Goal: Communication & Community: Answer question/provide support

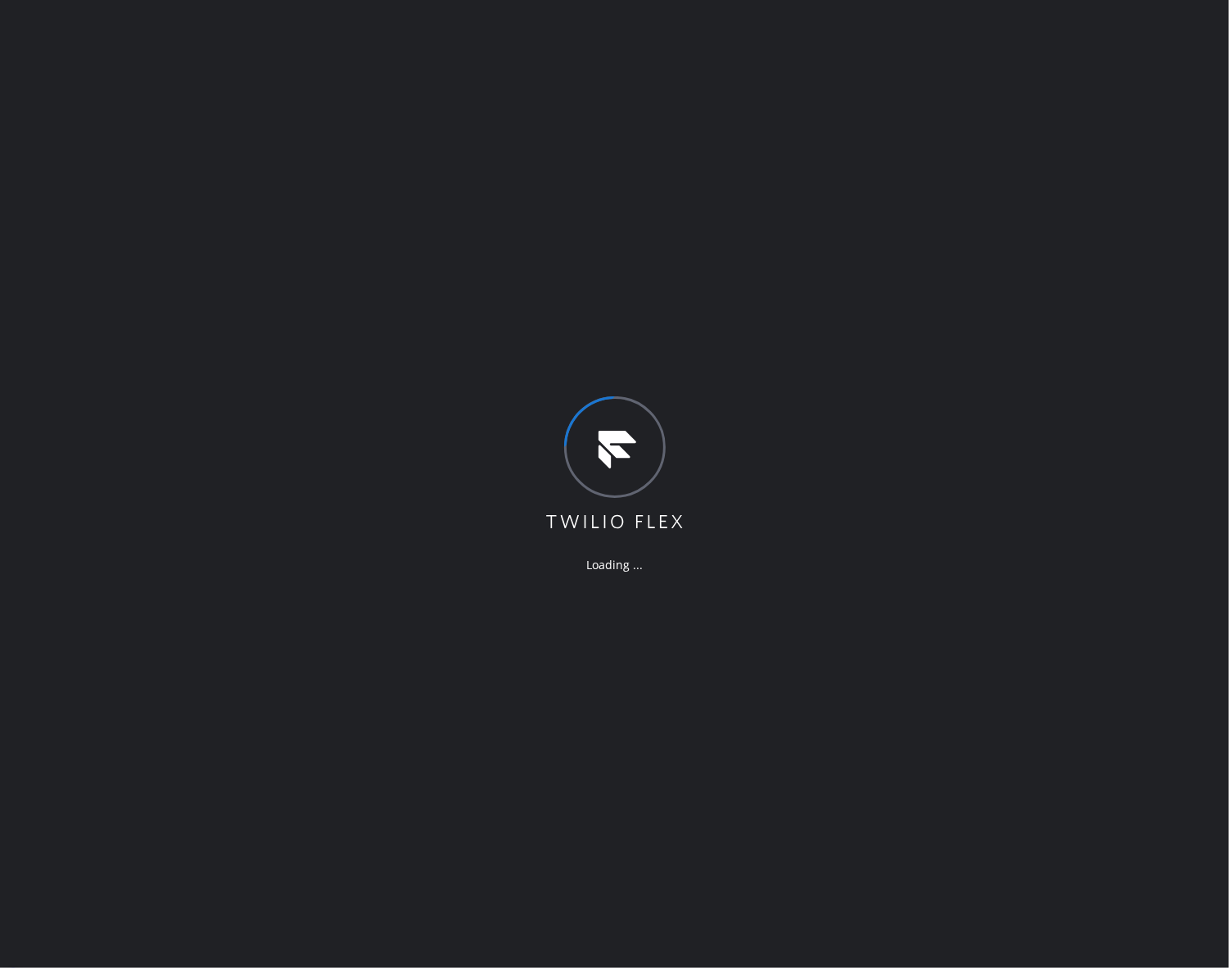
click at [852, 500] on div "Loading ..." at bounding box center [614, 484] width 1229 height 968
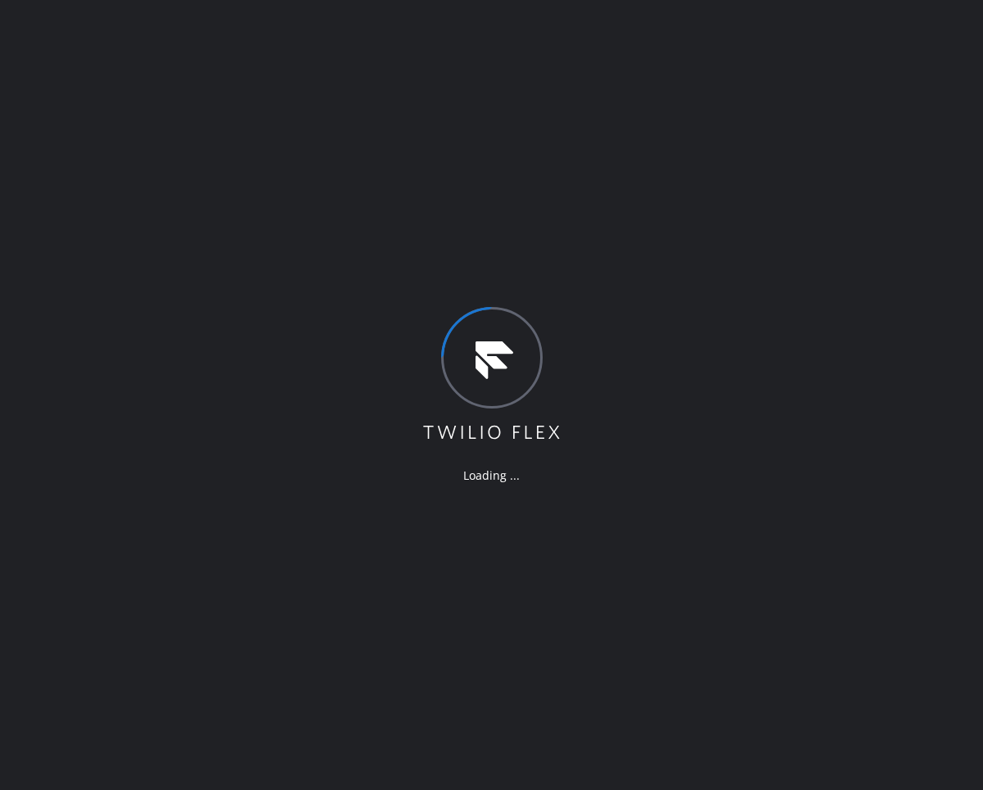
click at [629, 753] on div "Loading ..." at bounding box center [491, 395] width 983 height 790
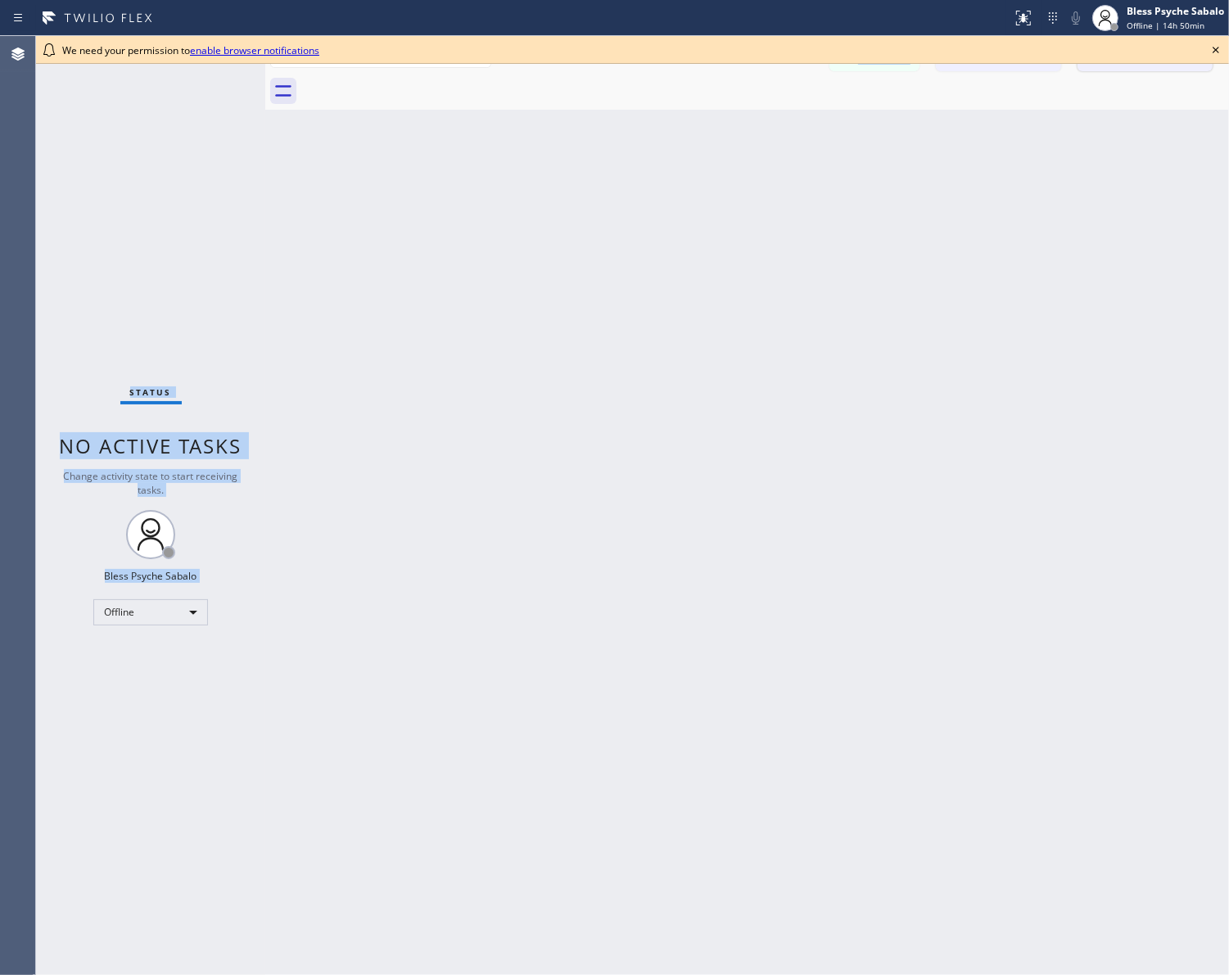
drag, startPoint x: 1213, startPoint y: 51, endPoint x: 1199, endPoint y: 62, distance: 17.4
click at [1213, 50] on icon at bounding box center [1216, 50] width 20 height 20
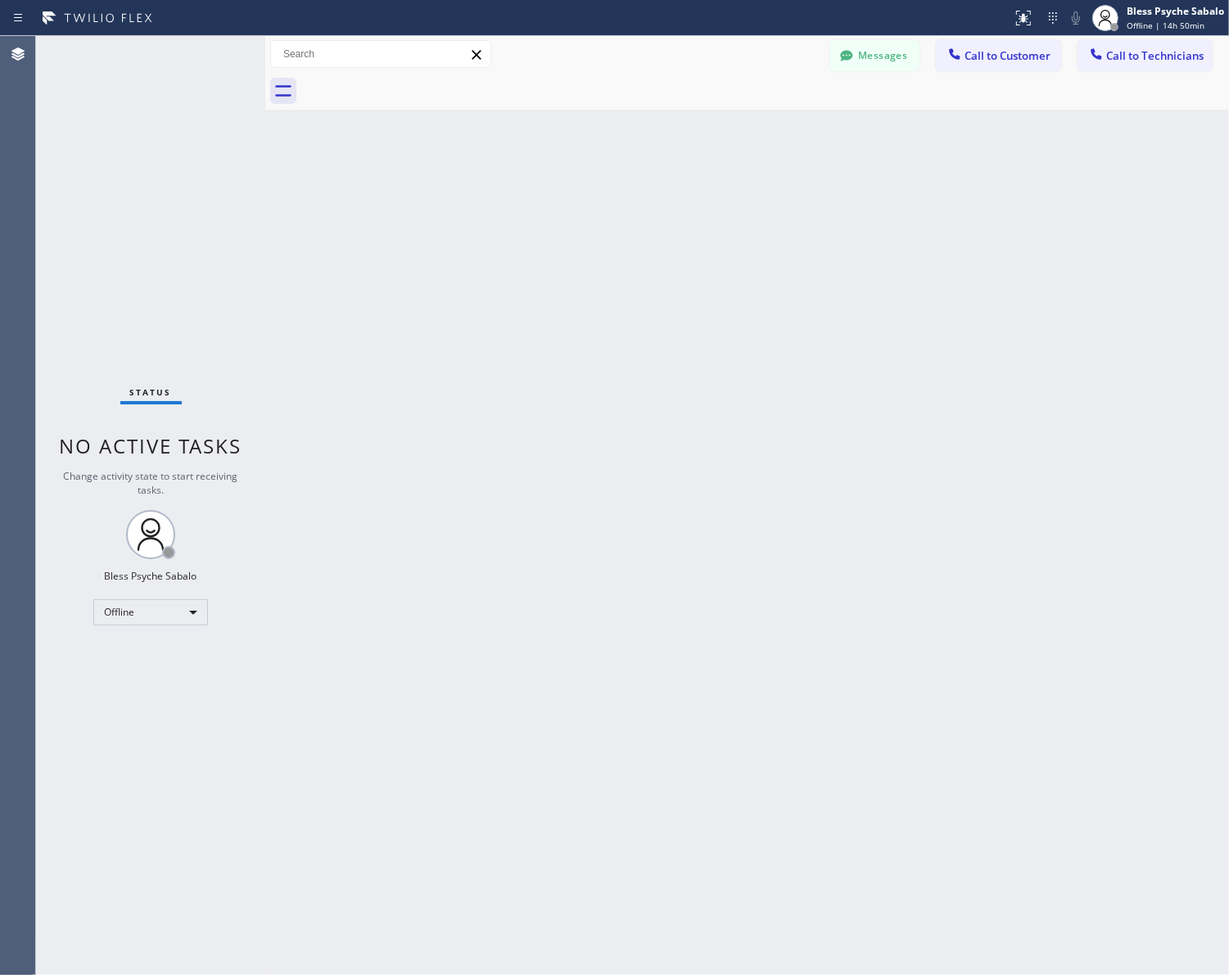
drag, startPoint x: 1159, startPoint y: 102, endPoint x: 1228, endPoint y: 58, distance: 81.8
click at [1164, 98] on div at bounding box center [765, 91] width 928 height 37
drag, startPoint x: 717, startPoint y: 394, endPoint x: 500, endPoint y: 84, distance: 378.6
click at [717, 391] on div "Back to Dashboard Change Sender ID Customers Technicians [PERSON_NAME] [DATE] 0…" at bounding box center [747, 505] width 964 height 939
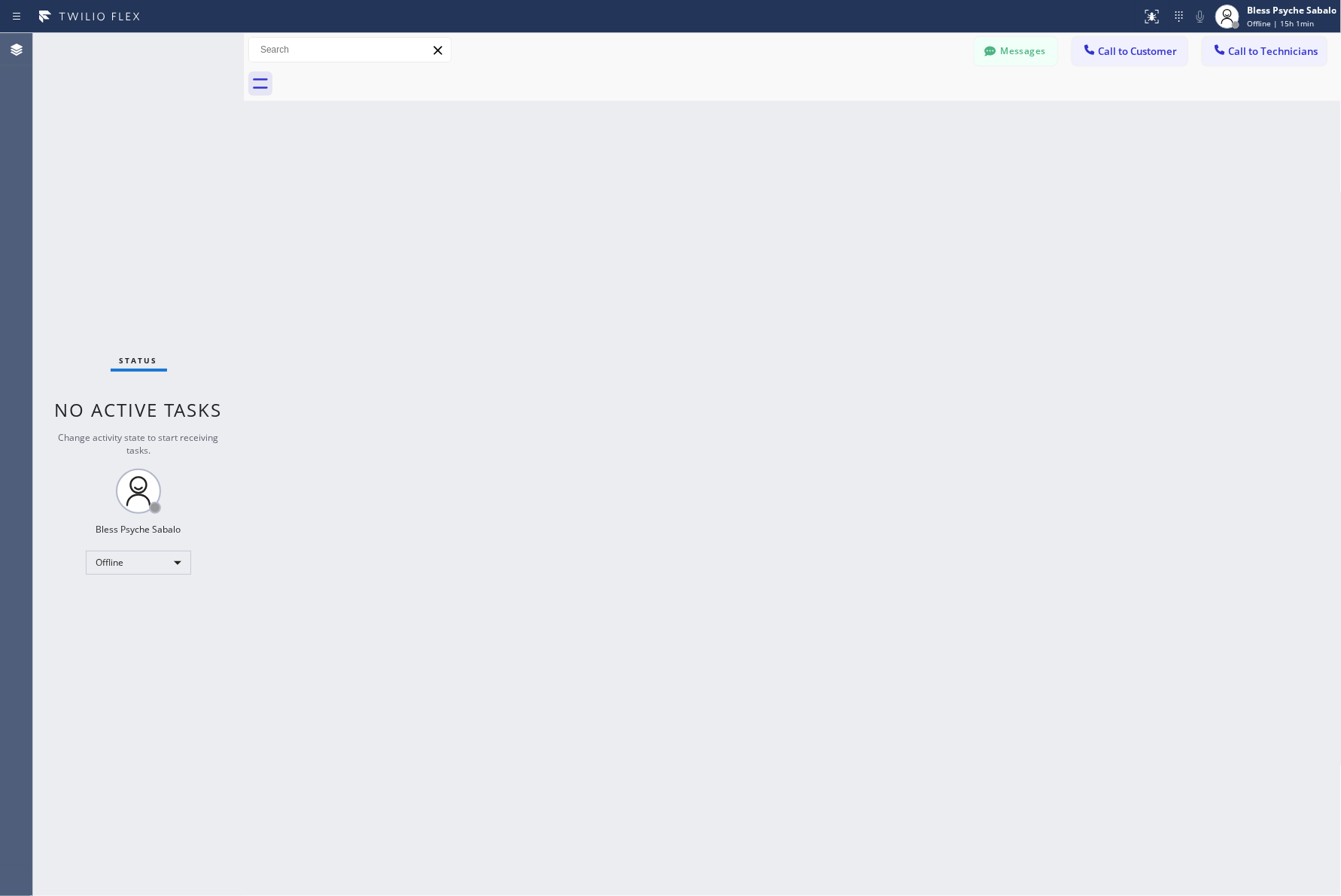
click at [423, 414] on div "Back to Dashboard Change Sender ID Customers Technicians [PERSON_NAME] [DATE] 0…" at bounding box center [792, 464] width 1098 height 863
click at [1092, 43] on icon at bounding box center [1089, 50] width 15 height 15
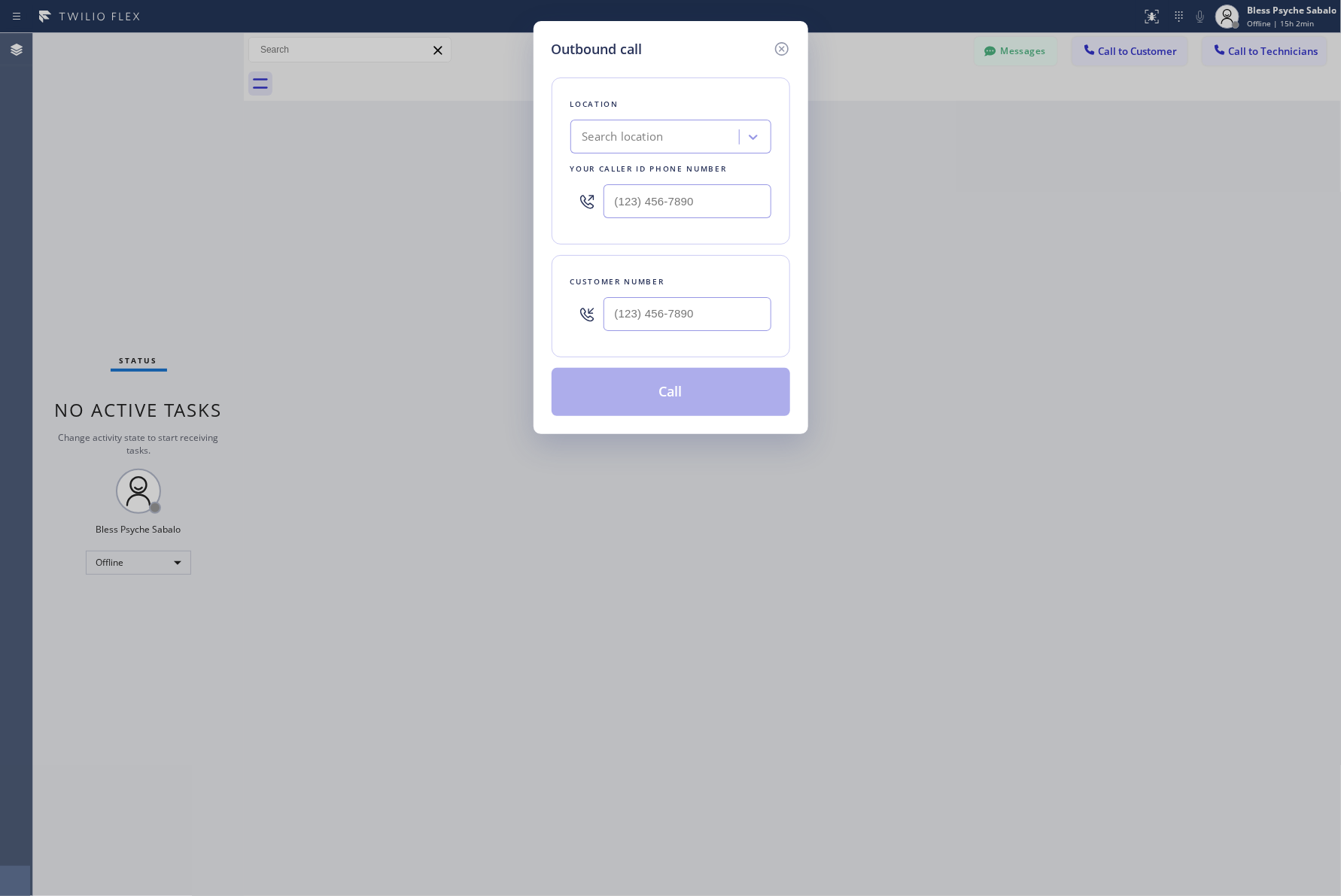
click at [783, 43] on icon at bounding box center [782, 49] width 18 height 18
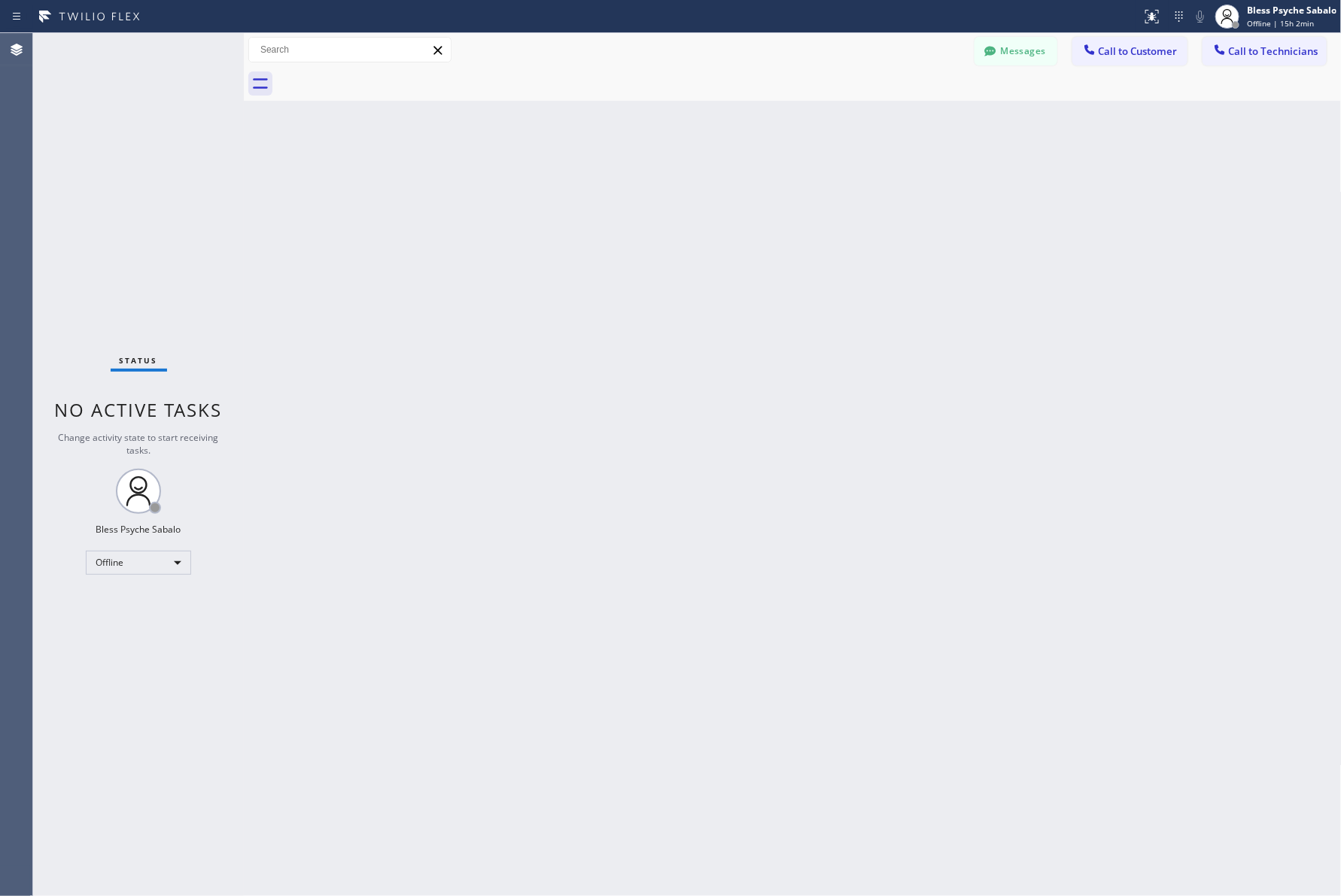
click at [1023, 55] on button "Messages" at bounding box center [1016, 51] width 83 height 28
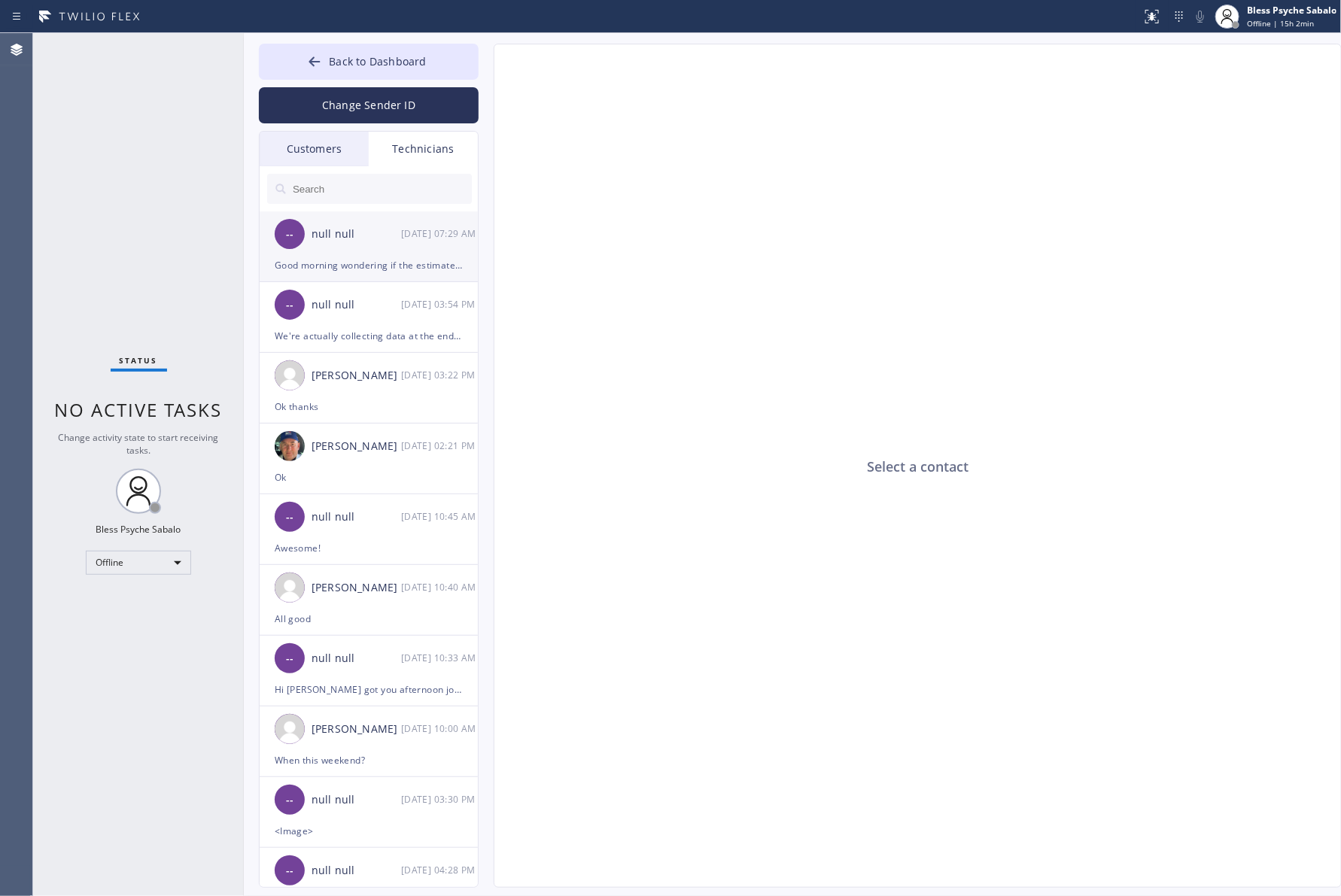
click at [401, 282] on li "-- null null 08/12 07:29 AM Good morning wondering if the estimate was sent" at bounding box center [369, 317] width 220 height 71
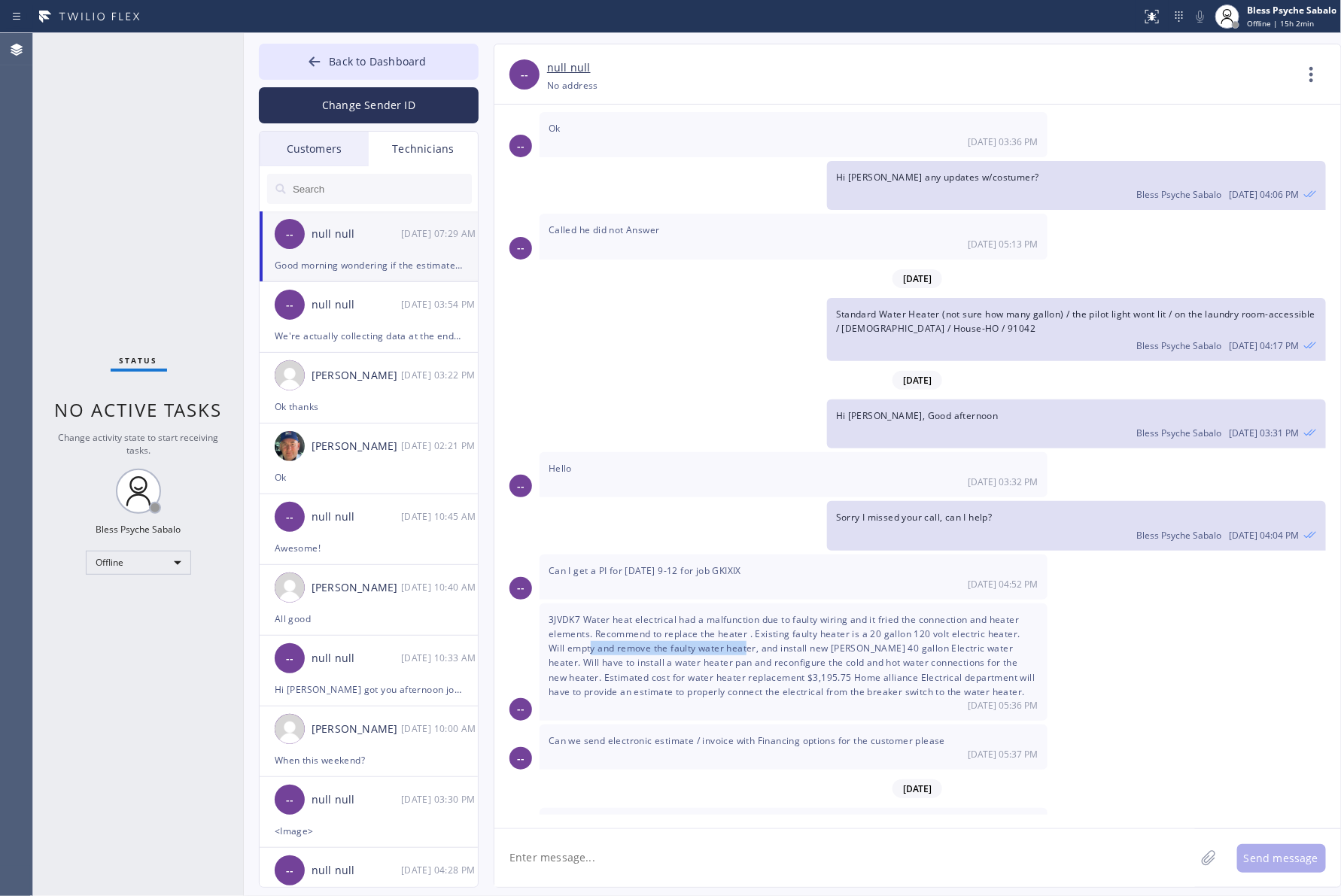
drag, startPoint x: 689, startPoint y: 603, endPoint x: 740, endPoint y: 645, distance: 66.1
click at [758, 613] on span "3JVDK7 Water heat electrical had a malfunction due to faulty wiring and it frie…" at bounding box center [791, 655] width 486 height 85
click at [740, 645] on div "3JVDK7 Water heat electrical had a malfunction due to faulty wiring and it frie…" at bounding box center [793, 663] width 508 height 118
click at [676, 564] on span "Can I get a PI for tomorrow 9-12 for job GKIXIX" at bounding box center [645, 571] width 193 height 13
click at [836, 614] on div "3JVDK7 Water heat electrical had a malfunction due to faulty wiring and it frie…" at bounding box center [793, 663] width 508 height 118
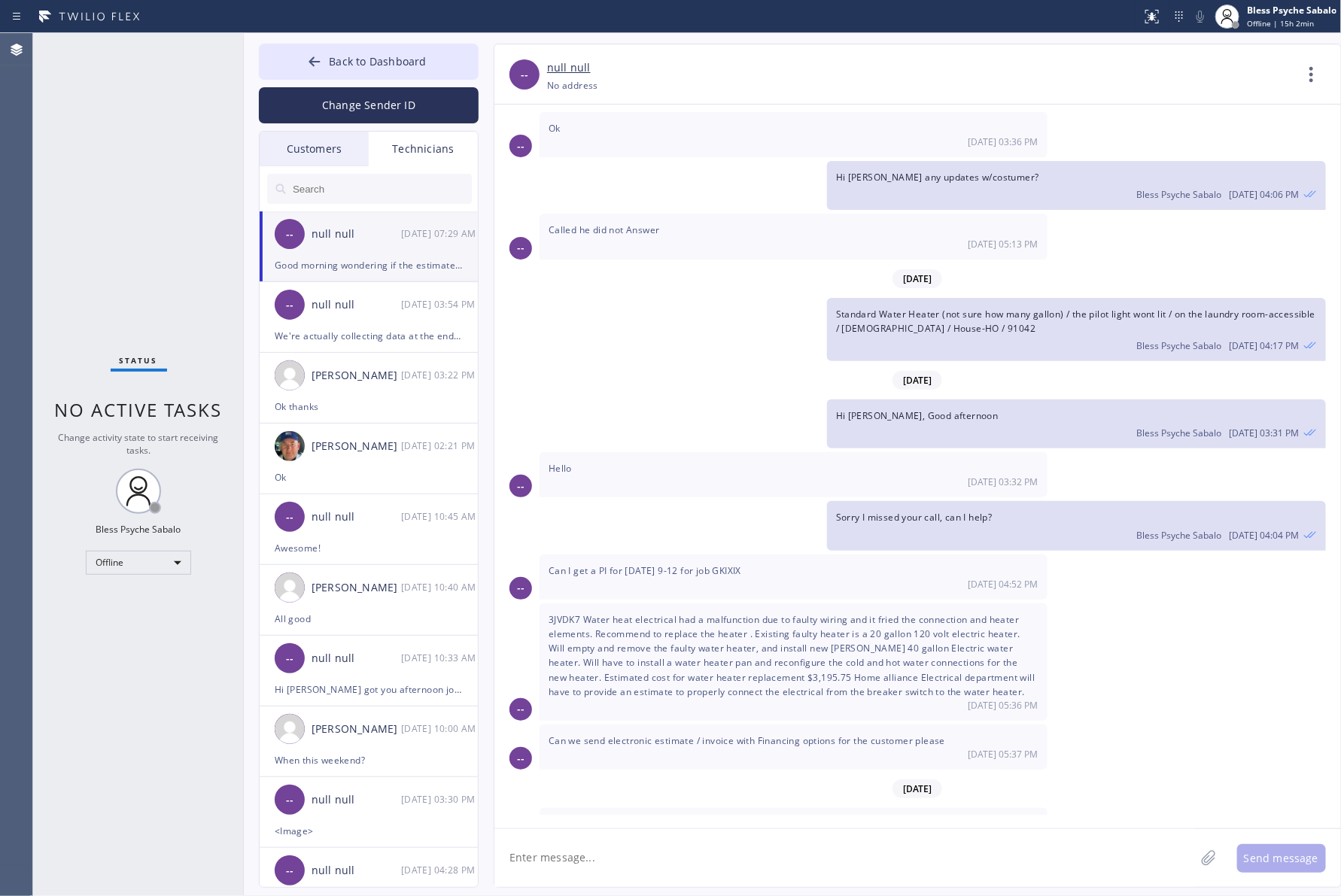
click at [1129, 636] on div "-- 3JVDK7 Water heat electrical had a malfunction due to faulty wiring and it f…" at bounding box center [917, 663] width 847 height 118
click at [637, 452] on div "Hello 08/11 03:32 PM" at bounding box center [793, 474] width 508 height 45
click at [619, 870] on textarea at bounding box center [845, 857] width 700 height 58
click at [765, 836] on textarea "Hi," at bounding box center [858, 857] width 728 height 58
click at [517, 859] on textarea "Hi, we're doing it right now, and" at bounding box center [858, 857] width 728 height 58
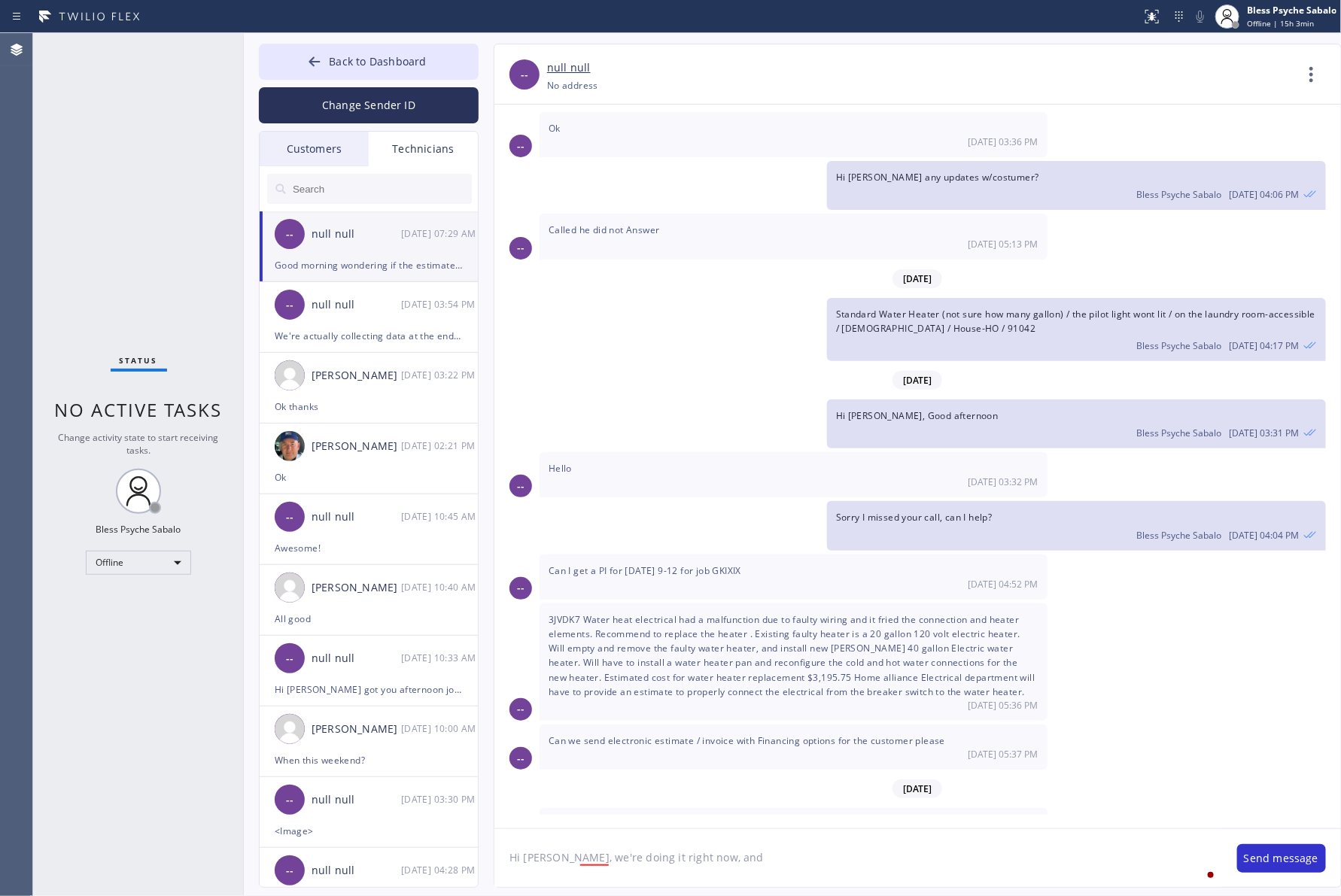
click at [550, 854] on textarea "Hi Sam, we're doing it right now, and" at bounding box center [858, 857] width 728 height 58
click at [713, 869] on textarea "Hi Sam, good morning. we're doing it right now, and" at bounding box center [858, 857] width 728 height 58
click at [708, 823] on div "send" at bounding box center [710, 831] width 32 height 24
click at [619, 878] on textarea "Hi Sam, good morning. we're doing it right now, and we'll send it as soona" at bounding box center [858, 857] width 728 height 58
click at [779, 878] on textarea "Hi Sam, good morning. we're doing it right now, and we'll send it as soona" at bounding box center [858, 857] width 728 height 58
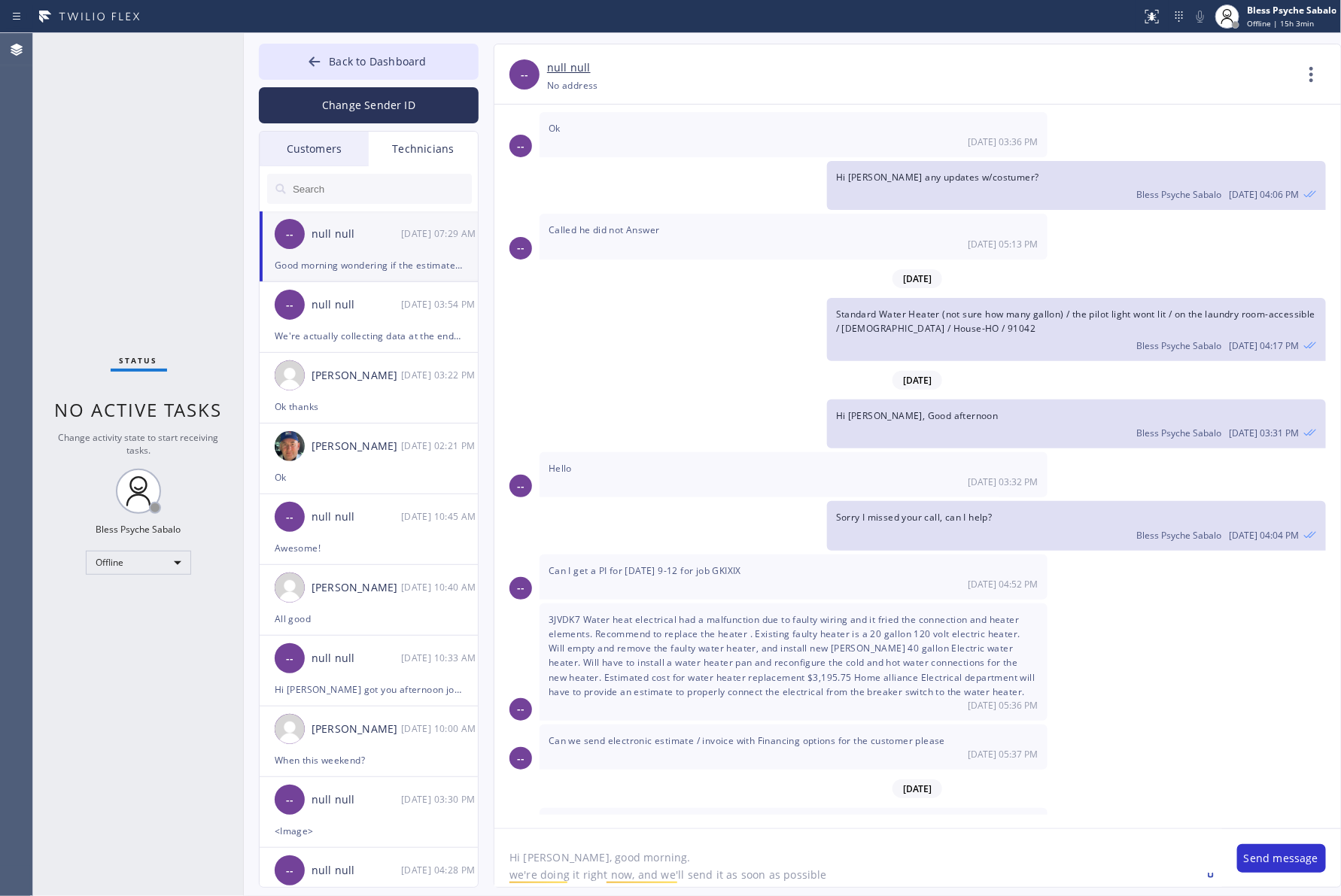
type textarea "Hi Sam, good morning. we're doing it right now, and we'll send it as soon as po…"
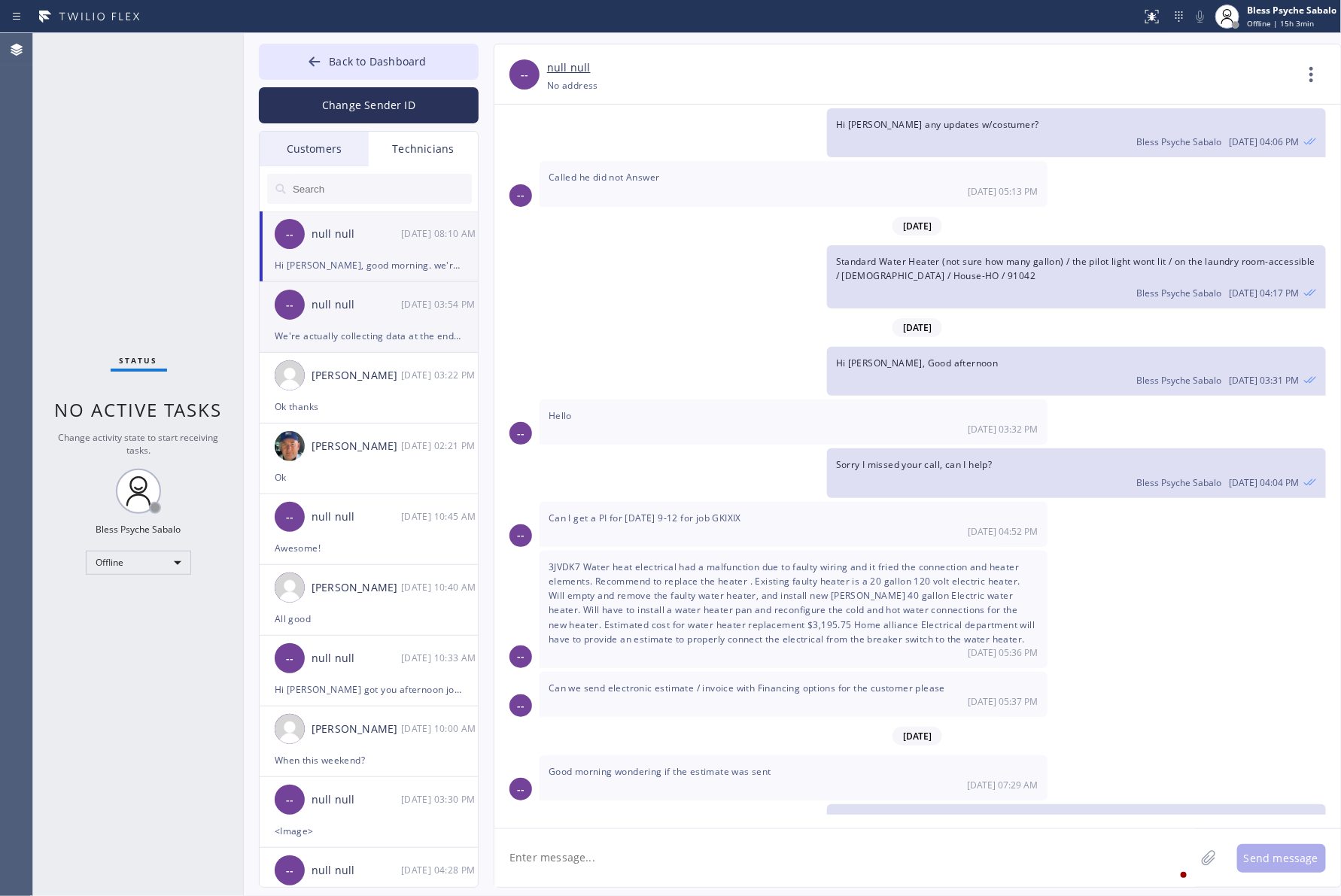
click at [377, 326] on div "-- null null 08/11 03:54 PM" at bounding box center [369, 304] width 220 height 45
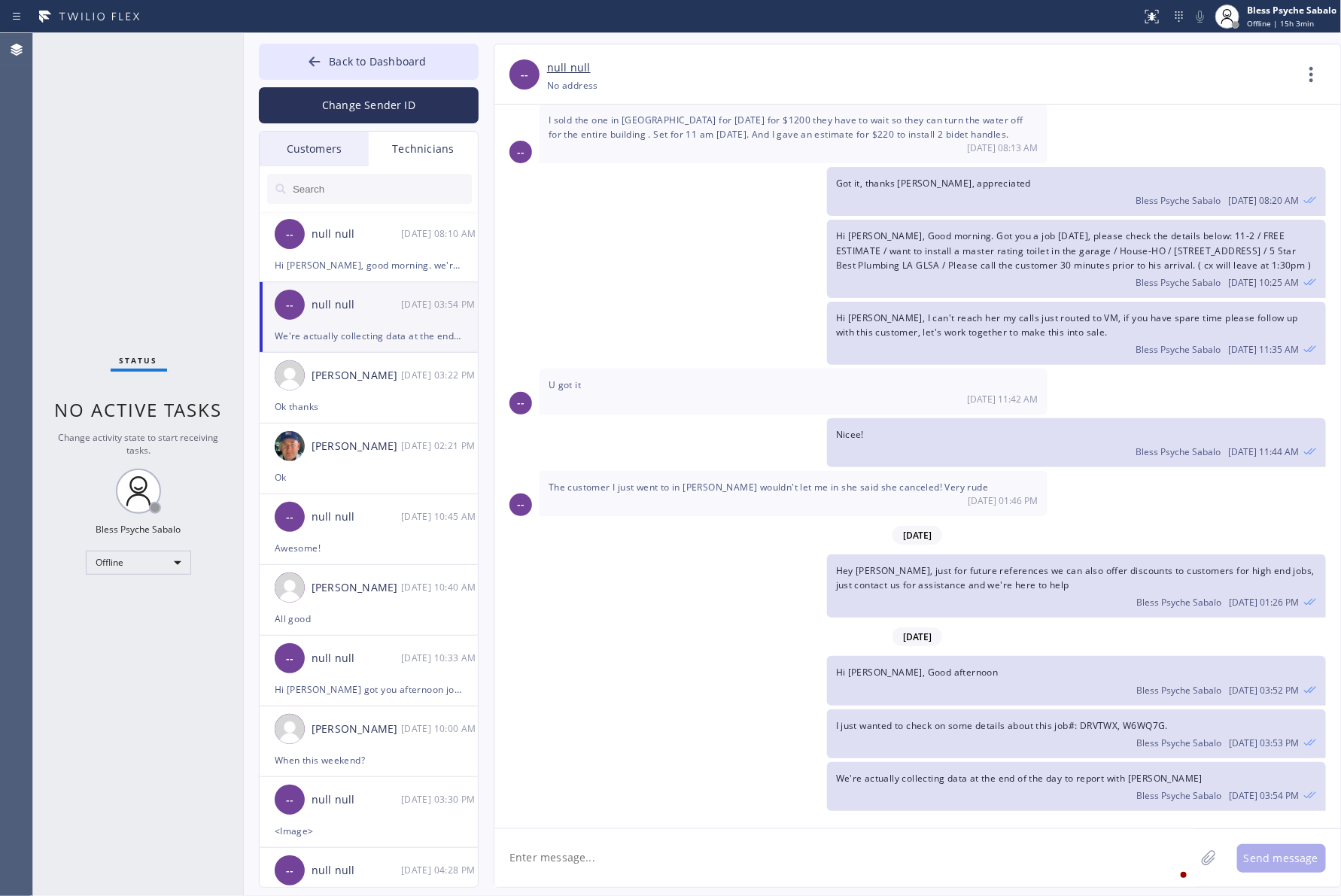
scroll to position [1339, 0]
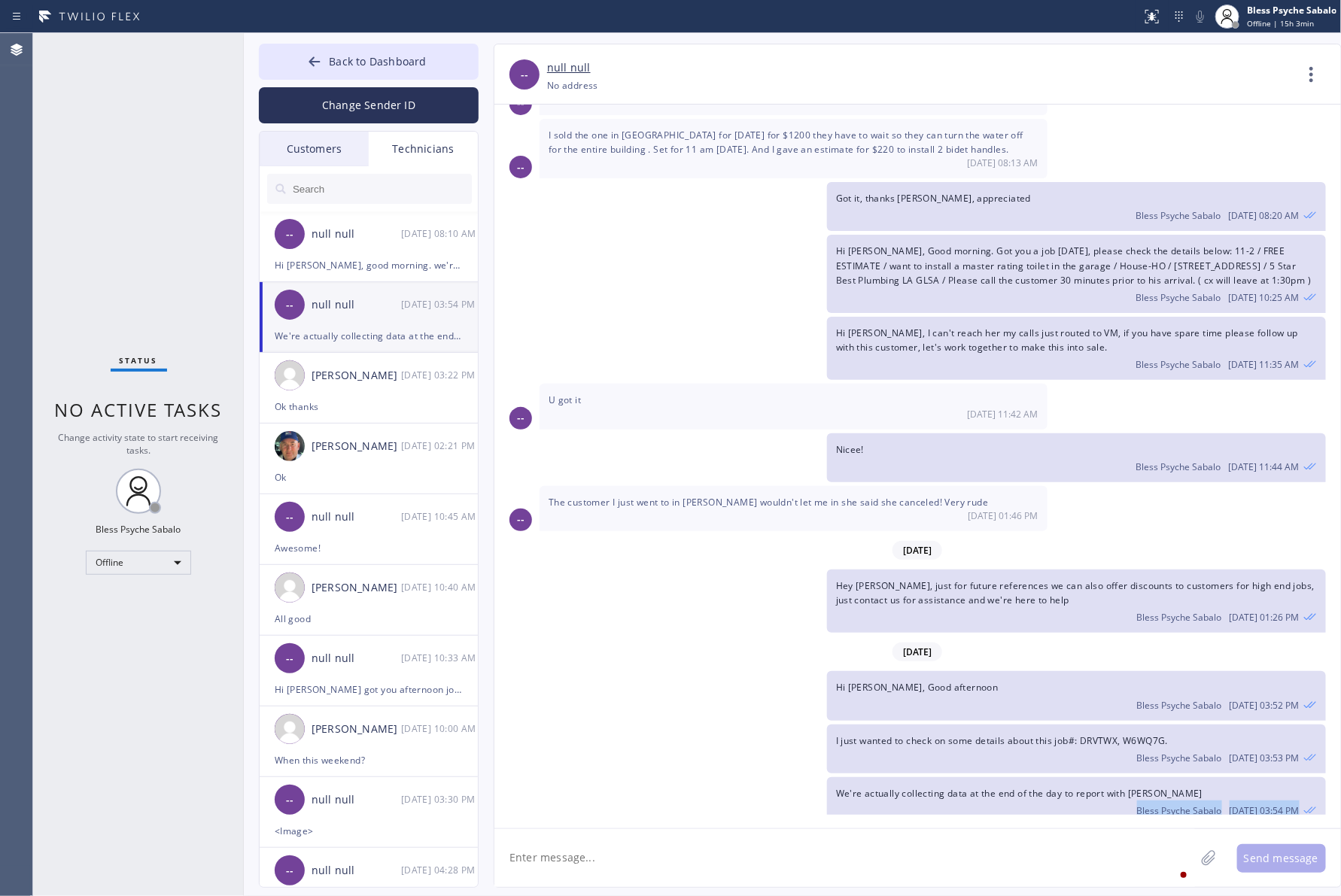
drag, startPoint x: 732, startPoint y: 822, endPoint x: 828, endPoint y: 840, distance: 97.7
click at [829, 834] on div "-- null null +18182545893 Choose phone number +18182545893 No address Contact F…" at bounding box center [917, 465] width 848 height 845
click at [816, 869] on textarea at bounding box center [845, 857] width 700 height 58
click at [820, 449] on div "Nicee! Bless Psyche Sabalo 08/05 11:44 AM" at bounding box center [910, 458] width 832 height 49
click at [881, 577] on div "Hey Paul, just for future references we can also offer discounts to customers f…" at bounding box center [1076, 601] width 499 height 63
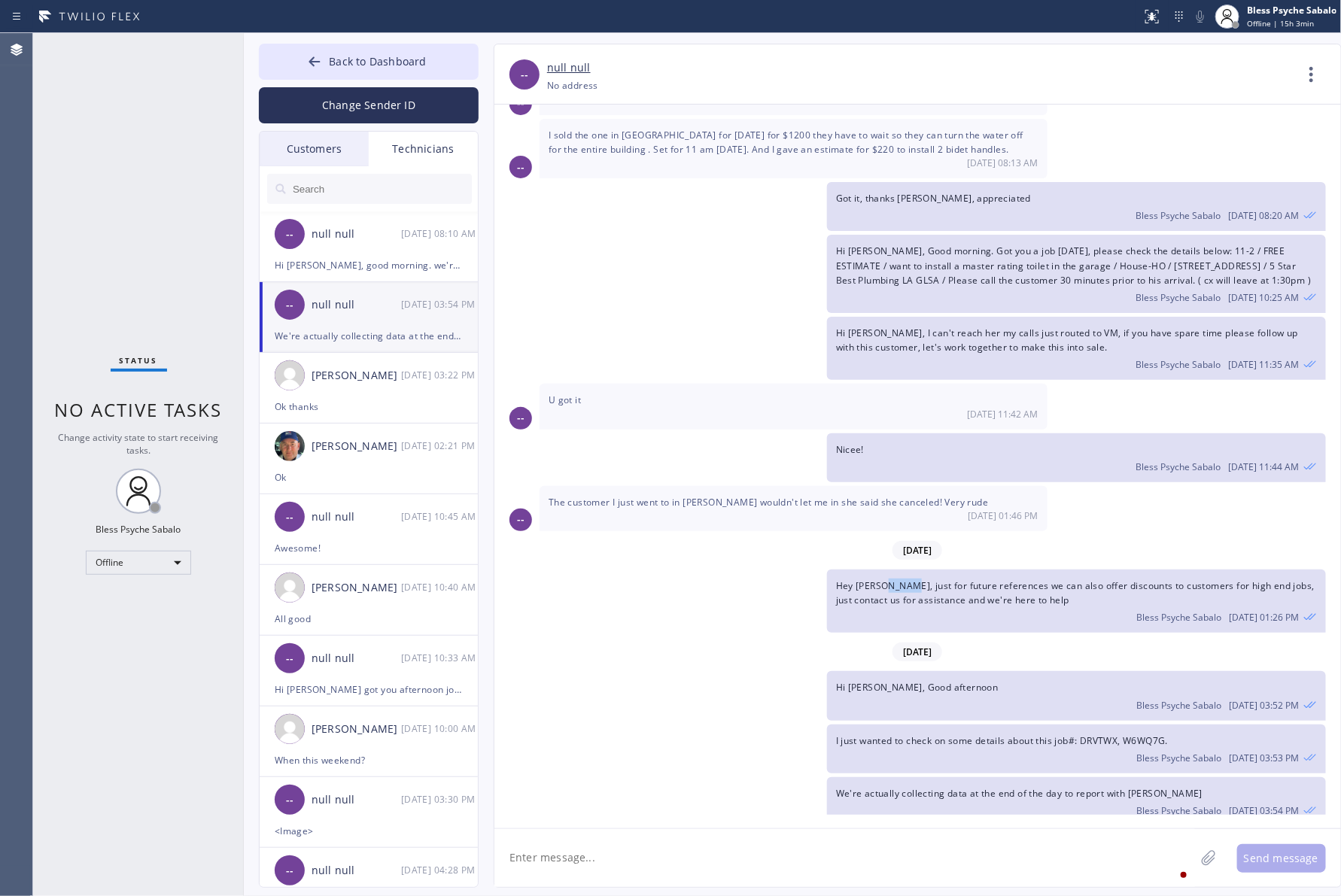
click at [881, 579] on span "Hey [PERSON_NAME], just for future references we can also offer discounts to cu…" at bounding box center [1075, 592] width 479 height 27
click at [742, 615] on div "Hey Paul, just for future references we can also offer discounts to customers f…" at bounding box center [910, 601] width 832 height 63
click at [358, 390] on div "Jacob Solomon 08/11 03:22 PM" at bounding box center [369, 375] width 220 height 45
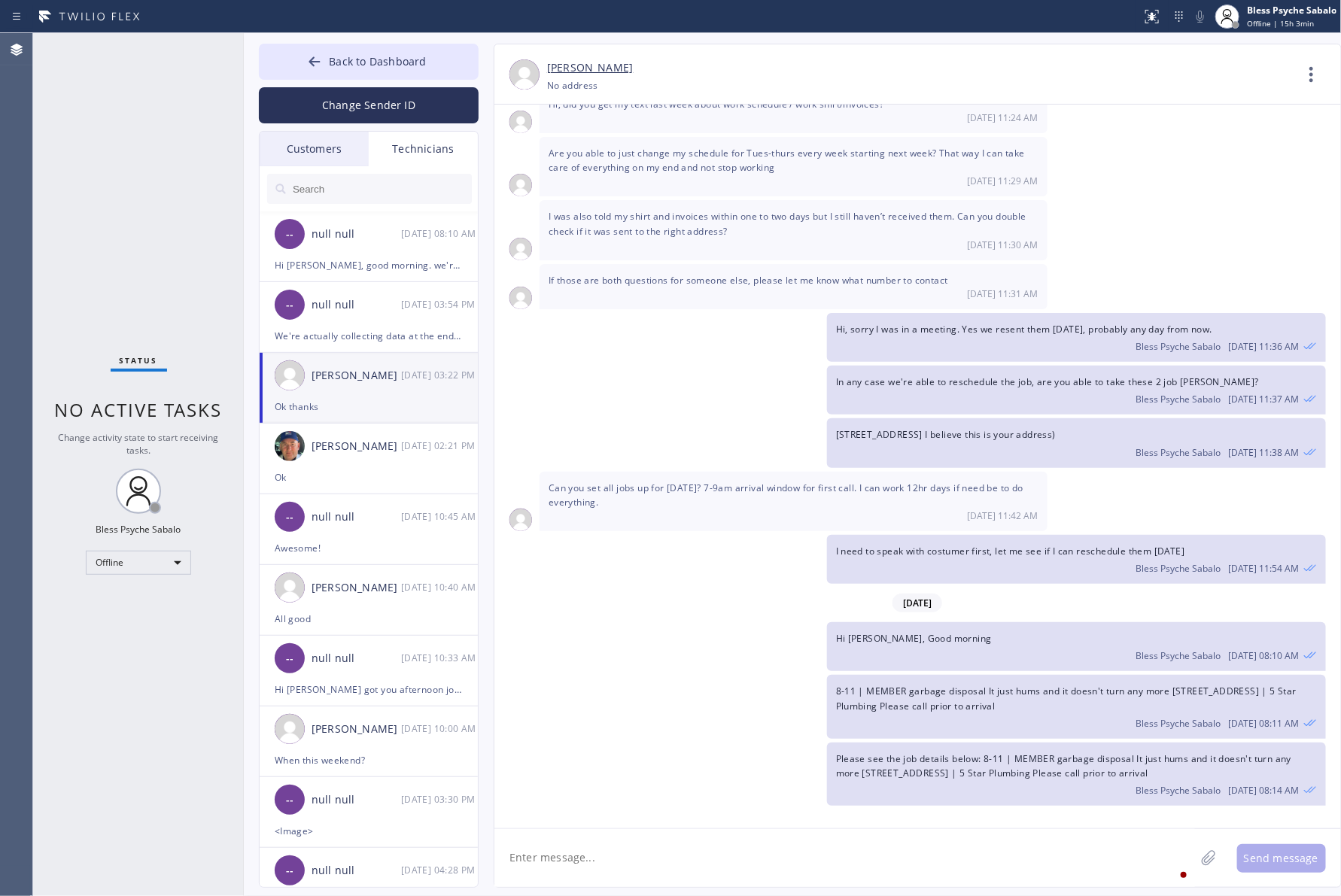
scroll to position [4538, 0]
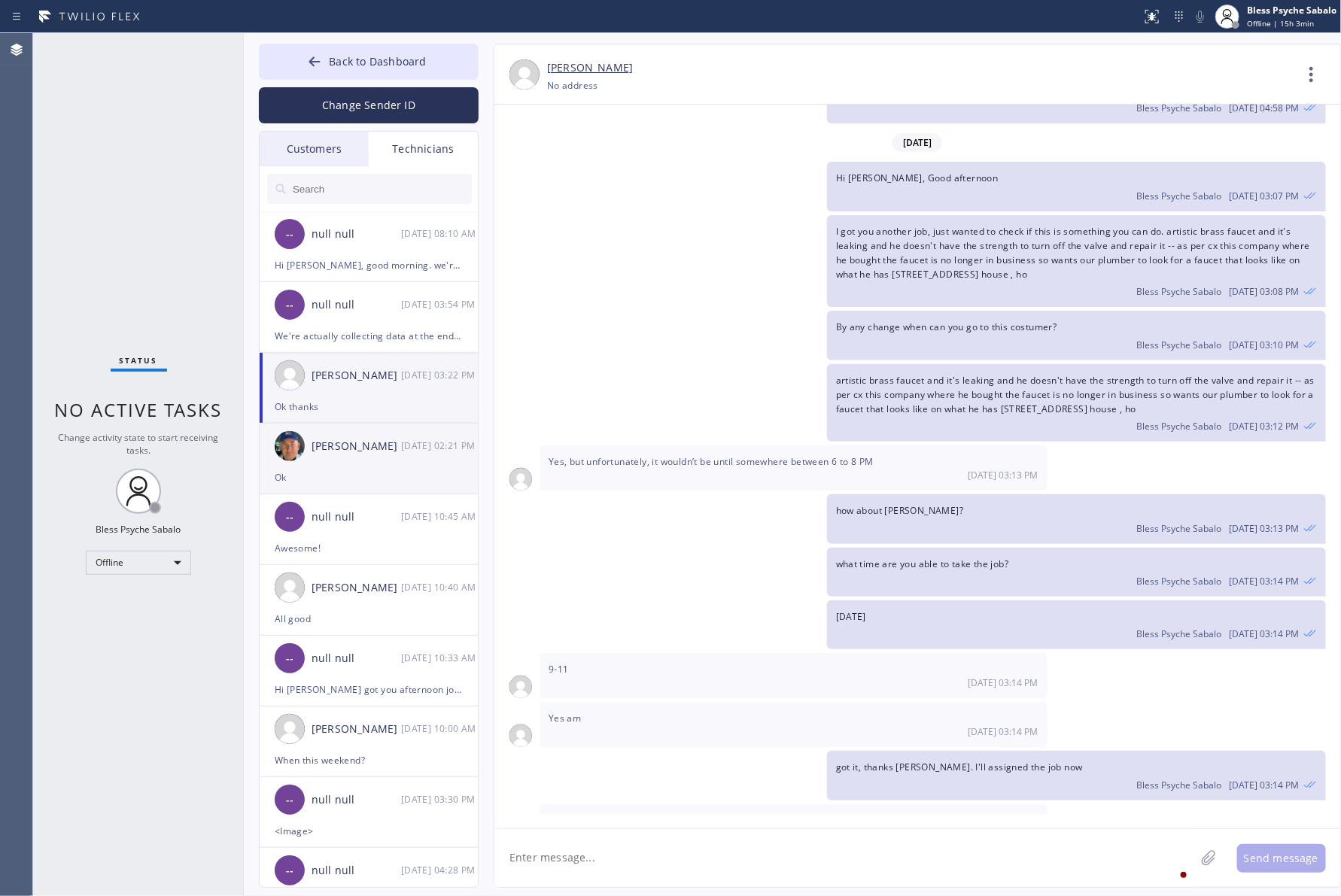
click at [301, 453] on img at bounding box center [290, 446] width 30 height 30
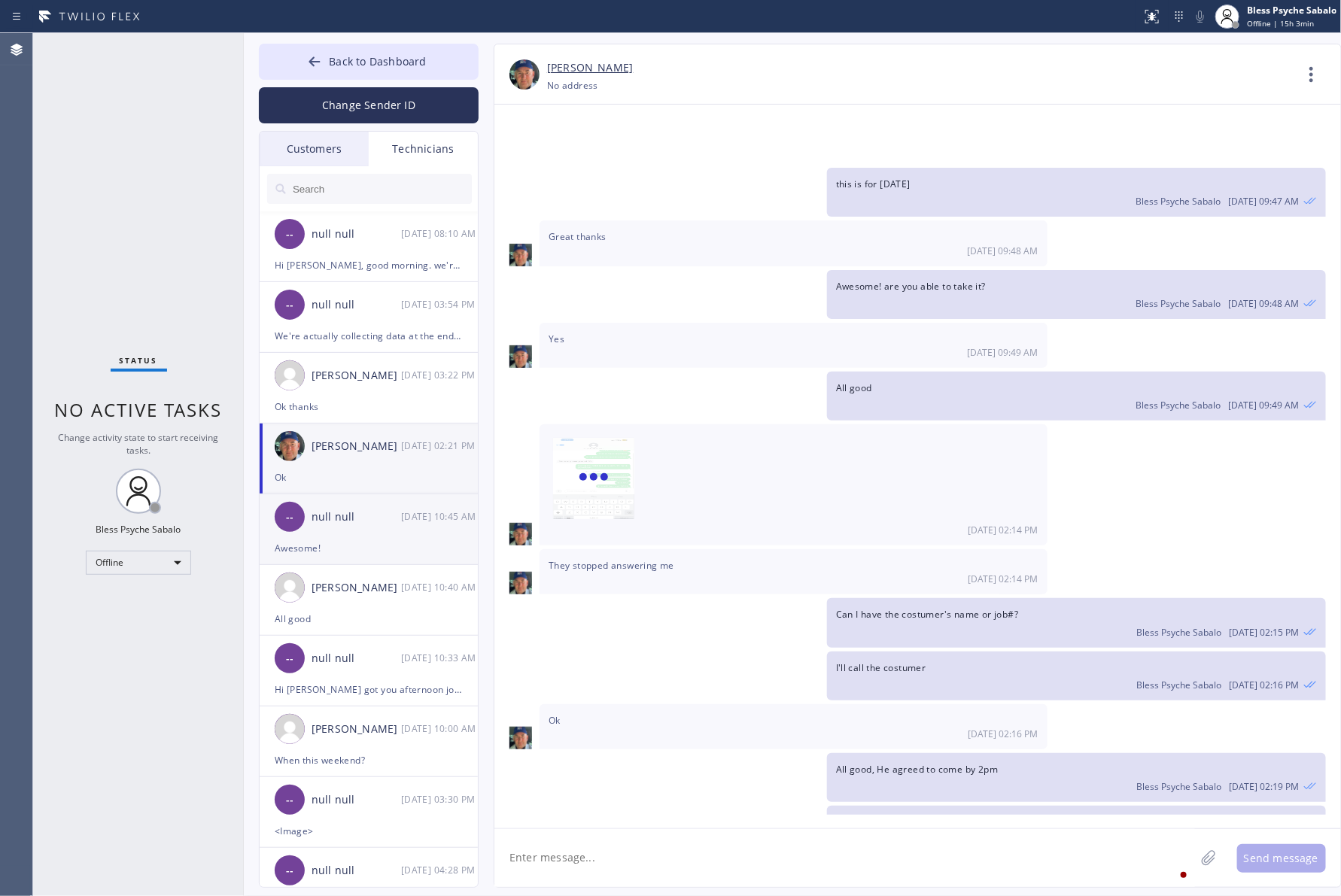
click at [369, 550] on div "Awesome!" at bounding box center [369, 548] width 188 height 17
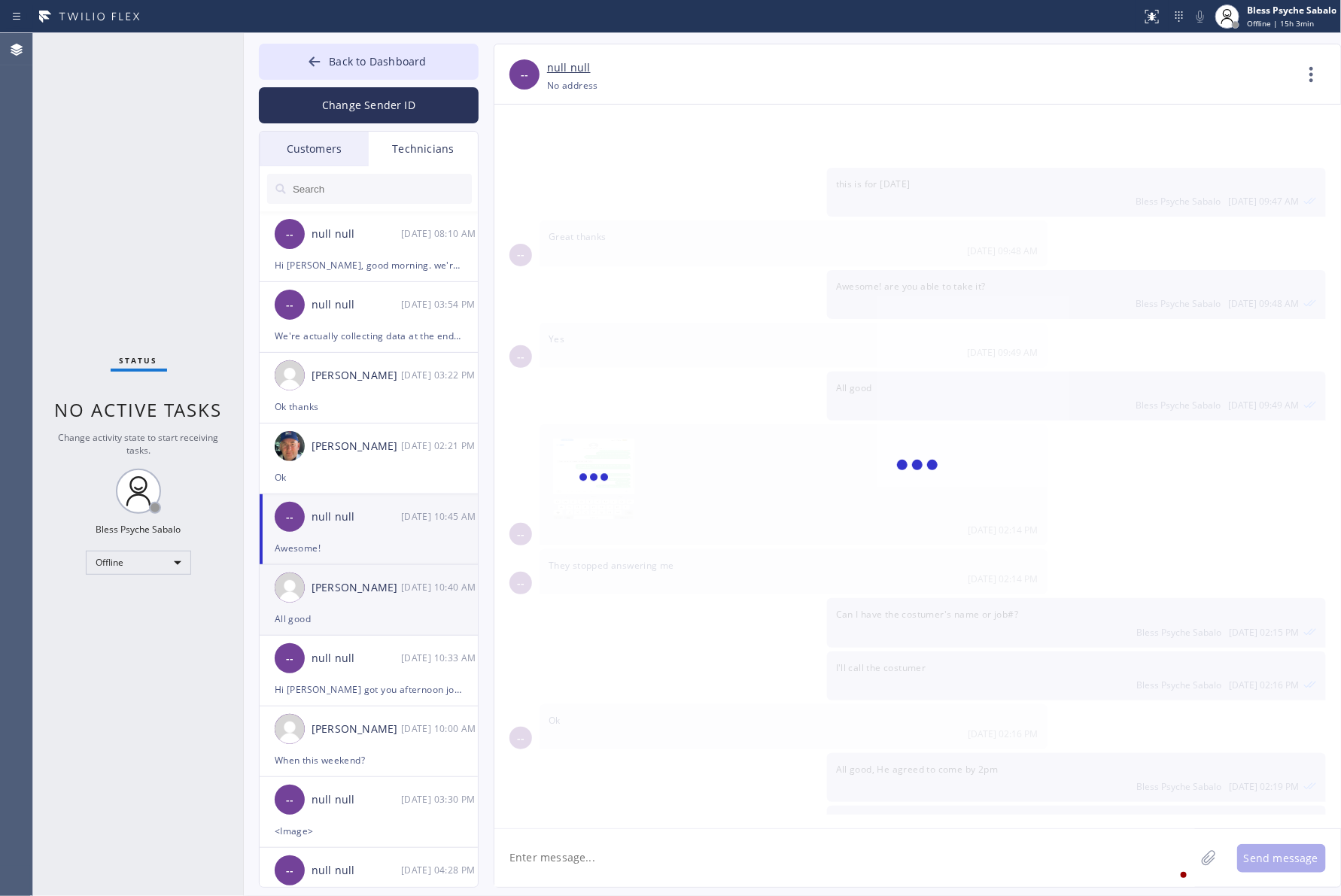
scroll to position [12130, 0]
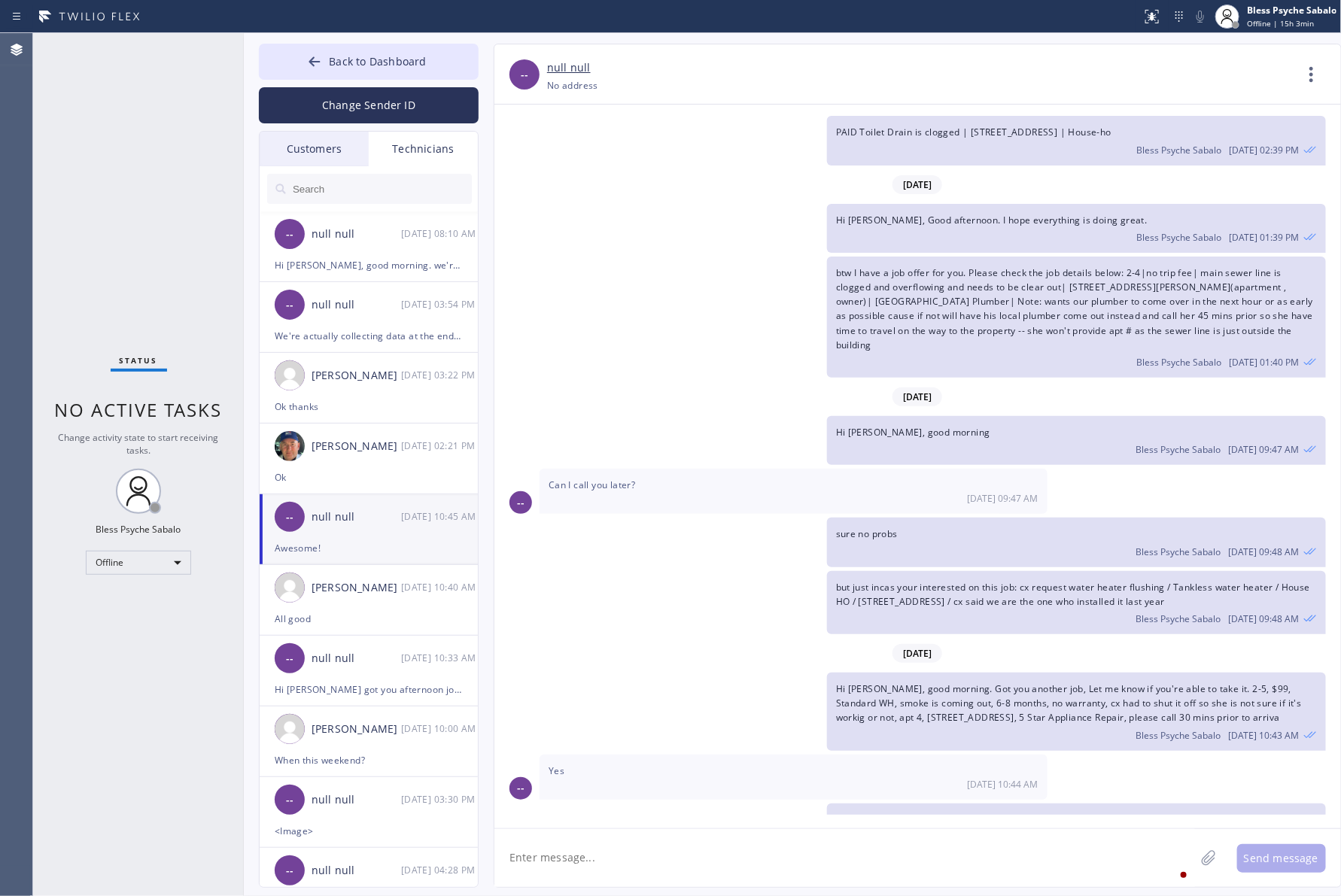
drag, startPoint x: 289, startPoint y: 530, endPoint x: 336, endPoint y: 554, distance: 52.8
click at [290, 533] on div "-- null null 08/11 10:45 AM" at bounding box center [369, 516] width 220 height 45
click at [369, 607] on div "Christopher Gonzales 08/11 10:40 AM" at bounding box center [369, 587] width 220 height 45
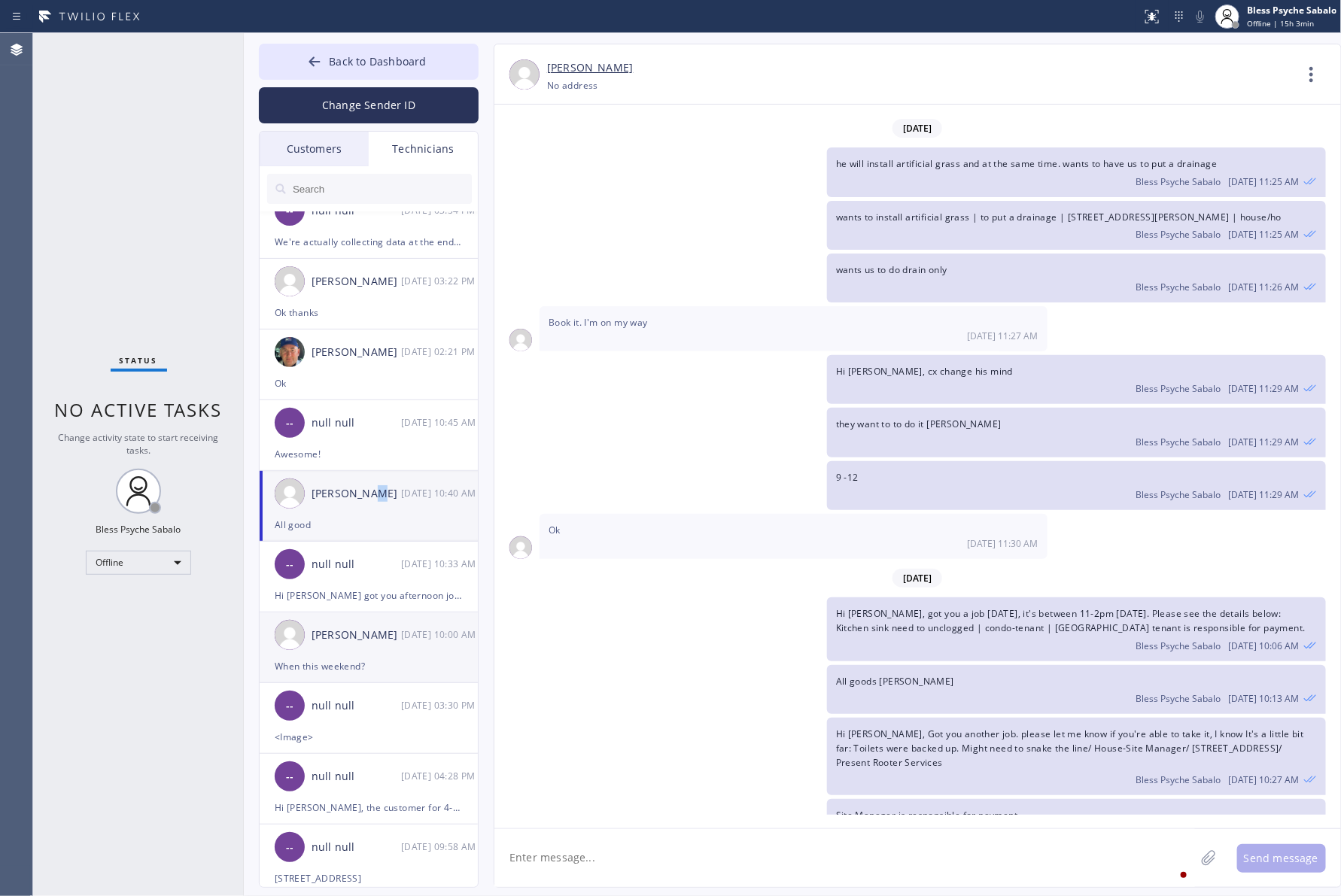
scroll to position [188, 0]
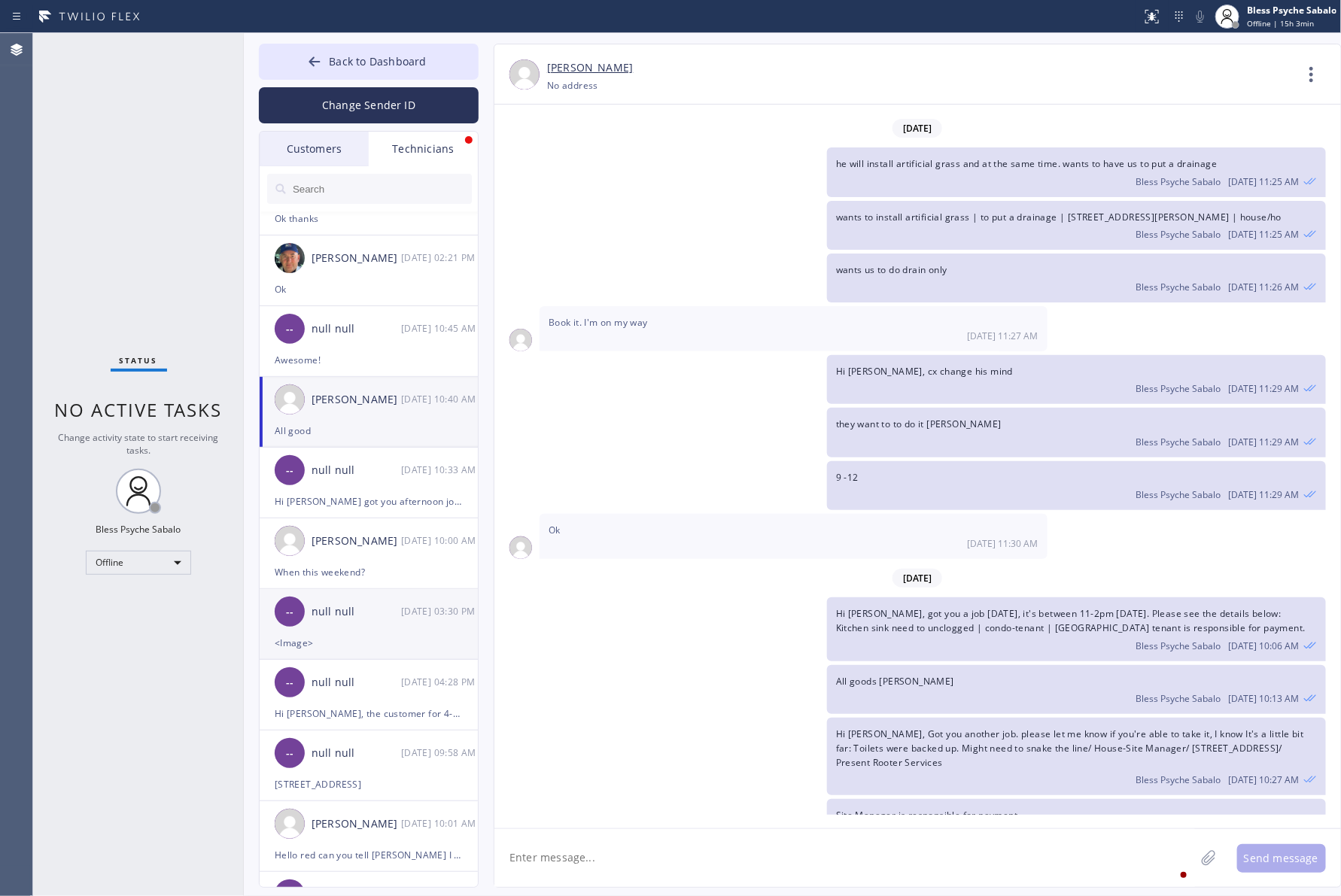
click at [399, 641] on div "<Image>" at bounding box center [369, 642] width 188 height 17
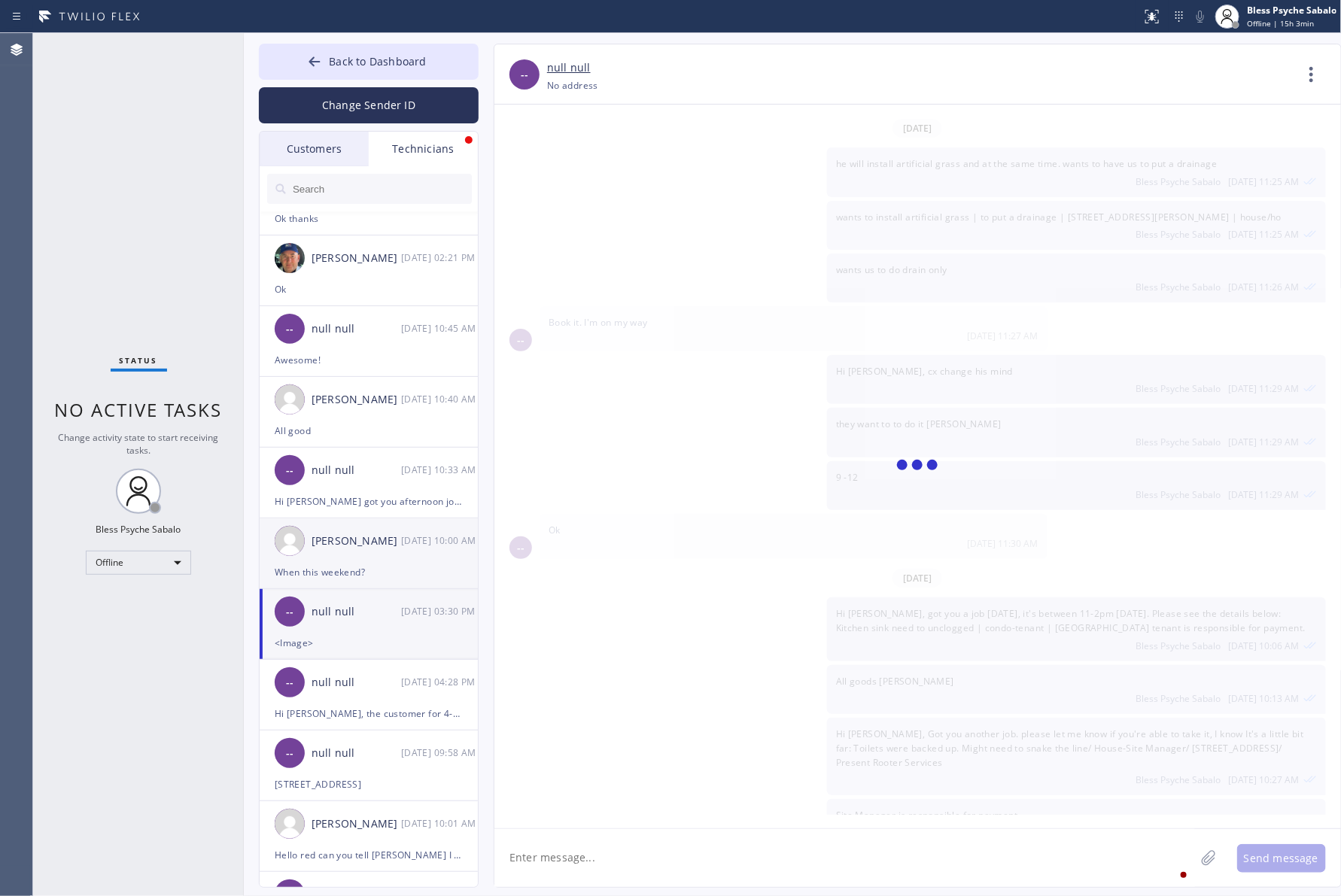
scroll to position [1245, 0]
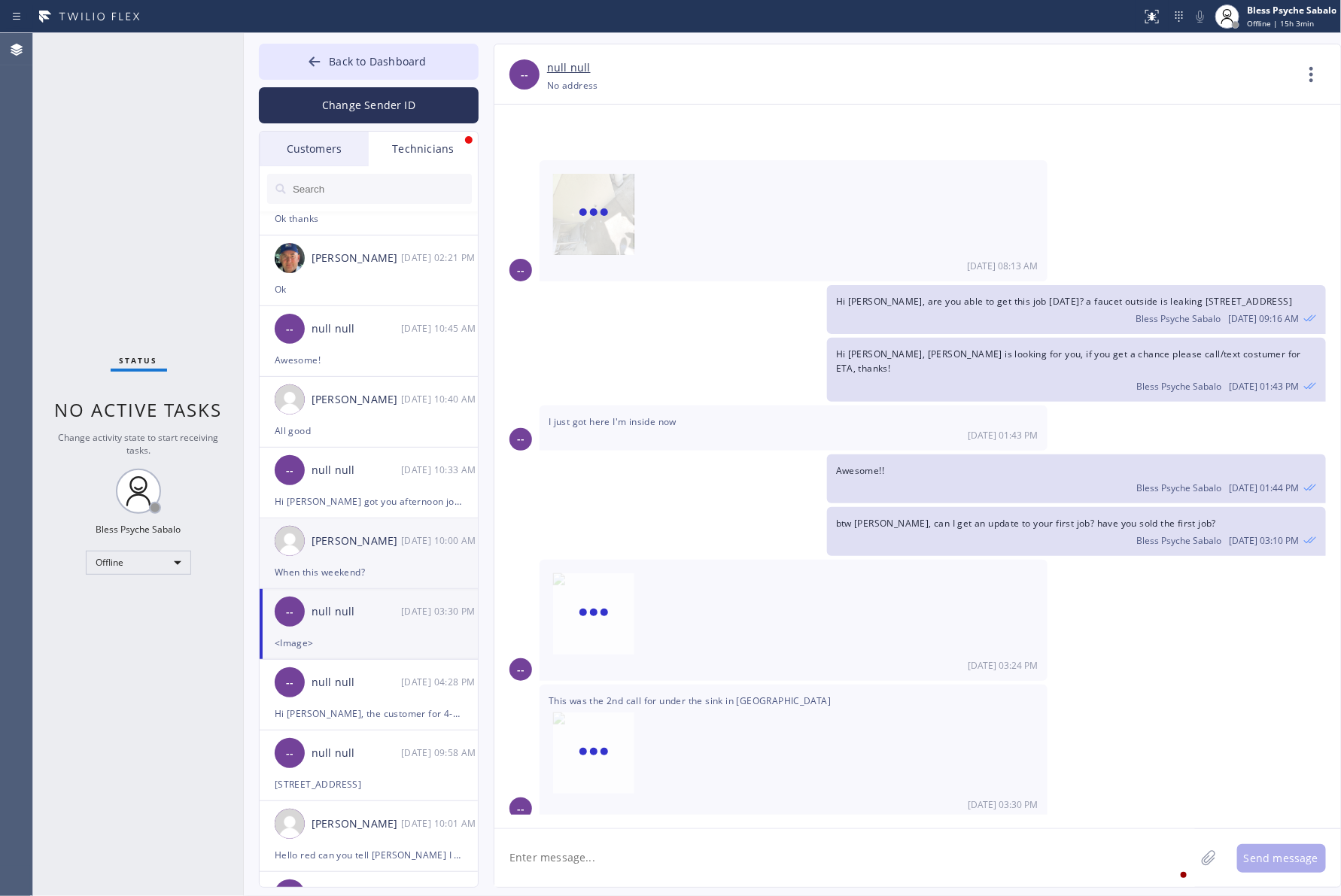
type input "(909) 534-7004"
click at [1129, 69] on icon at bounding box center [1311, 74] width 36 height 36
click at [1129, 155] on li "Call to Technician" at bounding box center [1220, 154] width 218 height 40
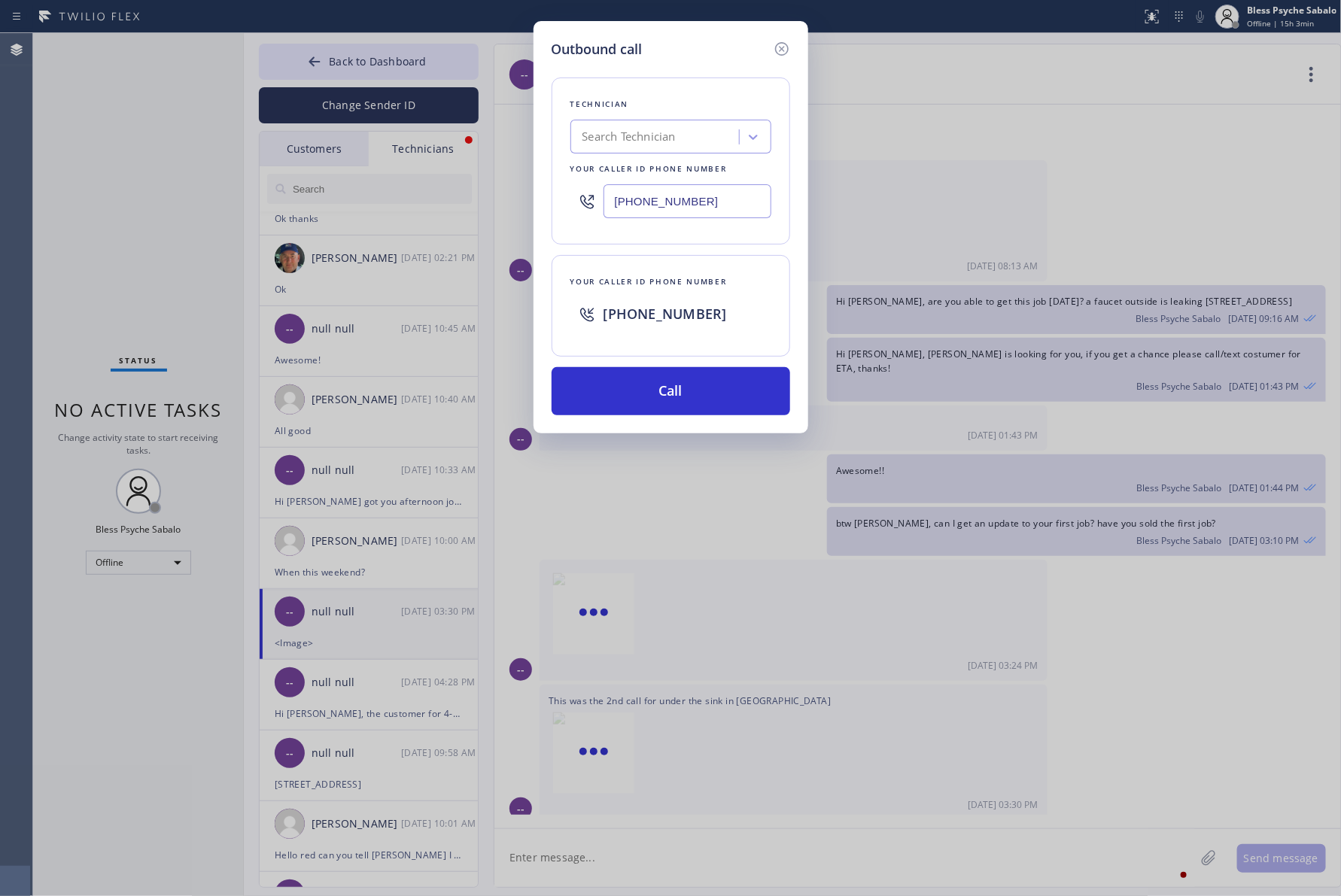
click at [785, 45] on icon at bounding box center [782, 49] width 18 height 18
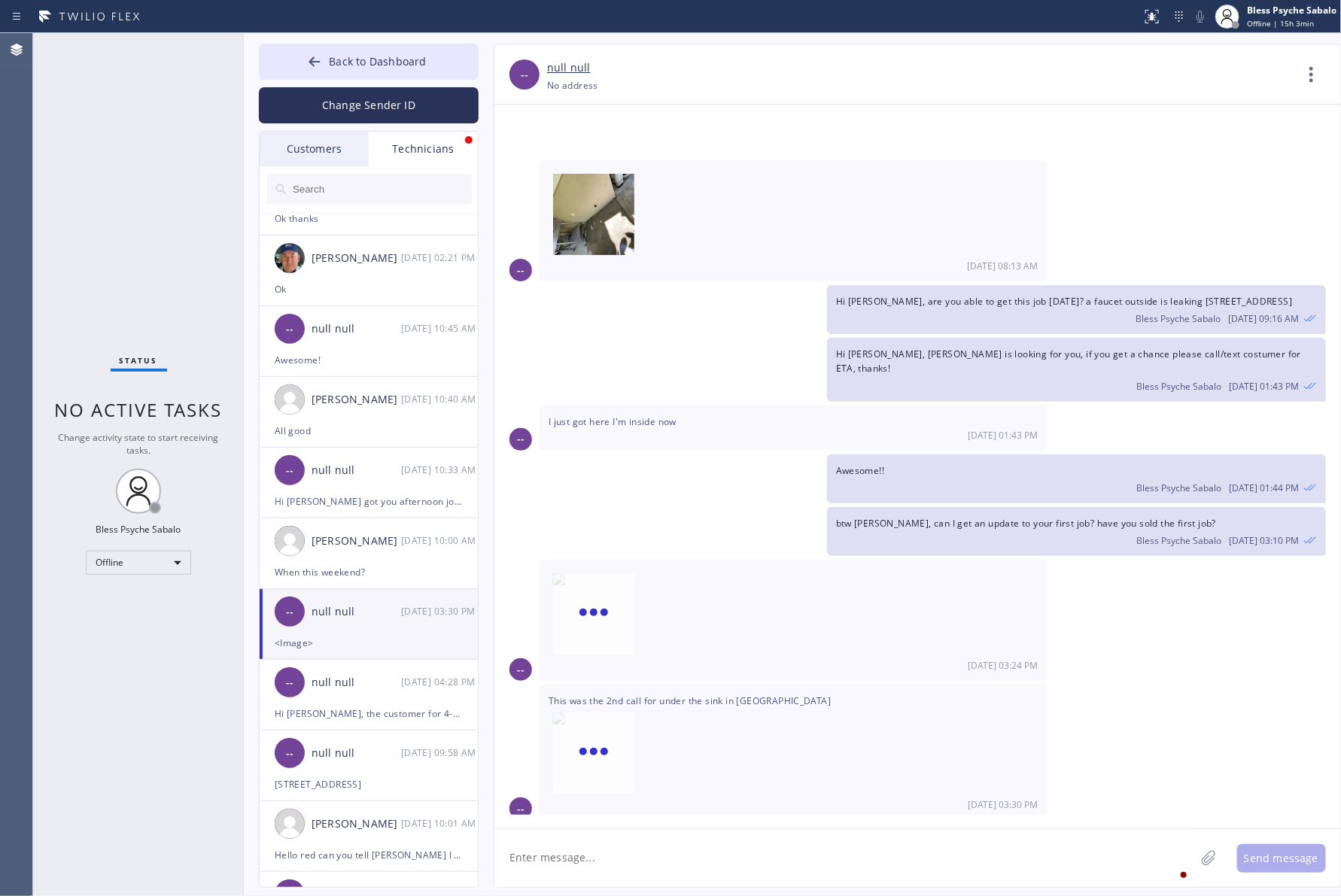
click at [460, 130] on div "Back to Dashboard Change Sender ID Customers Technicians MR Melinda Riddle 08/0…" at bounding box center [369, 465] width 220 height 845
click at [442, 143] on div "Technicians" at bounding box center [423, 149] width 109 height 35
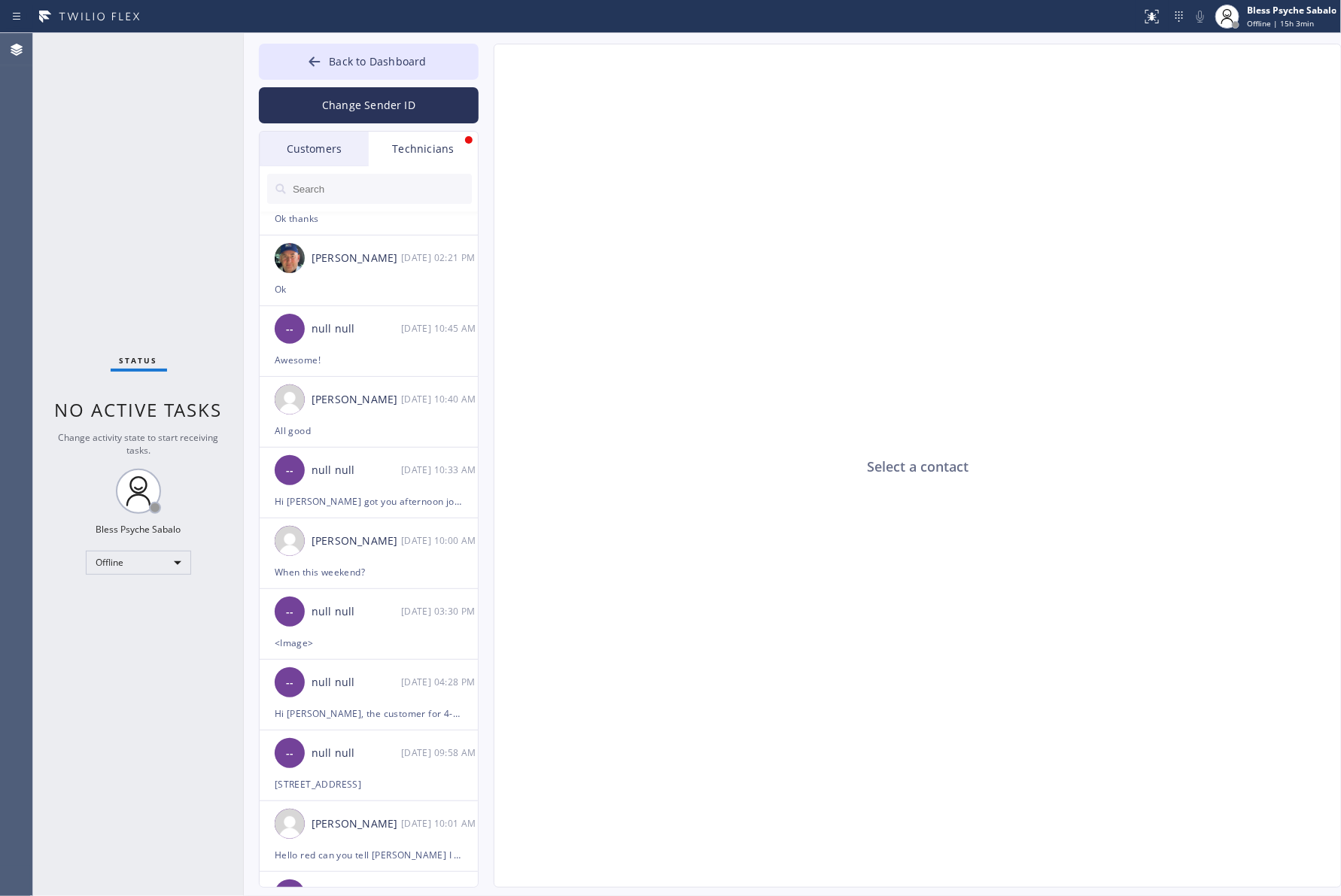
click at [442, 151] on div "Technicians" at bounding box center [423, 149] width 109 height 35
click at [284, 167] on div at bounding box center [369, 188] width 220 height 45
click at [303, 149] on div "Customers" at bounding box center [313, 149] width 109 height 35
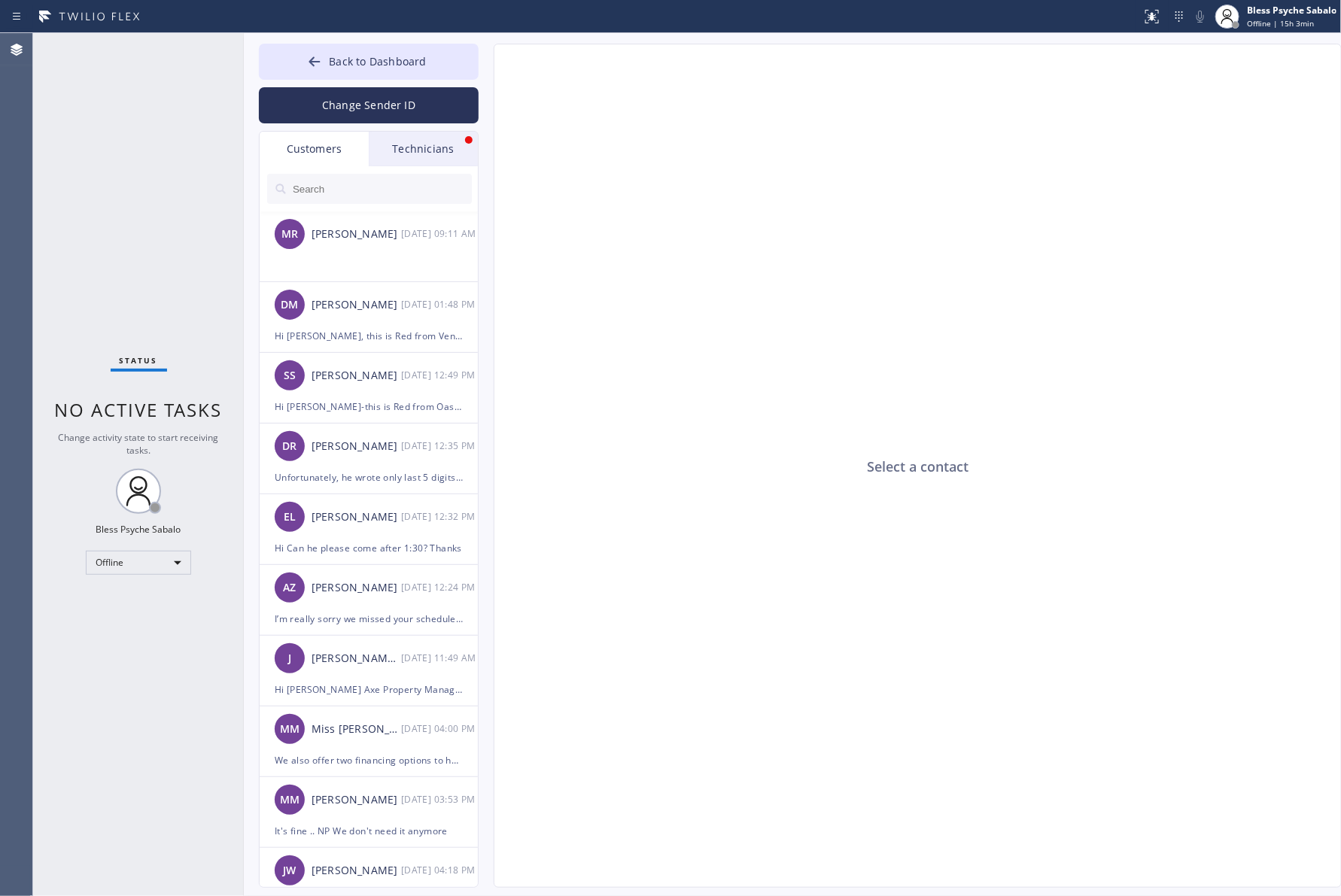
click at [442, 144] on div "Technicians" at bounding box center [423, 149] width 109 height 35
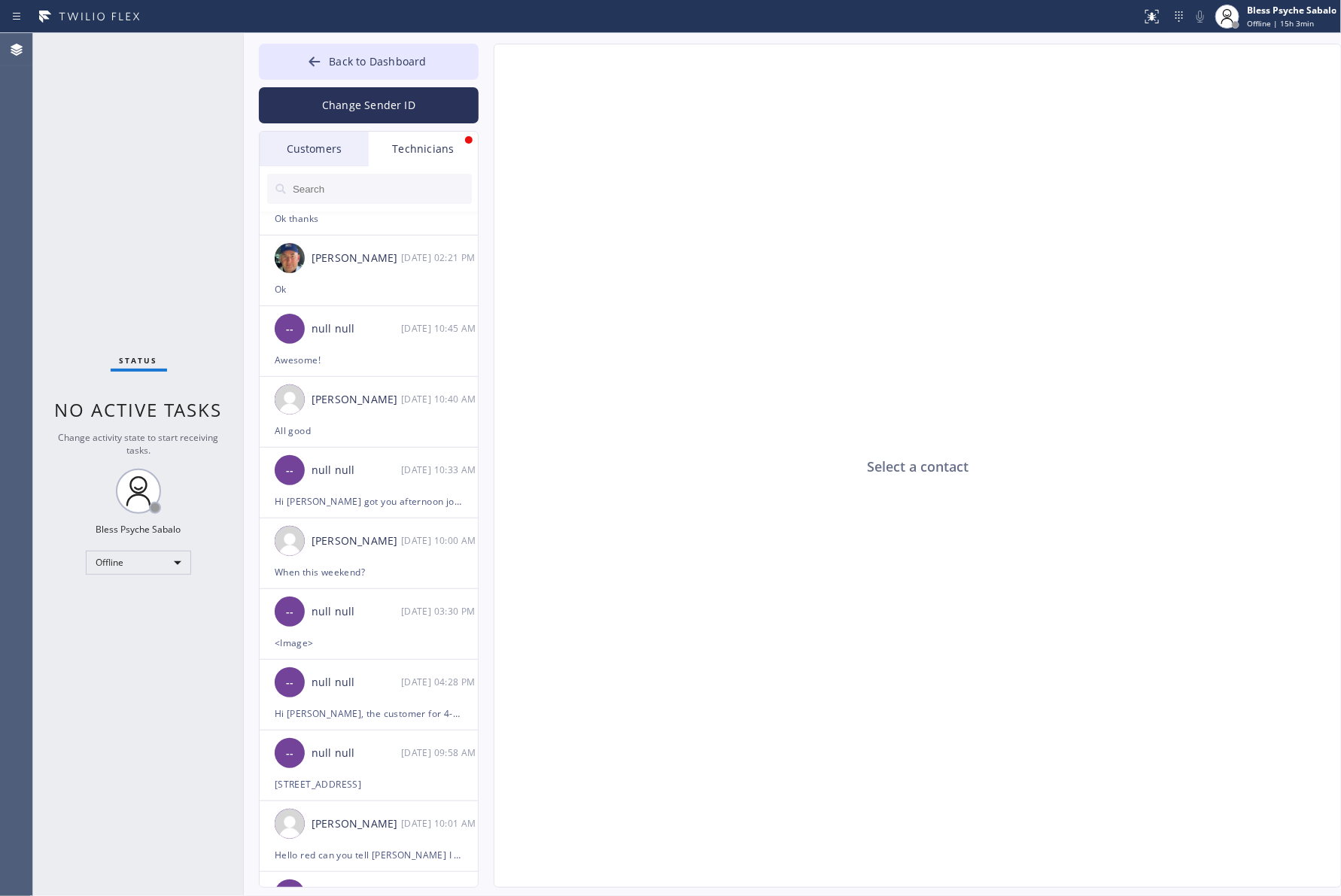
click at [434, 147] on div "Technicians" at bounding box center [423, 149] width 109 height 35
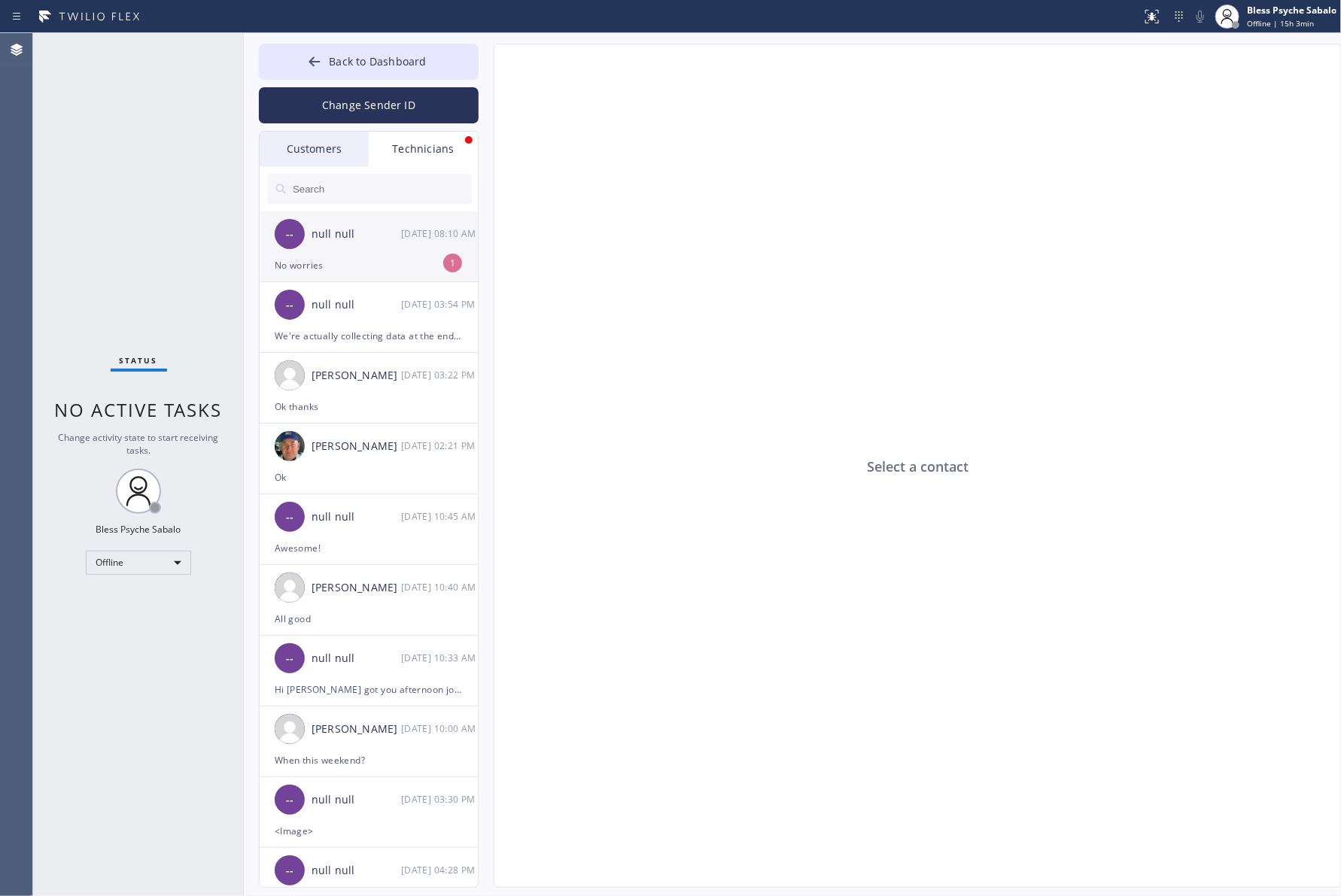
click at [429, 257] on div "No worries" at bounding box center [369, 265] width 188 height 17
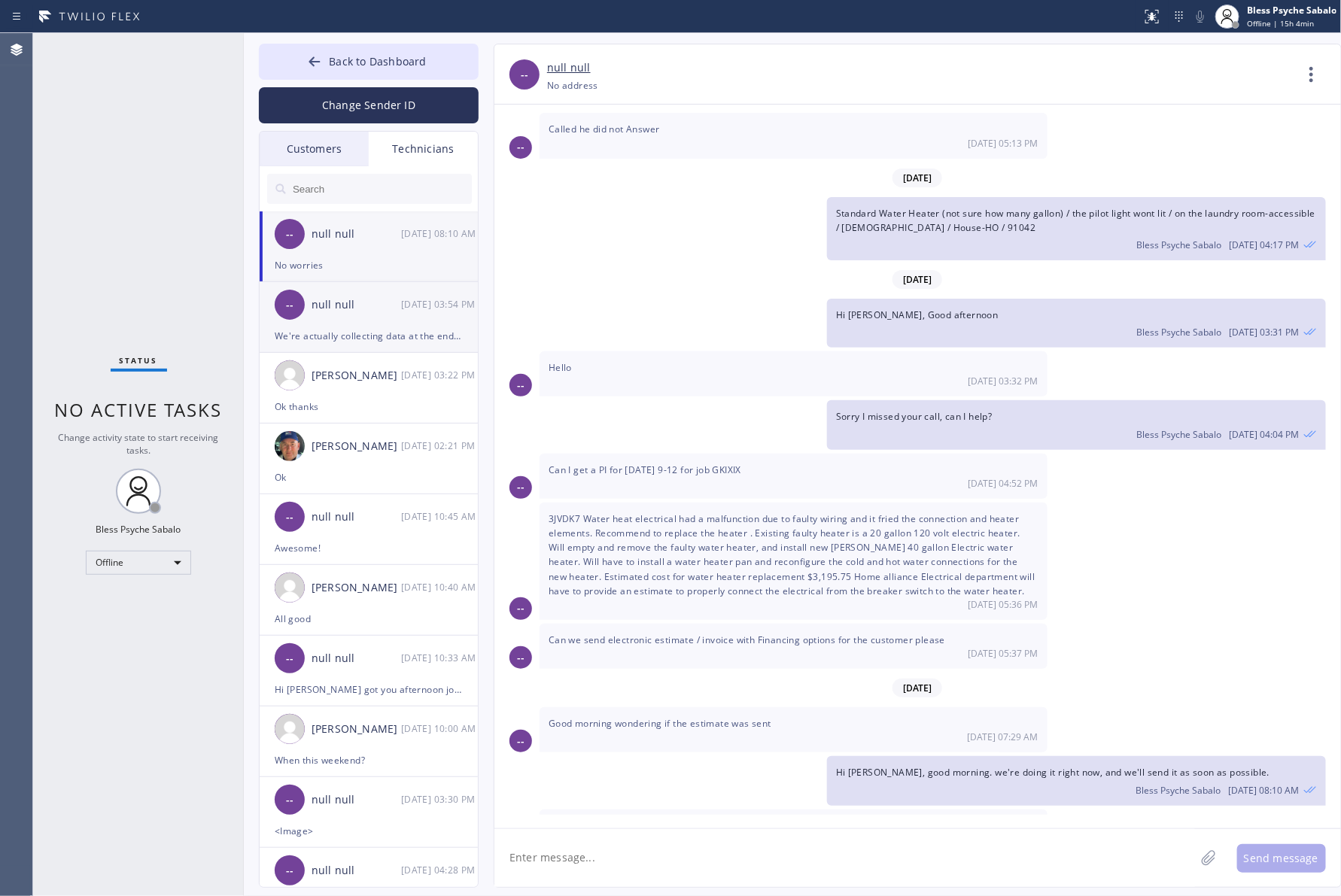
scroll to position [620, 0]
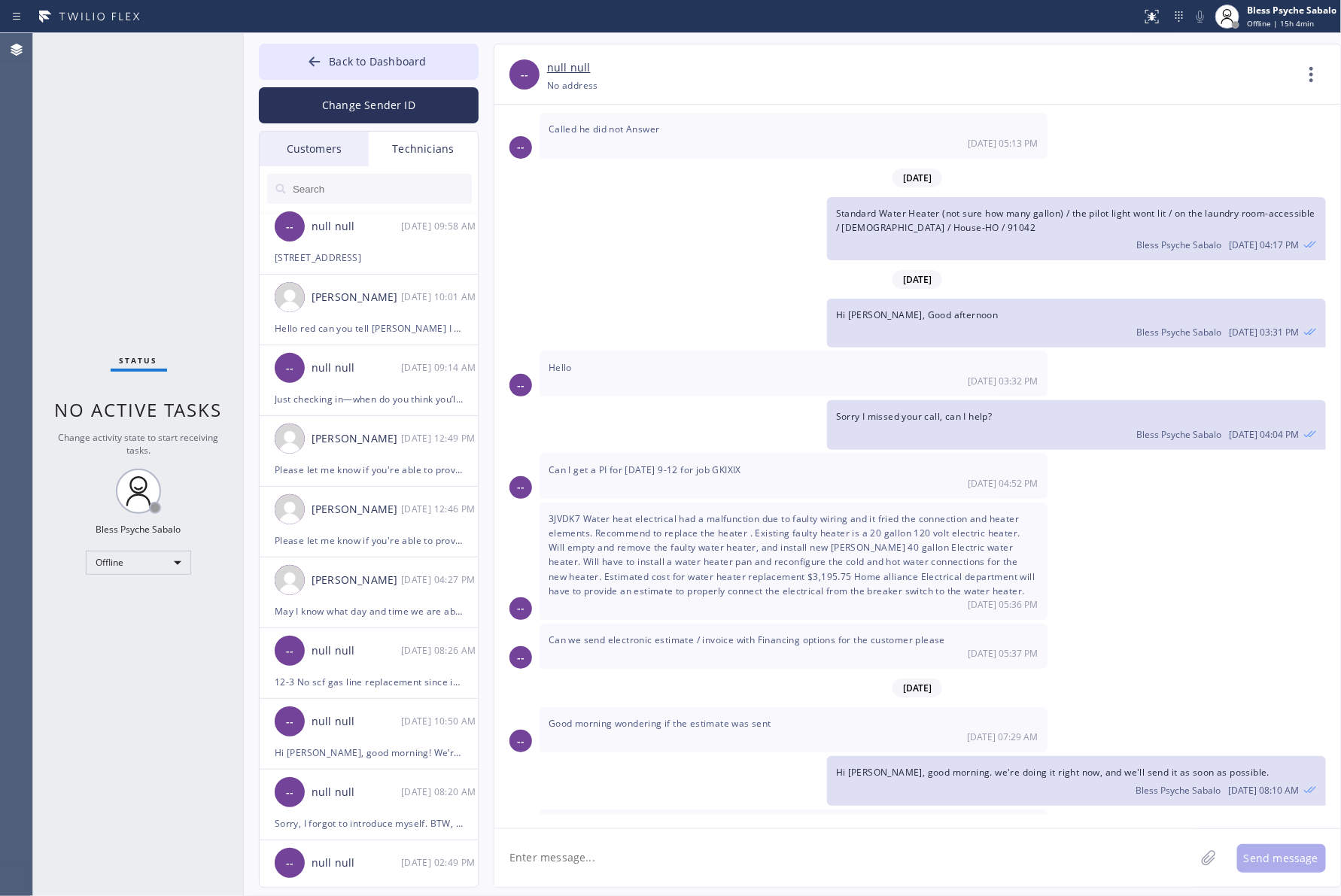
drag, startPoint x: 633, startPoint y: 781, endPoint x: 623, endPoint y: 761, distance: 22.4
click at [633, 810] on div "No worries 08/12 08:10 AM" at bounding box center [793, 832] width 508 height 45
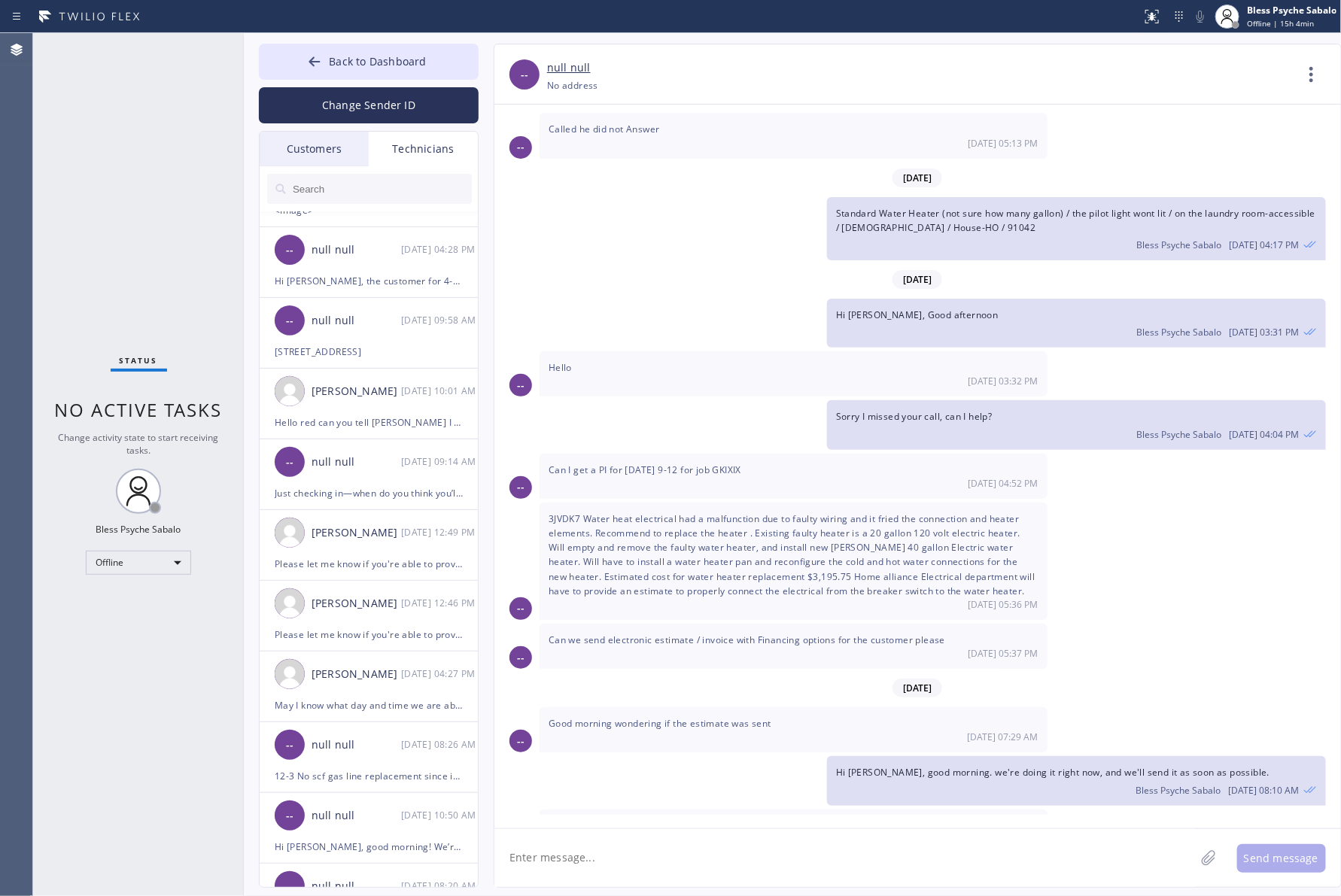
click at [329, 158] on div "Customers" at bounding box center [313, 149] width 109 height 35
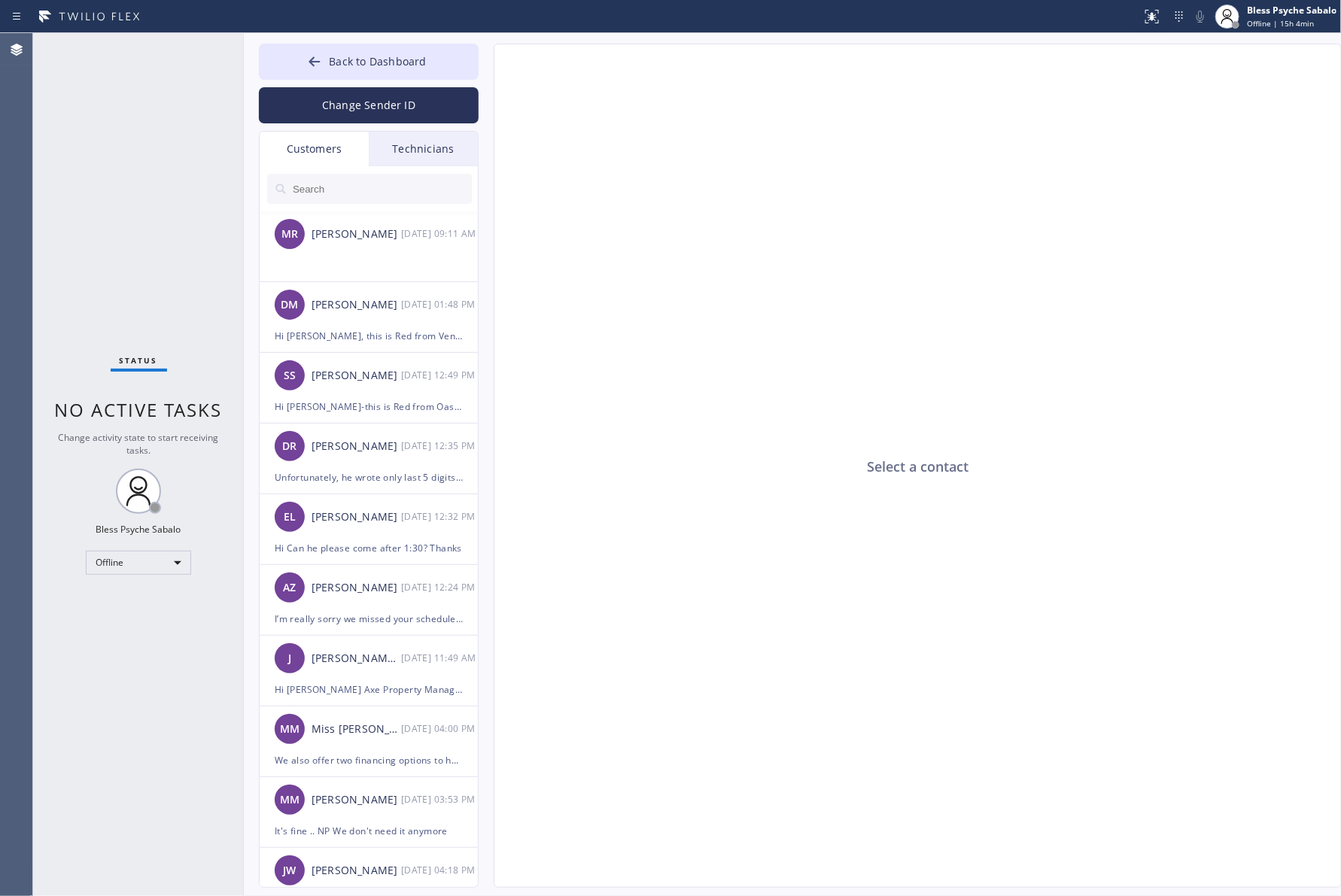
click at [420, 149] on div "Technicians" at bounding box center [423, 149] width 109 height 35
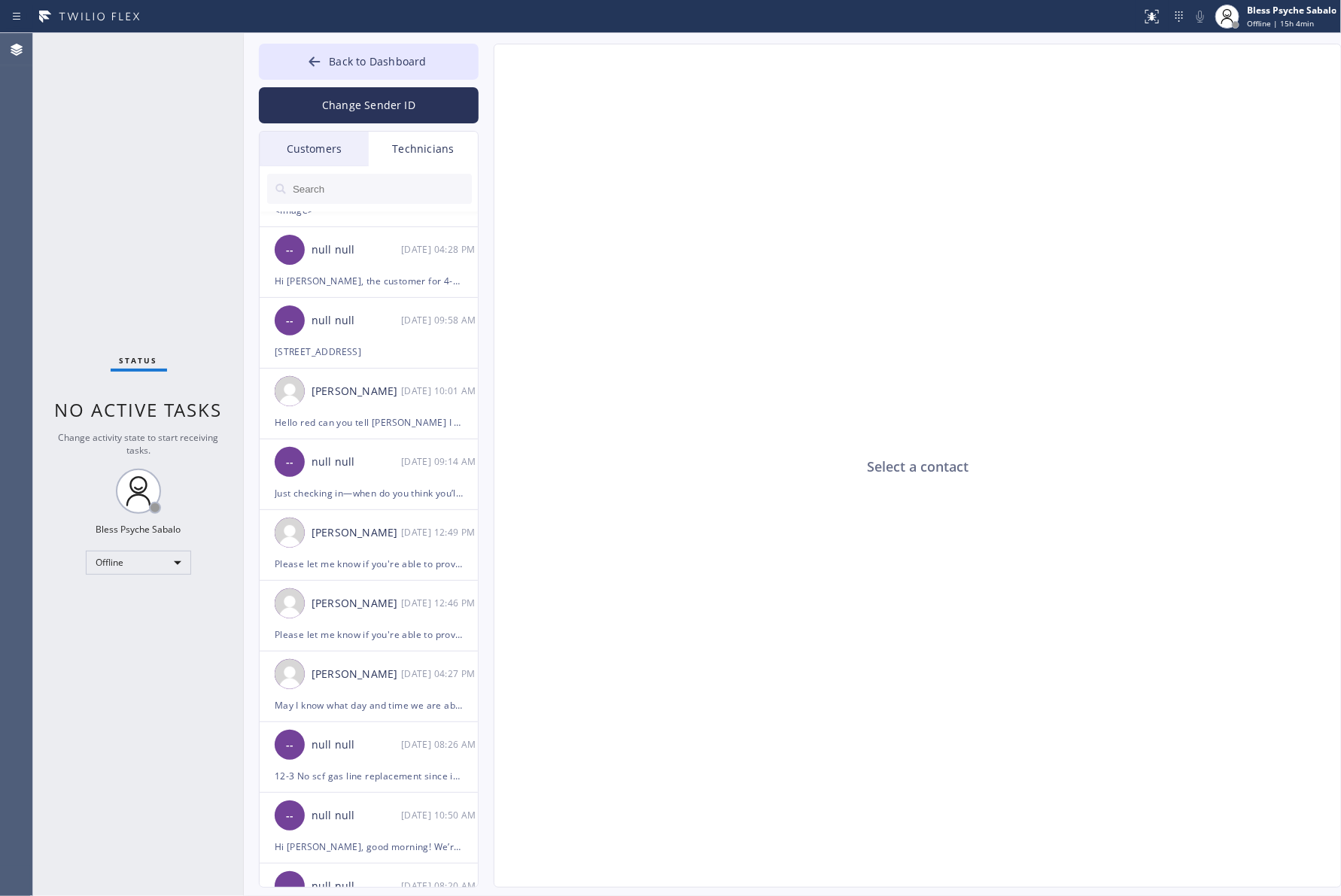
click at [380, 197] on input "text" at bounding box center [381, 188] width 180 height 30
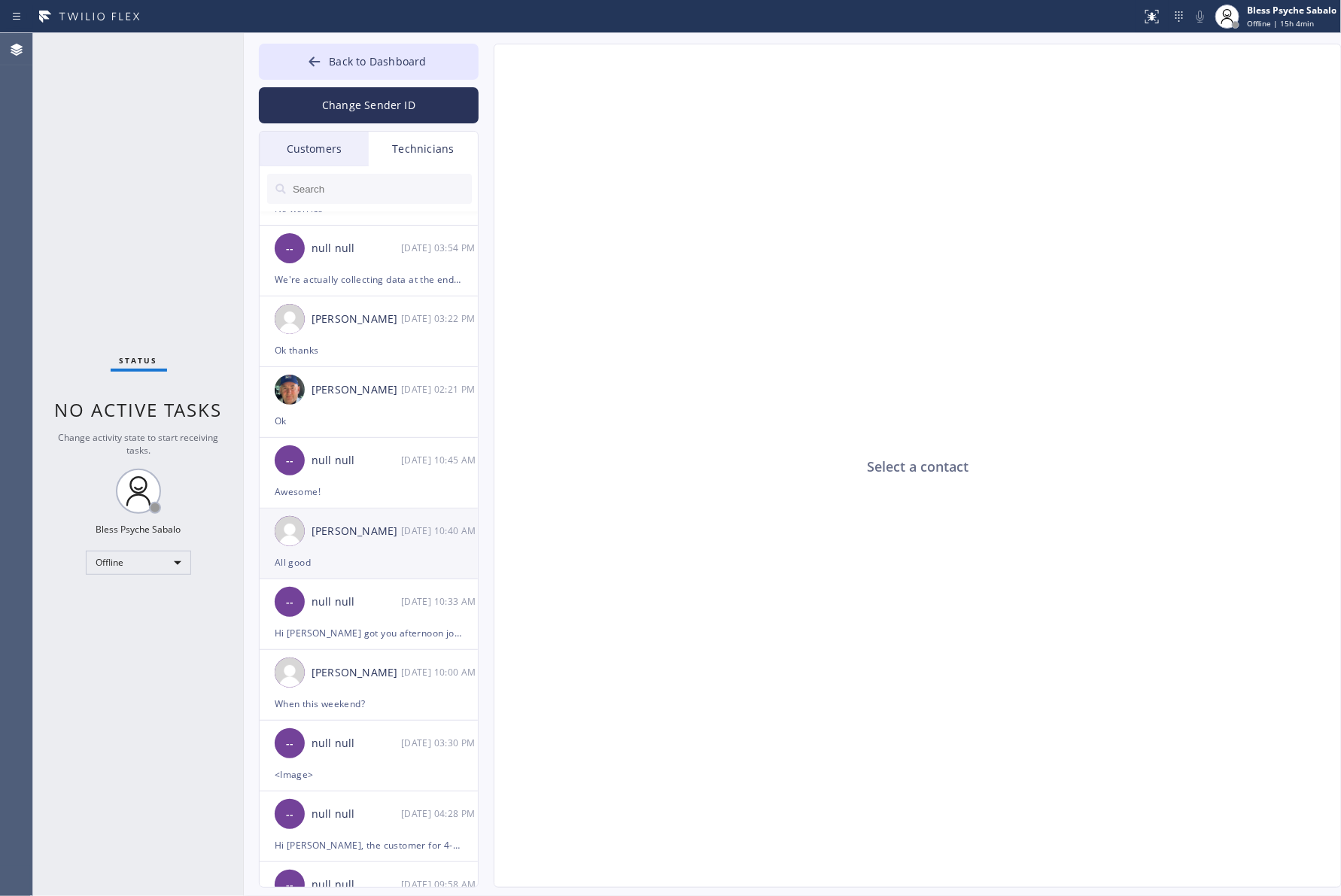
scroll to position [0, 0]
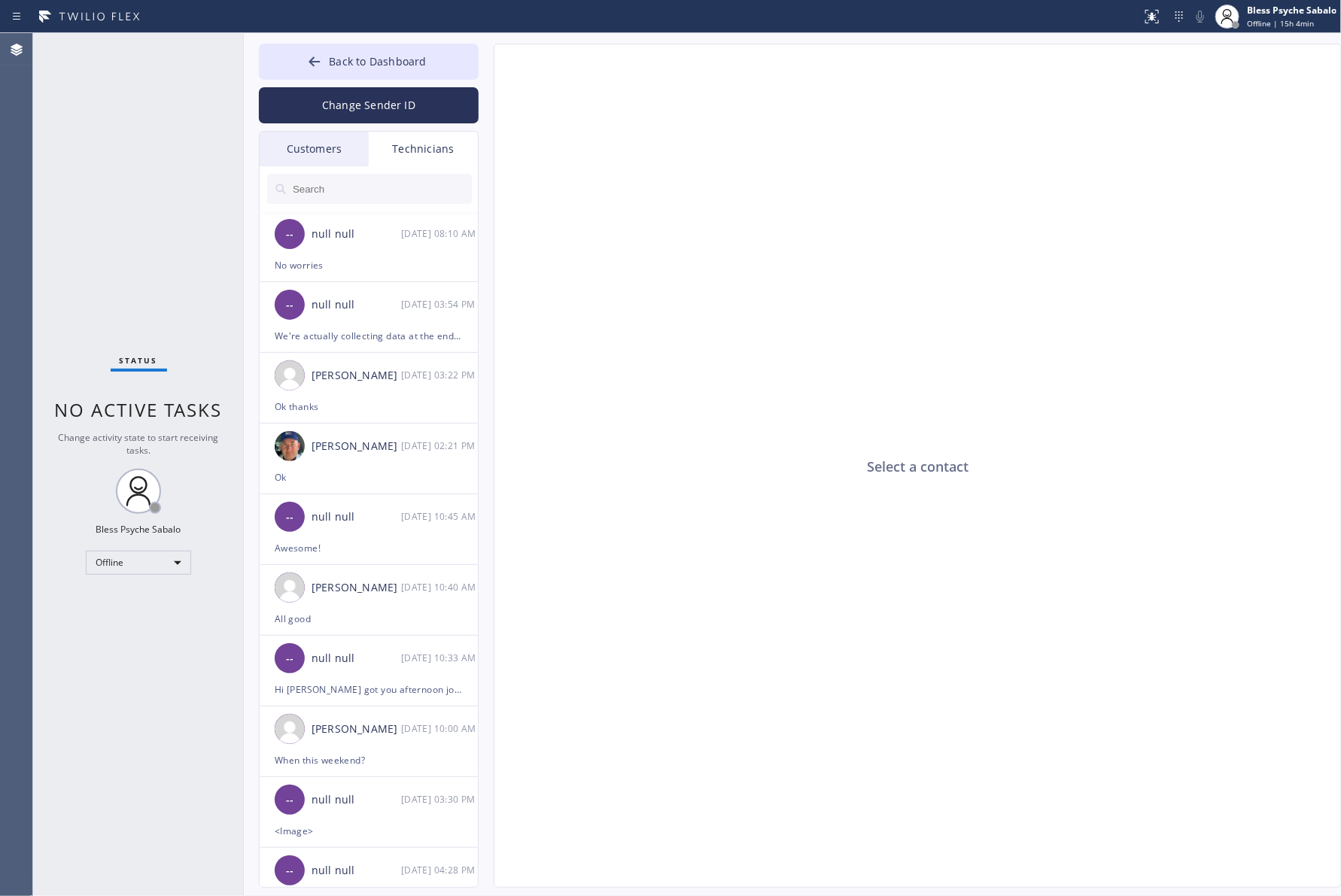
click at [623, 503] on div "Select a contact" at bounding box center [918, 466] width 848 height 845
click at [429, 160] on div "Technicians" at bounding box center [423, 149] width 109 height 35
click at [411, 179] on input "text" at bounding box center [381, 188] width 180 height 30
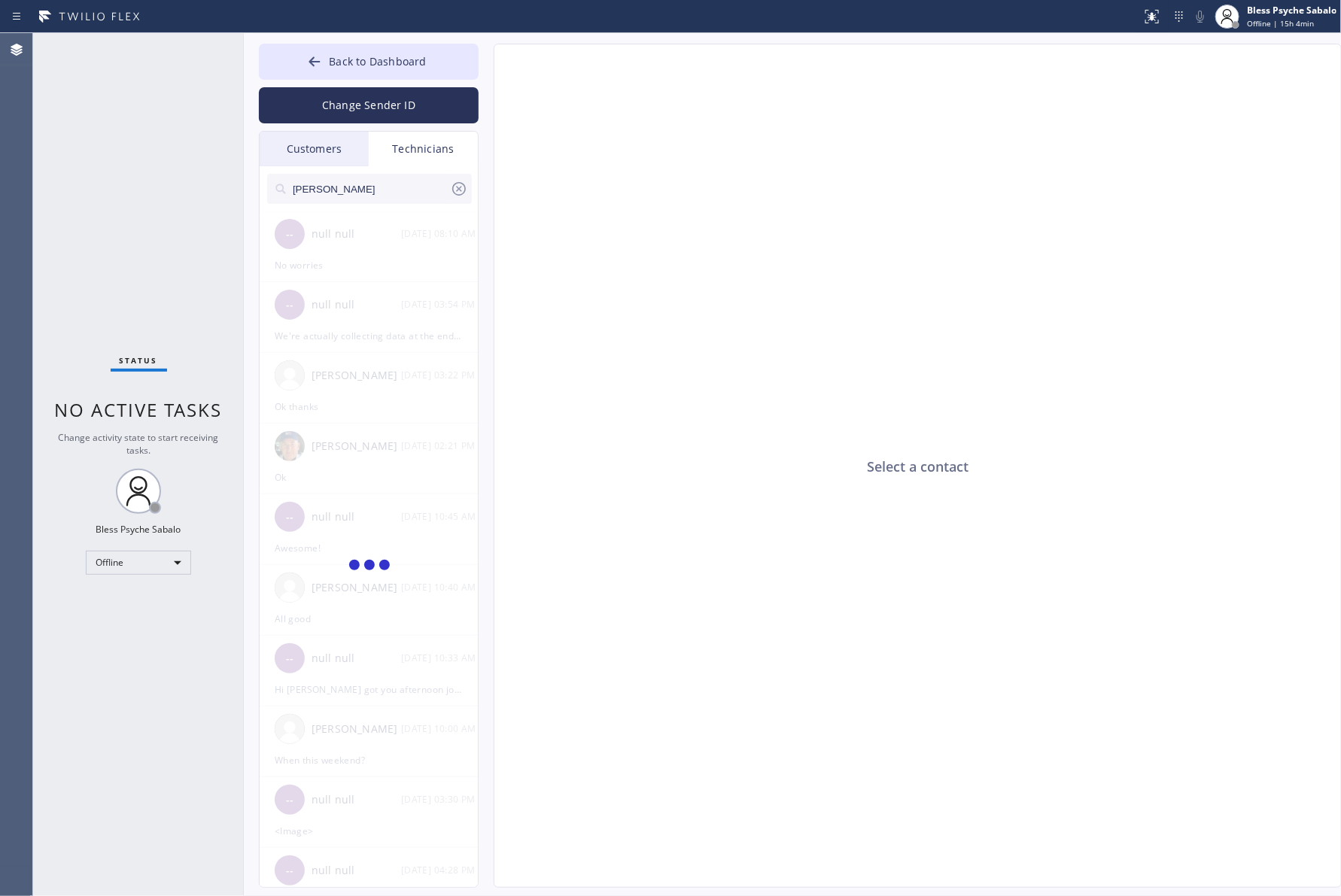
type input "michael"
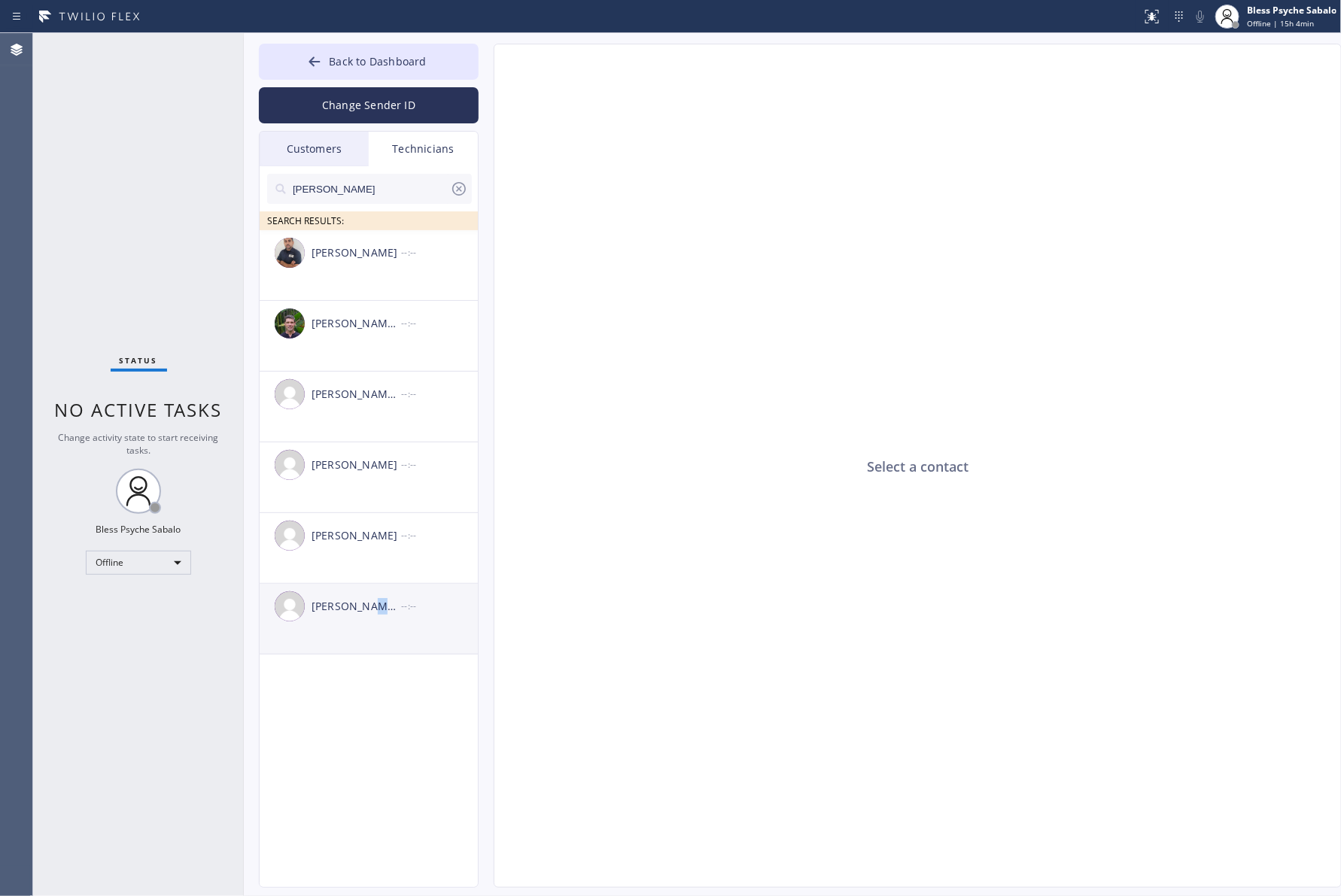
click at [363, 608] on div "Michael Jr Garcia" at bounding box center [356, 607] width 89 height 17
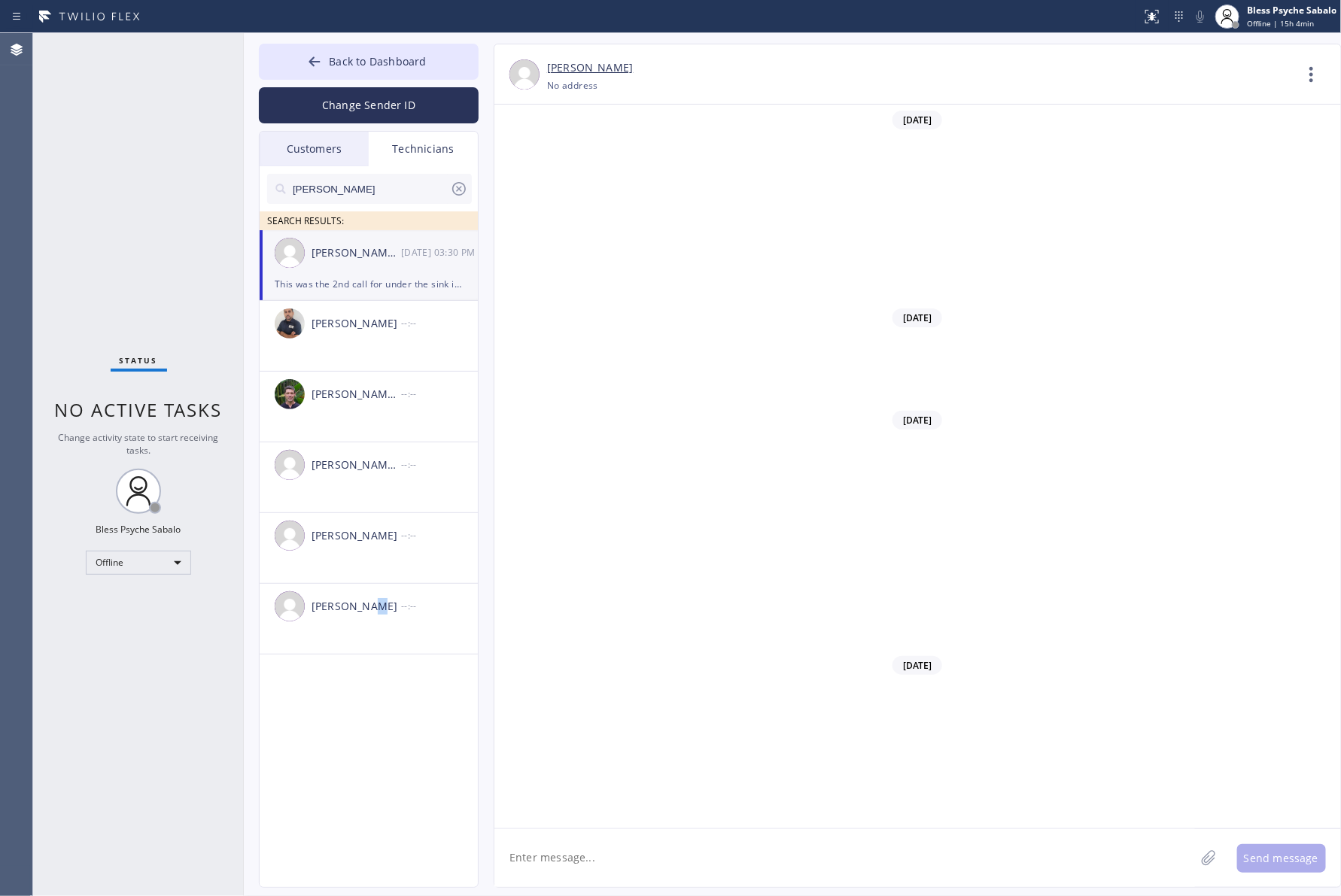
scroll to position [1245, 0]
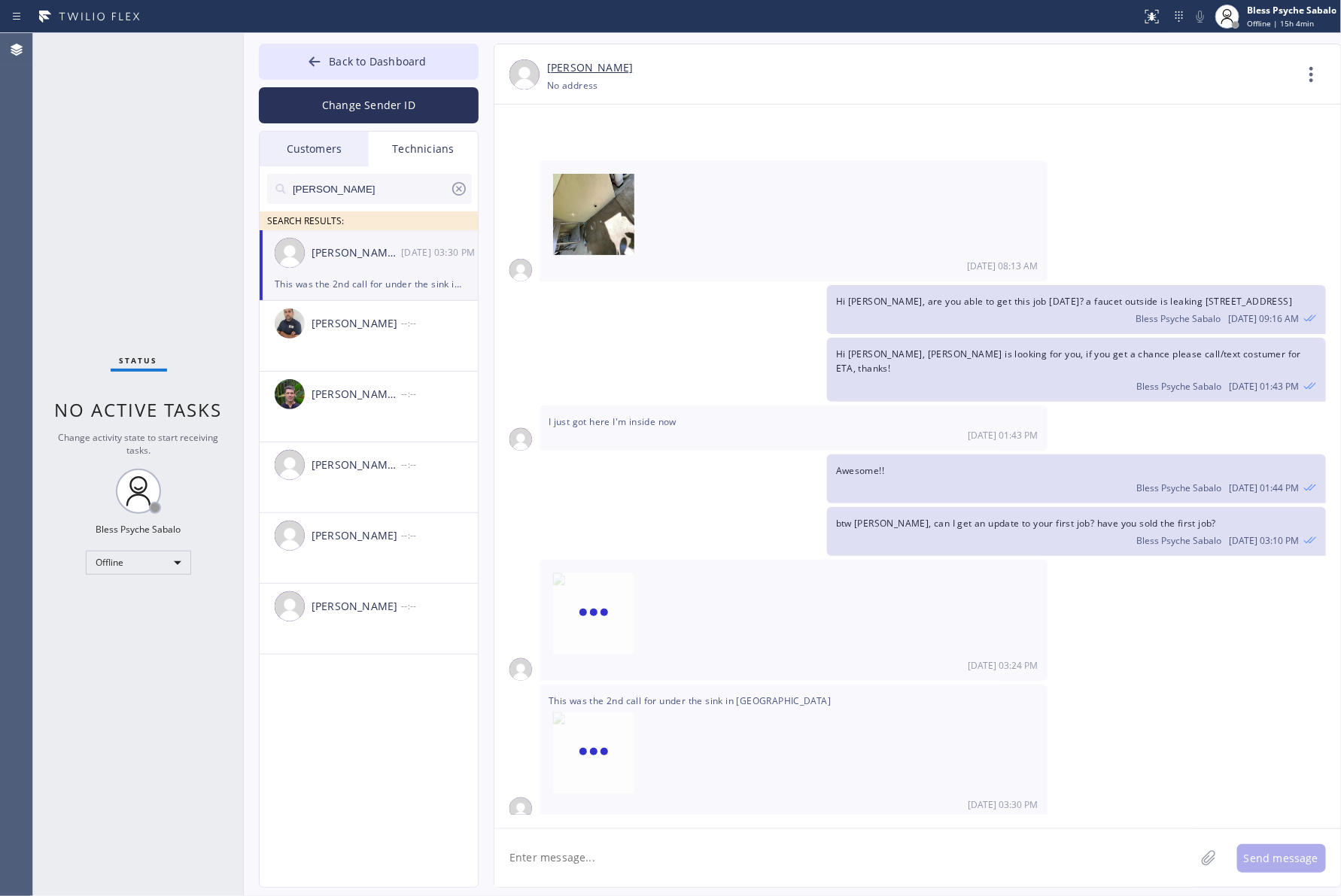
click at [697, 835] on textarea at bounding box center [845, 857] width 700 height 58
click at [544, 851] on textarea "Hi Machael, good morning" at bounding box center [858, 857] width 728 height 58
click at [720, 845] on textarea "Hi Michael, good morning" at bounding box center [858, 857] width 728 height 58
click at [710, 854] on textarea "Hi Michael, good morning" at bounding box center [858, 857] width 728 height 58
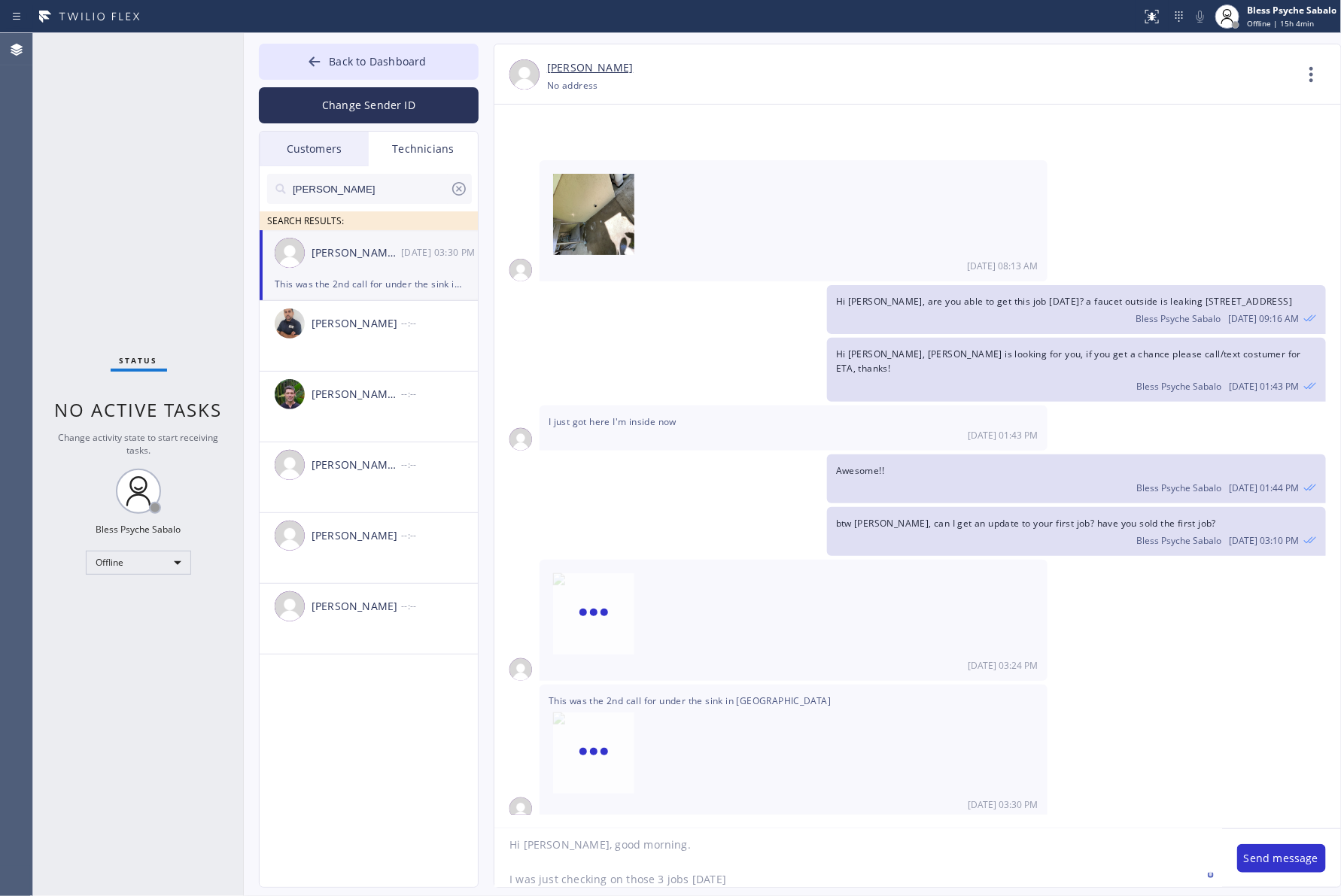
type textarea "Hi Michael, good morning. I was just checking on those 3 jobs yesterday."
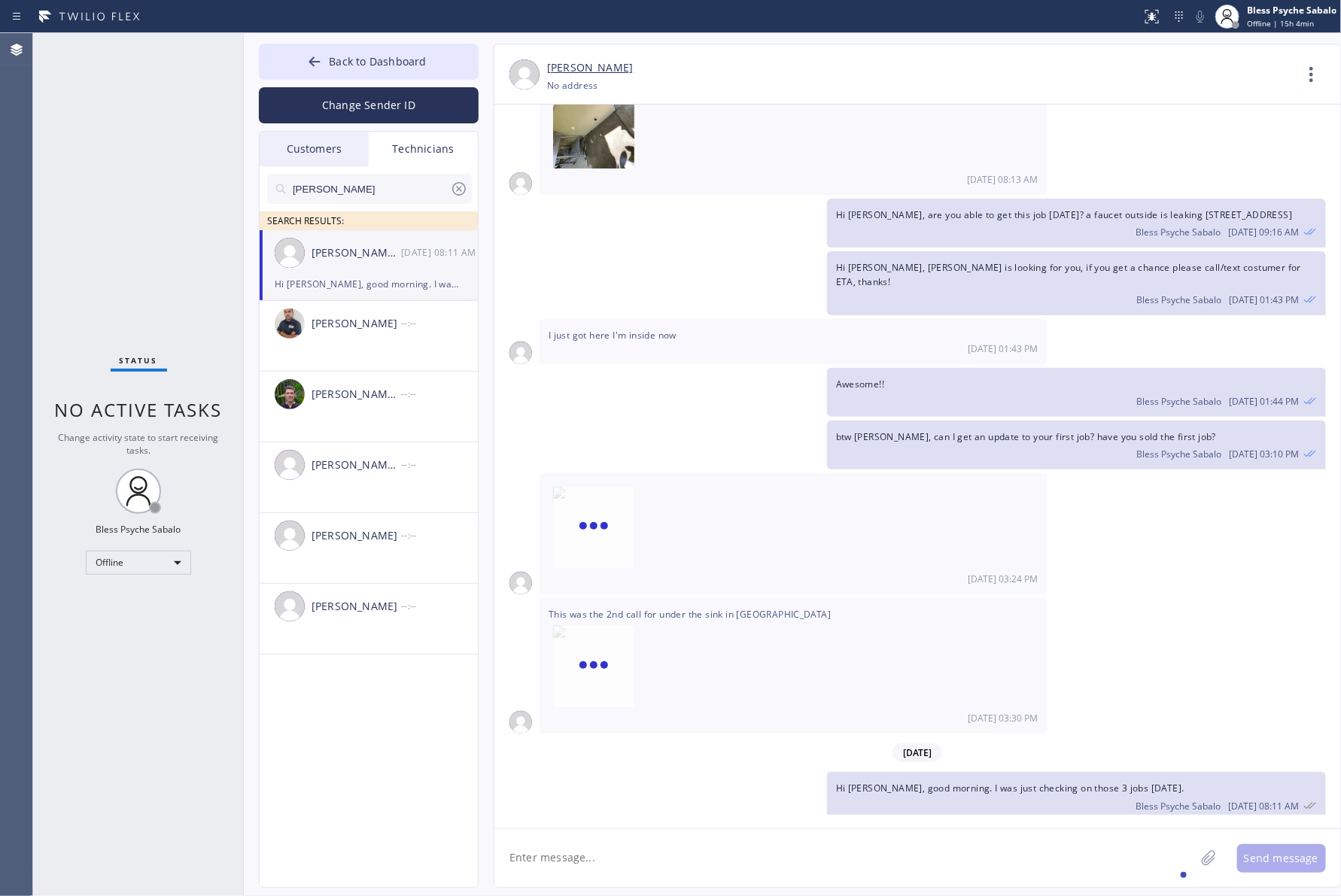
click at [758, 598] on div "This was the 2nd call for under the sink in Long Beach 08/08 03:30 PM" at bounding box center [793, 665] width 508 height 135
click at [1129, 83] on icon at bounding box center [1311, 74] width 36 height 36
click at [1129, 530] on div at bounding box center [670, 448] width 1341 height 896
click at [313, 330] on div "Mamet Jalilzade" at bounding box center [356, 323] width 89 height 17
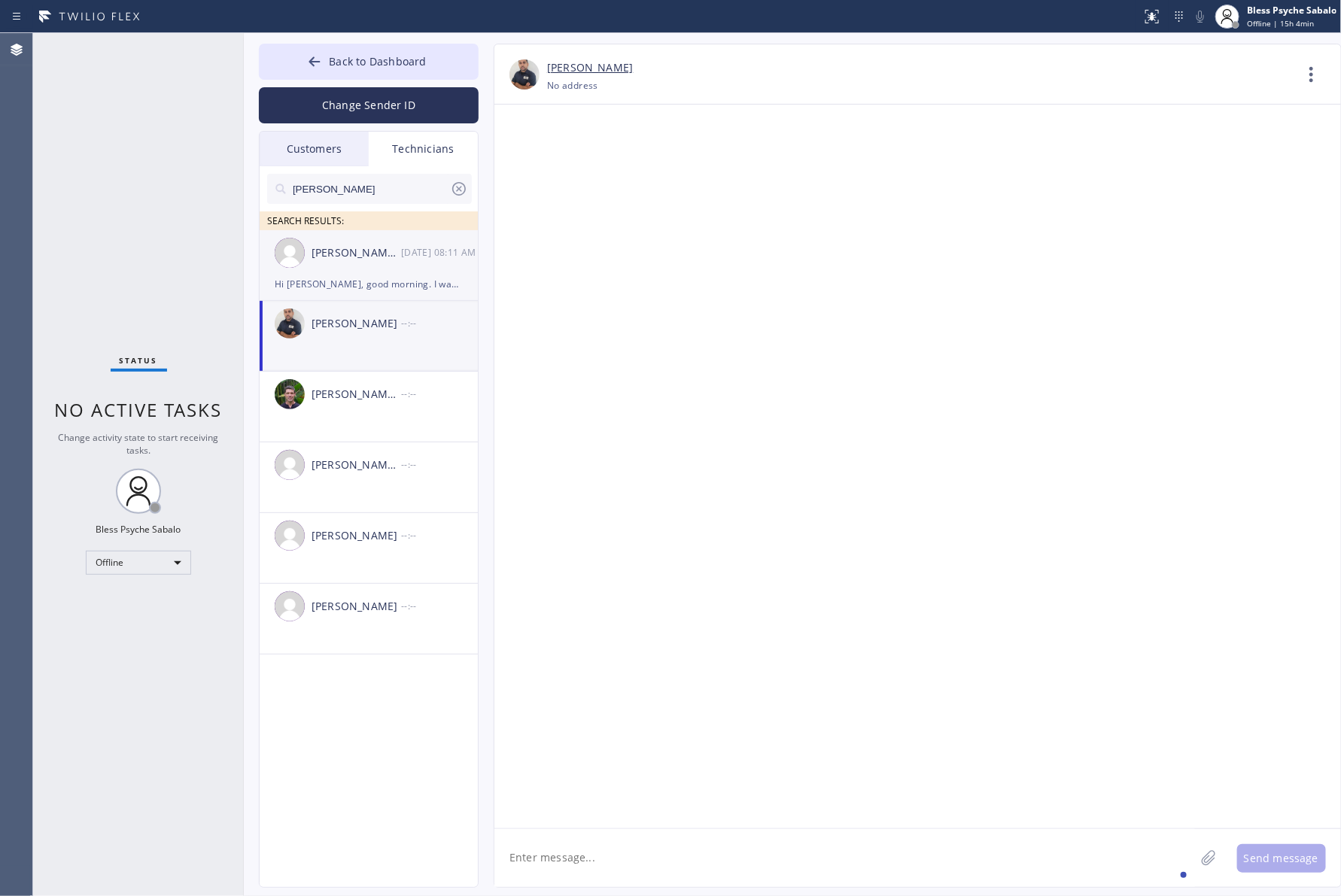
scroll to position [0, 0]
click at [339, 289] on div "Hi Michael, good morning. I was just checking on those 3 jobs yesterday." at bounding box center [369, 284] width 188 height 17
type input "(909) 534-7004"
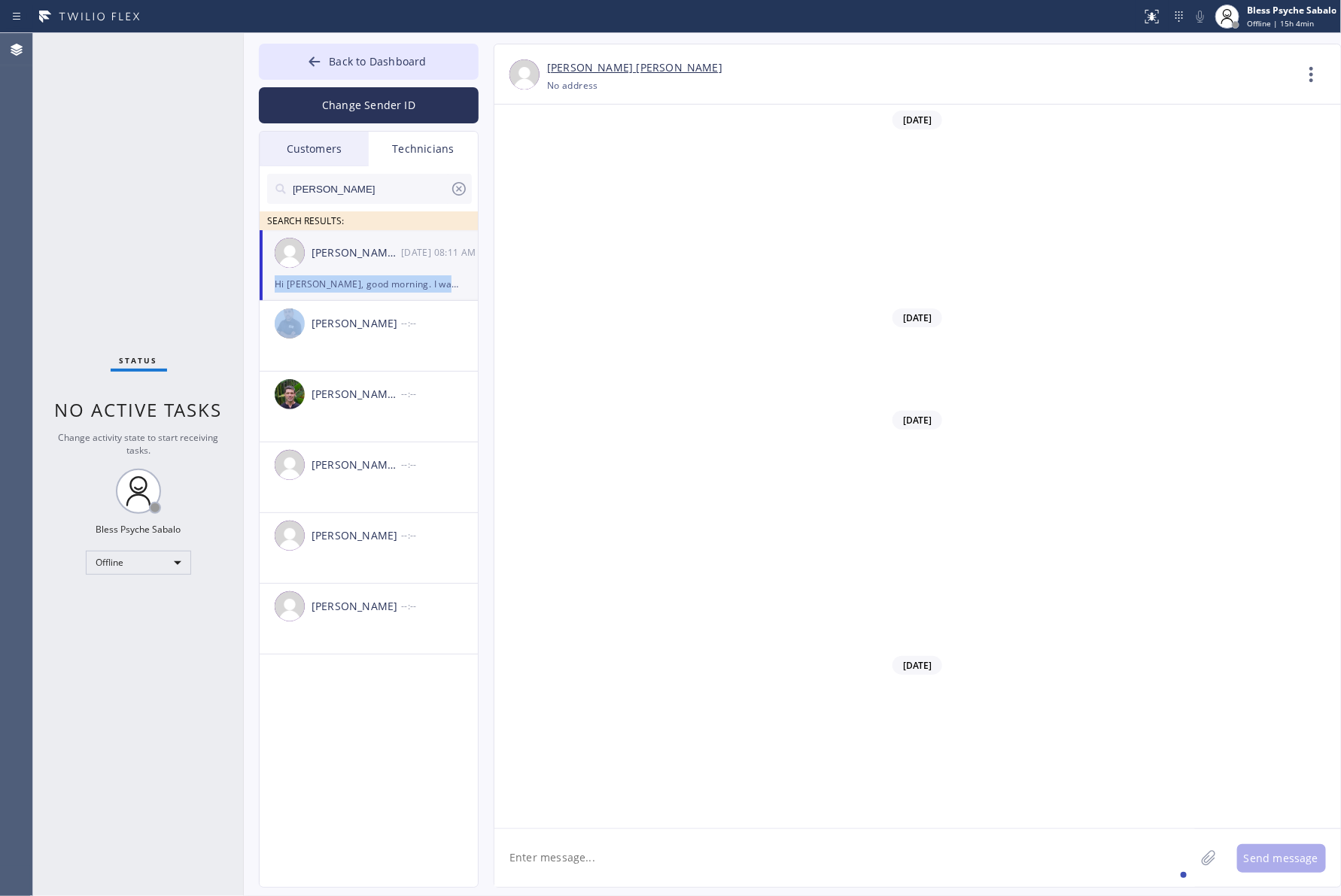
click at [339, 289] on div "Hi Michael, good morning. I was just checking on those 3 jobs yesterday." at bounding box center [369, 284] width 188 height 17
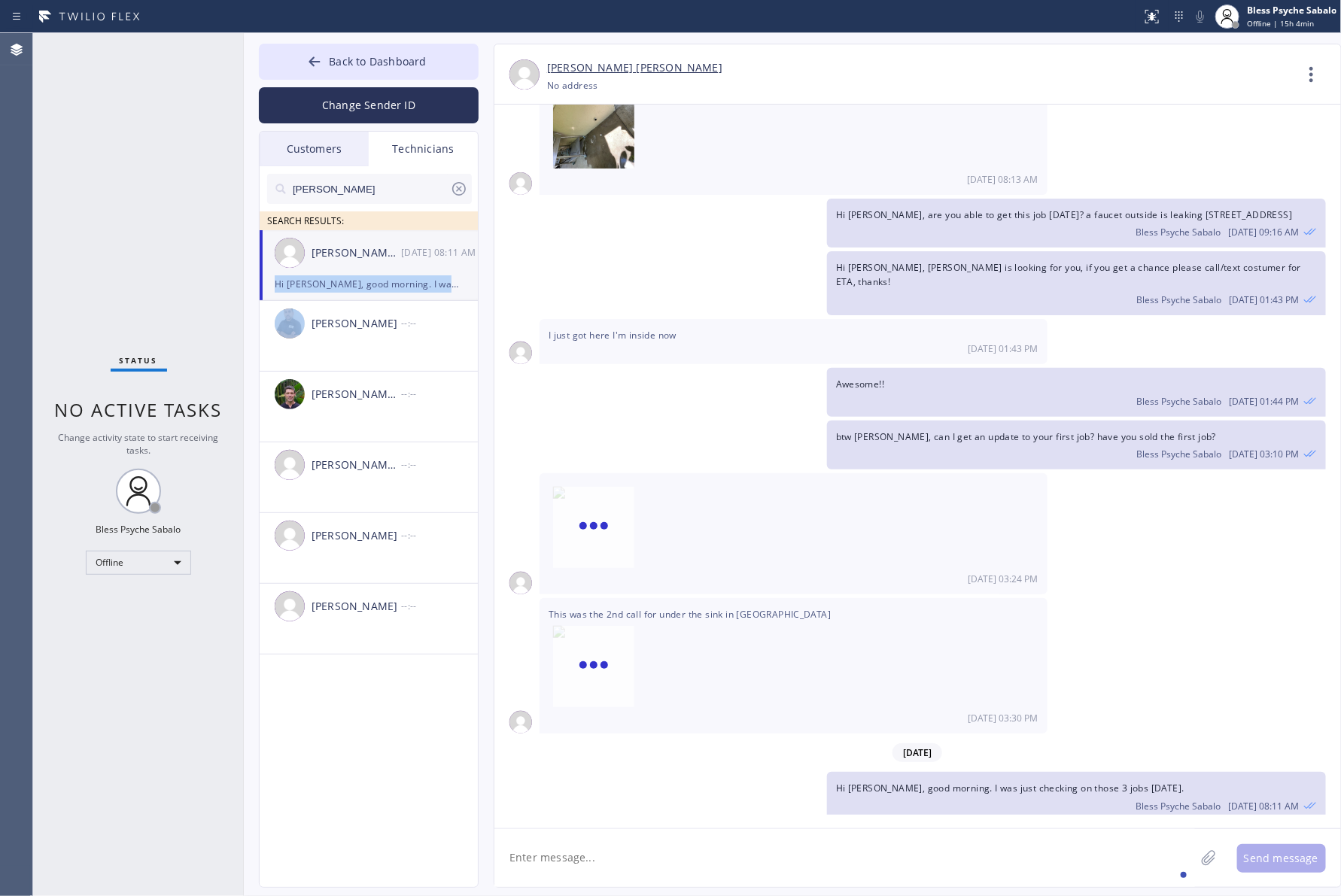
click at [339, 289] on div "Hi Michael, good morning. I was just checking on those 3 jobs yesterday." at bounding box center [369, 284] width 188 height 17
drag, startPoint x: 675, startPoint y: 457, endPoint x: 724, endPoint y: 429, distance: 56.4
click at [675, 464] on div "08/01/2025 Hi Michael, my name is Red. One of the dispatchers here at 5 star pl…" at bounding box center [917, 459] width 847 height 710
click at [1129, 69] on icon at bounding box center [1311, 74] width 36 height 36
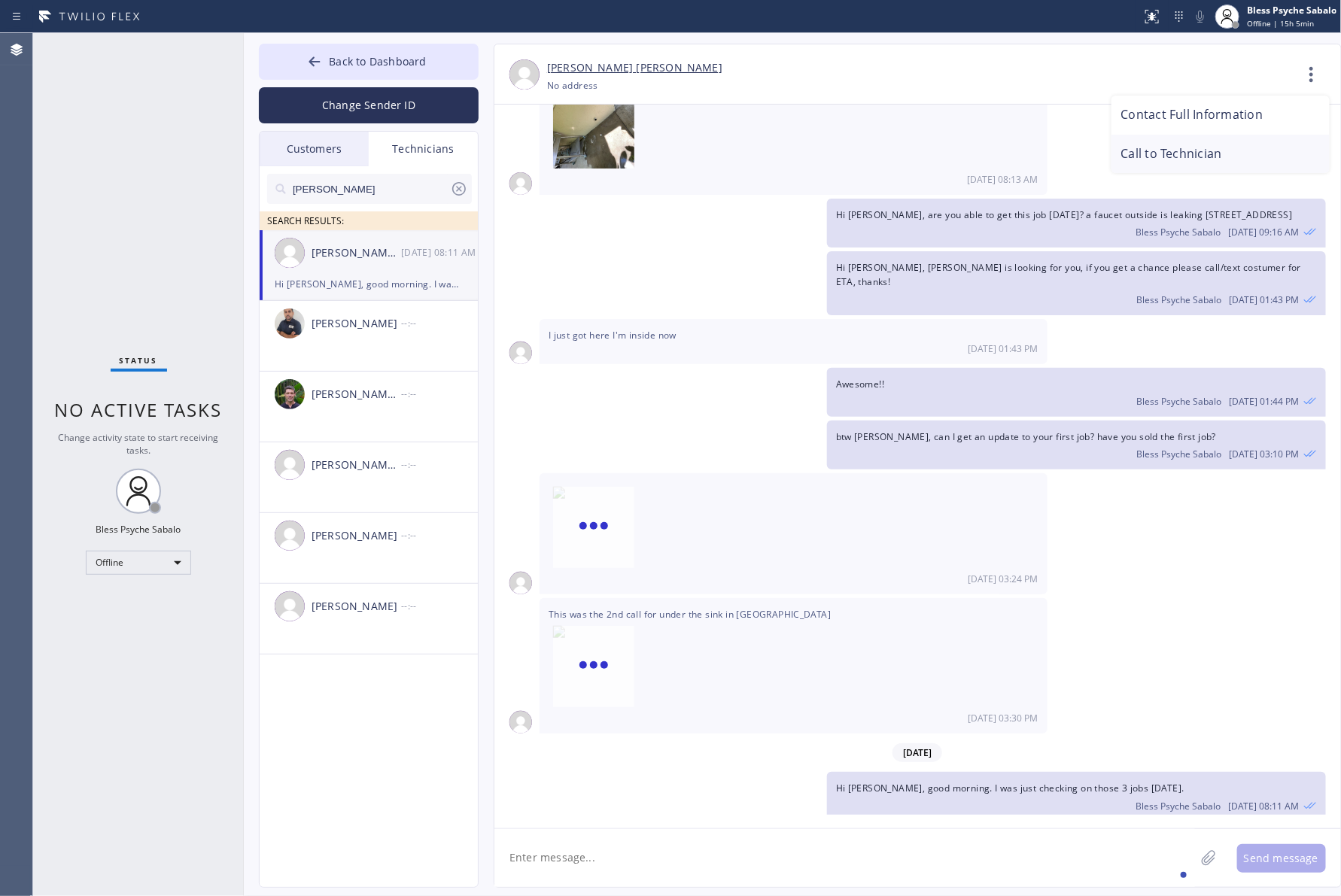
click at [1129, 139] on li "Call to Technician" at bounding box center [1220, 154] width 218 height 40
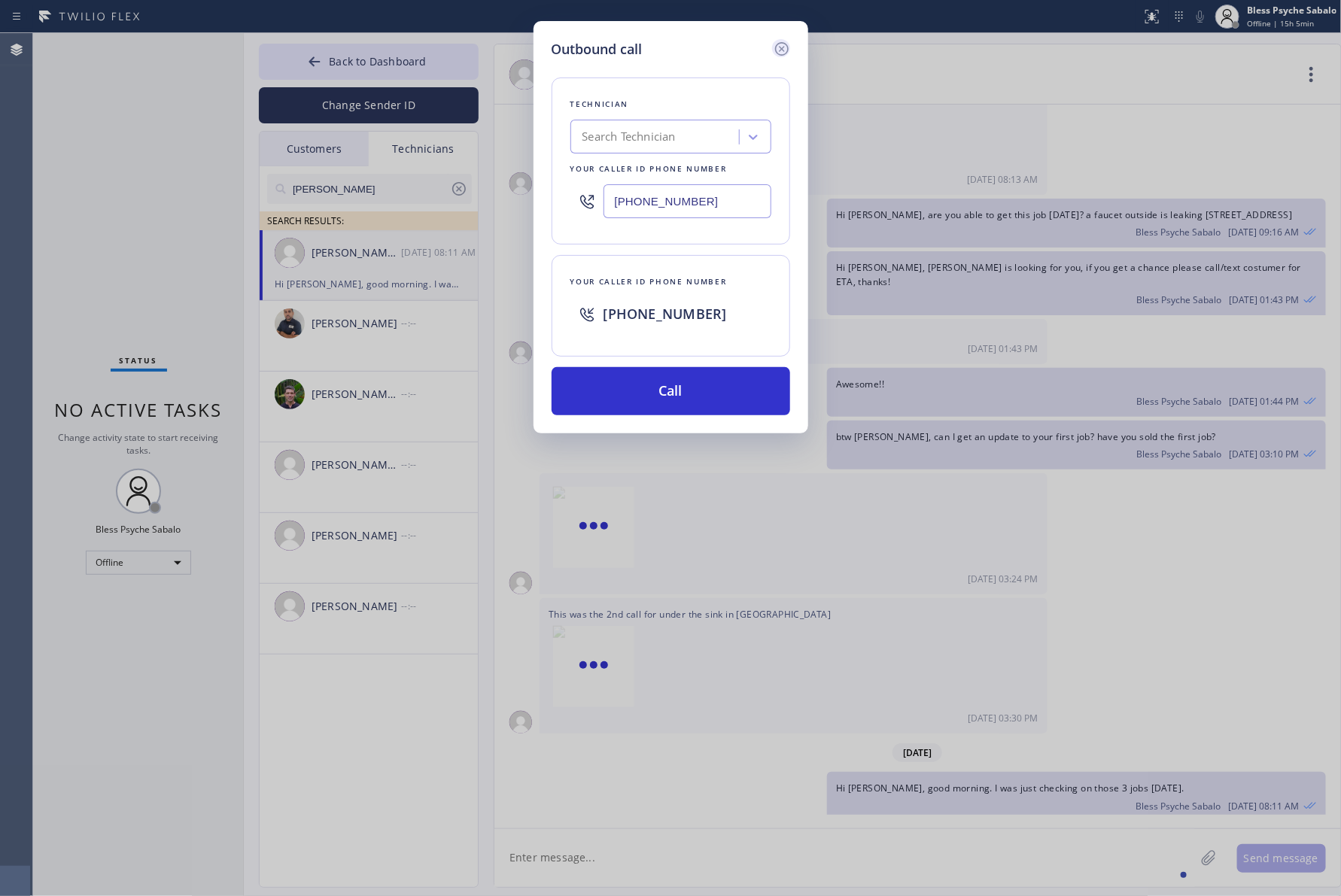
click at [777, 48] on icon at bounding box center [782, 49] width 18 height 18
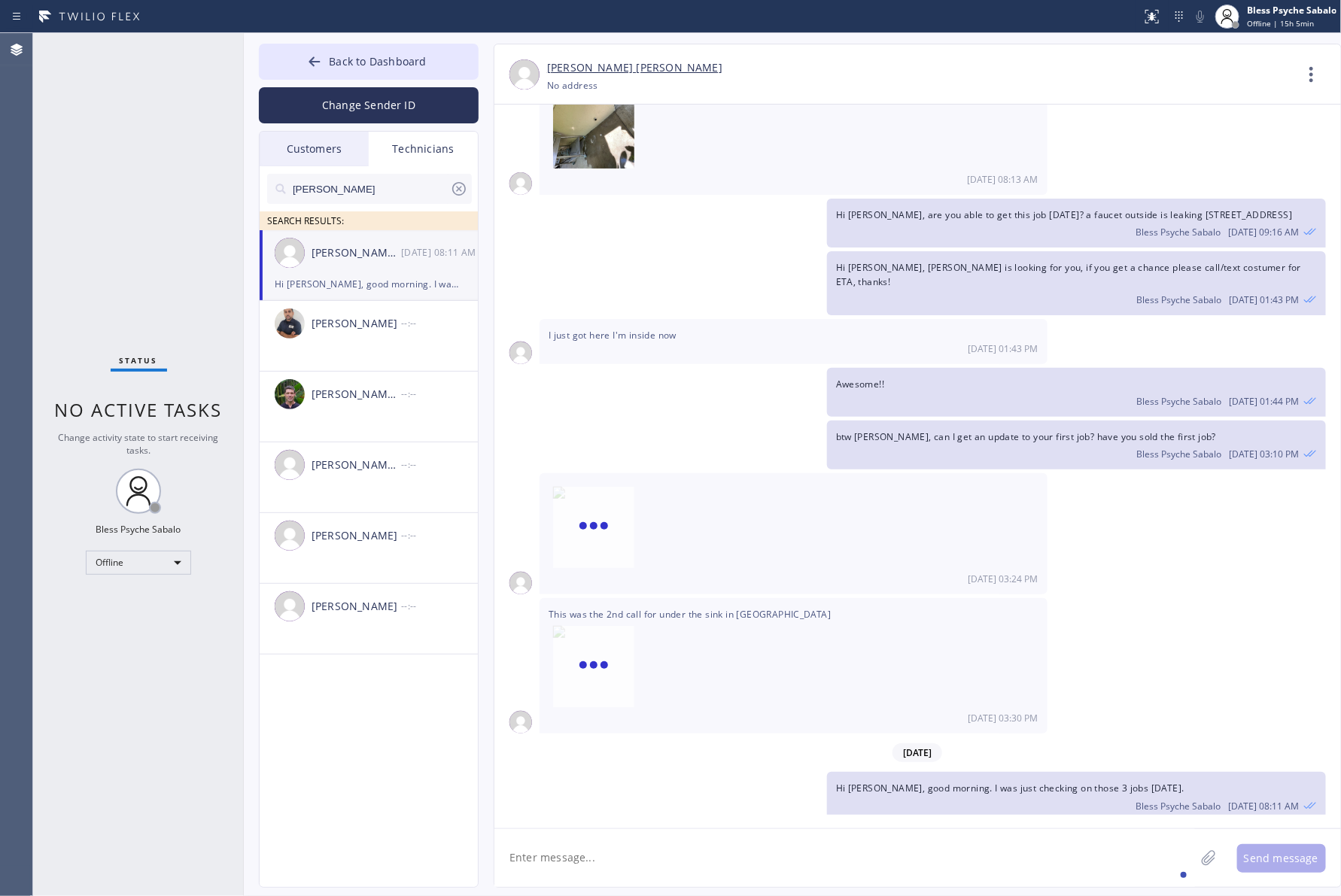
click at [1010, 98] on div "Michael Jr Garcia +19095347004 Choose phone number No address Contact Full Info…" at bounding box center [917, 74] width 847 height 60
type input "(909) 534-7004"
click at [1129, 74] on icon at bounding box center [1311, 74] width 36 height 36
click at [1129, 122] on li "Contact Full Information" at bounding box center [1220, 115] width 218 height 40
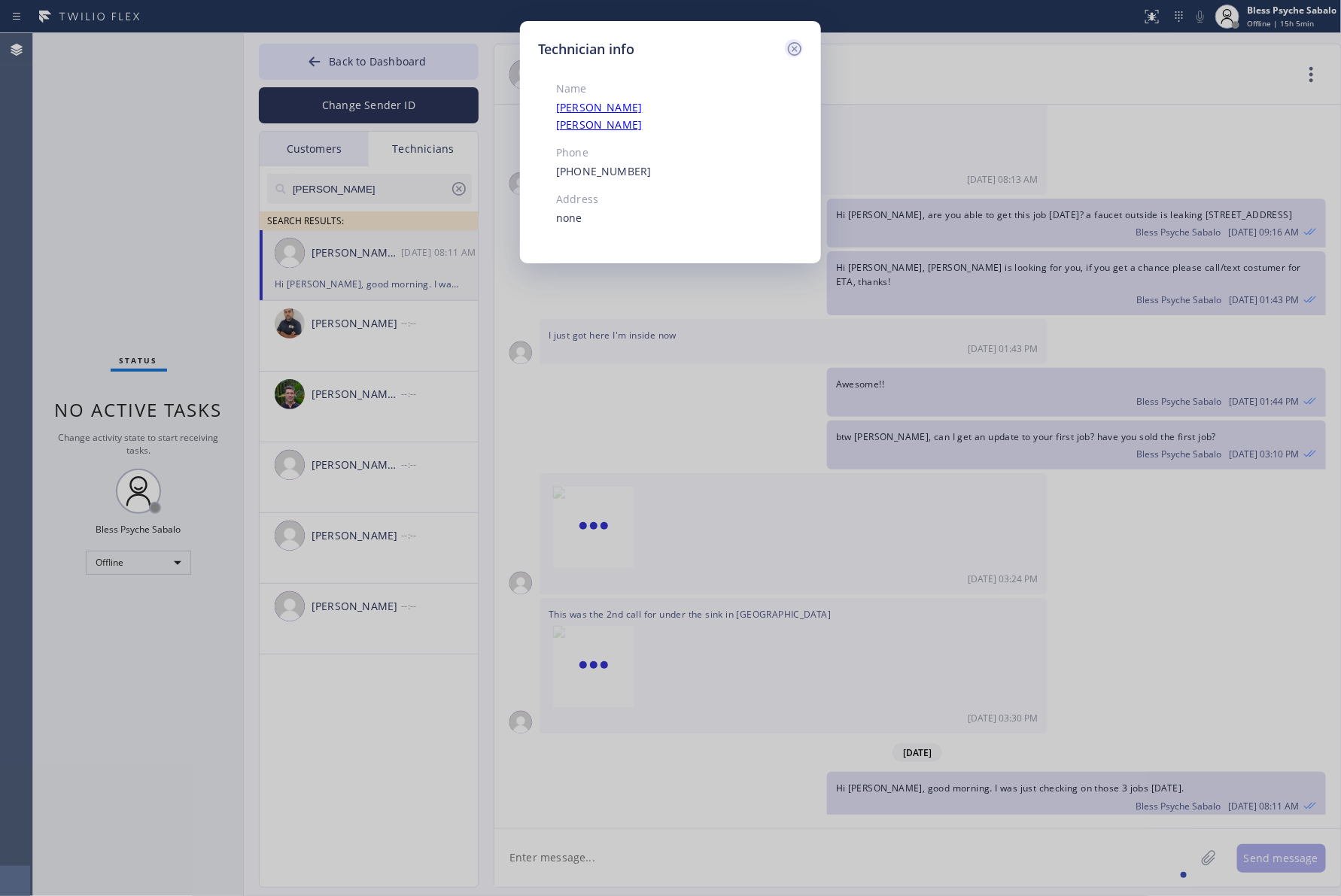
click at [799, 47] on icon at bounding box center [795, 49] width 18 height 18
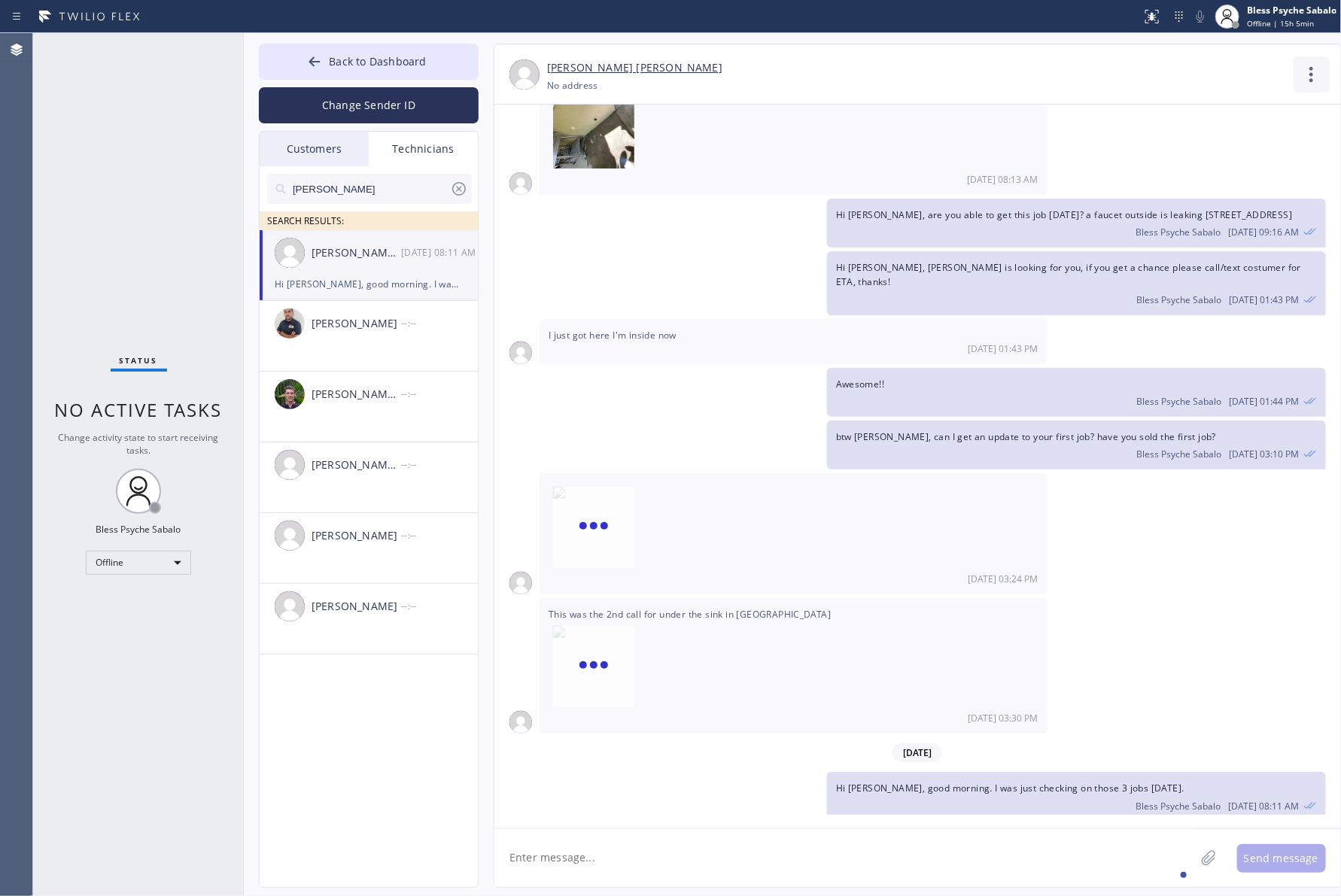
click at [1129, 65] on icon at bounding box center [1311, 74] width 36 height 36
click at [1129, 152] on li "Call to Technician" at bounding box center [1220, 154] width 218 height 40
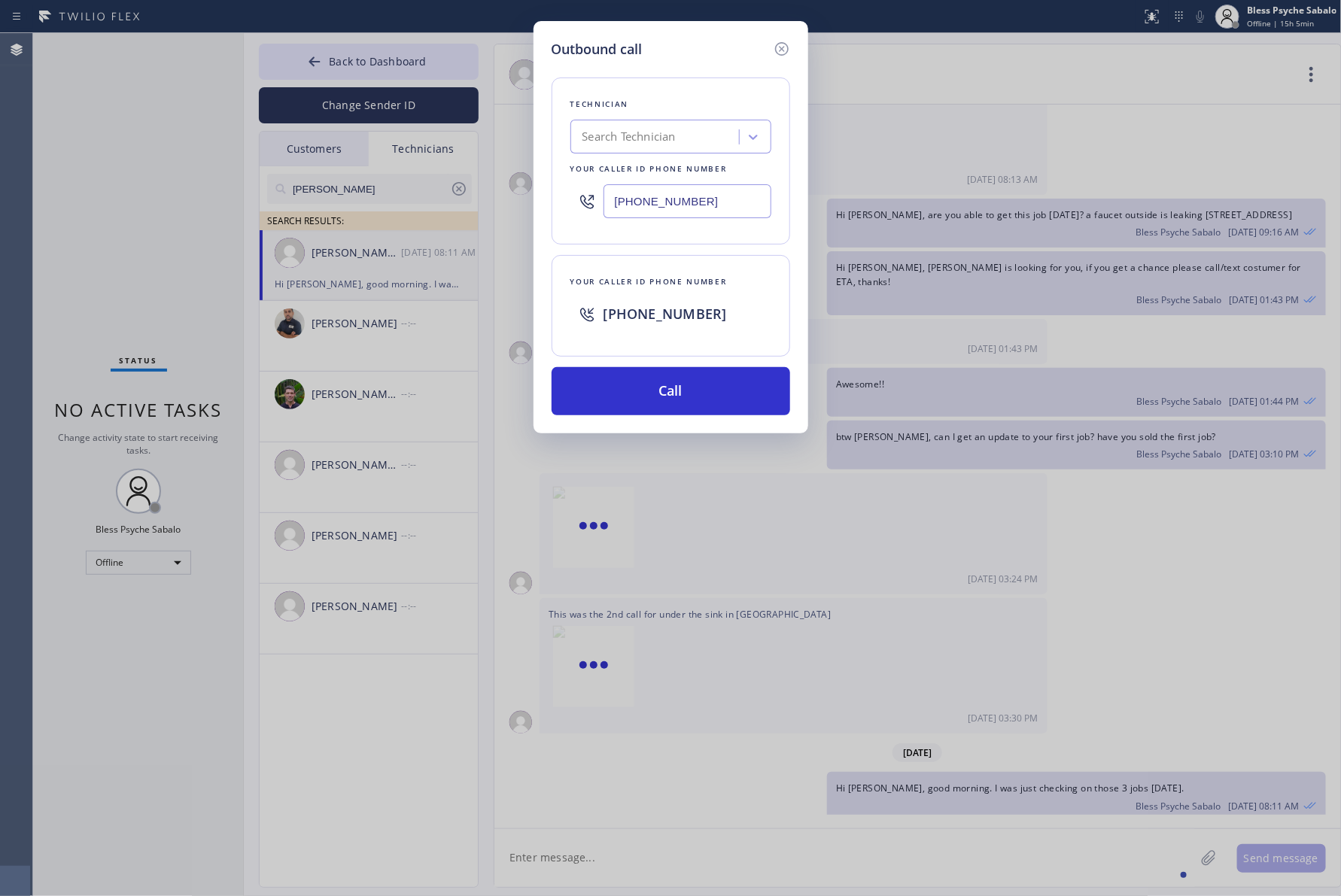
click at [1129, 313] on div "Outbound call Technician Search Technician Your caller id phone number (909) 53…" at bounding box center [670, 448] width 1341 height 896
click at [694, 392] on button "Call" at bounding box center [671, 391] width 239 height 48
click at [829, 92] on div "Outbound call Technician Search Technician Your caller id phone number (909) 53…" at bounding box center [670, 448] width 1341 height 896
click at [778, 45] on icon at bounding box center [782, 49] width 18 height 18
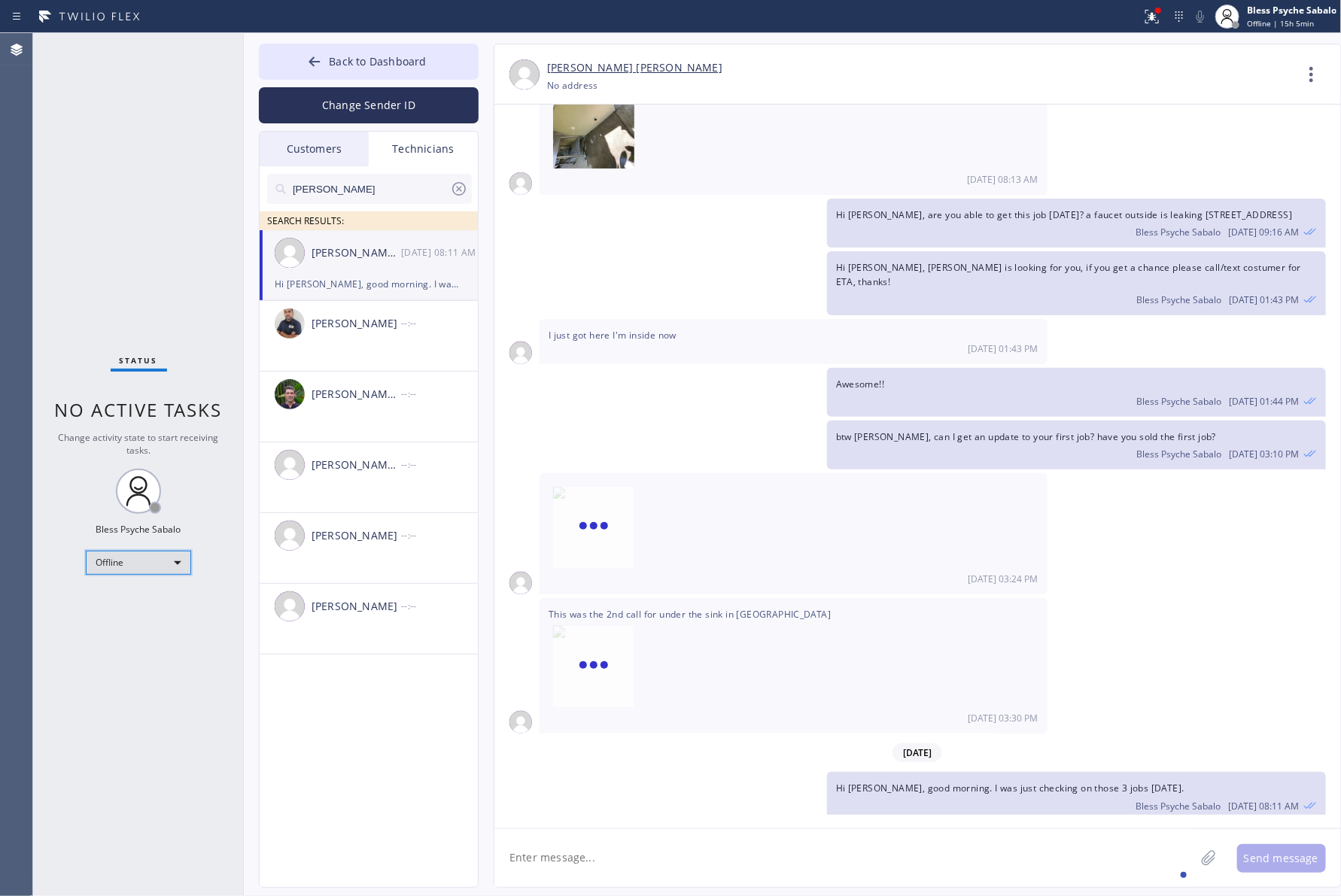
click at [178, 558] on div "Offline" at bounding box center [138, 562] width 106 height 24
click at [158, 591] on li "Offline" at bounding box center [137, 584] width 102 height 18
click at [136, 569] on div "Offline" at bounding box center [138, 562] width 106 height 24
click at [129, 599] on li "Available" at bounding box center [137, 602] width 102 height 18
click at [108, 388] on div "Status No active tasks Change activity state to start receiving tasks. Bless Ps…" at bounding box center [138, 464] width 210 height 863
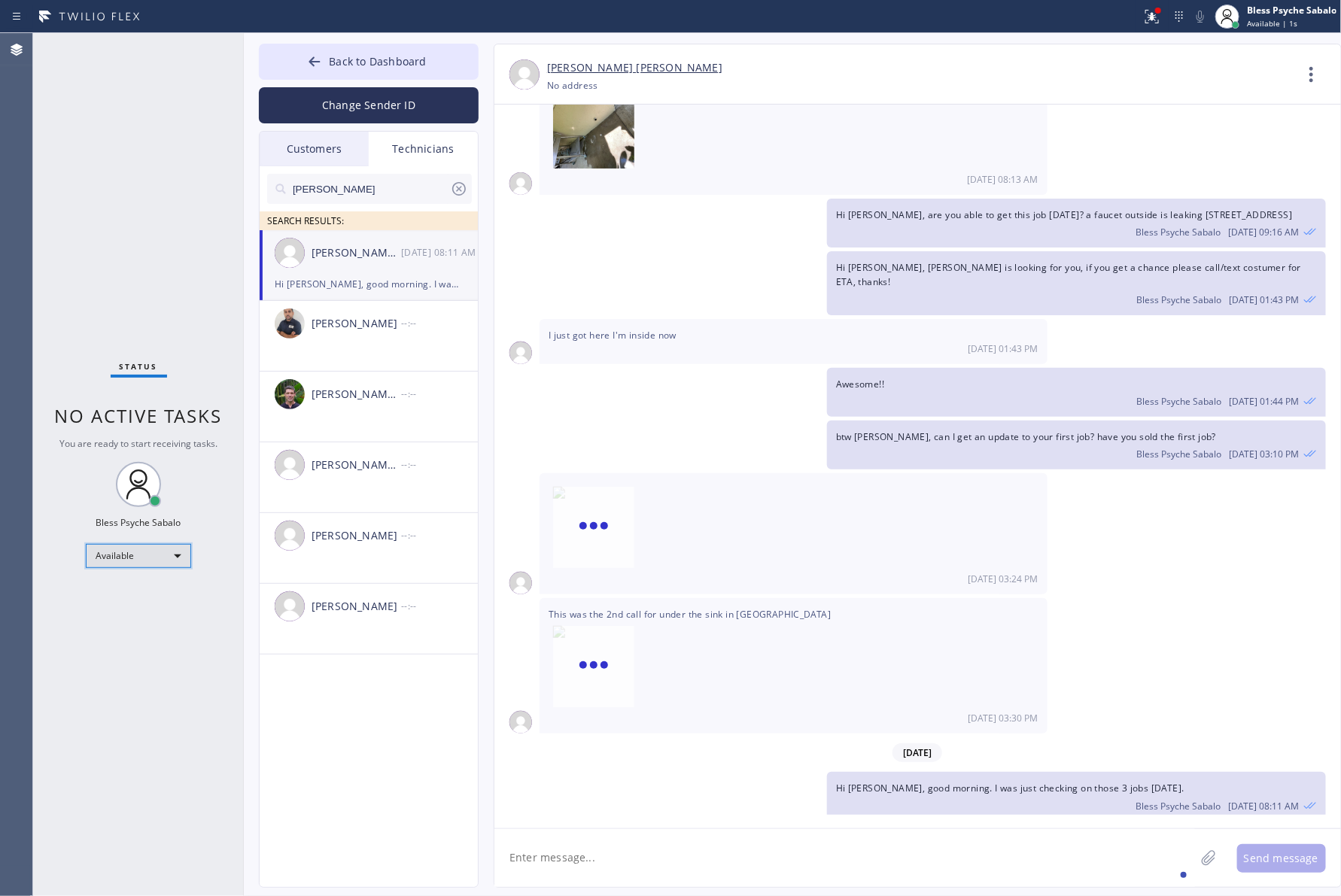
click at [152, 566] on div "Available" at bounding box center [138, 556] width 106 height 24
click at [115, 371] on div at bounding box center [670, 448] width 1341 height 896
click at [1129, 72] on icon at bounding box center [1311, 74] width 36 height 36
click at [1129, 145] on li "Call to Technician" at bounding box center [1220, 154] width 218 height 40
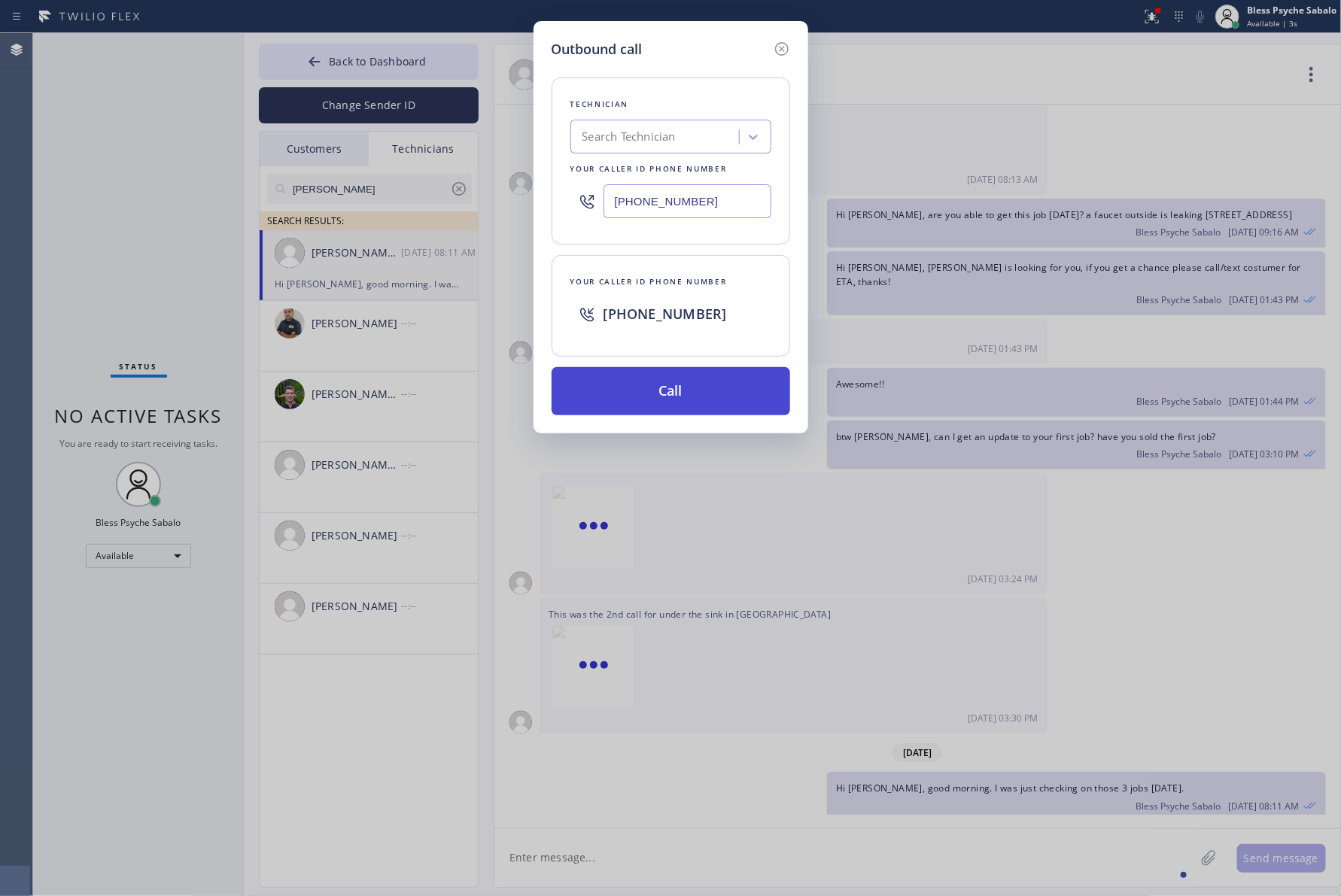
click at [745, 382] on button "Call" at bounding box center [671, 391] width 239 height 48
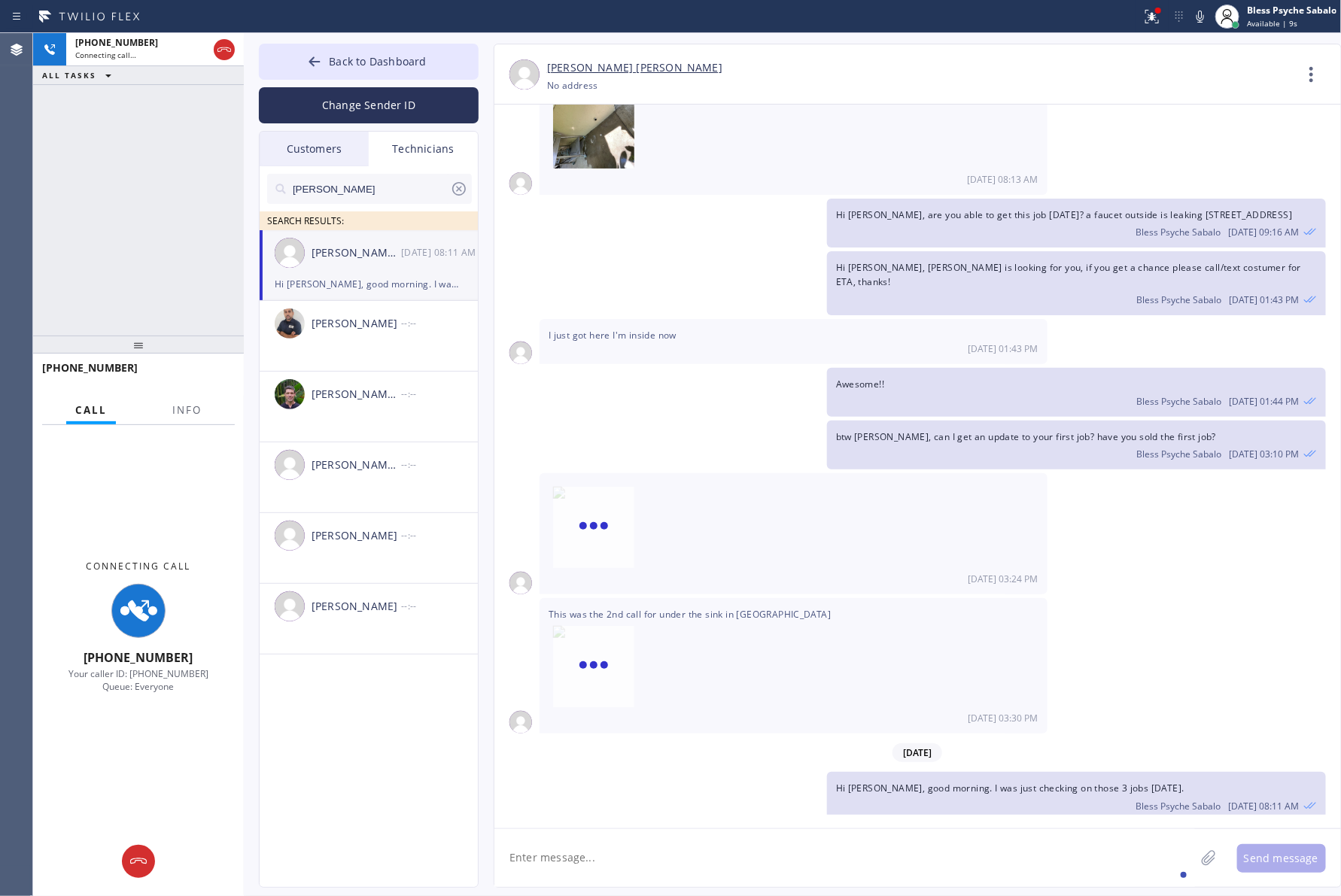
click at [702, 473] on div "08/08 03:24 PM" at bounding box center [793, 534] width 508 height 121
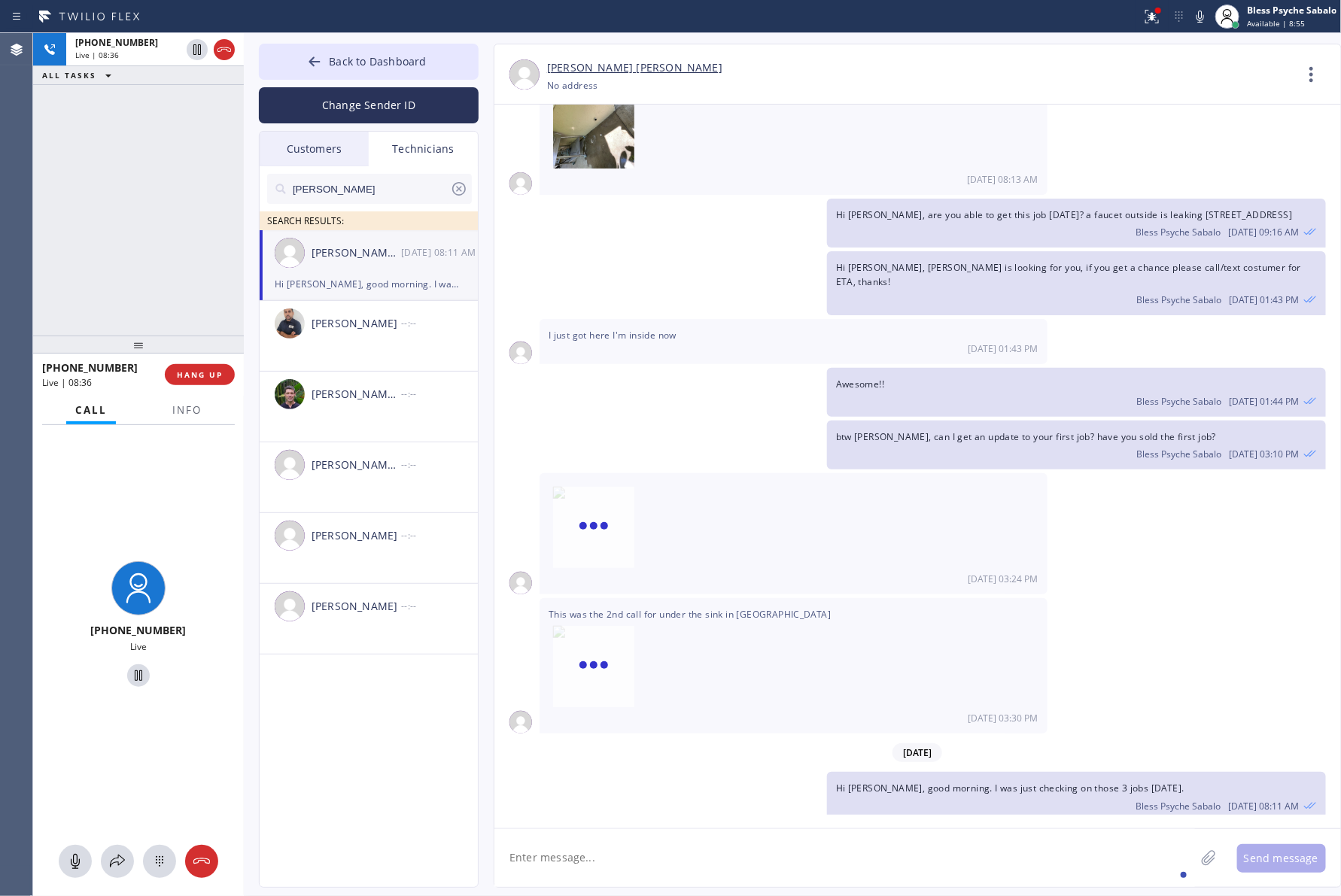
click at [678, 584] on div "08/08 03:24 PM" at bounding box center [793, 534] width 508 height 121
drag, startPoint x: 649, startPoint y: 616, endPoint x: 550, endPoint y: 604, distance: 99.7
click at [550, 604] on div "This was the 2nd call for under the sink in Long Beach 08/08 03:30 PM" at bounding box center [793, 665] width 508 height 135
click at [180, 415] on button "Info" at bounding box center [188, 411] width 48 height 29
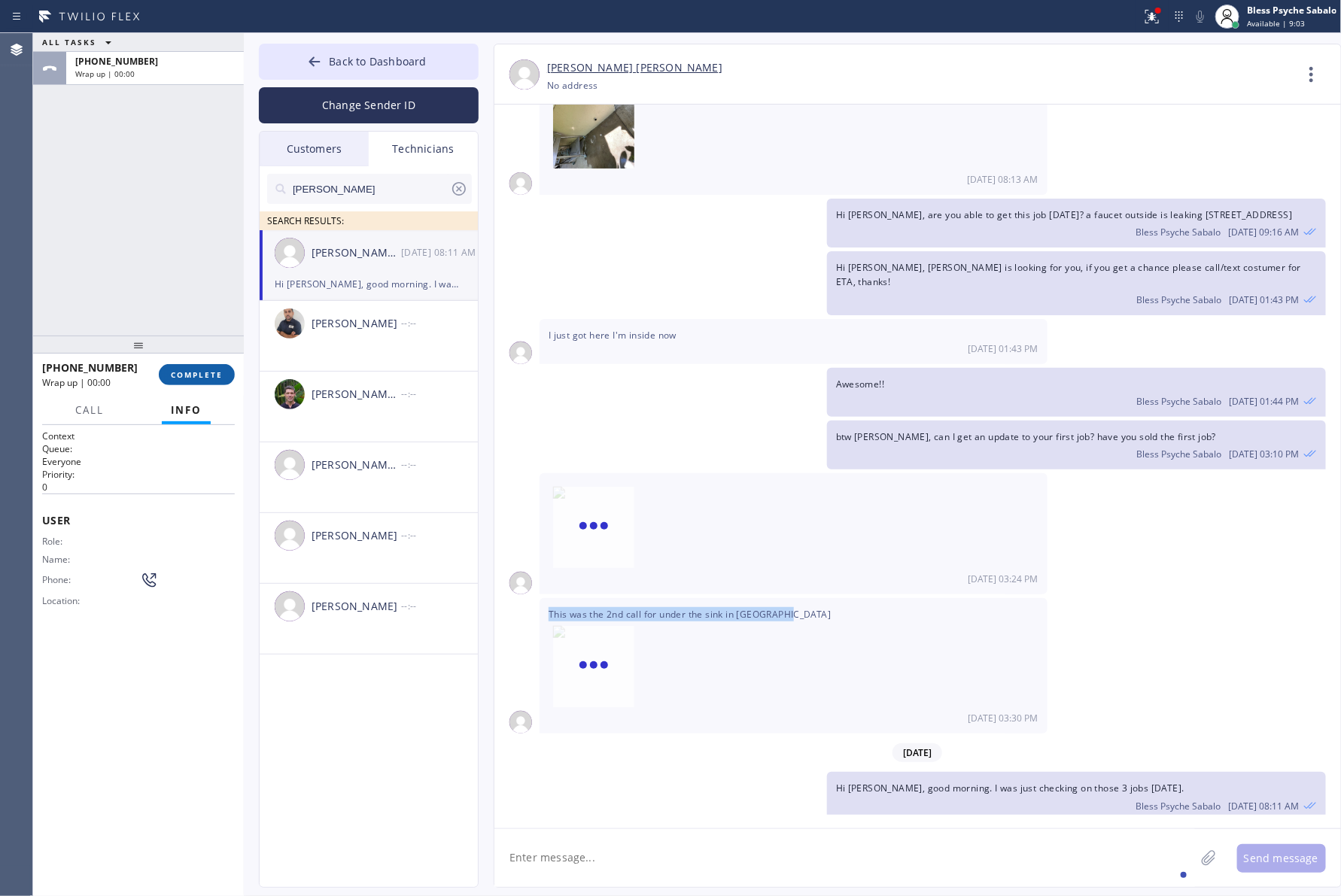
click at [211, 380] on button "COMPLETE" at bounding box center [197, 374] width 76 height 21
click at [171, 264] on div "ALL TASKS ALL TASKS ACTIVE TASKS TASKS IN WRAP UP +19095347004 Wrap up | 00:01" at bounding box center [138, 184] width 210 height 302
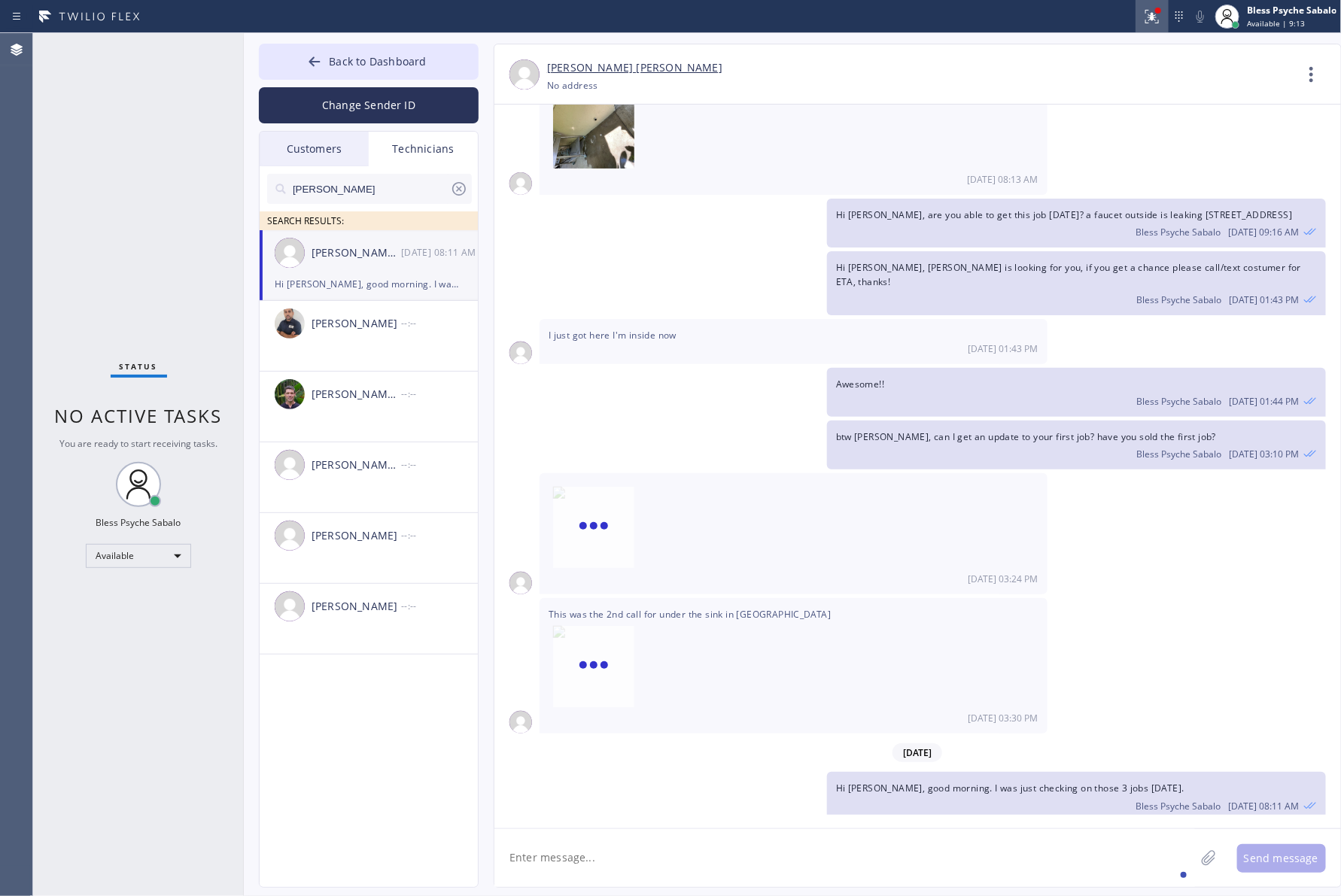
click at [1129, 24] on icon at bounding box center [1153, 17] width 18 height 18
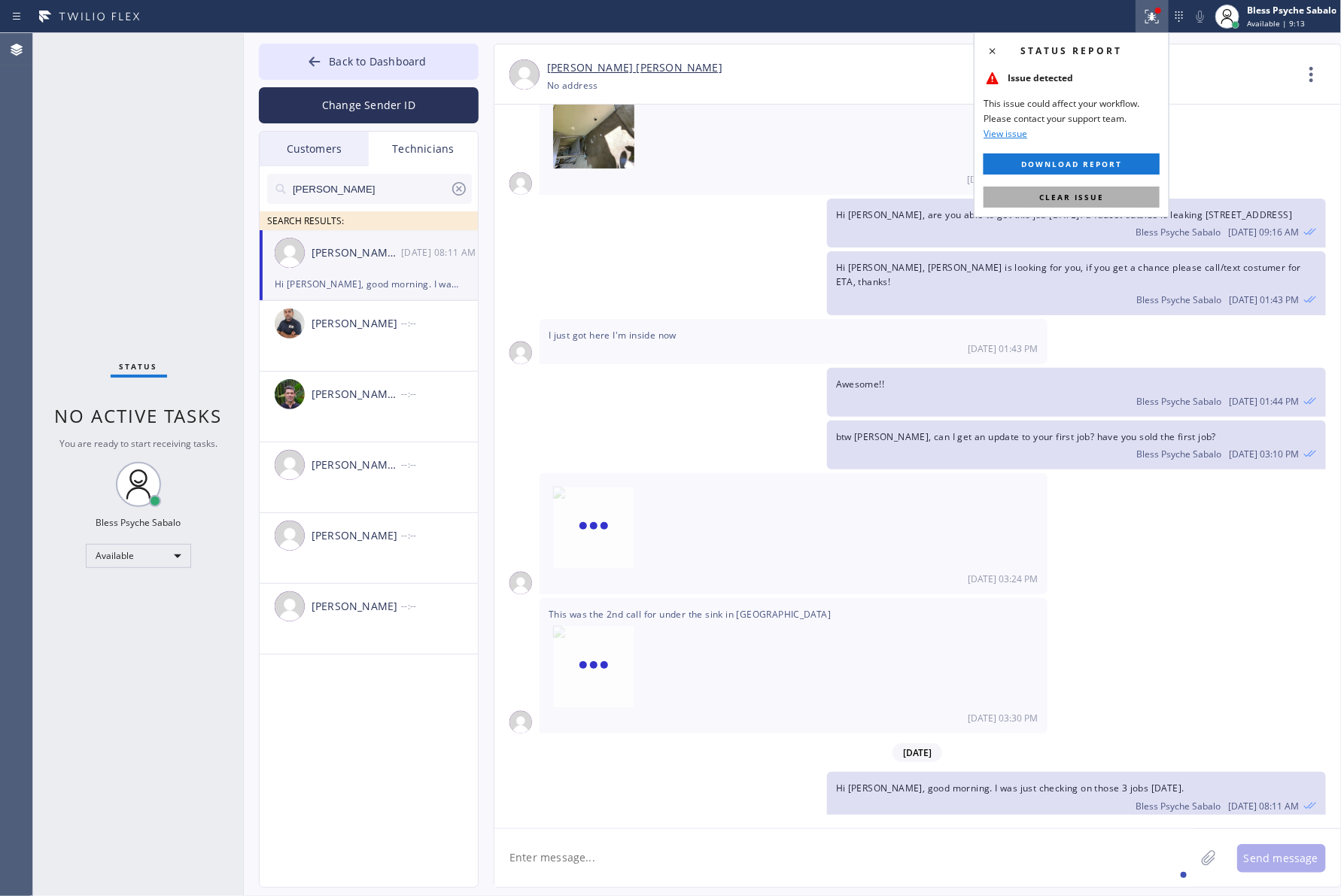
click at [1102, 201] on span "Clear issue" at bounding box center [1072, 197] width 64 height 10
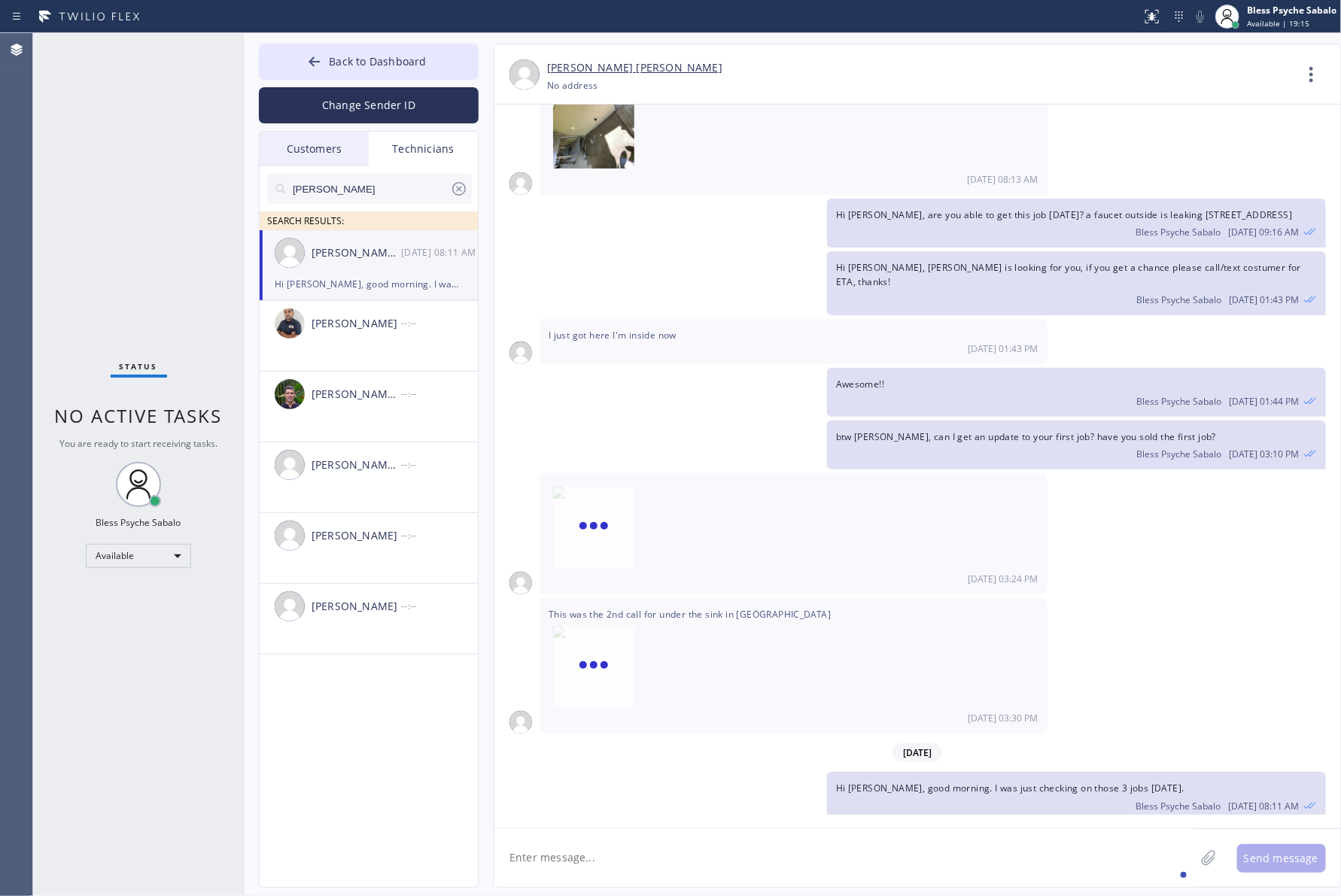
click at [702, 279] on div "Hi Michael, Latonya Thompson is looking for you, if you get a chance please cal…" at bounding box center [910, 282] width 832 height 63
click at [629, 850] on textarea at bounding box center [845, 857] width 700 height 58
click at [420, 139] on div "Technicians" at bounding box center [423, 149] width 109 height 35
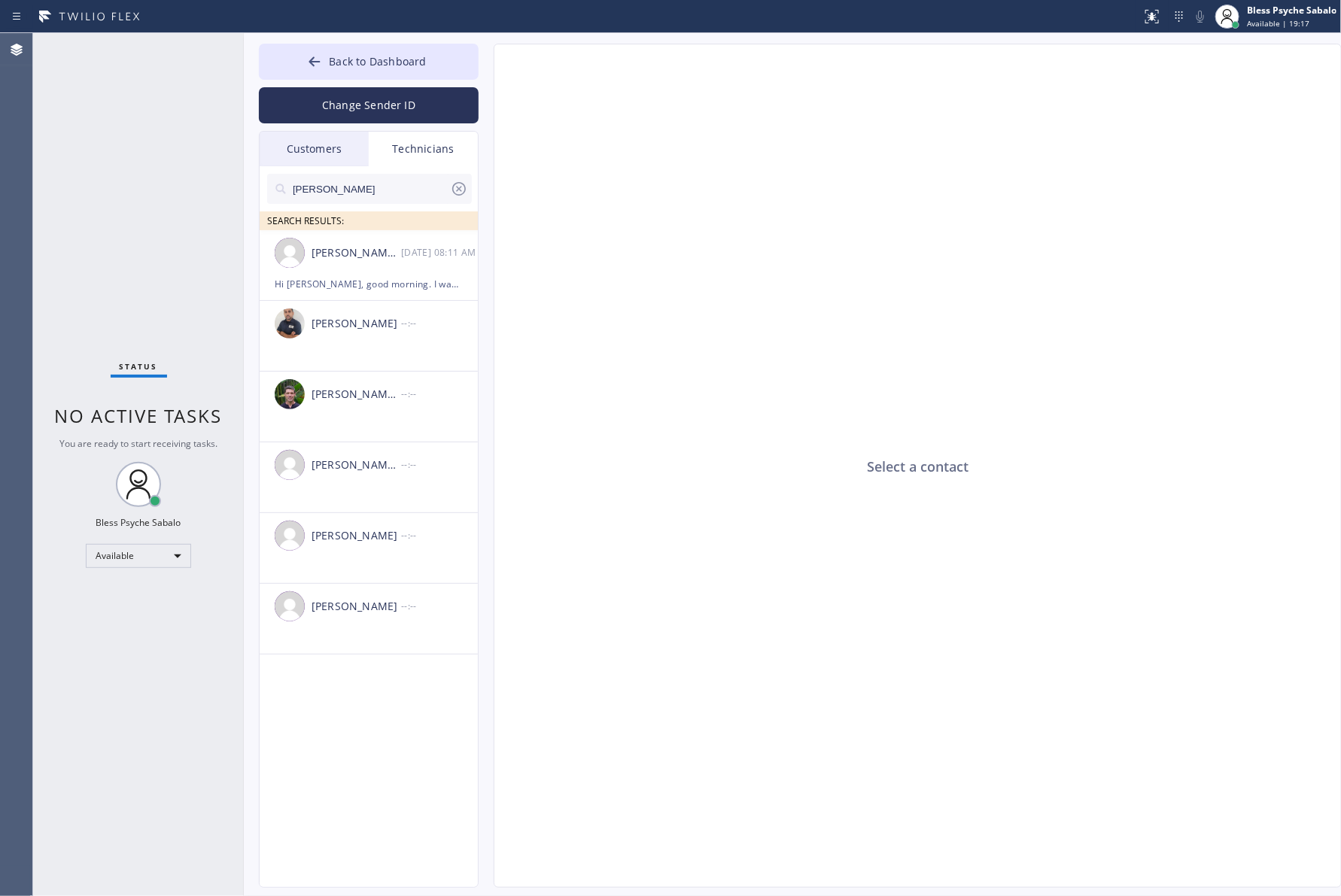
click at [324, 143] on div "Customers" at bounding box center [313, 149] width 109 height 35
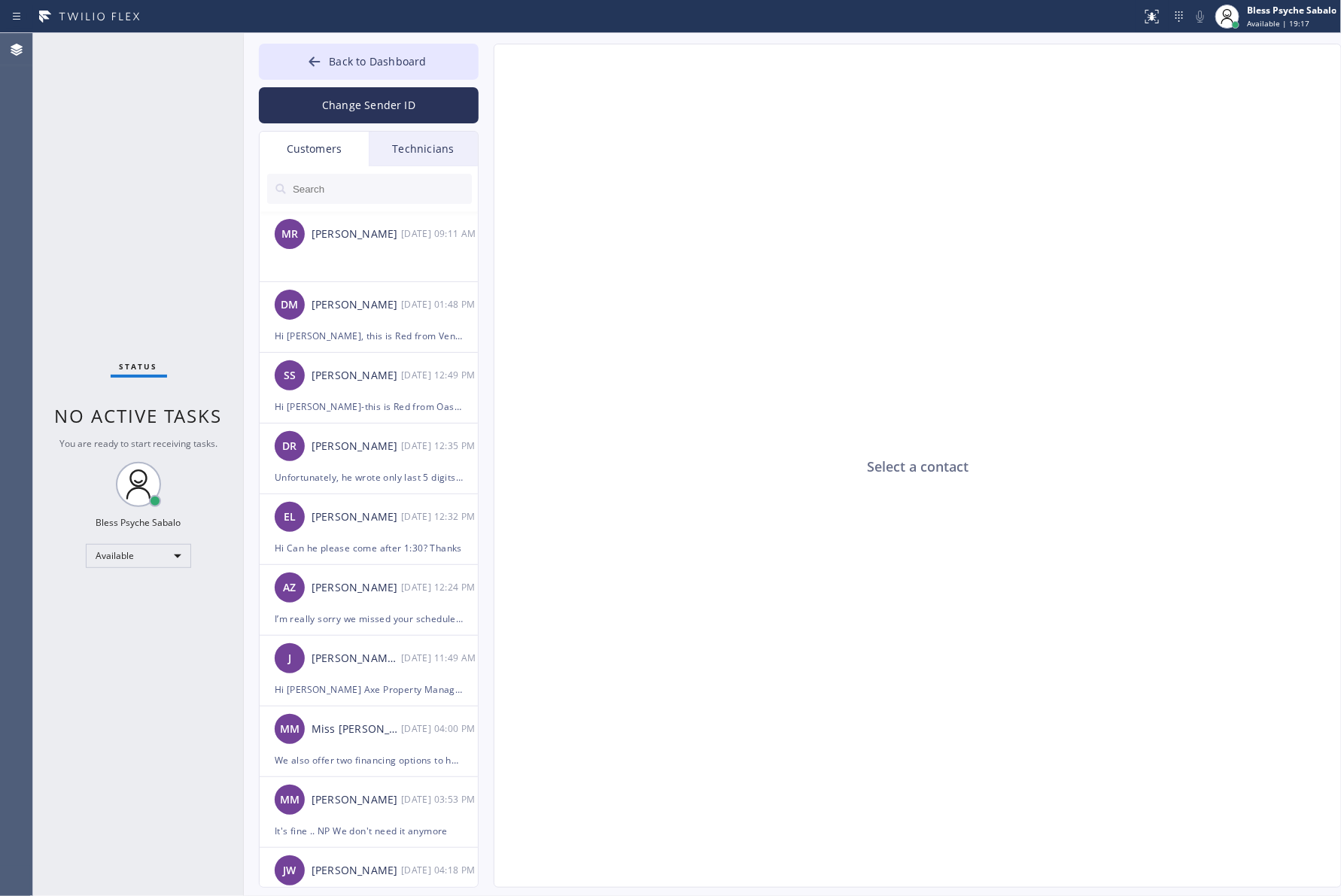
click at [430, 194] on input "text" at bounding box center [381, 188] width 180 height 30
click at [442, 155] on div "Technicians" at bounding box center [423, 149] width 109 height 35
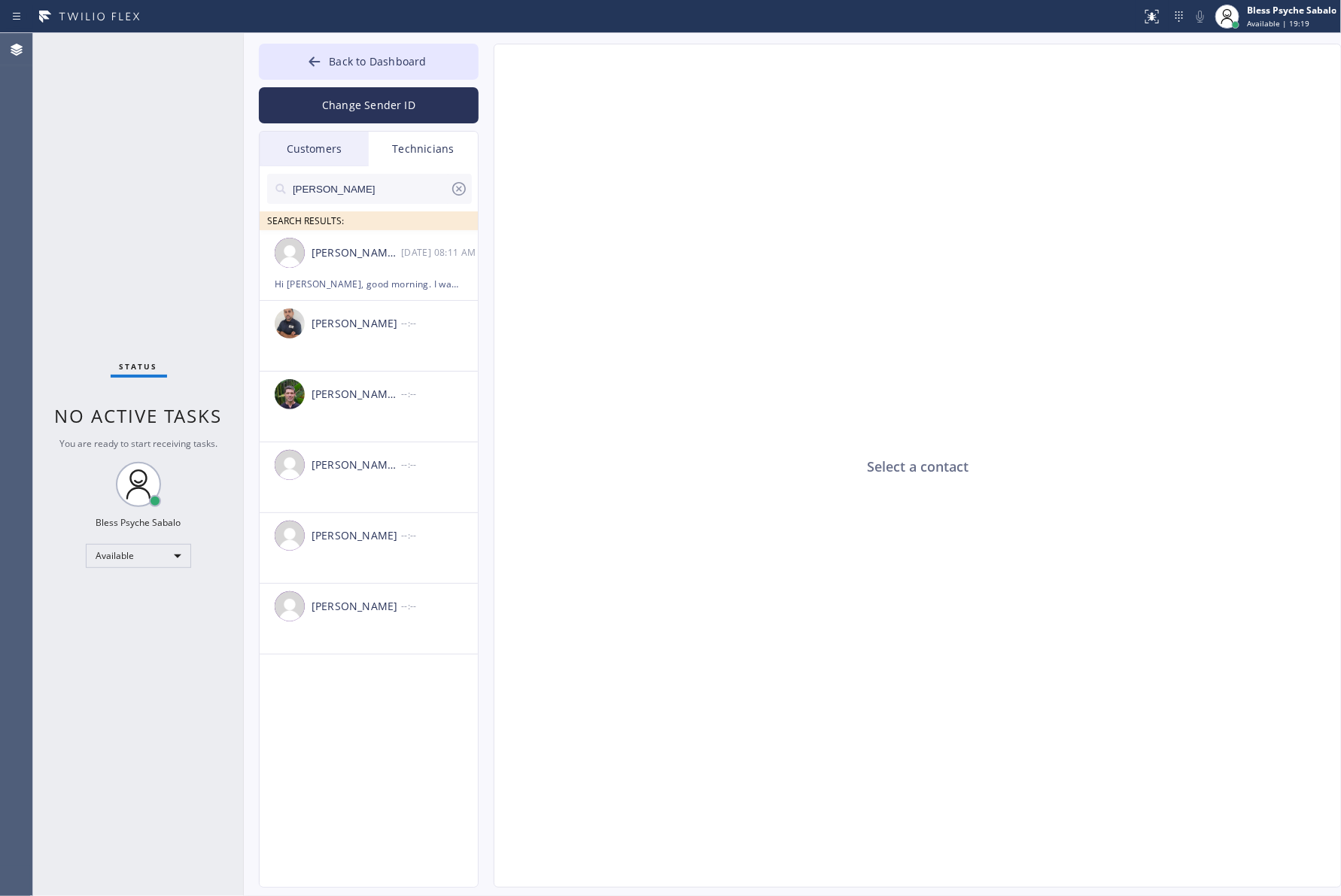
click at [457, 183] on icon at bounding box center [460, 189] width 18 height 18
click at [412, 265] on div "Michael Jr Garcia 08/12 08:11 AM" at bounding box center [369, 253] width 220 height 45
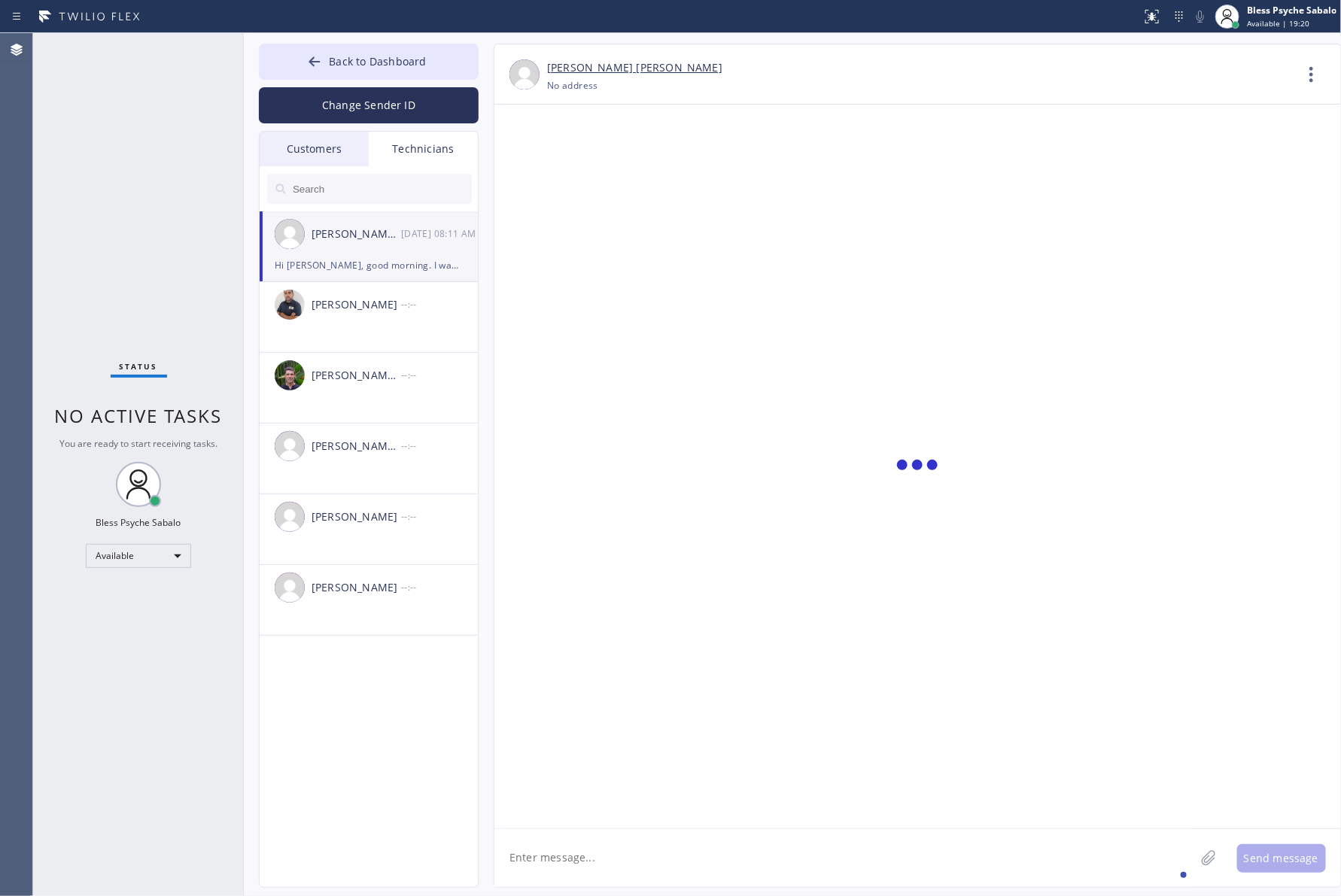
click at [817, 833] on textarea at bounding box center [845, 857] width 700 height 58
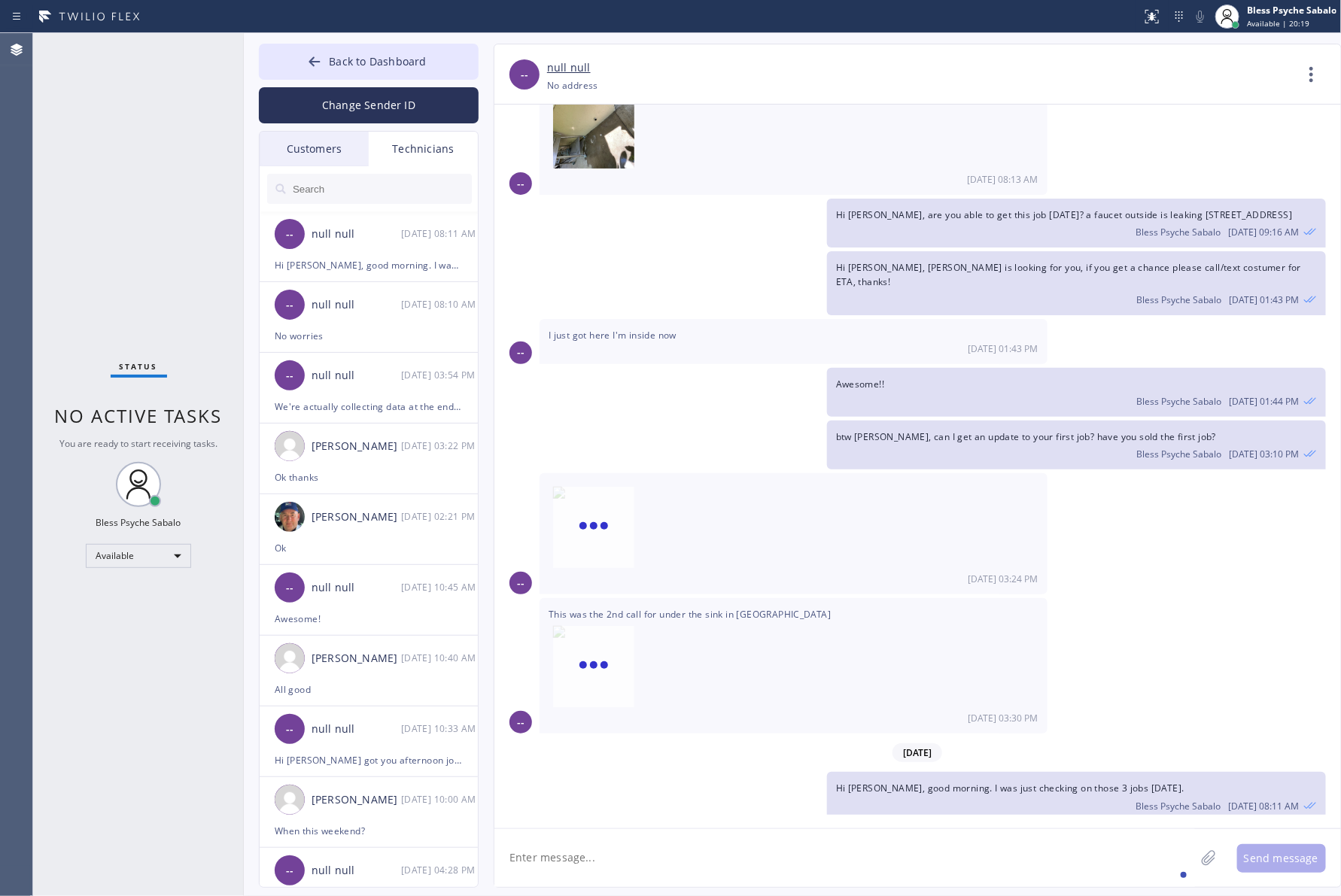
click at [771, 843] on textarea at bounding box center [845, 857] width 700 height 58
click at [875, 890] on div "Back to Dashboard Change Sender ID Customers Technicians MR Melinda Riddle 08/0…" at bounding box center [792, 464] width 1098 height 863
click at [691, 866] on textarea at bounding box center [845, 857] width 700 height 58
click at [927, 864] on textarea "Hi Michael, Alex ask me when are you able to send the photos and" at bounding box center [858, 857] width 728 height 58
click at [953, 859] on textarea "Hi [PERSON_NAME], [PERSON_NAME] ask me when are you able to send the photos and…" at bounding box center [858, 857] width 728 height 58
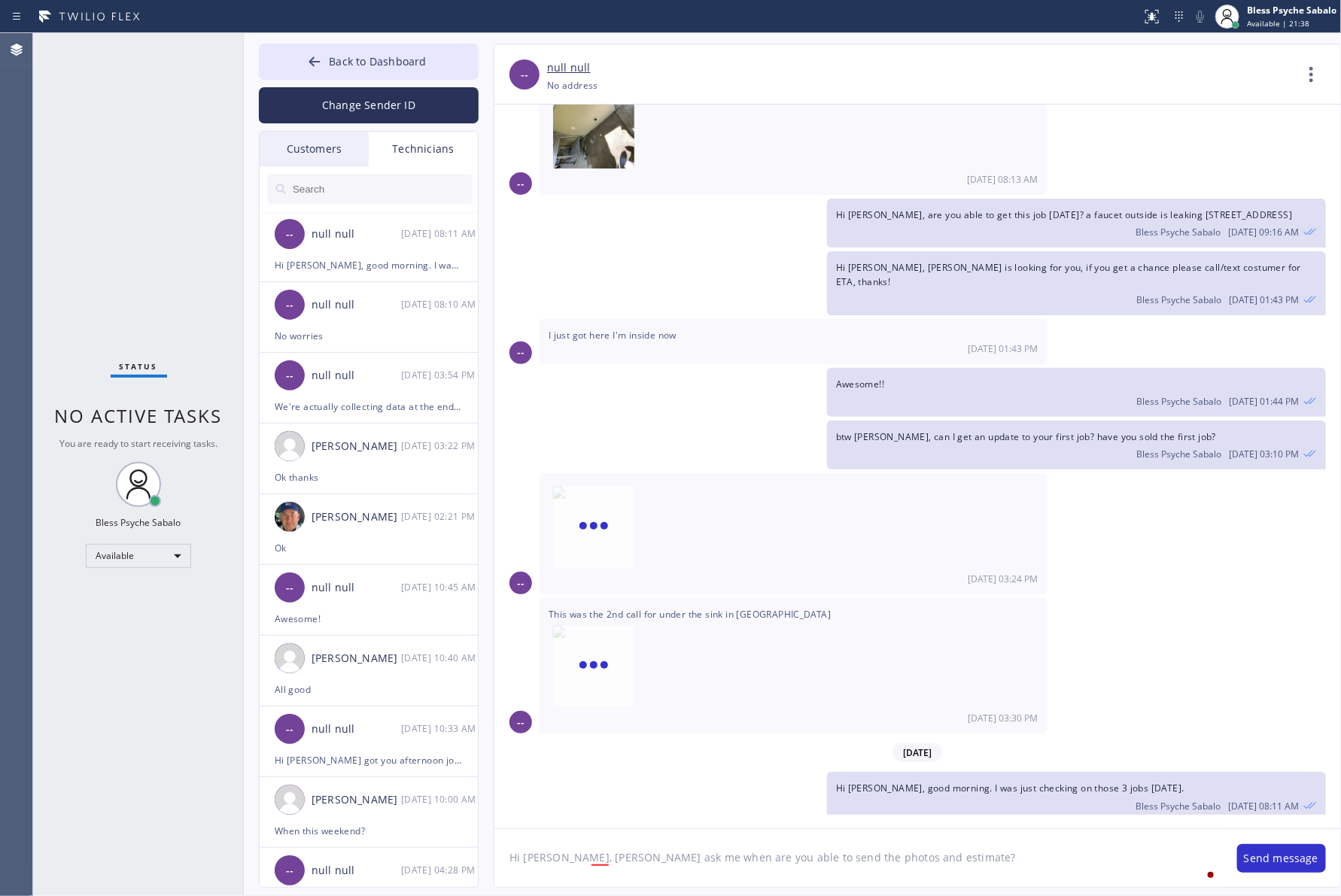
type textarea "Hi [PERSON_NAME], [PERSON_NAME] ask me when are you able to send the photos and…"
click at [953, 856] on textarea "Hi [PERSON_NAME], [PERSON_NAME] ask me when are you able to send the photos and…" at bounding box center [858, 857] width 728 height 58
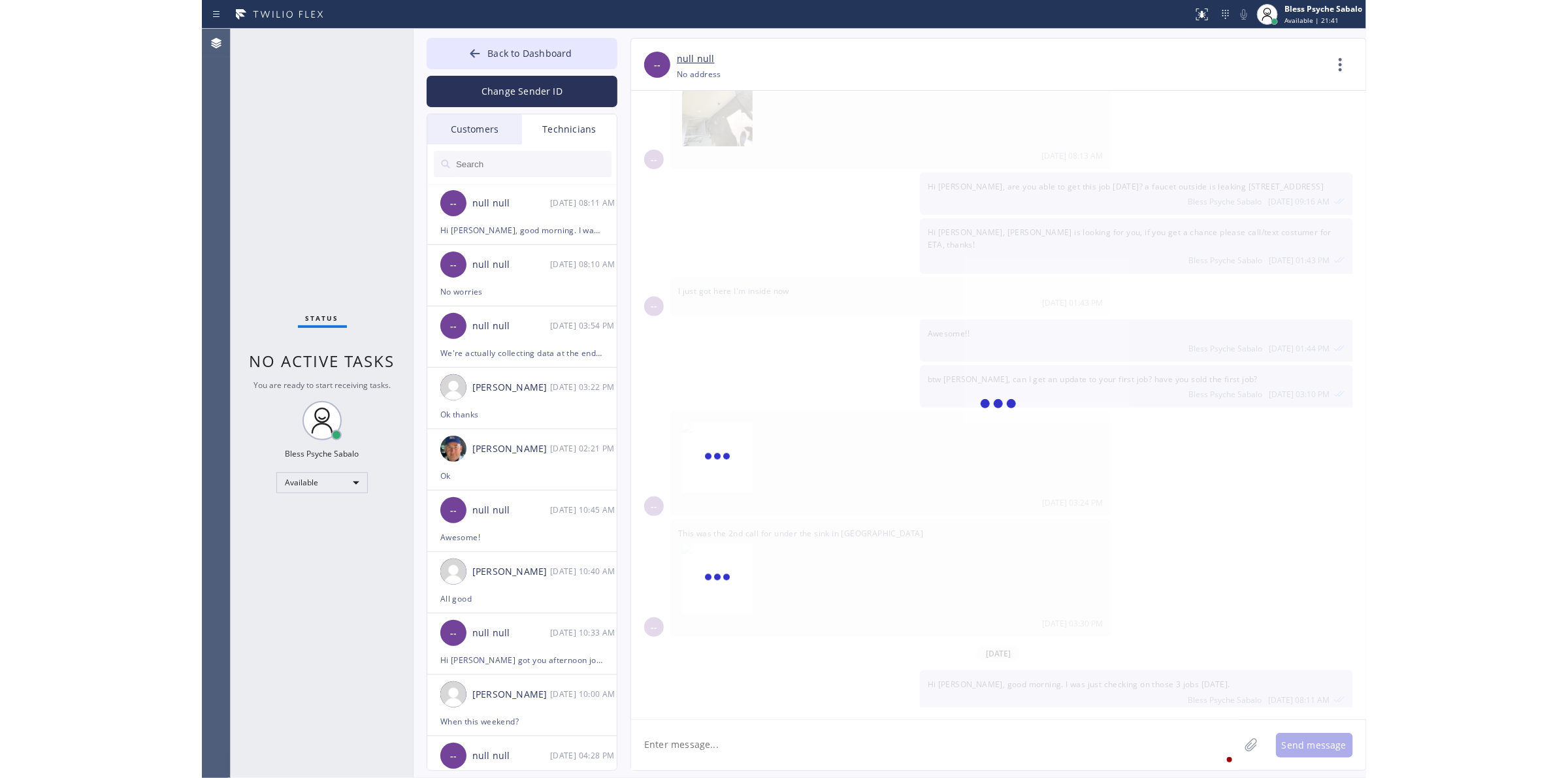
scroll to position [1202, 0]
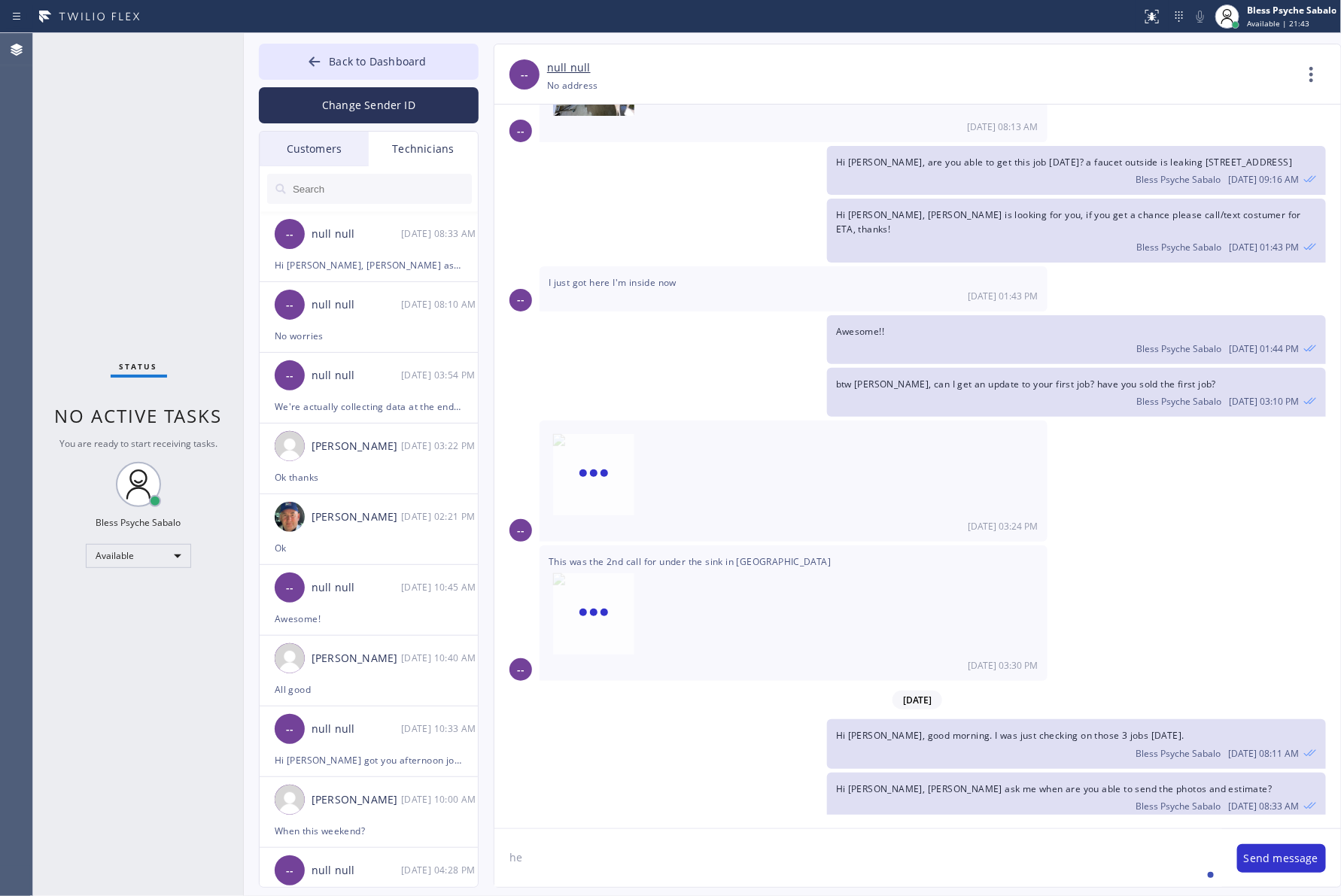
type textarea "h"
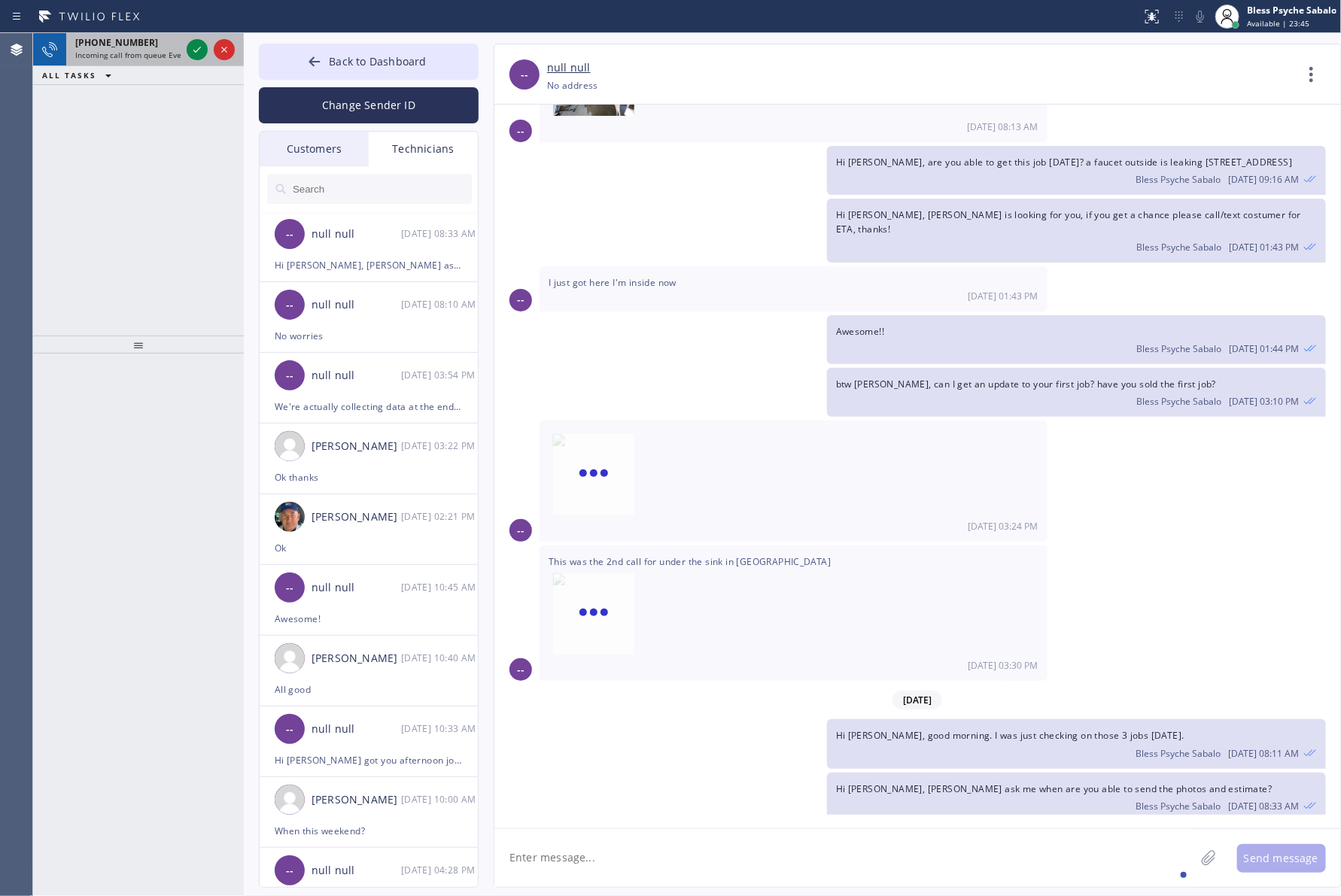
click at [126, 51] on span "Incoming call from queue Everybody" at bounding box center [141, 54] width 131 height 10
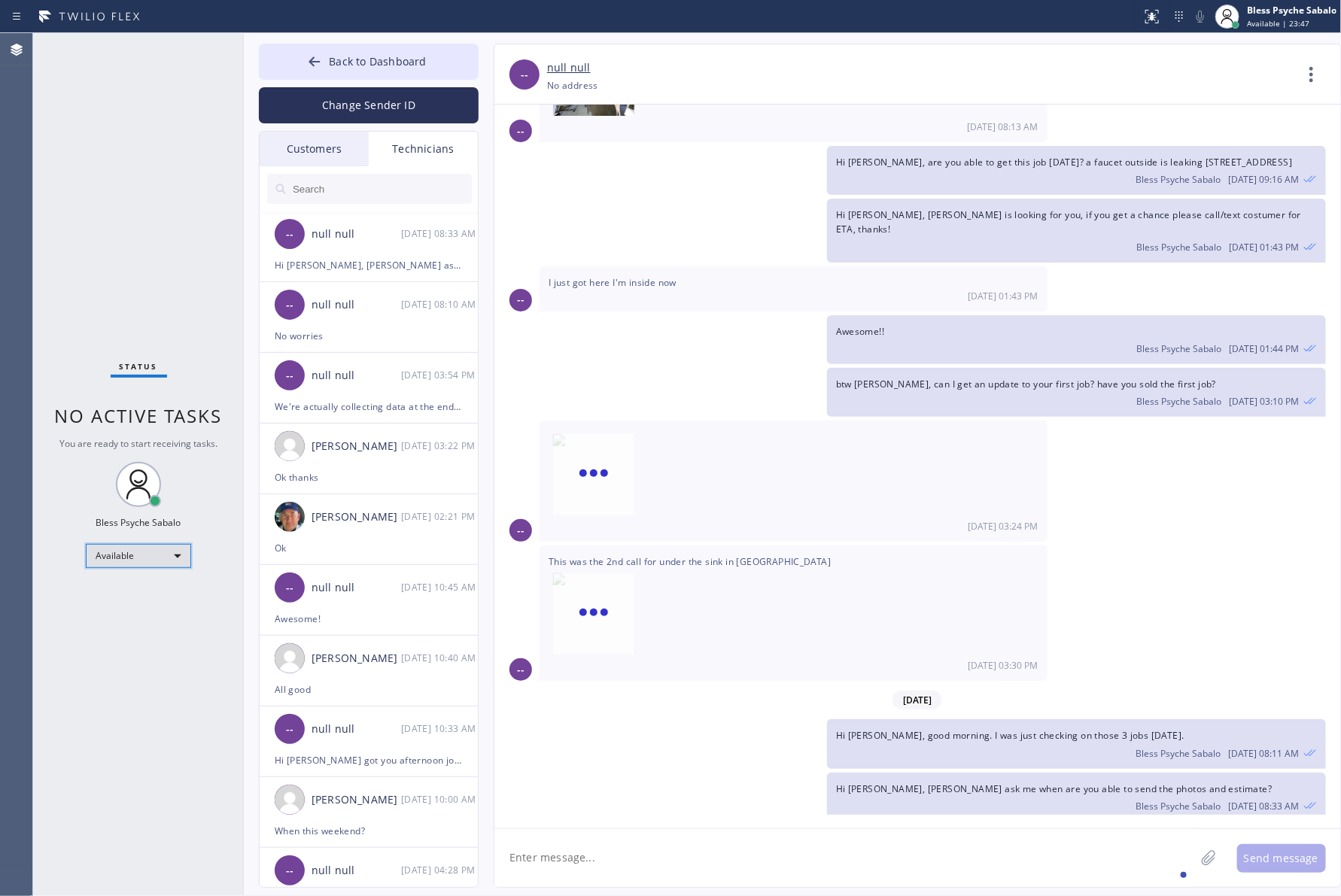
click at [149, 554] on div "Available" at bounding box center [138, 556] width 106 height 24
click at [147, 609] on li "Unavailable" at bounding box center [137, 615] width 102 height 18
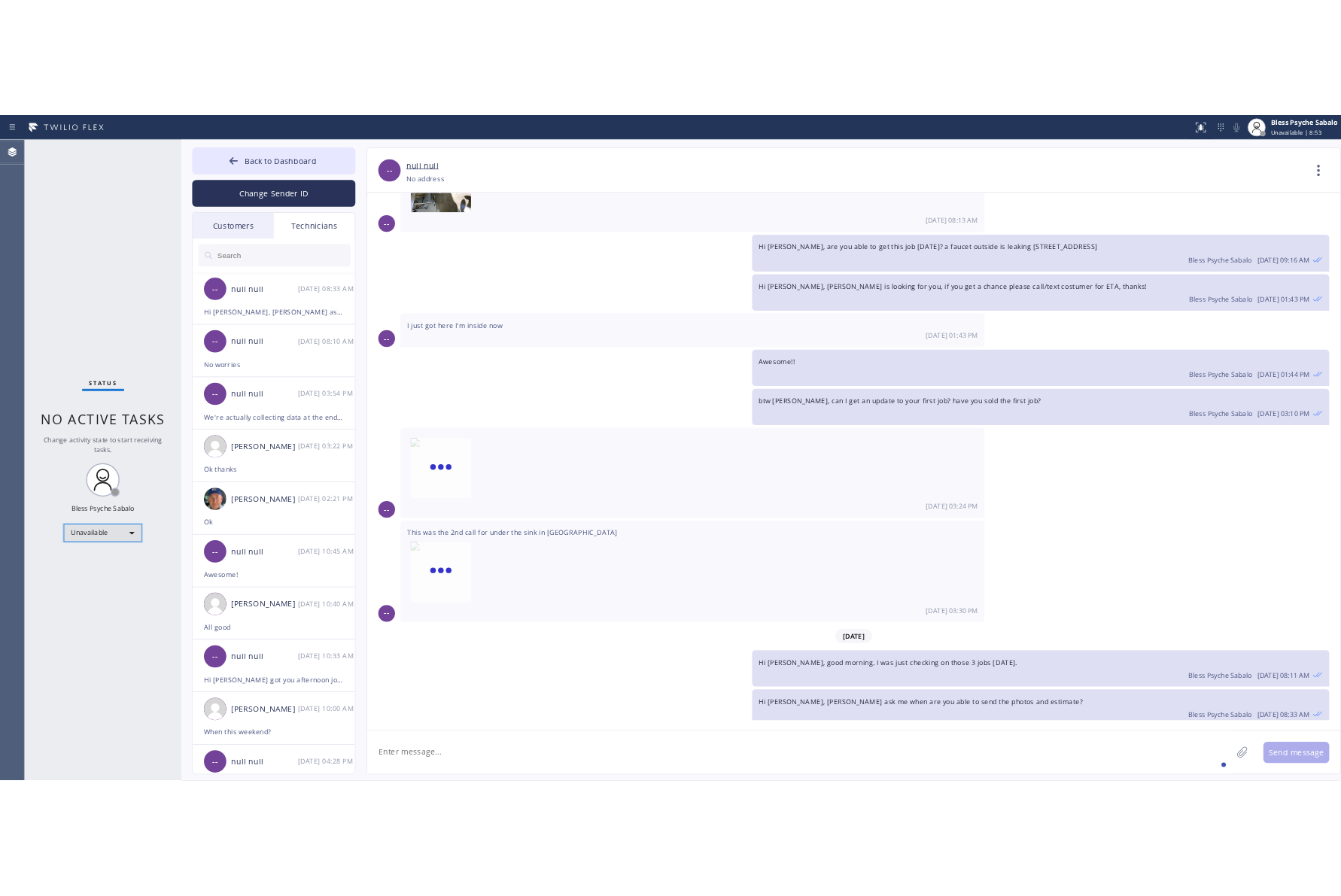
scroll to position [1138, 0]
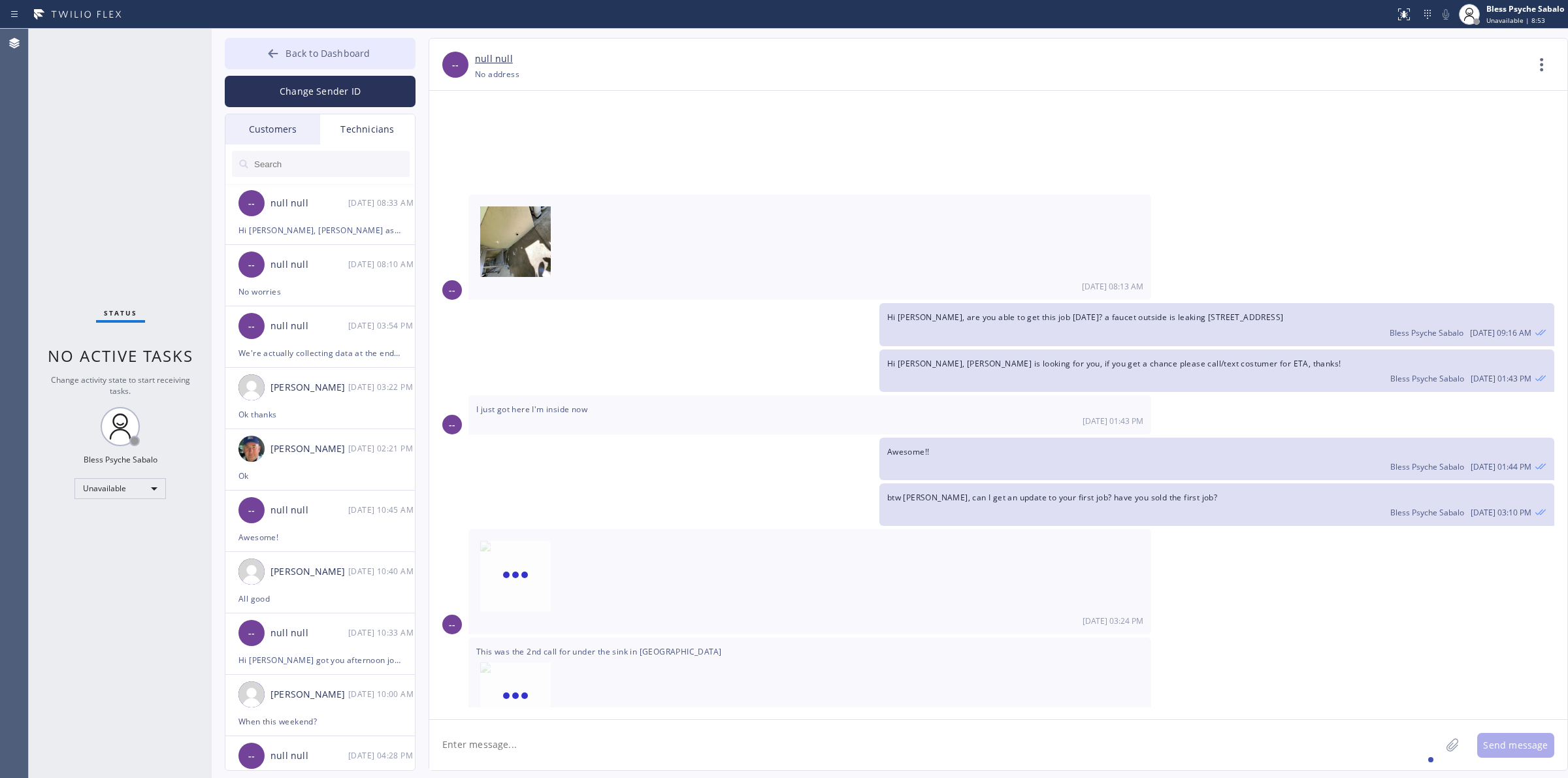
click at [331, 44] on button "Back to Dashboard" at bounding box center [320, 53] width 191 height 31
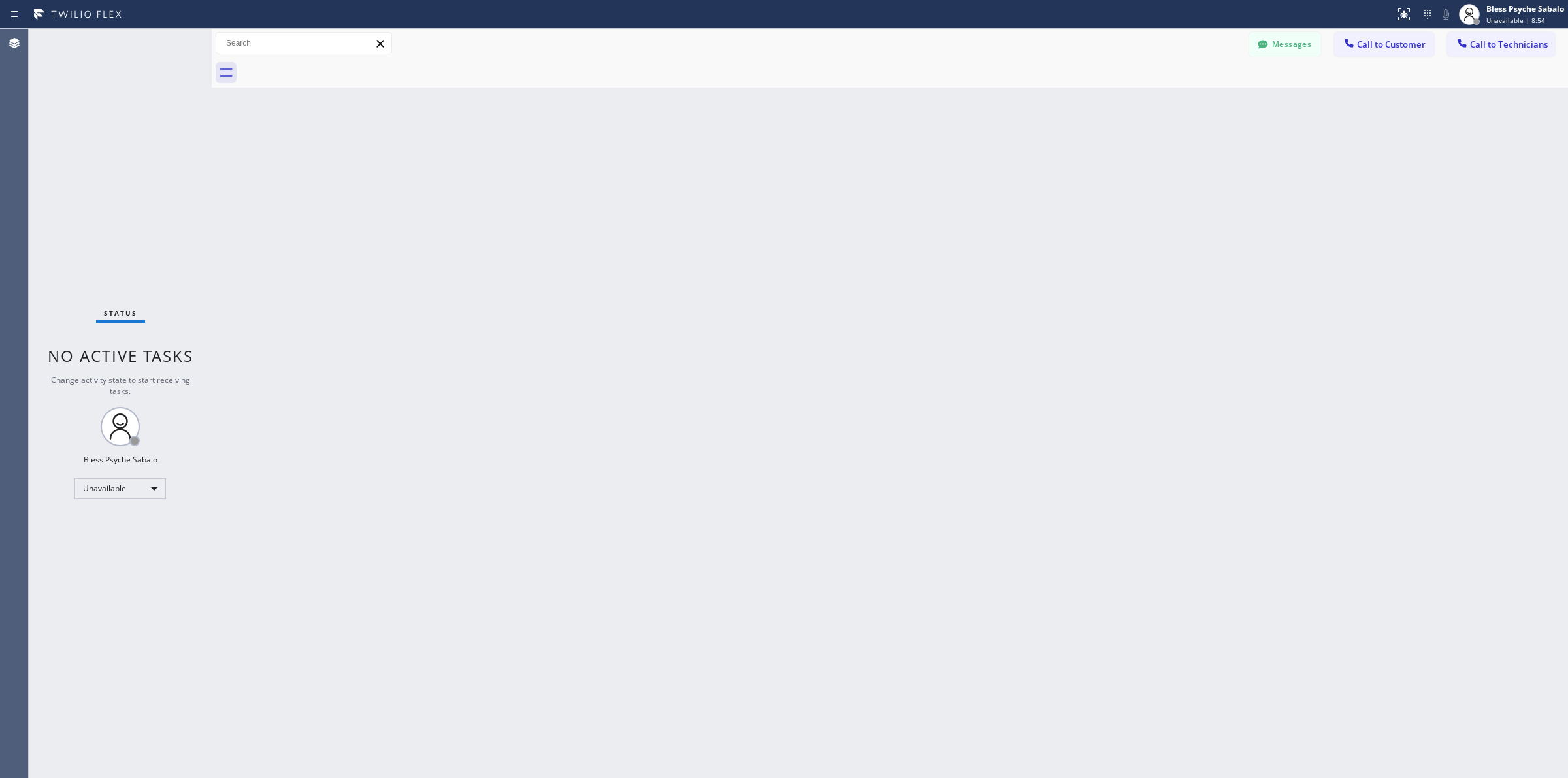
click at [702, 139] on div "Back to Dashboard Change Sender ID Customers Technicians MR Melinda Riddle 08/0…" at bounding box center [890, 403] width 1357 height 749
drag, startPoint x: 670, startPoint y: 164, endPoint x: 702, endPoint y: 161, distance: 32.1
click at [671, 164] on div "Back to Dashboard Change Sender ID Customers Technicians MR Melinda Riddle 08/0…" at bounding box center [890, 403] width 1357 height 749
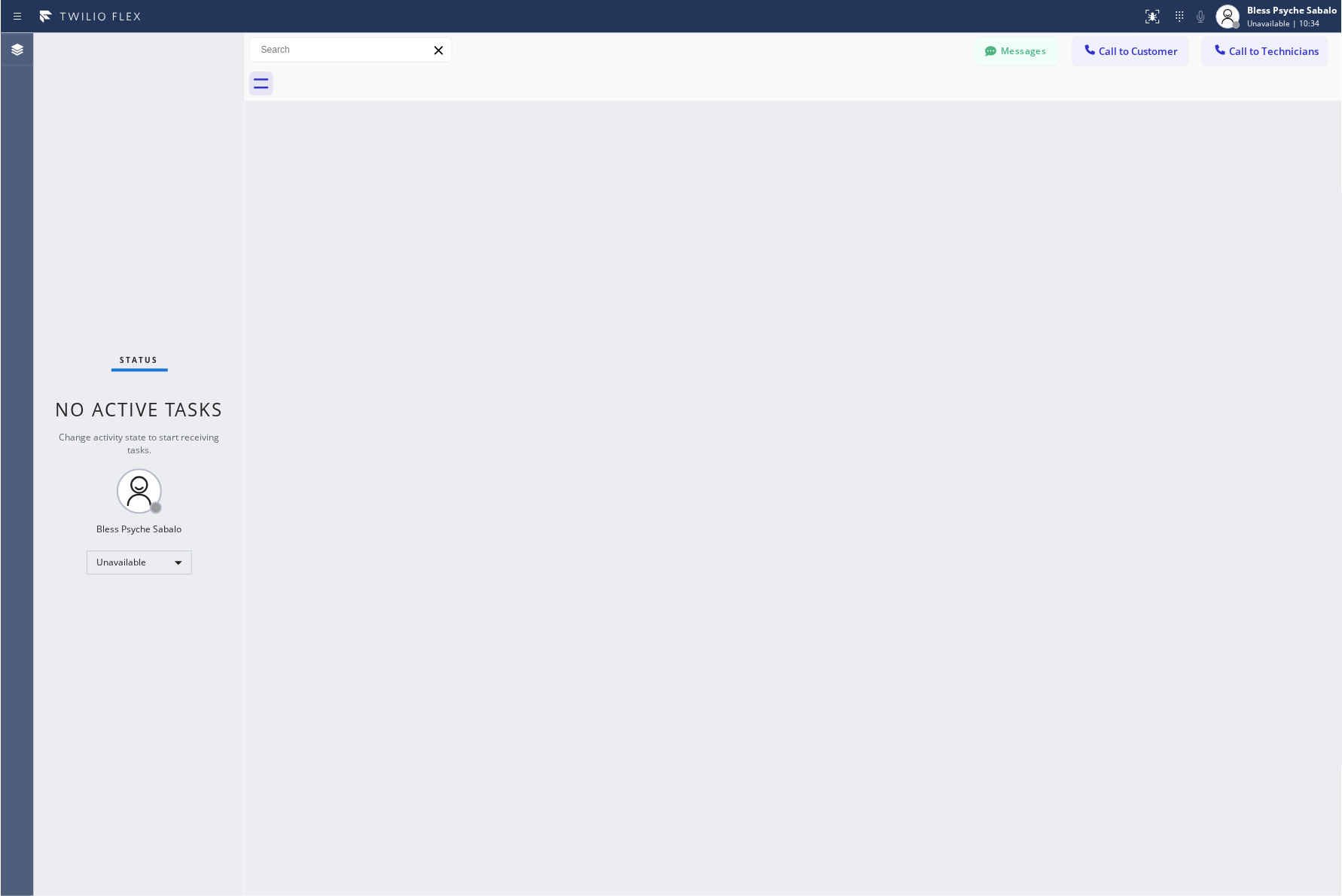
scroll to position [1168, 0]
click at [152, 565] on div "Unavailable" at bounding box center [138, 563] width 106 height 24
click at [149, 588] on li "Offline" at bounding box center [137, 584] width 102 height 18
click at [160, 566] on div "Unavailable" at bounding box center [138, 563] width 106 height 24
click at [147, 603] on li "Available" at bounding box center [137, 603] width 102 height 18
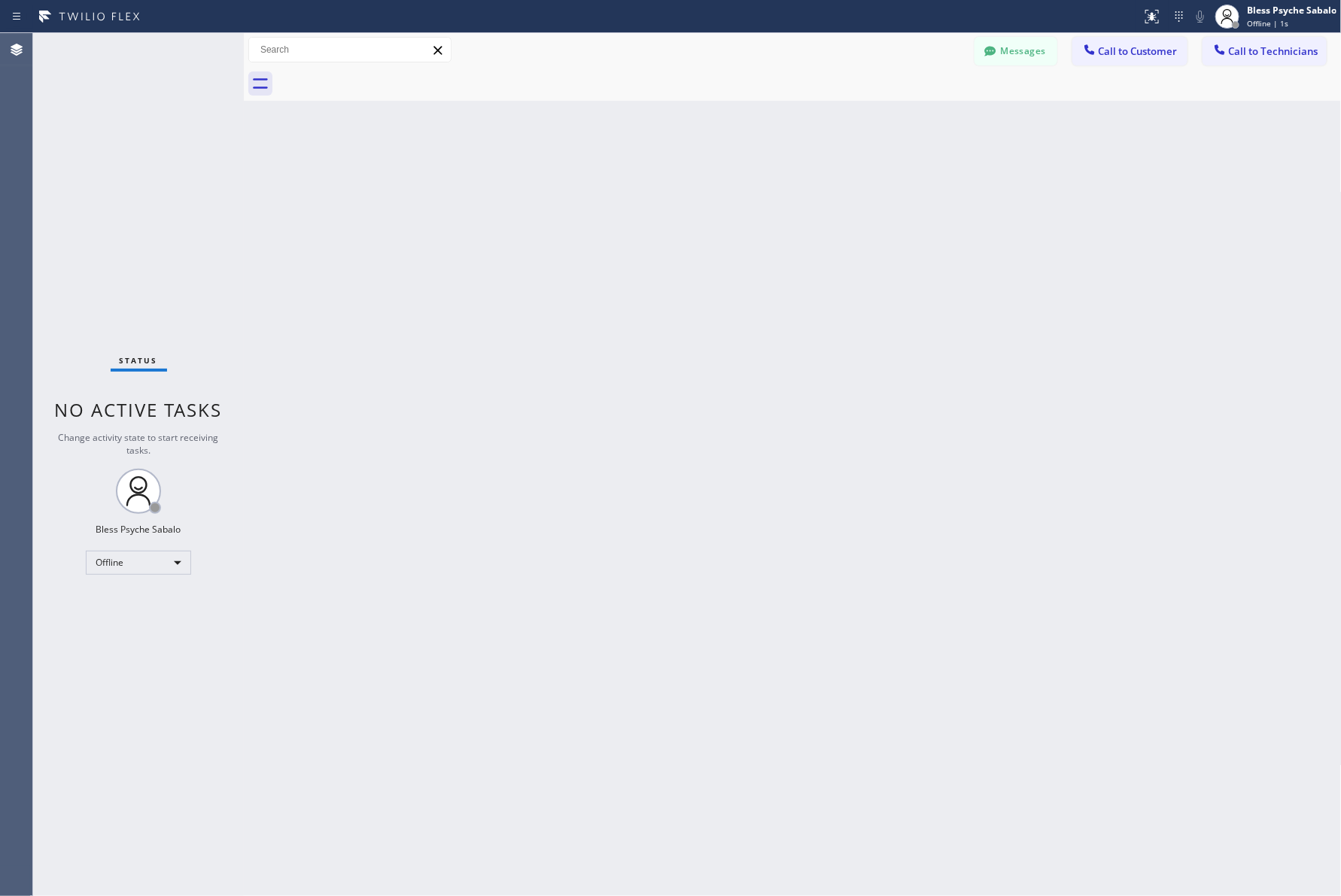
click at [154, 603] on div "Status No active tasks Change activity state to start receiving tasks. Bless Ps…" at bounding box center [138, 464] width 210 height 863
click at [172, 544] on div "Available" at bounding box center [138, 556] width 106 height 24
drag, startPoint x: 964, startPoint y: 406, endPoint x: 1245, endPoint y: 224, distance: 334.8
click at [973, 403] on div at bounding box center [670, 448] width 1341 height 896
drag, startPoint x: 848, startPoint y: 203, endPoint x: 798, endPoint y: 154, distance: 70.0
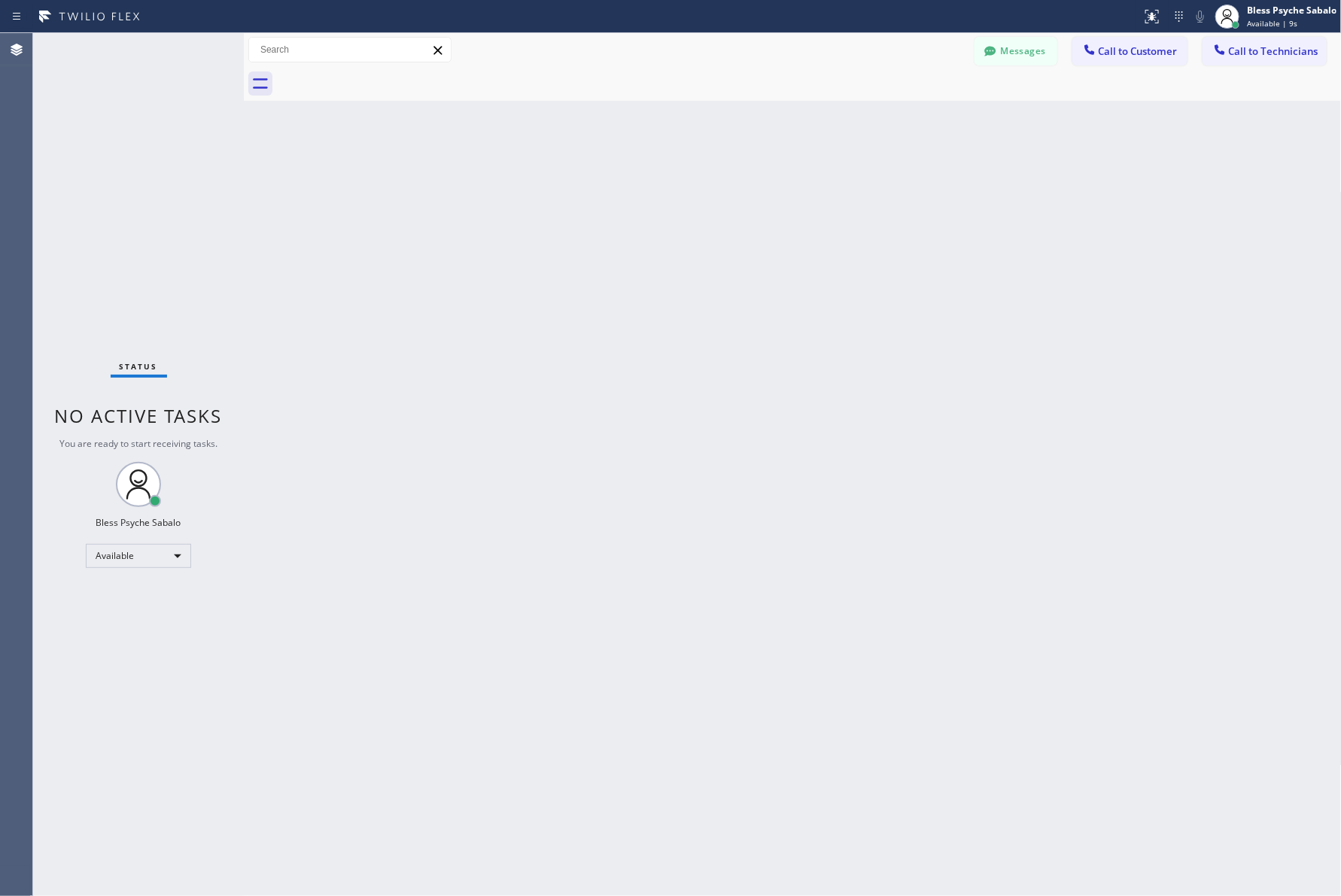
click at [847, 201] on div "Back to Dashboard Change Sender ID Customers Technicians MR Melinda Riddle 08/0…" at bounding box center [792, 464] width 1098 height 863
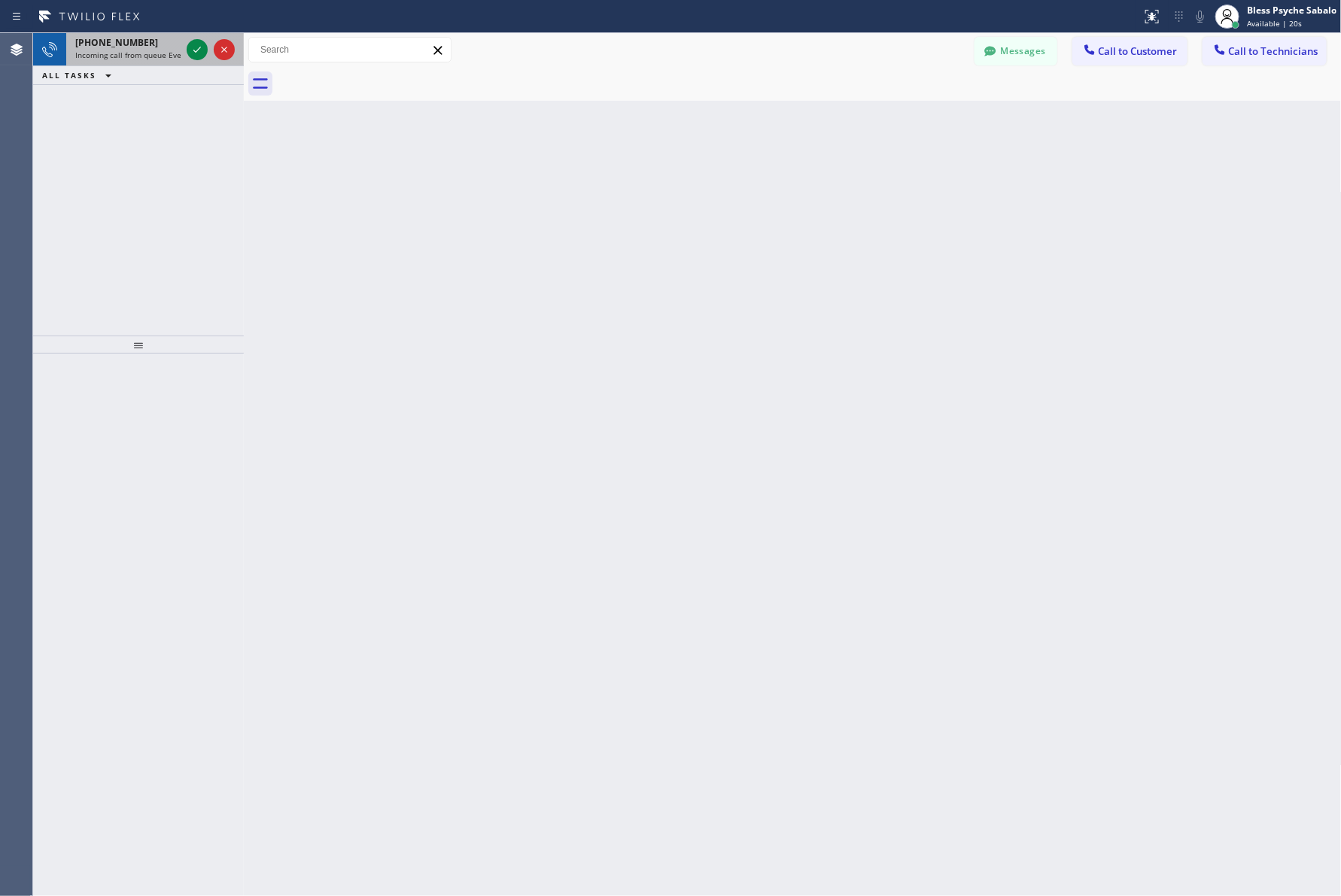
click at [136, 52] on span "Incoming call from queue Everybody" at bounding box center [141, 54] width 131 height 10
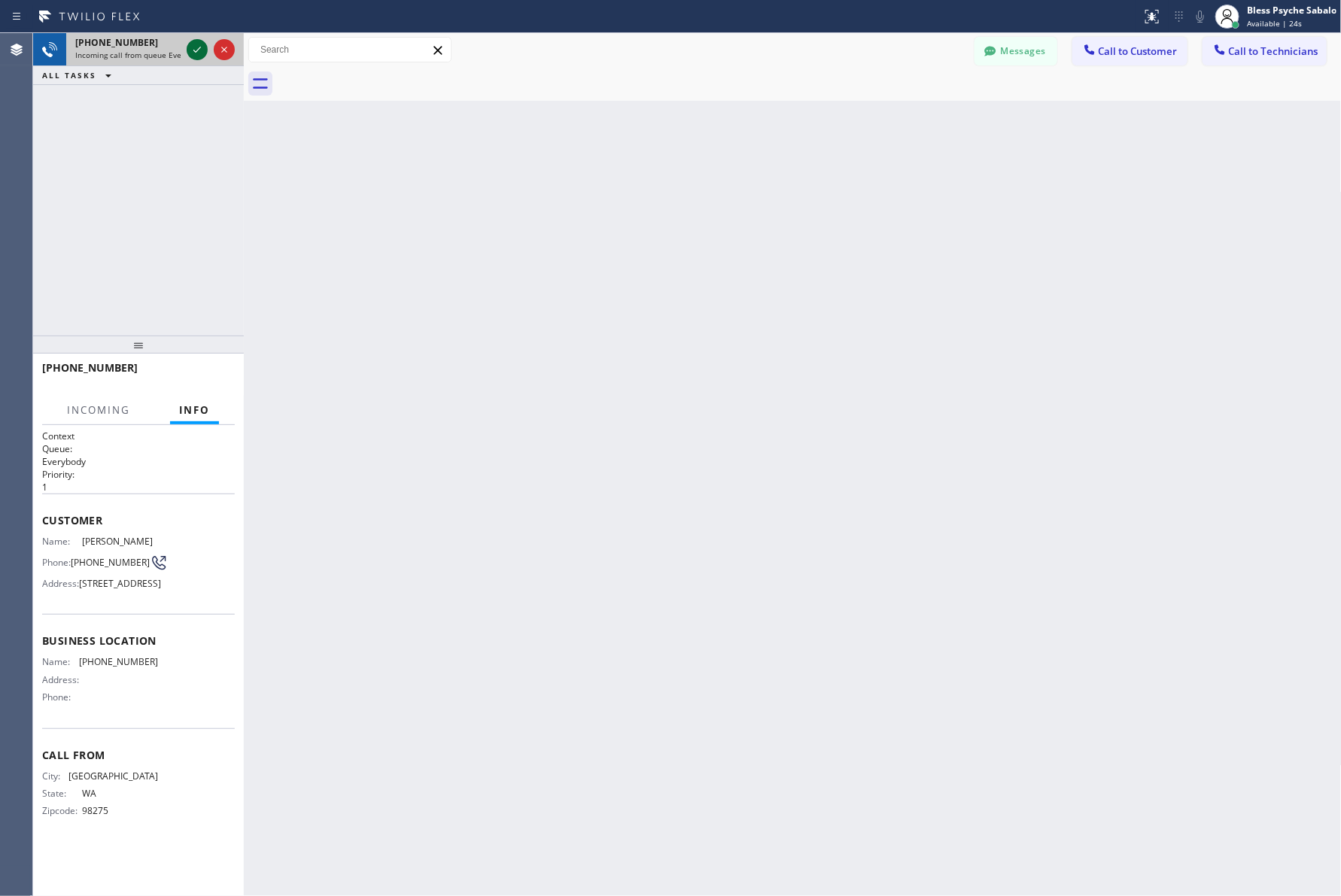
click at [193, 54] on icon at bounding box center [198, 50] width 18 height 18
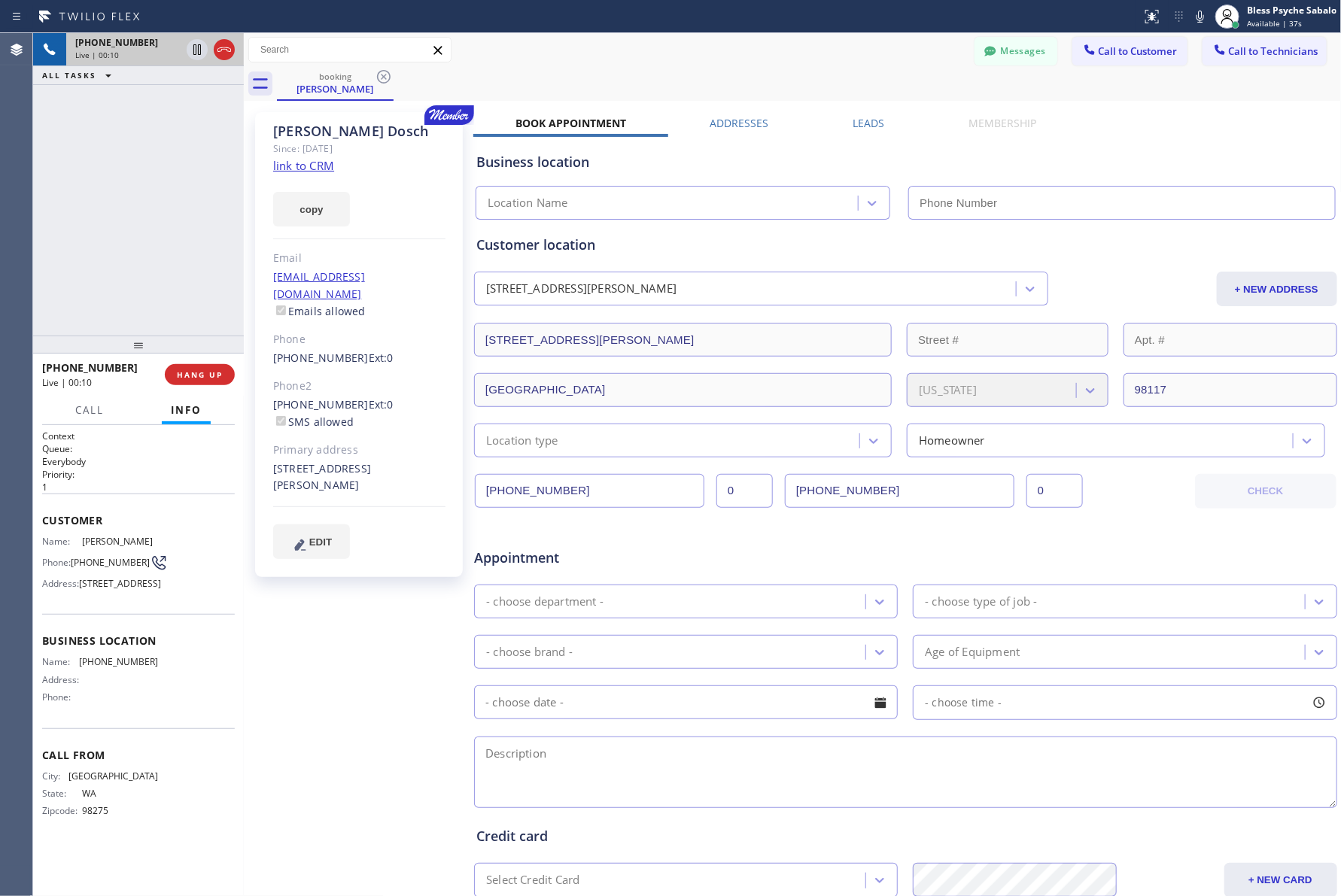
click at [296, 681] on div "Ryan Dosch Since: 20 may 2020 link to CRM copy Email macbrown84@yahoo.com Email…" at bounding box center [360, 592] width 226 height 975
click at [320, 169] on link "link to CRM" at bounding box center [303, 165] width 61 height 15
drag, startPoint x: 358, startPoint y: 140, endPoint x: 272, endPoint y: 132, distance: 86.4
click at [272, 132] on div "Ryan Dosch Since: 20 may 2020 link to CRM copy Email macbrown84@yahoo.com Email…" at bounding box center [359, 345] width 208 height 465
click at [380, 133] on div "Ryan Dosch" at bounding box center [358, 130] width 172 height 17
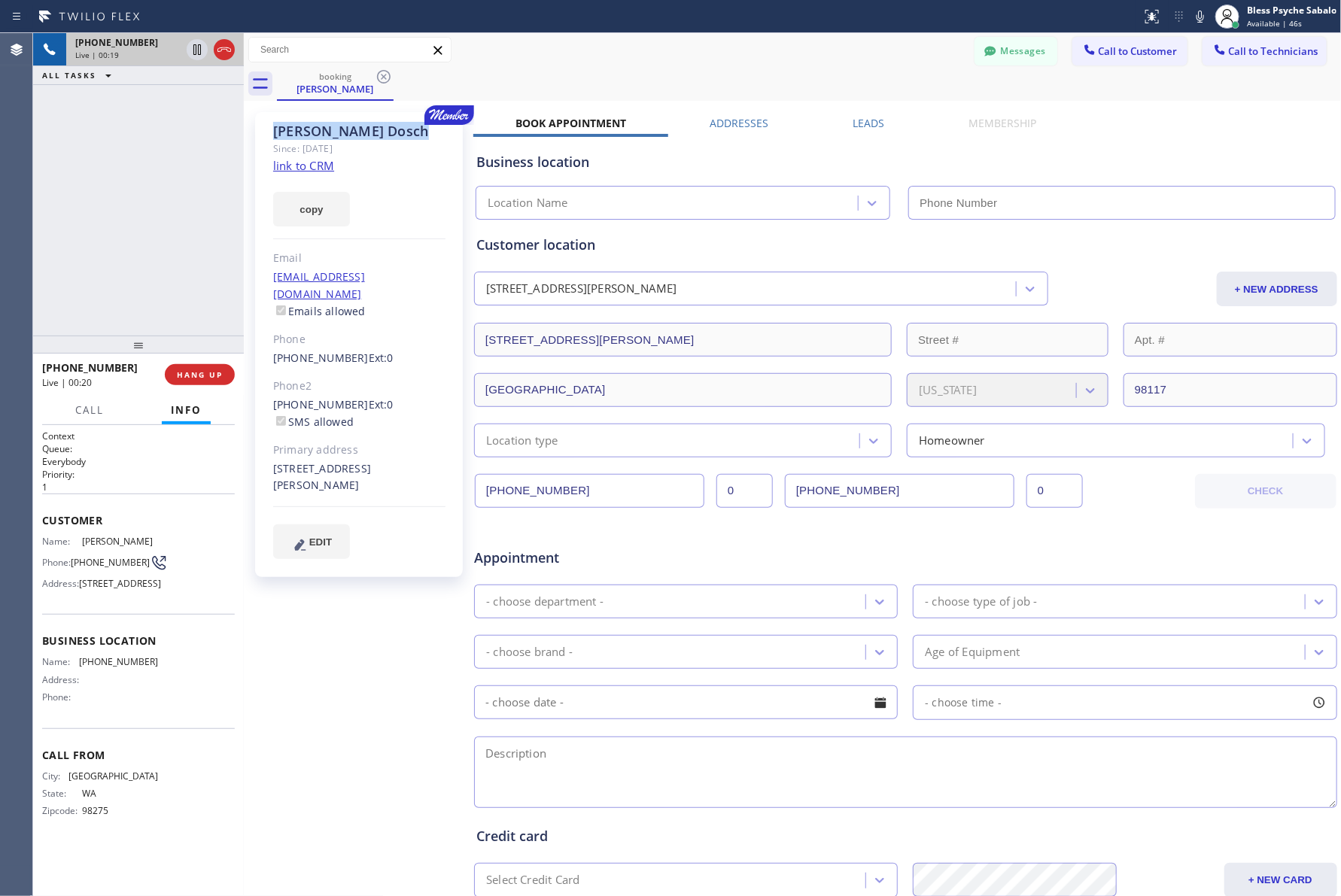
drag, startPoint x: 361, startPoint y: 137, endPoint x: 267, endPoint y: 124, distance: 94.9
click at [267, 124] on div "Ryan Dosch Since: 20 may 2020 link to CRM copy Email macbrown84@yahoo.com Email…" at bounding box center [359, 345] width 208 height 465
copy div "Ryan Dosch"
click at [201, 176] on div "+12069927334 Live | 01:40 ALL TASKS ALL TASKS ACTIVE TASKS TASKS IN WRAP UP" at bounding box center [138, 184] width 210 height 302
click at [199, 53] on icon at bounding box center [198, 50] width 18 height 18
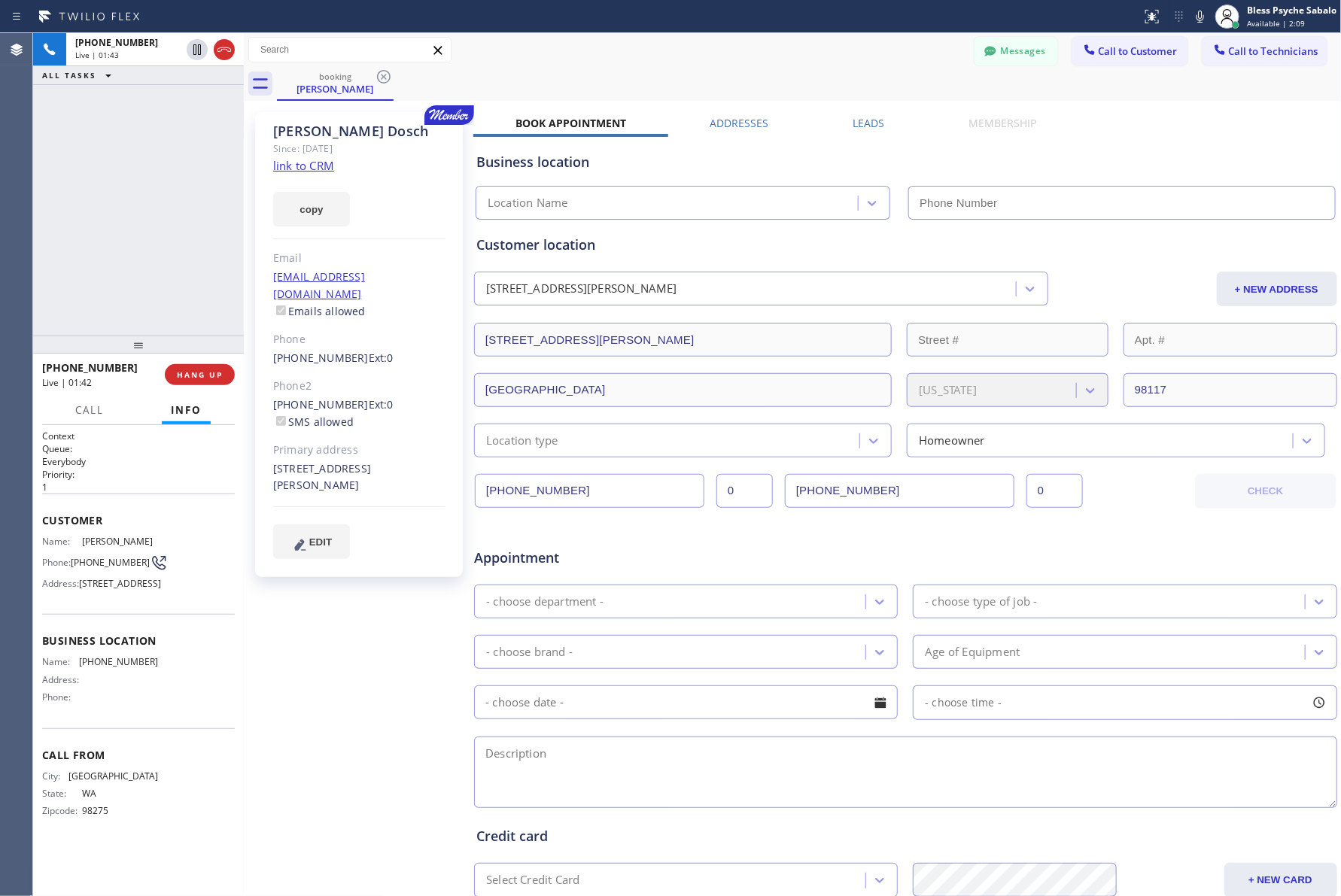
click at [187, 152] on div "+12069927334 Live | 01:43 ALL TASKS ALL TASKS ACTIVE TASKS TASKS IN WRAP UP" at bounding box center [138, 184] width 210 height 302
drag, startPoint x: 348, startPoint y: 134, endPoint x: 492, endPoint y: 185, distance: 152.8
click at [272, 130] on div "Ryan Dosch Since: 20 may 2020 link to CRM copy Email macbrown84@yahoo.com Email…" at bounding box center [359, 345] width 208 height 465
copy div "Ryan Dosch"
click at [132, 277] on div "+12069927334 Live | 03:55 ALL TASKS ALL TASKS ACTIVE TASKS TASKS IN WRAP UP" at bounding box center [138, 184] width 210 height 302
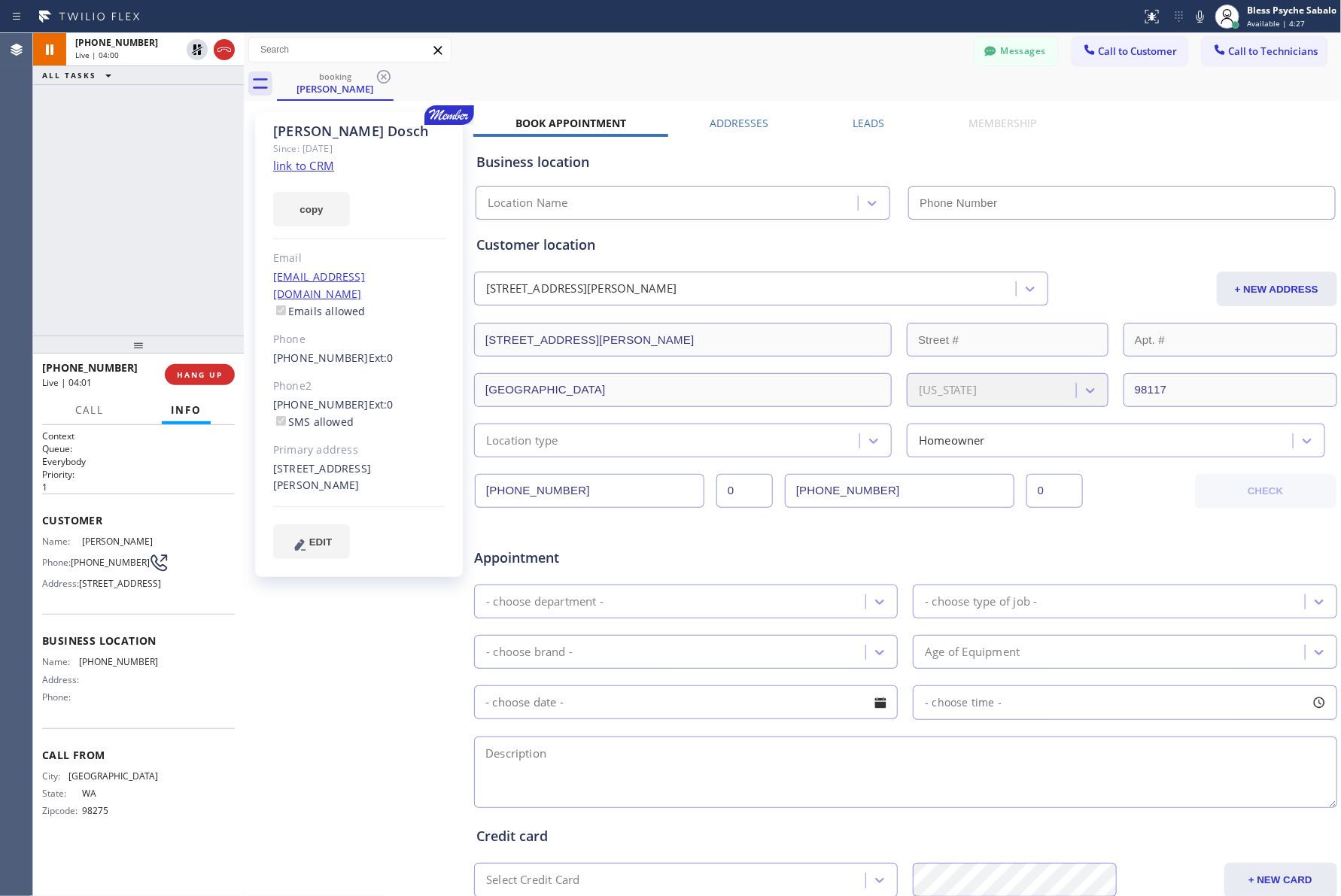
click at [152, 559] on icon at bounding box center [159, 563] width 18 height 18
click at [85, 414] on span "Call" at bounding box center [89, 410] width 28 height 14
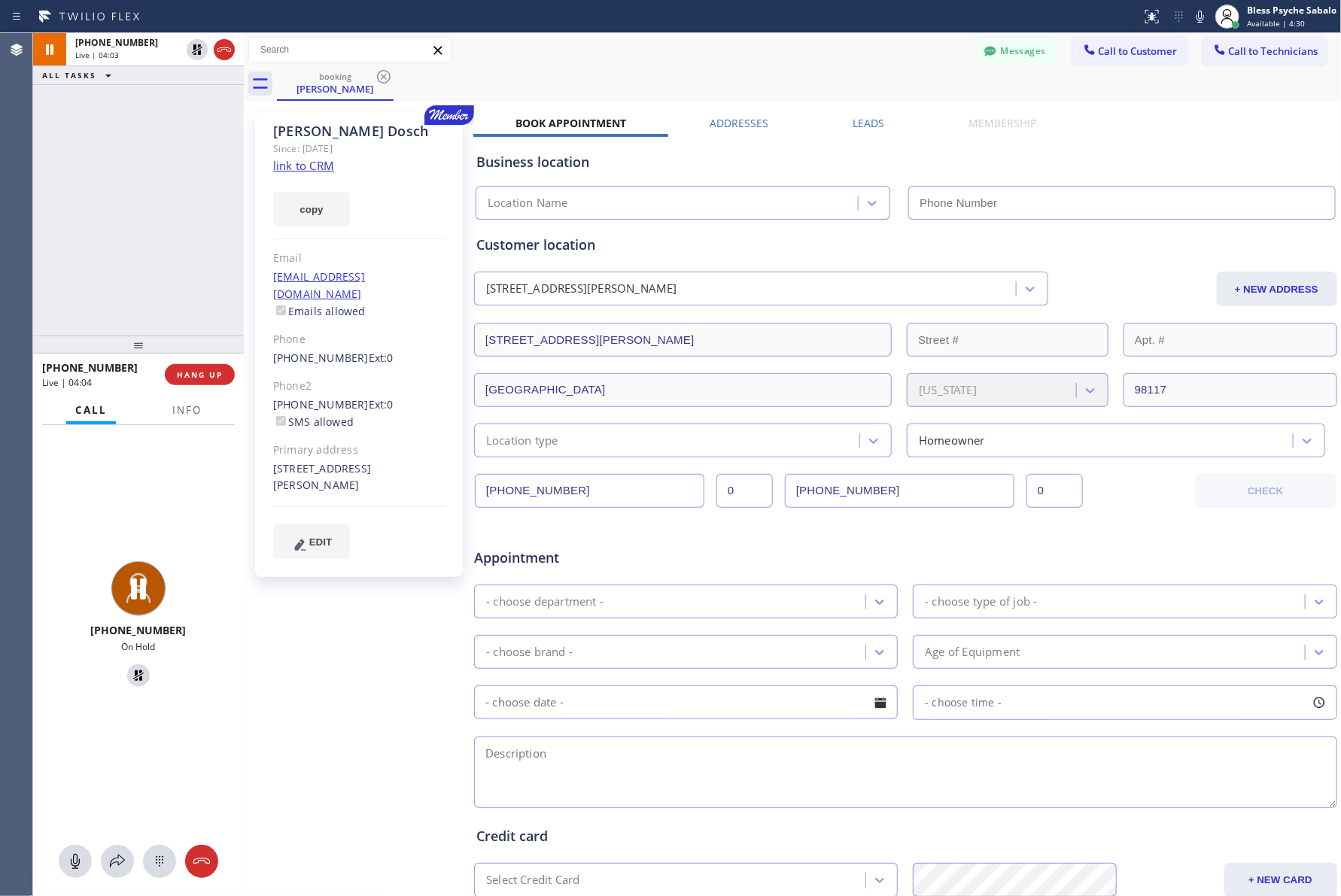
click at [81, 698] on div "+12069927334 On Hold" at bounding box center [138, 626] width 210 height 402
click at [324, 750] on div "Ryan Dosch Since: 20 may 2020 link to CRM copy Email macbrown84@yahoo.com Email…" at bounding box center [360, 592] width 226 height 975
click at [98, 853] on div at bounding box center [138, 861] width 210 height 33
click at [107, 851] on button at bounding box center [118, 861] width 33 height 33
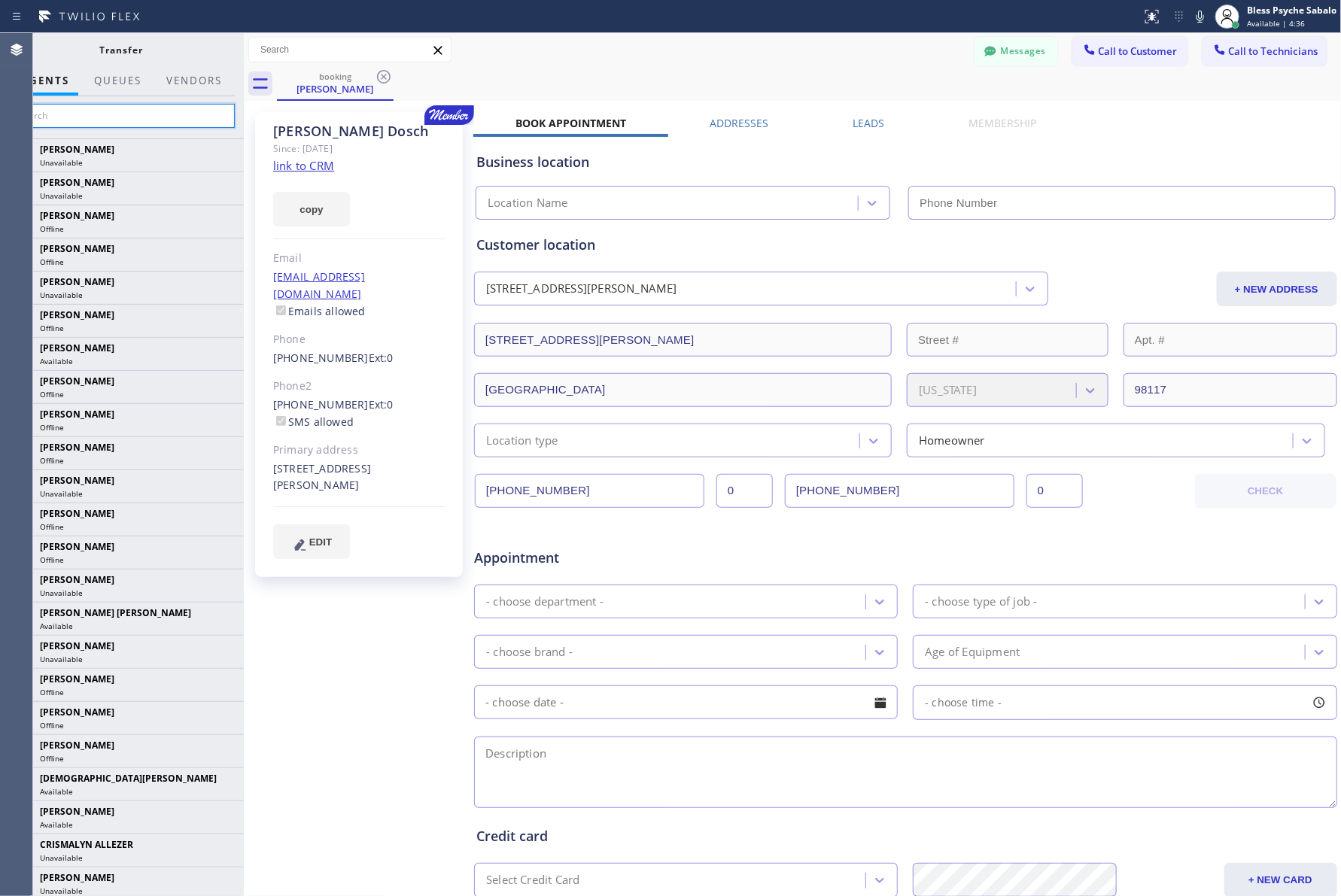
click at [107, 106] on input "text" at bounding box center [121, 116] width 226 height 24
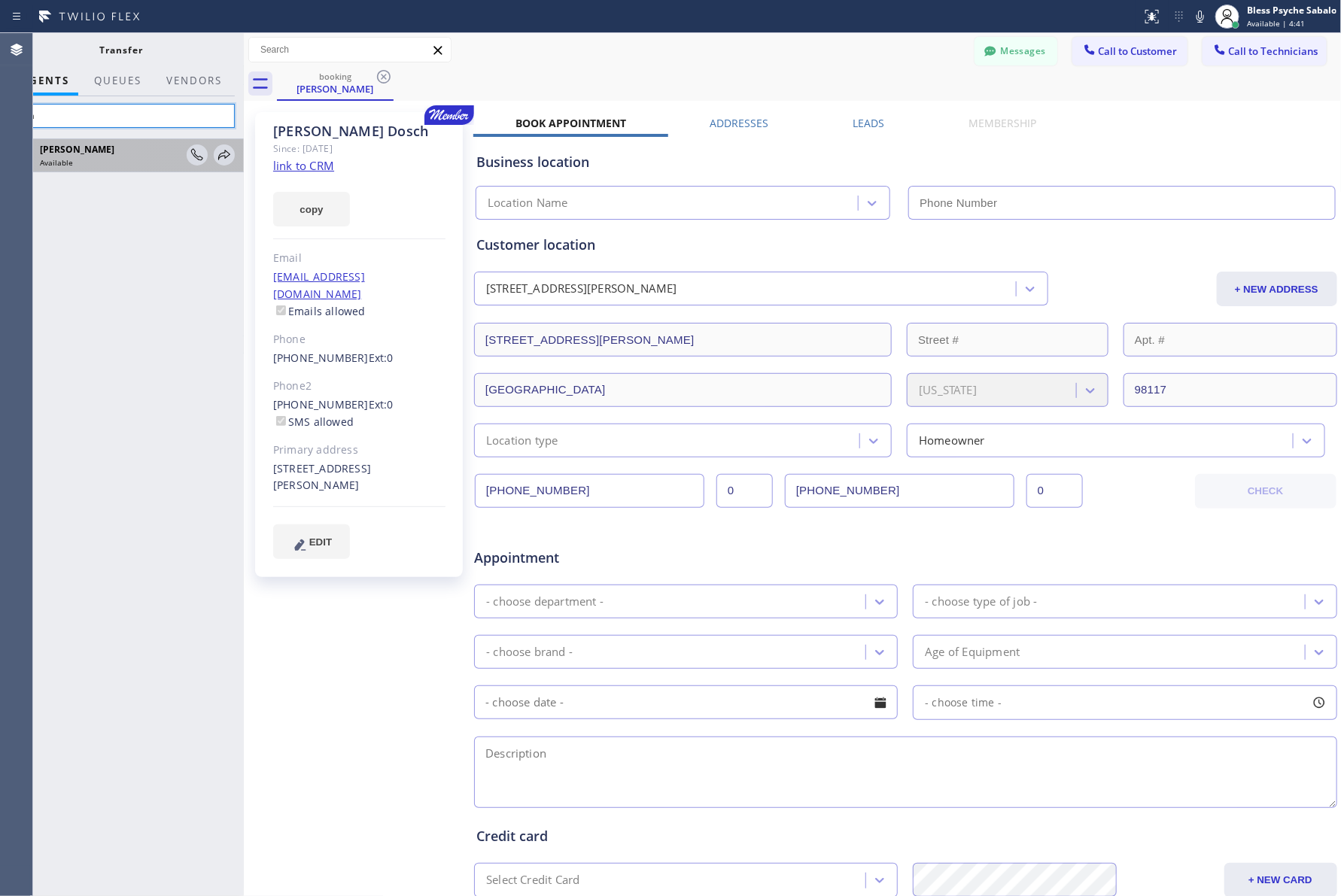
type input "lyka"
click at [83, 164] on div "Available" at bounding box center [110, 162] width 142 height 10
click at [222, 156] on icon at bounding box center [224, 155] width 18 height 18
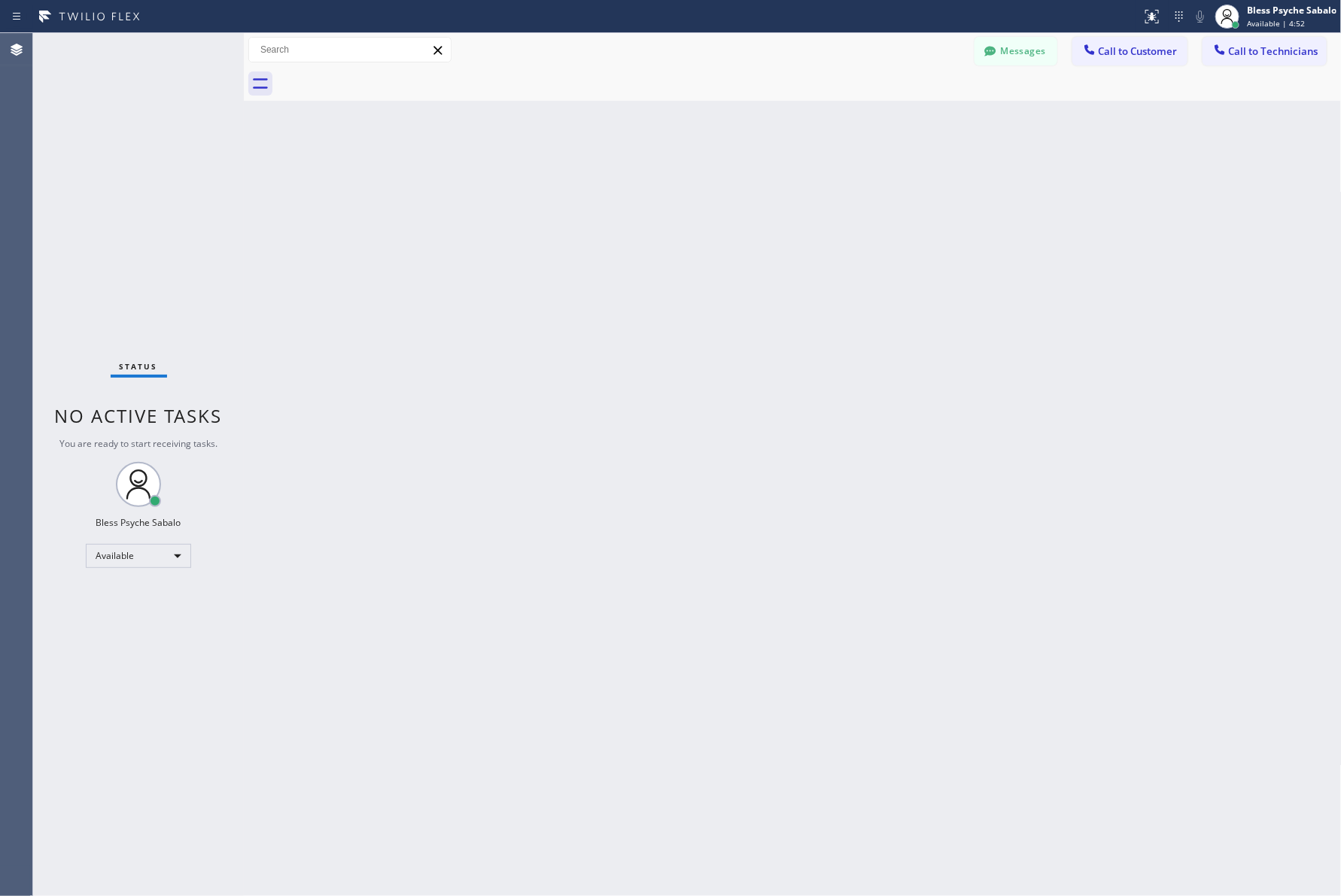
click at [610, 134] on div "Back to Dashboard Change Sender ID Customers Technicians MR Melinda Riddle 08/0…" at bounding box center [792, 464] width 1098 height 863
click at [587, 220] on div "Back to Dashboard Change Sender ID Customers Technicians MR Melinda Riddle 08/0…" at bounding box center [792, 464] width 1098 height 862
click at [1098, 57] on button "Call to Customer" at bounding box center [1130, 51] width 115 height 28
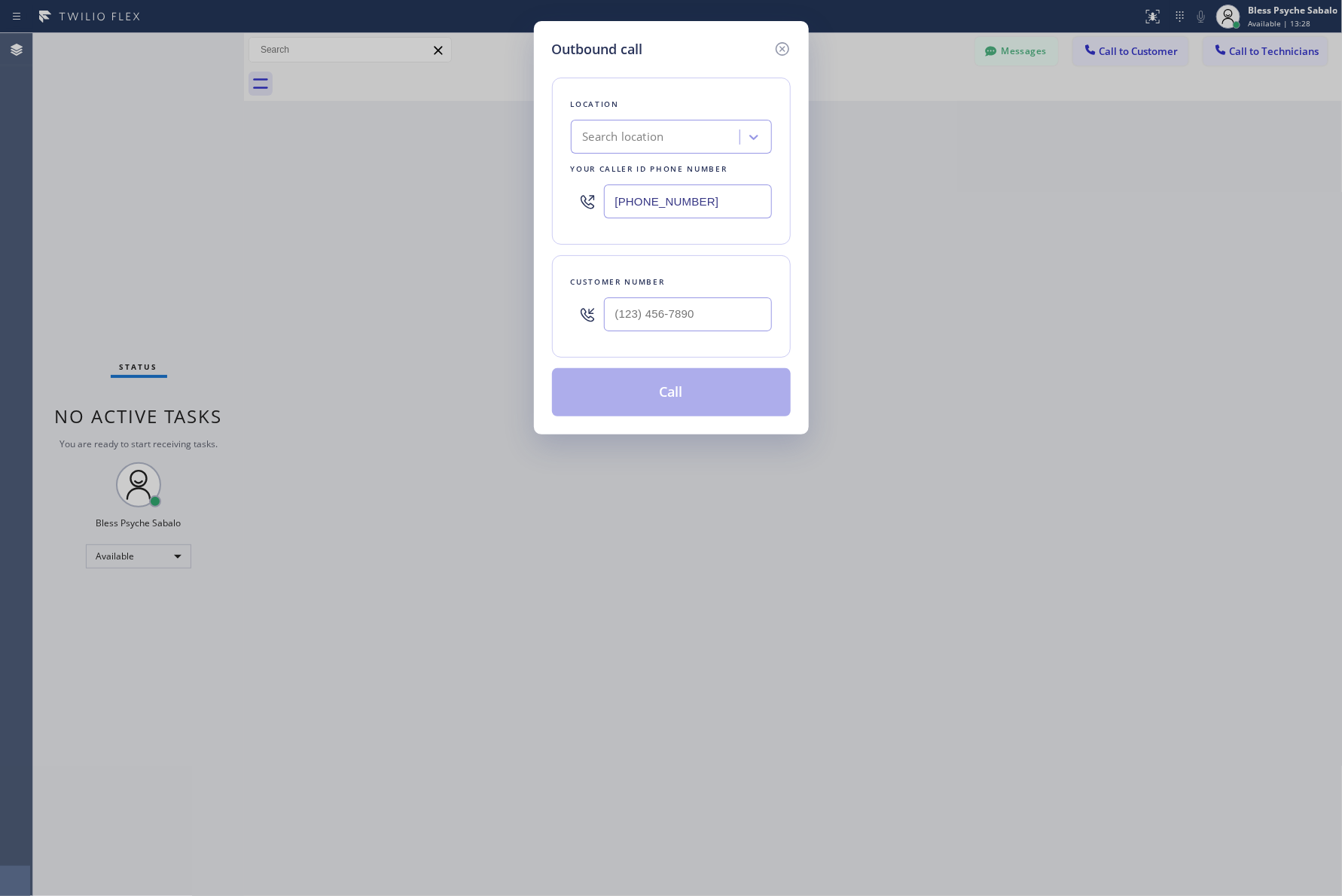
click at [646, 137] on div "Search location" at bounding box center [624, 137] width 81 height 17
paste input "University Park Plumbing"
type input "University Park Plumbing"
click at [667, 168] on div "University Park Plumbing" at bounding box center [671, 168] width 201 height 27
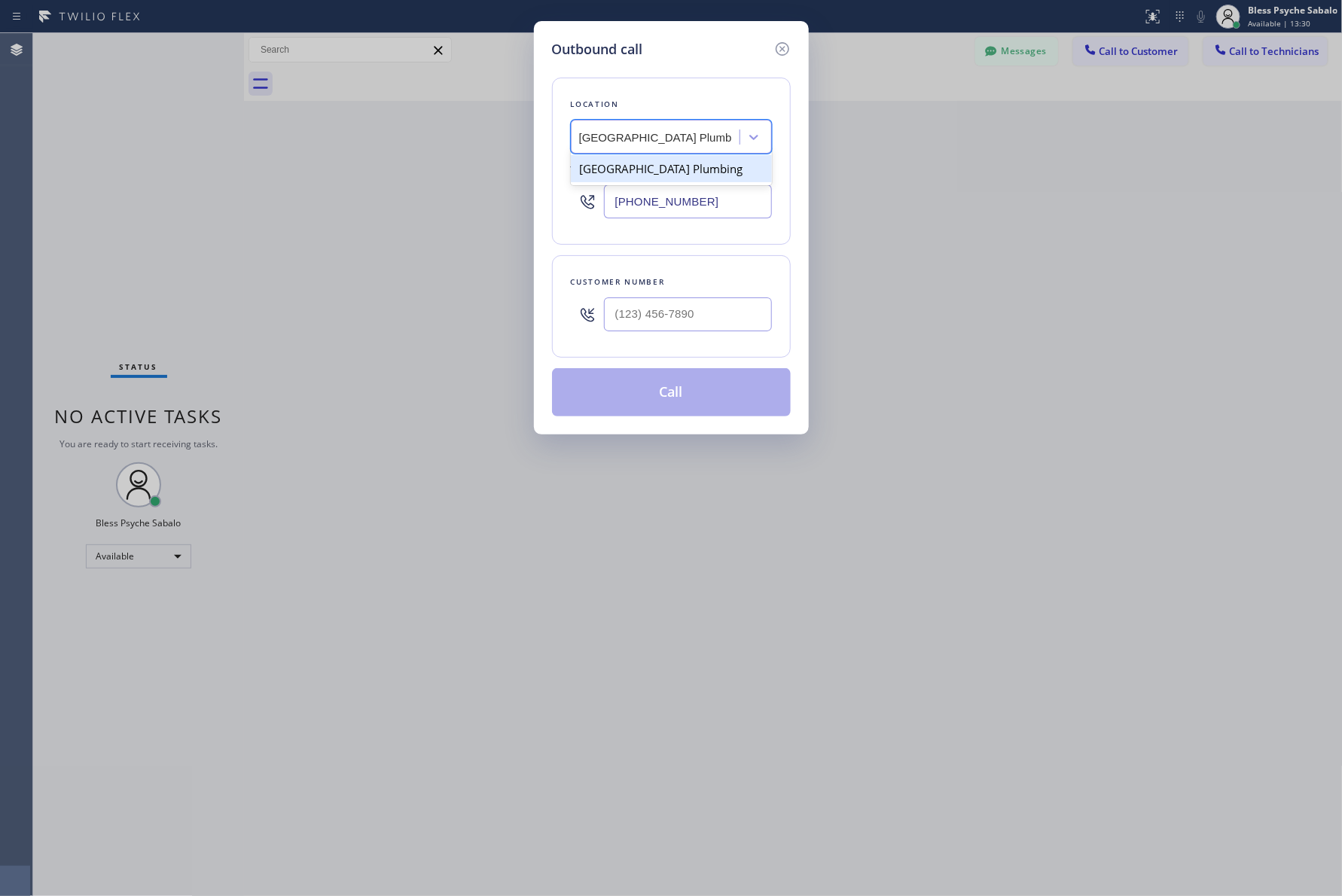
type input "(213) 474-7849"
click at [642, 317] on input "(___) ___-____" at bounding box center [688, 314] width 168 height 34
paste input "703) 798-8622"
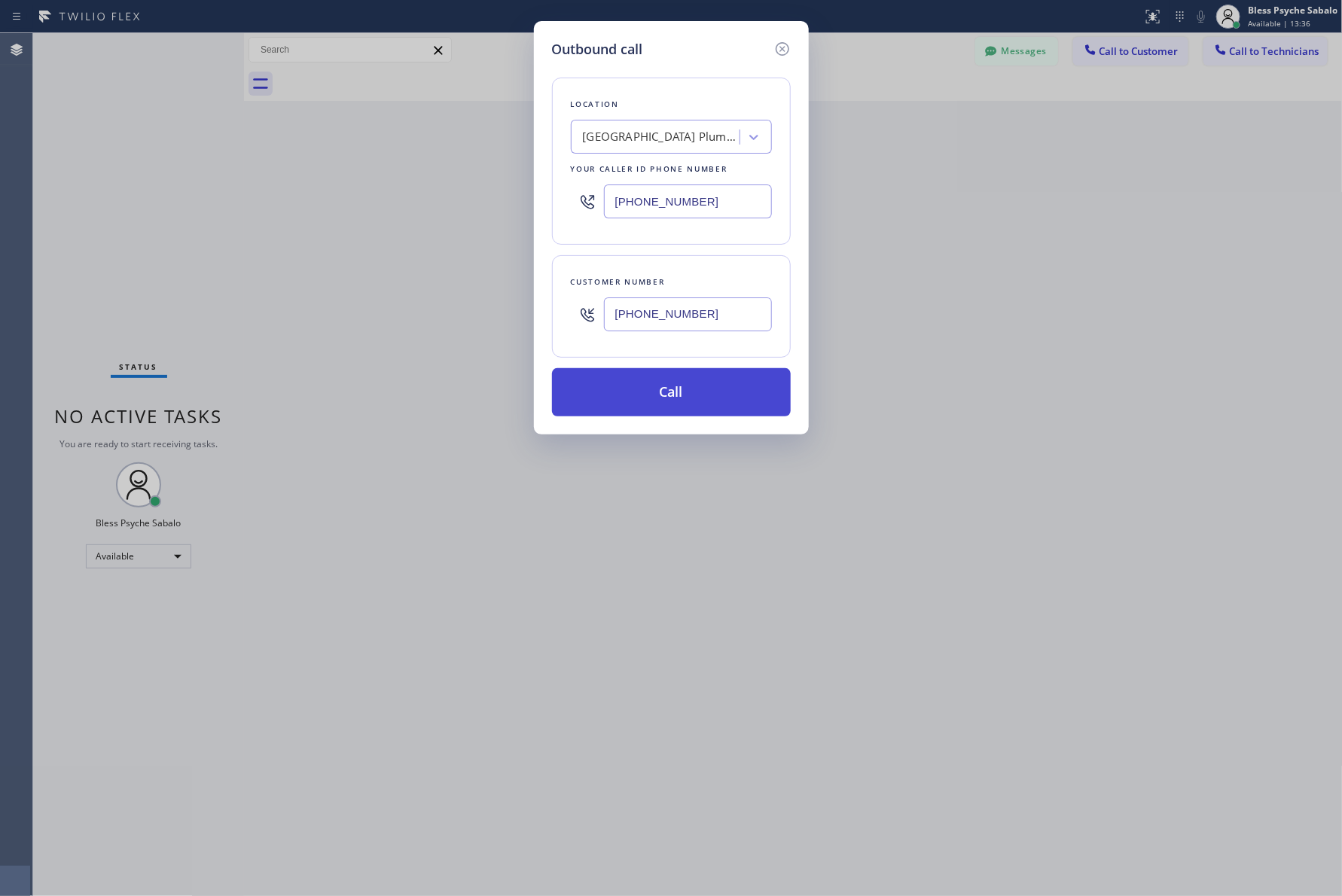
type input "[PHONE_NUMBER]"
click at [691, 373] on button "Call" at bounding box center [671, 392] width 239 height 48
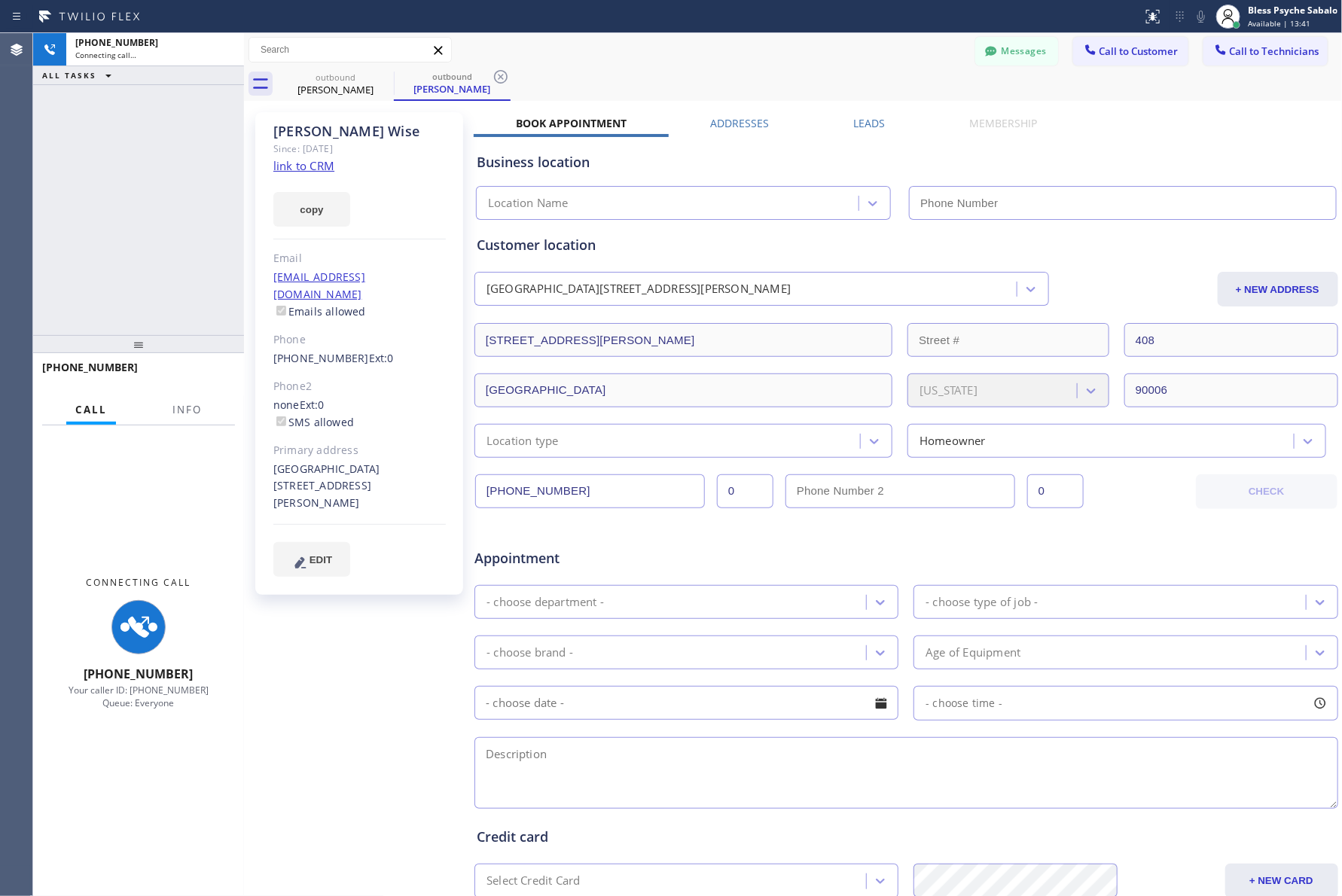
type input "(213) 474-7849"
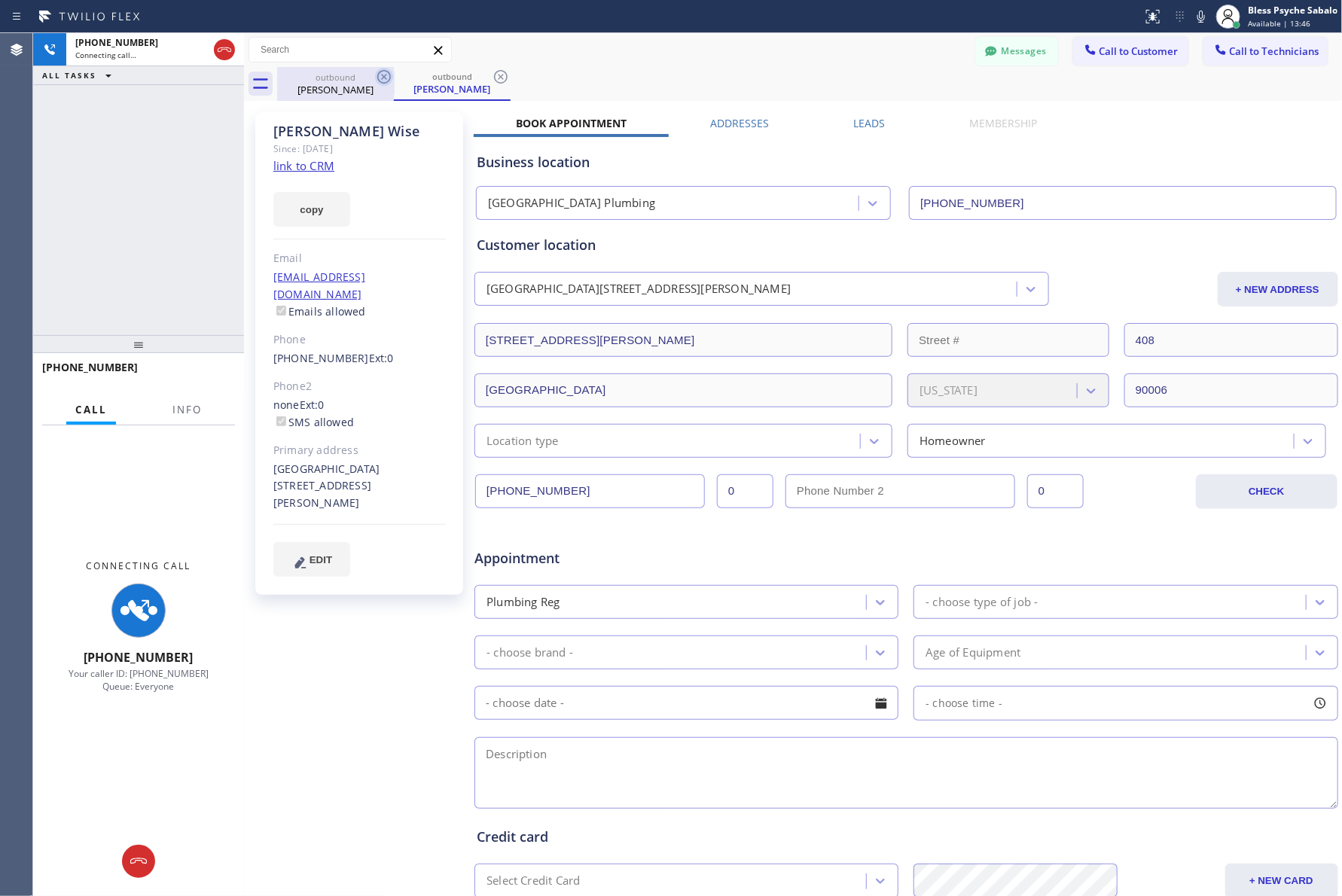
click at [386, 77] on icon at bounding box center [384, 77] width 18 height 18
click at [588, 74] on div "outbound Corey Wise outbound Corey Wise" at bounding box center [809, 84] width 1065 height 34
click at [501, 77] on icon at bounding box center [500, 76] width 14 height 14
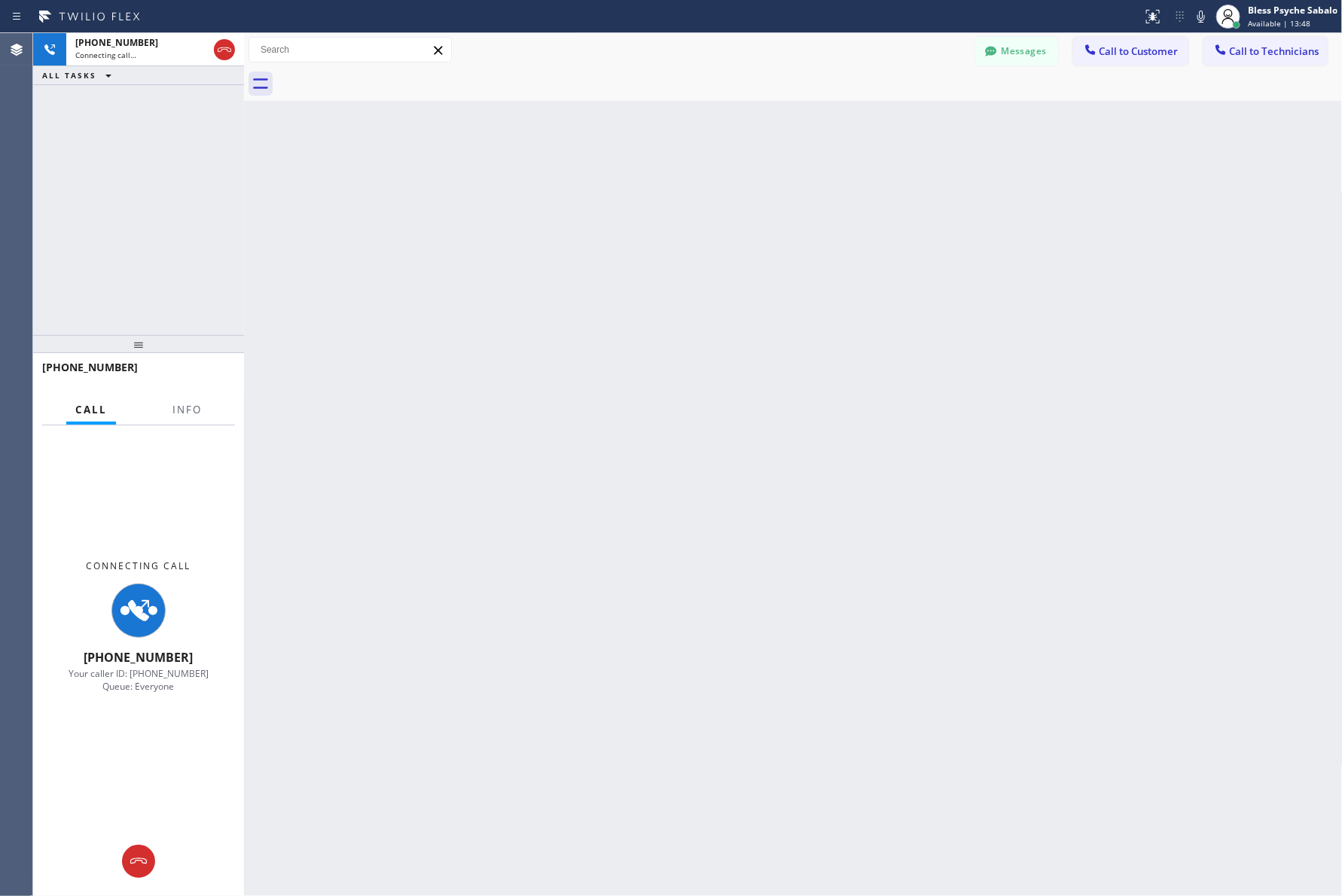
click at [428, 114] on div "Back to Dashboard Change Sender ID Customers Technicians MR Melinda Riddle 08/0…" at bounding box center [793, 465] width 1099 height 863
click at [171, 439] on div "Connecting Call +17037988622 Your caller ID: +12134747849 Queue: Everyone" at bounding box center [138, 626] width 211 height 401
click at [206, 404] on button "Info" at bounding box center [188, 410] width 48 height 29
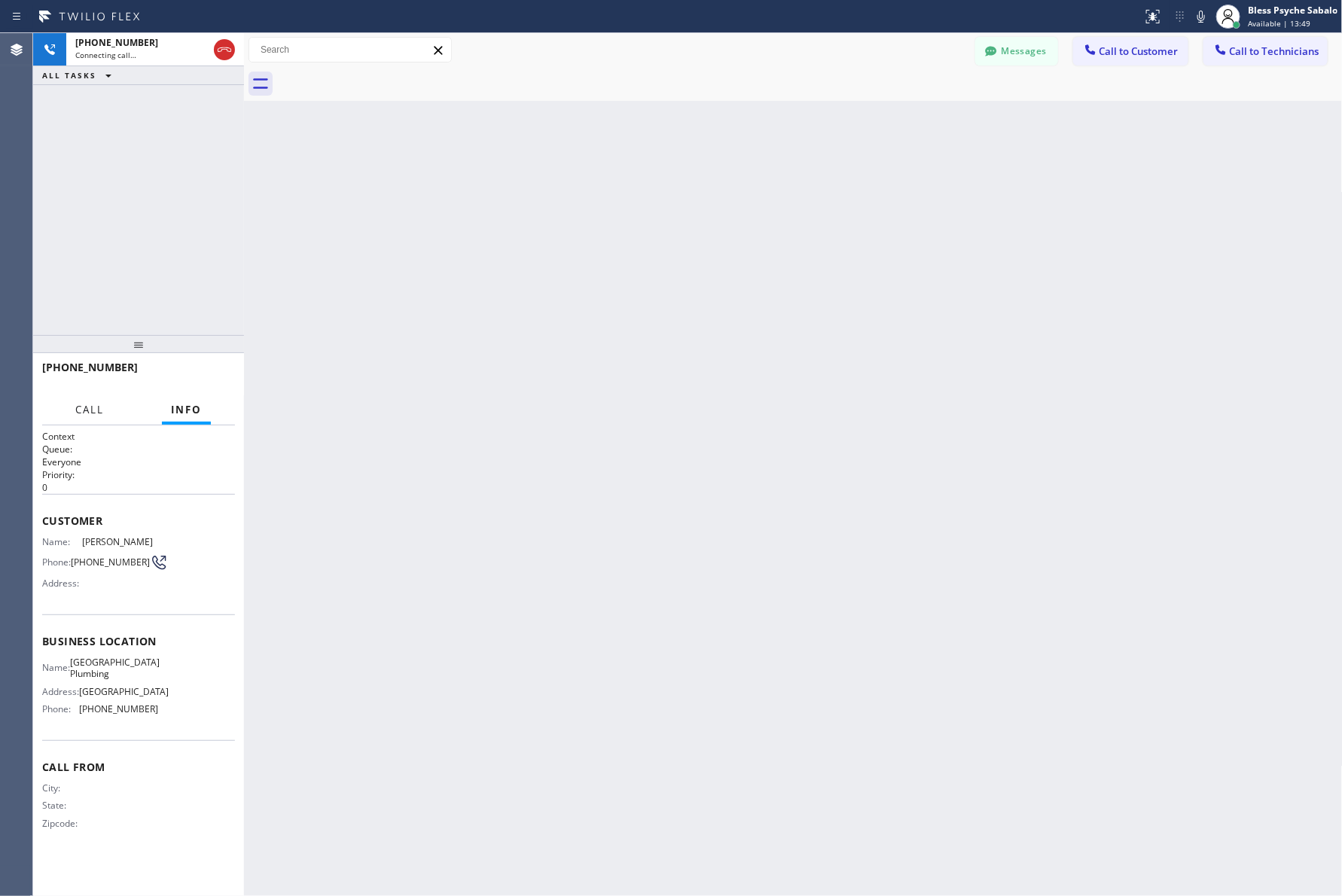
click at [77, 410] on span "Call" at bounding box center [89, 409] width 29 height 14
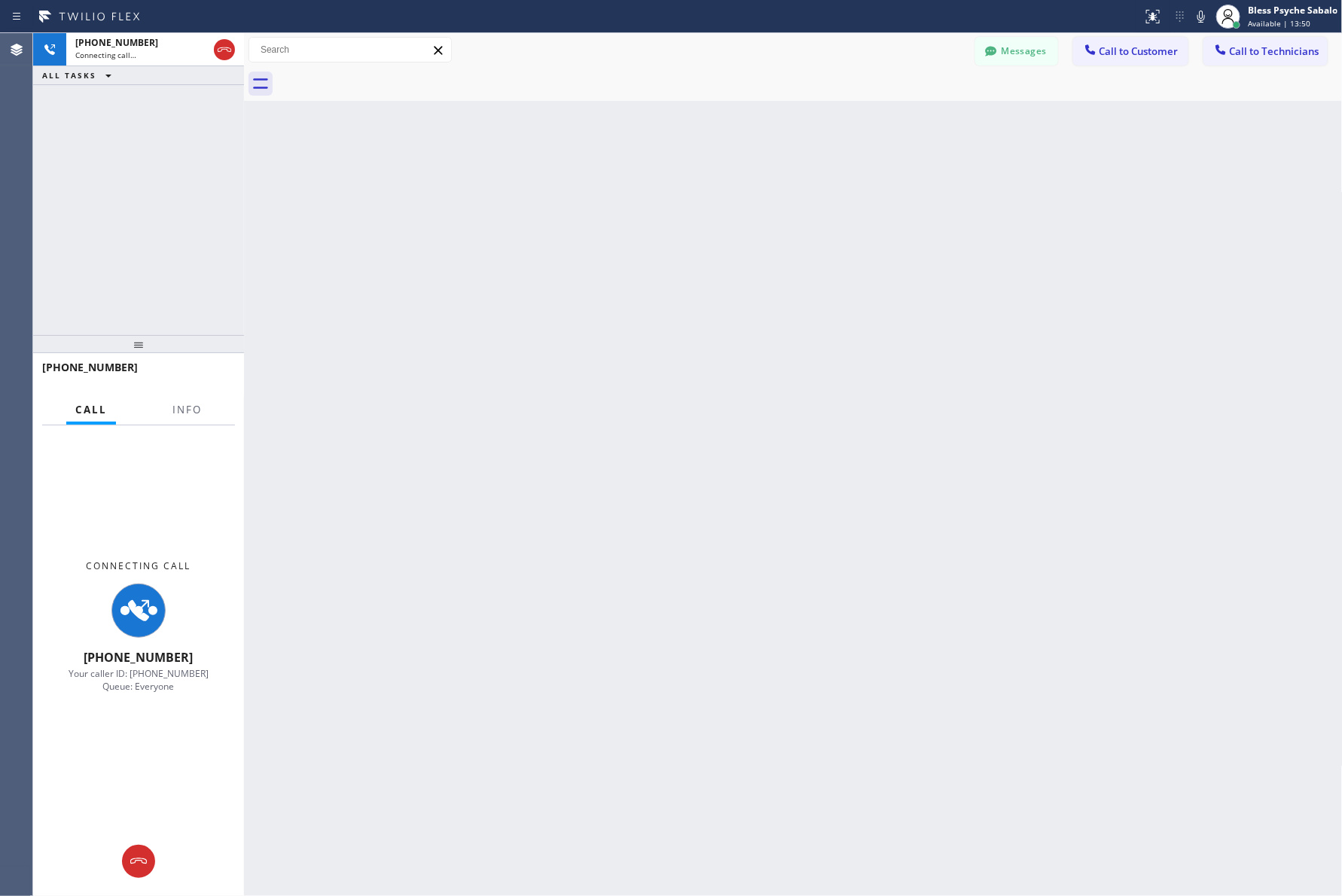
click at [341, 314] on div "Back to Dashboard Change Sender ID Customers Technicians MR Melinda Riddle 08/0…" at bounding box center [793, 465] width 1099 height 863
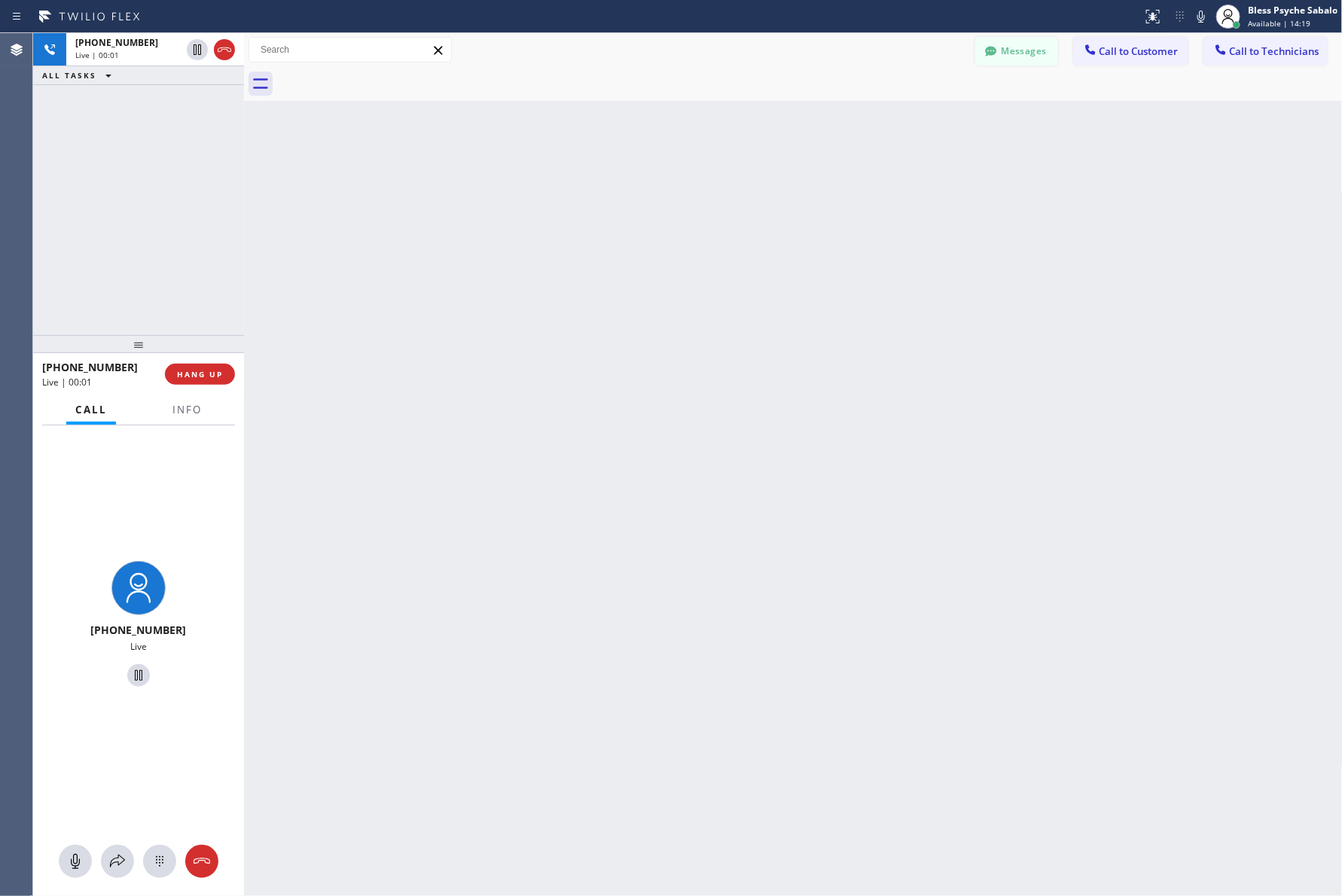
click at [991, 51] on icon at bounding box center [991, 51] width 15 height 15
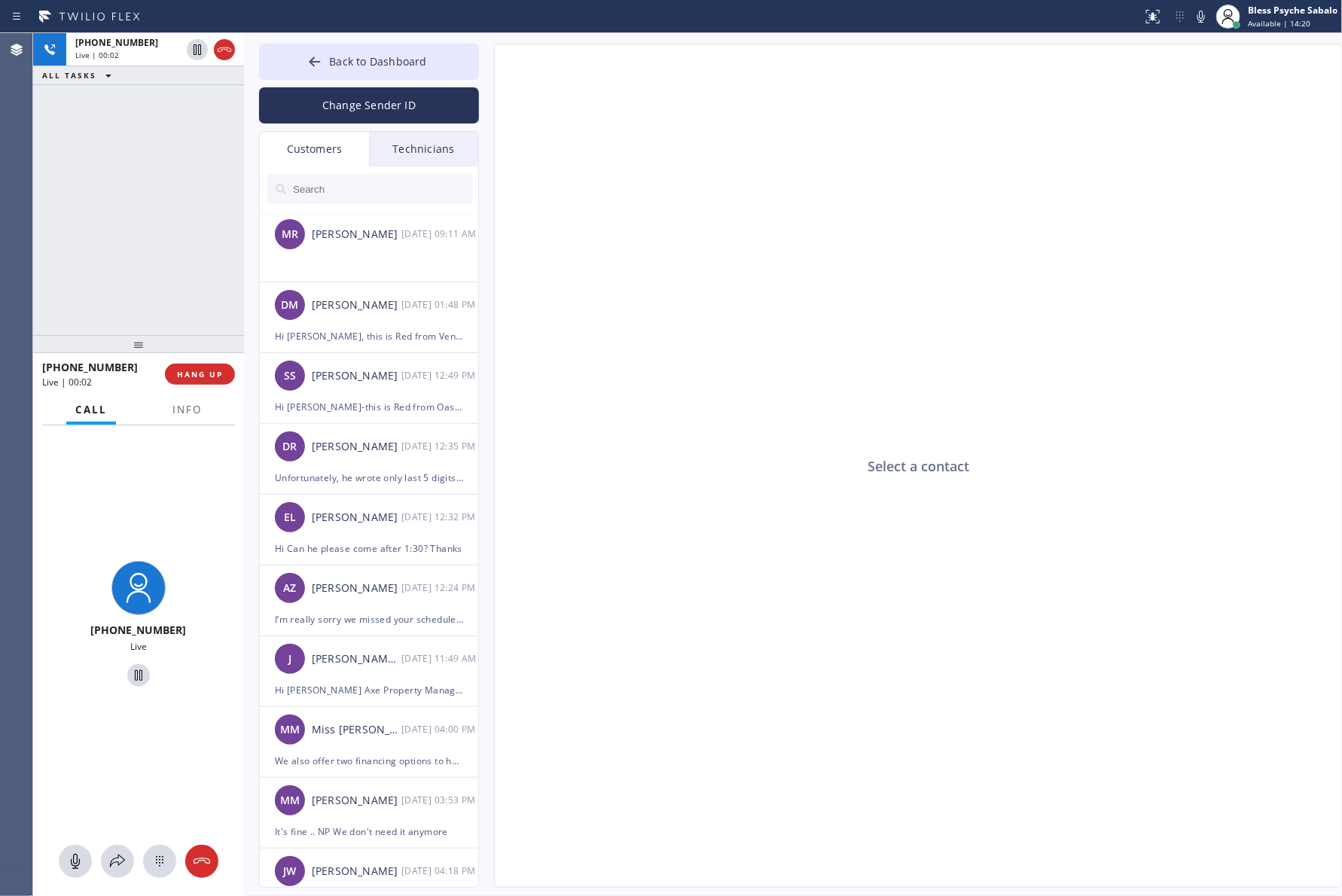
click at [434, 152] on div "Technicians" at bounding box center [423, 149] width 109 height 35
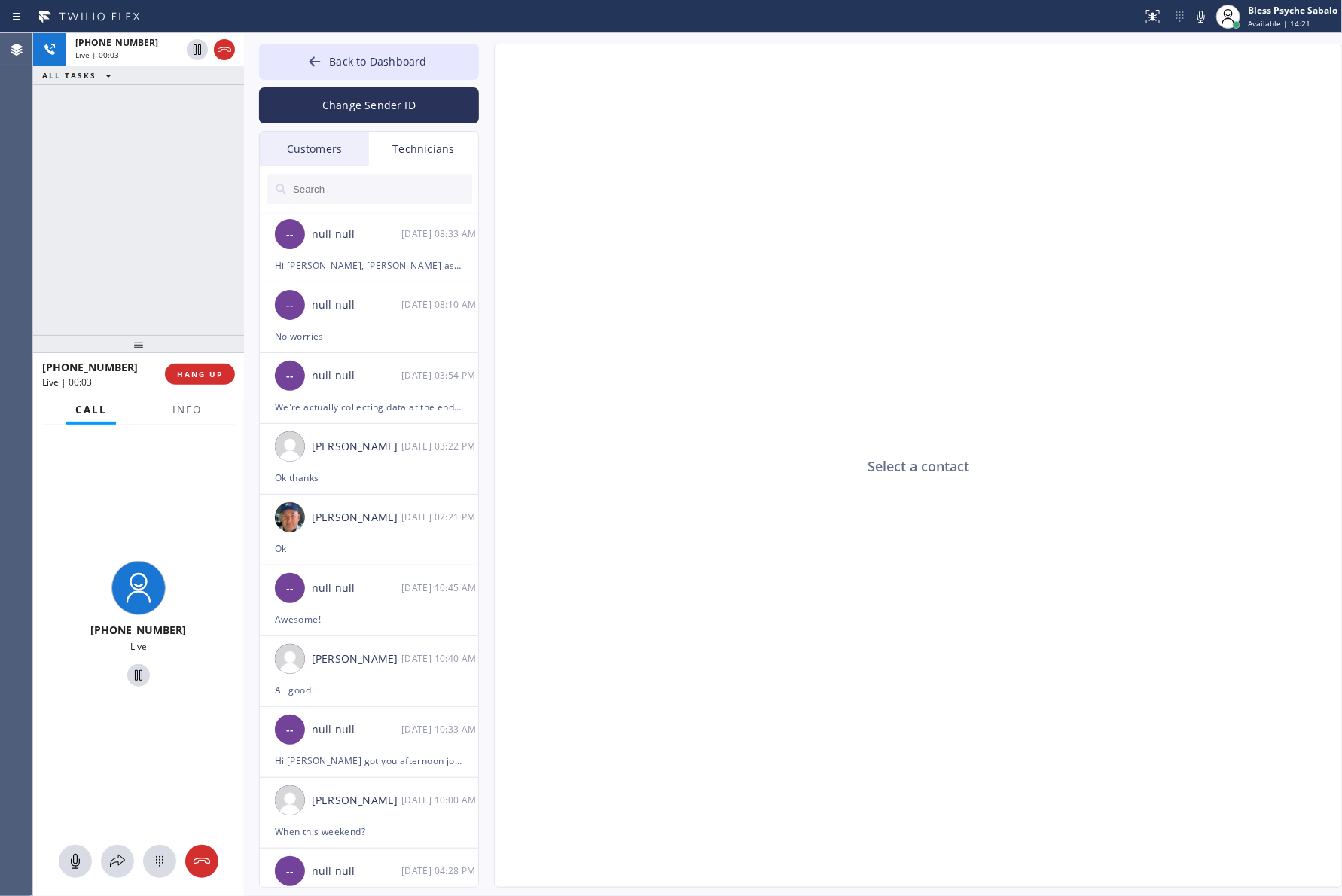
drag, startPoint x: 573, startPoint y: 223, endPoint x: 242, endPoint y: 226, distance: 331.0
click at [572, 223] on div "Select a contact" at bounding box center [919, 466] width 849 height 844
click at [204, 362] on div "+17037988622 Live | 00:03 HANG UP" at bounding box center [139, 374] width 193 height 40
click at [206, 365] on button "HANG UP" at bounding box center [200, 373] width 70 height 21
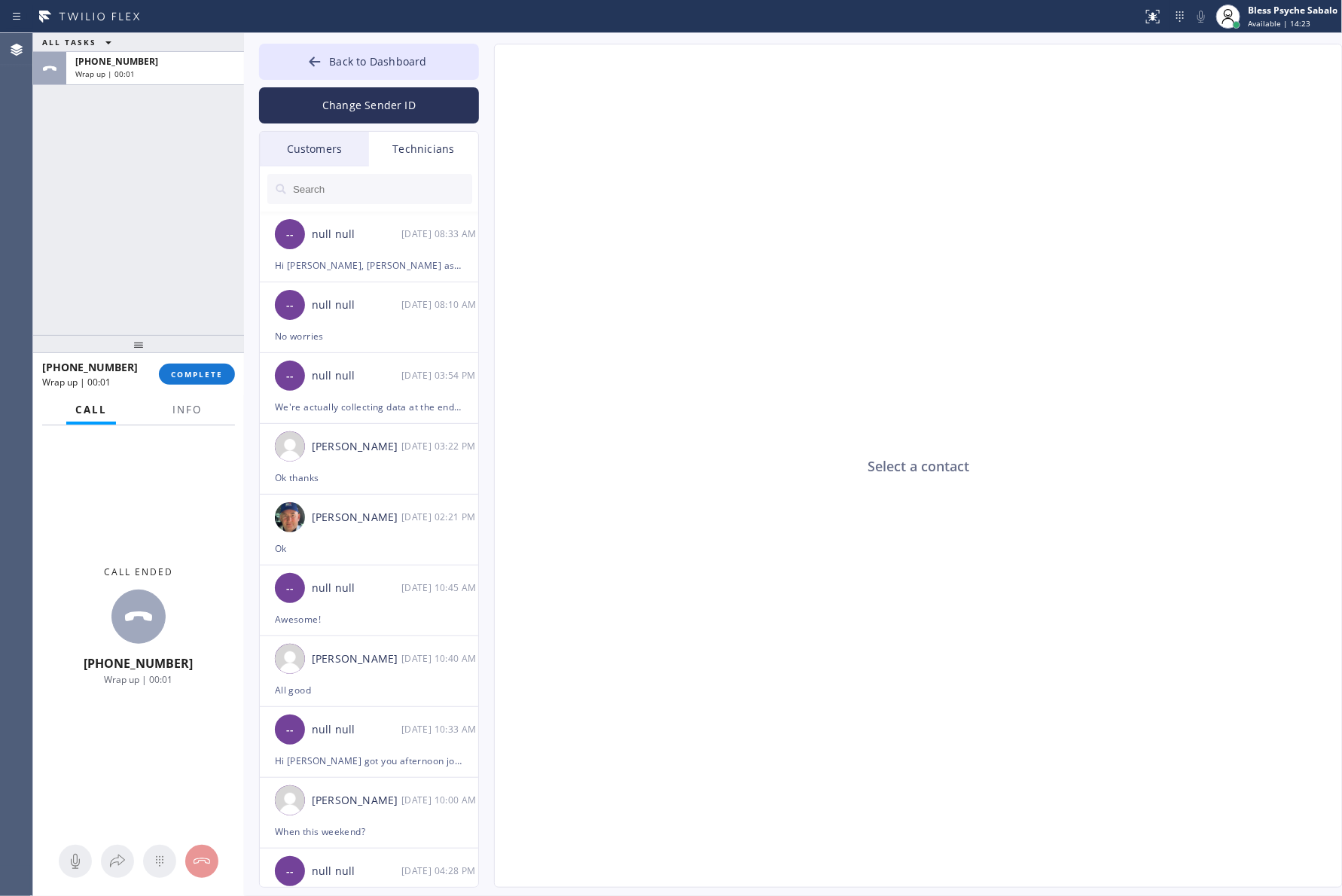
click at [170, 193] on div "ALL TASKS ALL TASKS ACTIVE TASKS TASKS IN WRAP UP +17037988622 Wrap up | 00:01" at bounding box center [138, 184] width 211 height 302
click at [193, 409] on span "Info" at bounding box center [187, 409] width 29 height 14
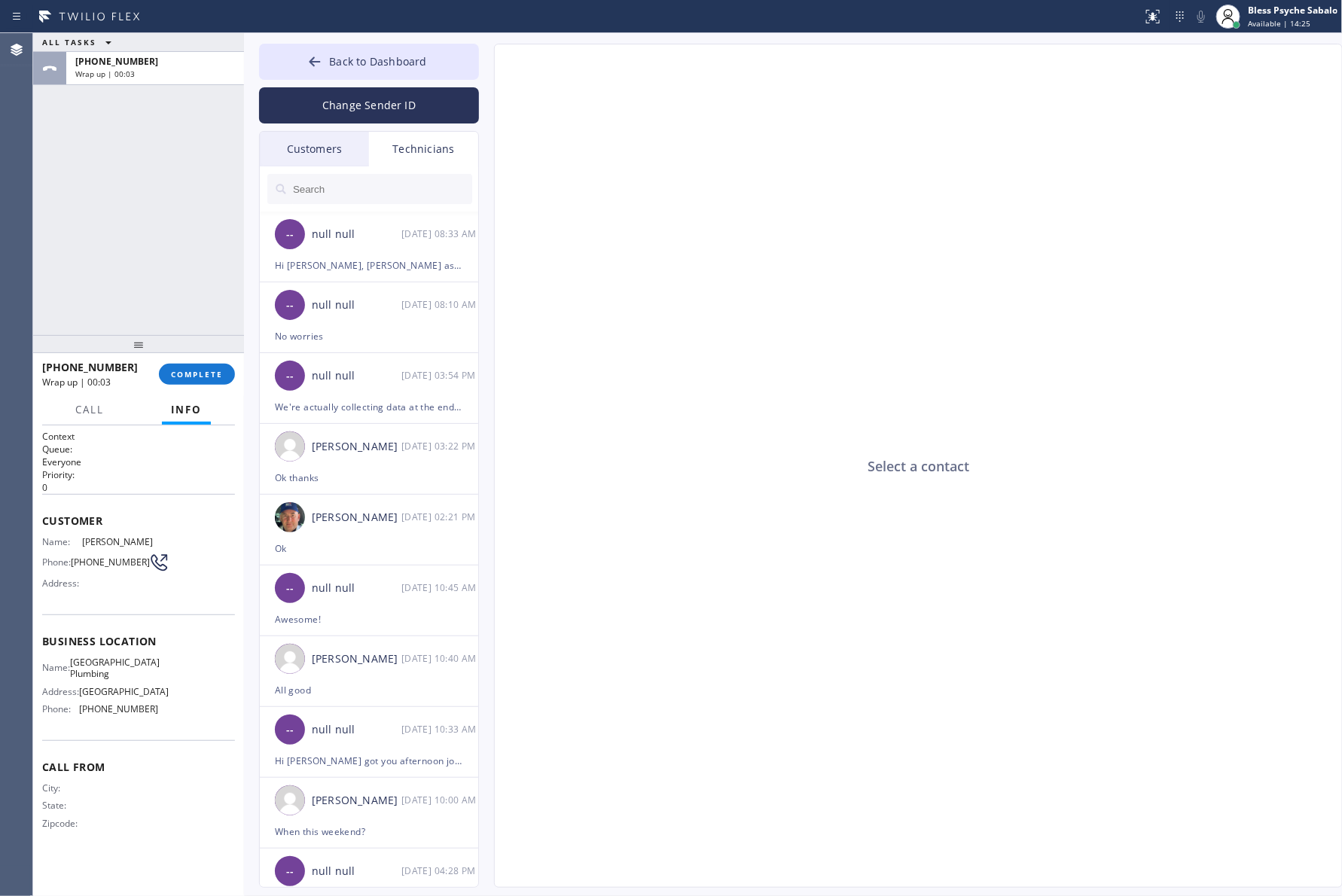
click at [150, 561] on icon at bounding box center [159, 563] width 18 height 18
click at [152, 556] on icon at bounding box center [159, 563] width 15 height 15
click at [600, 460] on div "Select a contact" at bounding box center [919, 466] width 849 height 844
click at [740, 586] on div "Select a contact" at bounding box center [919, 466] width 849 height 844
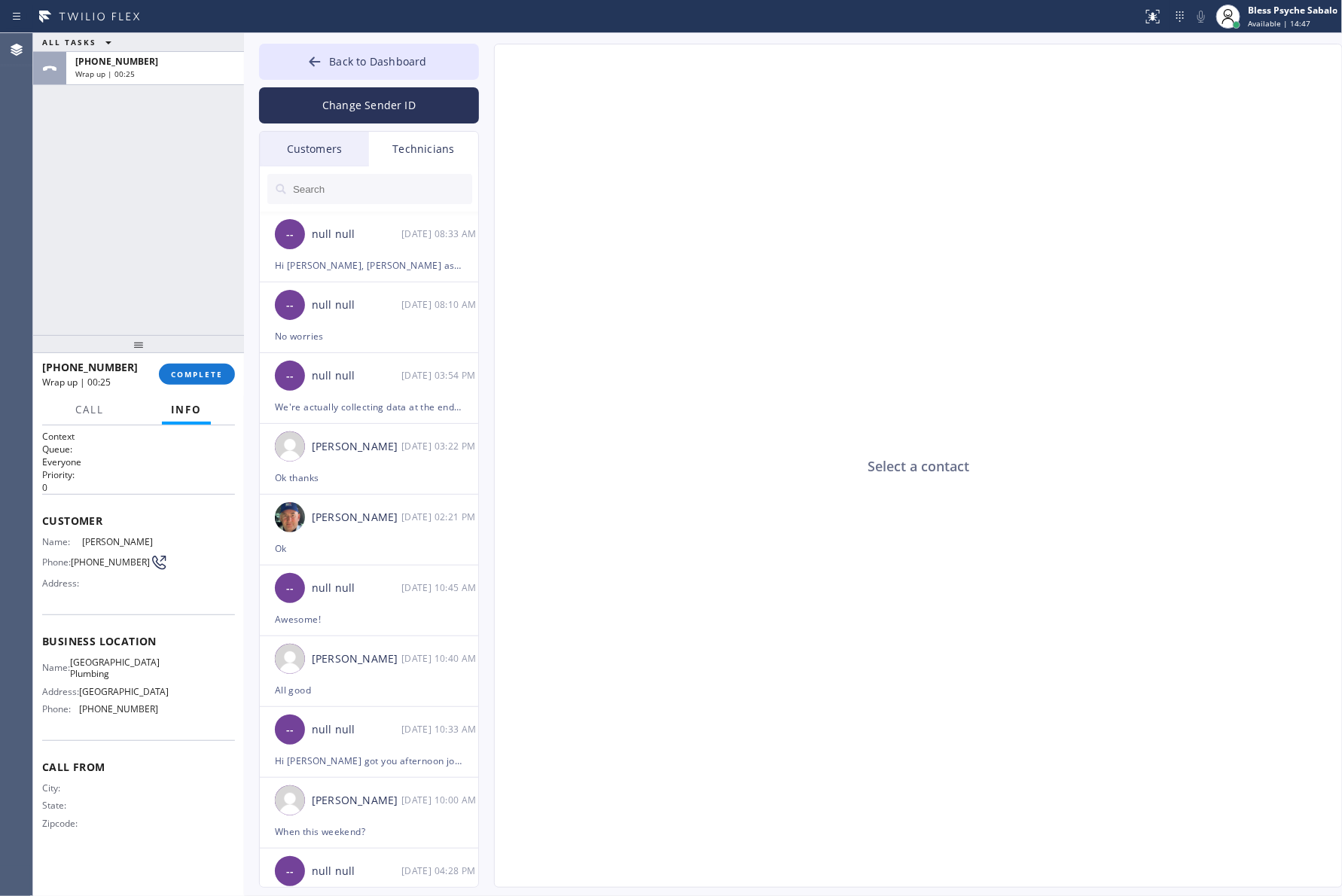
click at [114, 557] on span "[PHONE_NUMBER]" at bounding box center [110, 562] width 79 height 11
click at [102, 573] on div "Name: Corey Wise Phone: (703) 798-8622 Address:" at bounding box center [100, 566] width 116 height 60
click at [88, 411] on span "Call" at bounding box center [89, 409] width 29 height 14
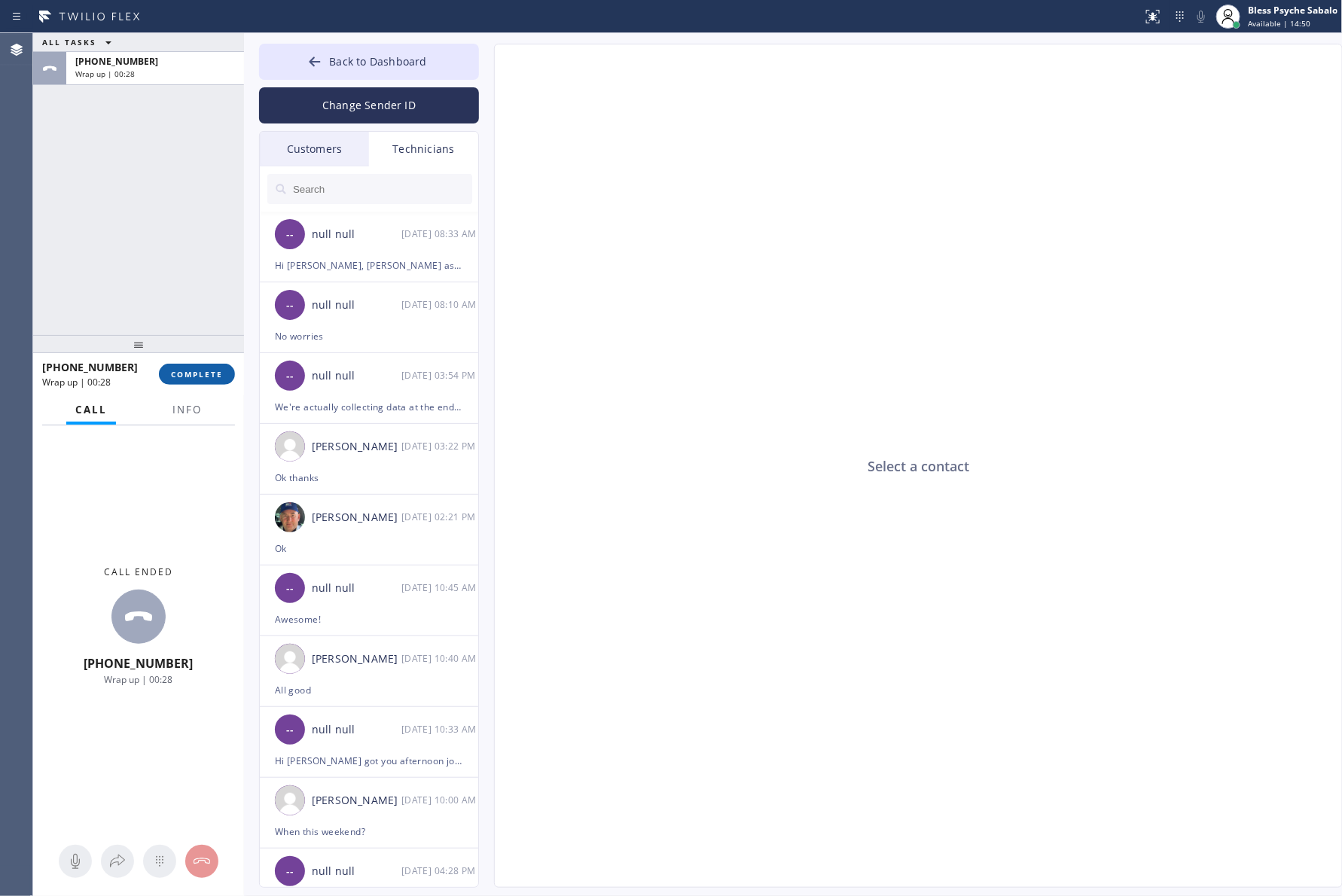
click at [201, 381] on button "COMPLETE" at bounding box center [197, 373] width 76 height 21
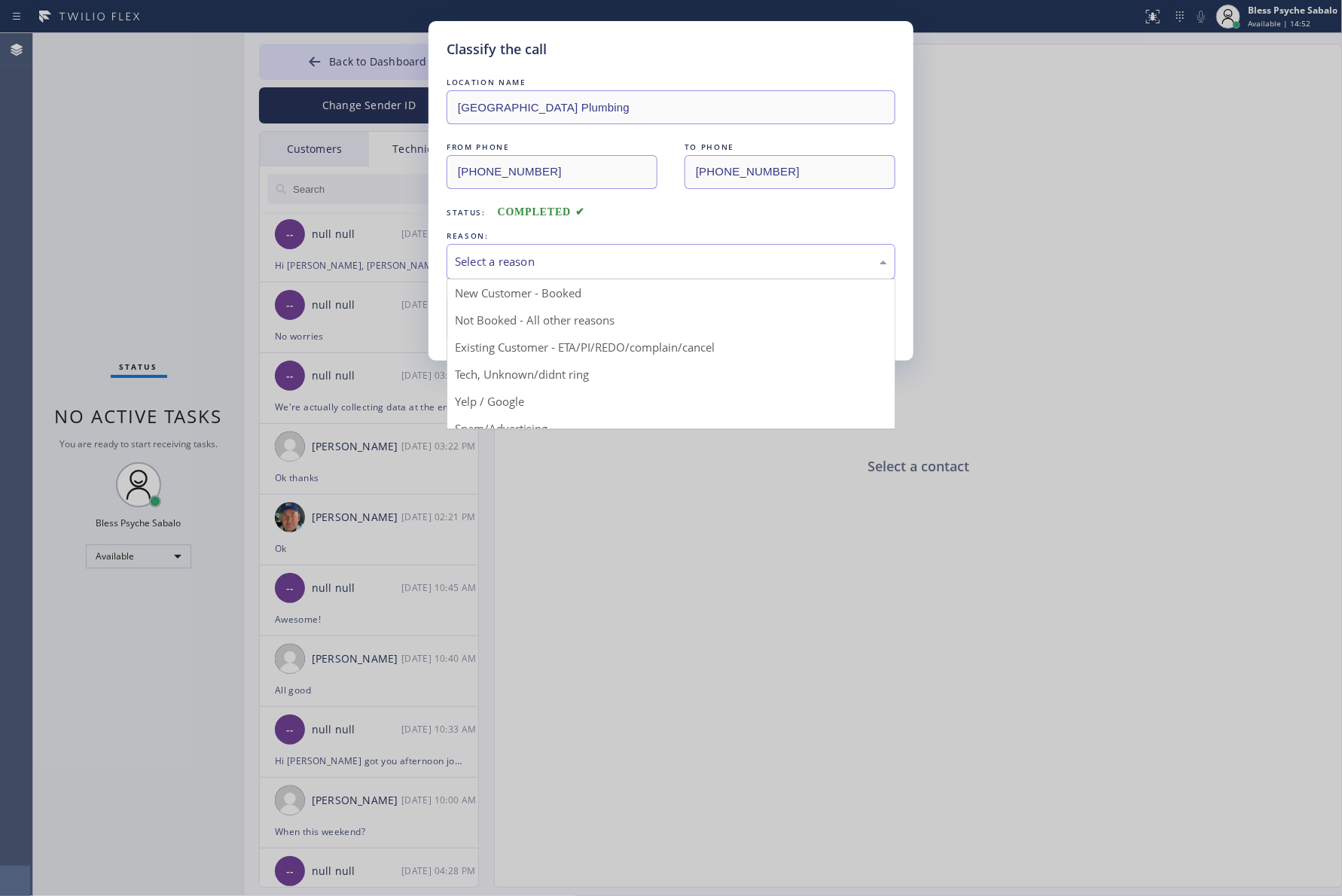
click at [597, 272] on div "Select a reason" at bounding box center [671, 261] width 449 height 35
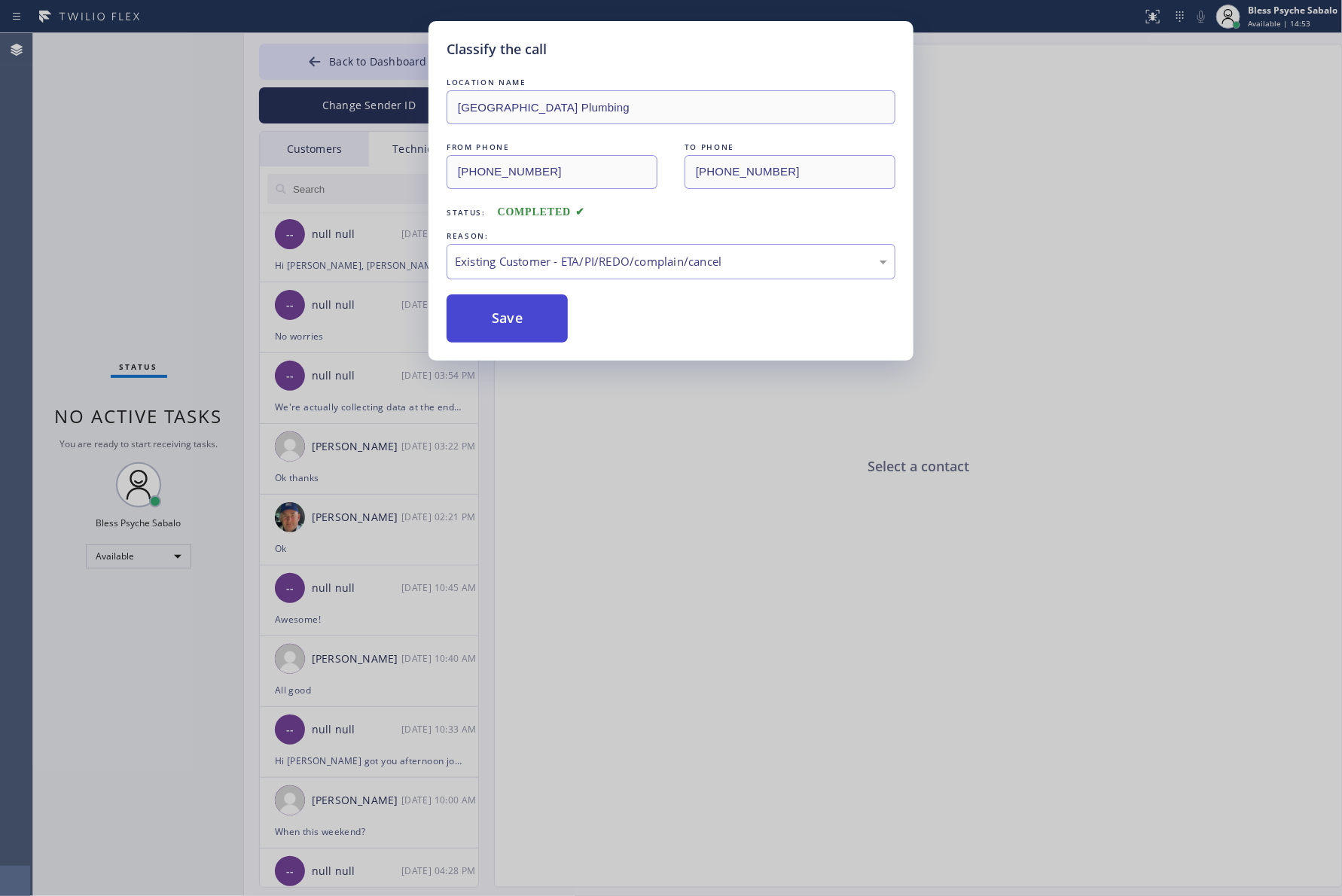
click at [516, 329] on button "Save" at bounding box center [507, 318] width 121 height 48
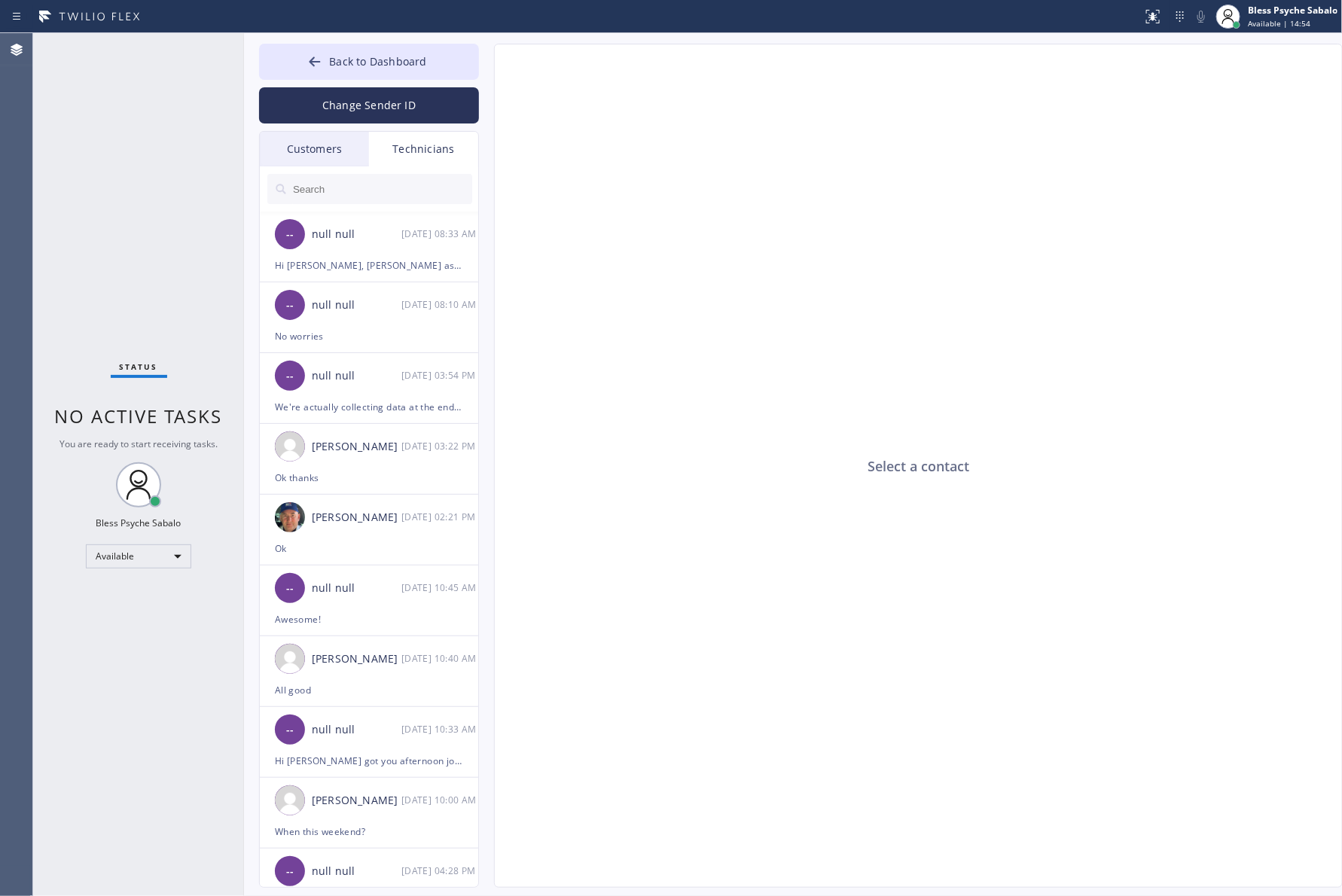
click at [547, 257] on div "Select a contact" at bounding box center [919, 466] width 849 height 844
drag, startPoint x: 724, startPoint y: 235, endPoint x: 544, endPoint y: 127, distance: 209.9
click at [724, 235] on div "Select a contact" at bounding box center [919, 466] width 849 height 844
click at [450, 68] on button "Back to Dashboard" at bounding box center [369, 61] width 220 height 36
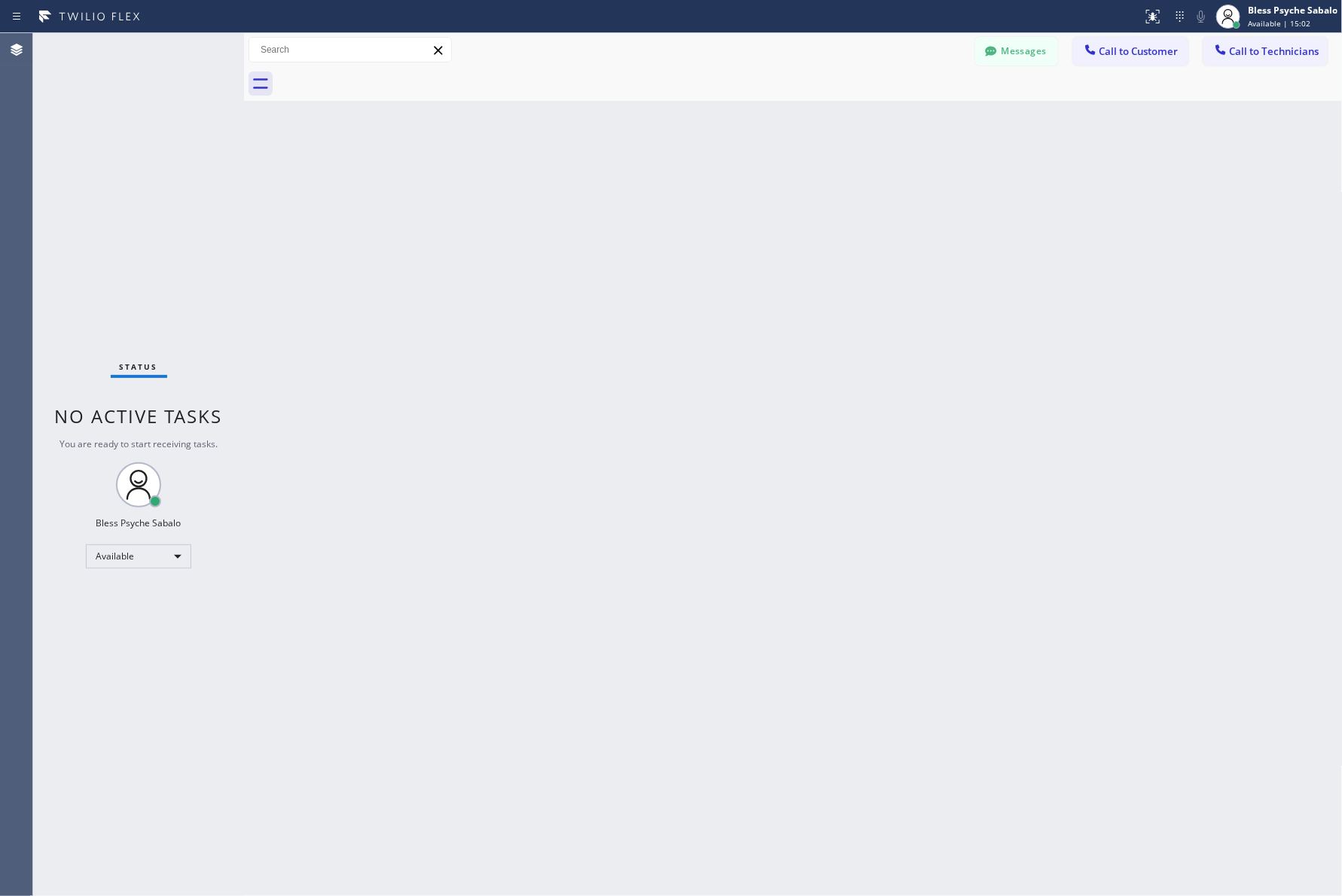
click at [716, 148] on div "Back to Dashboard Change Sender ID Customers Technicians MR Melinda Riddle 08/0…" at bounding box center [793, 465] width 1099 height 863
click at [1122, 54] on span "Call to Customer" at bounding box center [1139, 51] width 79 height 14
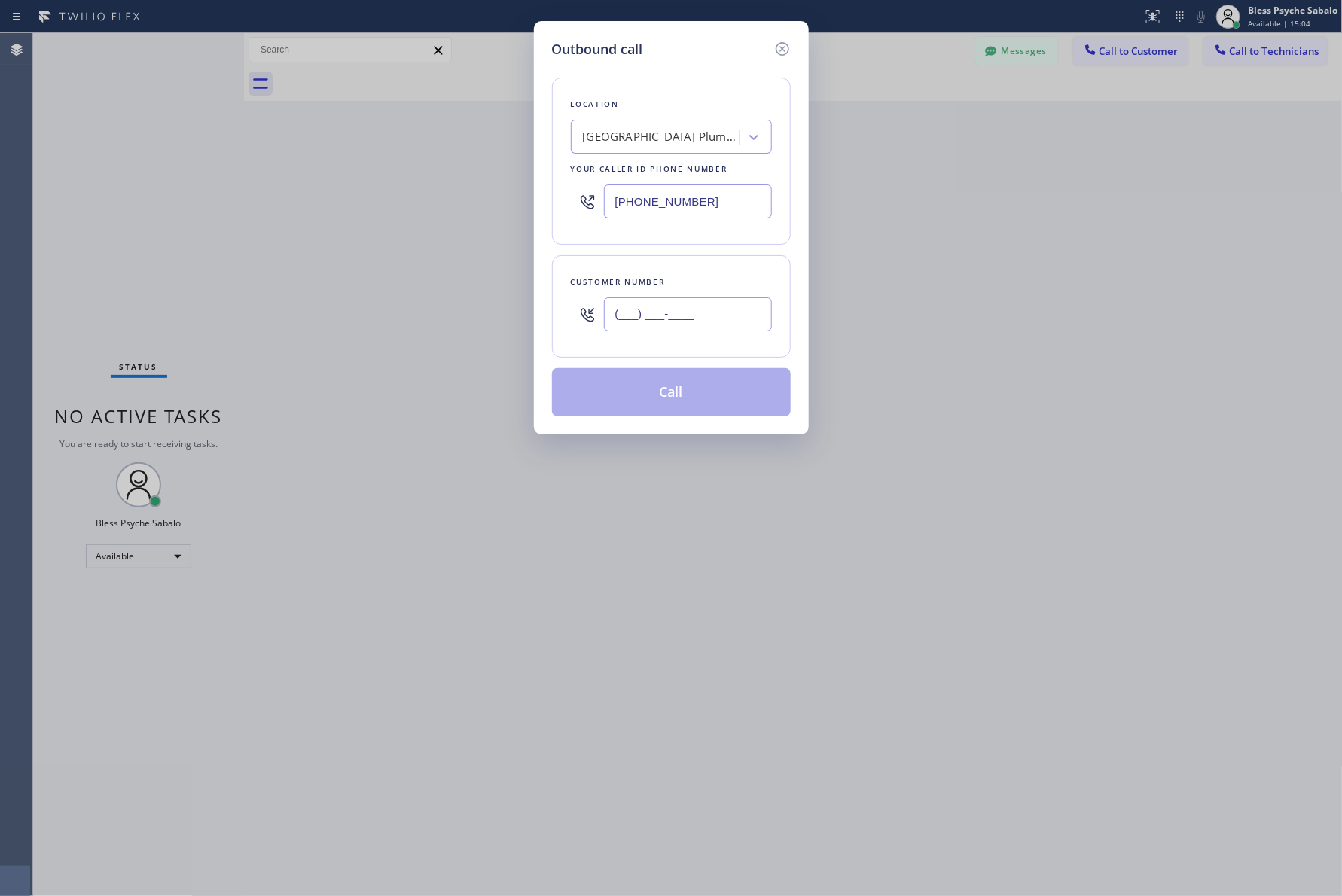
click at [656, 317] on input "(___) ___-____" at bounding box center [688, 314] width 168 height 34
paste input "703) 798-8622"
type input "[PHONE_NUMBER]"
click at [667, 401] on button "Call" at bounding box center [671, 392] width 239 height 48
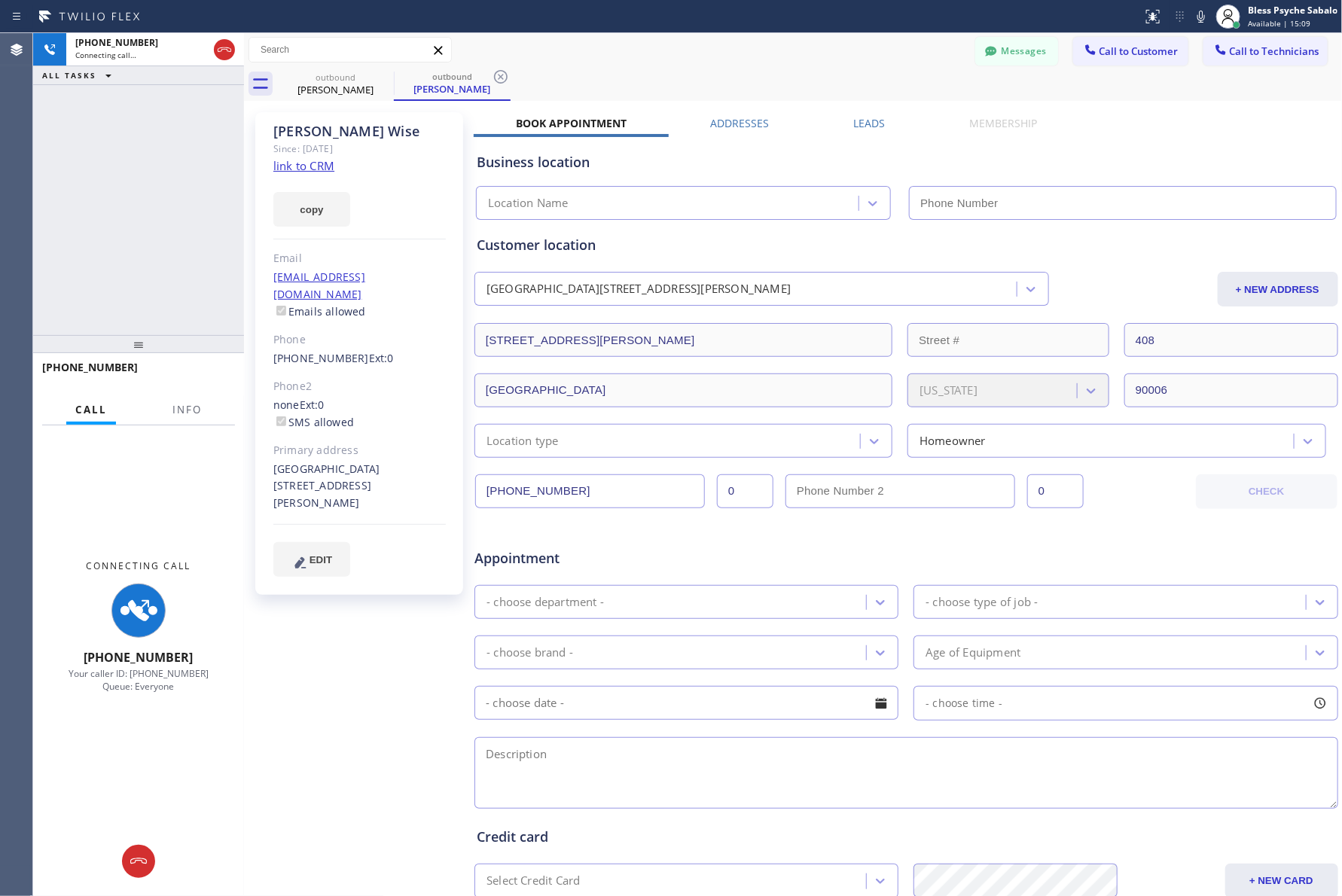
type input "(213) 474-7849"
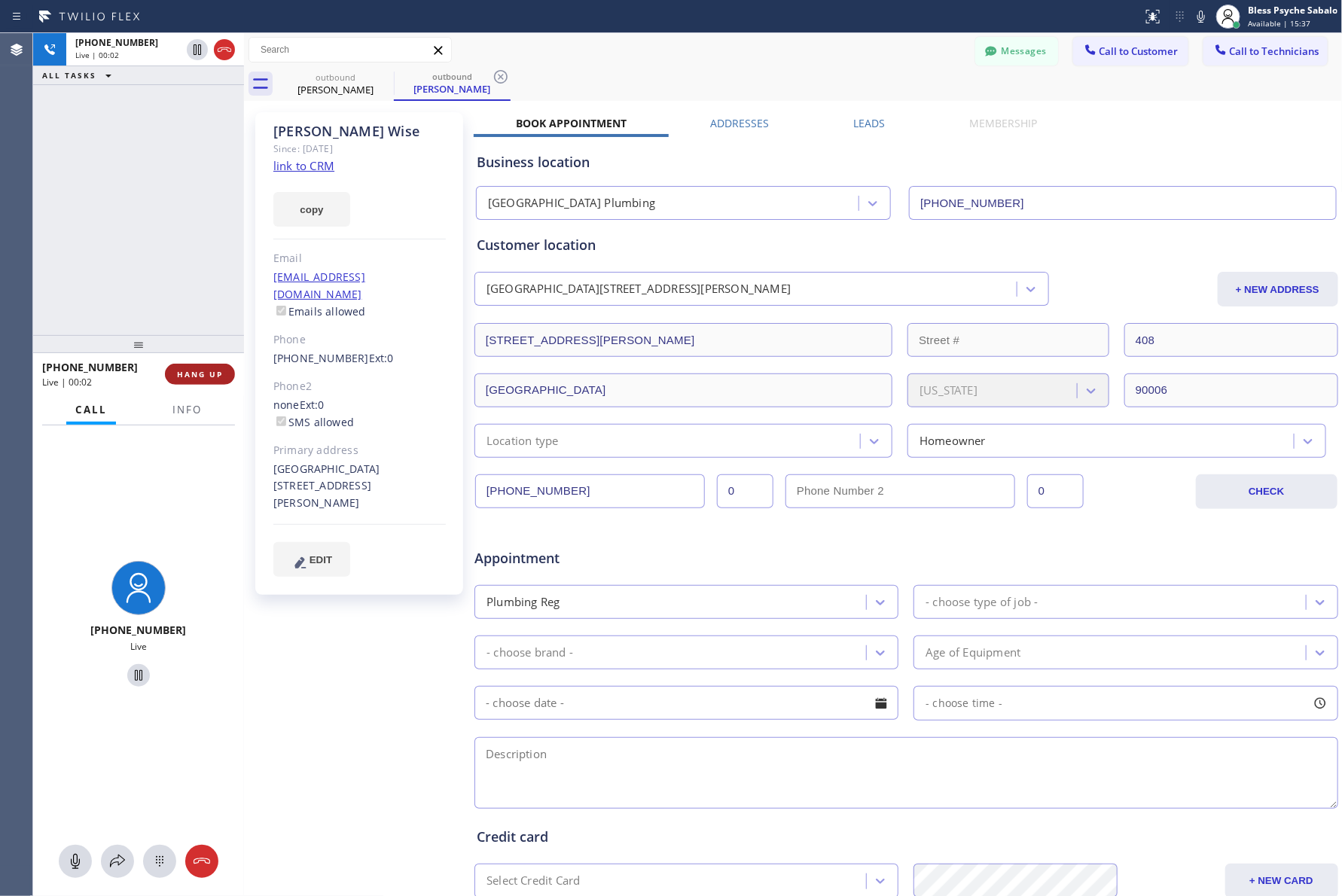
click at [200, 365] on button "HANG UP" at bounding box center [200, 373] width 70 height 21
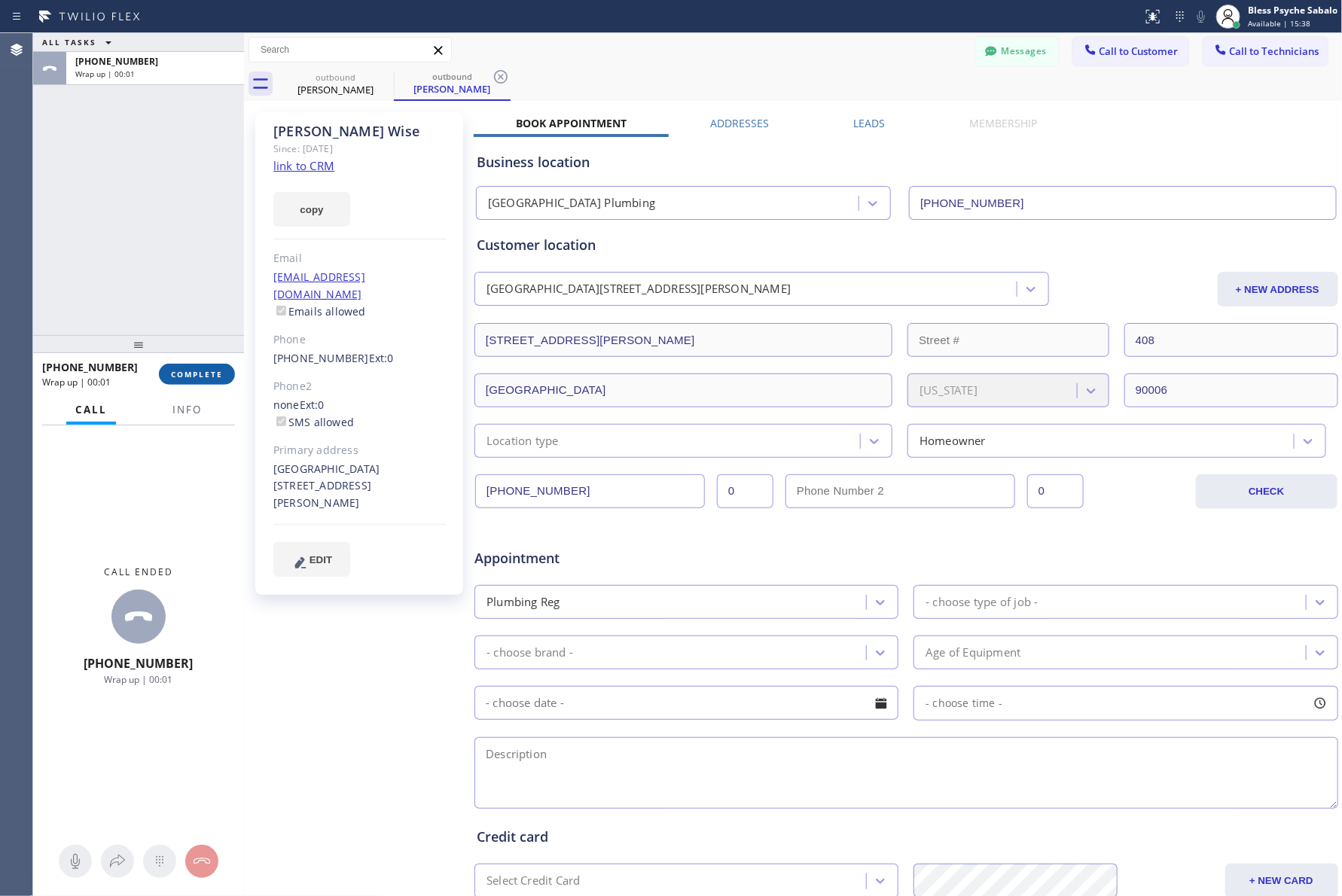
click at [209, 372] on span "COMPLETE" at bounding box center [197, 373] width 52 height 10
click at [189, 279] on div "Classify the call LOCATION NAME University Park Plumbing FROM PHONE (213) 474-7…" at bounding box center [687, 465] width 1309 height 863
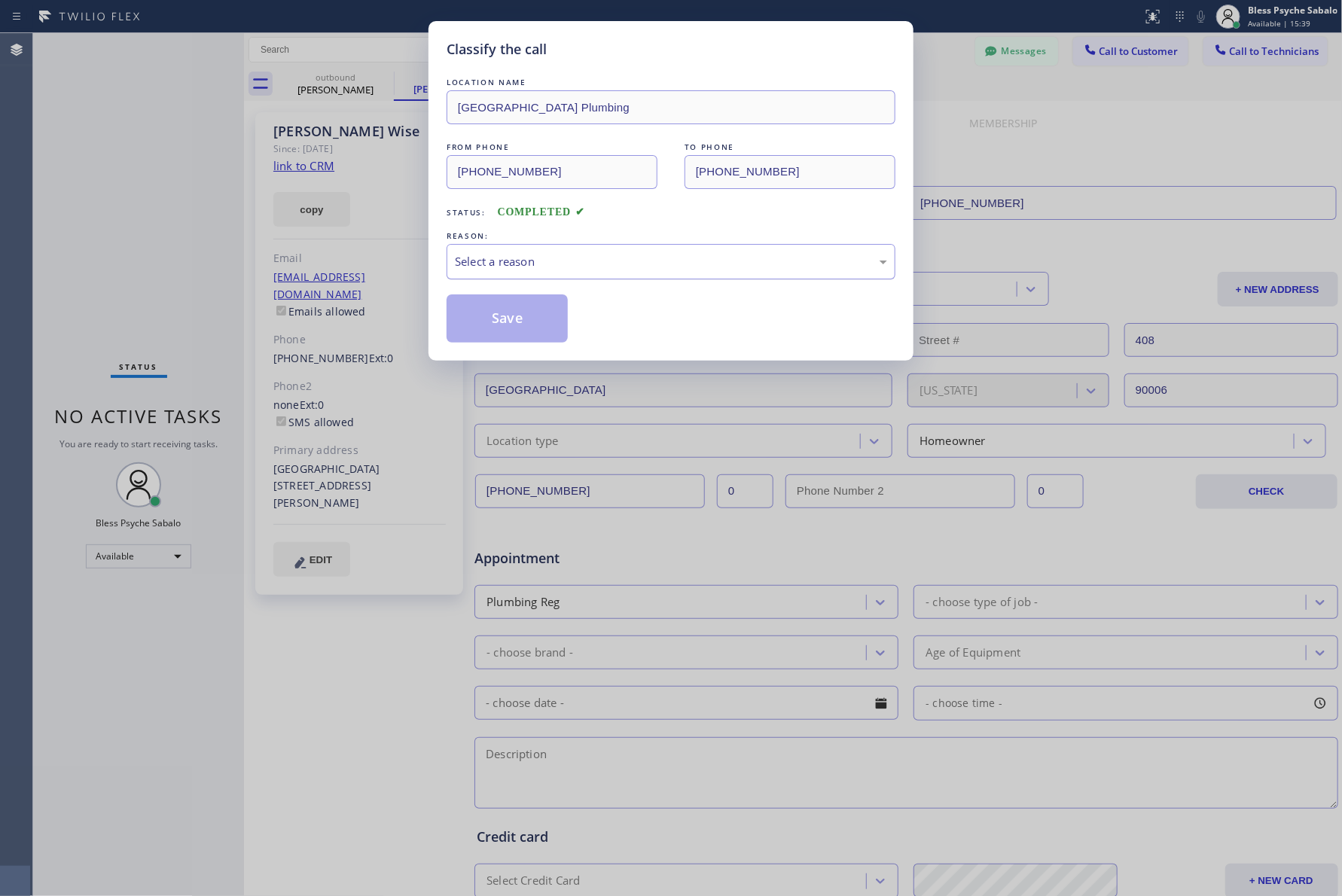
click at [563, 262] on div "Select a reason" at bounding box center [671, 261] width 432 height 17
click at [530, 327] on button "Save" at bounding box center [507, 318] width 121 height 48
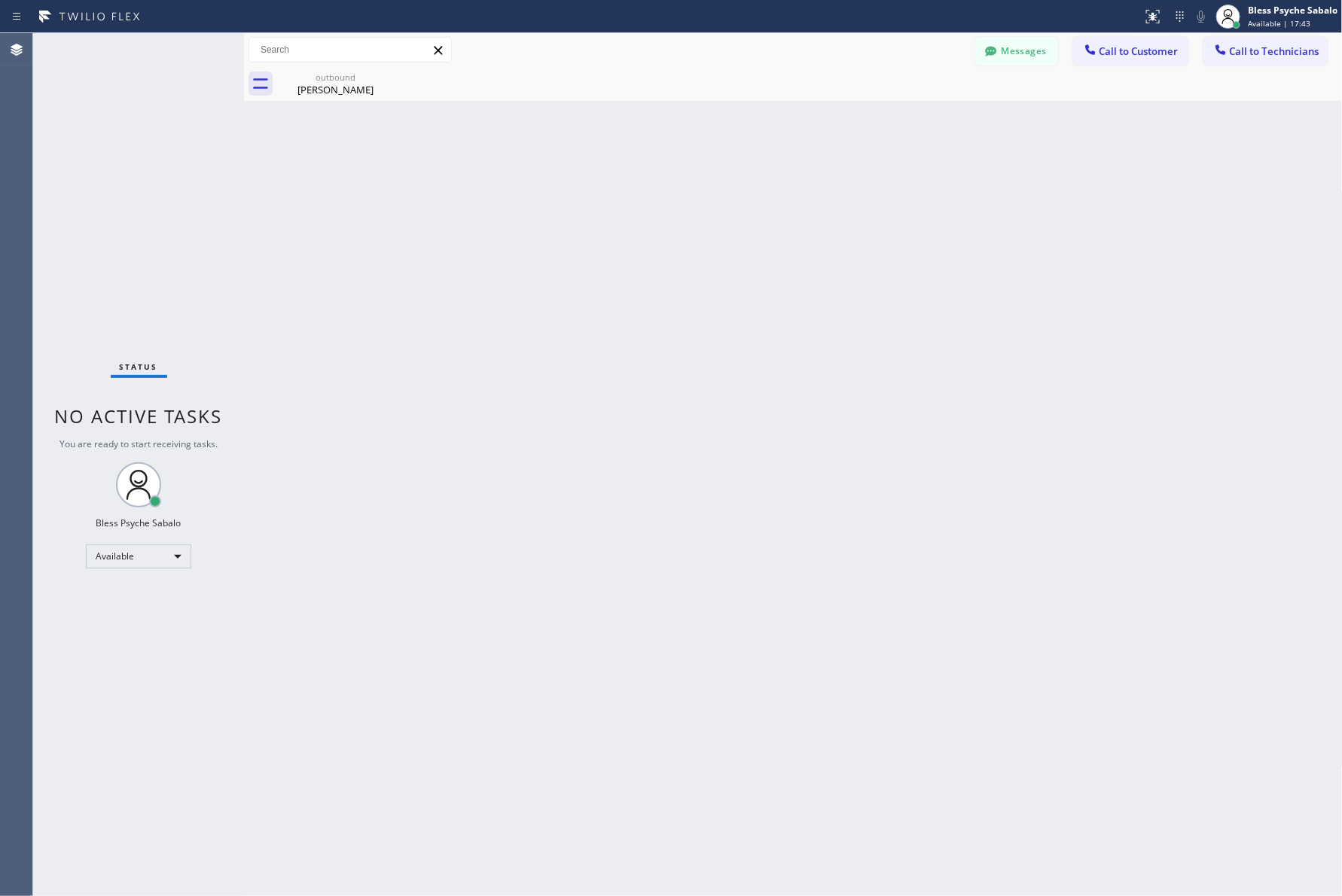
click at [650, 129] on div "Back to Dashboard Change Sender ID Customers Technicians MR Melinda Riddle 08/0…" at bounding box center [793, 465] width 1099 height 863
click at [1017, 41] on button "Messages" at bounding box center [1016, 51] width 83 height 29
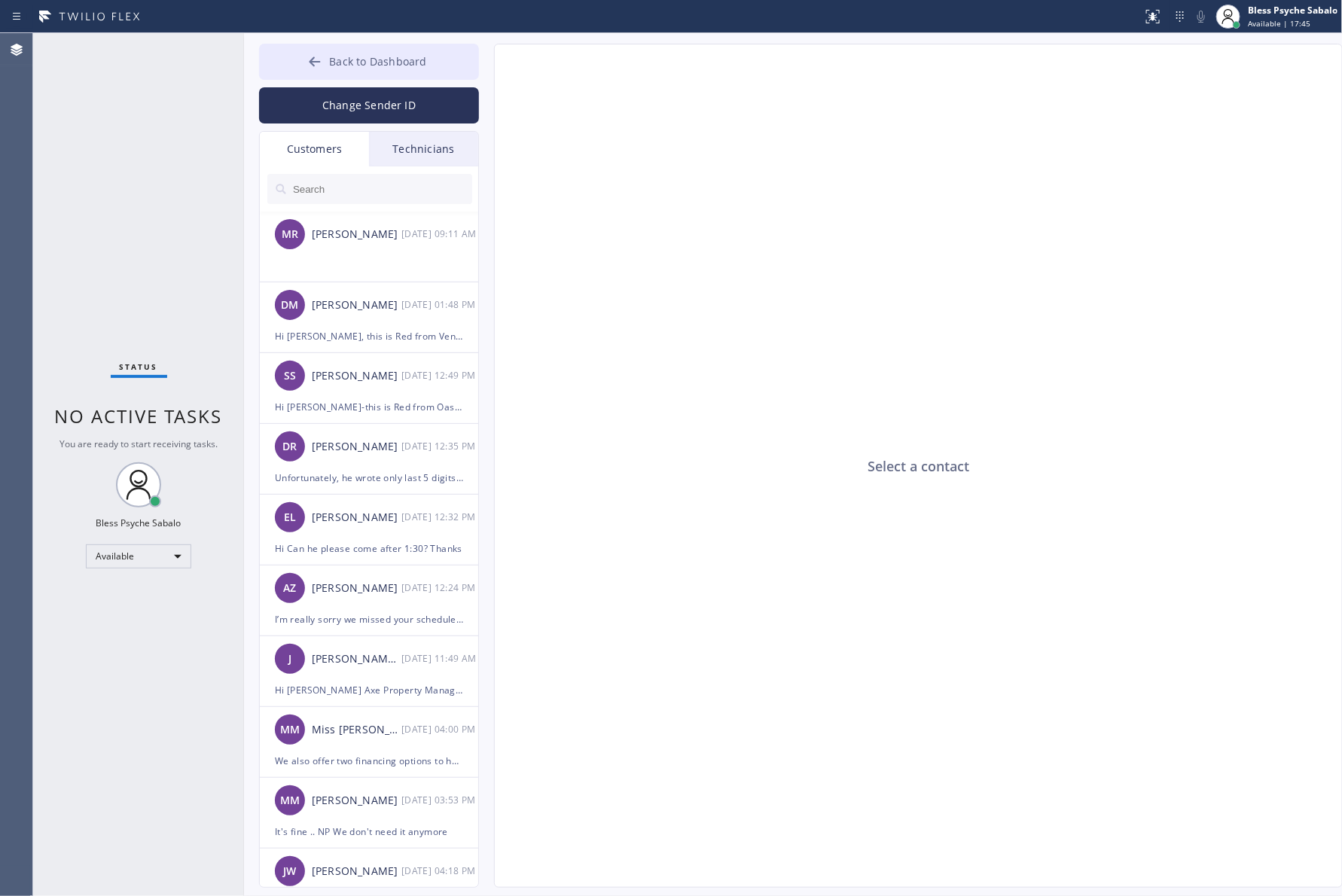
click at [426, 59] on span "Back to Dashboard" at bounding box center [378, 62] width 97 height 15
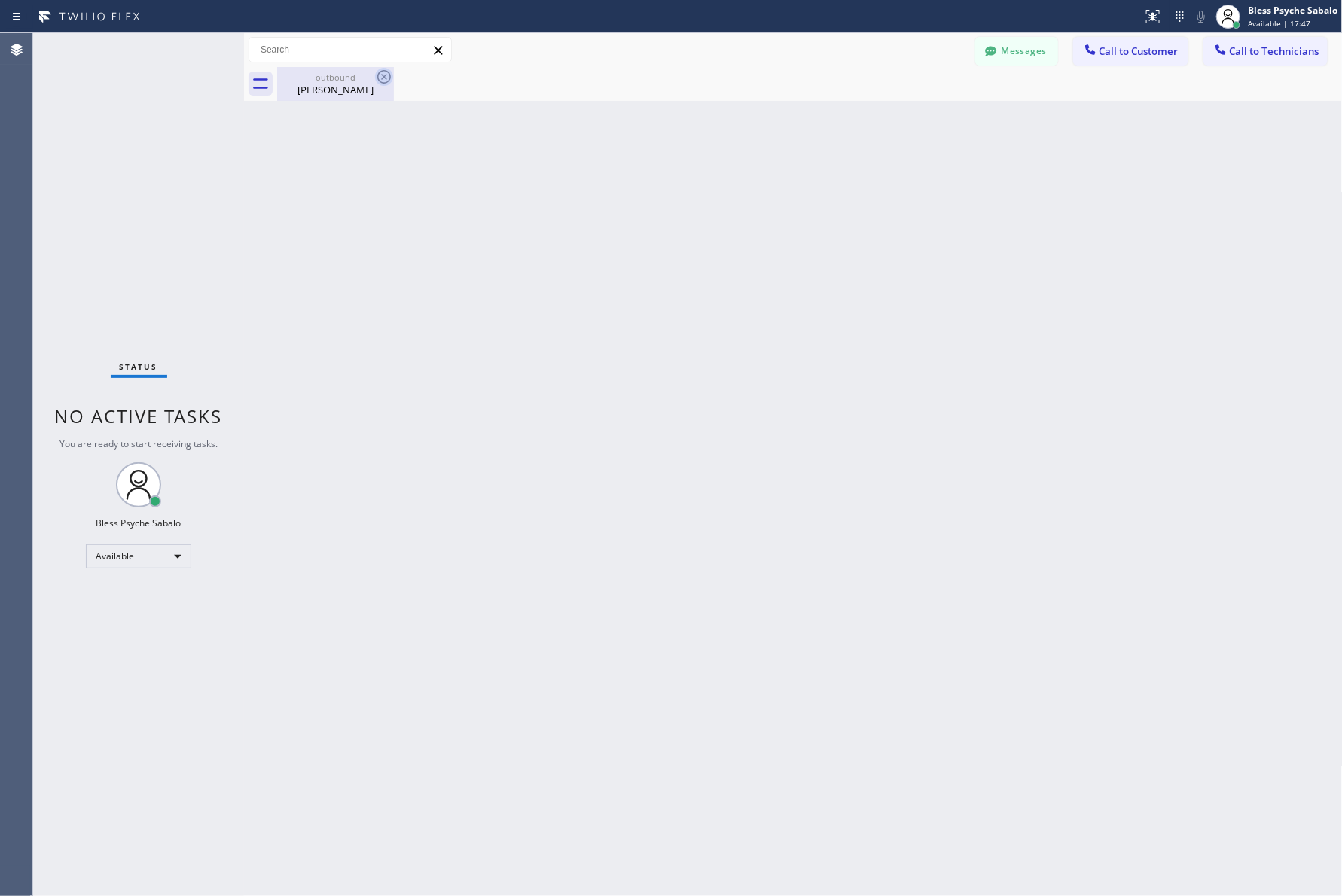
click at [382, 77] on icon at bounding box center [384, 77] width 18 height 18
click at [1038, 51] on button "Messages" at bounding box center [1016, 51] width 83 height 29
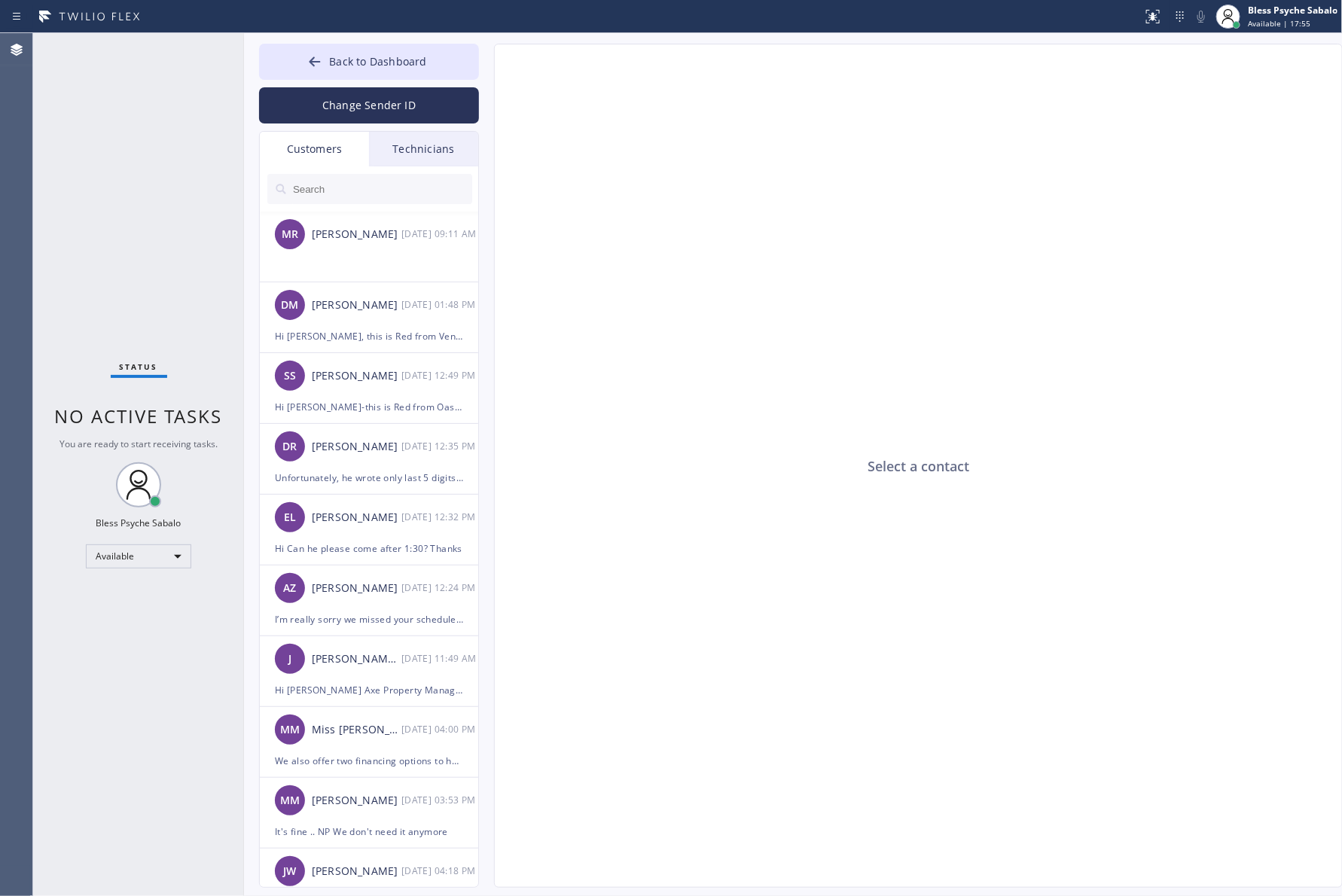
click at [415, 155] on div "Technicians" at bounding box center [423, 149] width 109 height 35
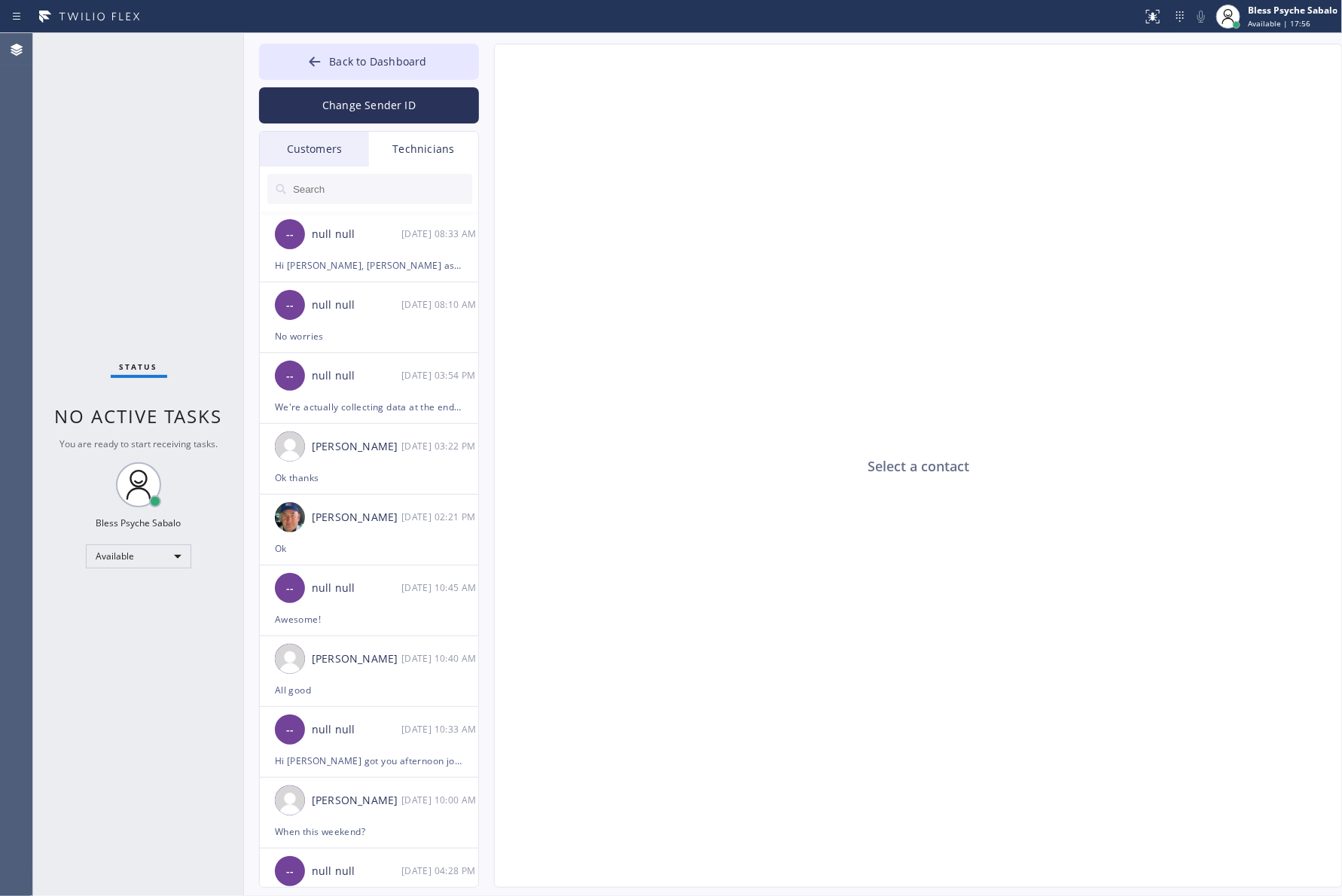
click at [335, 151] on div "Customers" at bounding box center [314, 149] width 109 height 35
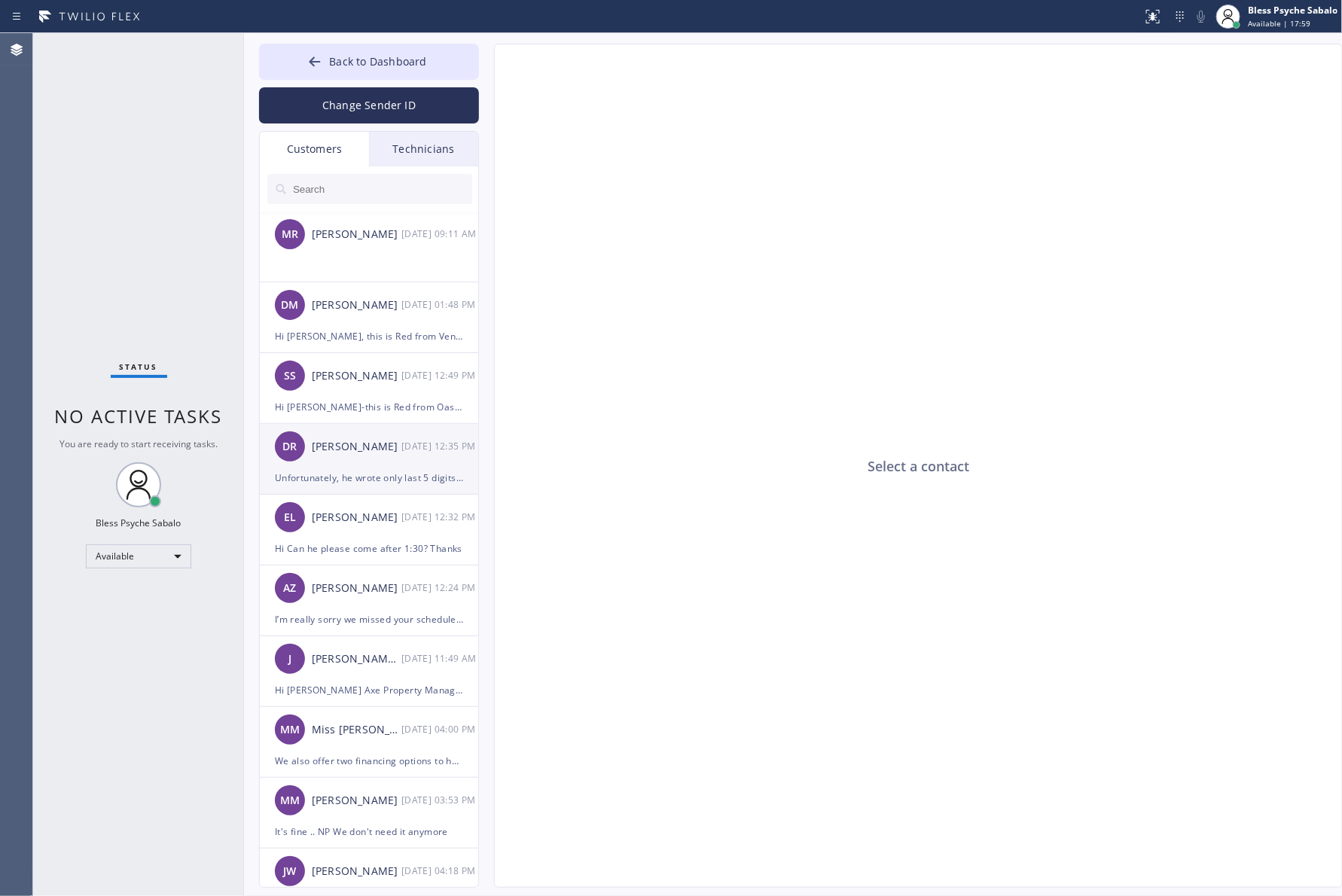
scroll to position [94, 0]
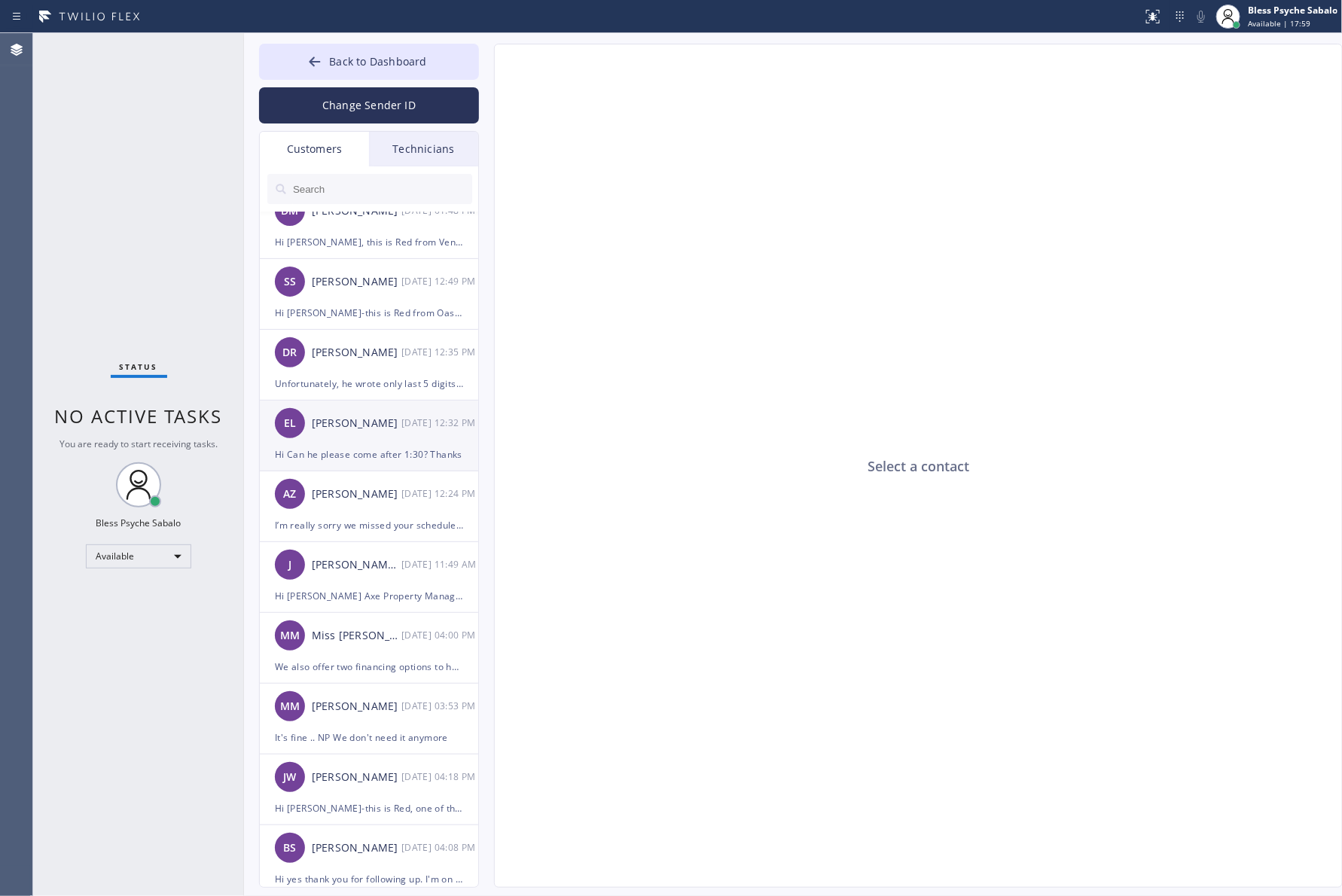
click at [418, 472] on li "EL Elise Lane 08/08 12:32 PM Hi Can he please come after 1:30? Thanks" at bounding box center [369, 507] width 220 height 71
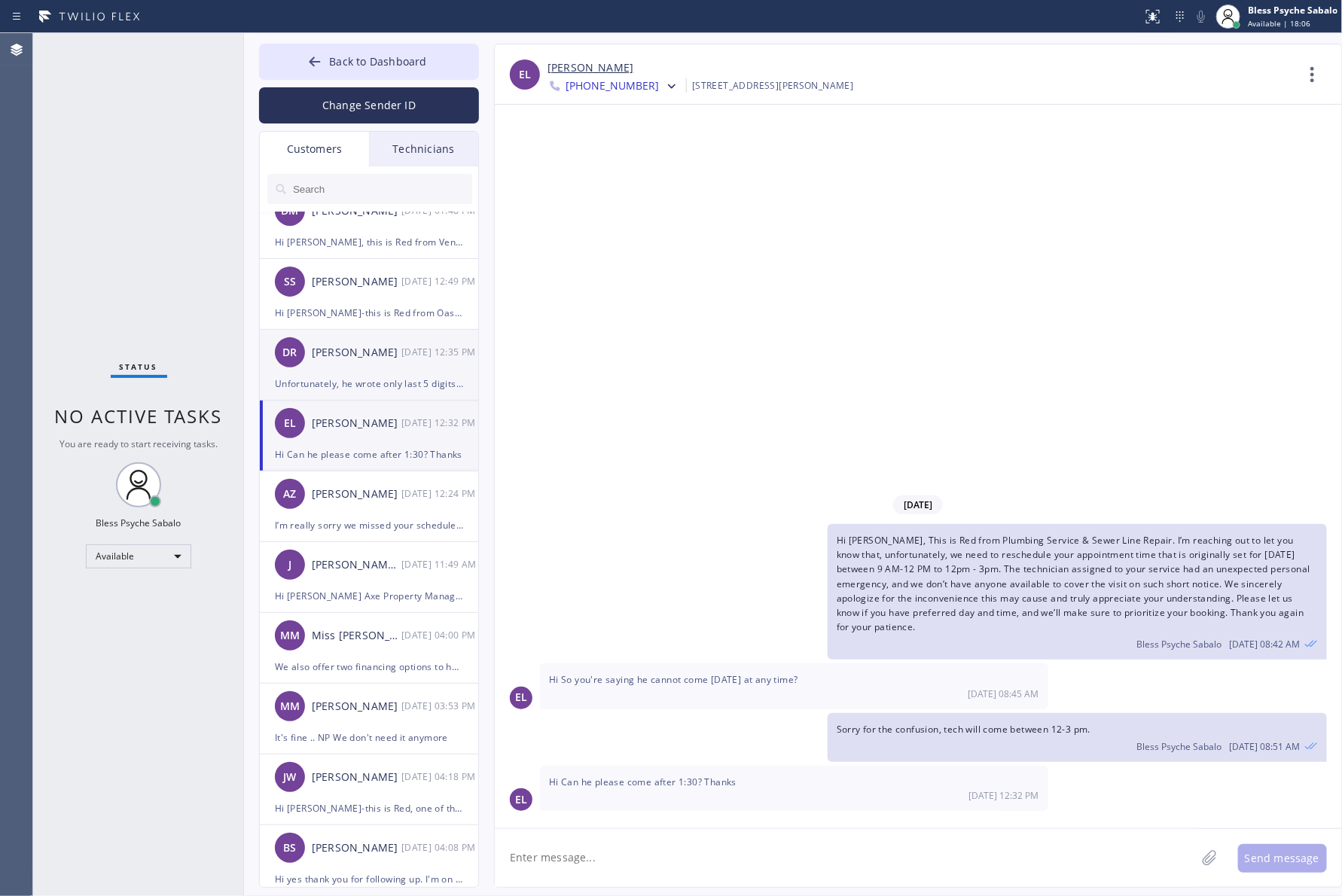
click at [396, 359] on div "[PERSON_NAME]" at bounding box center [356, 352] width 89 height 17
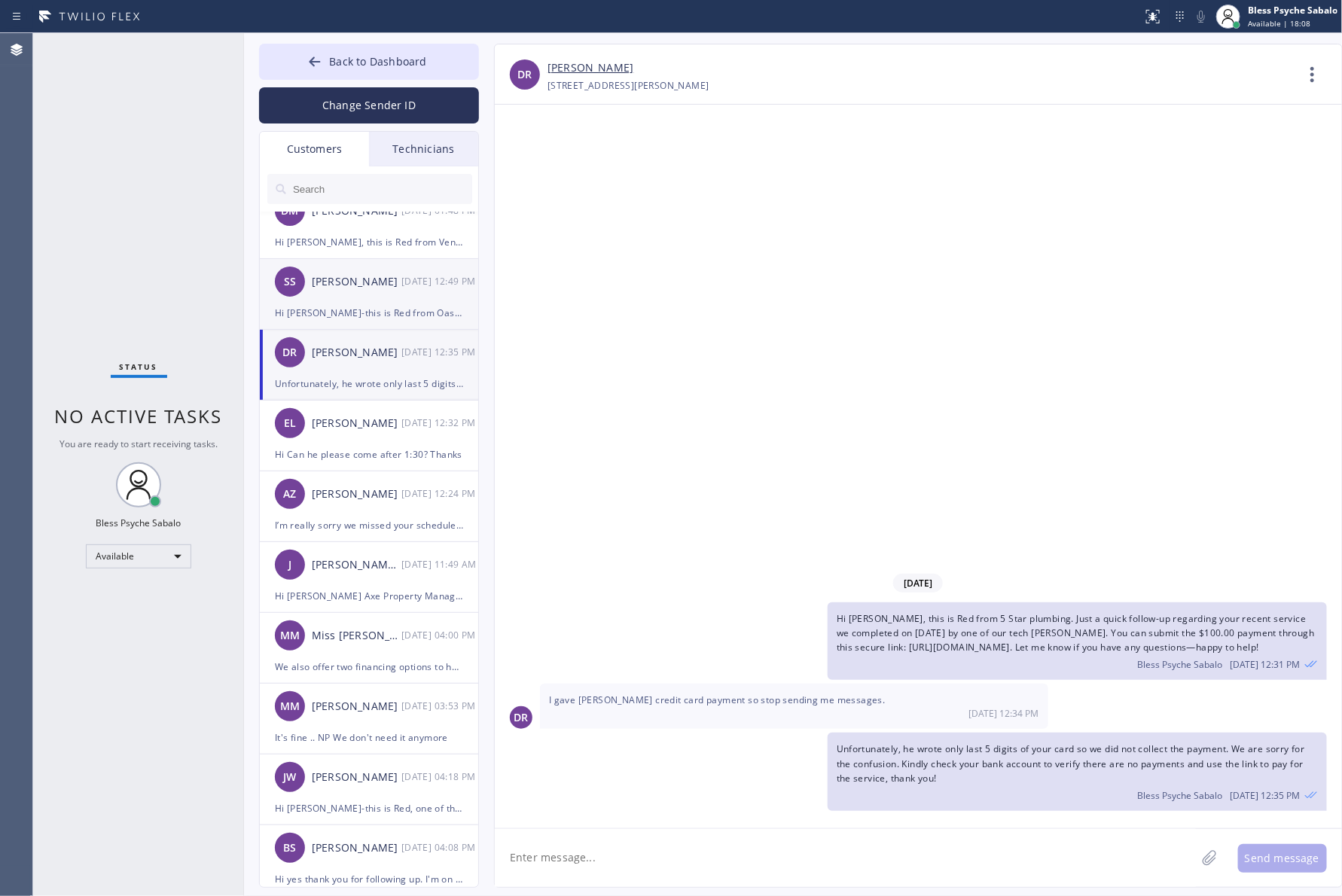
click at [394, 301] on div "SS Sean Suter 08/08 12:49 PM" at bounding box center [369, 281] width 220 height 45
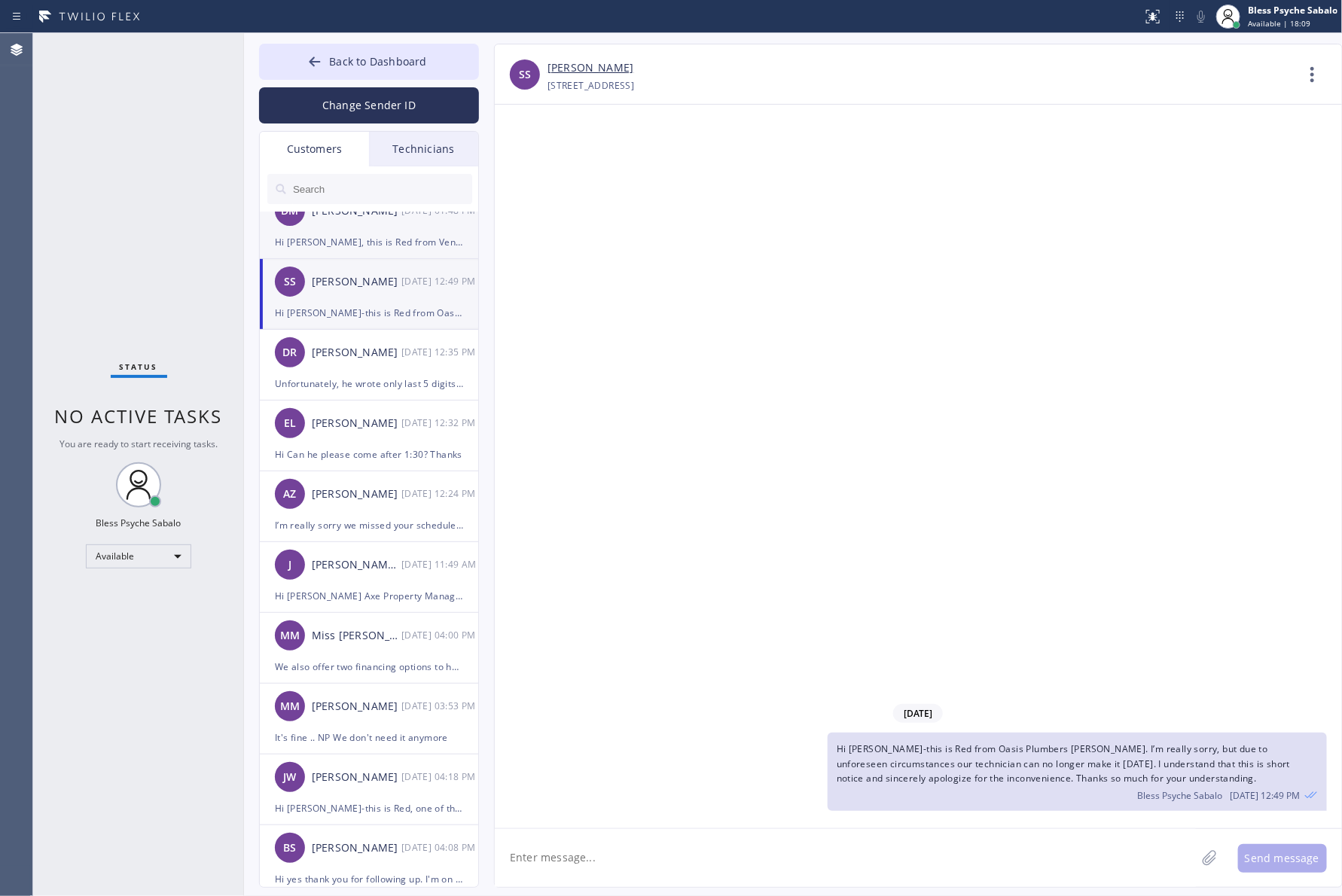
scroll to position [0, 0]
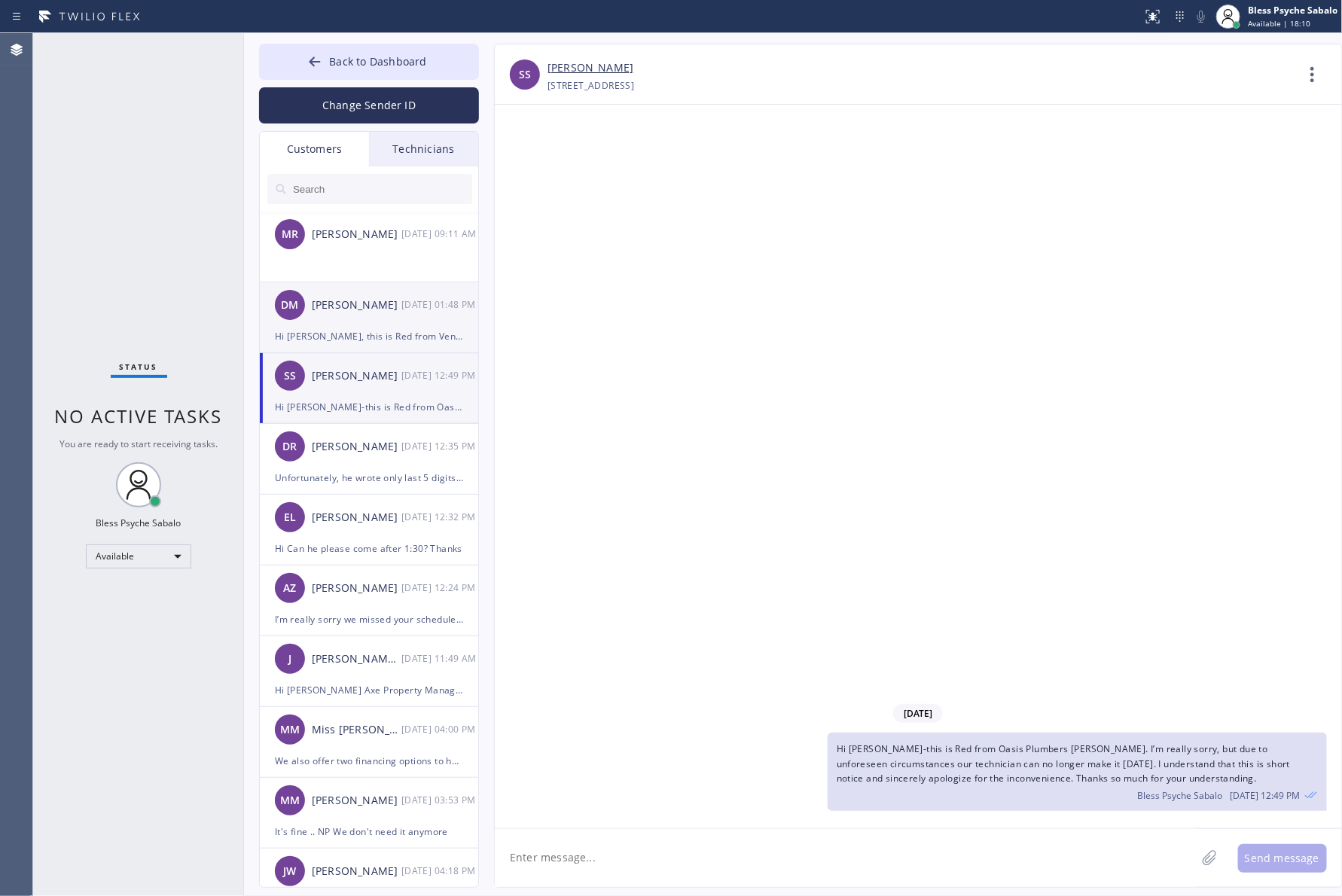
click at [372, 329] on div "Hi [PERSON_NAME], this is Red from Venice Public Service Plumbers Inc. Just che…" at bounding box center [369, 336] width 189 height 17
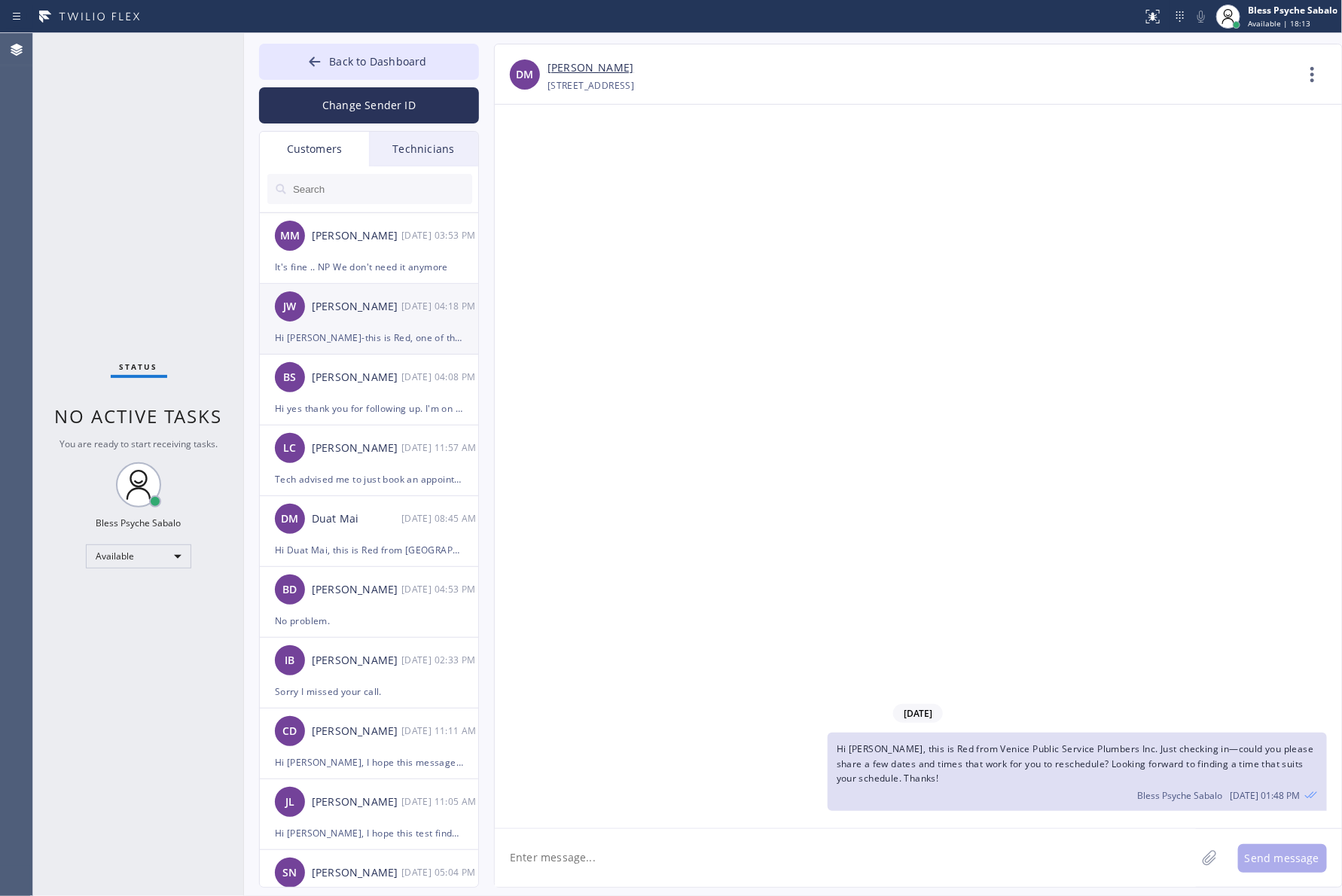
scroll to position [753, 0]
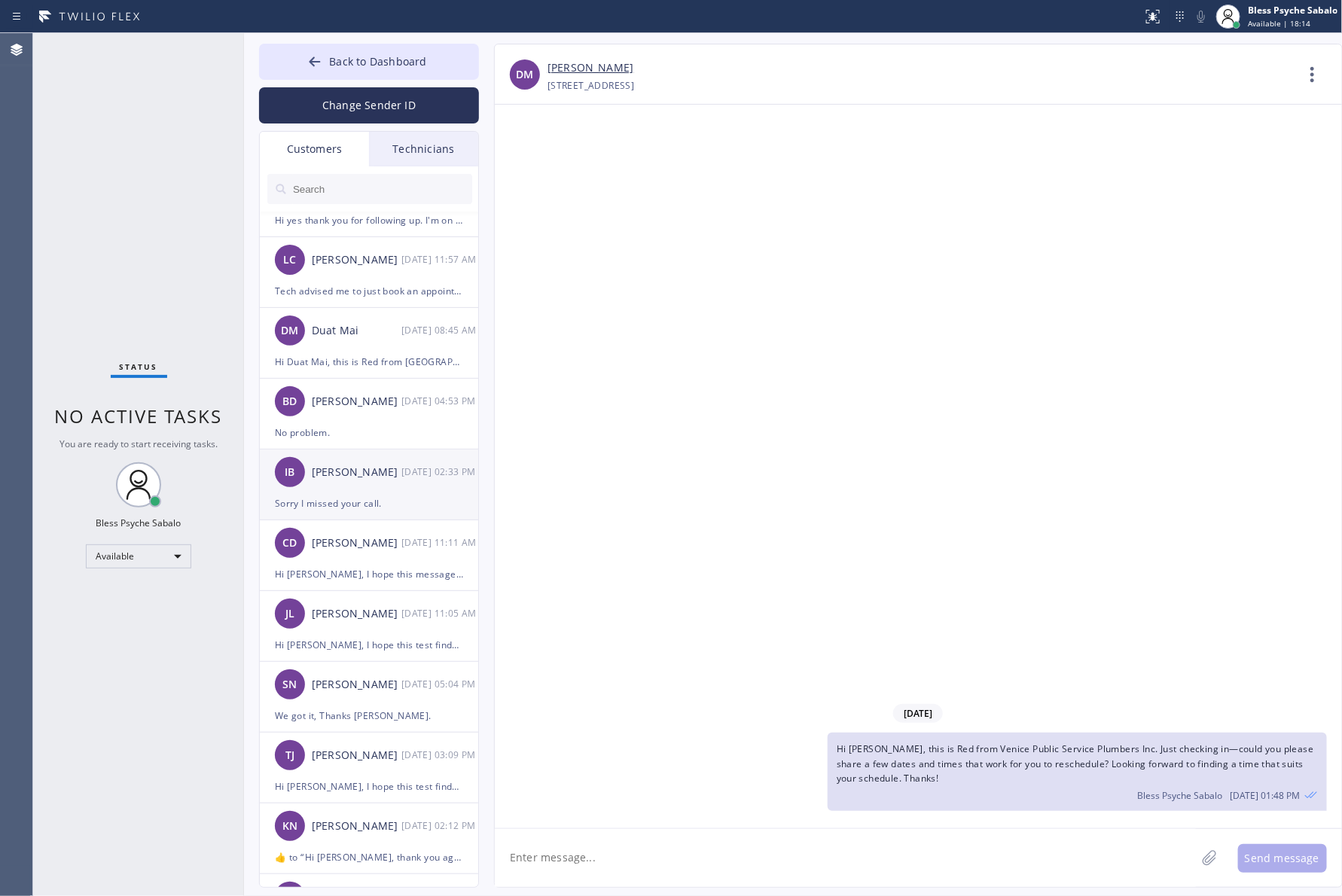
click at [363, 495] on div "Sorry I missed your call." at bounding box center [369, 503] width 189 height 17
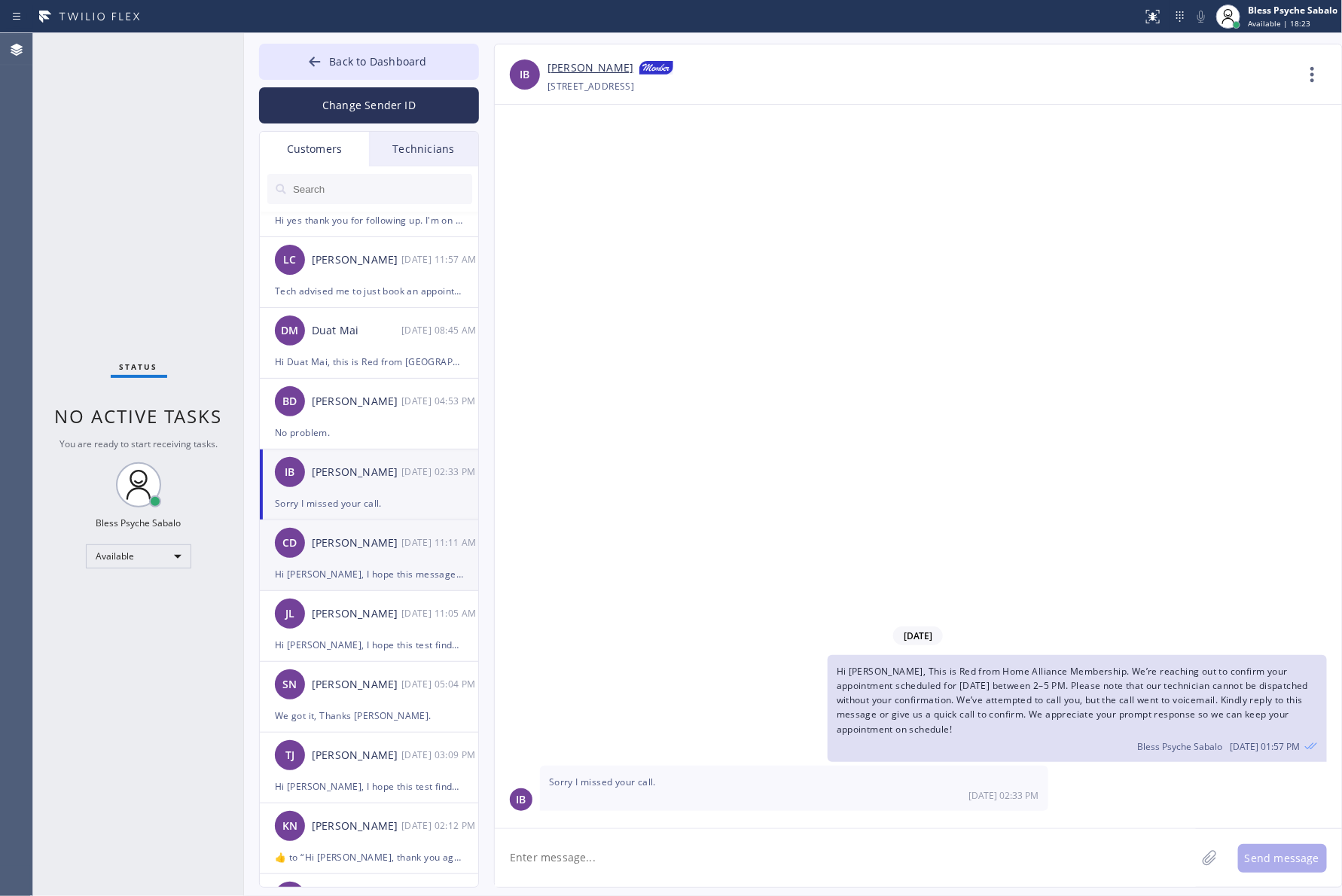
click at [372, 548] on div "[PERSON_NAME]" at bounding box center [356, 543] width 89 height 17
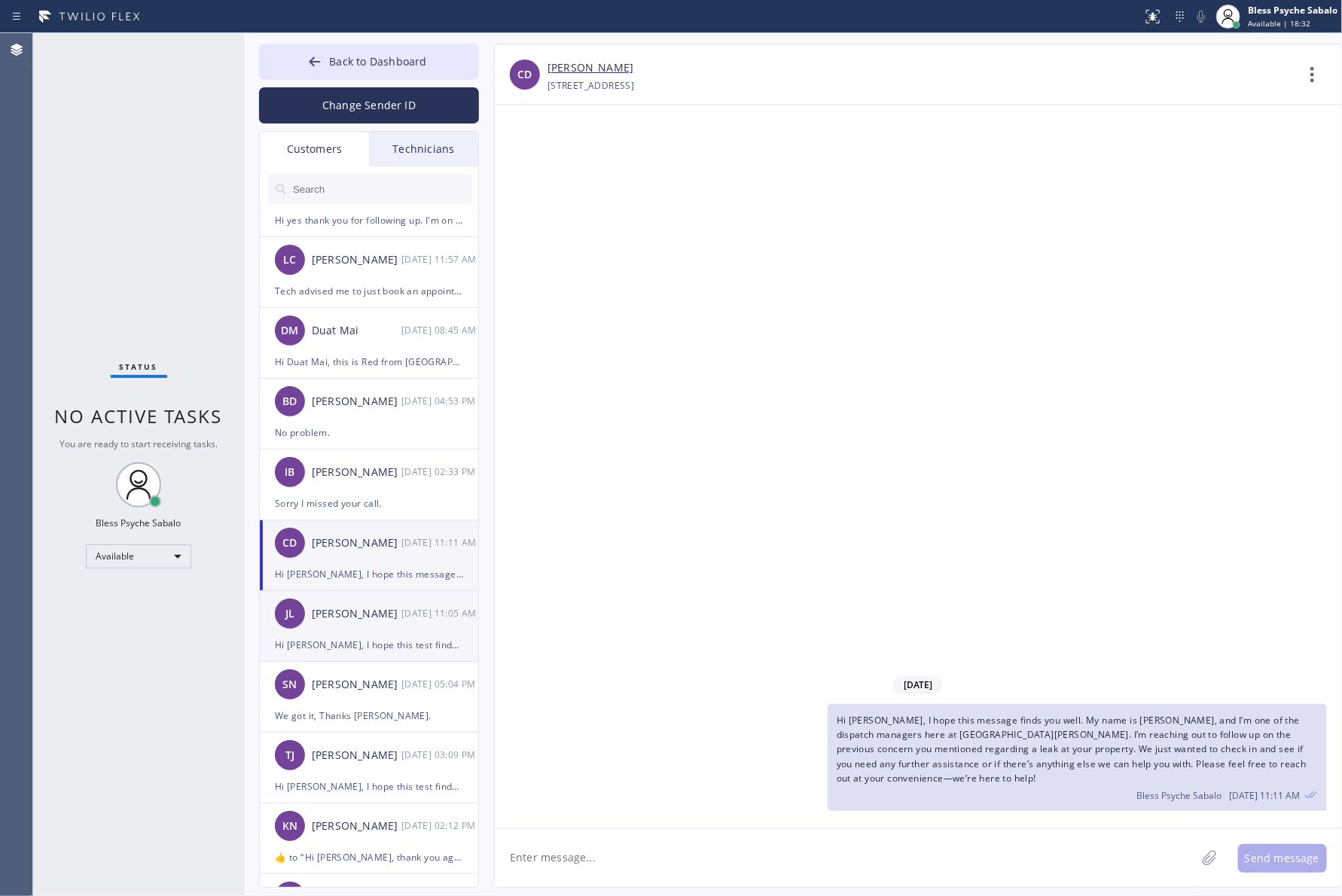
click at [396, 608] on div "[PERSON_NAME]" at bounding box center [356, 614] width 89 height 17
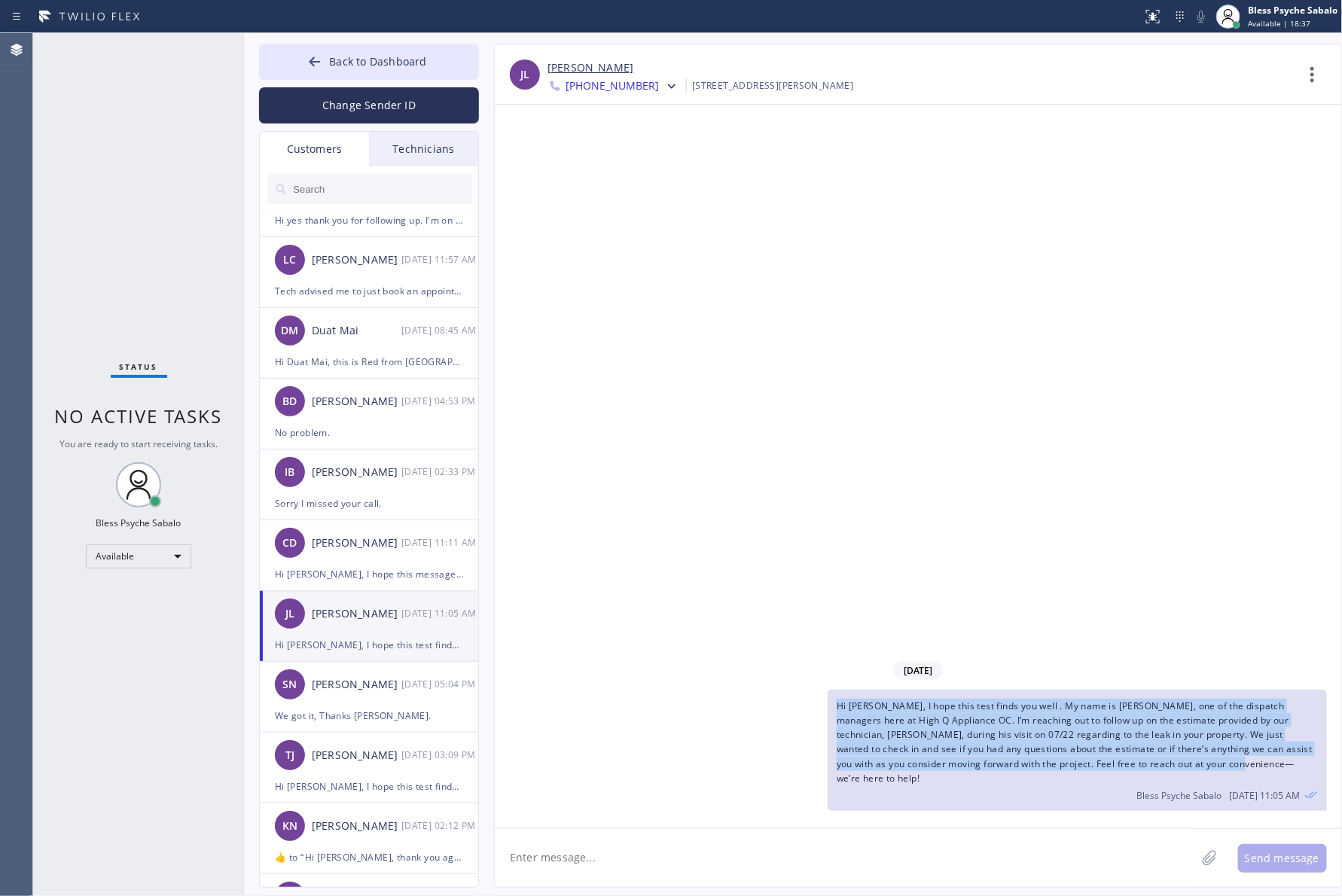
drag, startPoint x: 1196, startPoint y: 783, endPoint x: 836, endPoint y: 713, distance: 366.7
click at [836, 713] on div "Hi Johel, I hope this test finds you well . My name is Red, one of the dispatch…" at bounding box center [1077, 751] width 499 height 121
copy span "Hi [PERSON_NAME], I hope this test finds you well . My name is [PERSON_NAME], o…"
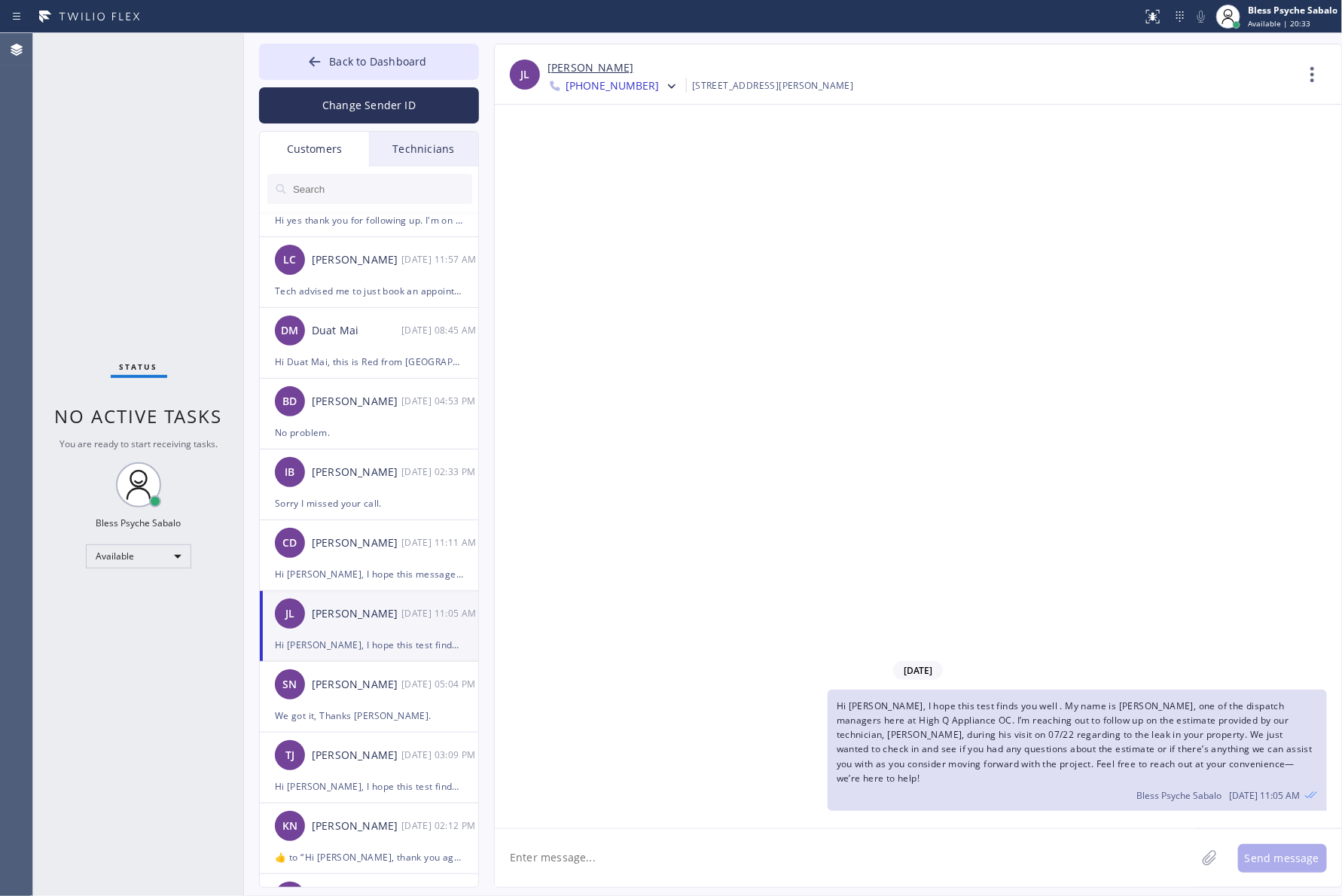
drag, startPoint x: 529, startPoint y: 352, endPoint x: 484, endPoint y: 248, distance: 113.3
click at [529, 350] on div "07/24/2025 Hi Johel, I hope this test finds you well . My name is Red, one of t…" at bounding box center [918, 466] width 847 height 724
click at [411, 147] on div "Technicians" at bounding box center [423, 149] width 109 height 35
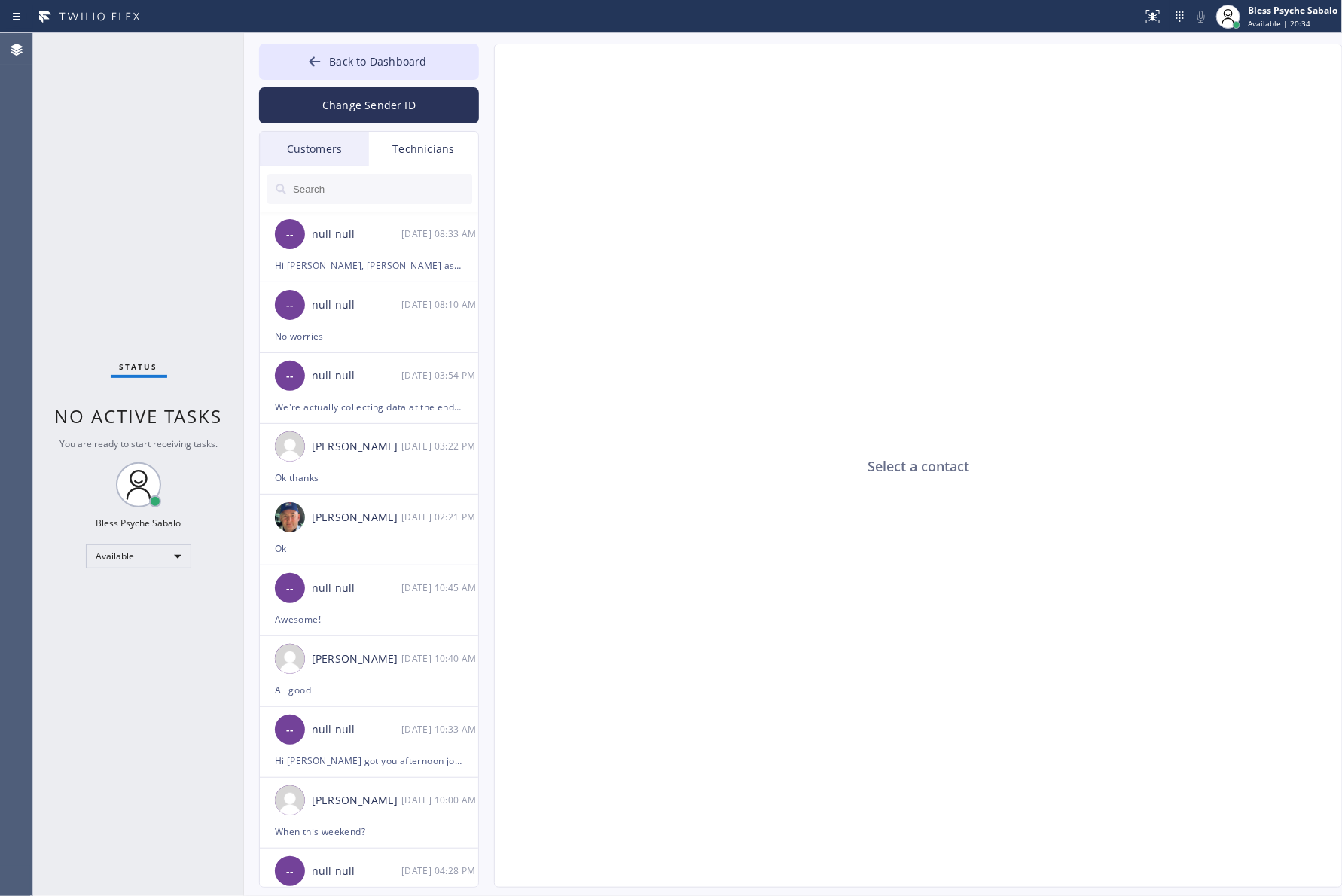
click at [322, 155] on div "Customers" at bounding box center [314, 149] width 109 height 35
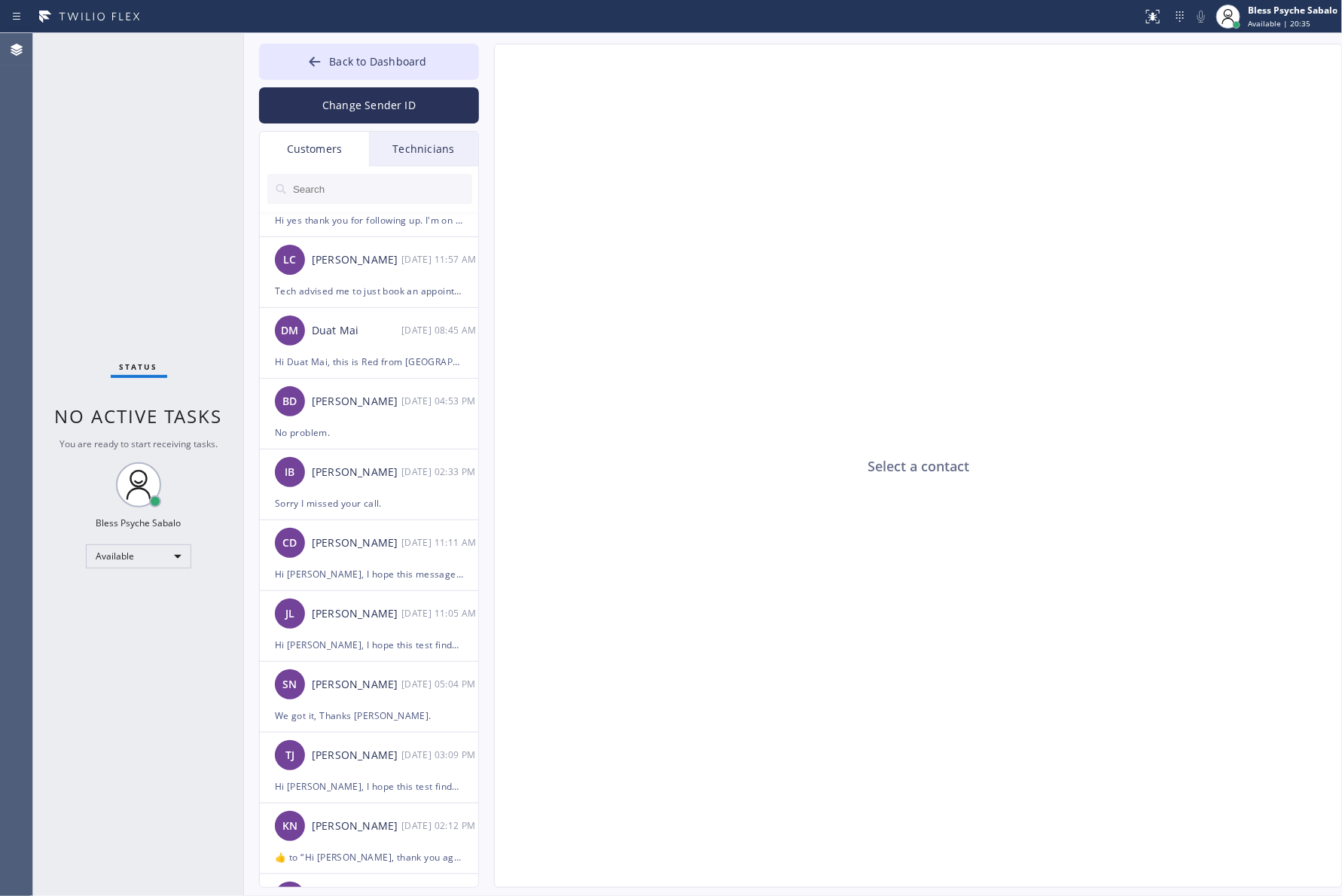
click at [348, 185] on input "text" at bounding box center [382, 189] width 180 height 30
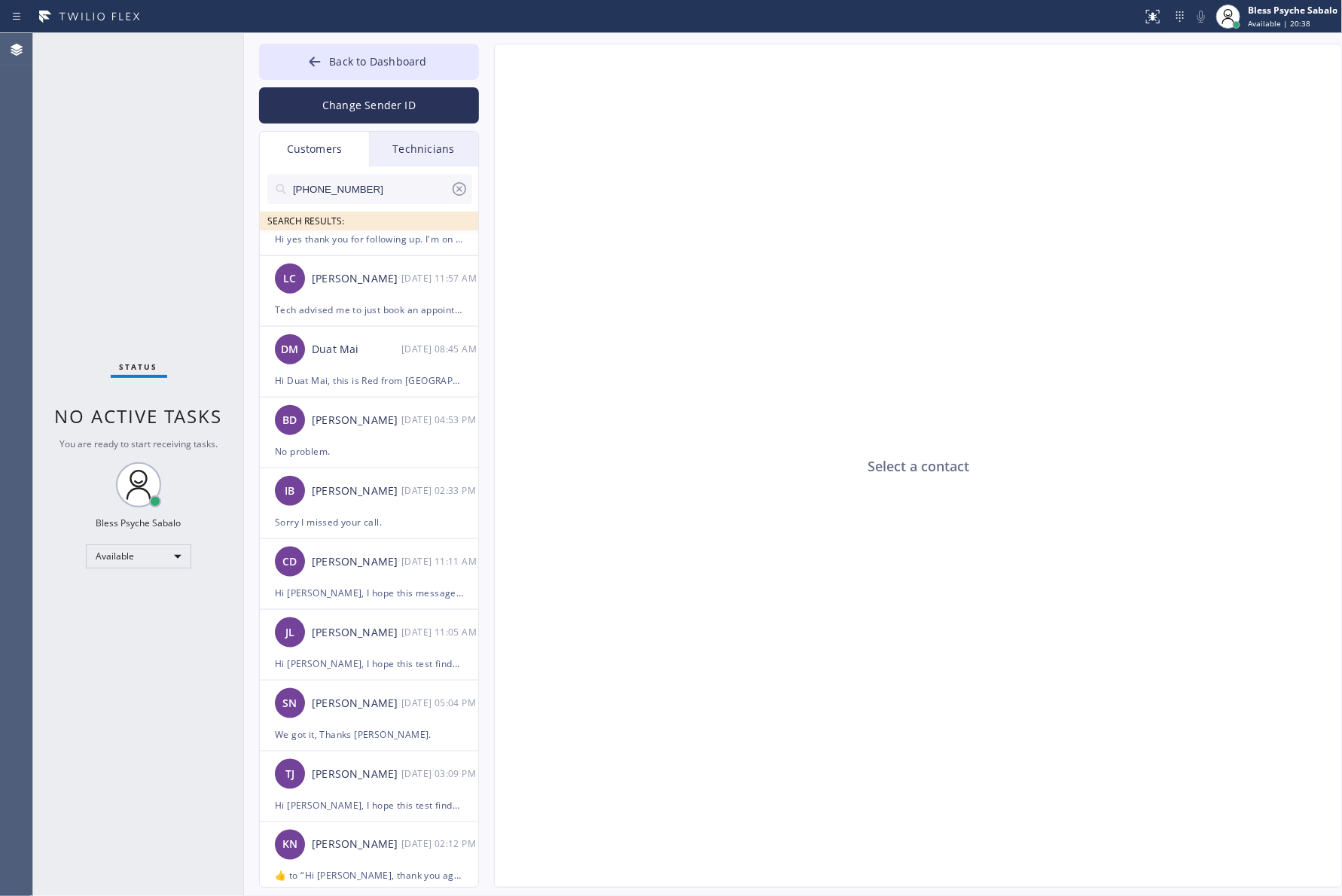
scroll to position [0, 0]
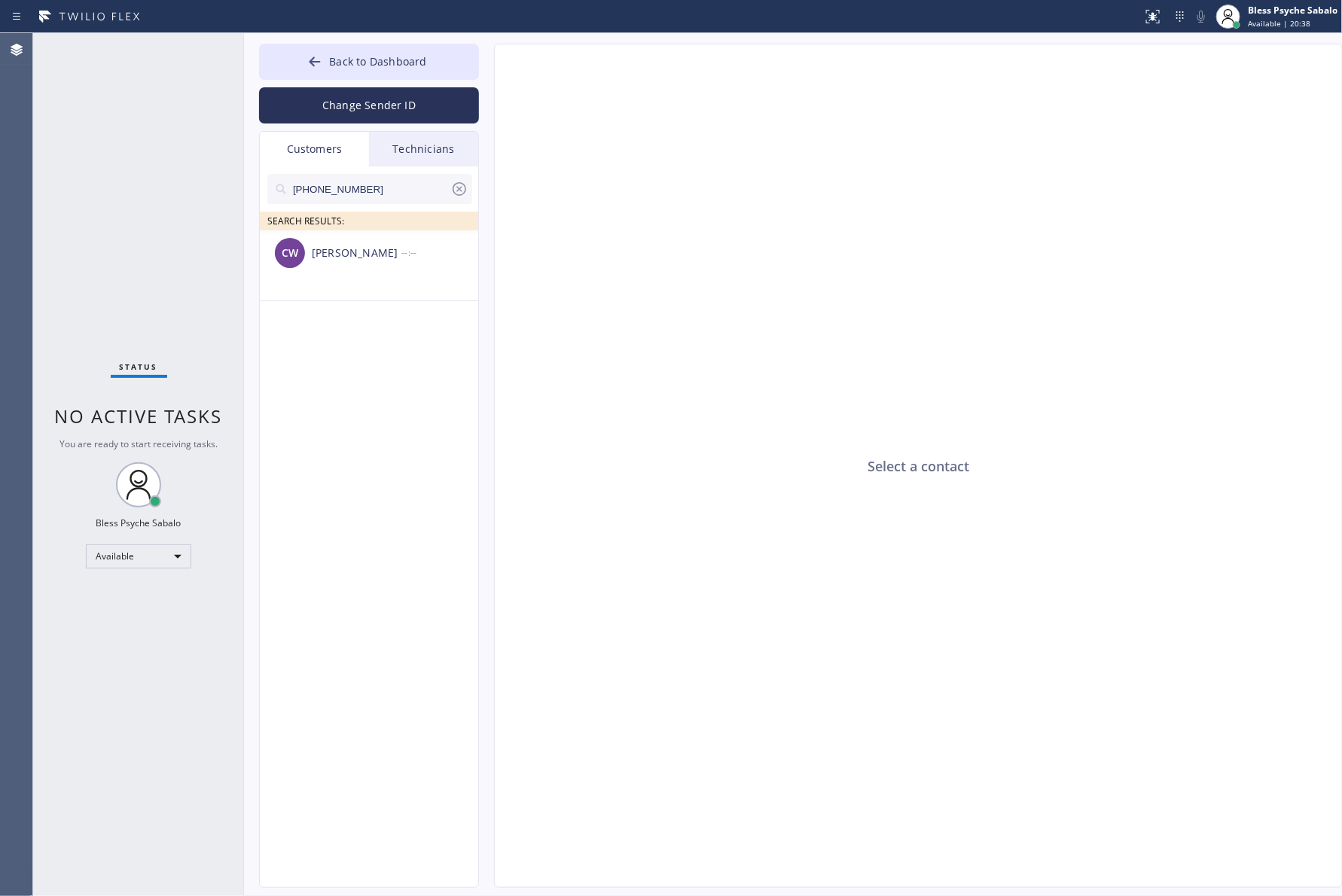
click at [380, 189] on input "[PHONE_NUMBER]" at bounding box center [371, 189] width 159 height 30
click at [368, 302] on ul "CW Corey Wise --:--" at bounding box center [369, 283] width 220 height 105
click at [370, 259] on div "[PERSON_NAME]" at bounding box center [356, 253] width 89 height 17
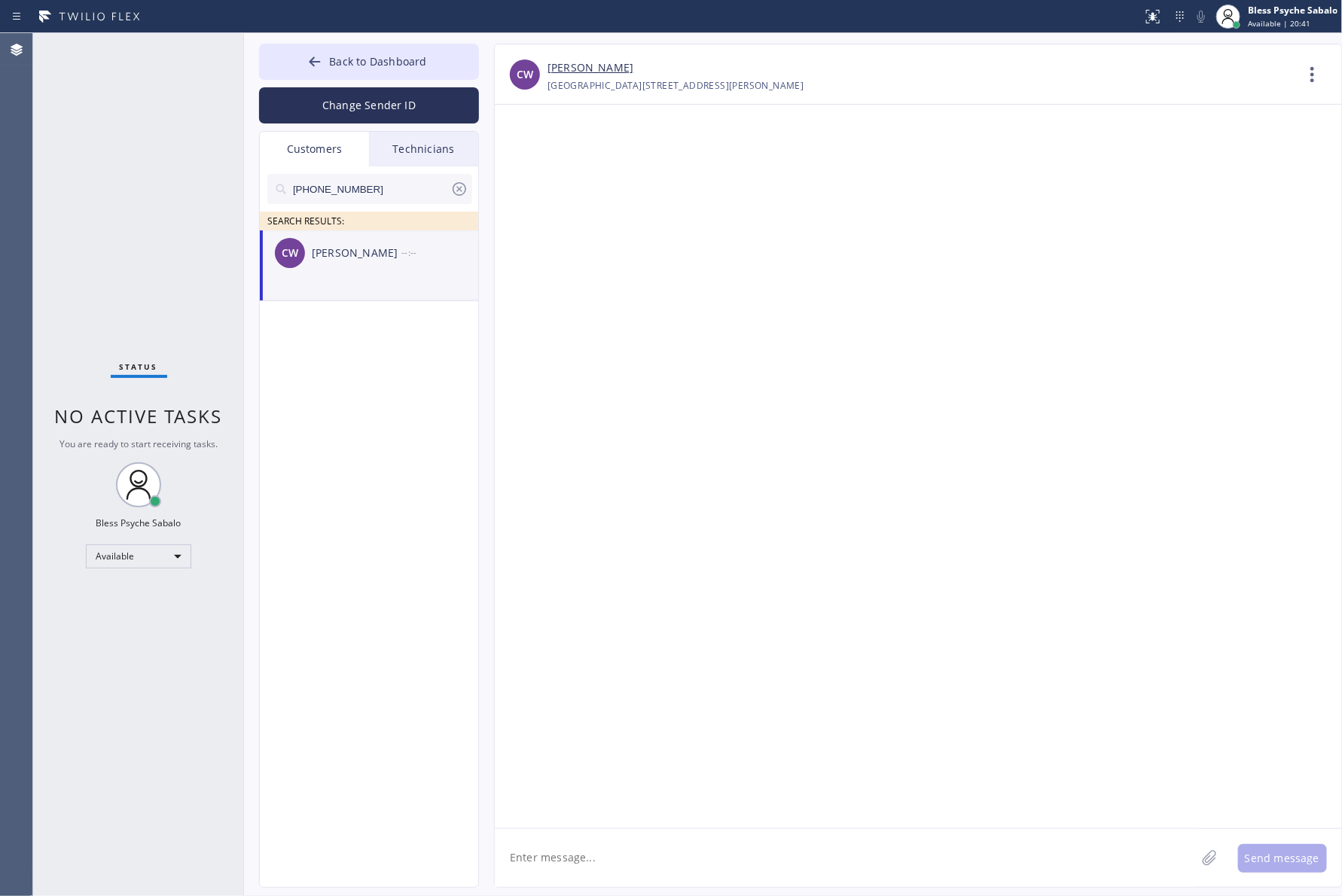
click at [619, 849] on textarea at bounding box center [845, 857] width 701 height 58
paste textarea "Hi [PERSON_NAME], I hope this test finds you well . My name is [PERSON_NAME], o…"
type textarea "Hi [PERSON_NAME], I hope this test finds you well . My name is [PERSON_NAME], o…"
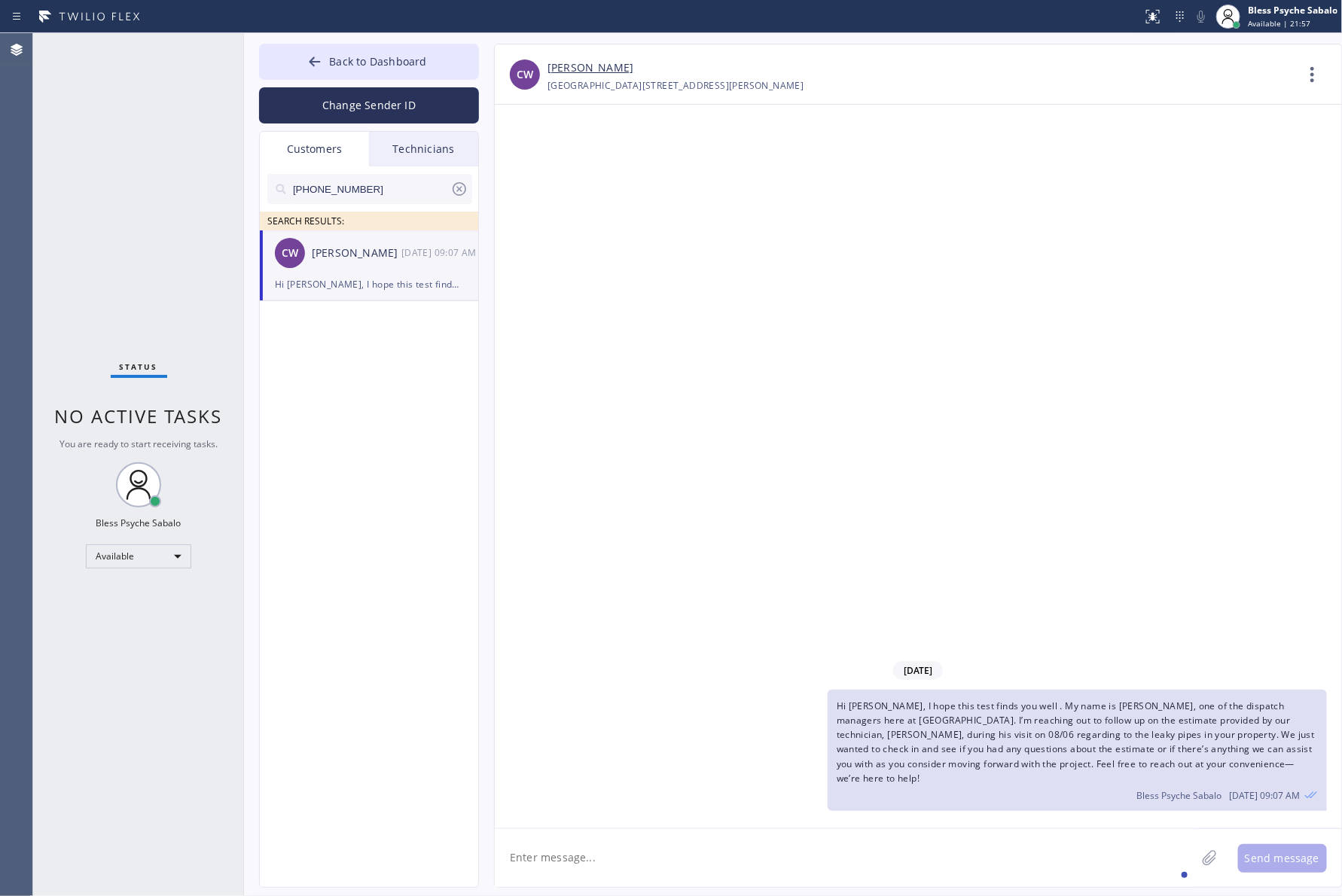
drag, startPoint x: 800, startPoint y: 293, endPoint x: 787, endPoint y: 281, distance: 17.7
click at [796, 286] on div "08/12/2025 Hi Corey, I hope this test finds you well . My name is Red, one of t…" at bounding box center [918, 466] width 847 height 724
click at [458, 190] on icon at bounding box center [460, 190] width 18 height 18
drag, startPoint x: 557, startPoint y: 226, endPoint x: 401, endPoint y: 140, distance: 178.1
click at [550, 221] on div "08/12/2025 Hi Corey, I hope this test finds you well . My name is Red, one of t…" at bounding box center [918, 466] width 847 height 724
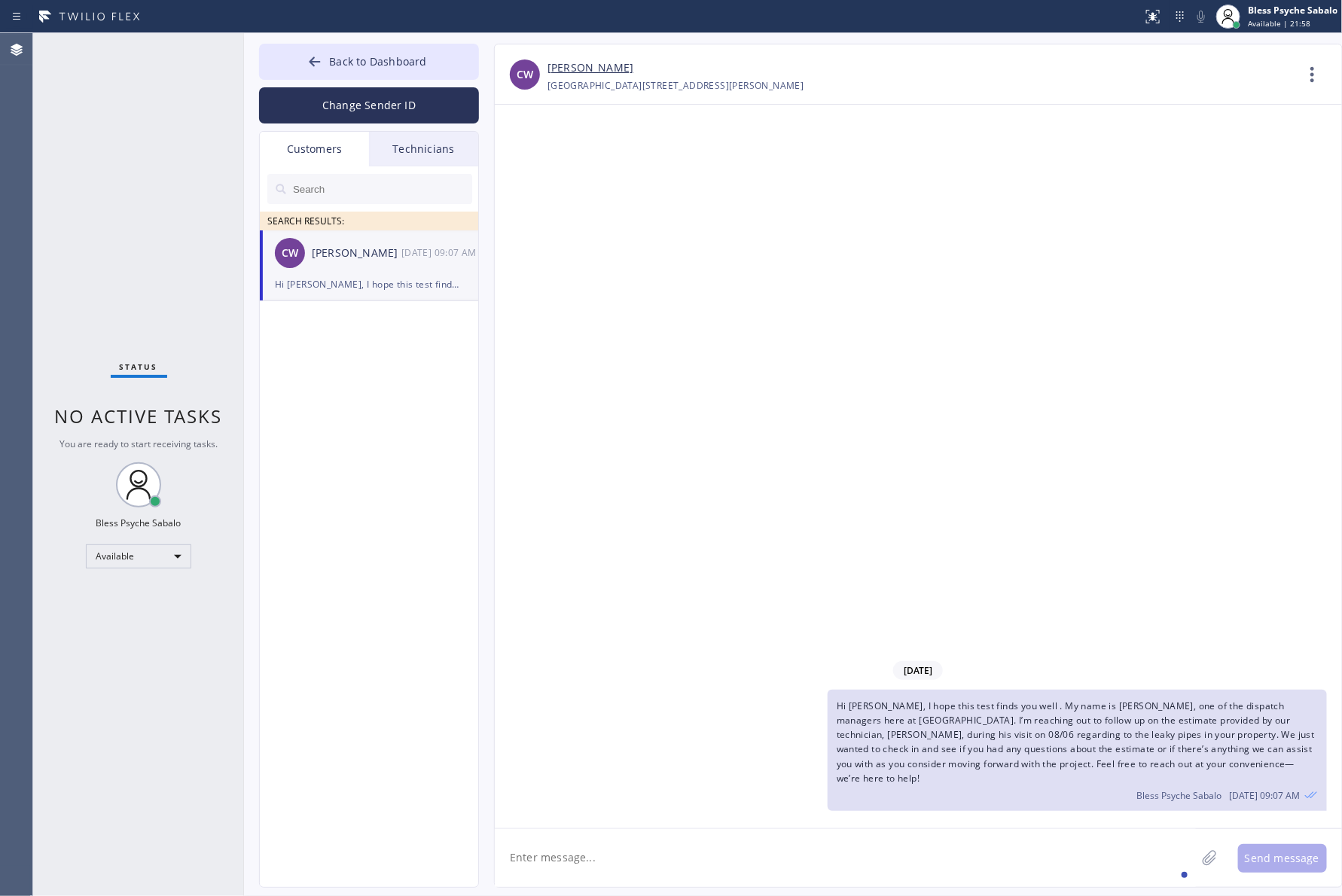
click at [401, 140] on div "Technicians" at bounding box center [423, 149] width 109 height 35
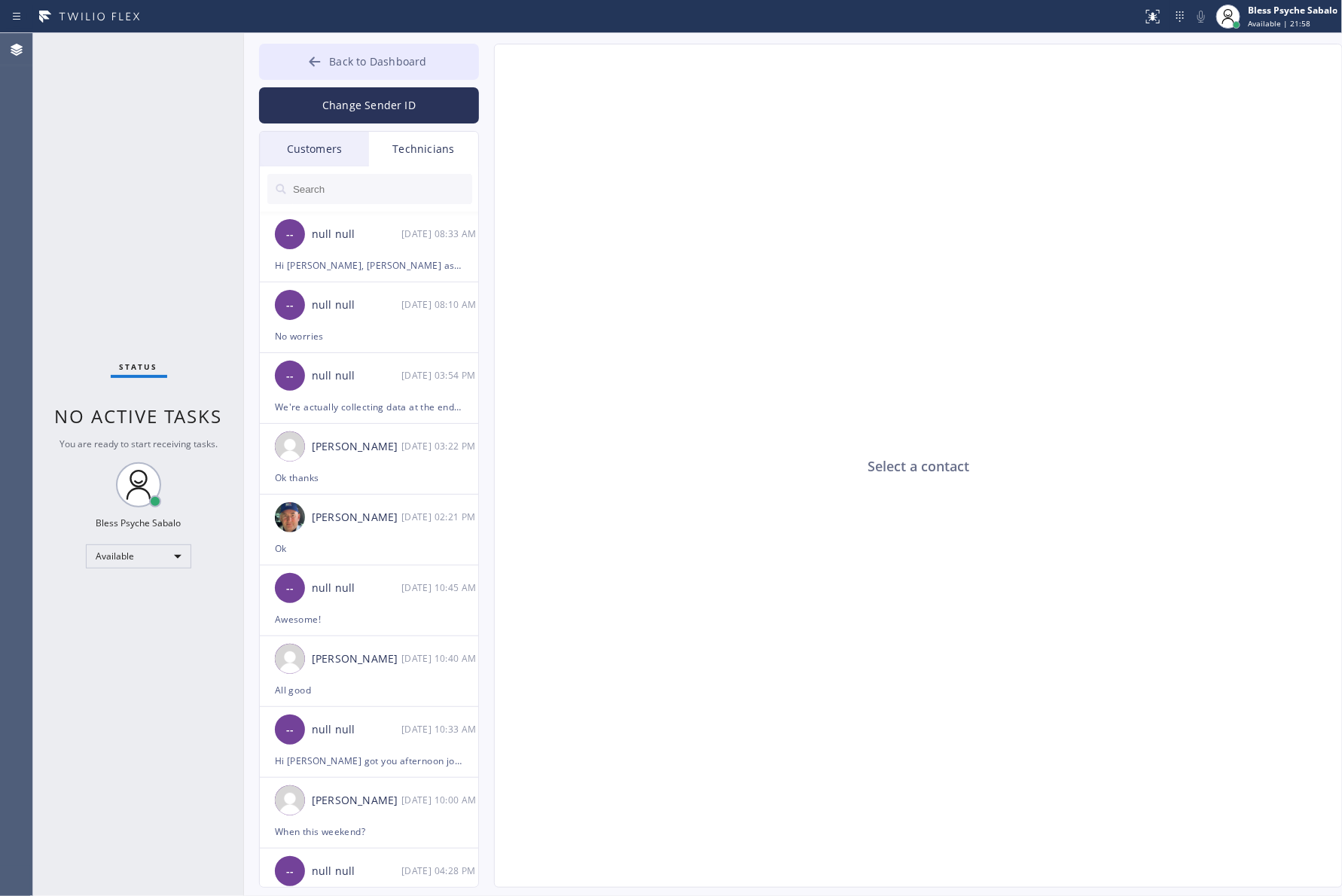
click at [409, 68] on span "Back to Dashboard" at bounding box center [378, 62] width 97 height 15
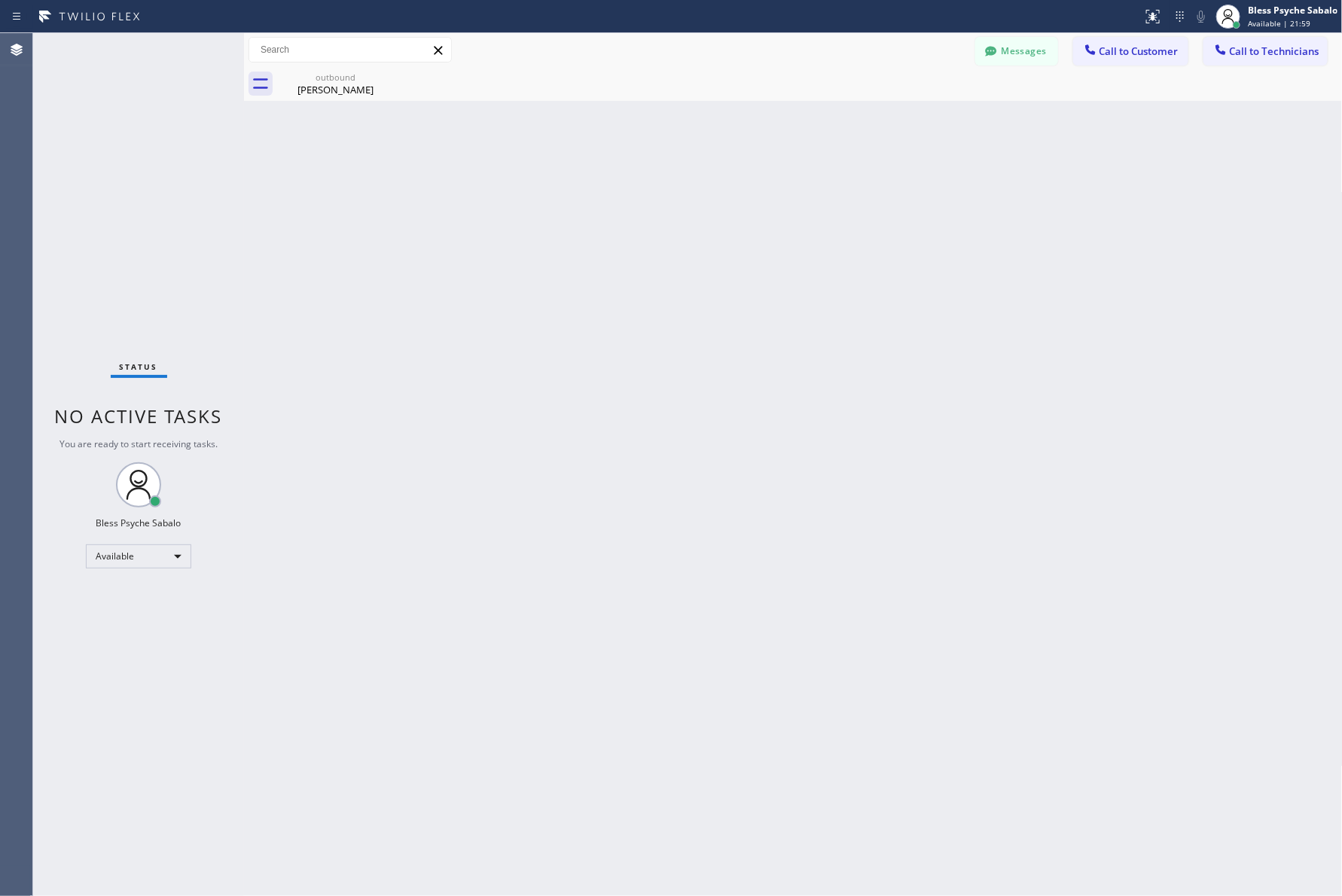
click at [845, 315] on div "Back to Dashboard Change Sender ID Customers Technicians CW Corey Wise 08/12 09…" at bounding box center [793, 465] width 1099 height 863
click at [700, 183] on div "Back to Dashboard Change Sender ID Customers Technicians CW [PERSON_NAME] [DATE…" at bounding box center [793, 465] width 1099 height 863
drag, startPoint x: 1058, startPoint y: 223, endPoint x: 1061, endPoint y: 215, distance: 8.5
click at [1058, 223] on div "Back to Dashboard Change Sender ID Customers Technicians CW [PERSON_NAME] [DATE…" at bounding box center [793, 465] width 1099 height 863
click at [1015, 449] on div "Back to Dashboard Change Sender ID Customers Technicians CW [PERSON_NAME] [DATE…" at bounding box center [793, 465] width 1099 height 863
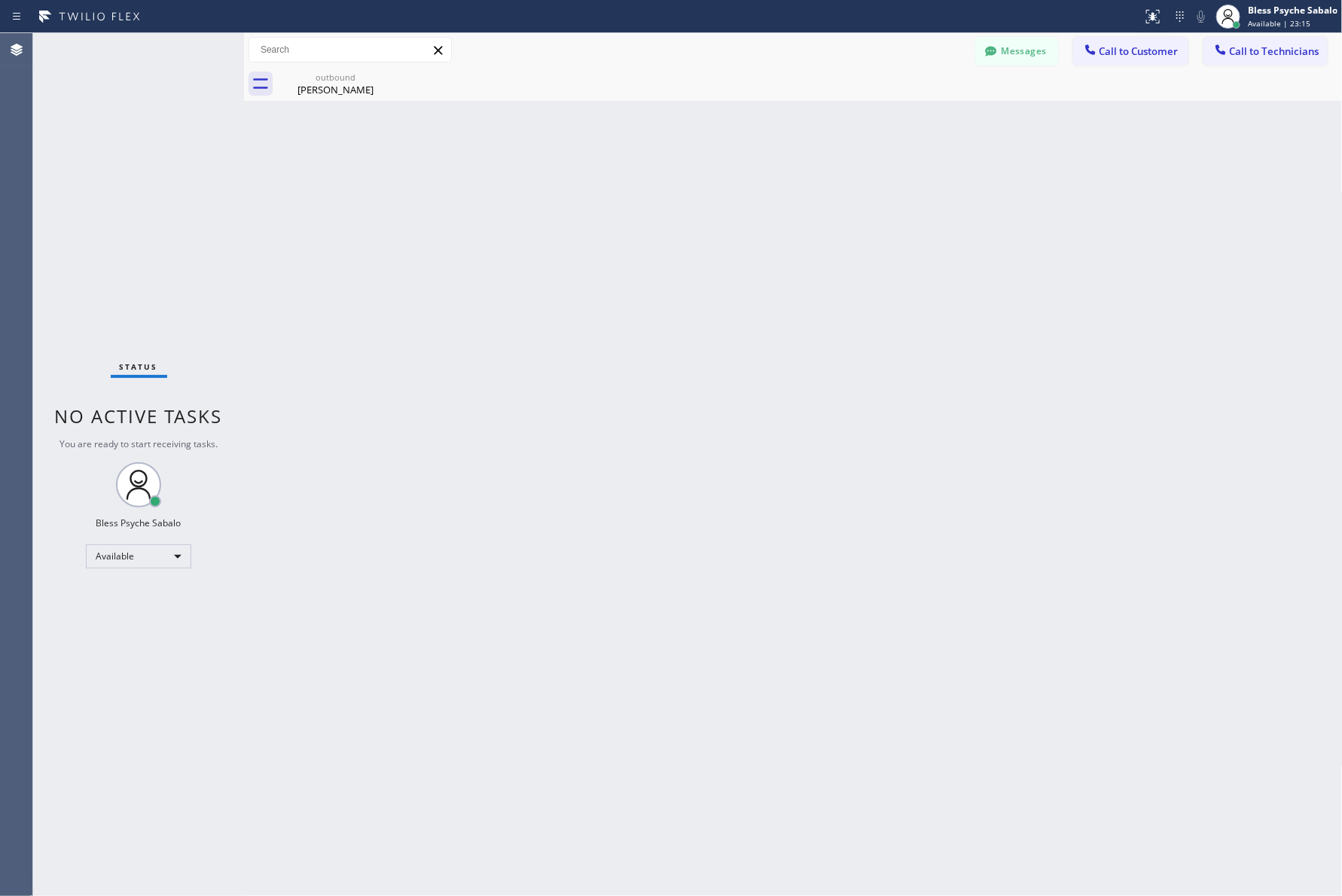
click at [891, 292] on div "Back to Dashboard Change Sender ID Customers Technicians CW [PERSON_NAME] [DATE…" at bounding box center [793, 465] width 1099 height 863
click at [606, 302] on div "Back to Dashboard Change Sender ID Customers Technicians CW [PERSON_NAME] [DATE…" at bounding box center [793, 465] width 1099 height 863
click at [384, 73] on icon at bounding box center [384, 77] width 18 height 18
click at [407, 131] on div "Back to Dashboard Change Sender ID Customers Technicians CW [PERSON_NAME] [DATE…" at bounding box center [793, 465] width 1099 height 863
click at [1026, 48] on button "Messages" at bounding box center [1016, 51] width 83 height 29
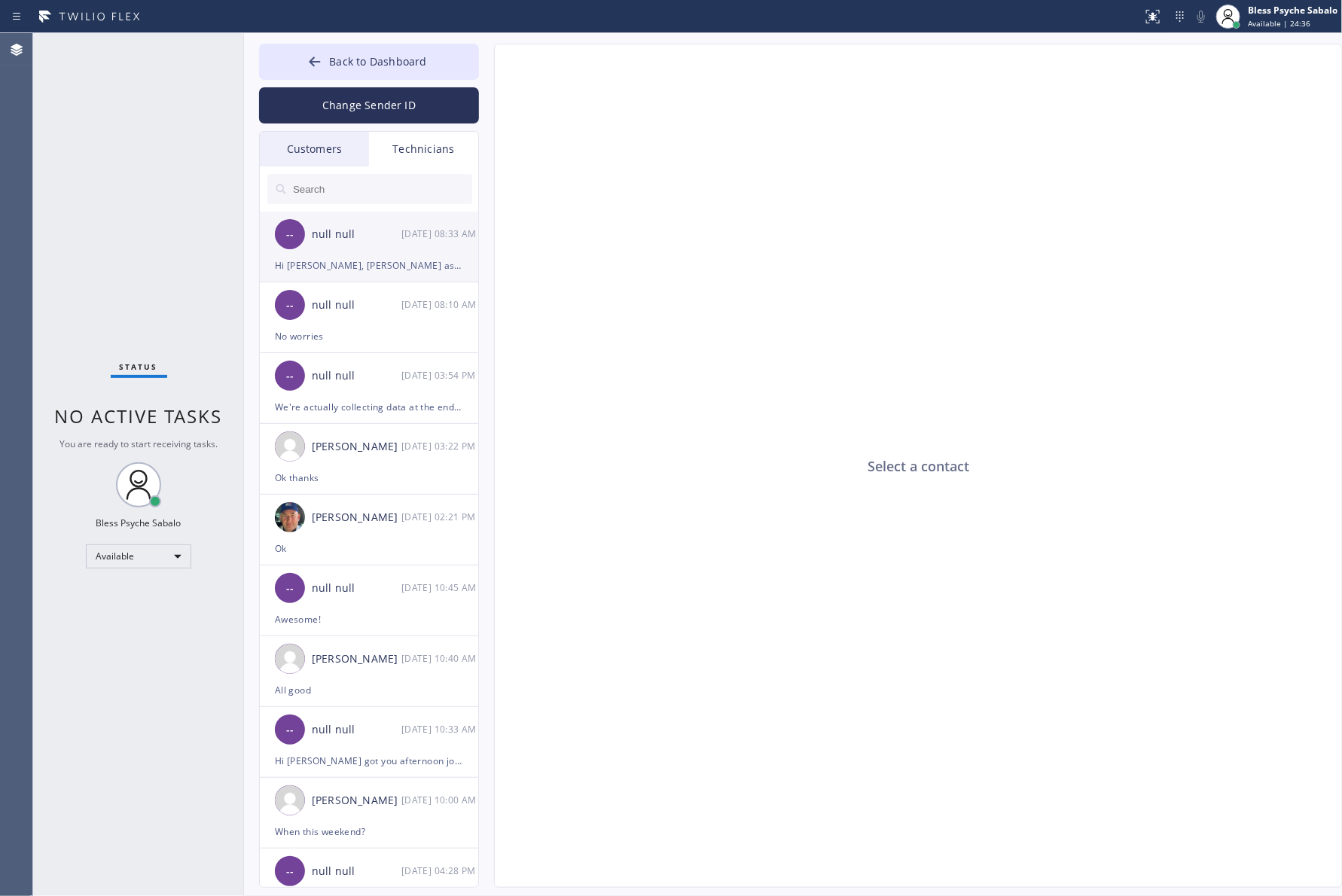
click at [400, 259] on div "Hi [PERSON_NAME], [PERSON_NAME] ask me when are you able to send the photos and…" at bounding box center [369, 265] width 189 height 17
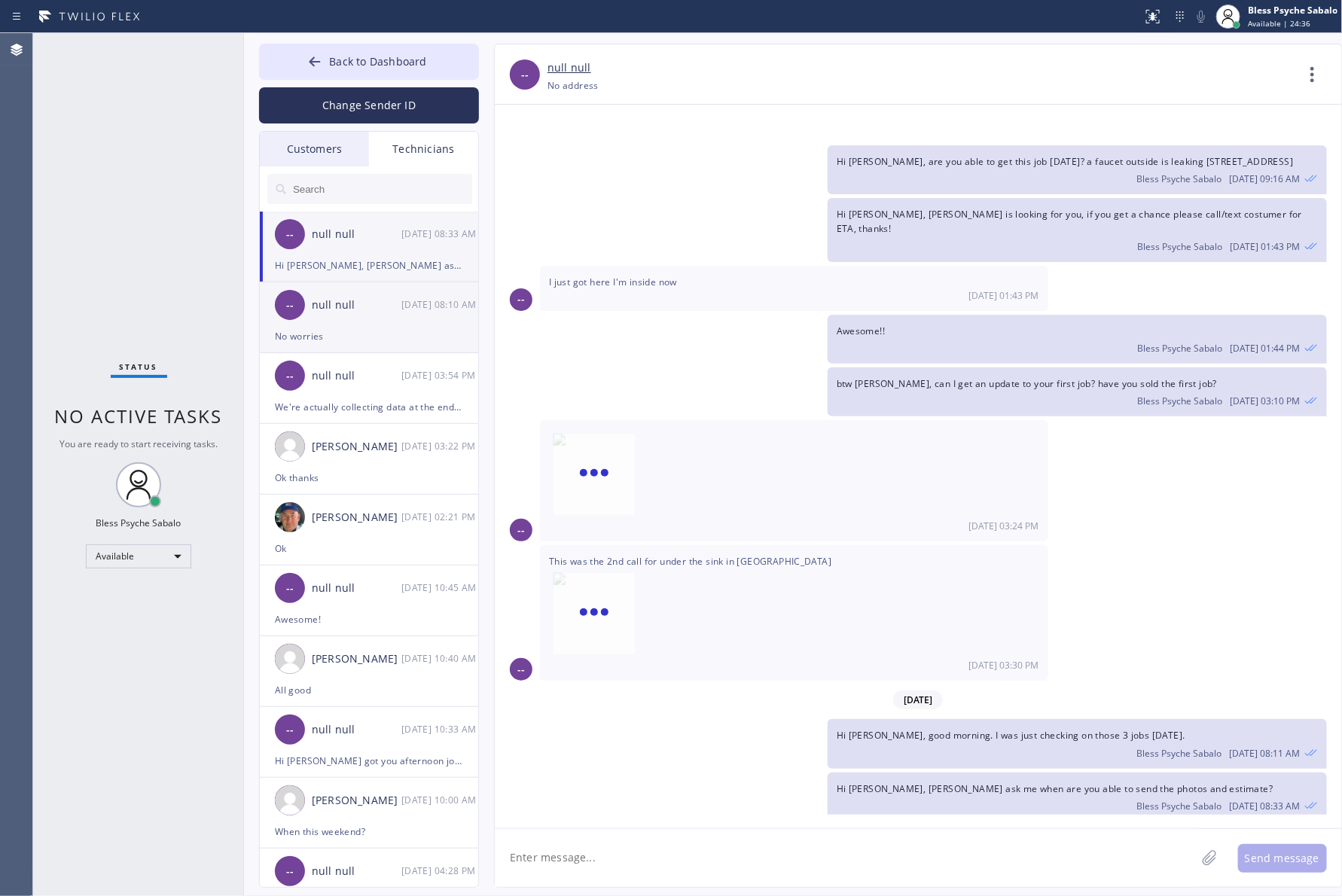
click at [422, 330] on div "No worries" at bounding box center [369, 336] width 189 height 17
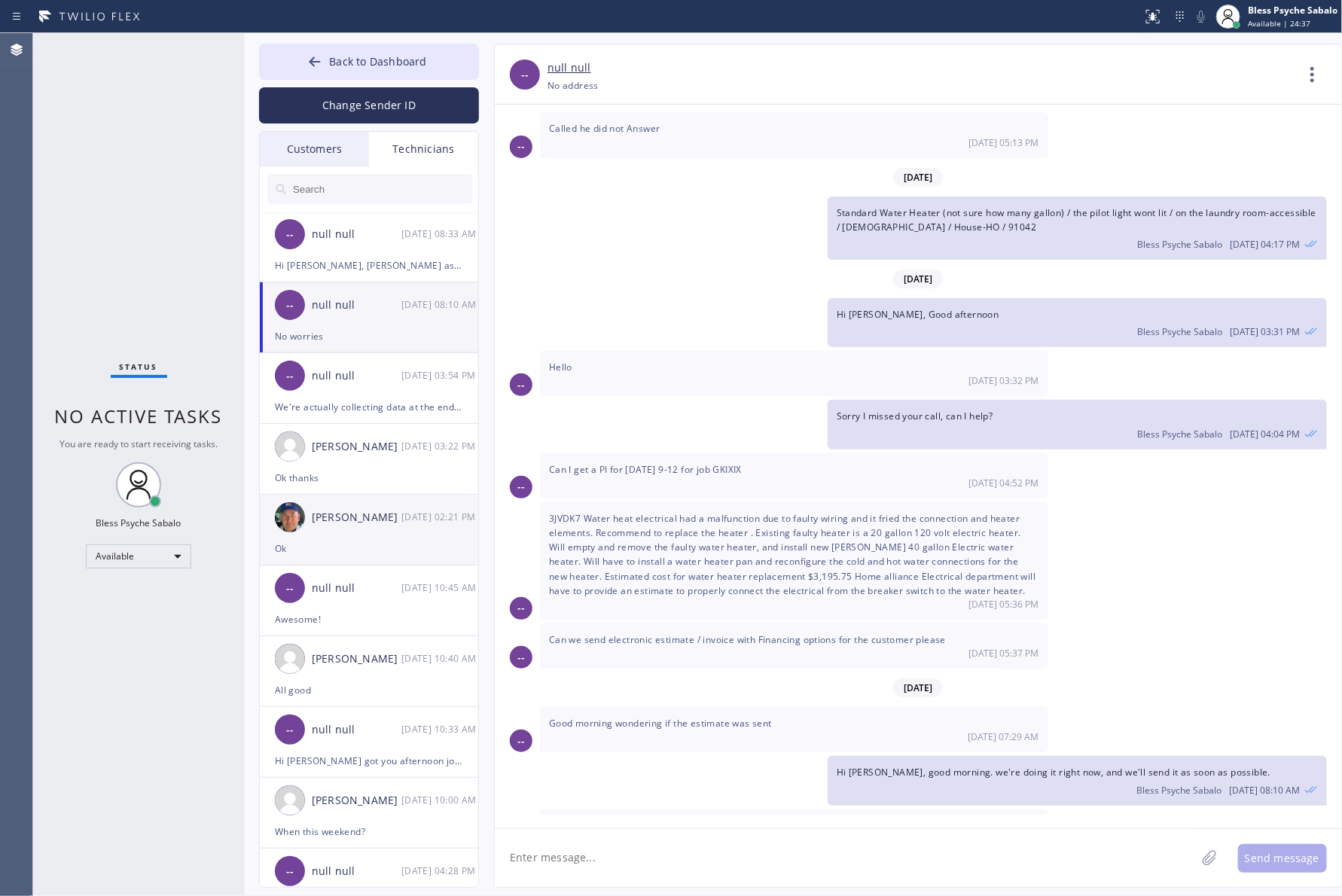
scroll to position [189, 0]
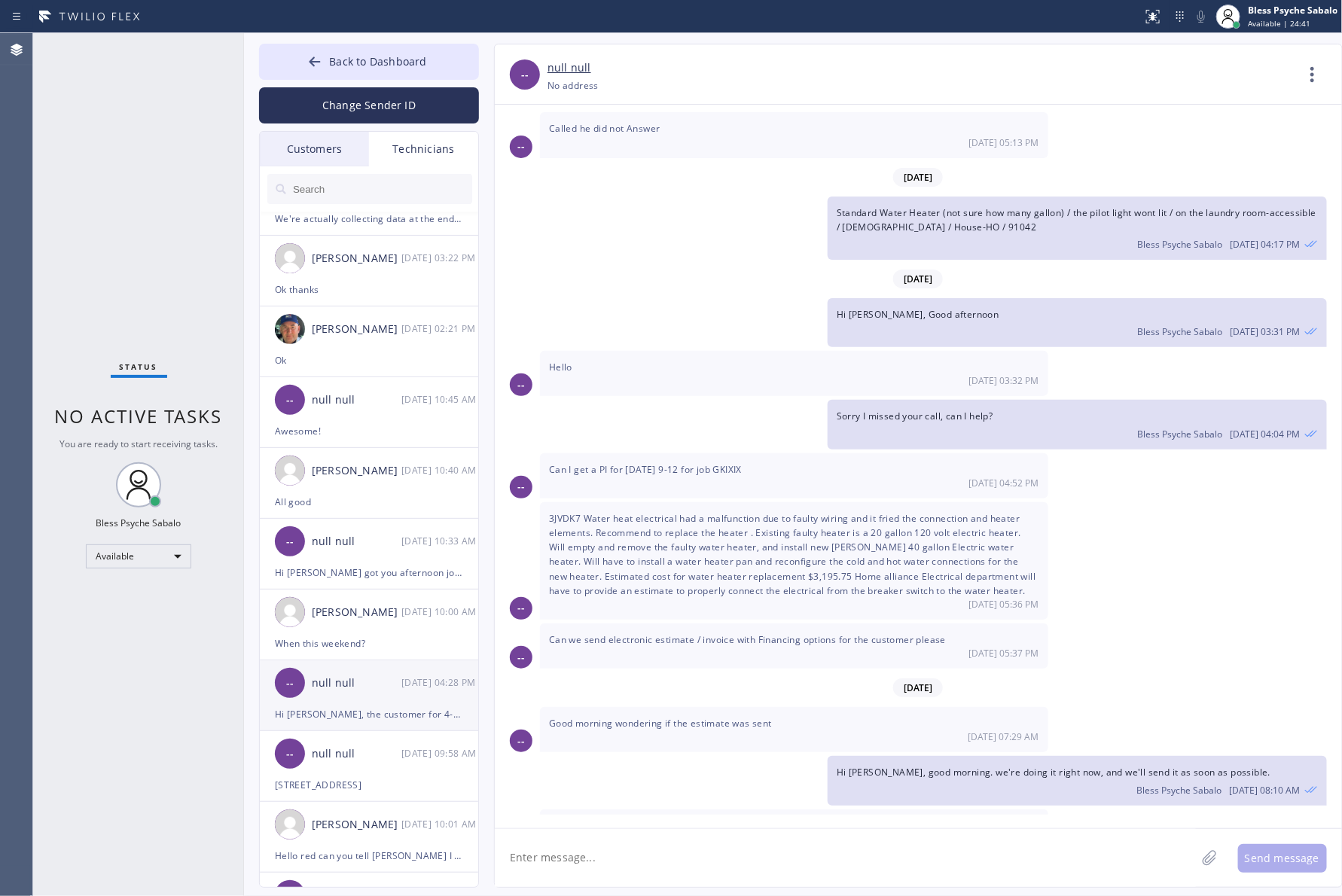
click at [377, 714] on div "Hi [PERSON_NAME], the customer for 4-5pm is looking for you. If you have spare …" at bounding box center [369, 714] width 189 height 17
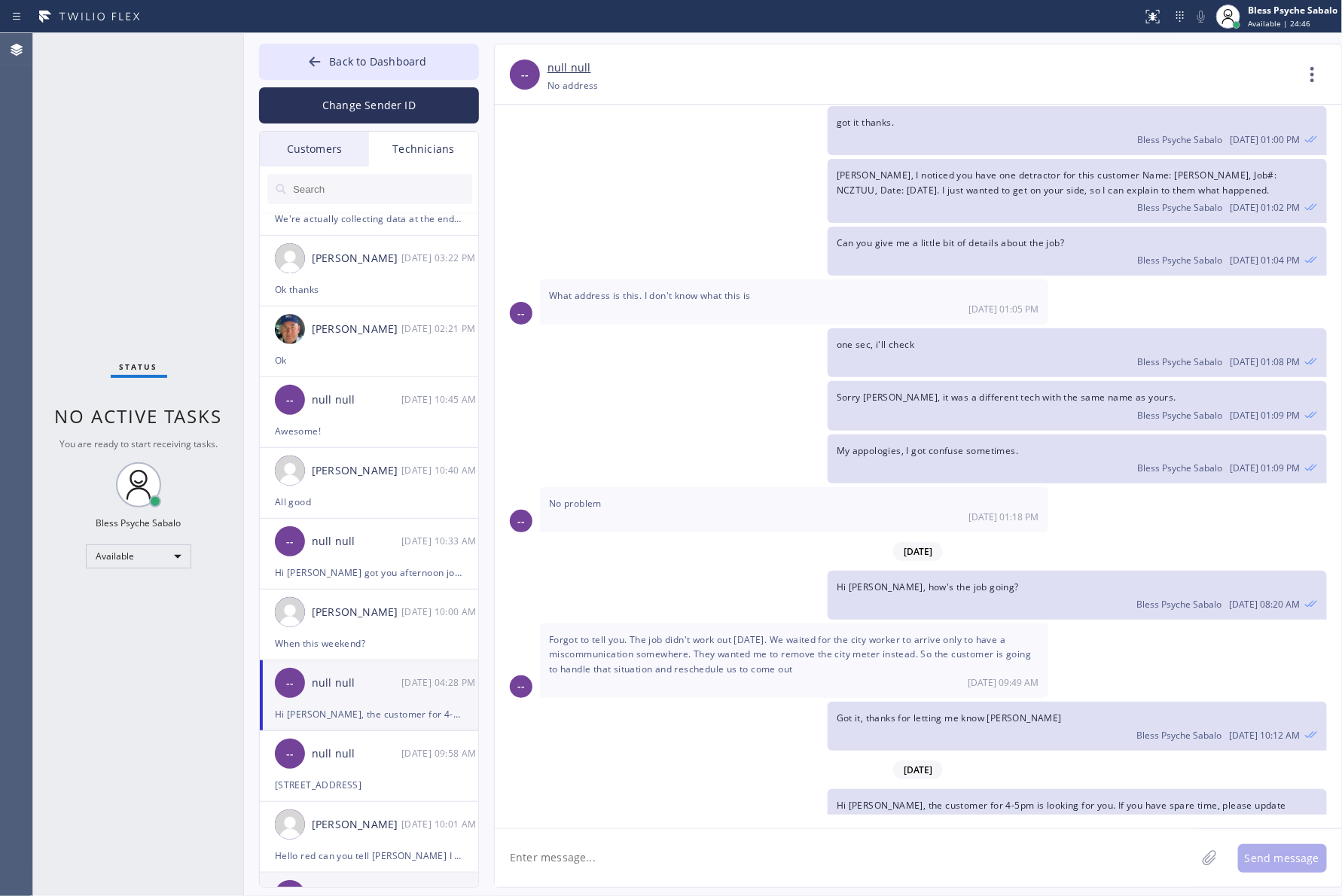
scroll to position [753, 0]
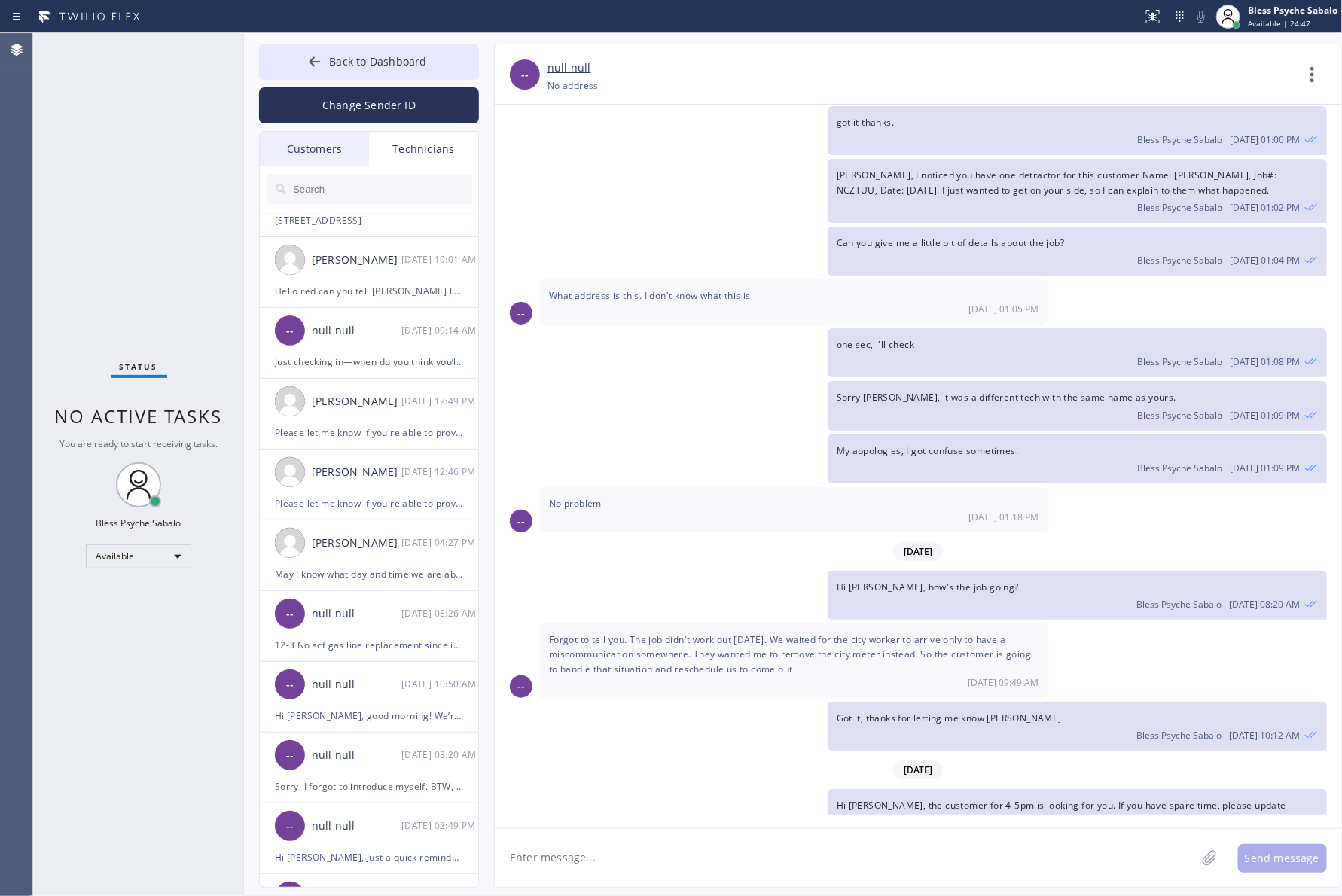
drag, startPoint x: 284, startPoint y: 160, endPoint x: 300, endPoint y: 134, distance: 30.5
click at [284, 155] on div "Customers" at bounding box center [314, 149] width 109 height 35
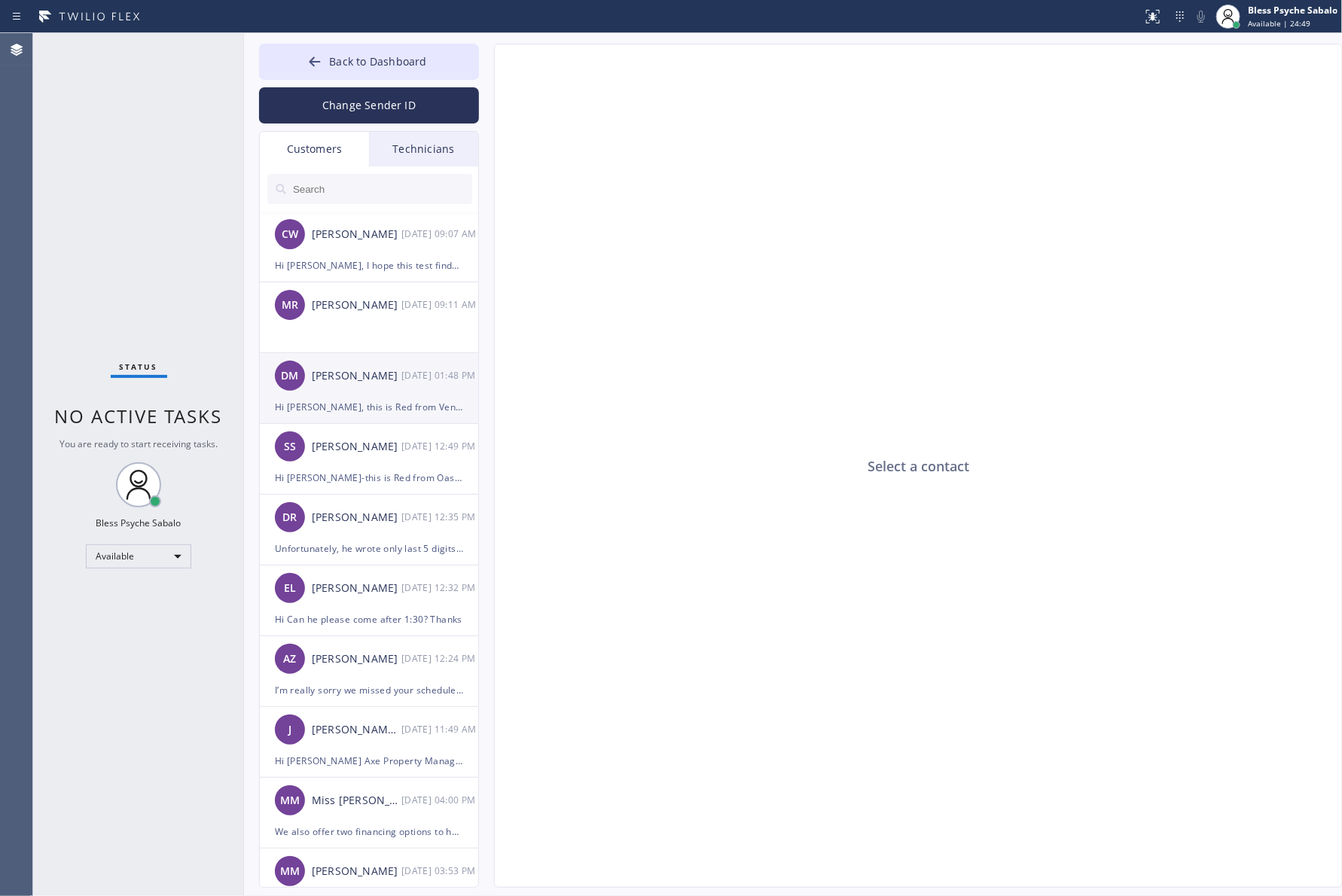
click at [318, 389] on div "DM David Majuri 08/08 01:48 PM" at bounding box center [369, 375] width 220 height 45
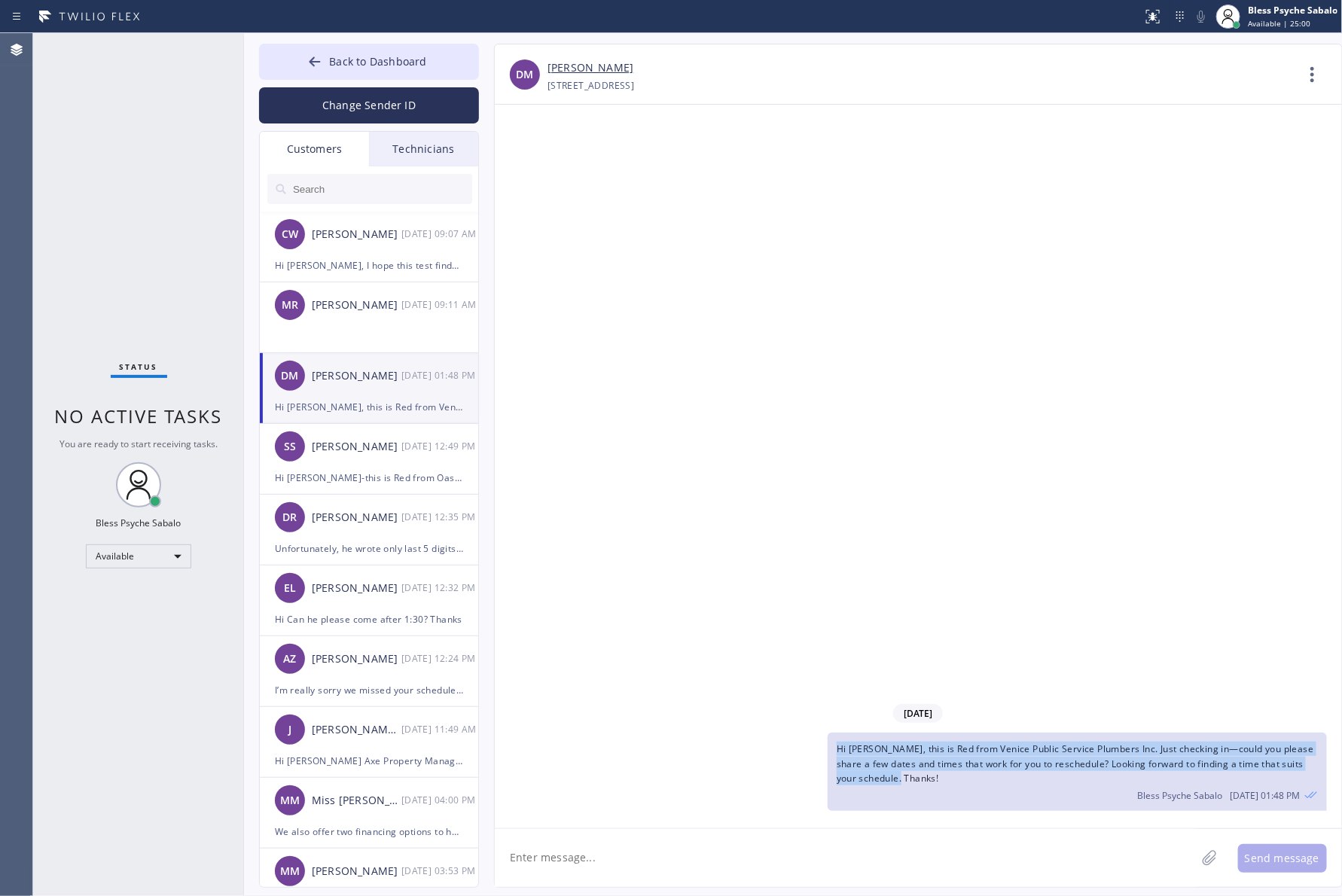
drag, startPoint x: 832, startPoint y: 746, endPoint x: 811, endPoint y: 737, distance: 22.8
click at [811, 737] on div "Hi Davis, this is Red from Venice Public Service Plumbers Inc. Just checking in…" at bounding box center [911, 772] width 832 height 78
copy span "Hi [PERSON_NAME], this is Red from Venice Public Service Plumbers Inc. Just che…"
click at [740, 232] on div "08/08/2025 Hi Davis, this is Red from Venice Public Service Plumbers Inc. Just …" at bounding box center [918, 466] width 847 height 724
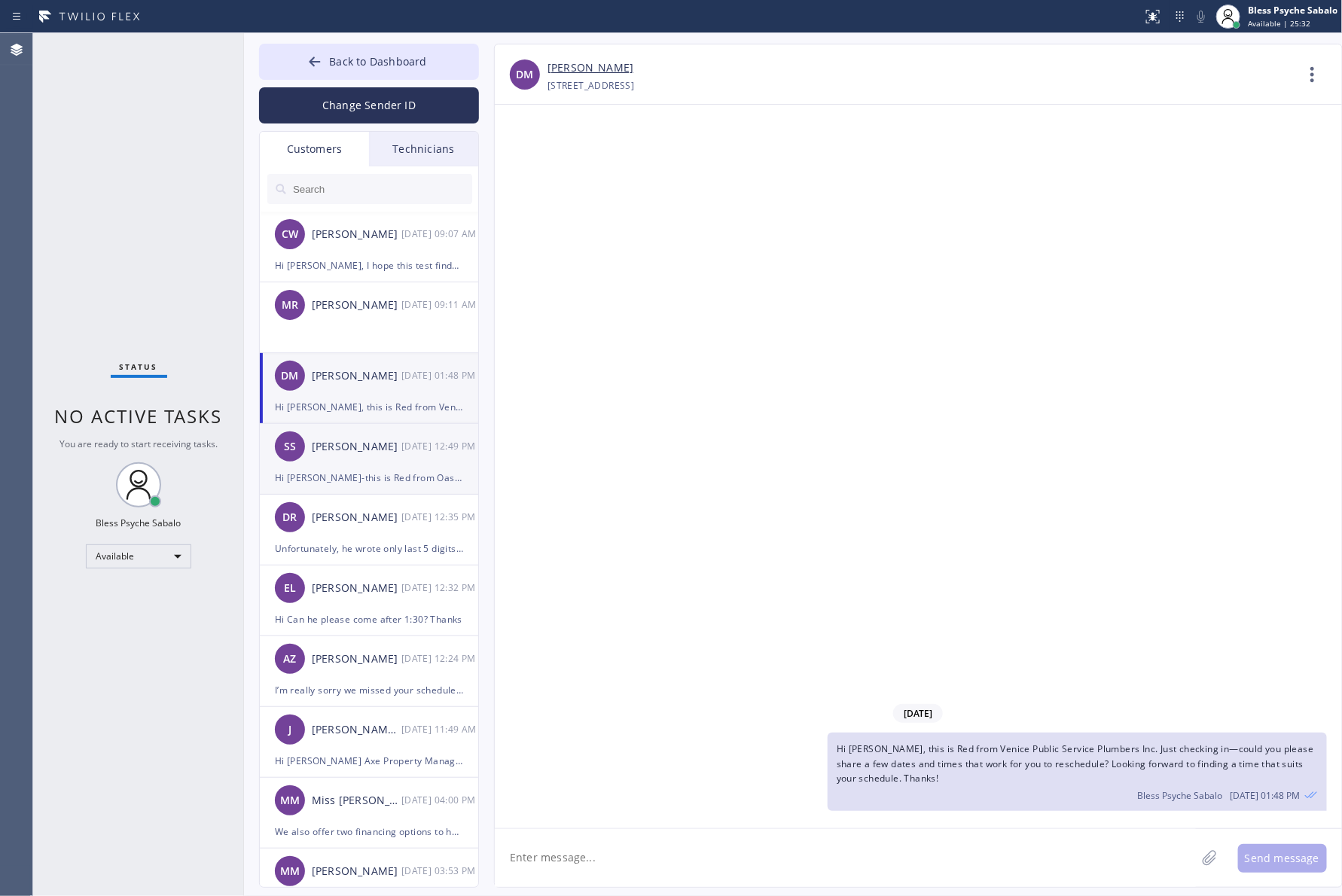
click at [344, 460] on div "SS Sean Suter 08/08 12:49 PM" at bounding box center [369, 446] width 220 height 45
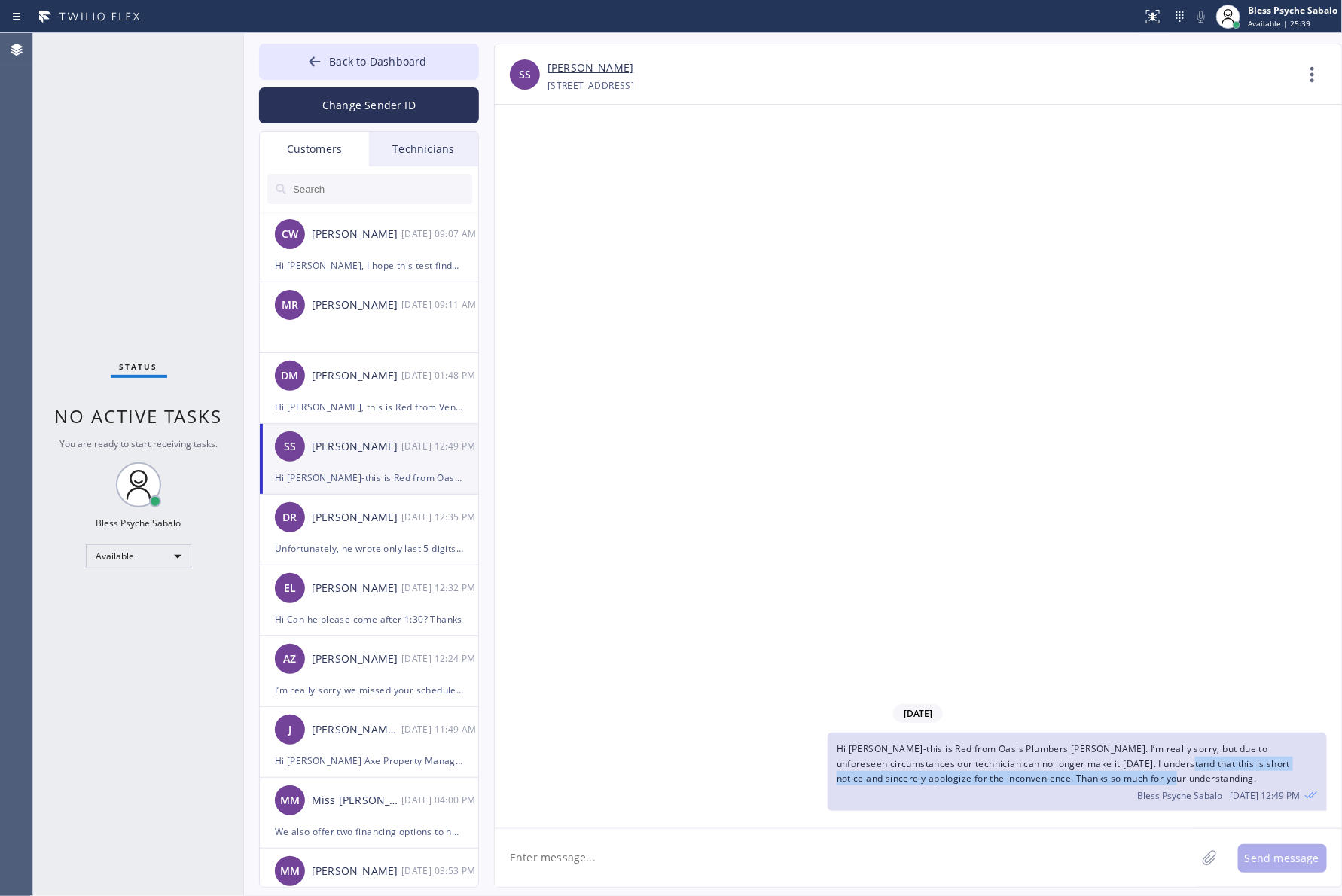
drag, startPoint x: 1124, startPoint y: 766, endPoint x: 1113, endPoint y: 779, distance: 17.0
click at [1113, 779] on div "Hi Sean-this is Red from Oasis Plumbers Oakley. I’m really sorry, but due to un…" at bounding box center [1077, 772] width 499 height 78
click at [1116, 779] on div "Hi Sean-this is Red from Oasis Plumbers Oakley. I’m really sorry, but due to un…" at bounding box center [1077, 772] width 499 height 78
drag, startPoint x: 1107, startPoint y: 777, endPoint x: 994, endPoint y: 766, distance: 113.5
click at [823, 742] on div "Hi Sean-this is Red from Oasis Plumbers Oakley. I’m really sorry, but due to un…" at bounding box center [911, 772] width 832 height 78
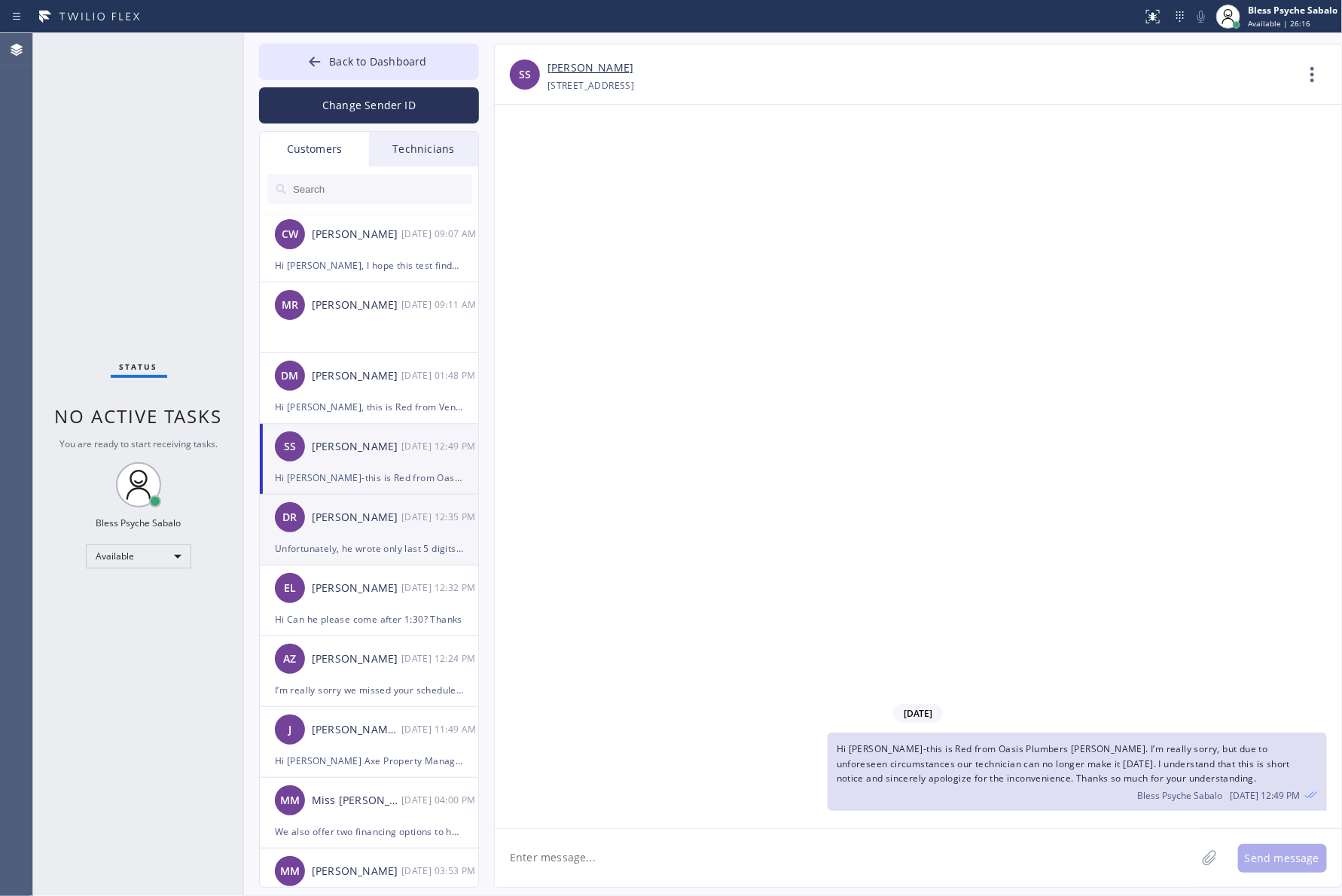
click at [294, 530] on div "DR" at bounding box center [290, 517] width 30 height 30
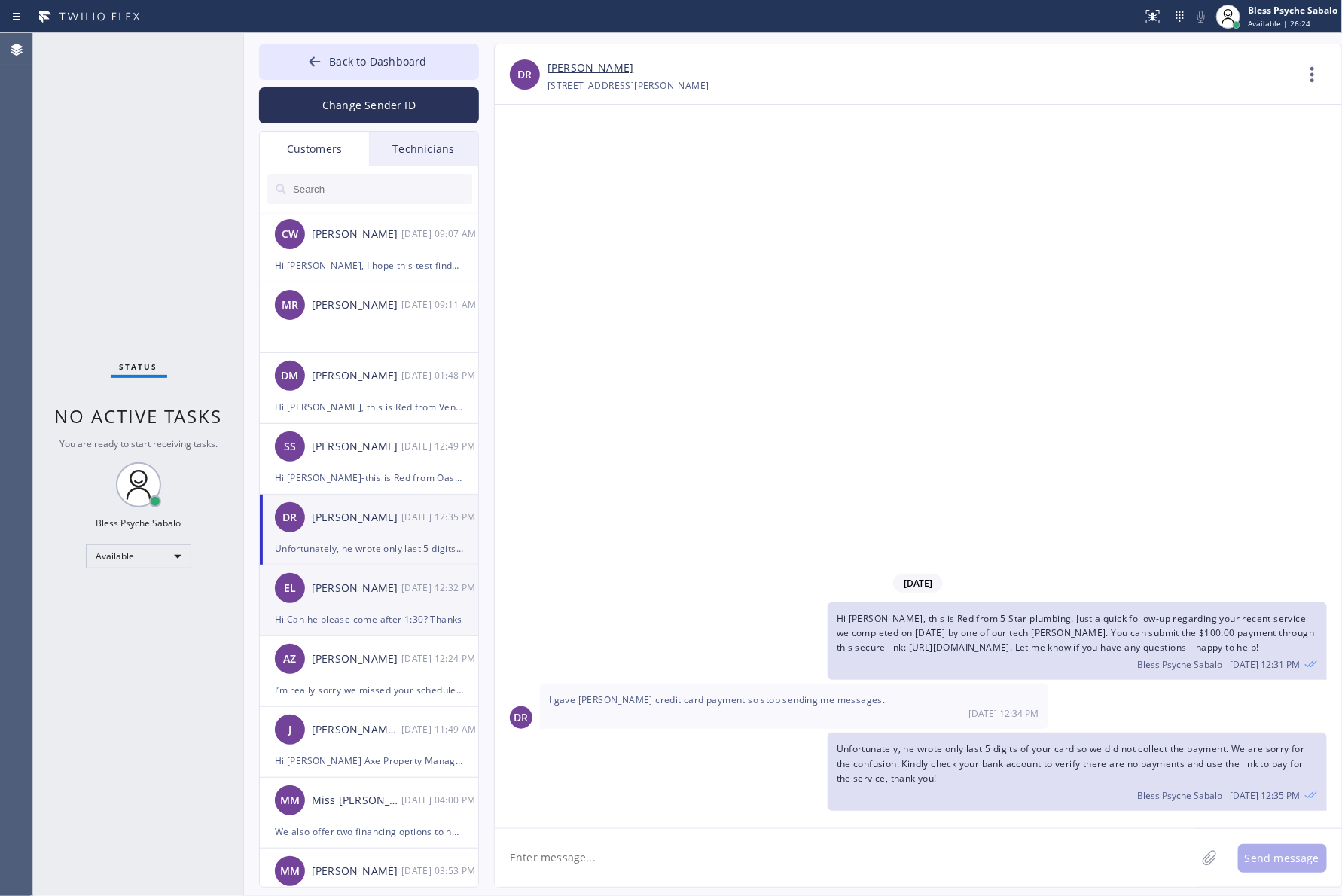
click at [341, 600] on div "EL Elise Lane 08/08 12:32 PM" at bounding box center [369, 588] width 220 height 45
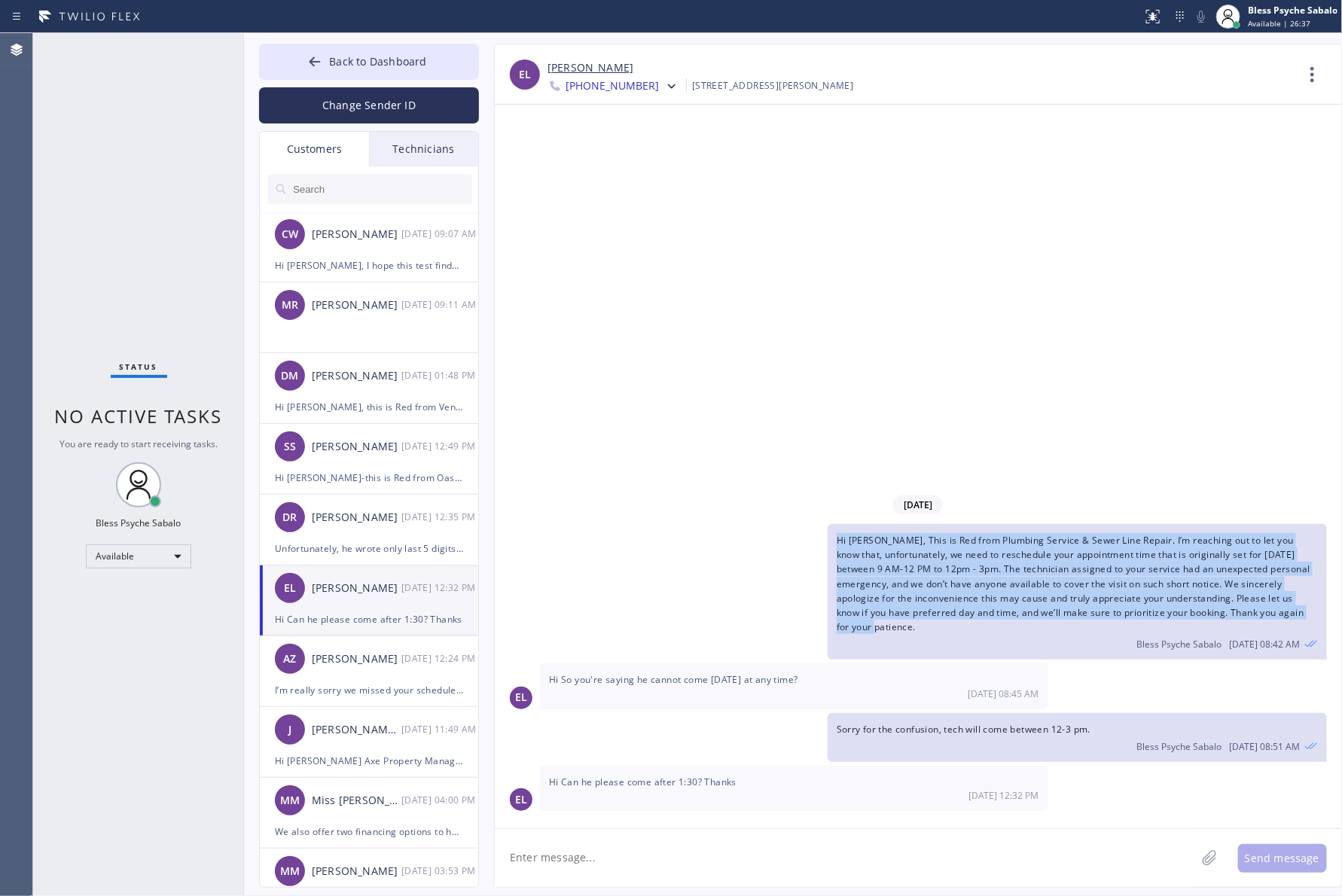
drag, startPoint x: 1314, startPoint y: 631, endPoint x: 817, endPoint y: 558, distance: 502.3
click at [817, 558] on div "Hi Elise, This is Red from Plumbing Service & Sewer Line Repair. I’m reaching o…" at bounding box center [911, 592] width 832 height 135
copy span "Hi Elise, This is Red from Plumbing Service & Sewer Line Repair. I’m reaching o…"
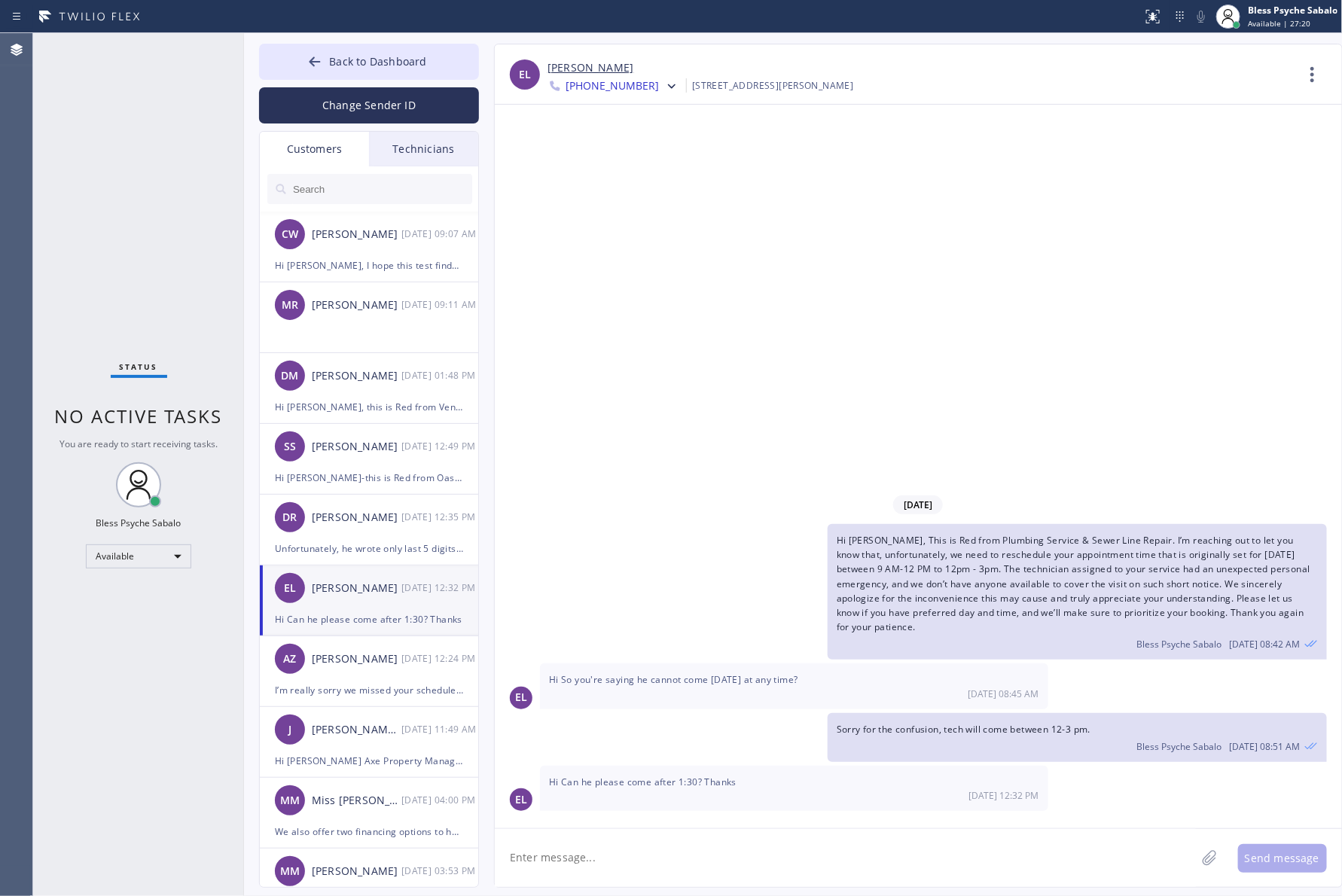
click at [1130, 646] on div "Bless Psyche Sabalo 08/08 08:42 AM" at bounding box center [1077, 642] width 481 height 17
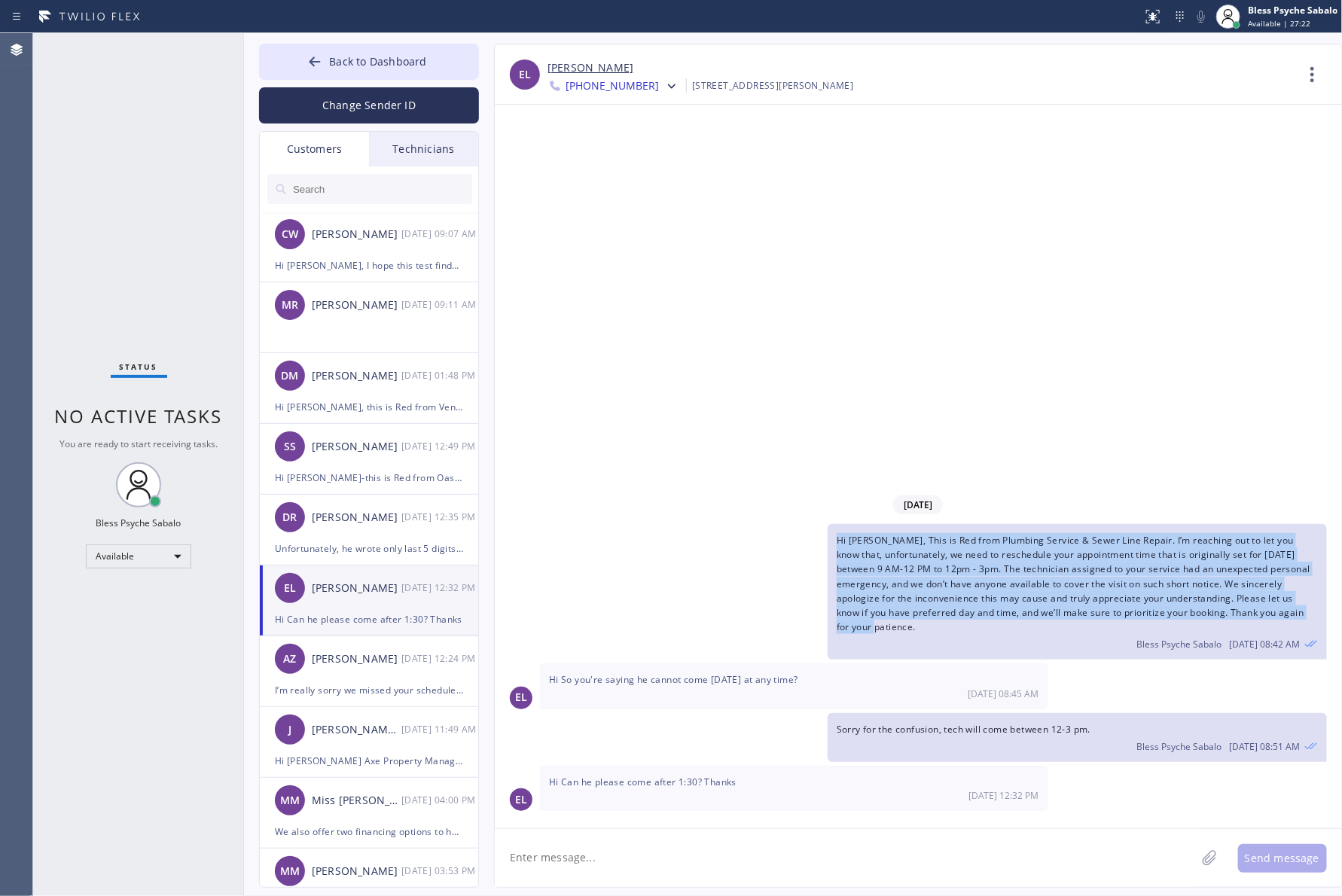
drag, startPoint x: 1318, startPoint y: 627, endPoint x: 832, endPoint y: 551, distance: 491.9
click at [832, 551] on div "Hi Elise, This is Red from Plumbing Service & Sewer Line Repair. I’m reaching o…" at bounding box center [1077, 592] width 499 height 135
copy span "Hi Elise, This is Red from Plumbing Service & Sewer Line Repair. I’m reaching o…"
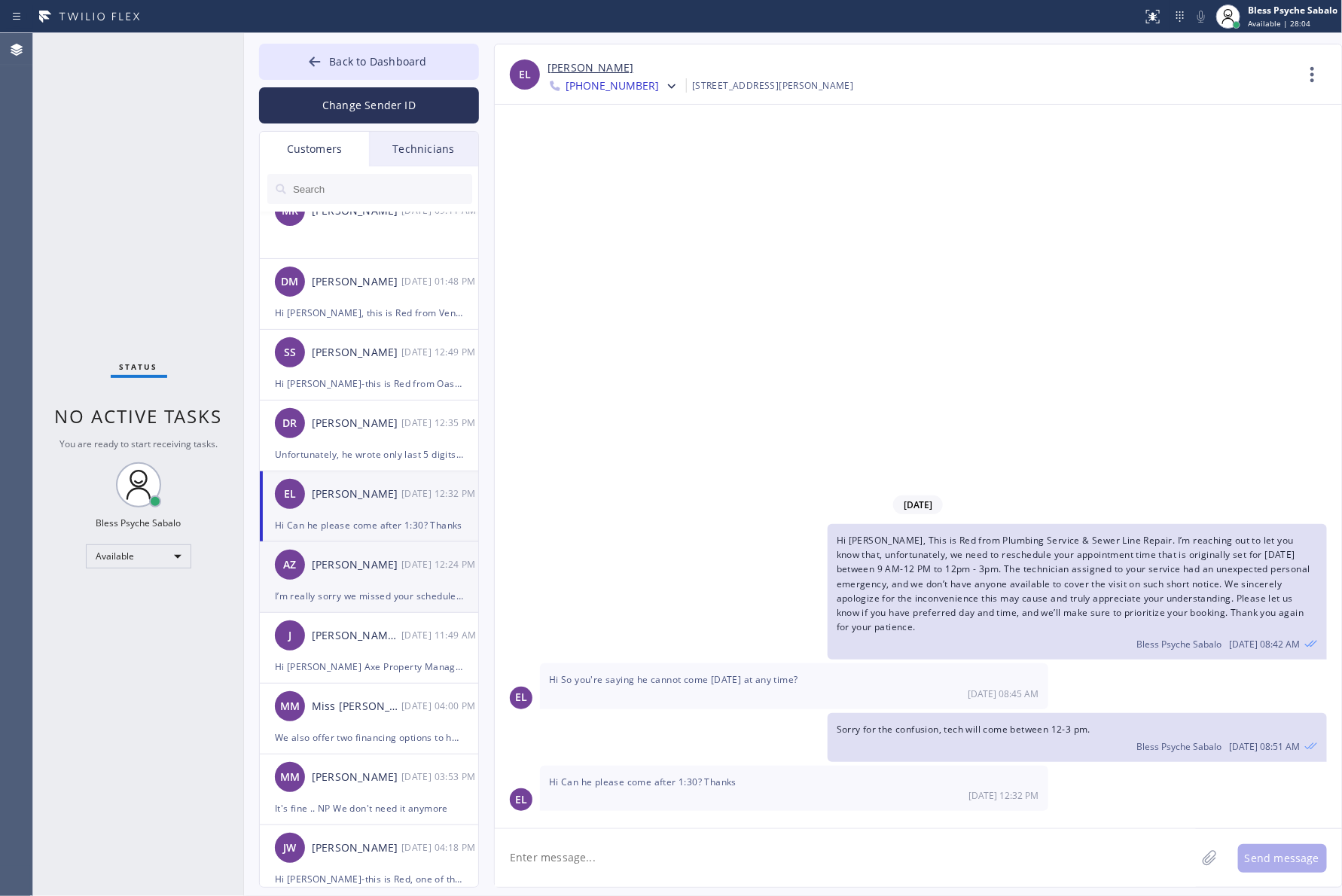
click at [338, 558] on div "[PERSON_NAME]" at bounding box center [356, 565] width 89 height 17
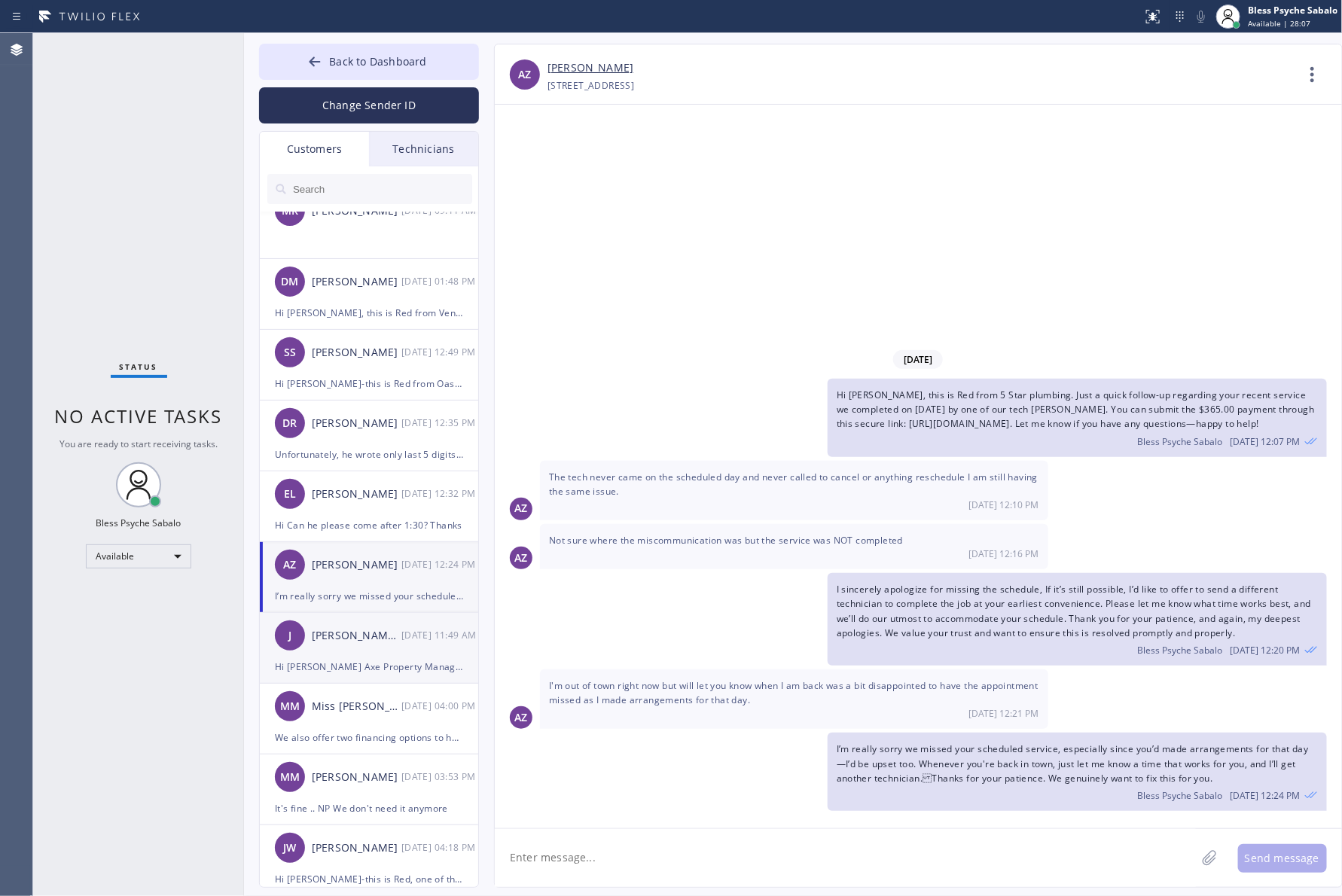
click at [327, 663] on div "Hi [PERSON_NAME] Axe Property Management, this is Red from 5 Star Plumbing. I h…" at bounding box center [369, 667] width 189 height 17
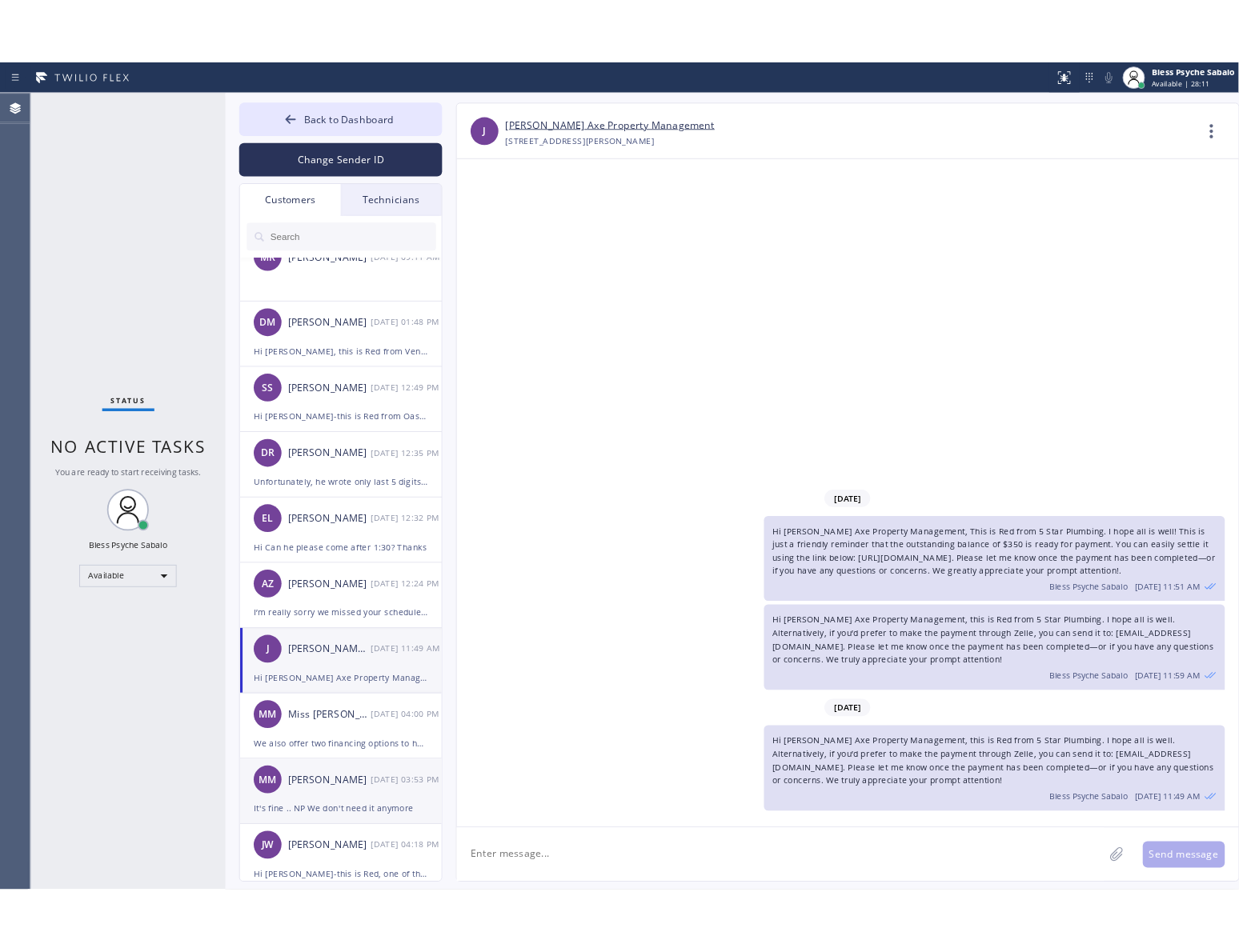
scroll to position [200, 0]
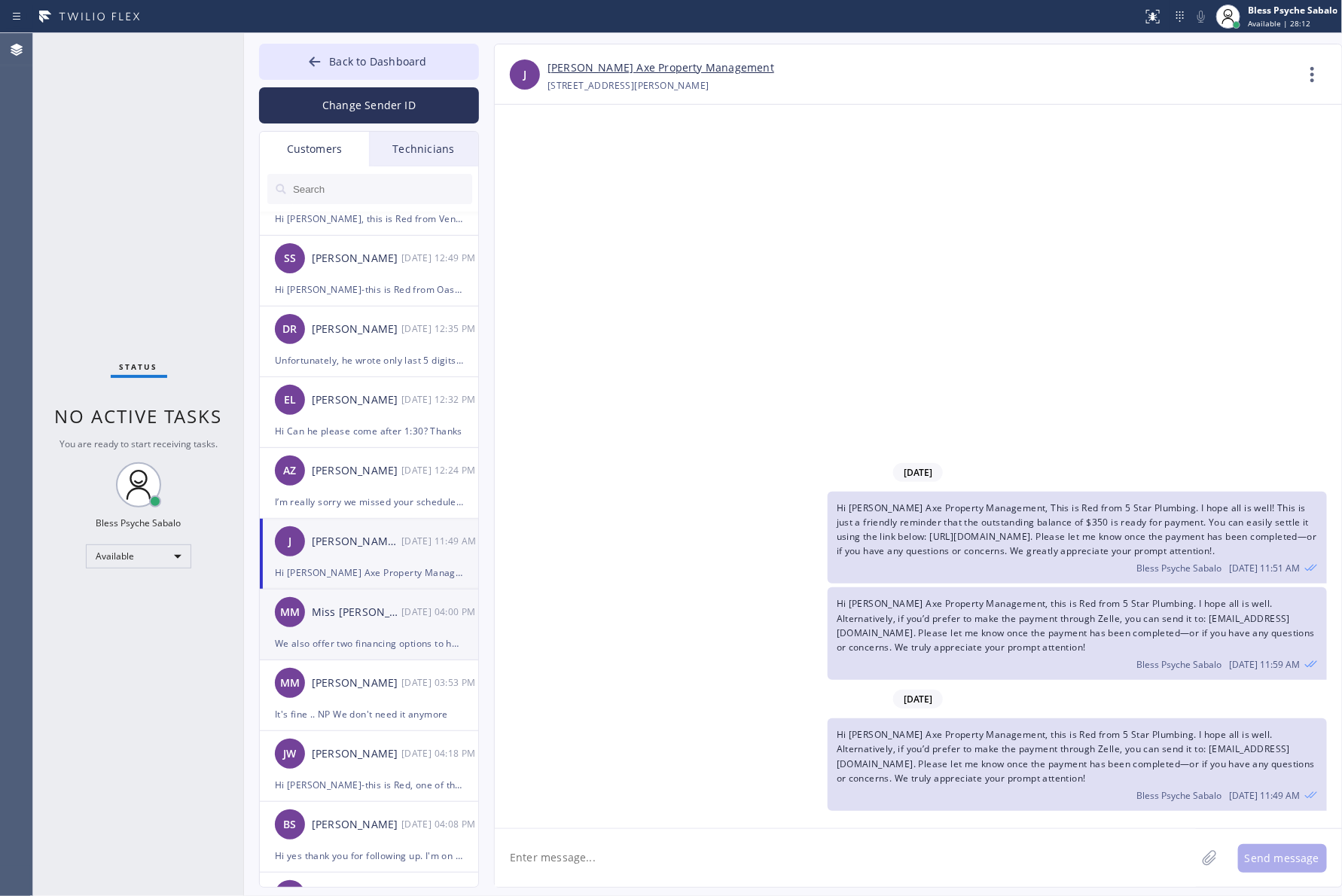
click at [337, 600] on div "MM Miss Monique 08/06 04:00 PM" at bounding box center [369, 612] width 220 height 45
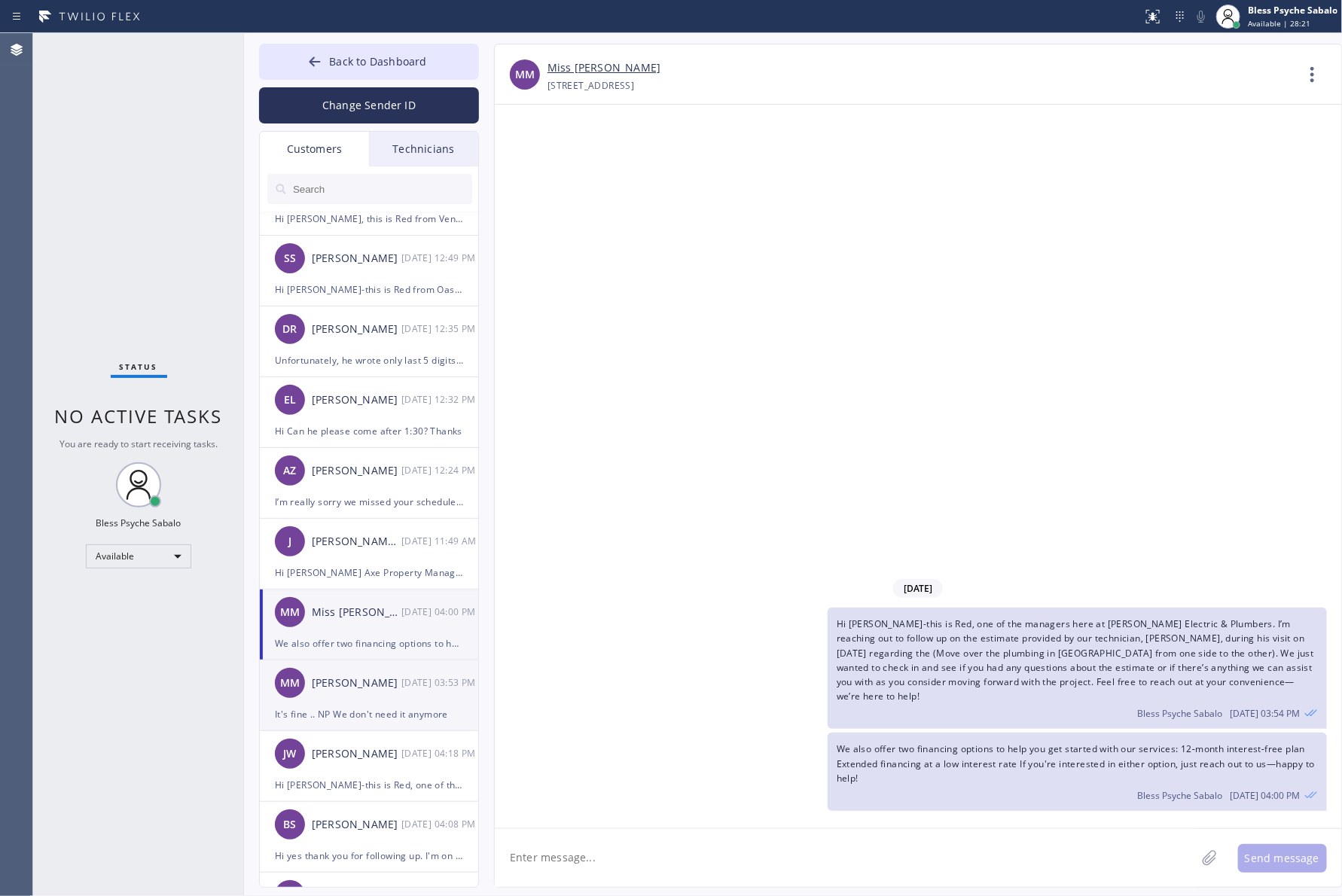
click at [351, 710] on div "It's fine .. NP We don't need it anymore" at bounding box center [369, 714] width 189 height 17
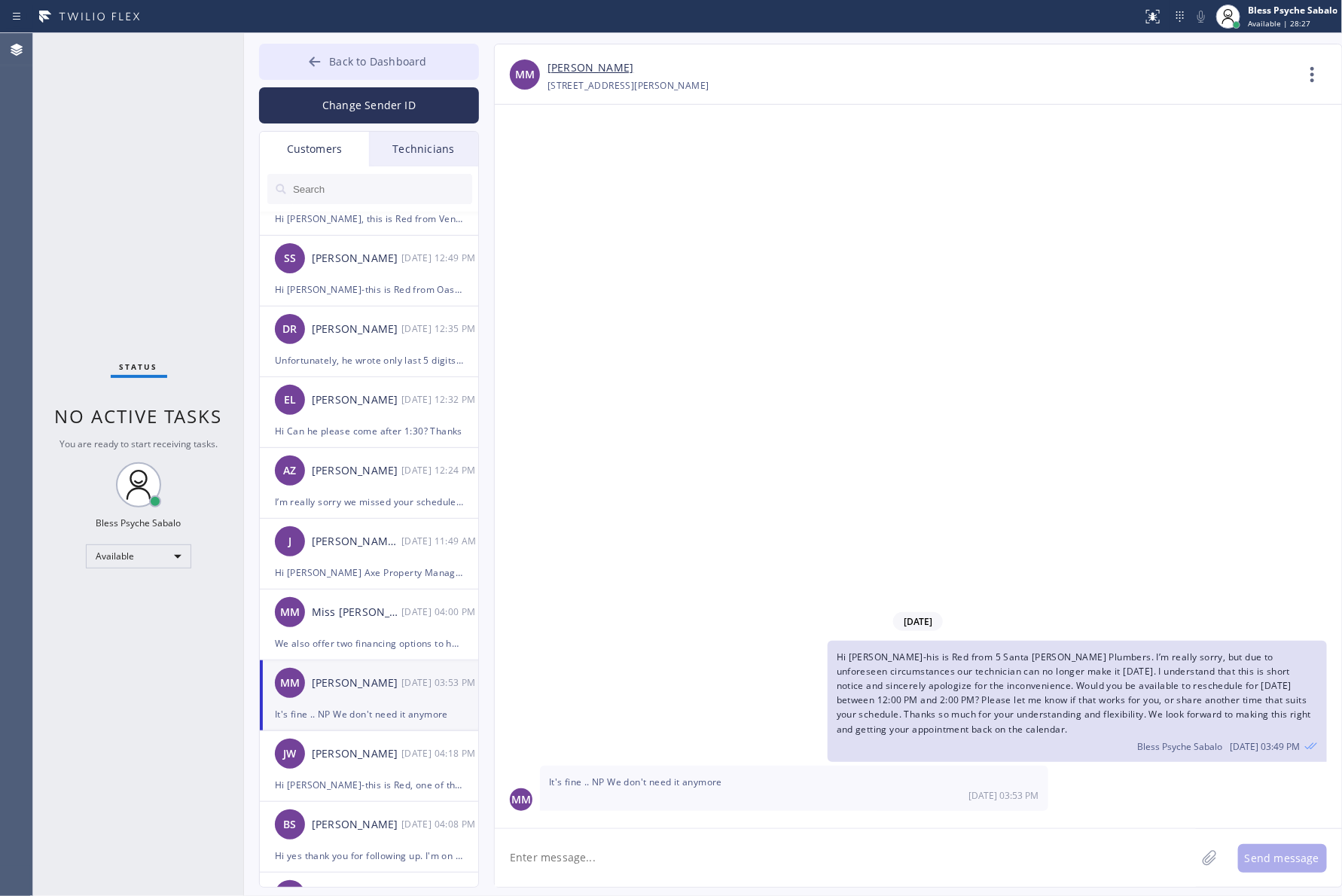
click at [340, 52] on button "Back to Dashboard" at bounding box center [369, 61] width 220 height 36
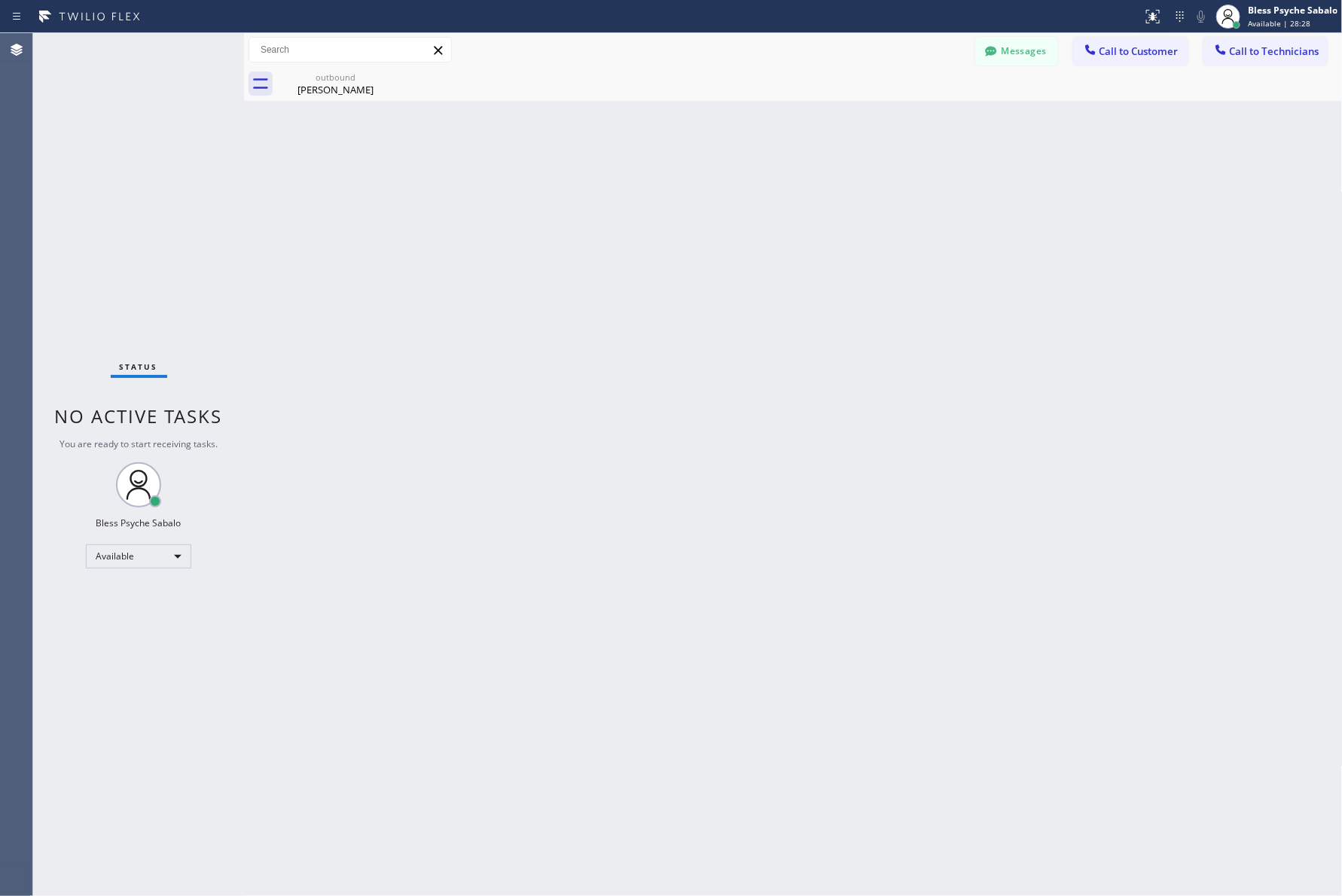
drag, startPoint x: 701, startPoint y: 252, endPoint x: 830, endPoint y: 260, distance: 129.2
click at [702, 252] on div "Back to Dashboard Change Sender ID Customers Technicians CW [PERSON_NAME] [DATE…" at bounding box center [793, 465] width 1099 height 863
click at [383, 74] on icon at bounding box center [384, 77] width 18 height 18
click at [452, 223] on div "Back to Dashboard Change Sender ID Customers Technicians CW [PERSON_NAME] [DATE…" at bounding box center [793, 465] width 1099 height 863
click at [912, 266] on div "Back to Dashboard Change Sender ID Customers Technicians CW [PERSON_NAME] [DATE…" at bounding box center [793, 465] width 1099 height 863
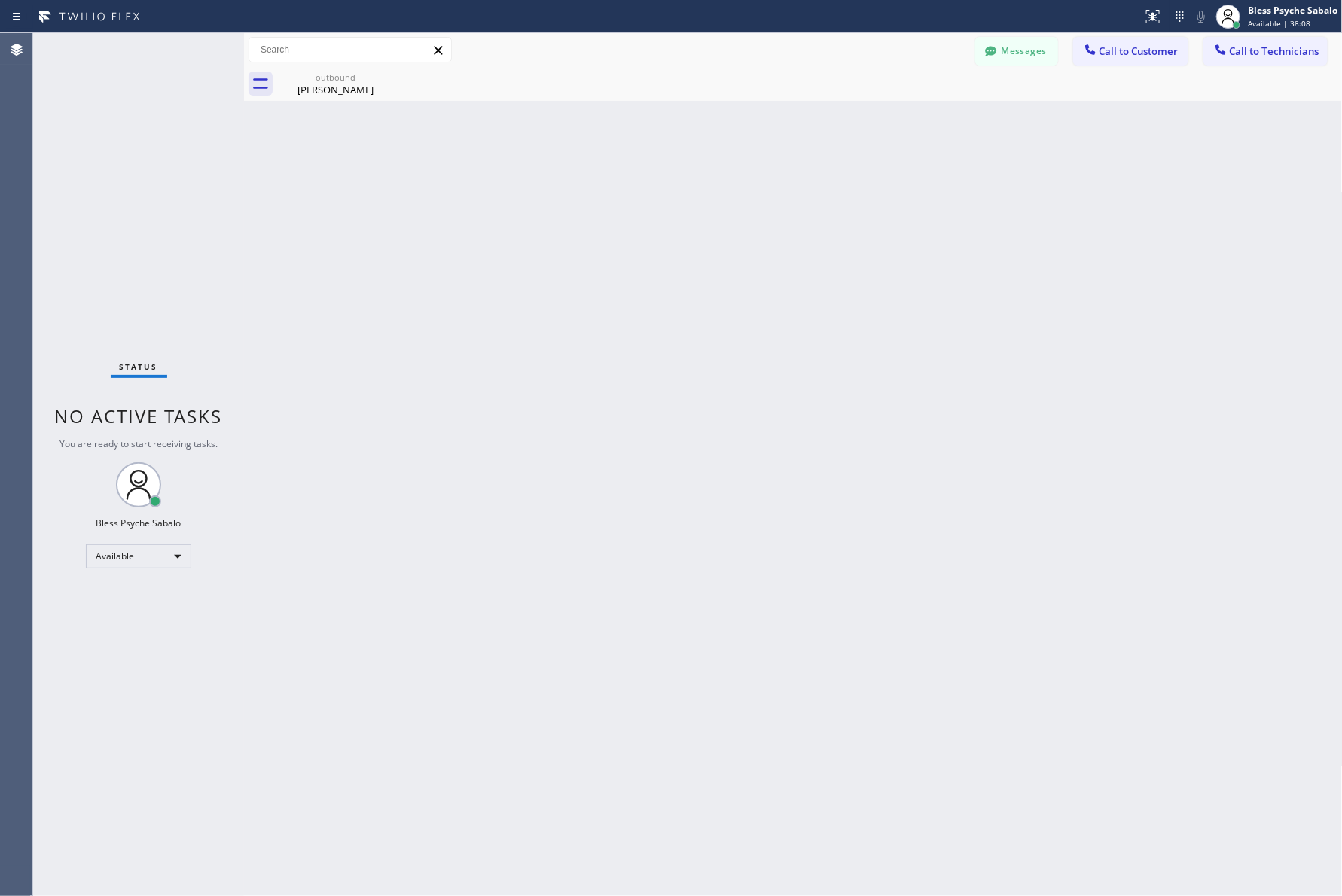
click at [691, 373] on div "Back to Dashboard Change Sender ID Customers Technicians CW [PERSON_NAME] [DATE…" at bounding box center [793, 465] width 1099 height 863
click at [829, 510] on div "Back to Dashboard Change Sender ID Customers Technicians CW [PERSON_NAME] [DATE…" at bounding box center [793, 465] width 1099 height 863
click at [797, 584] on div "Back to Dashboard Change Sender ID Customers Technicians CW [PERSON_NAME] [DATE…" at bounding box center [793, 465] width 1099 height 863
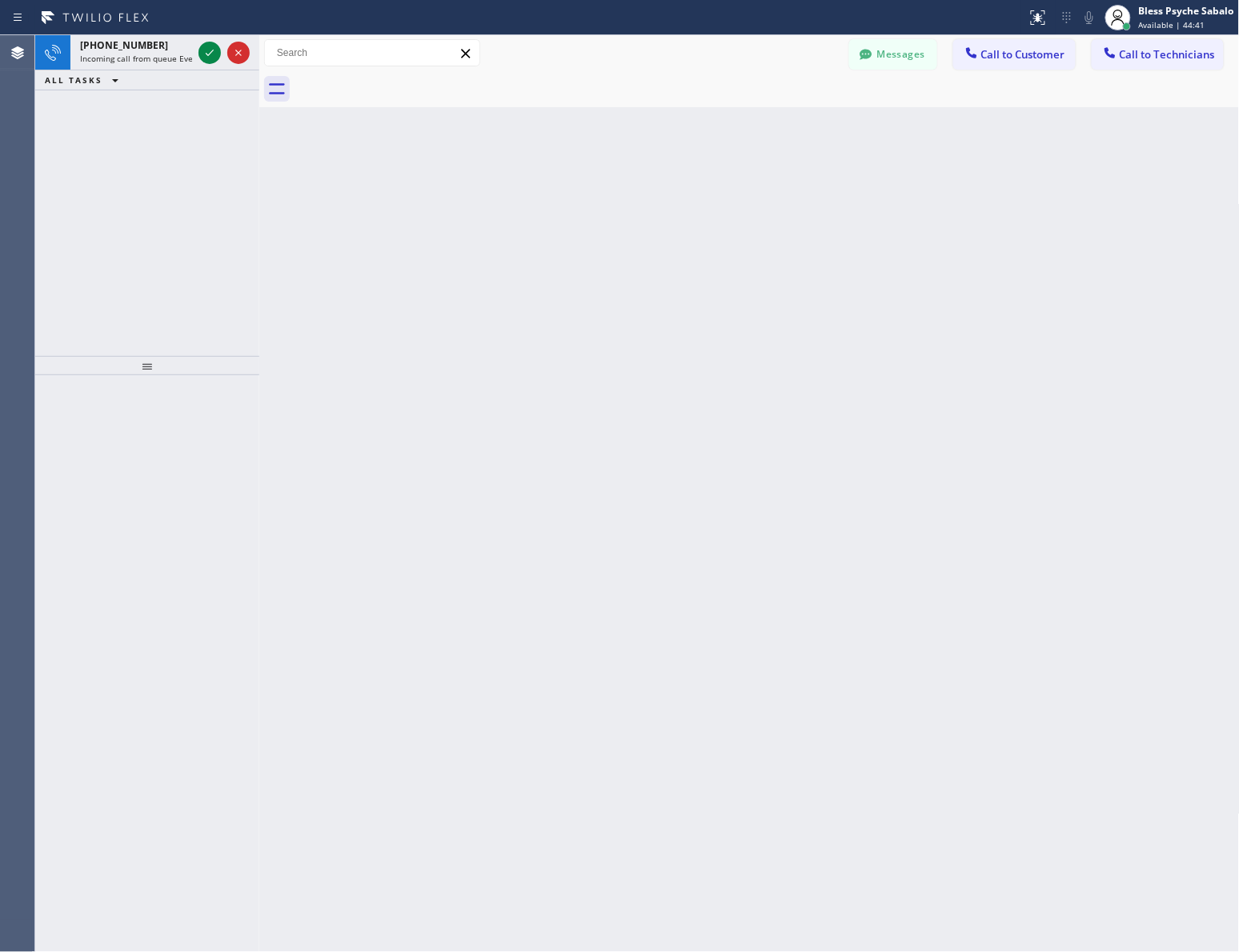
click at [114, 30] on div "Status report No issues detected If you experience an issue, please download th…" at bounding box center [619, 18] width 1239 height 35
click at [120, 50] on span "+15623036370" at bounding box center [124, 45] width 88 height 14
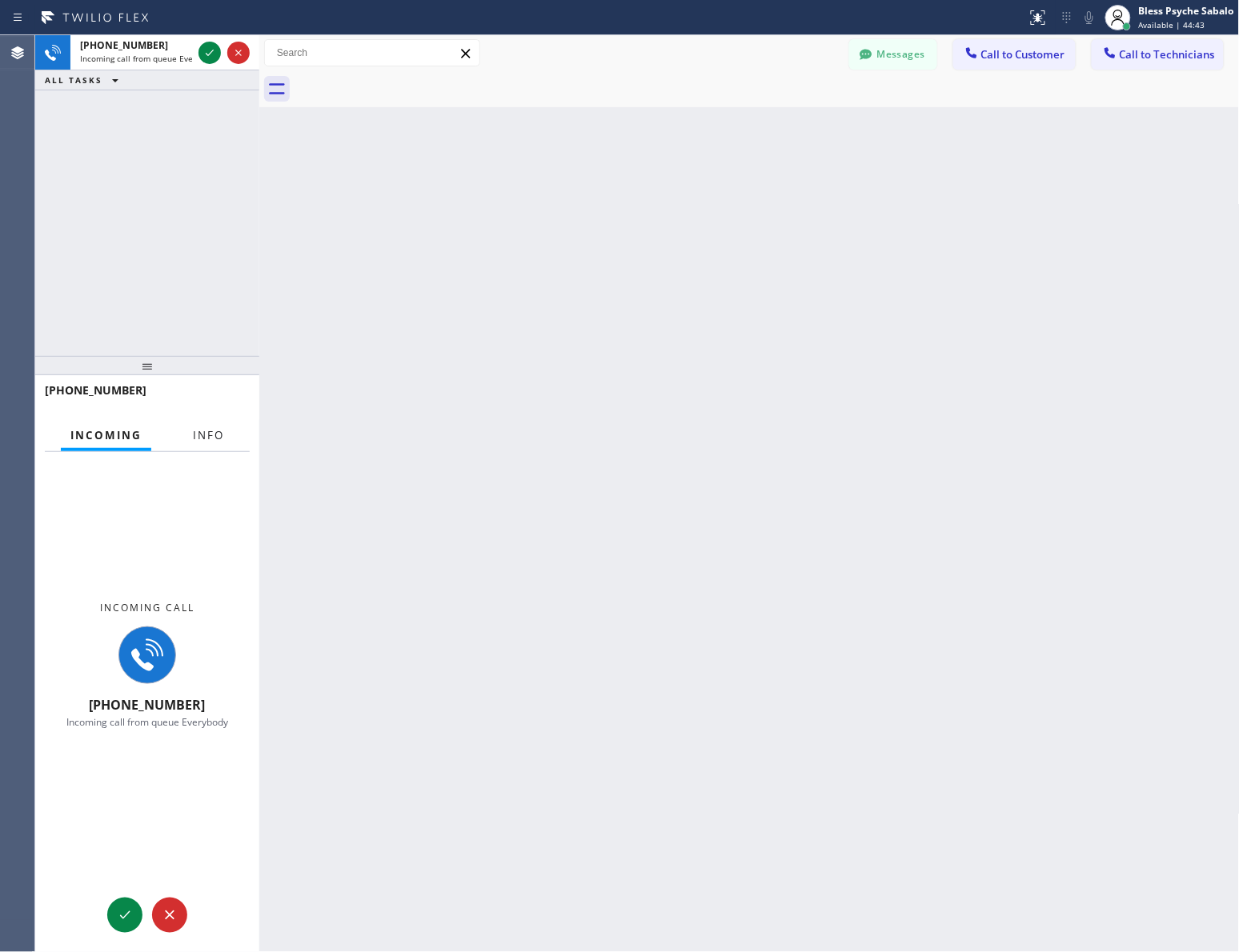
click at [209, 421] on button "Info" at bounding box center [208, 436] width 51 height 31
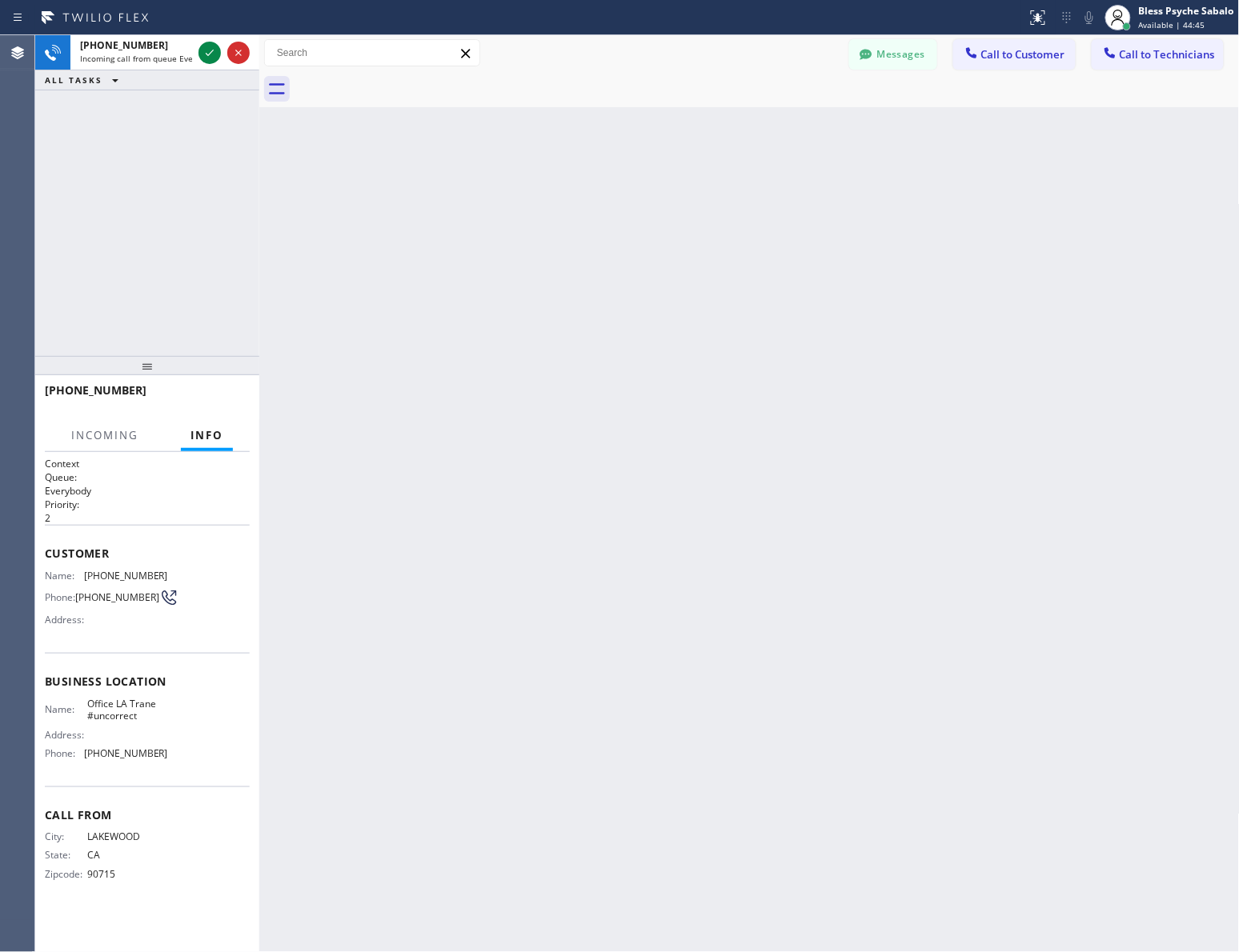
click at [483, 629] on div "Back to Dashboard Change Sender ID Customers Technicians CW [PERSON_NAME] [DATE…" at bounding box center [749, 494] width 981 height 917
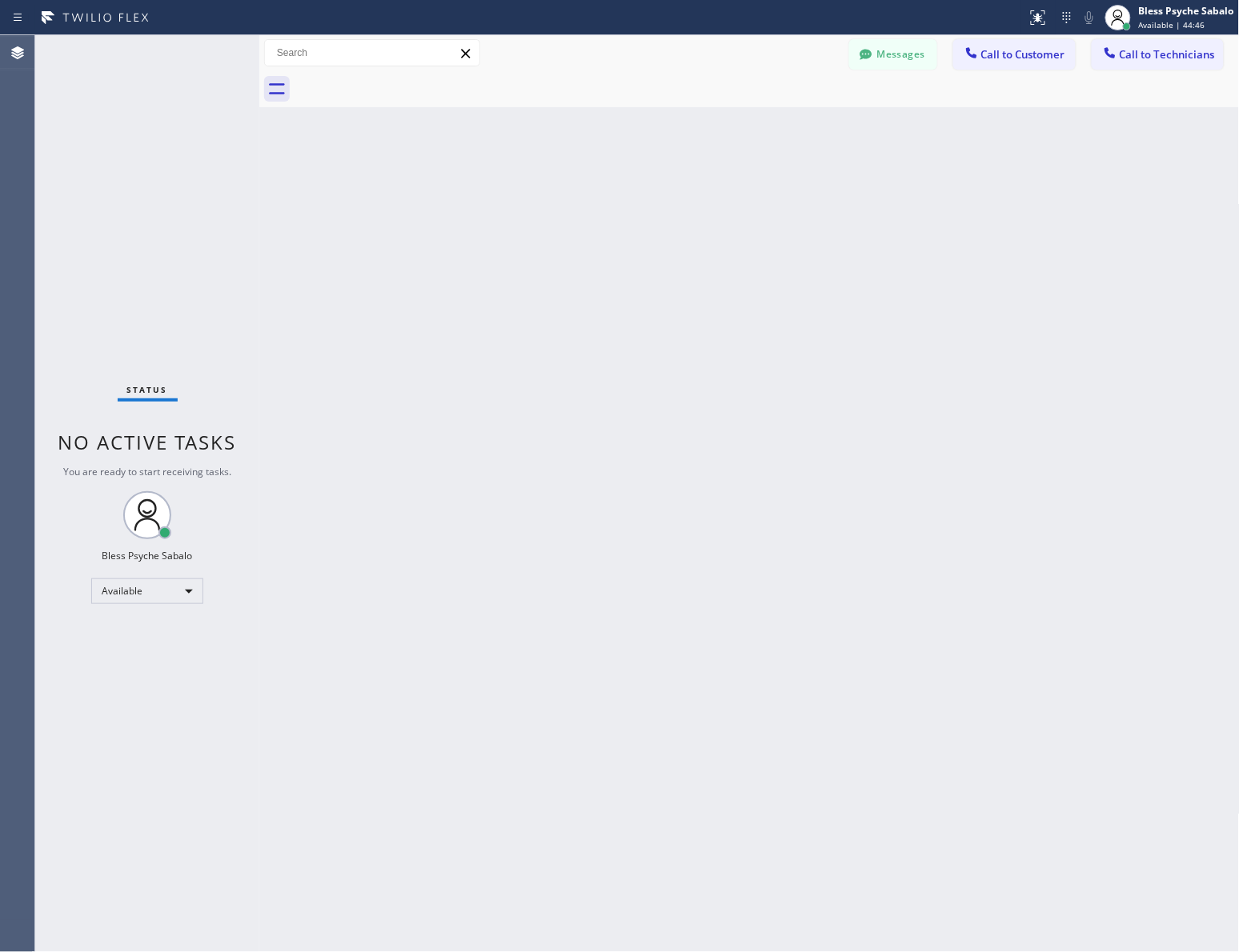
drag, startPoint x: 458, startPoint y: 341, endPoint x: 1142, endPoint y: 442, distance: 691.4
click at [463, 342] on div "Back to Dashboard Change Sender ID Customers Technicians CW [PERSON_NAME] [DATE…" at bounding box center [749, 494] width 981 height 917
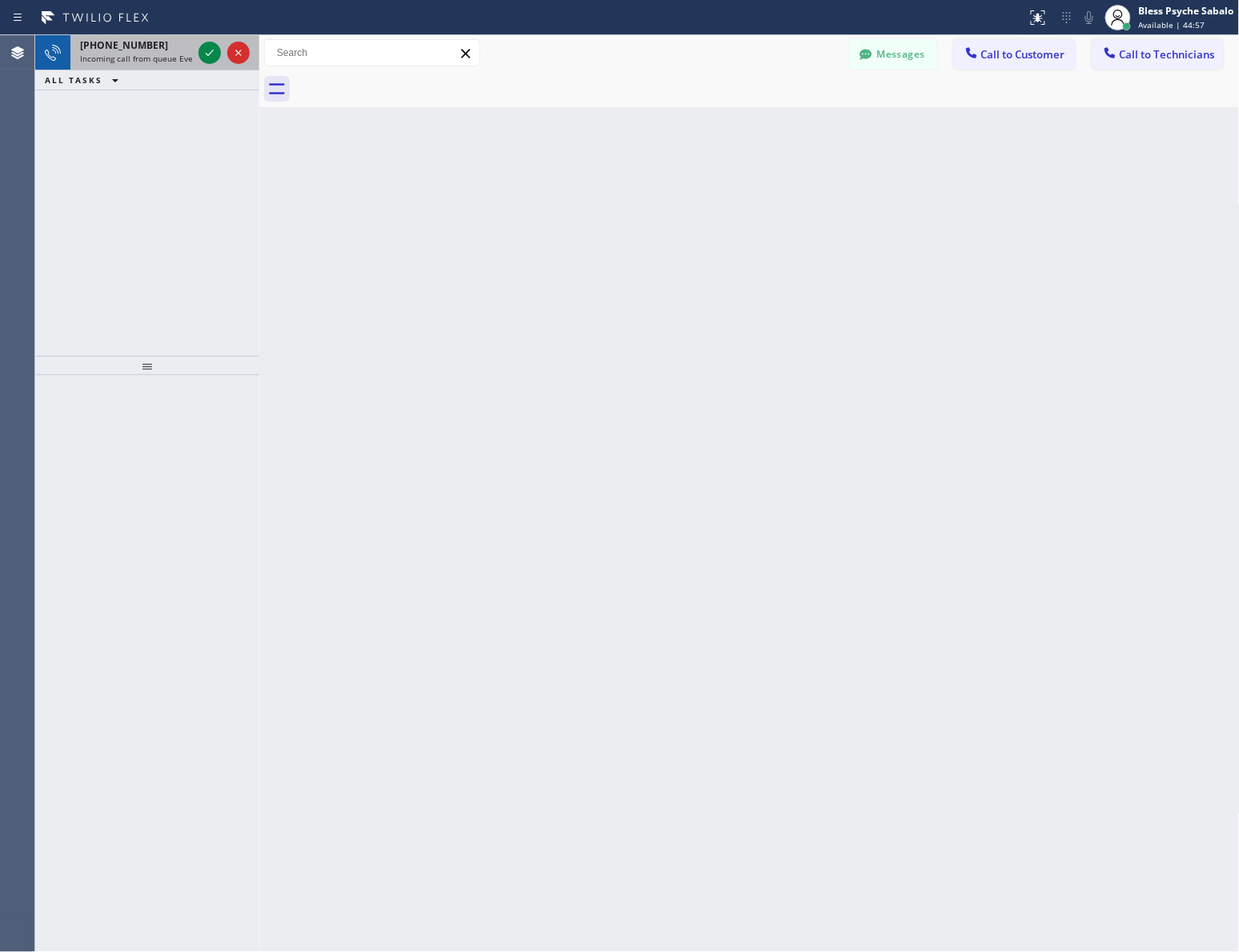
click at [112, 45] on span "+15623036370" at bounding box center [124, 45] width 88 height 14
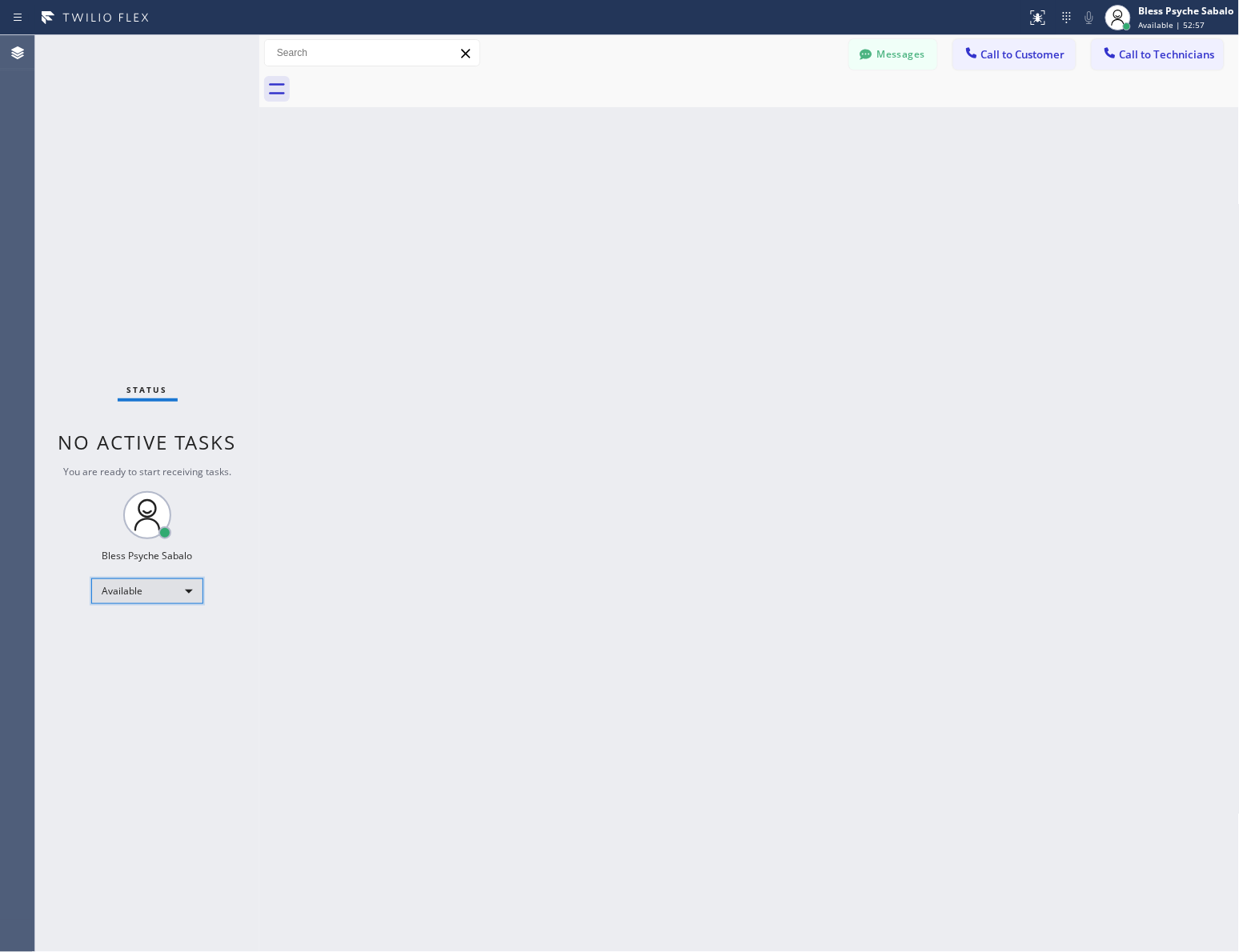
click at [126, 592] on div "Available" at bounding box center [147, 591] width 112 height 25
click at [142, 651] on li "Unavailable" at bounding box center [146, 653] width 109 height 20
drag, startPoint x: 384, startPoint y: 619, endPoint x: 395, endPoint y: 621, distance: 11.2
click at [386, 621] on div "Back to Dashboard Change Sender ID Customers Technicians CW [PERSON_NAME] [DATE…" at bounding box center [749, 494] width 981 height 917
click at [754, 46] on div "Messages Call to Customer Call to Technicians Outbound call Location University…" at bounding box center [749, 53] width 981 height 28
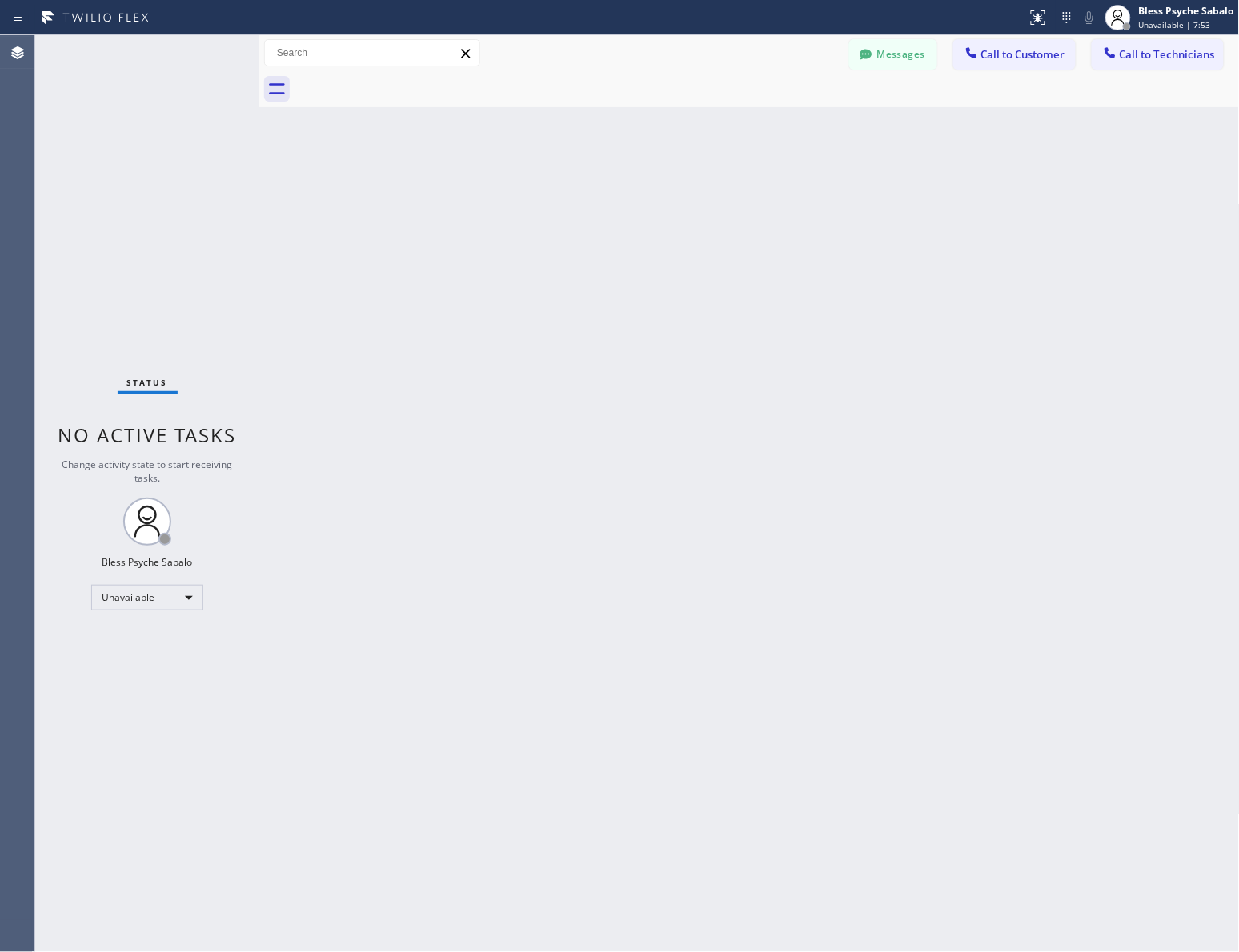
drag, startPoint x: 551, startPoint y: 513, endPoint x: 715, endPoint y: 497, distance: 164.8
click at [558, 514] on div "Back to Dashboard Change Sender ID Customers Technicians CW [PERSON_NAME] [DATE…" at bounding box center [749, 494] width 981 height 917
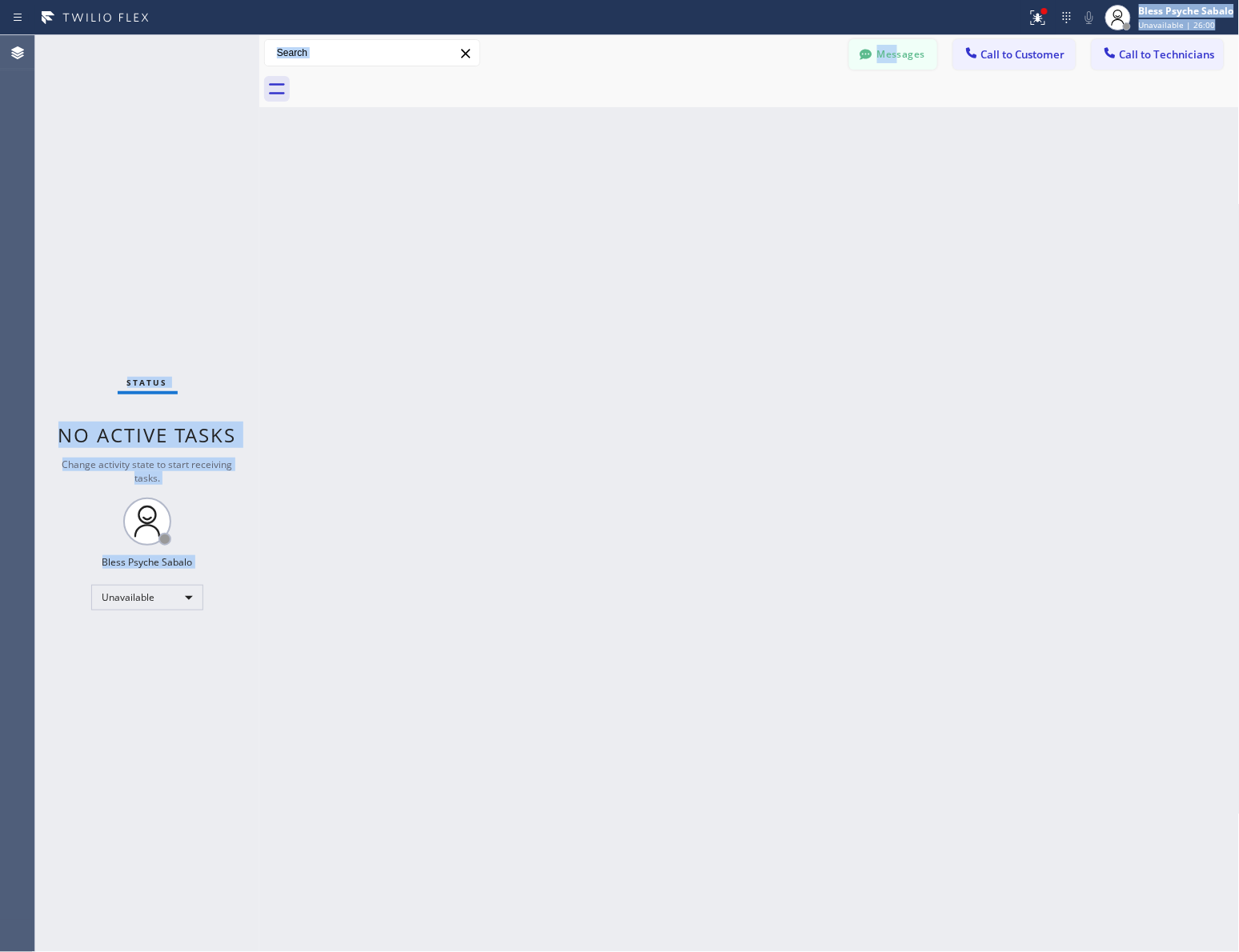
click at [894, 51] on div "Status report Issue detected This issue could affect your workflow. Please cont…" at bounding box center [619, 476] width 1239 height 952
click at [886, 57] on button "Messages" at bounding box center [894, 54] width 88 height 30
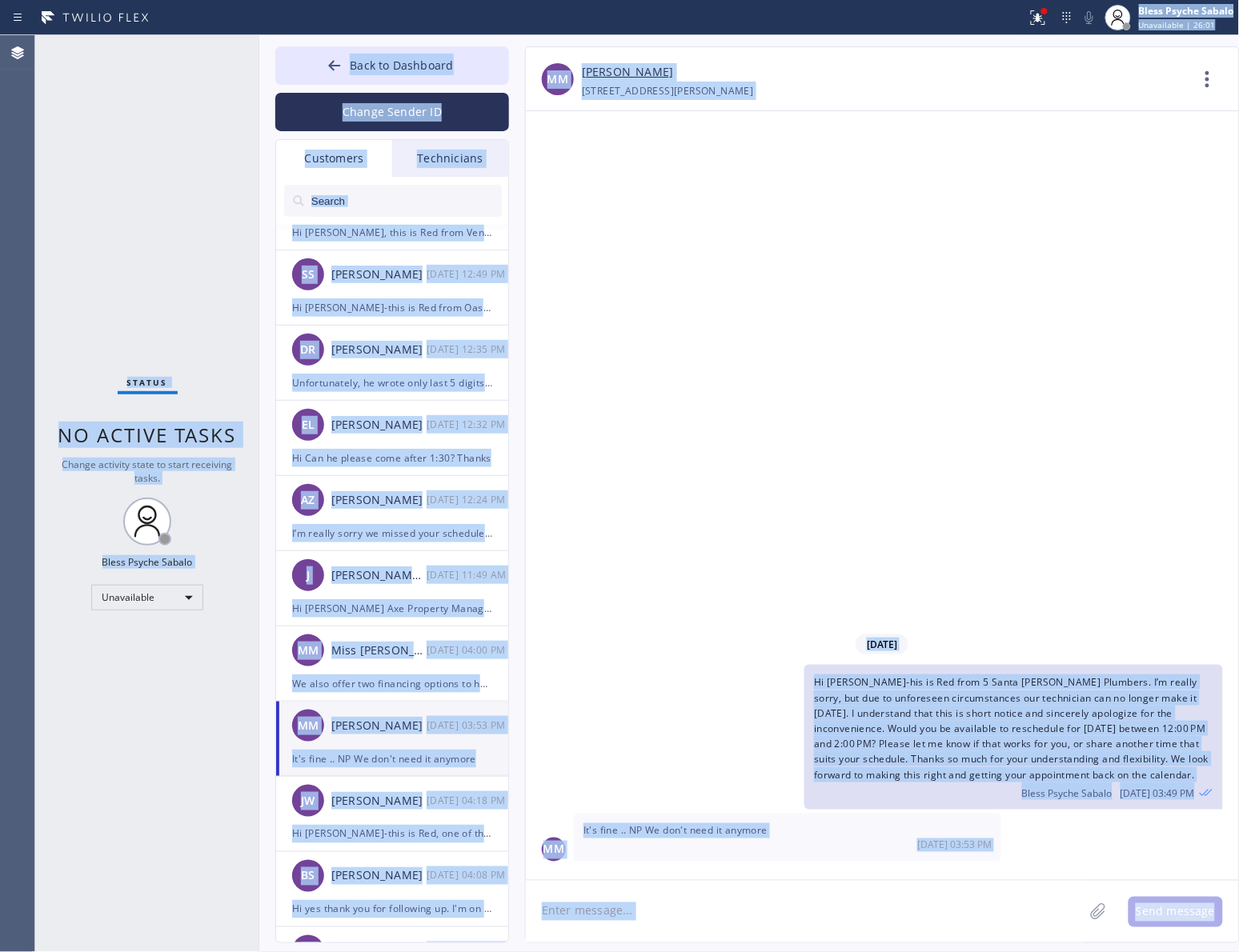
click at [352, 198] on input "text" at bounding box center [406, 200] width 192 height 32
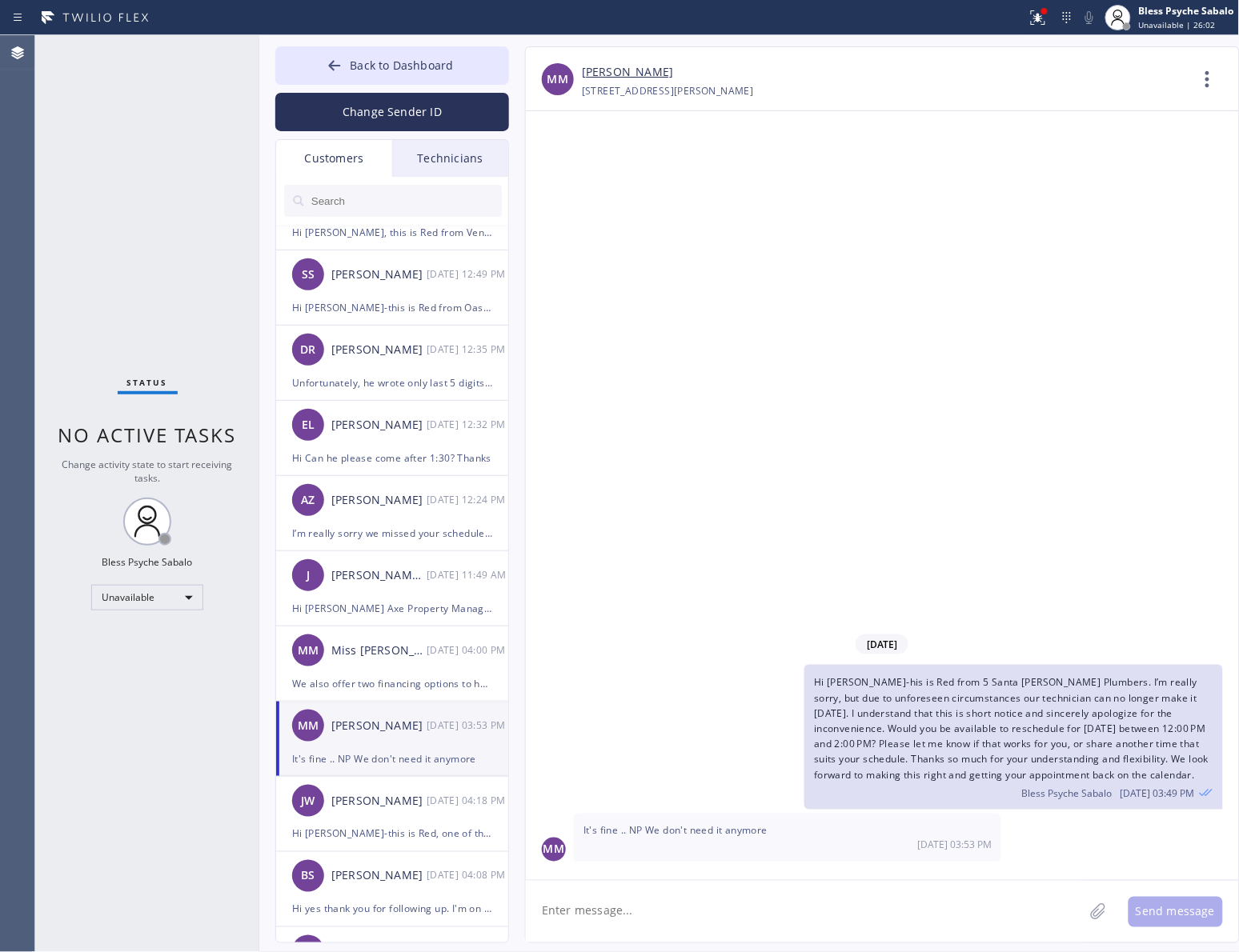
click at [353, 174] on div "Customers" at bounding box center [333, 158] width 116 height 37
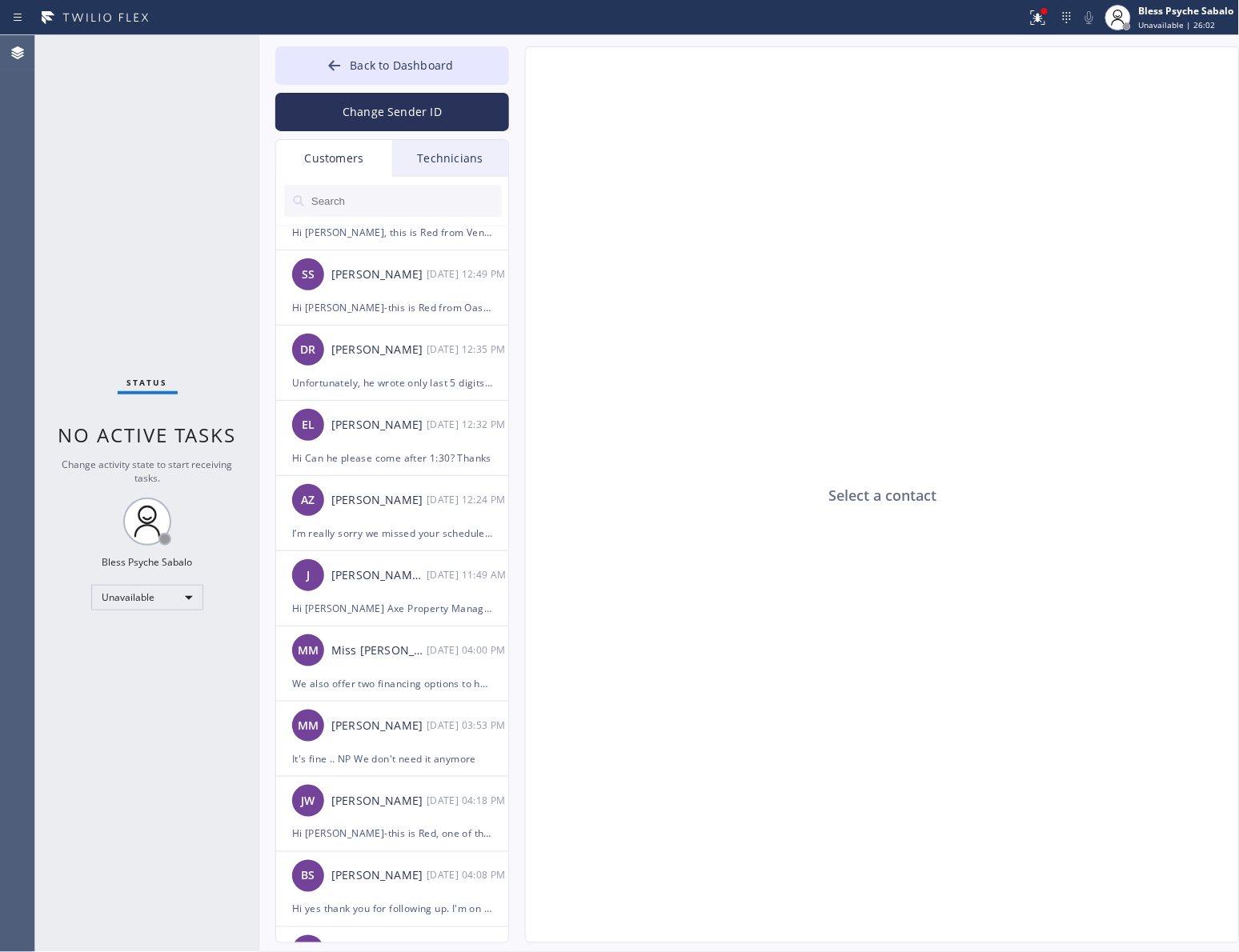
click at [454, 161] on div "Technicians" at bounding box center [450, 158] width 116 height 37
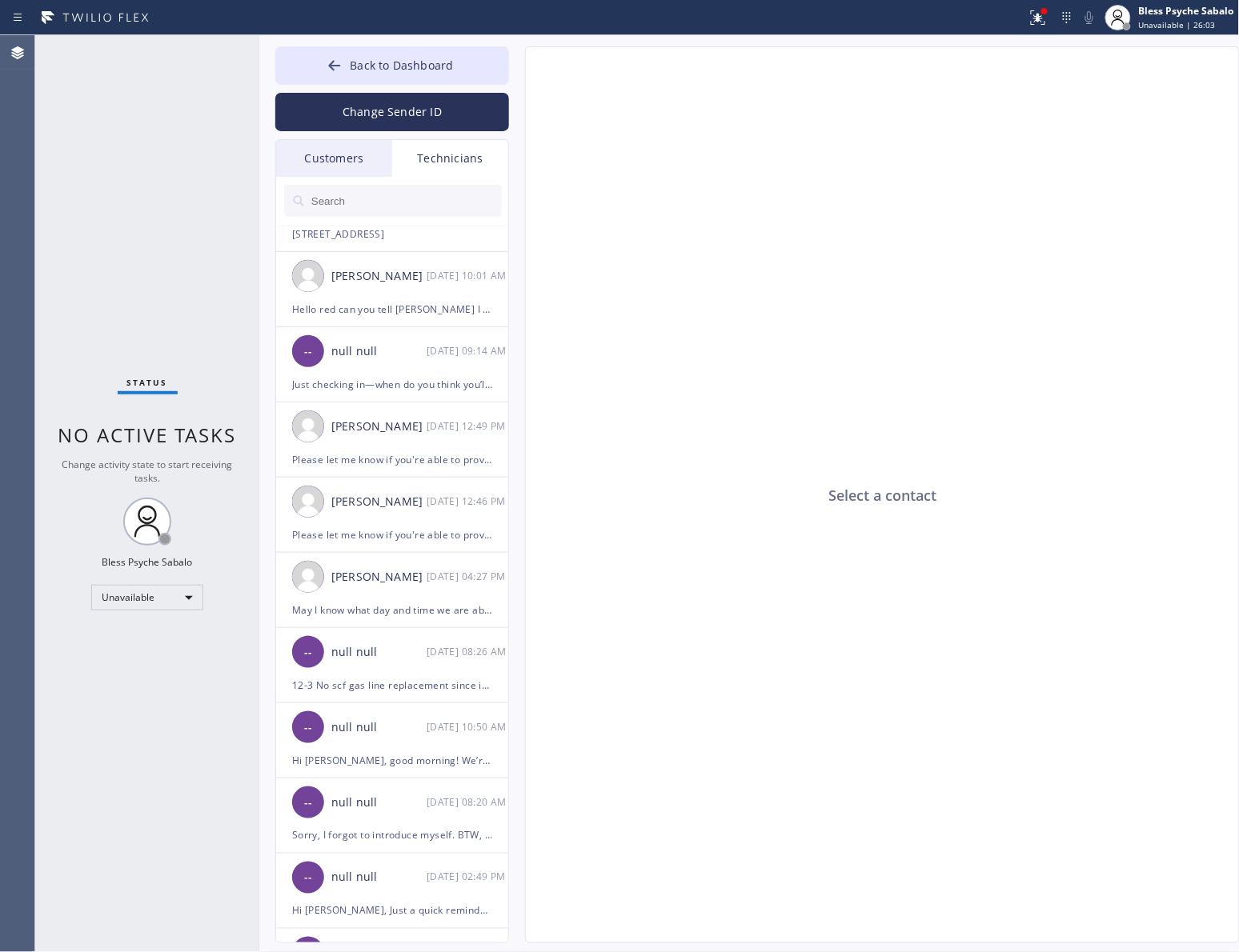
click at [453, 161] on div "Technicians" at bounding box center [450, 158] width 116 height 37
click at [487, 327] on li "Roy Martin Navarrette 08/05 10:01 AM Hello red can you tell alex I need some su…" at bounding box center [392, 365] width 234 height 75
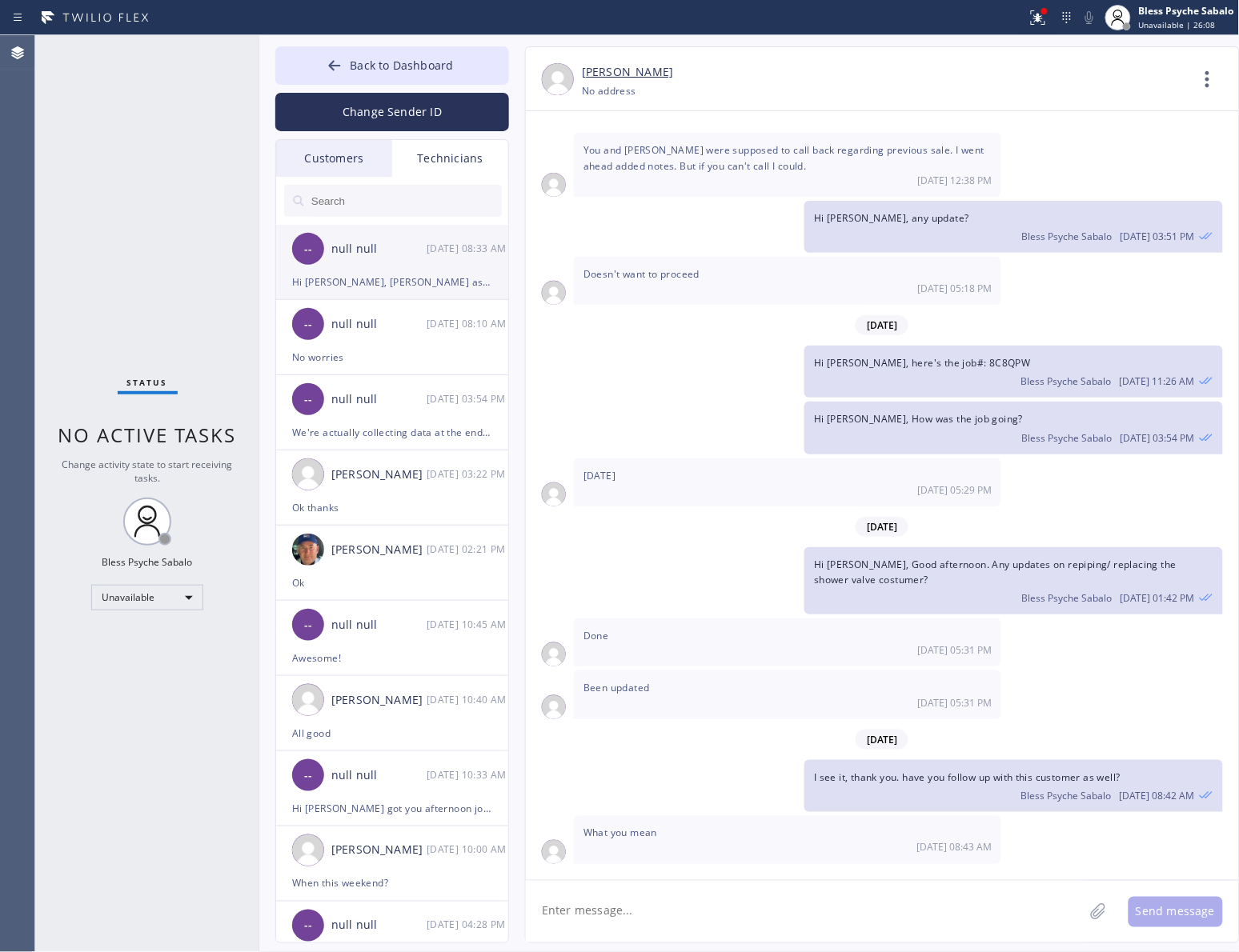
click at [407, 278] on div "Hi [PERSON_NAME], [PERSON_NAME] ask me when are you able to send the photos and…" at bounding box center [392, 281] width 200 height 19
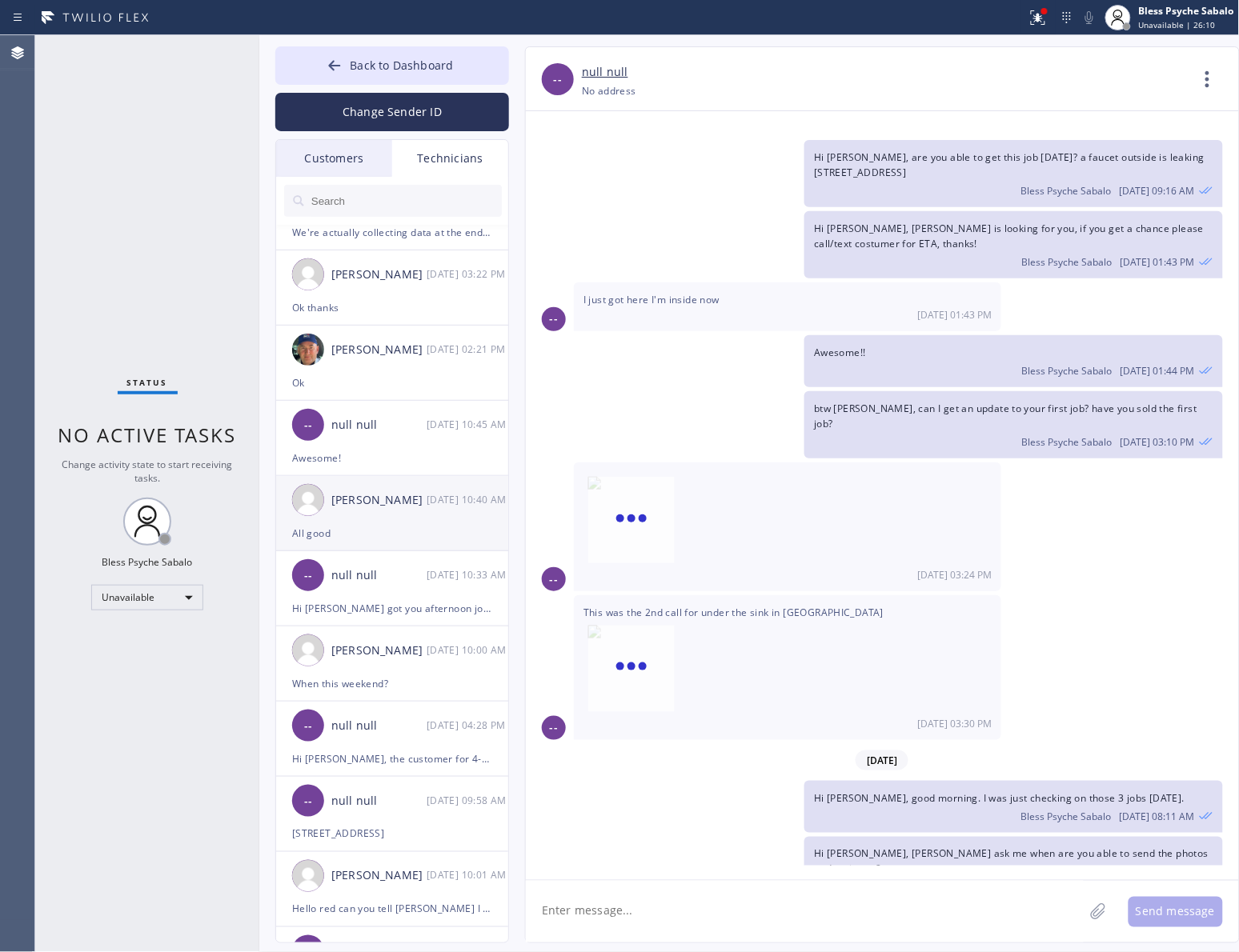
scroll to position [300, 0]
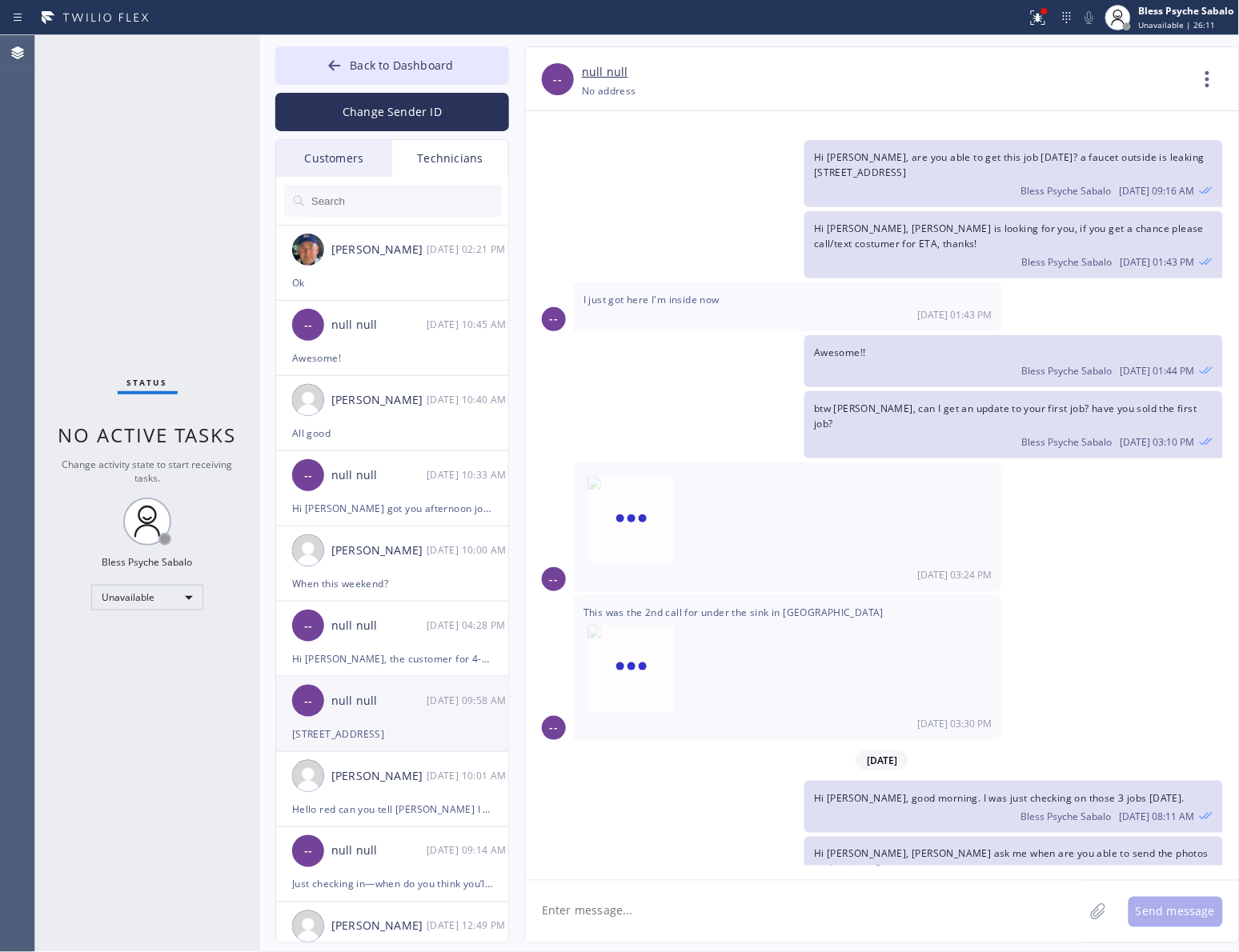
click at [411, 725] on div "[STREET_ADDRESS]" at bounding box center [392, 734] width 200 height 19
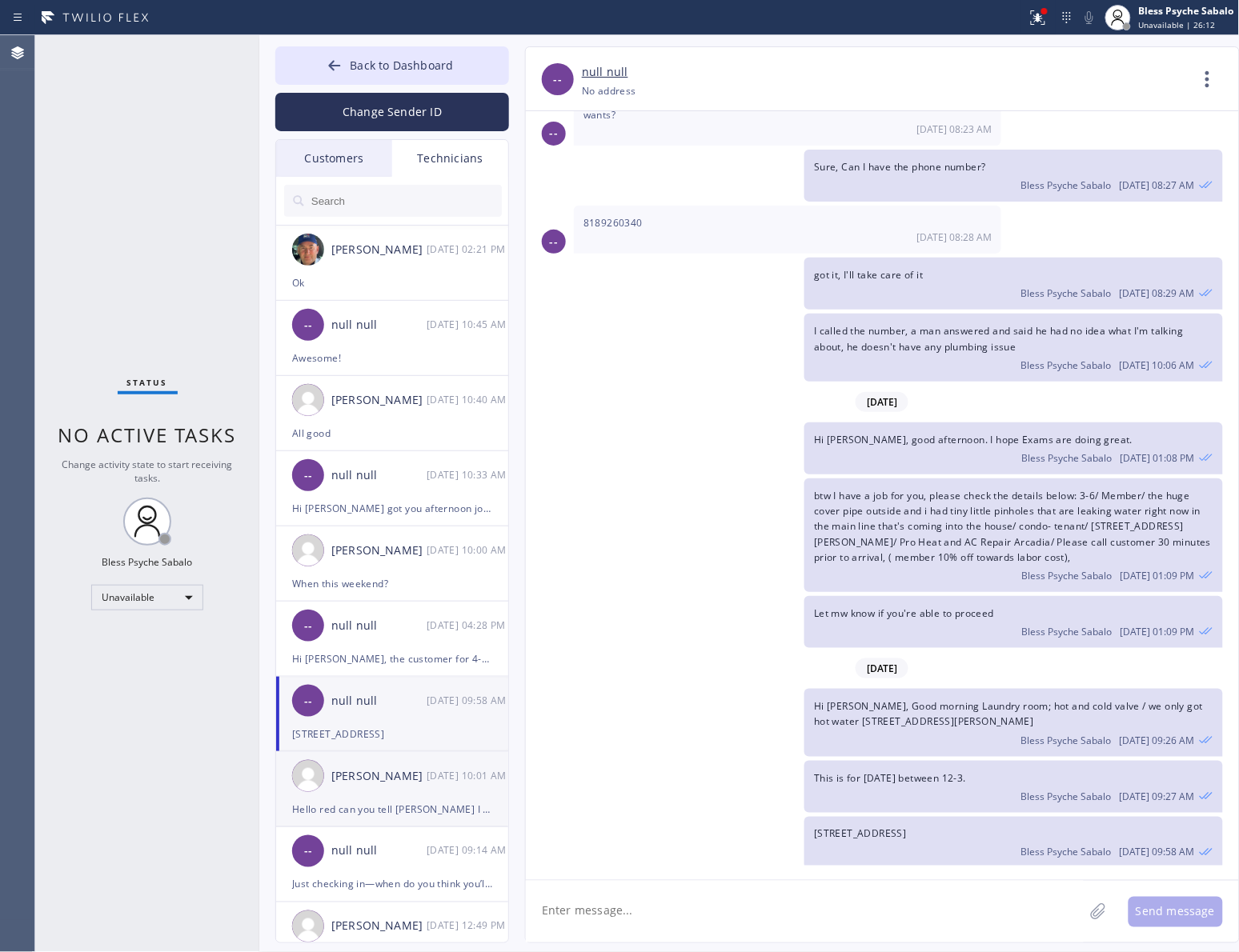
click at [415, 805] on div "Hello red can you tell [PERSON_NAME] I need some supplies at [PERSON_NAME] need…" at bounding box center [392, 809] width 200 height 19
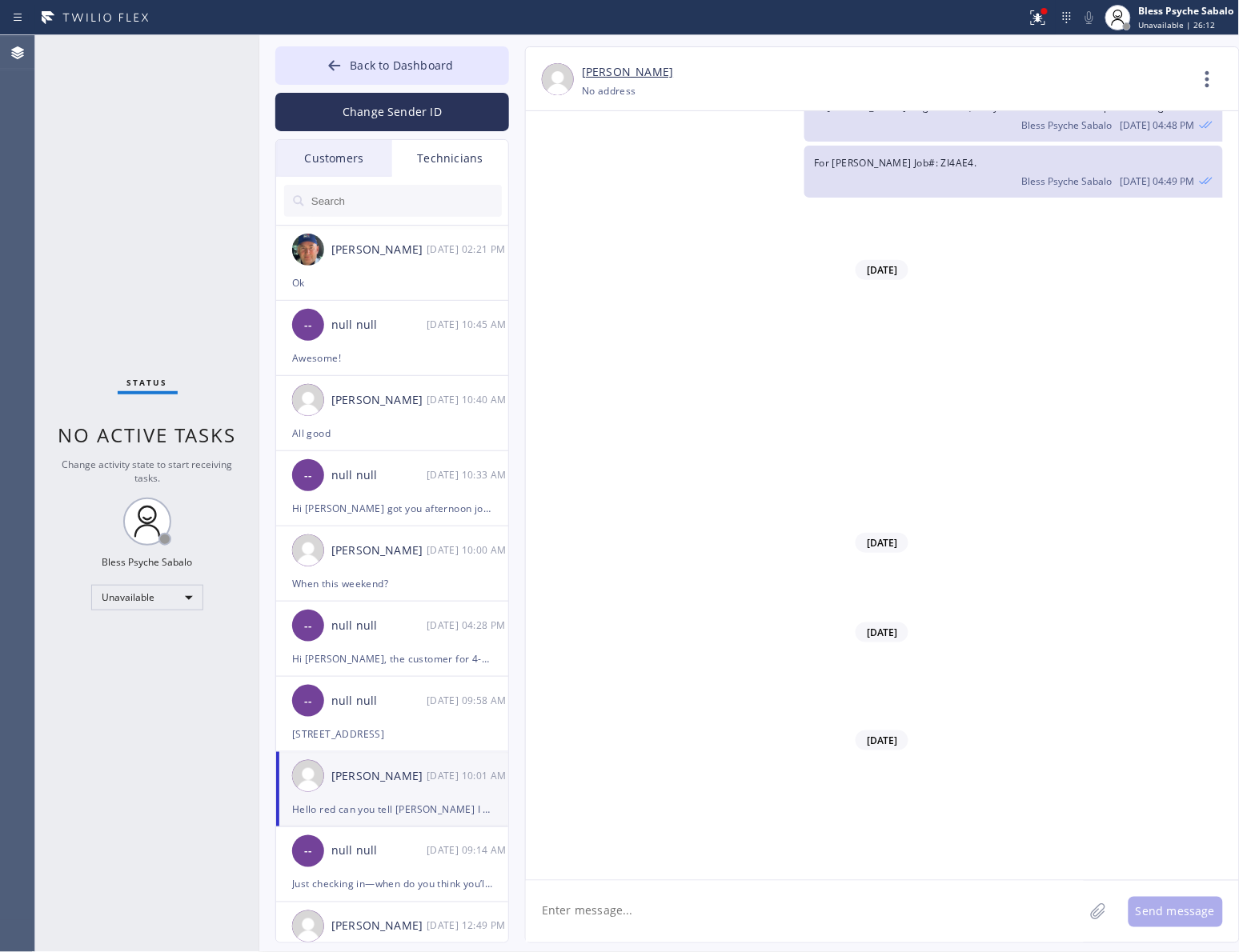
scroll to position [5823, 0]
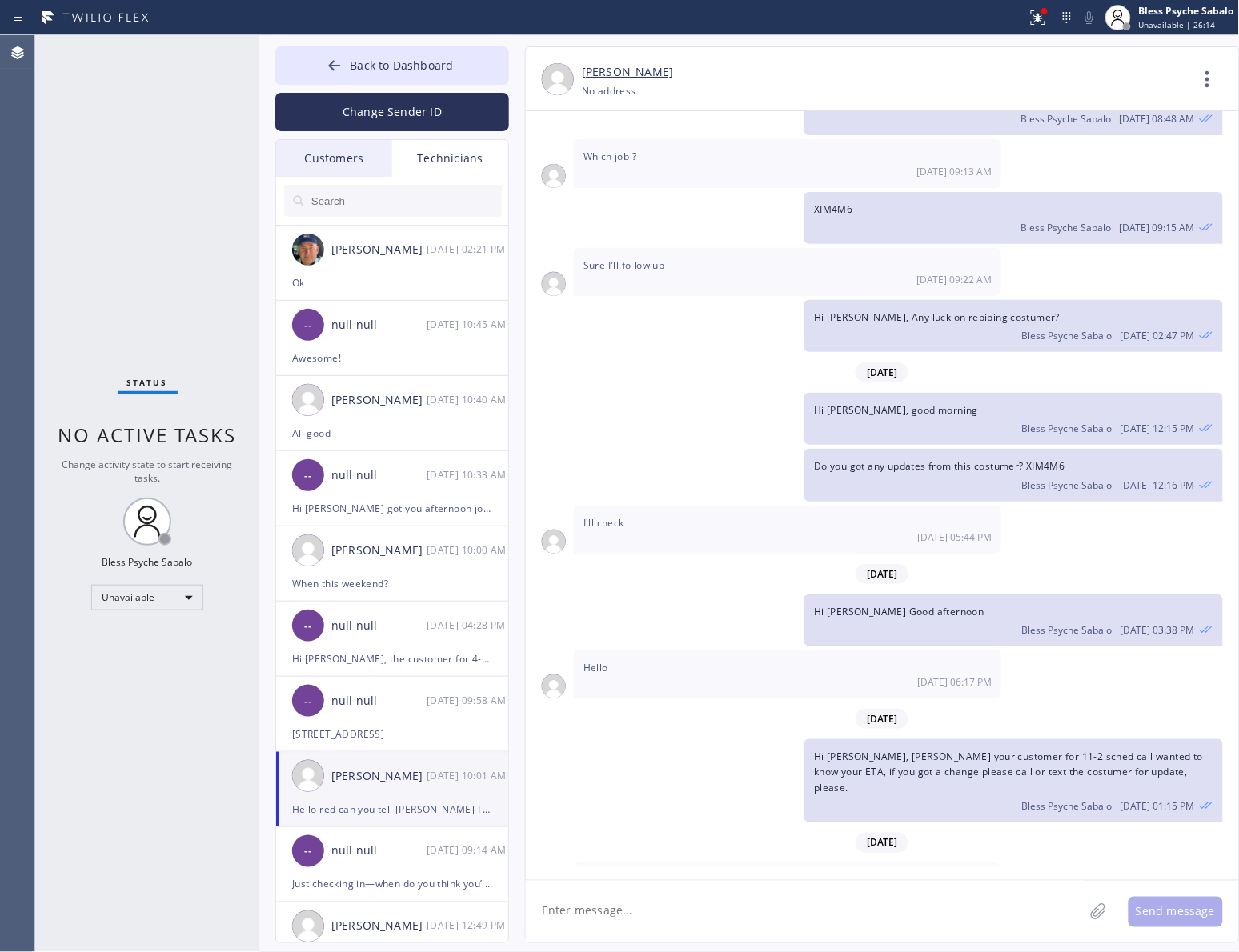
click at [696, 874] on span "Hello red can you tell [PERSON_NAME] I need some supplies at [PERSON_NAME] need…" at bounding box center [787, 887] width 407 height 28
click at [762, 930] on textarea at bounding box center [805, 911] width 558 height 62
click at [758, 903] on div "[DATE] 10:01 AM" at bounding box center [788, 910] width 409 height 14
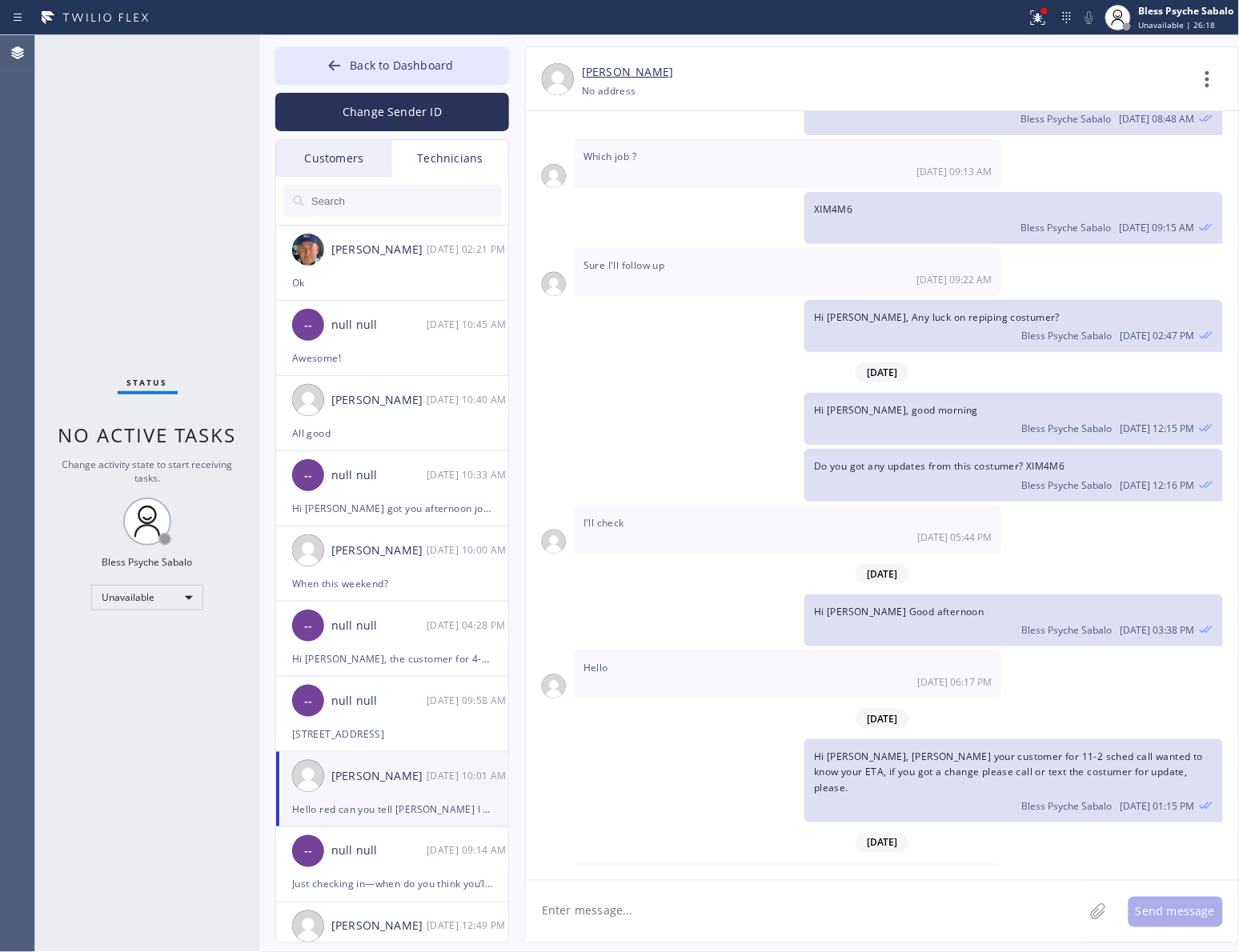
click at [758, 903] on div "[DATE] 10:01 AM" at bounding box center [788, 910] width 409 height 14
click at [753, 878] on div "06/09/2025 Please text me. 06/09 01:27 PM 06/12/2025 Hi Roy, Just a quick remin…" at bounding box center [882, 496] width 713 height 769
click at [762, 874] on span "Hello red can you tell [PERSON_NAME] I need some supplies at [PERSON_NAME] need…" at bounding box center [787, 887] width 407 height 28
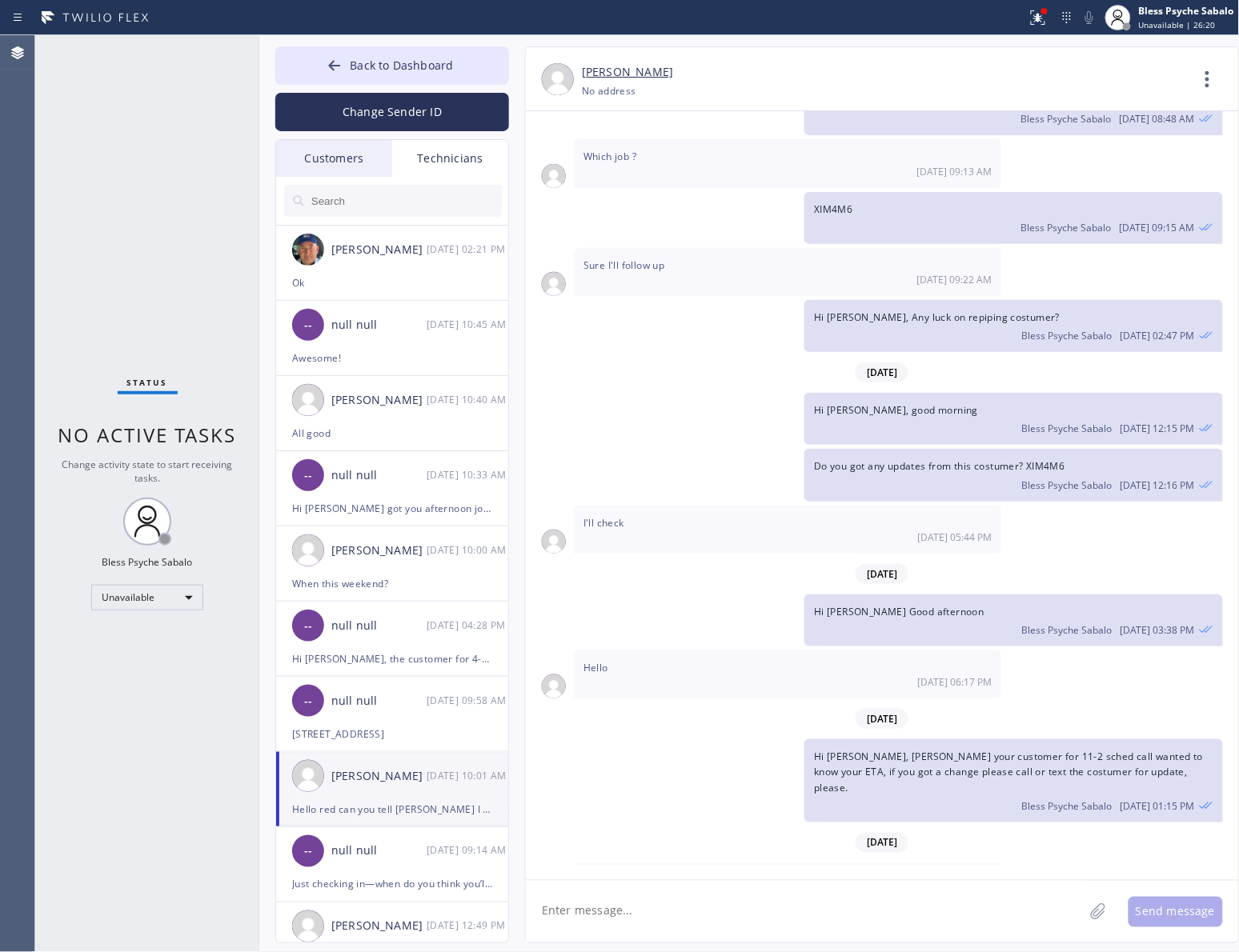
click at [762, 874] on span "Hello red can you tell [PERSON_NAME] I need some supplies at [PERSON_NAME] need…" at bounding box center [787, 887] width 407 height 28
click at [759, 878] on div "06/09/2025 Please text me. 06/09 01:27 PM 06/12/2025 Hi Roy, Just a quick remin…" at bounding box center [882, 496] width 713 height 769
click at [381, 725] on div "[STREET_ADDRESS]" at bounding box center [392, 734] width 200 height 19
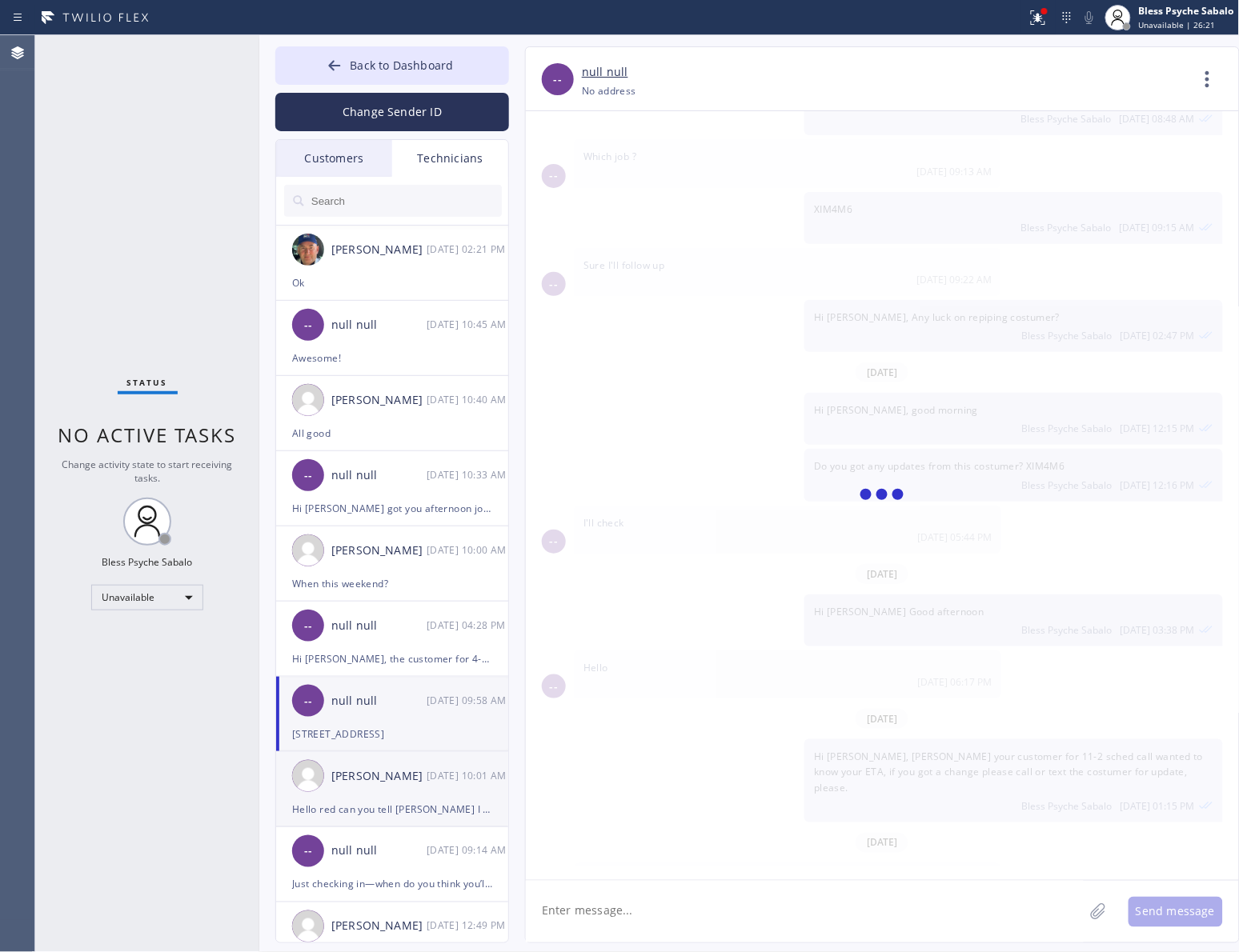
scroll to position [2971, 0]
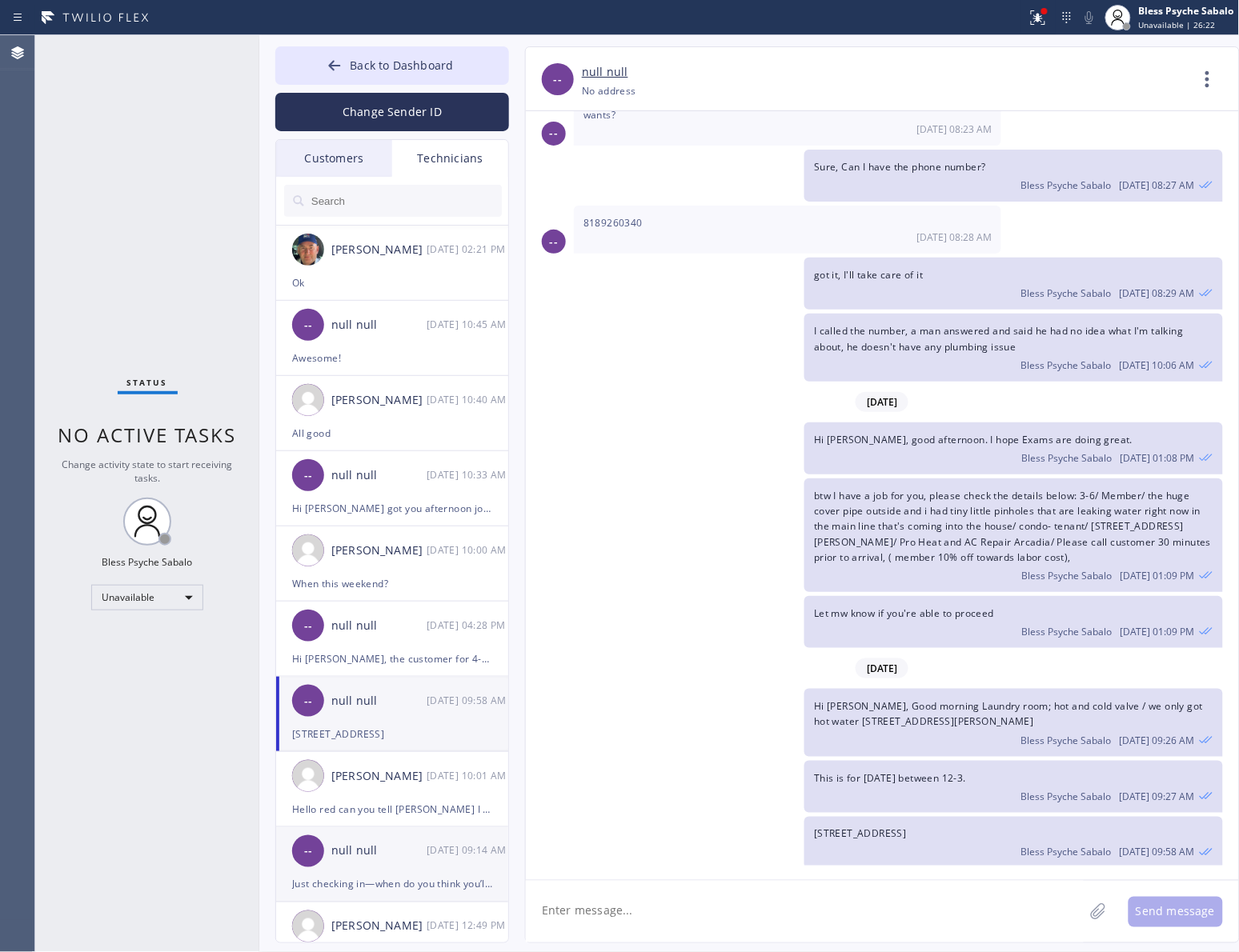
click at [406, 841] on div "-- null null 08/05 09:14 AM" at bounding box center [392, 851] width 234 height 48
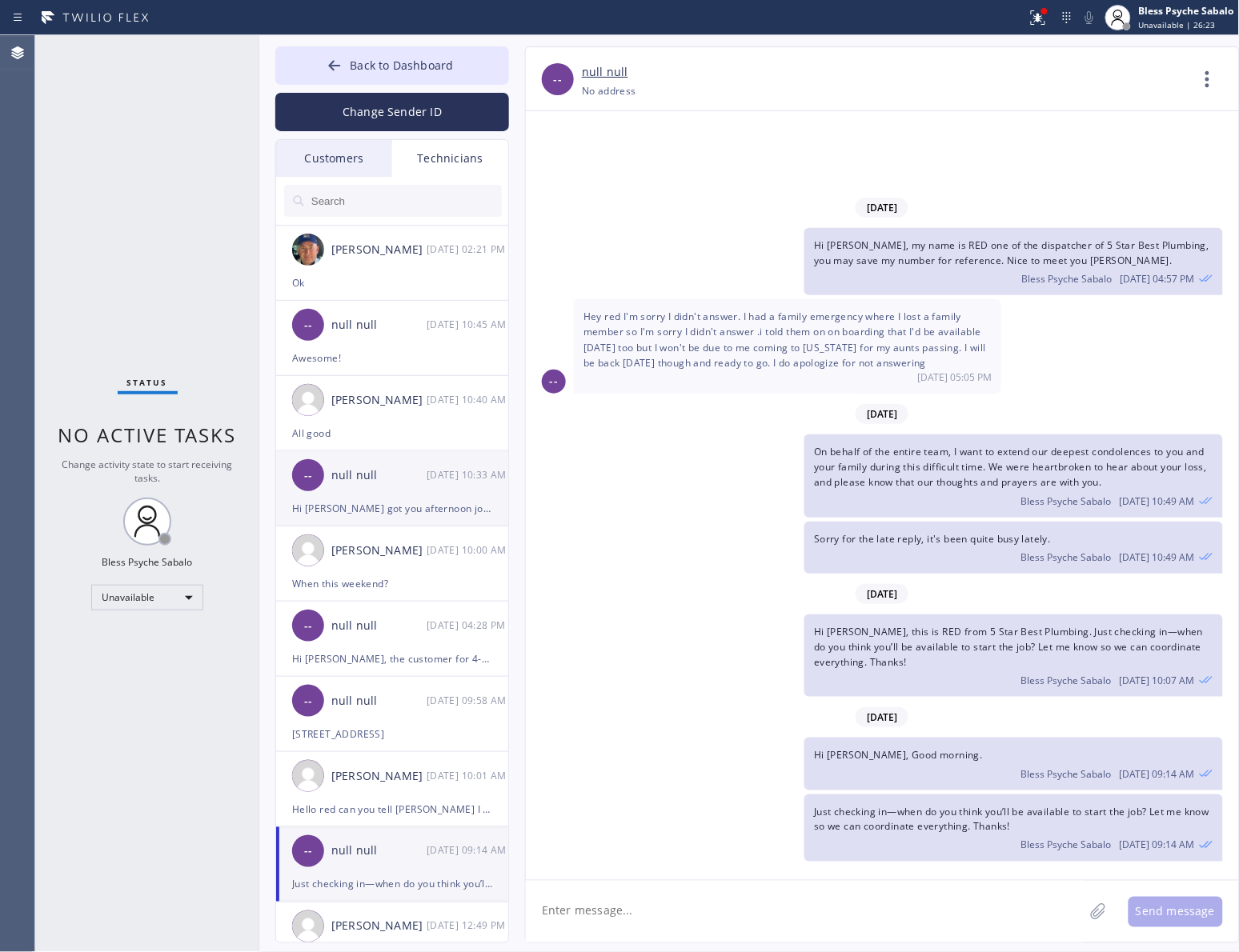
scroll to position [0, 0]
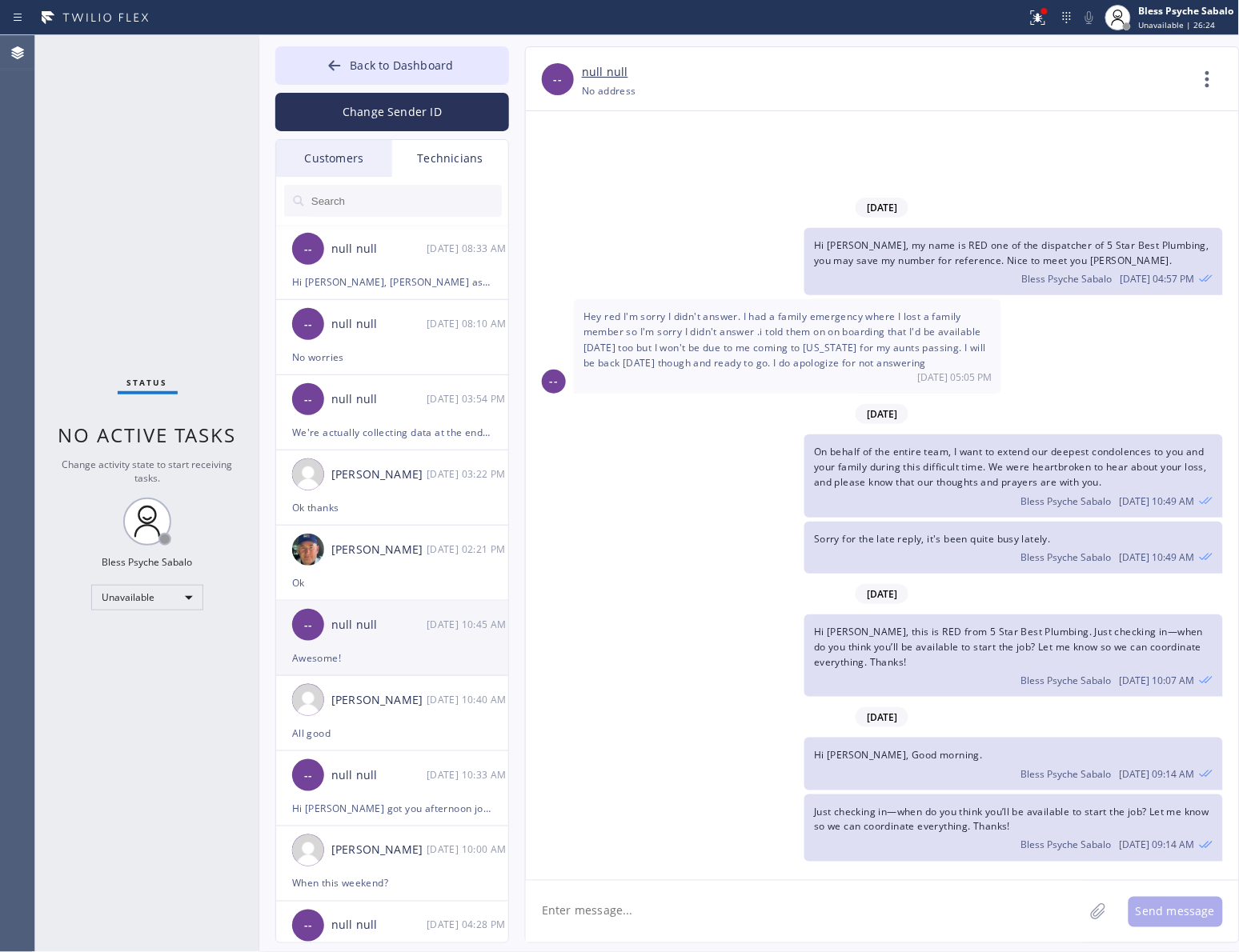
click at [382, 656] on div "Awesome!" at bounding box center [392, 658] width 200 height 19
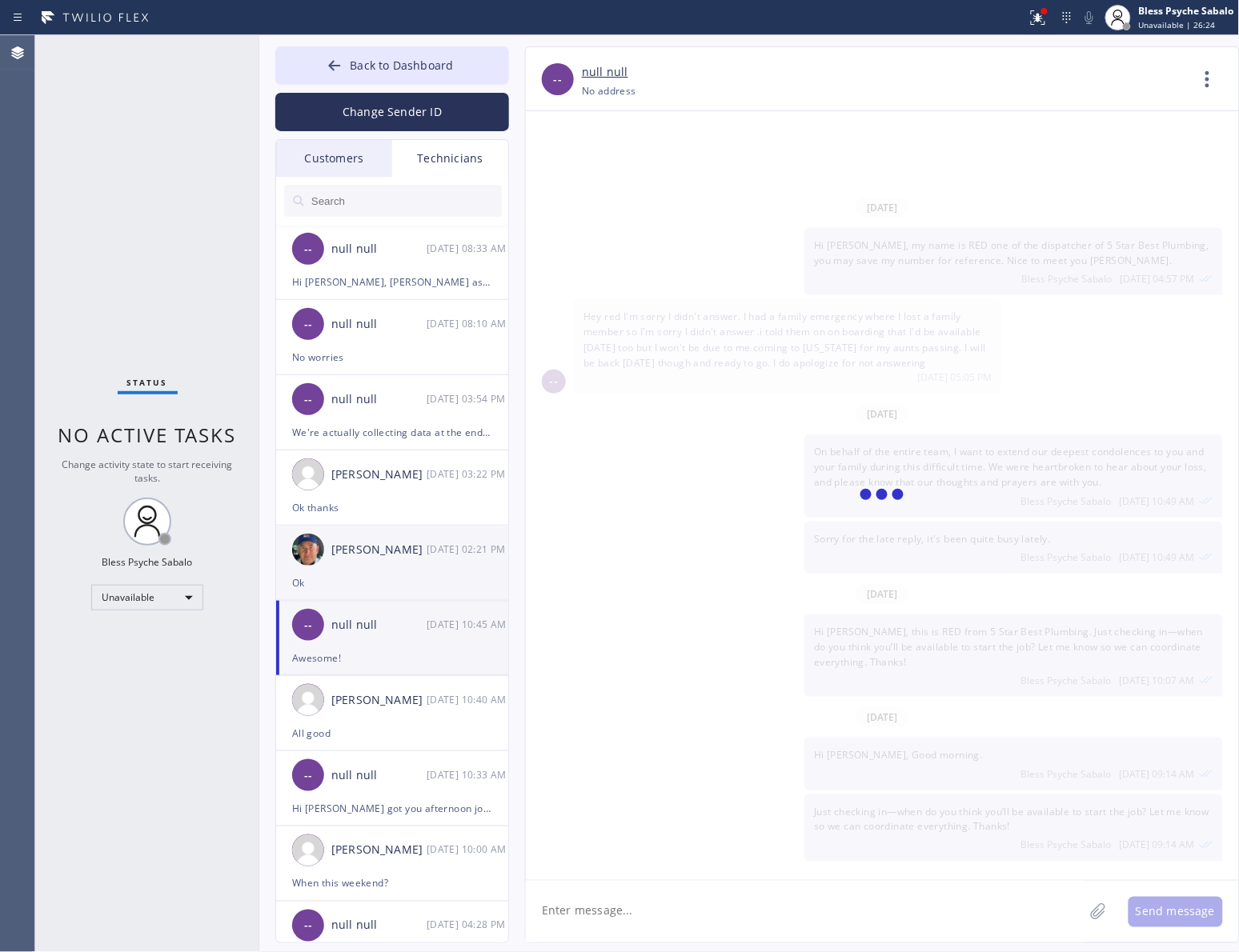
click at [388, 578] on div "Ok" at bounding box center [392, 583] width 200 height 19
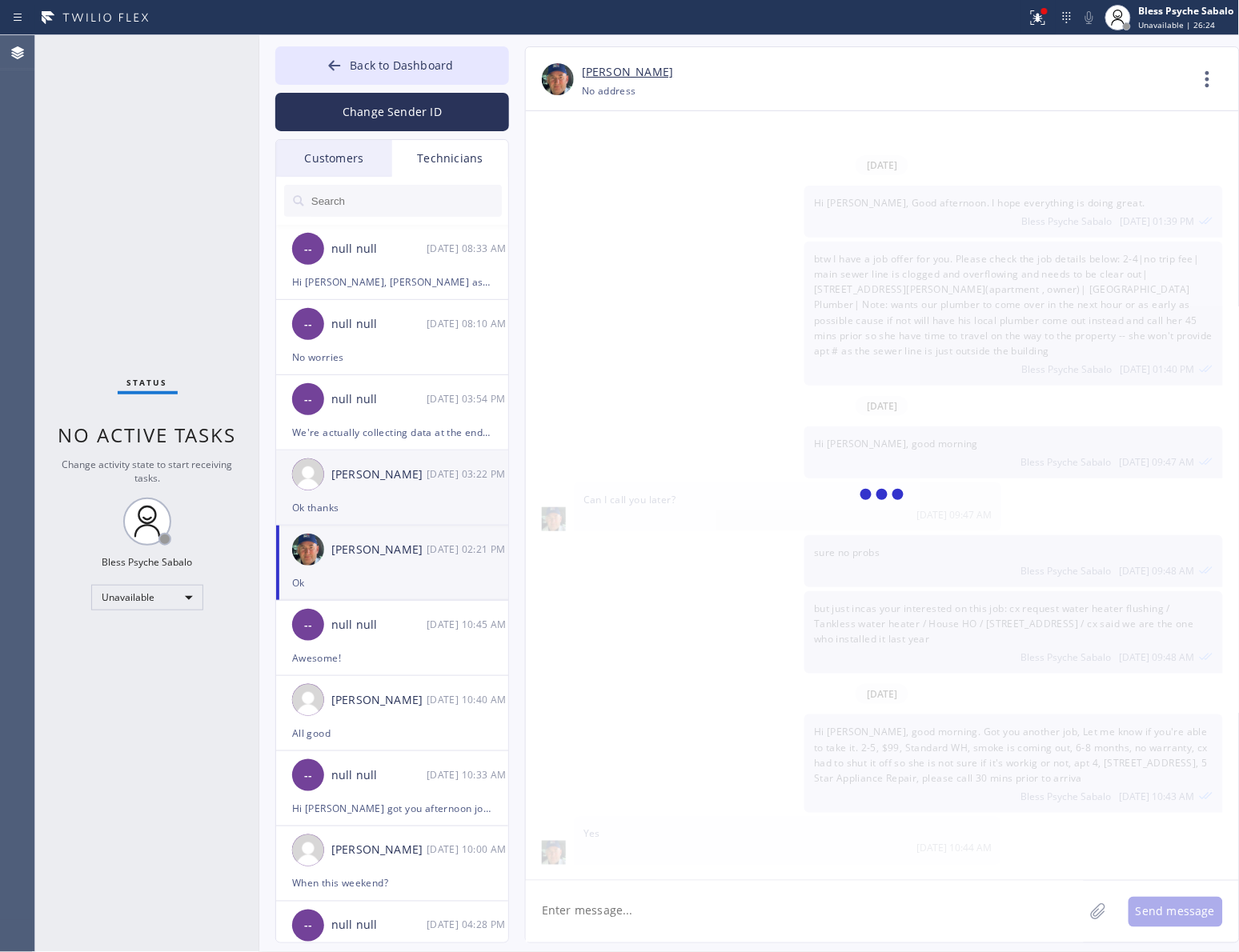
click at [374, 480] on div "[PERSON_NAME]" at bounding box center [378, 474] width 95 height 19
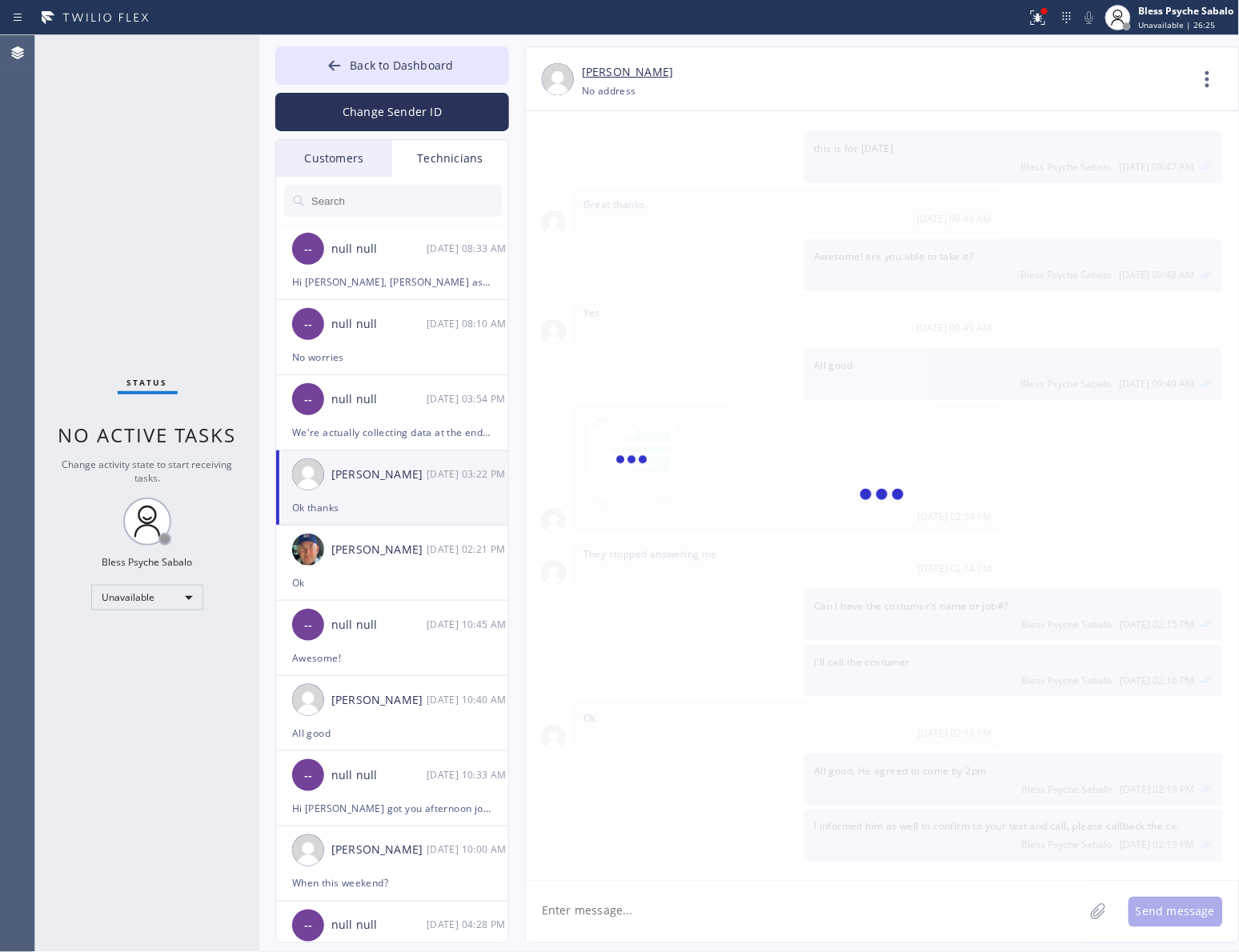
scroll to position [5074, 0]
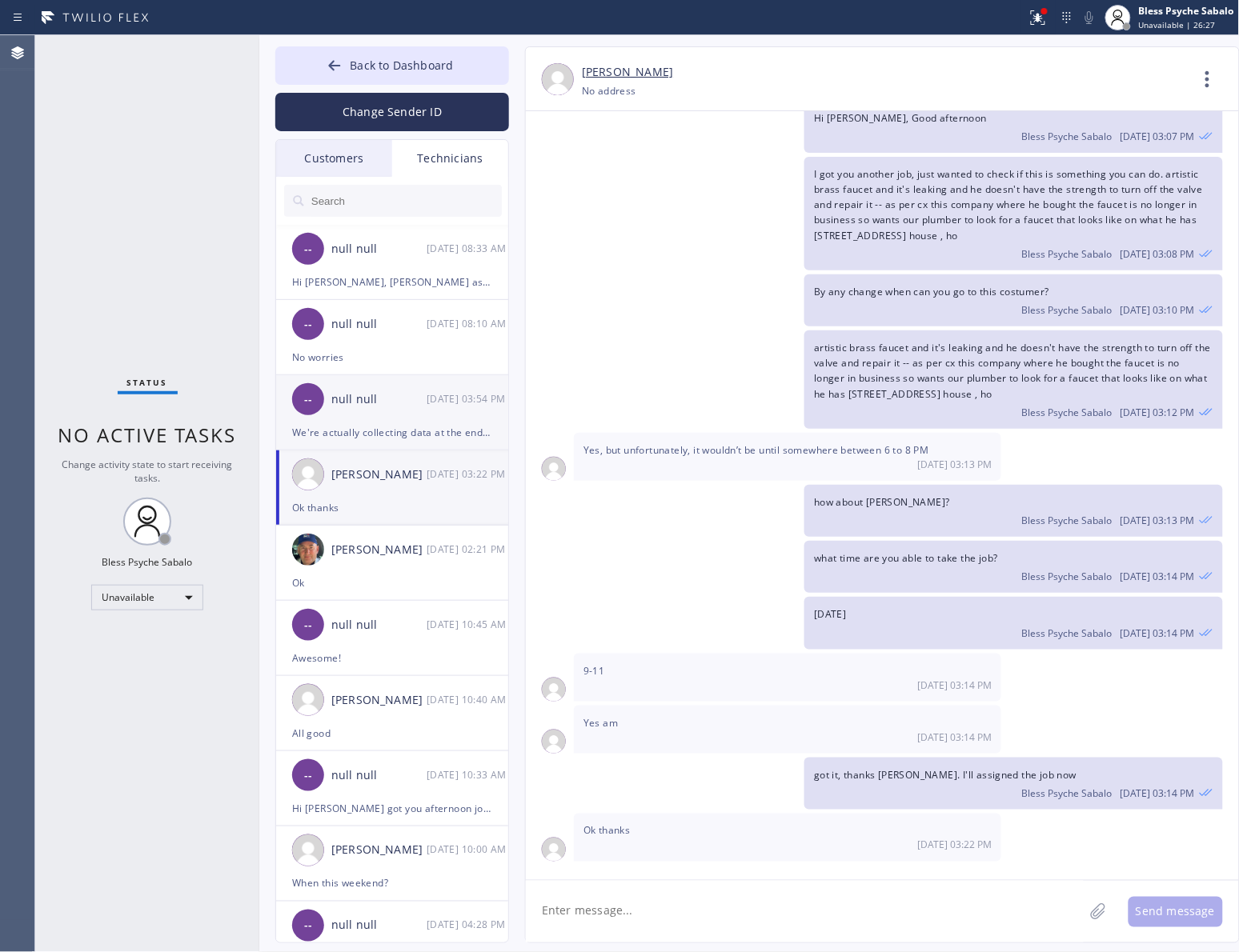
click at [378, 451] on li "-- null null 08/11 03:54 PM We're actually collecting data at the end of the da…" at bounding box center [392, 488] width 234 height 75
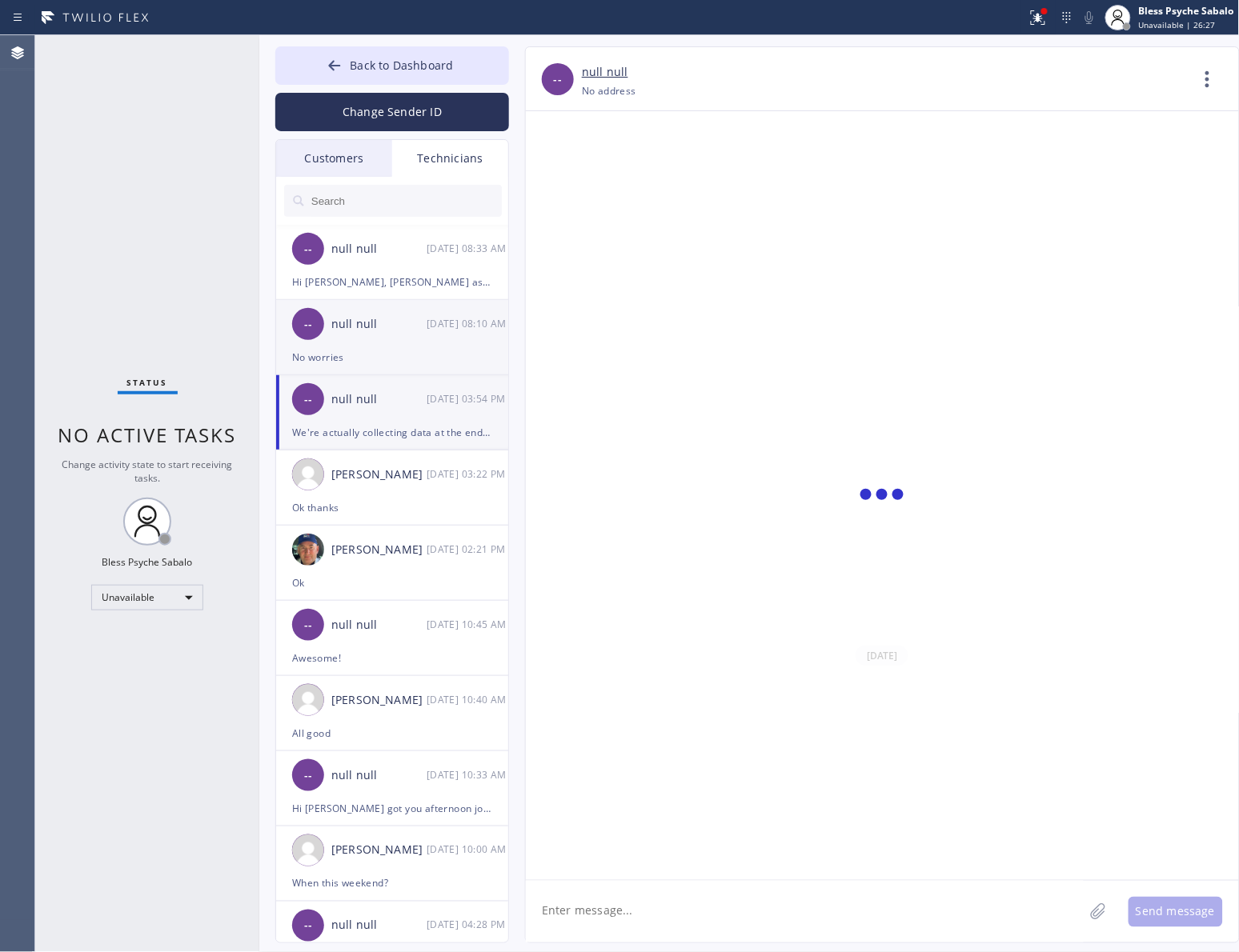
click at [388, 340] on div "-- null null 08/12 08:10 AM" at bounding box center [392, 324] width 234 height 48
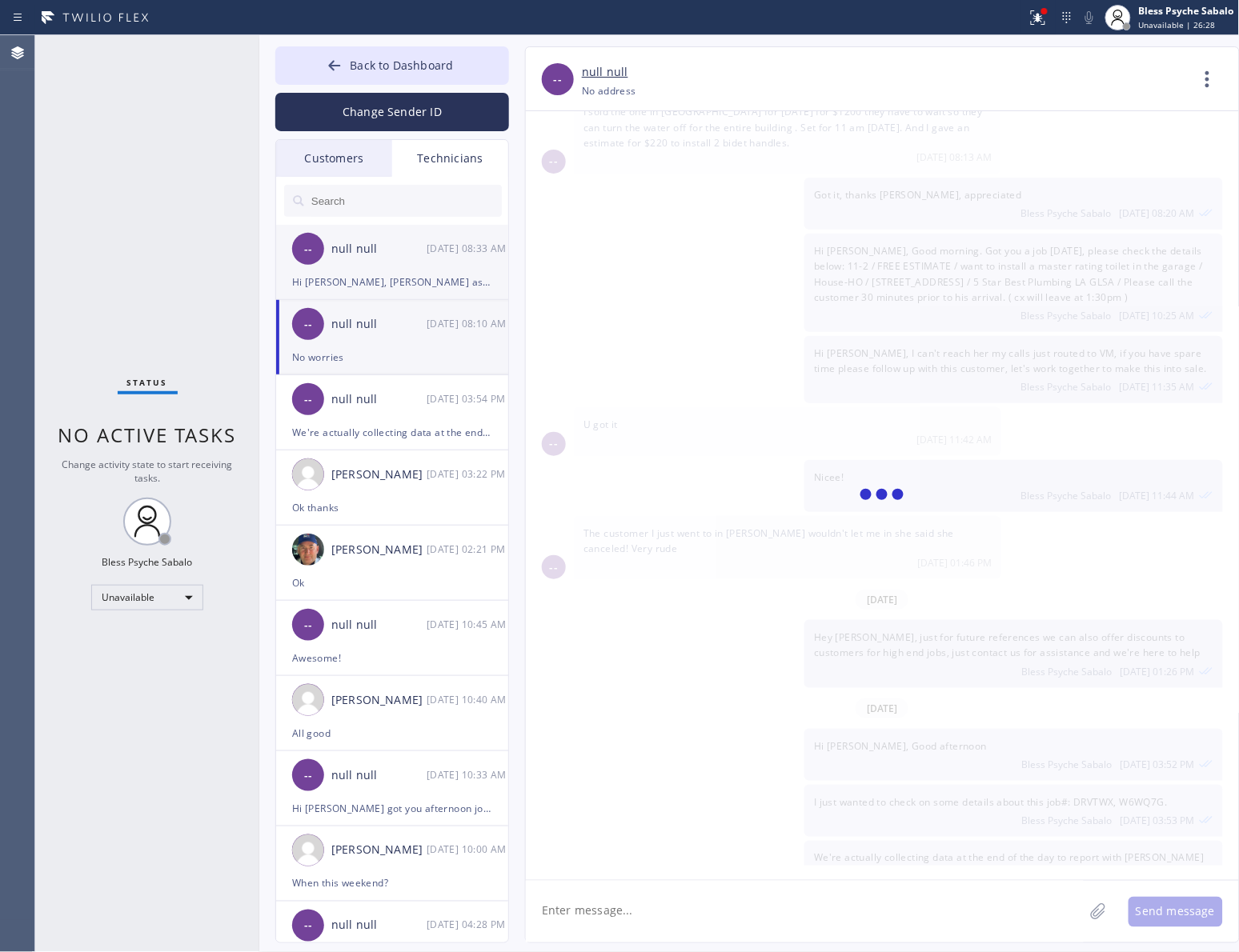
click at [400, 269] on div "-- null null 08/12 08:33 AM" at bounding box center [392, 248] width 234 height 48
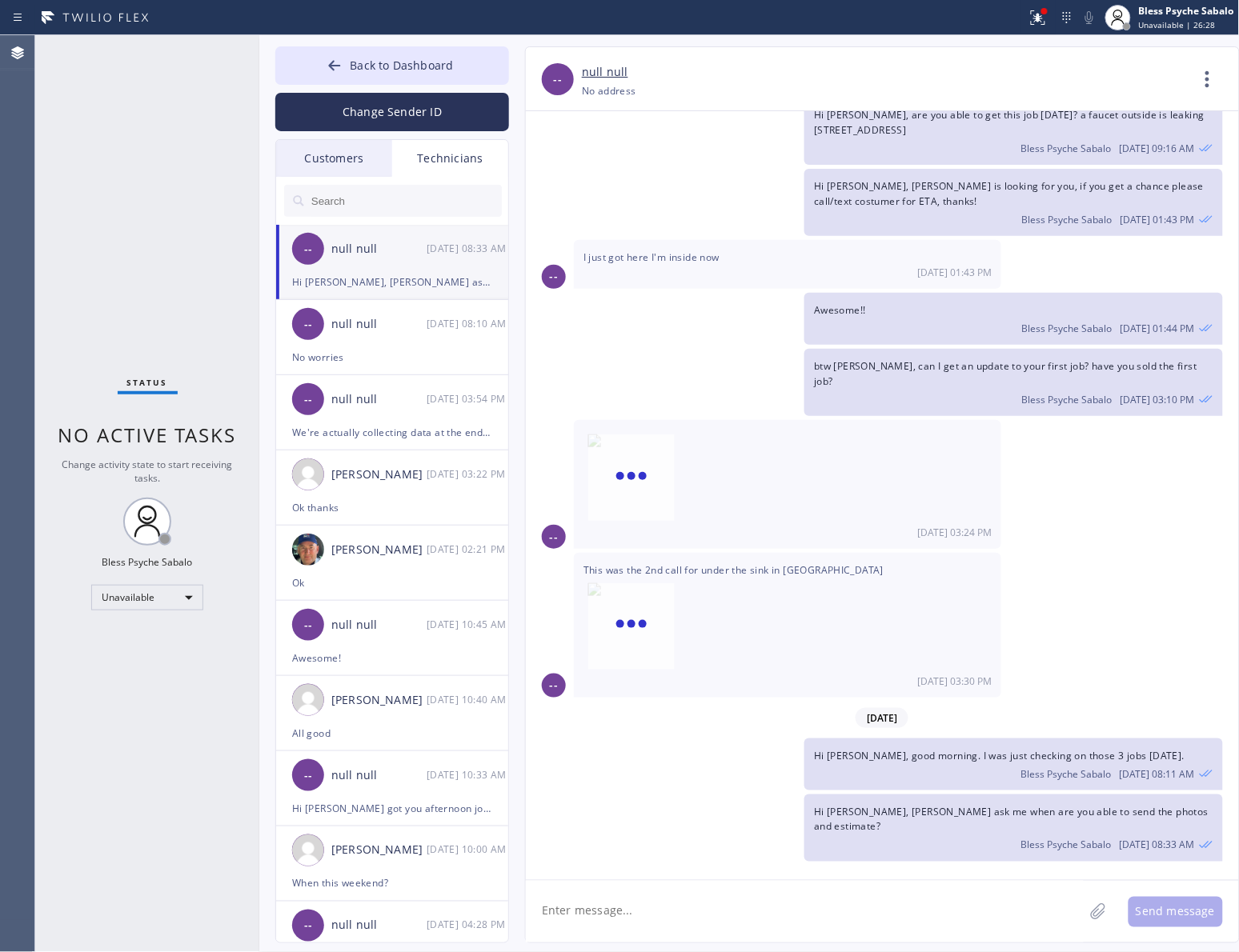
scroll to position [1534, 0]
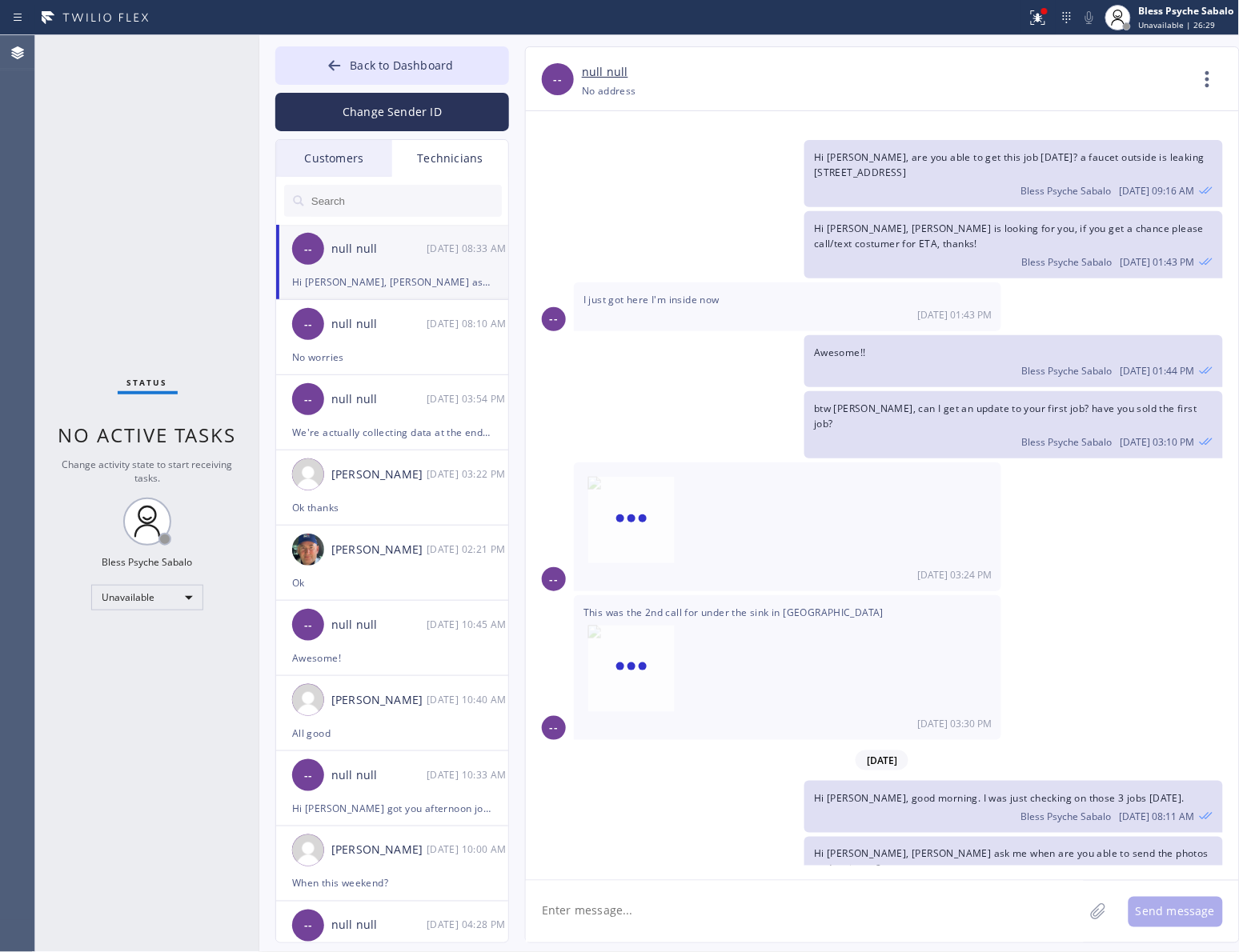
click at [337, 156] on div "Customers" at bounding box center [333, 158] width 116 height 37
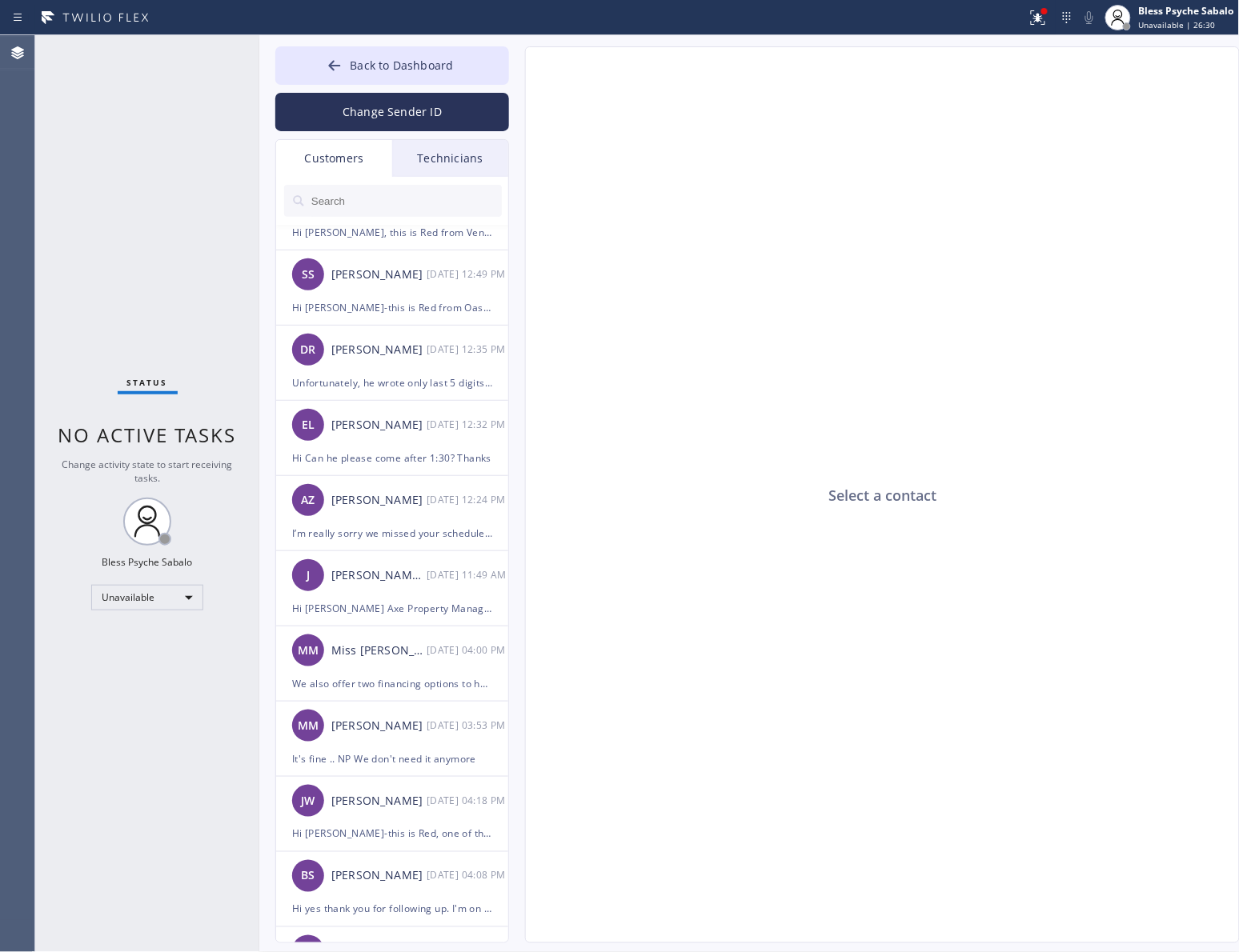
click at [927, 446] on div "Select a contact" at bounding box center [883, 496] width 715 height 897
drag, startPoint x: 585, startPoint y: 293, endPoint x: 581, endPoint y: 125, distance: 168.0
click at [585, 293] on div "Select a contact" at bounding box center [883, 496] width 715 height 897
click at [360, 156] on div "Customers" at bounding box center [333, 158] width 116 height 37
click at [420, 82] on button "Back to Dashboard" at bounding box center [392, 65] width 234 height 38
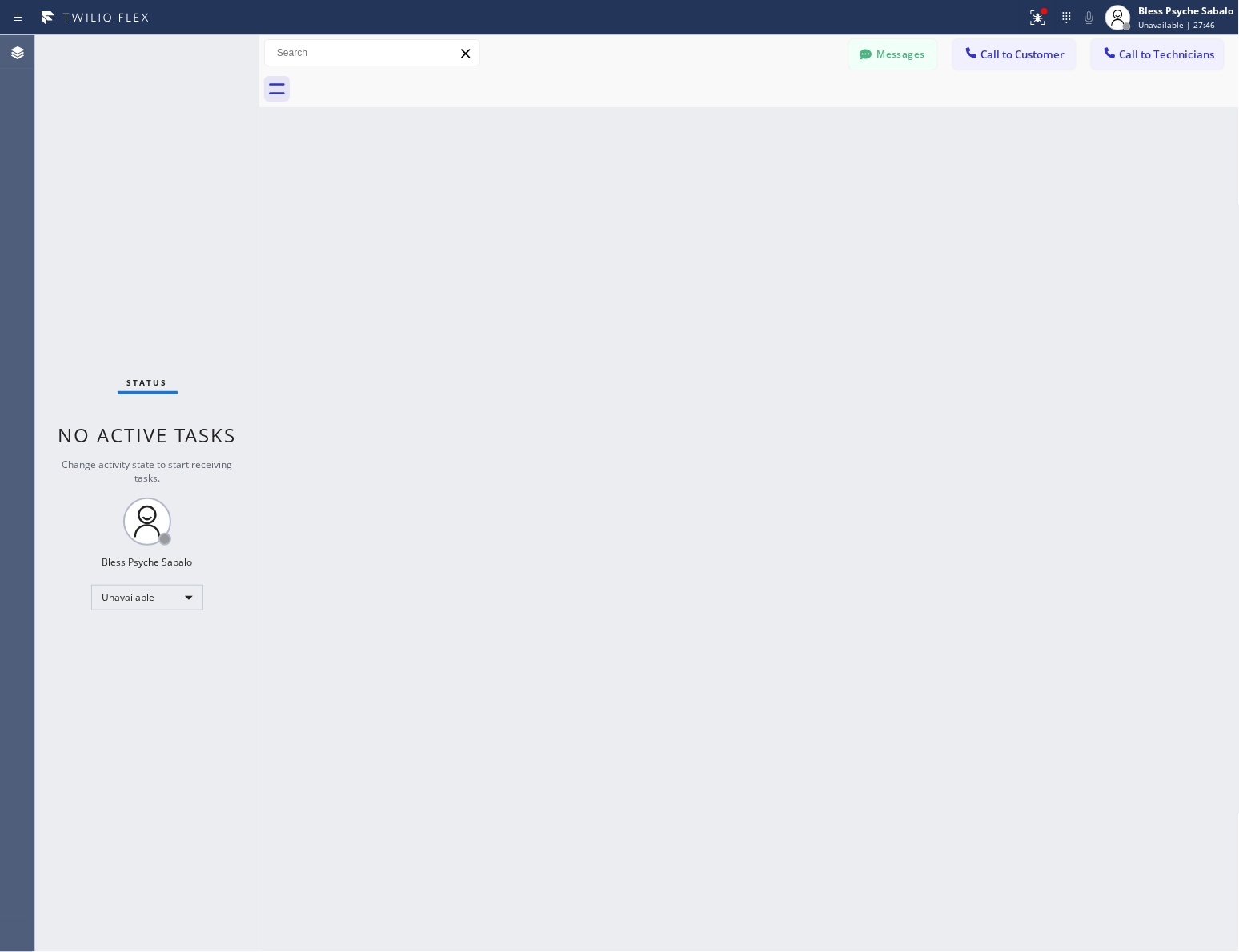
click at [690, 258] on div "Back to Dashboard Change Sender ID Customers Technicians CW [PERSON_NAME] [DATE…" at bounding box center [749, 494] width 981 height 917
click at [1030, 16] on icon at bounding box center [1039, 18] width 20 height 20
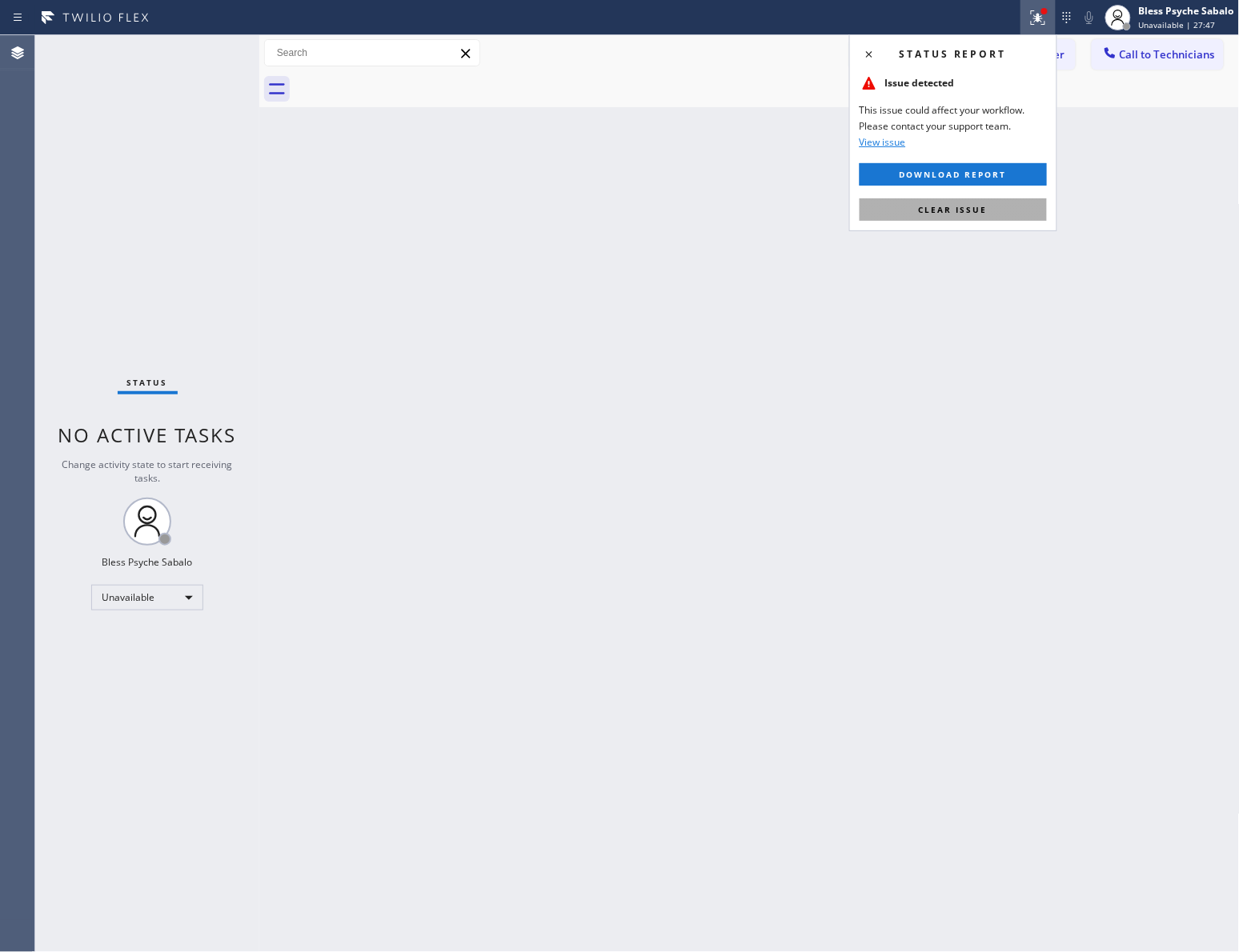
click at [946, 212] on span "Clear issue" at bounding box center [953, 209] width 68 height 11
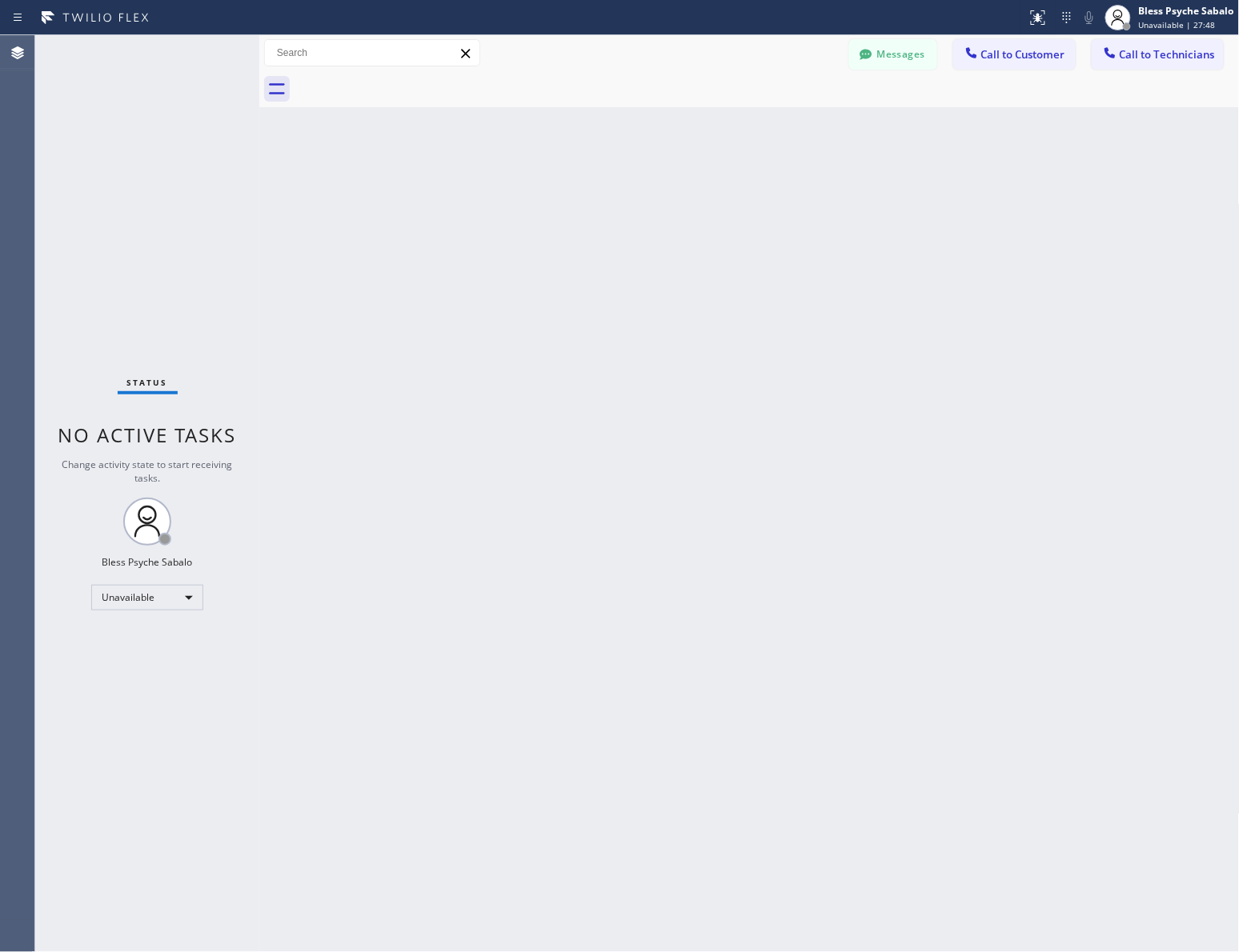
drag, startPoint x: 826, startPoint y: 272, endPoint x: 827, endPoint y: 130, distance: 142.0
click at [825, 275] on div "Back to Dashboard Change Sender ID Customers Technicians CW [PERSON_NAME] [DATE…" at bounding box center [749, 494] width 981 height 917
click at [971, 562] on div "Back to Dashboard Change Sender ID Customers Technicians CW [PERSON_NAME] [DATE…" at bounding box center [749, 494] width 981 height 917
click at [177, 596] on div "Unavailable" at bounding box center [147, 597] width 112 height 25
click at [169, 625] on li "Offline" at bounding box center [146, 620] width 109 height 20
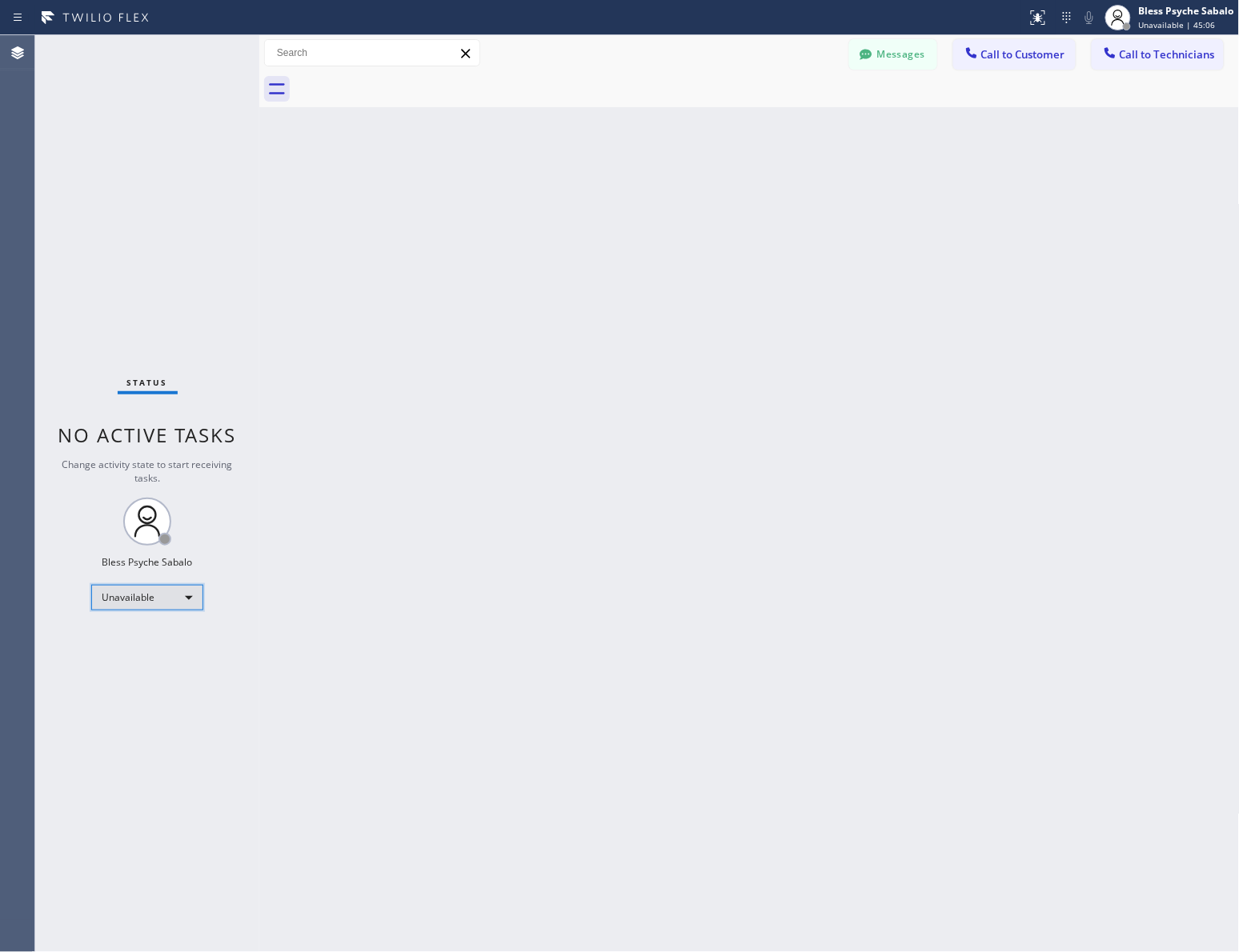
click at [168, 598] on div "Unavailable" at bounding box center [147, 597] width 112 height 25
click at [154, 646] on li "Available" at bounding box center [146, 639] width 109 height 20
click at [345, 641] on div "Back to Dashboard Change Sender ID Customers Technicians CW [PERSON_NAME] [DATE…" at bounding box center [749, 494] width 981 height 917
click at [476, 394] on div "Back to Dashboard Change Sender ID Customers Technicians CW [PERSON_NAME] [DATE…" at bounding box center [749, 494] width 981 height 917
drag, startPoint x: 538, startPoint y: 266, endPoint x: 525, endPoint y: 258, distance: 15.3
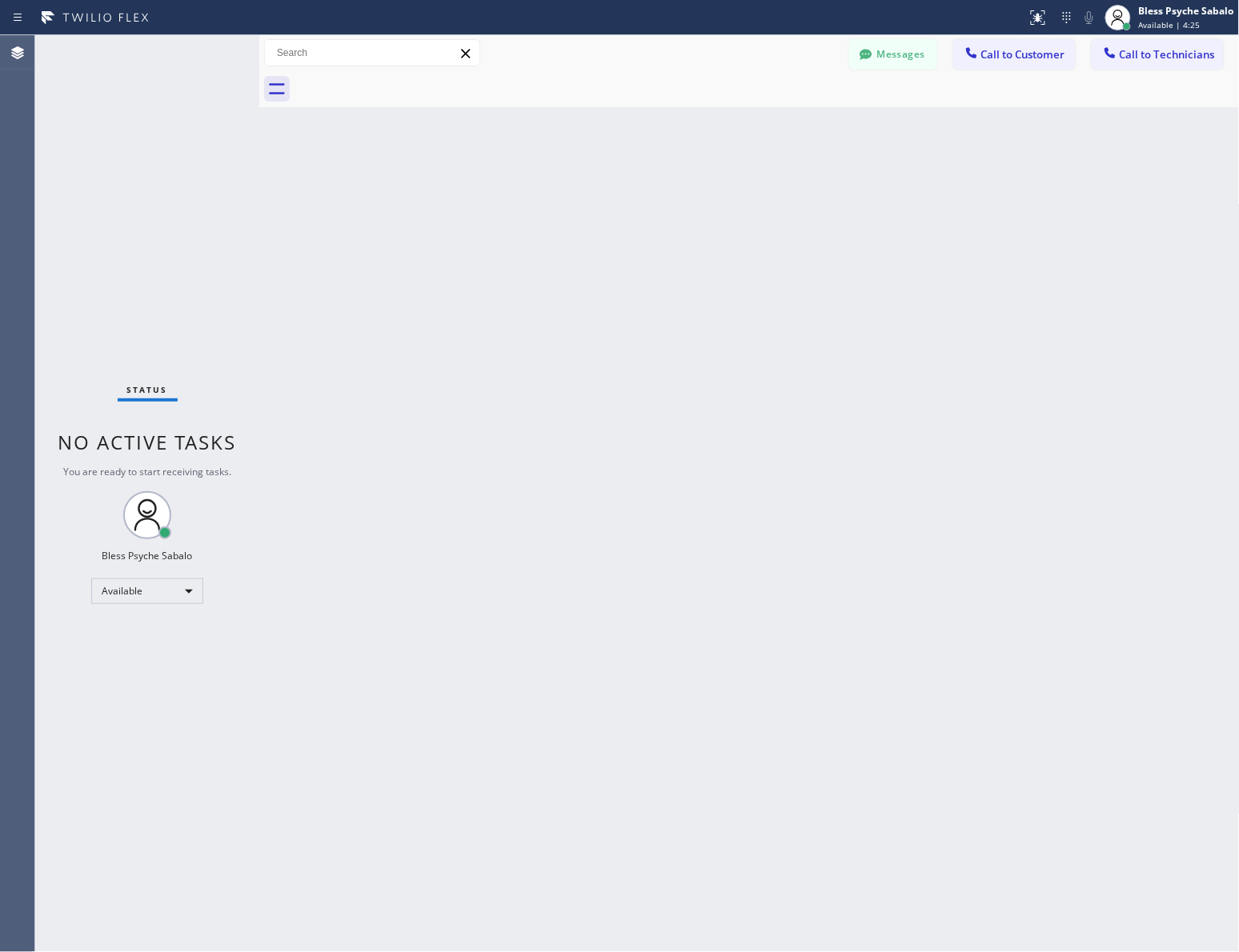
click at [527, 261] on div "Back to Dashboard Change Sender ID Customers Technicians CW [PERSON_NAME] [DATE…" at bounding box center [749, 494] width 981 height 917
drag, startPoint x: 483, startPoint y: 262, endPoint x: 493, endPoint y: 254, distance: 12.8
click at [484, 262] on div "Back to Dashboard Change Sender ID Customers Technicians CW [PERSON_NAME] [DATE…" at bounding box center [749, 494] width 981 height 917
click at [899, 71] on div at bounding box center [767, 89] width 946 height 36
click at [894, 56] on button "Messages" at bounding box center [894, 54] width 88 height 30
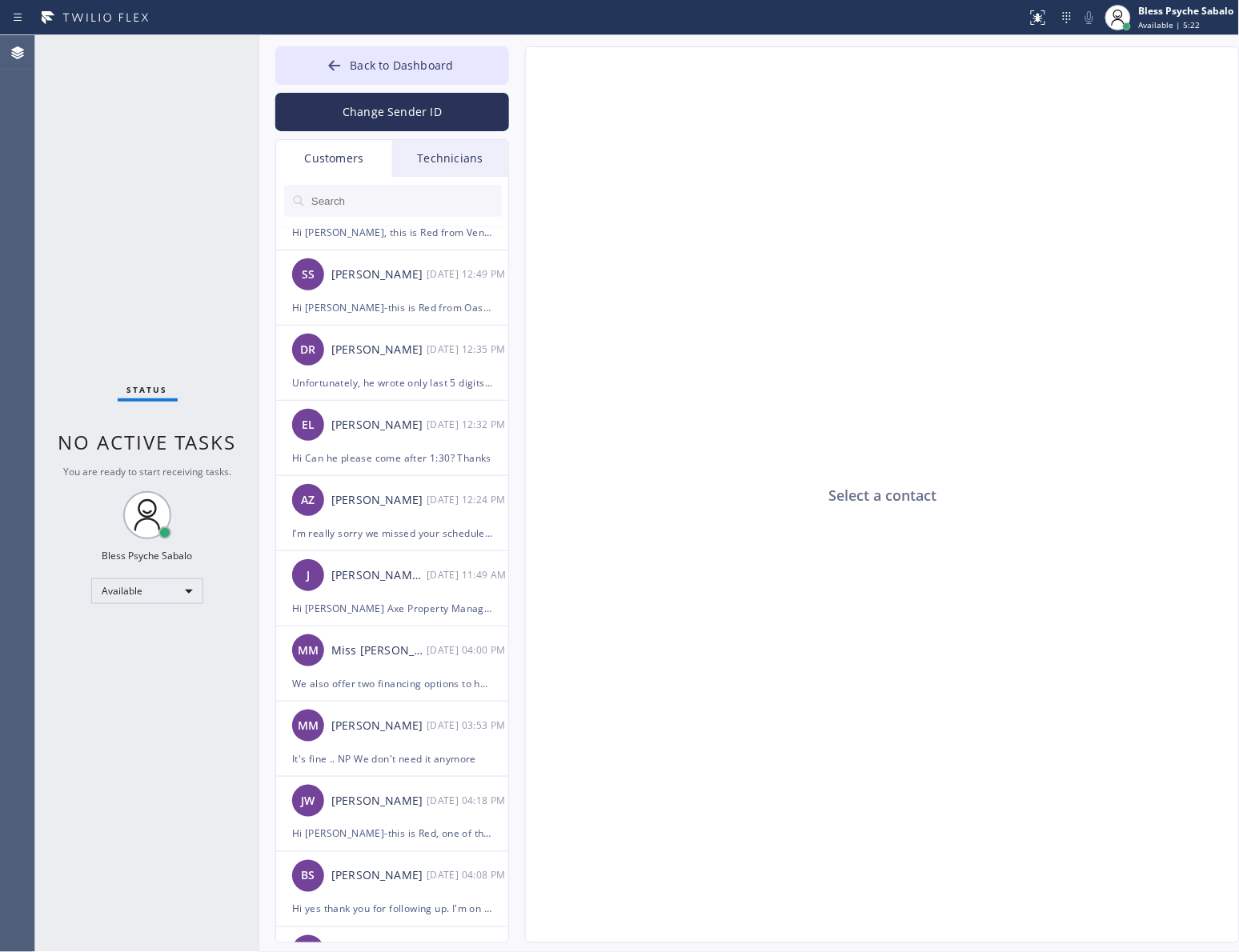
click at [453, 156] on div "Technicians" at bounding box center [450, 158] width 116 height 37
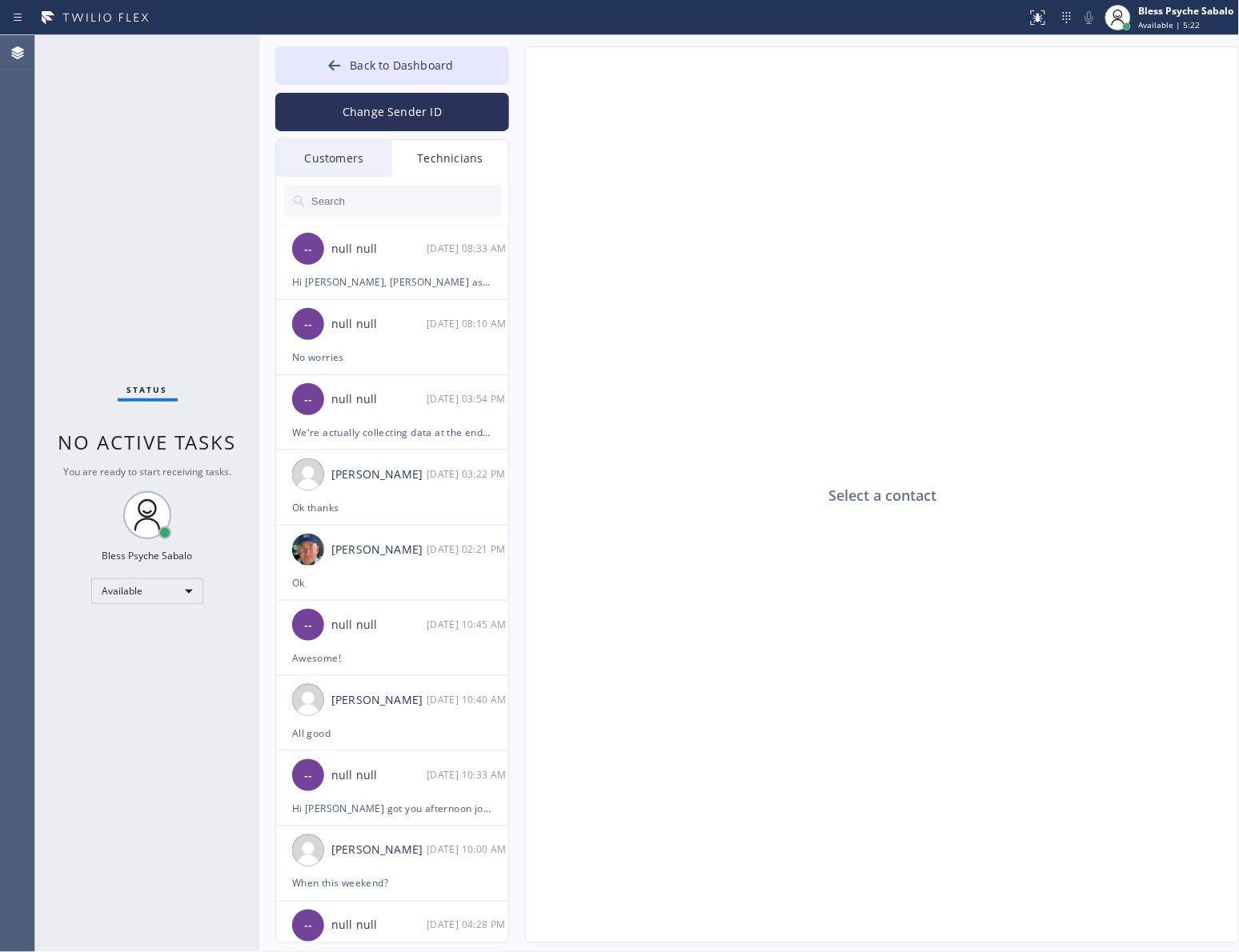
click at [393, 210] on input "text" at bounding box center [406, 200] width 192 height 32
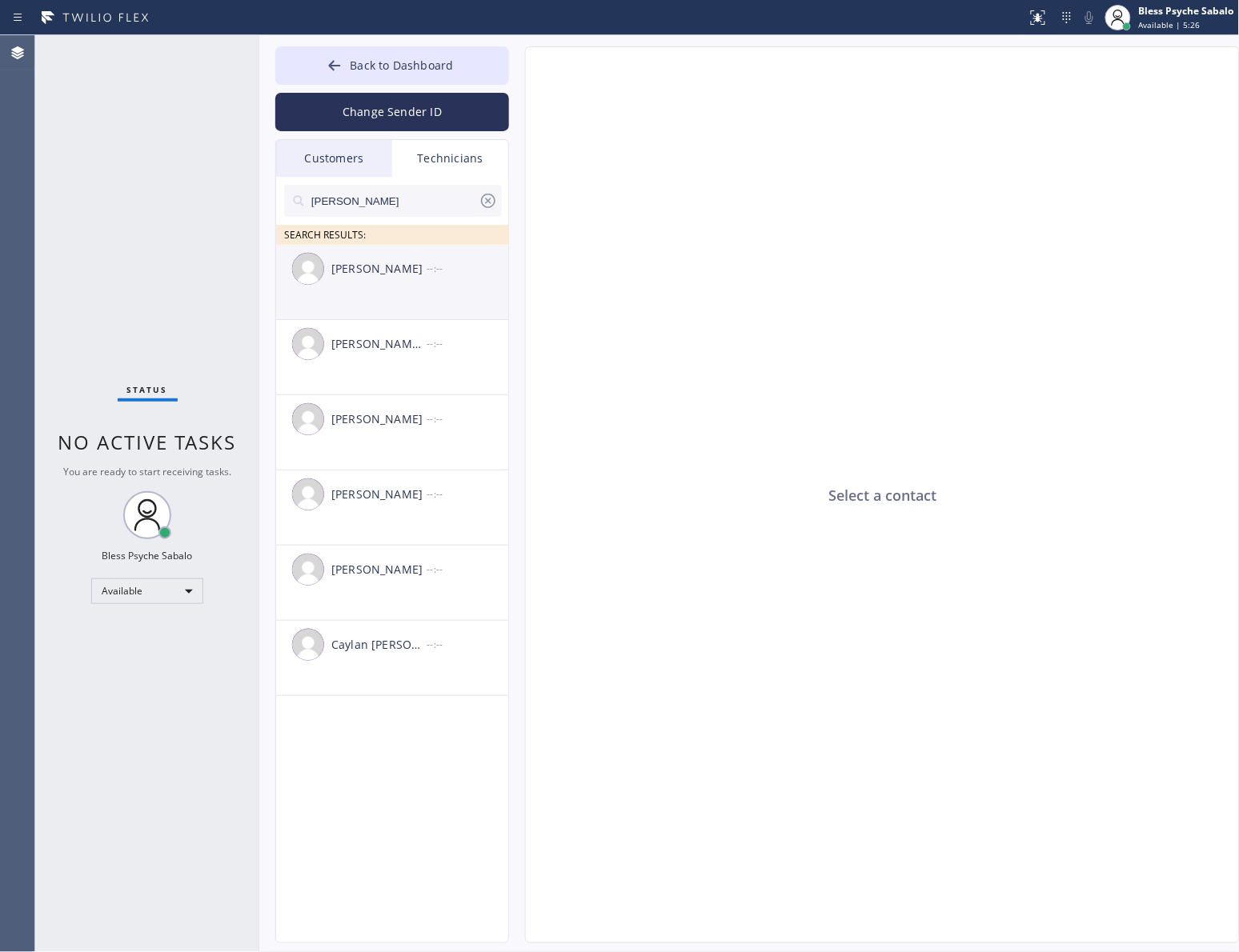
type input "chris"
click at [428, 276] on div "--:--" at bounding box center [467, 268] width 83 height 19
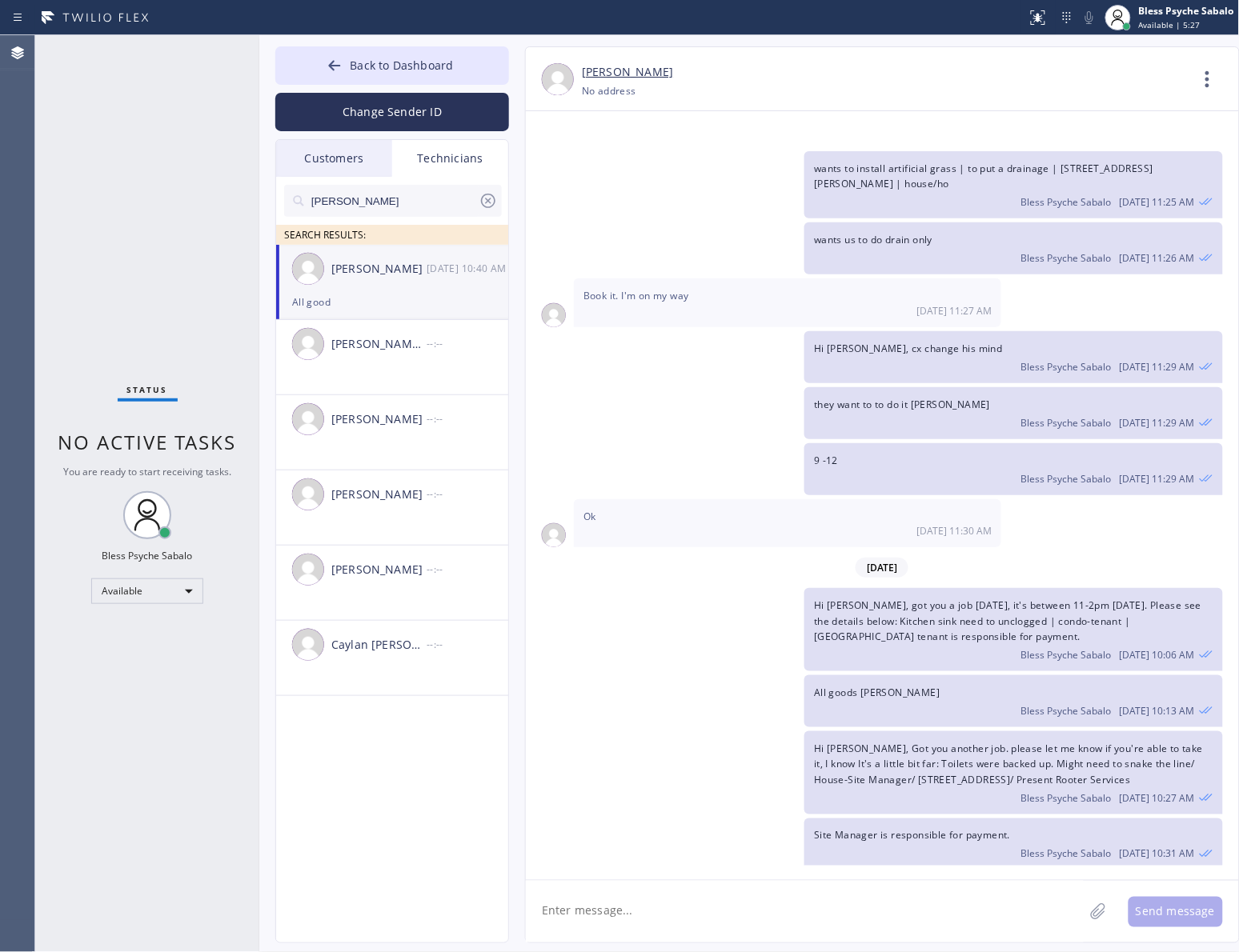
click at [793, 933] on textarea at bounding box center [805, 911] width 558 height 62
drag, startPoint x: 633, startPoint y: 929, endPoint x: 669, endPoint y: 906, distance: 42.7
click at [634, 929] on textarea "Hi Chris, Good morning. John ask" at bounding box center [819, 911] width 587 height 62
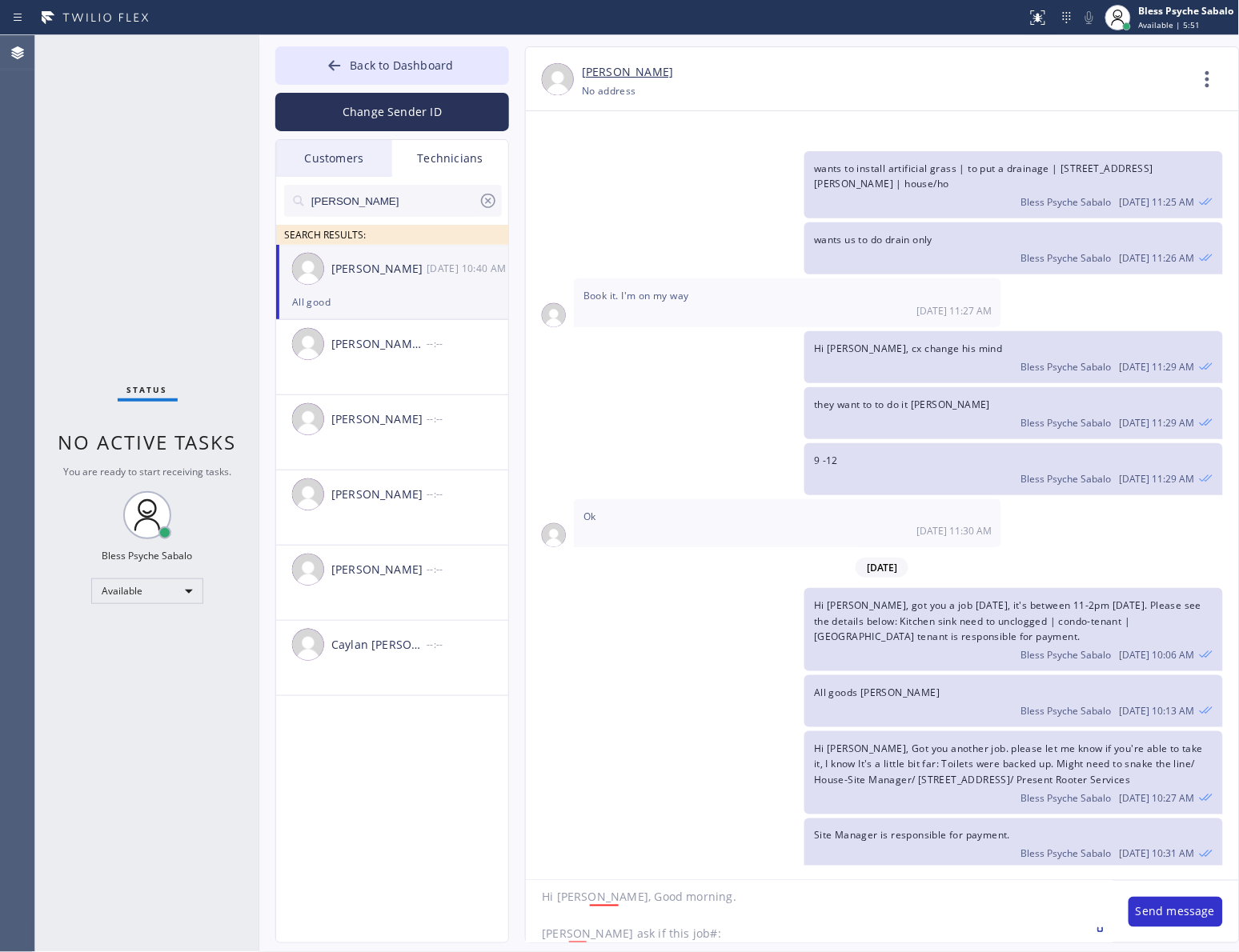
paste textarea "KB5HQM"
click at [618, 854] on div "good" at bounding box center [623, 849] width 35 height 25
click at [586, 892] on div "asked" at bounding box center [605, 887] width 41 height 25
click at [678, 932] on textarea "Hi Chris, good morning. John asked if this job#: KB5HQM" at bounding box center [819, 911] width 587 height 62
click at [730, 933] on textarea "Hi Chris, good morning. John asked if this job#: KB5HQM" at bounding box center [819, 911] width 587 height 62
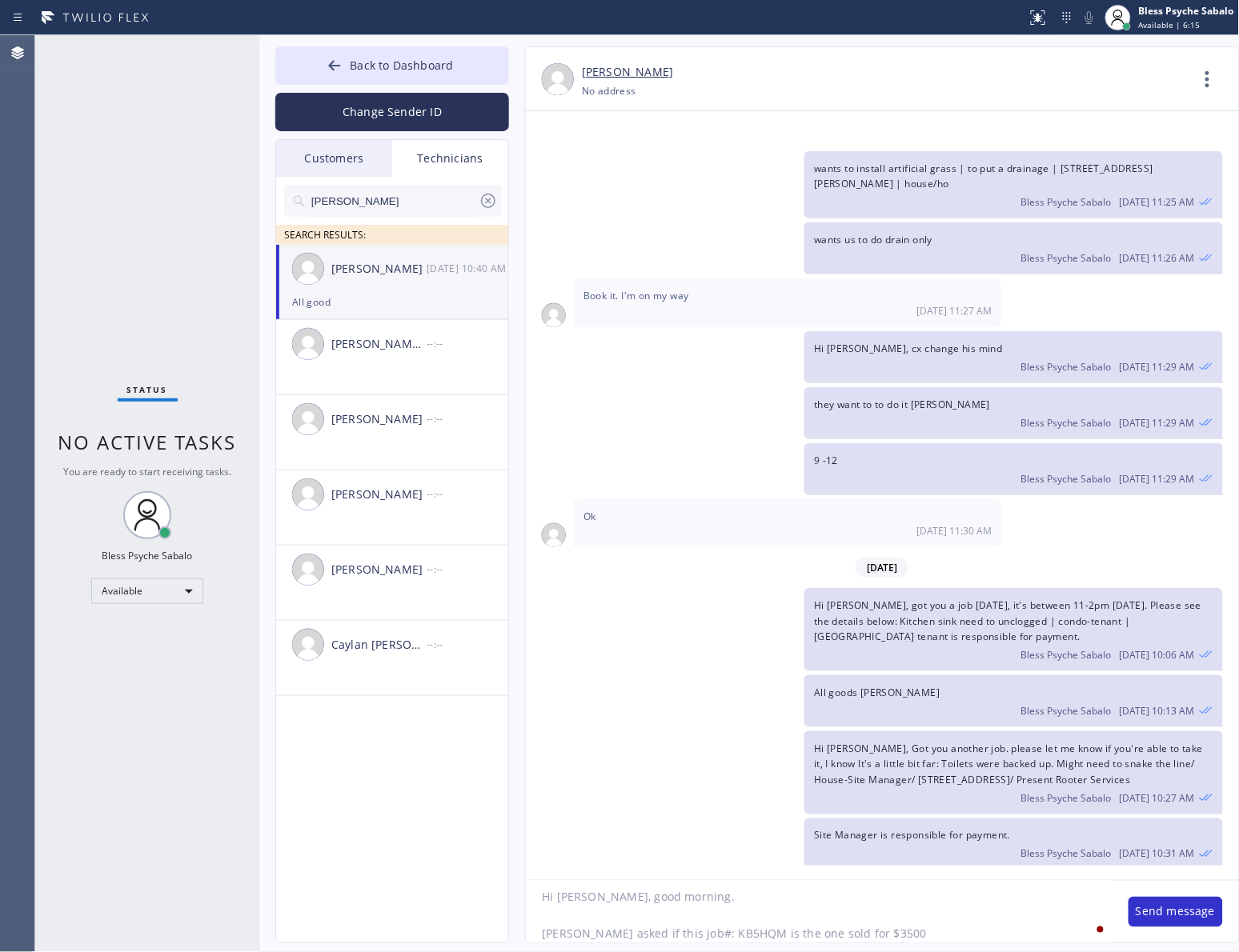
type textarea "Hi Chris, good morning. John asked if this job#: KB5HQM is the one sold for $35…"
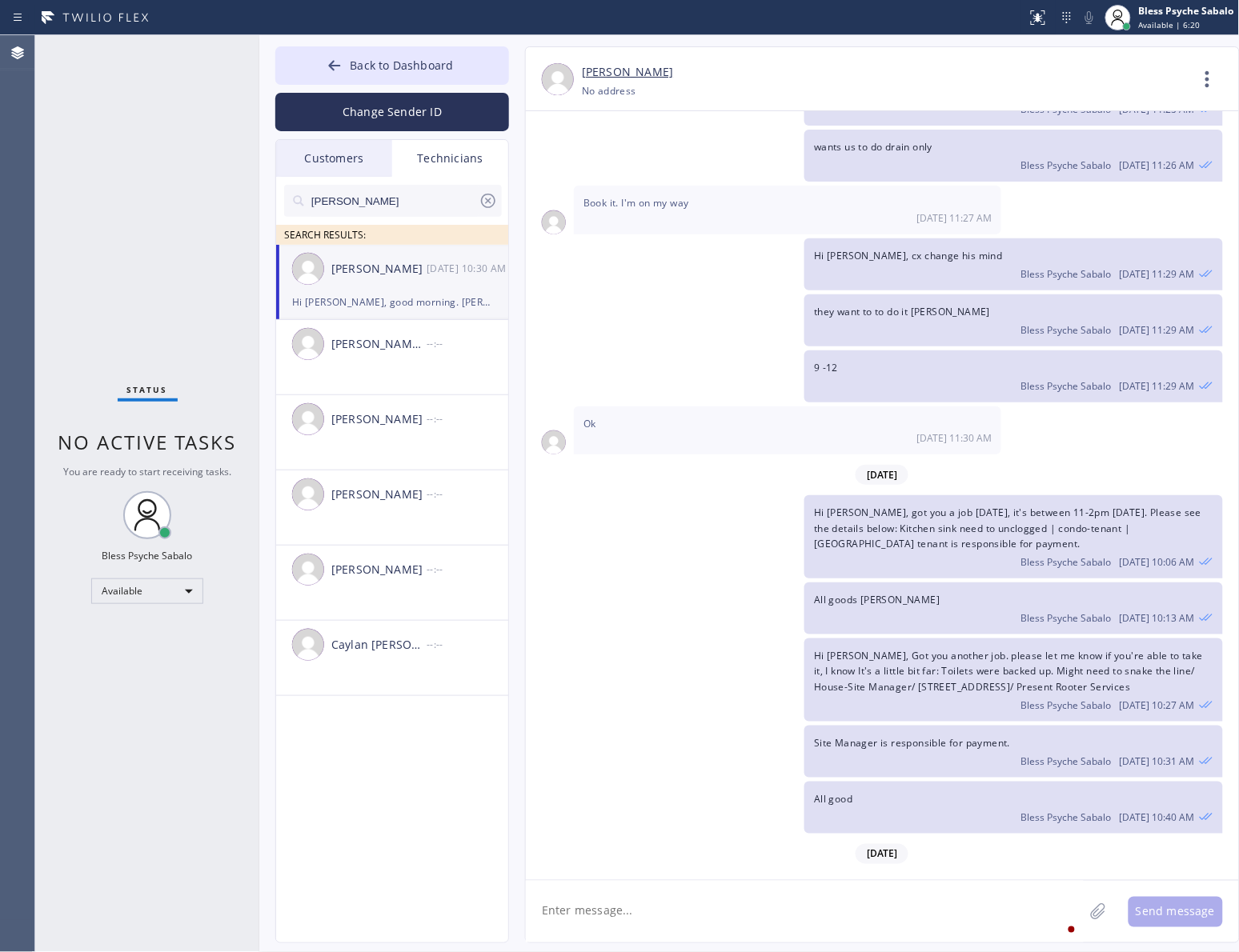
click at [674, 351] on div "9 -12 Bless Psyche Sabalo 08/08 11:29 AM" at bounding box center [874, 376] width 697 height 52
click at [486, 197] on icon at bounding box center [489, 201] width 20 height 20
drag, startPoint x: 447, startPoint y: 152, endPoint x: 348, endPoint y: 170, distance: 100.6
click at [446, 152] on div "Technicians" at bounding box center [450, 158] width 116 height 37
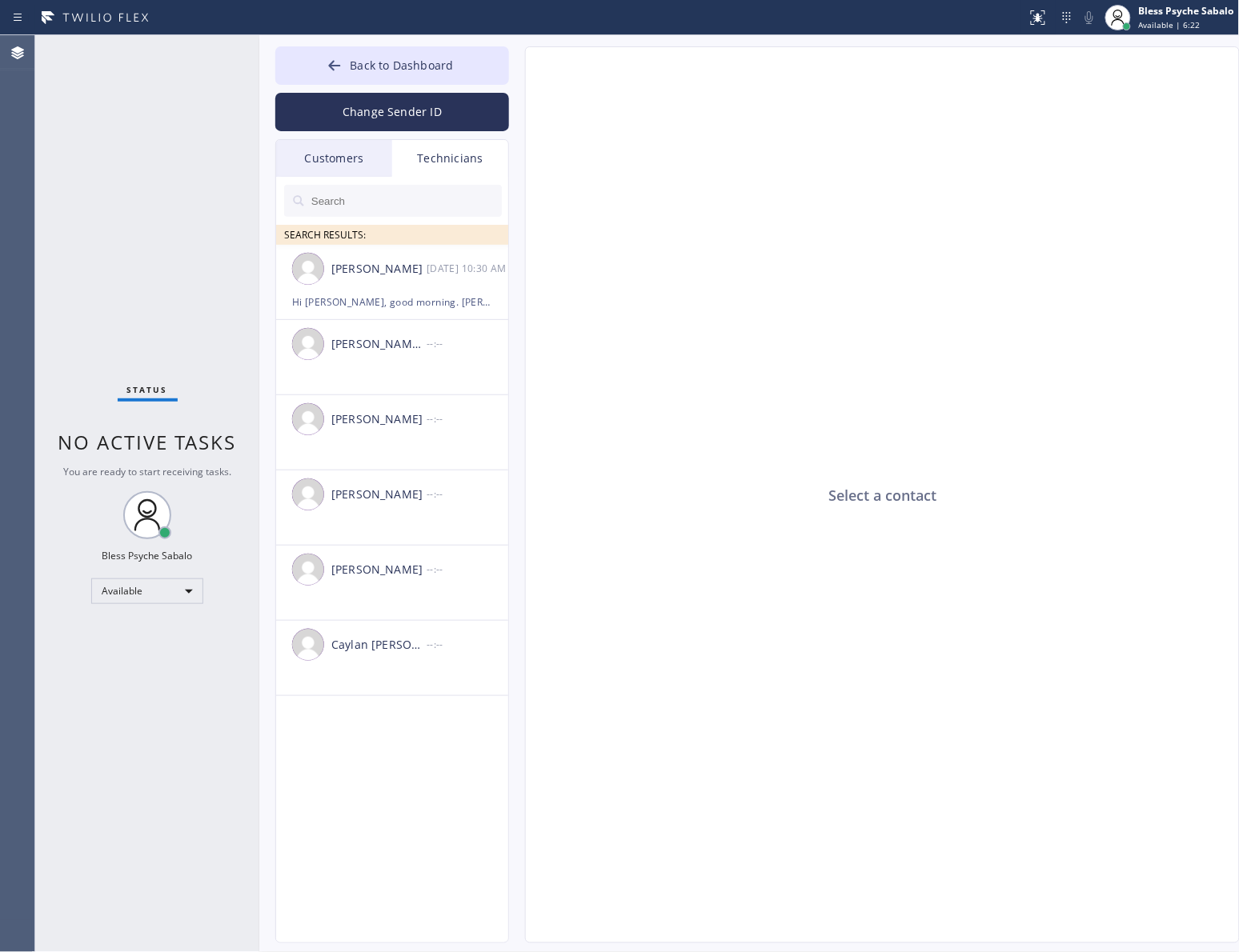
click at [326, 174] on div "Customers" at bounding box center [333, 158] width 116 height 37
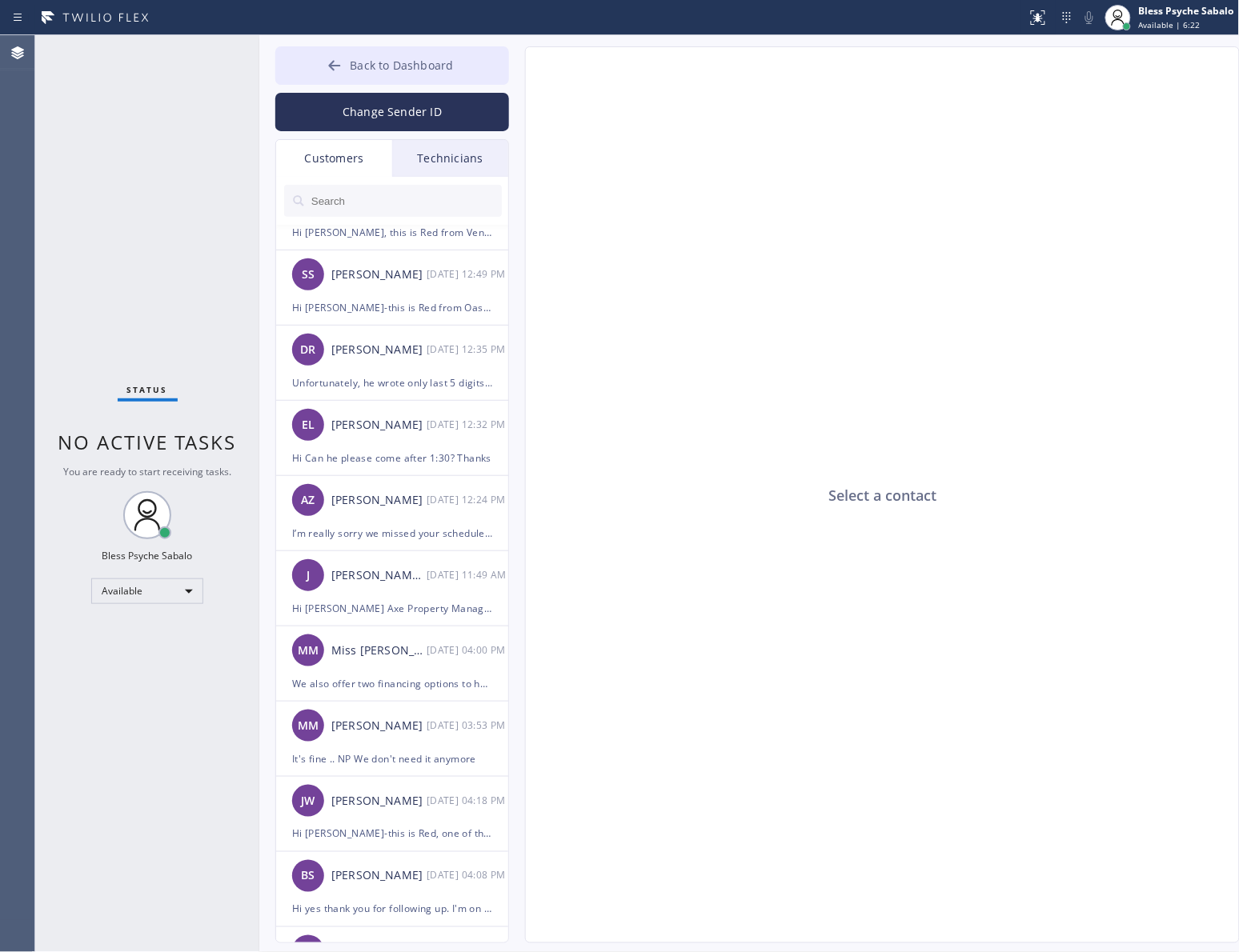
click at [376, 73] on button "Back to Dashboard" at bounding box center [392, 65] width 234 height 38
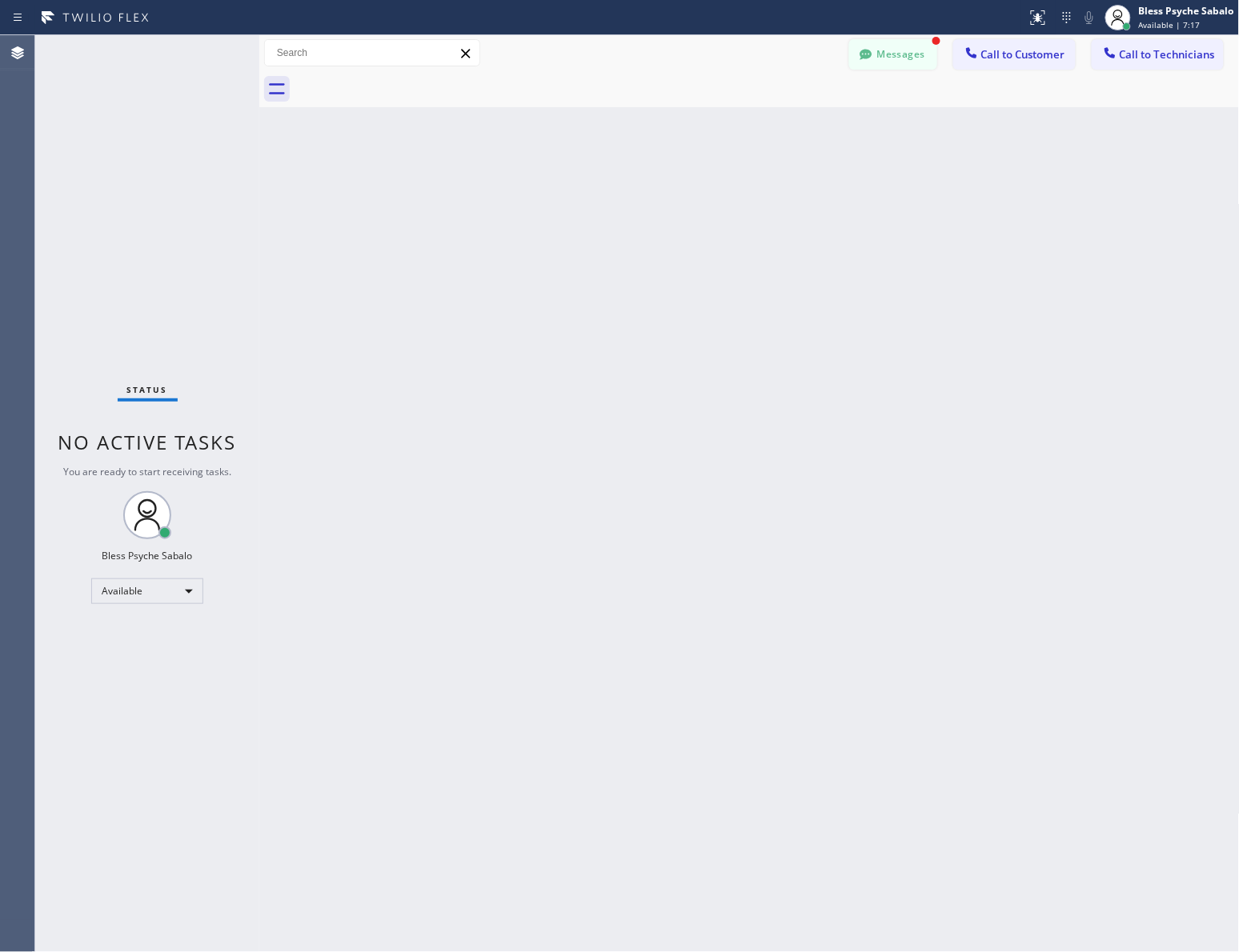
click at [907, 62] on button "Messages" at bounding box center [894, 54] width 88 height 30
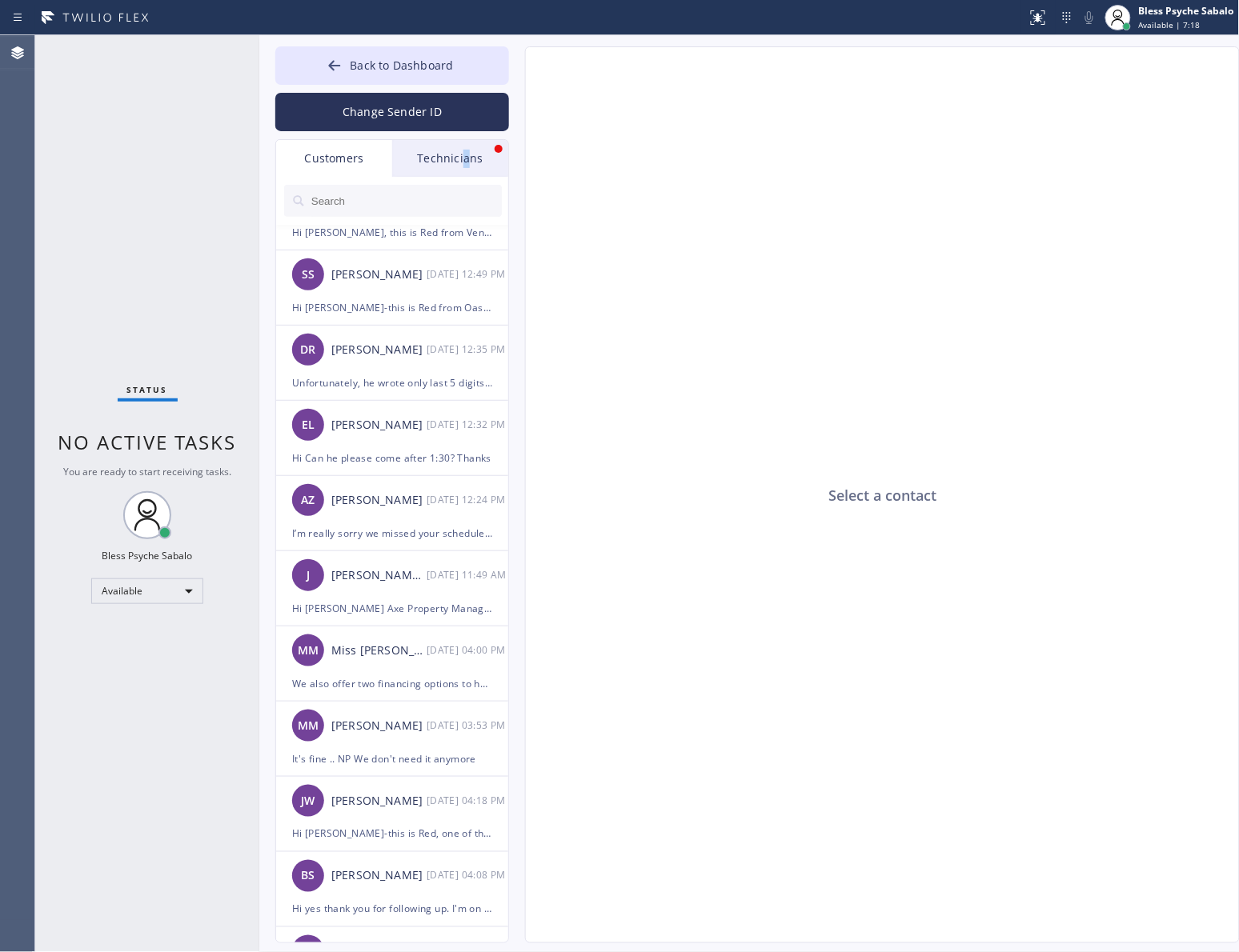
click at [465, 146] on div "Technicians" at bounding box center [450, 158] width 116 height 37
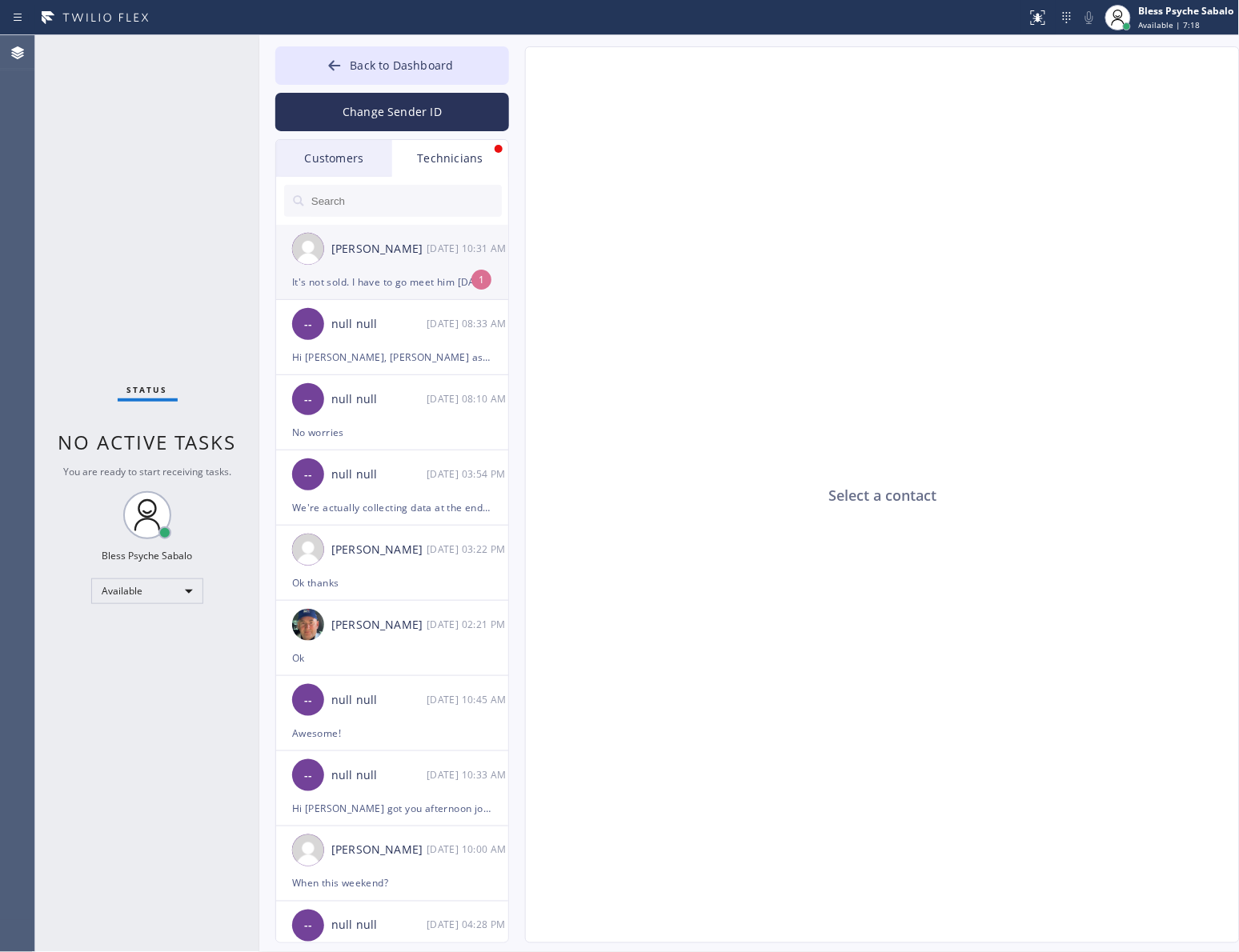
click at [474, 274] on div "1" at bounding box center [481, 280] width 20 height 20
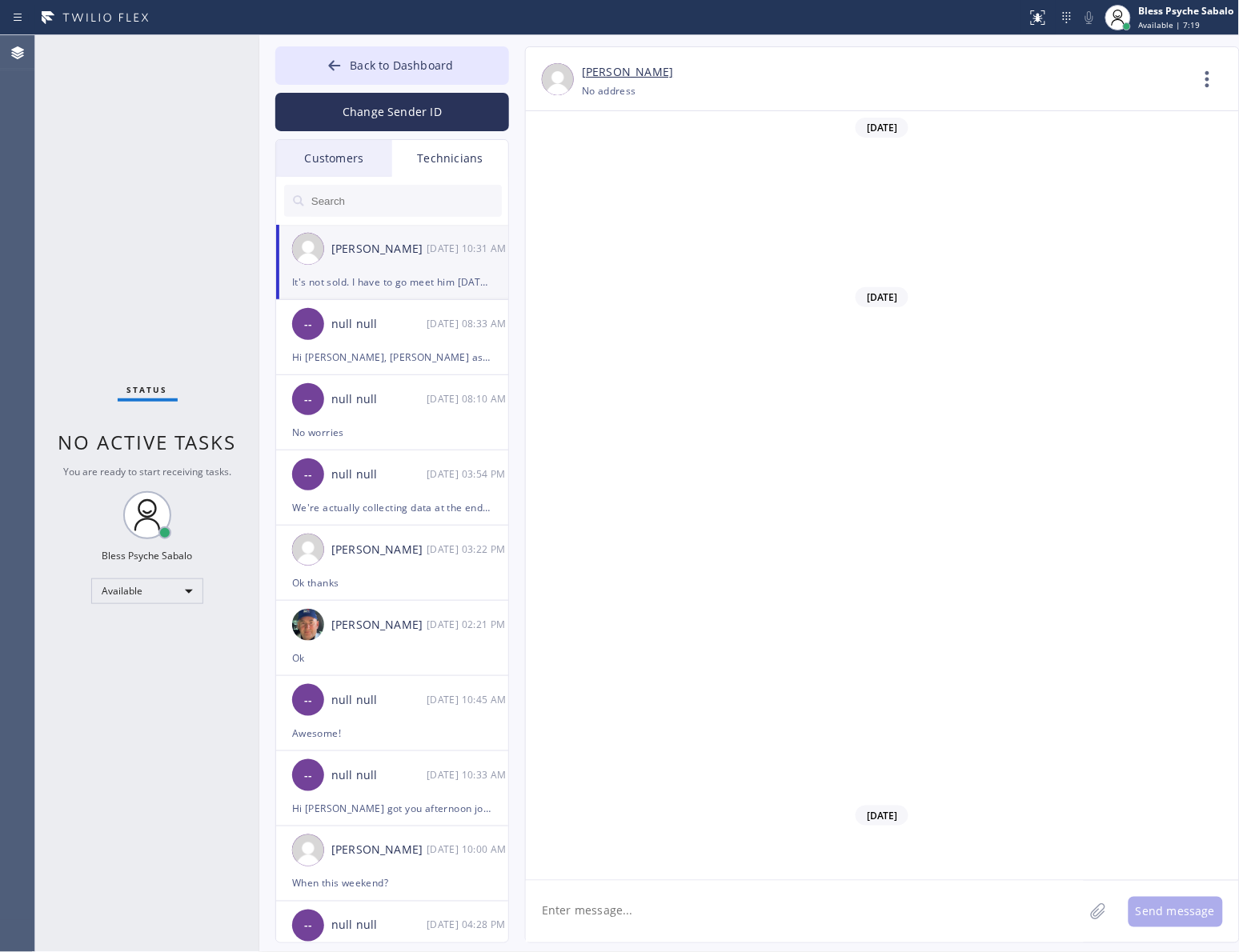
scroll to position [16957, 0]
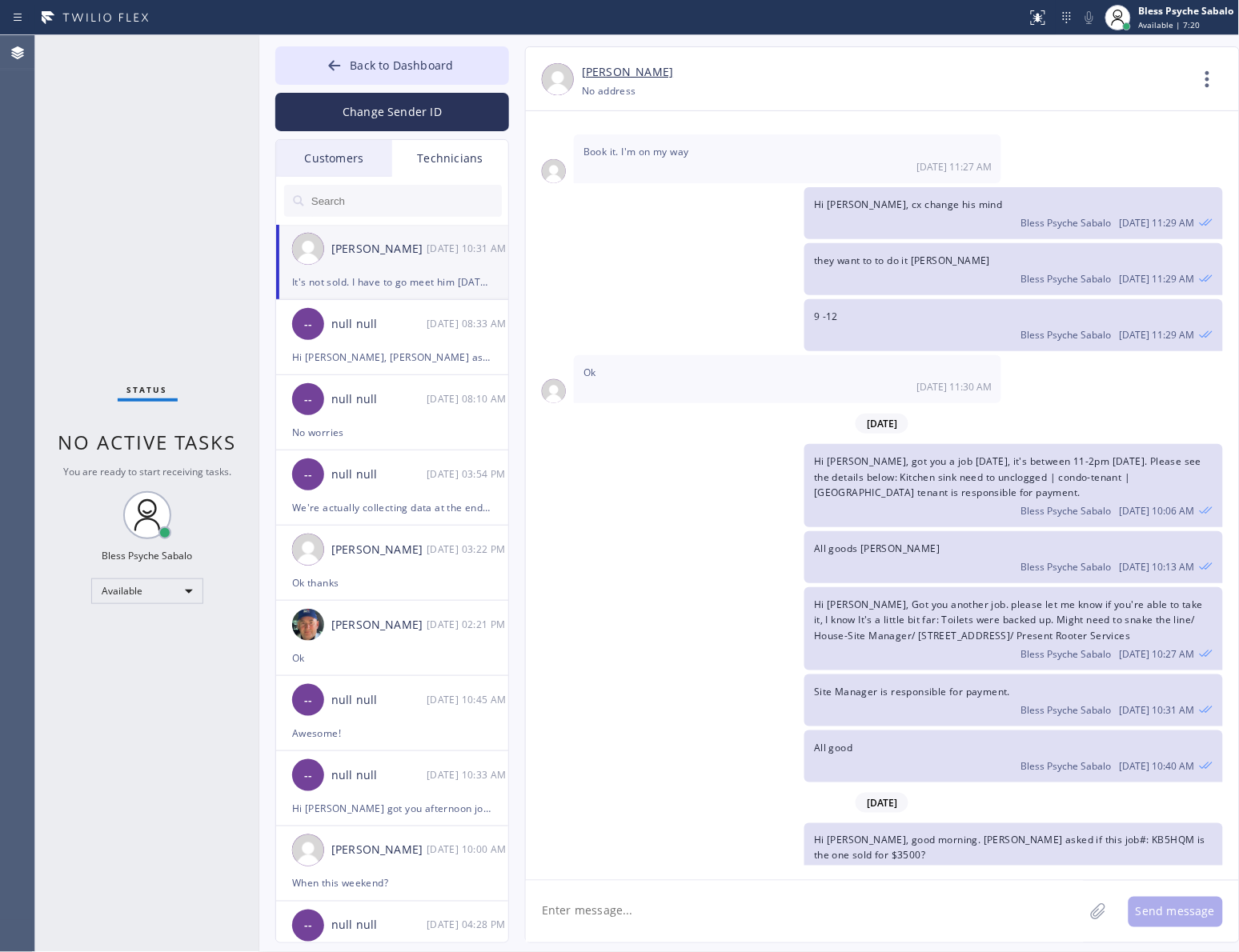
click at [735, 881] on textarea at bounding box center [805, 911] width 558 height 62
drag, startPoint x: 868, startPoint y: 835, endPoint x: 581, endPoint y: 834, distance: 287.0
click at [581, 895] on div "It's not sold. I have to go meet him today in the afternoon 08/12 10:31 AM" at bounding box center [787, 919] width 427 height 48
click at [776, 922] on textarea at bounding box center [805, 911] width 558 height 62
click at [786, 898] on textarea at bounding box center [805, 911] width 558 height 62
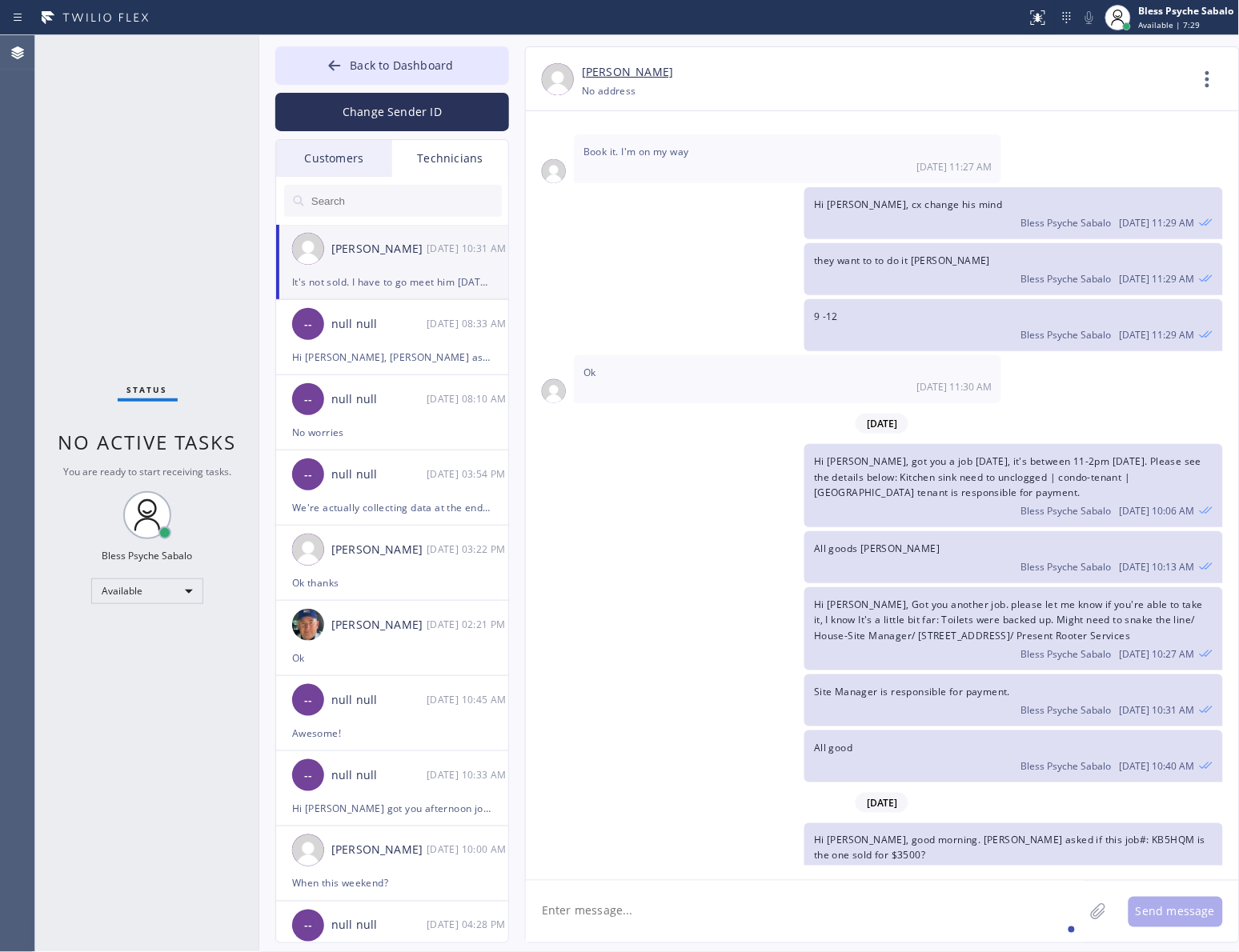
click at [785, 906] on span "It's not sold. I have to go meet him today in the afternoon" at bounding box center [722, 913] width 277 height 14
click at [790, 901] on textarea at bounding box center [805, 911] width 558 height 62
type textarea "G"
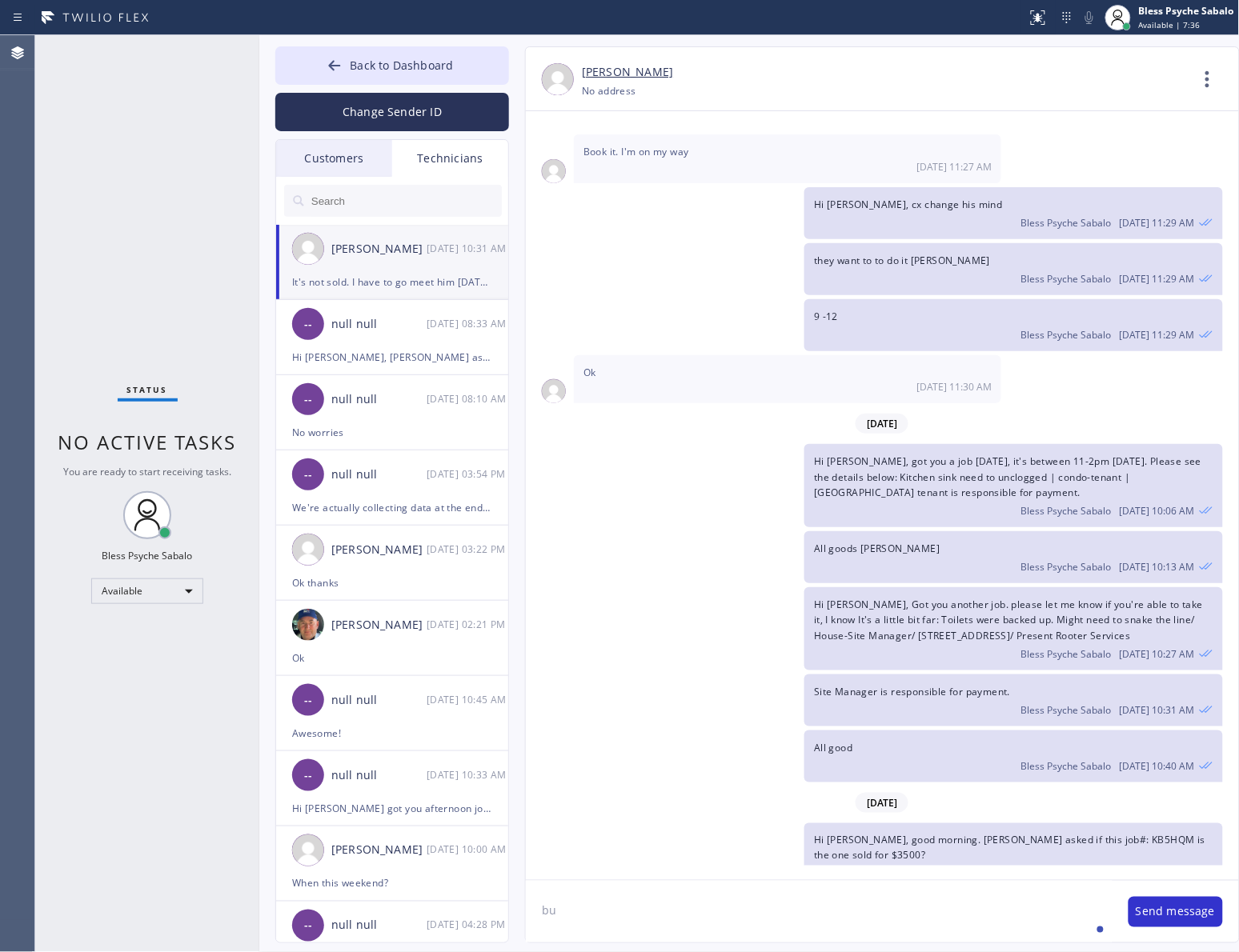
type textarea "b"
drag, startPoint x: 571, startPoint y: 912, endPoint x: 767, endPoint y: 915, distance: 196.0
click at [767, 915] on textarea "I see, but is that the costumer" at bounding box center [819, 911] width 587 height 62
click at [793, 896] on textarea "I see, but is that the costumer" at bounding box center [819, 911] width 587 height 62
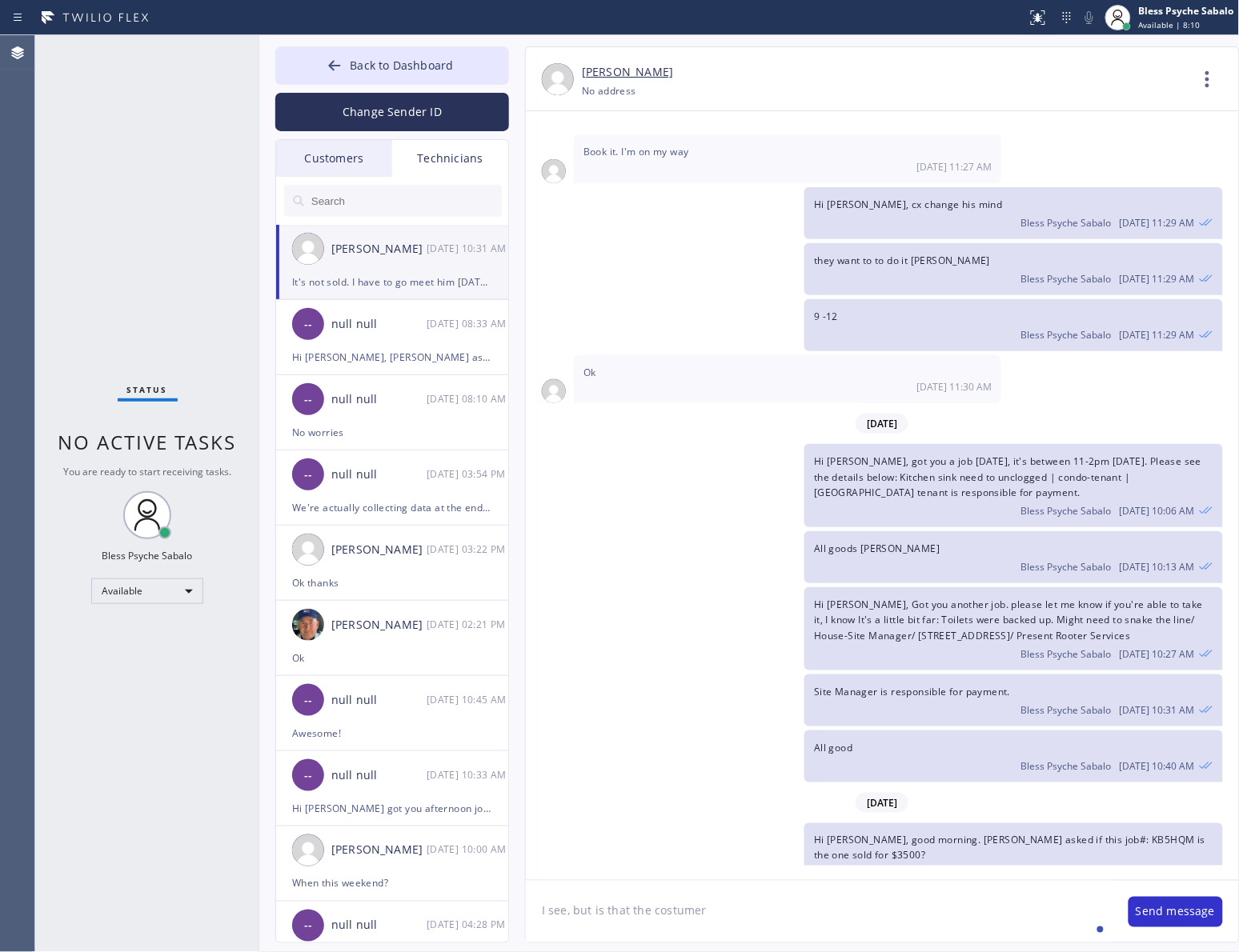
drag, startPoint x: 572, startPoint y: 914, endPoint x: 733, endPoint y: 915, distance: 161.0
click at [733, 915] on textarea "I see, but is that the costumer" at bounding box center [819, 911] width 587 height 62
drag, startPoint x: 644, startPoint y: 925, endPoint x: 417, endPoint y: 904, distance: 228.0
click at [417, 904] on div "Back to Dashboard Change Sender ID Customers Technicians CW [PERSON_NAME] [DATE…" at bounding box center [749, 494] width 981 height 917
click at [630, 938] on textarea "I see, which costumer btw is then one for $3500? he wanted to get" at bounding box center [819, 911] width 587 height 62
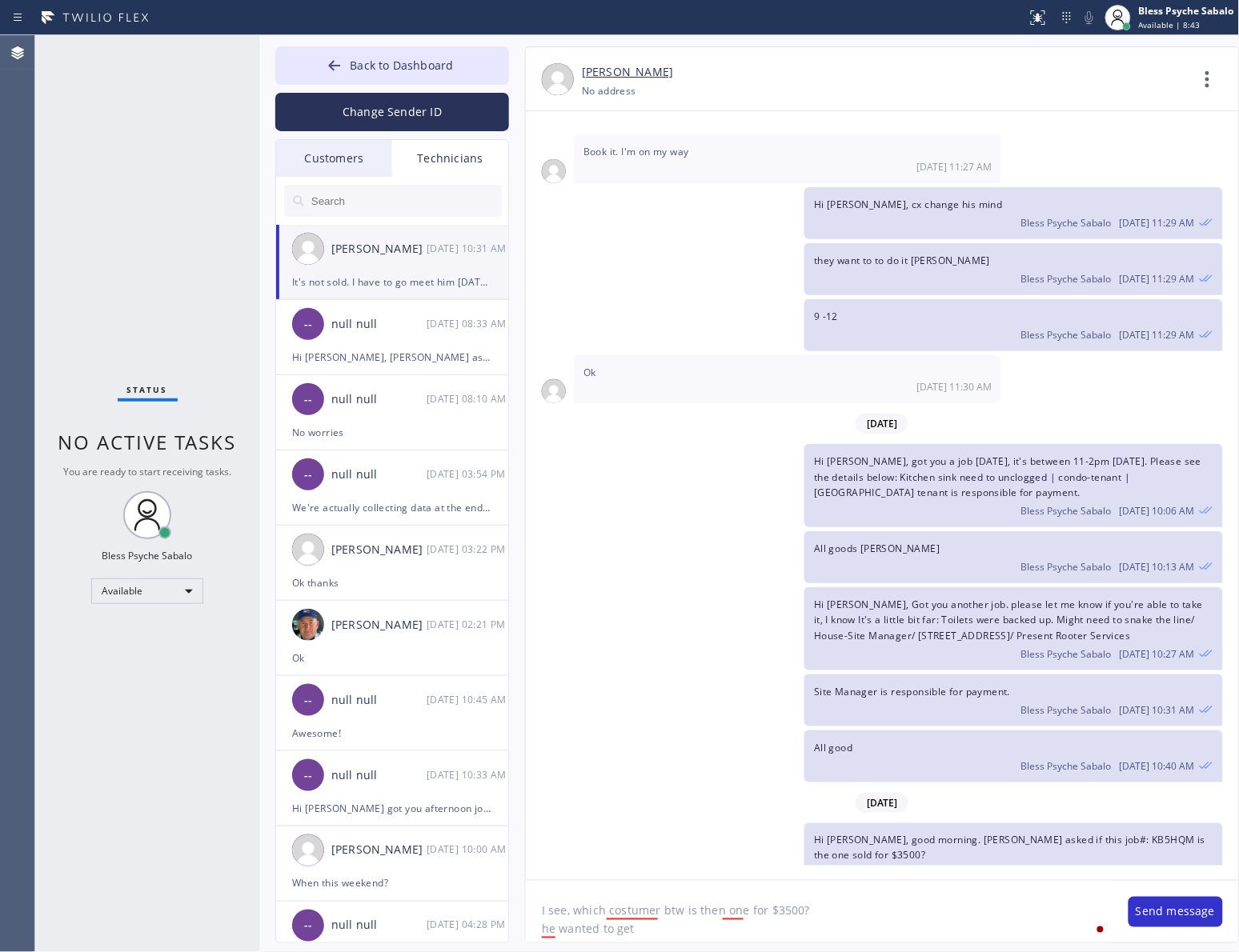
drag, startPoint x: 646, startPoint y: 930, endPoint x: 532, endPoint y: 936, distance: 114.2
click at [532, 936] on textarea "I see, which costumer btw is then one for $3500? he wanted to get" at bounding box center [819, 911] width 587 height 62
type textarea "I see, which costumer btw is then one for $3500?"
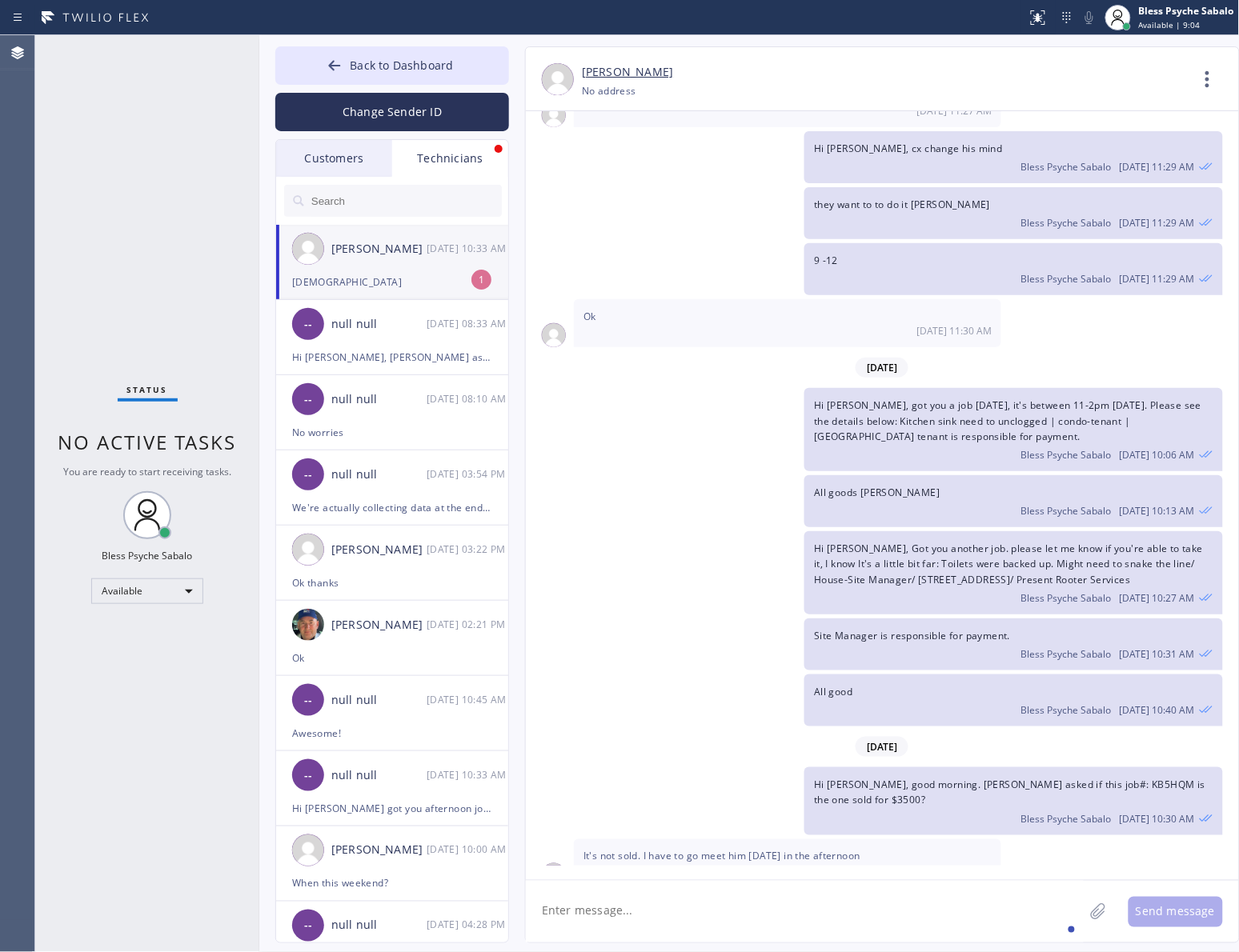
scroll to position [17065, 0]
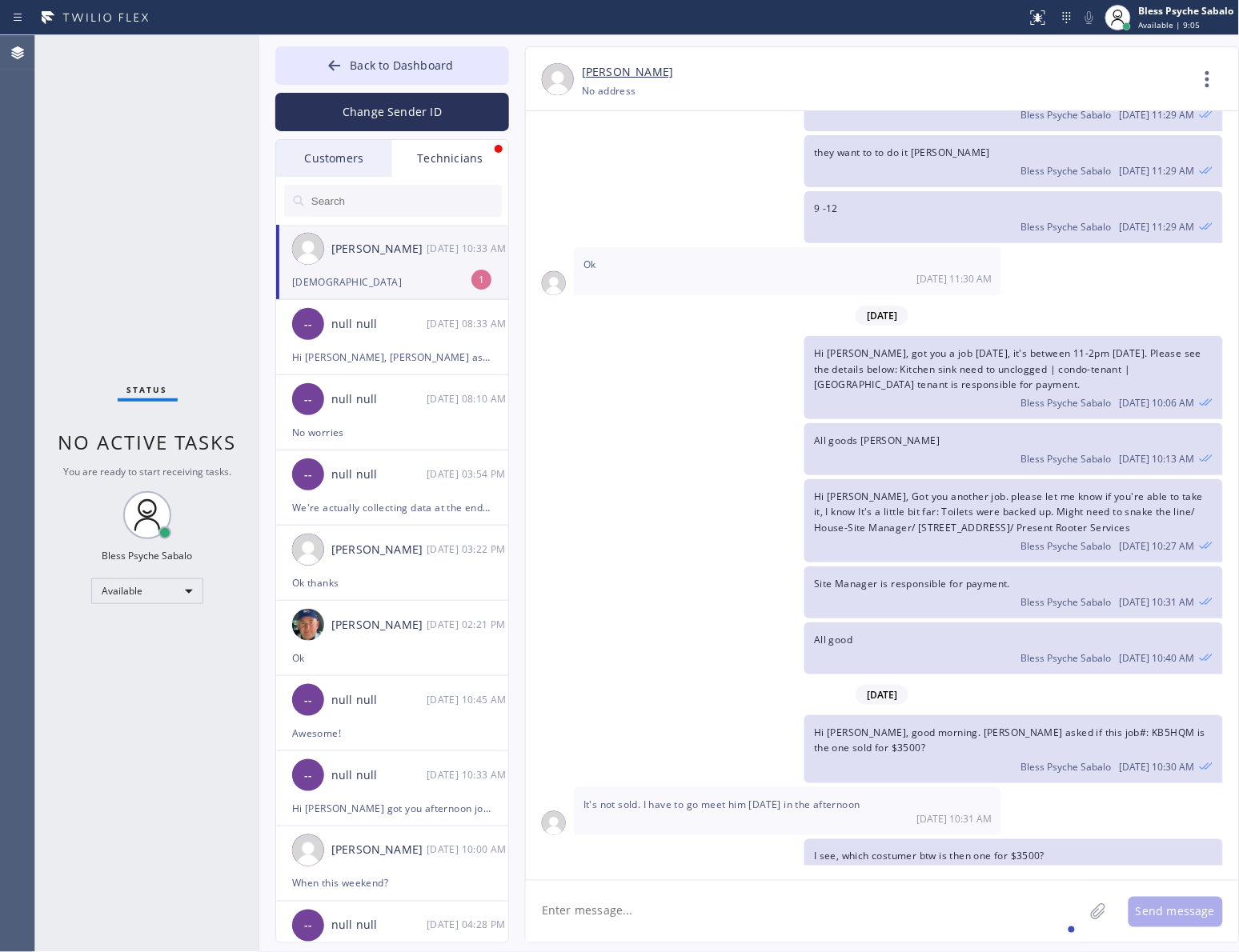
click at [691, 479] on div "Hi chris, Got you another job. please let me know if you're able to take it, I …" at bounding box center [874, 520] width 697 height 83
click at [747, 909] on textarea at bounding box center [805, 911] width 558 height 62
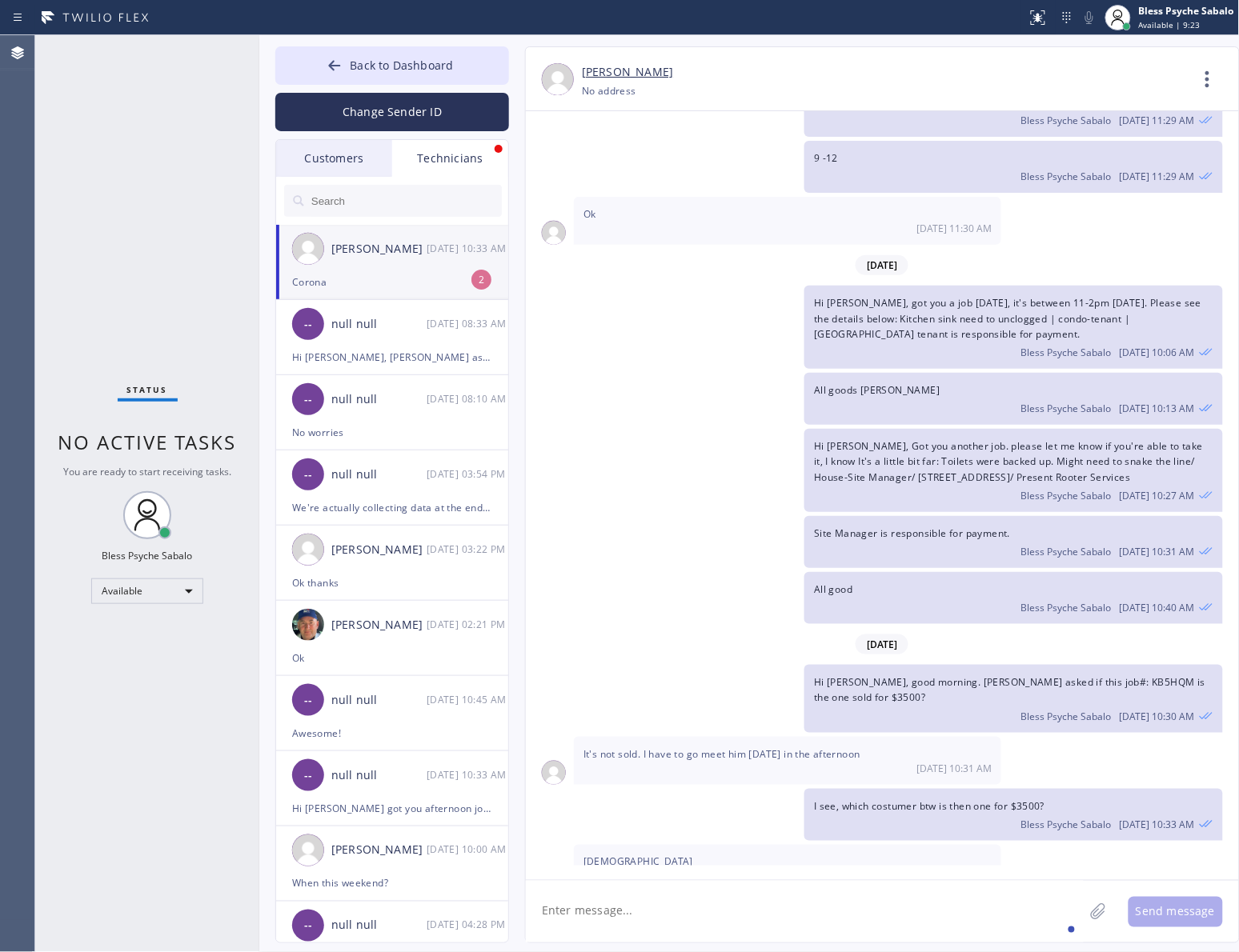
click at [718, 902] on textarea at bounding box center [805, 911] width 558 height 62
click at [609, 907] on span "Corona" at bounding box center [600, 914] width 34 height 14
copy span "Corona"
click at [388, 269] on div "Christopher Gonzales 08/12 10:33 AM" at bounding box center [392, 248] width 234 height 48
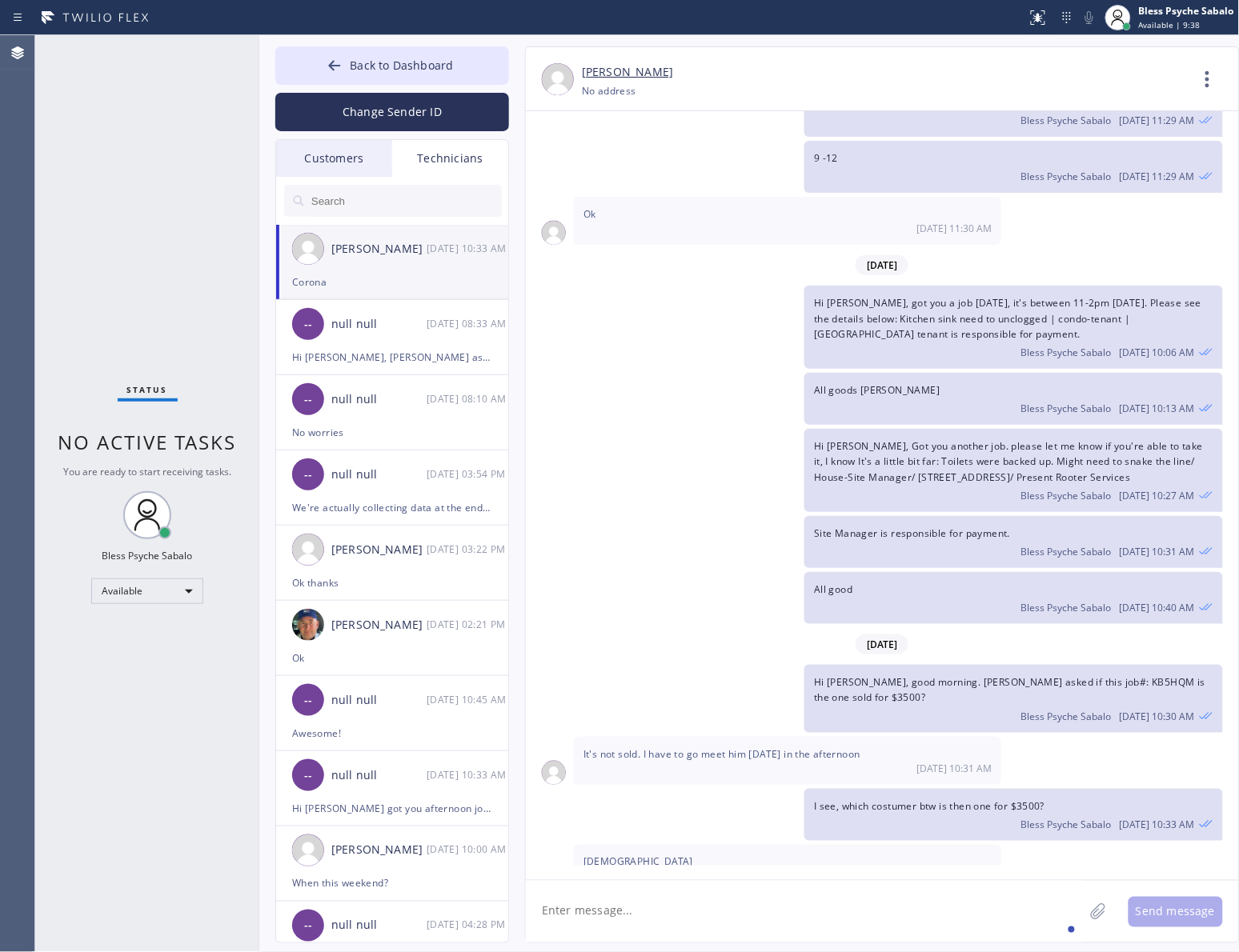
click at [709, 922] on div "08/12 10:33 AM" at bounding box center [788, 929] width 409 height 14
drag, startPoint x: 609, startPoint y: 835, endPoint x: 585, endPoint y: 831, distance: 24.3
click at [585, 897] on div "Corona 08/12 10:33 AM" at bounding box center [787, 921] width 427 height 48
click at [677, 898] on textarea at bounding box center [805, 911] width 558 height 62
drag, startPoint x: 604, startPoint y: 672, endPoint x: 721, endPoint y: 678, distance: 117.2
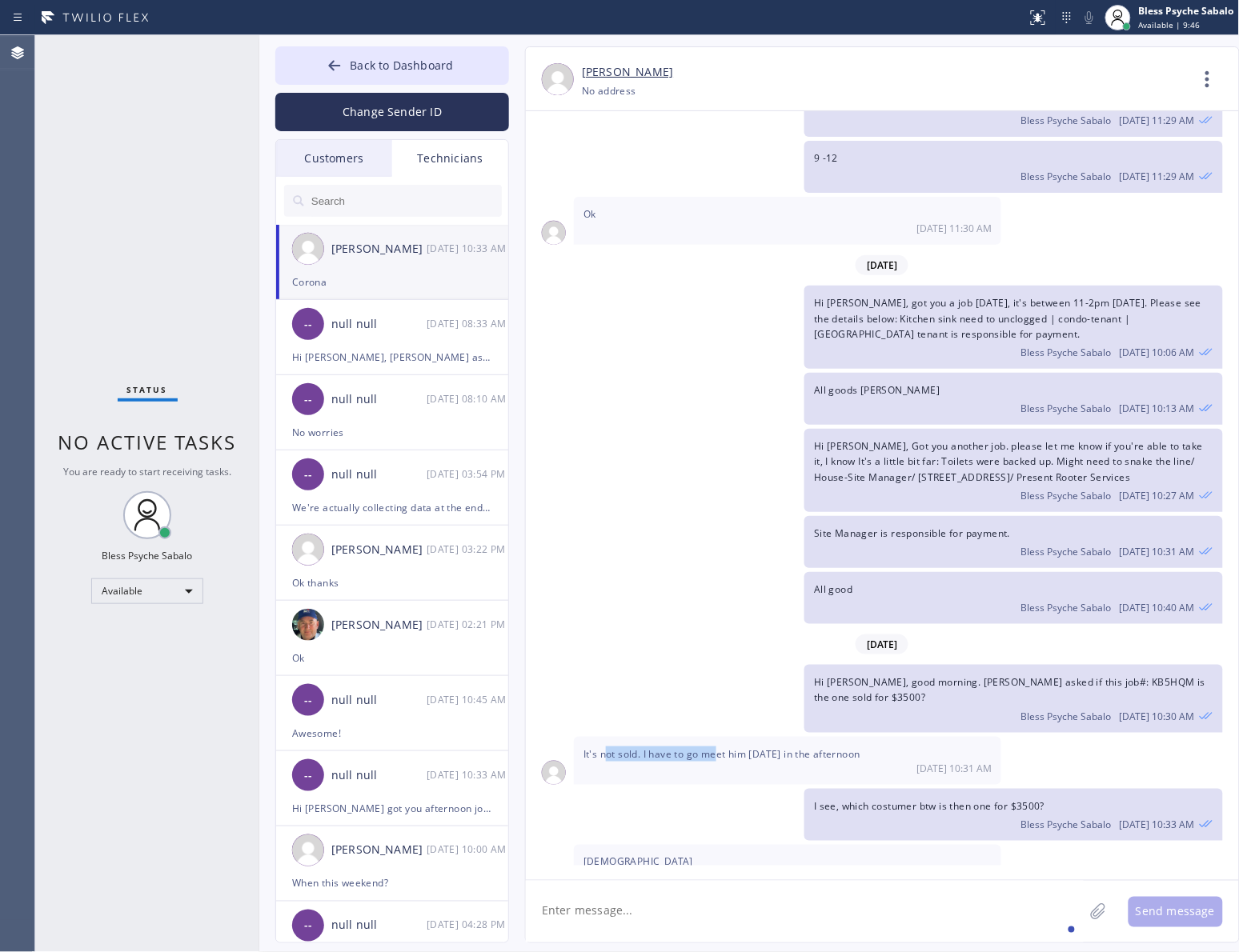
click at [721, 737] on div "It's not sold. I have to go meet him today in the afternoon 08/12 10:31 AM" at bounding box center [787, 760] width 427 height 48
click at [734, 789] on div "I see, which costumer btw is then one for $3500? Bless Psyche Sabalo 08/12 10:3…" at bounding box center [874, 814] width 697 height 52
click at [626, 855] on span "Muhammad" at bounding box center [639, 862] width 110 height 14
click at [607, 907] on span "Corona" at bounding box center [600, 914] width 34 height 14
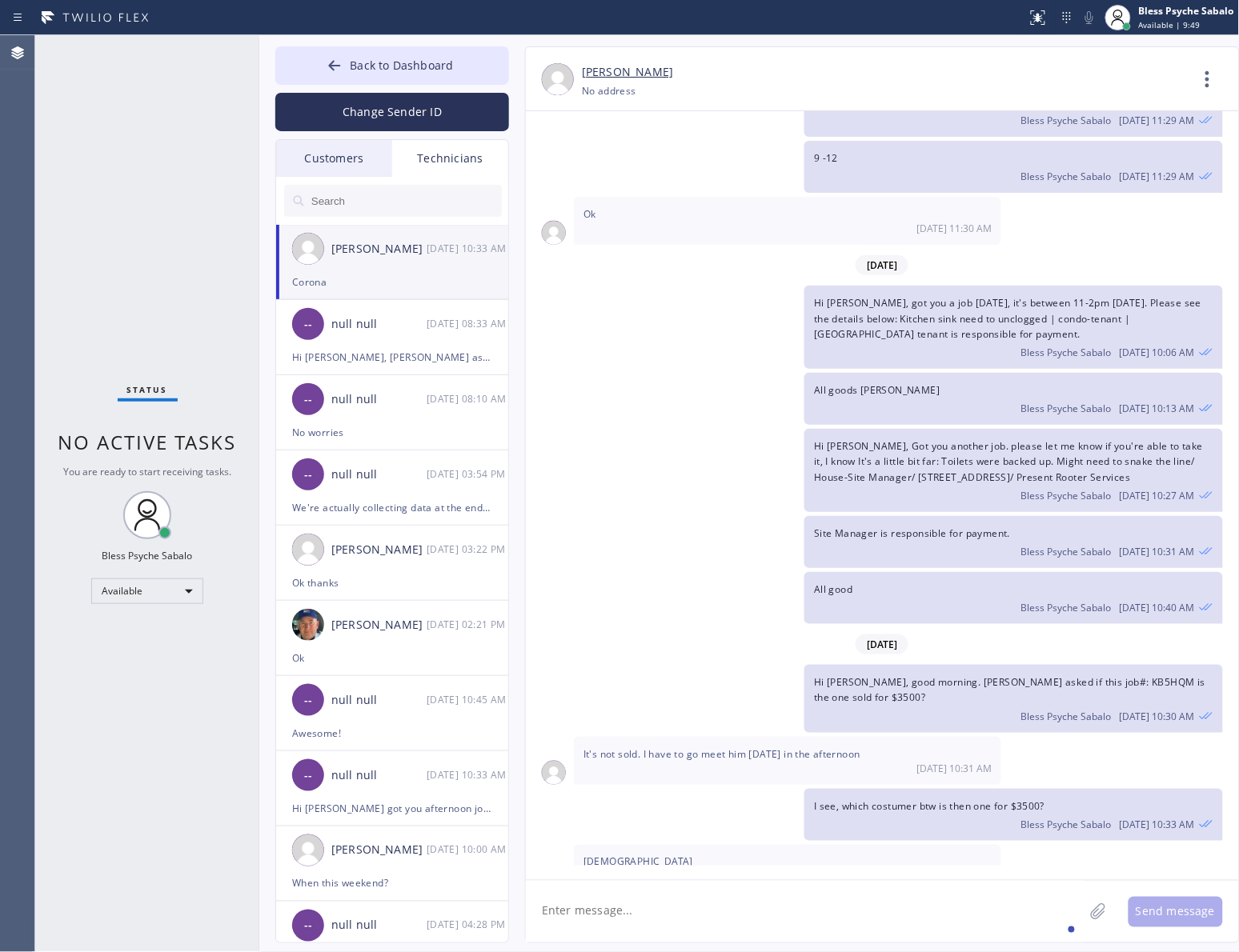
click at [618, 870] on div "08/12 10:33 AM" at bounding box center [788, 877] width 409 height 14
click at [621, 855] on span "Muhammad" at bounding box center [639, 862] width 110 height 14
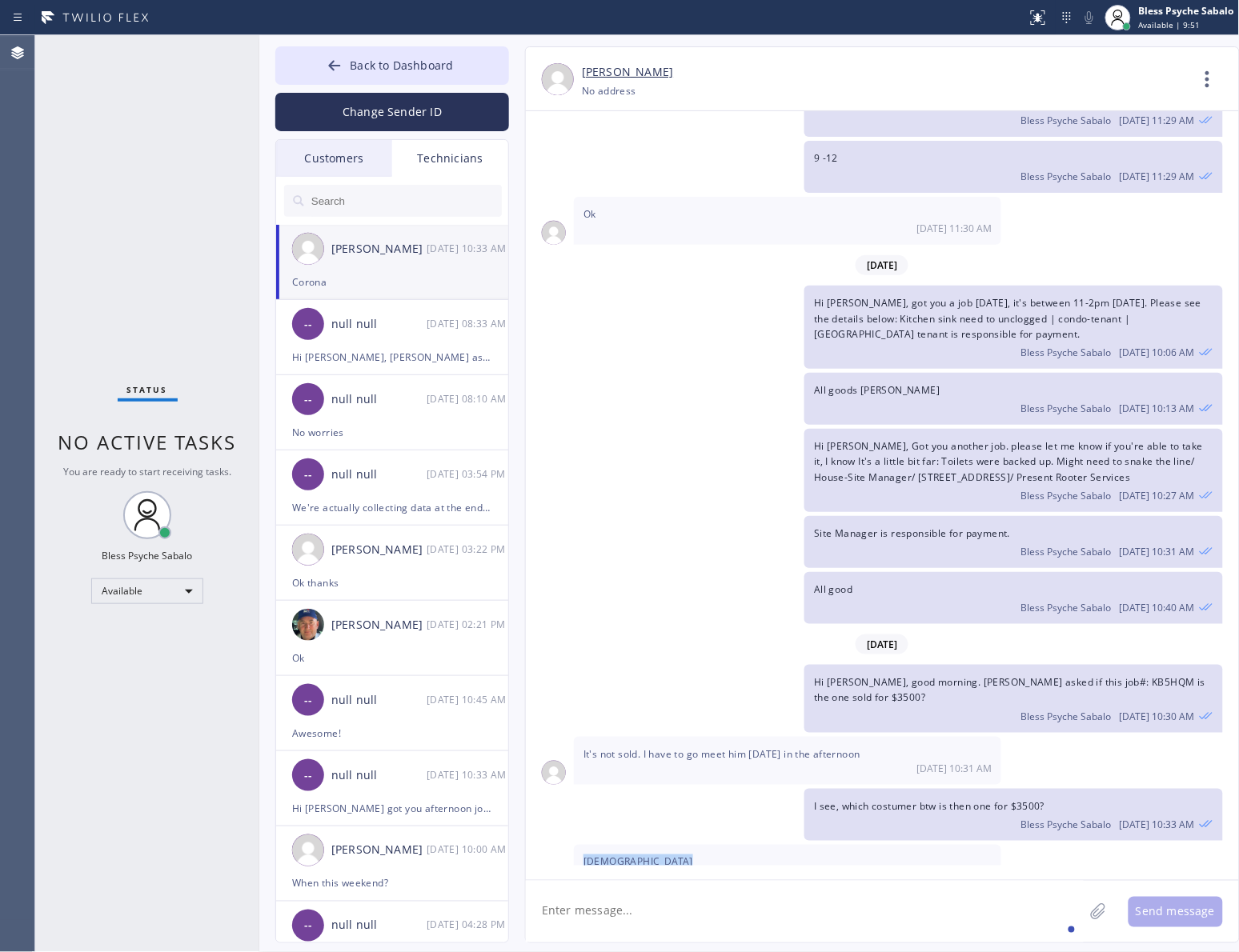
copy span "Muhammad"
click at [589, 907] on span "Corona" at bounding box center [600, 914] width 34 height 14
copy span "Corona"
click at [581, 921] on textarea at bounding box center [805, 911] width 558 height 62
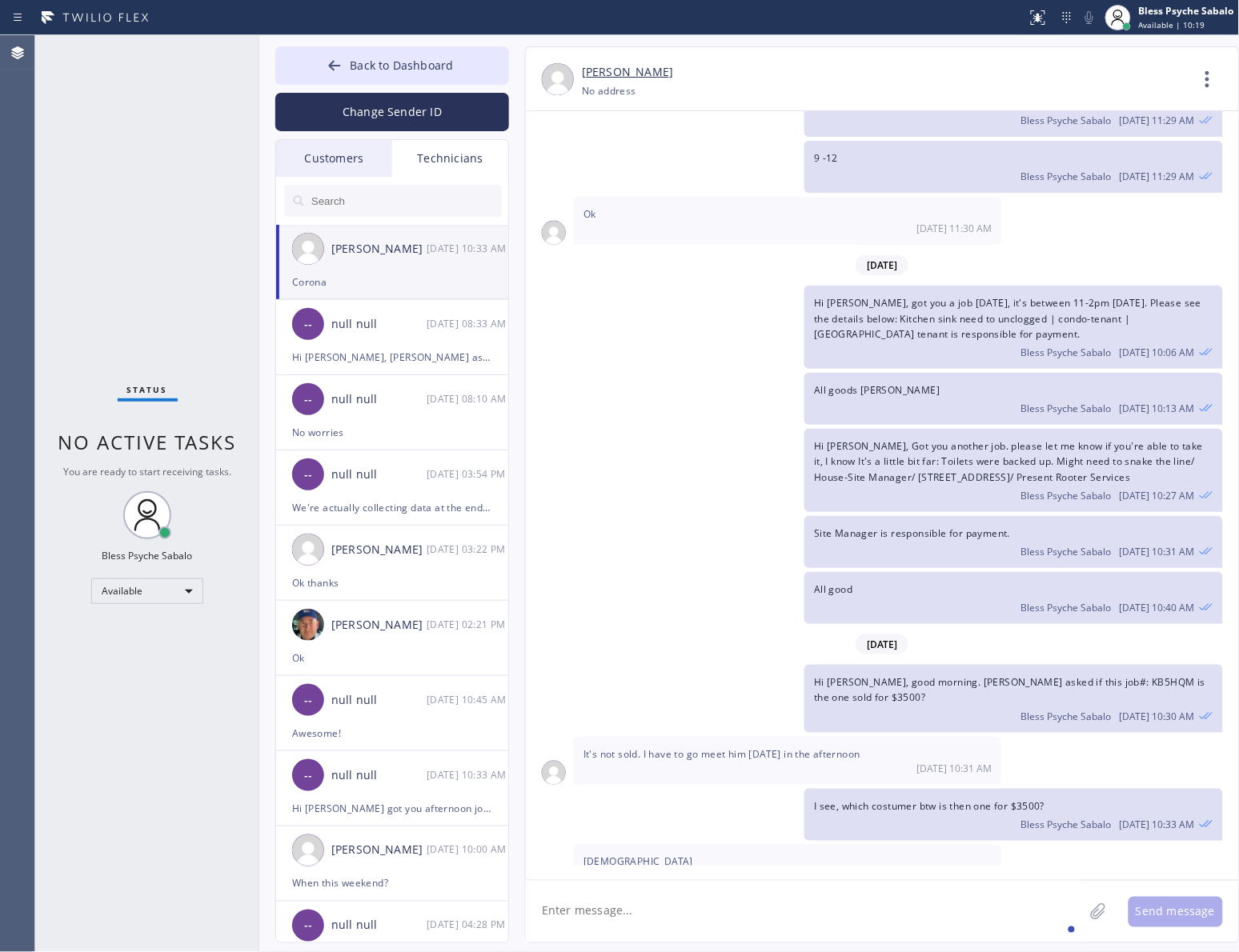
paste textarea "Muhammad Rahman"
click at [541, 912] on textarea "Muhammad Rahman" at bounding box center [819, 911] width 587 height 62
click at [721, 923] on textarea "Muhammad Rahman" at bounding box center [819, 911] width 587 height 62
type textarea "Muhammad Rahman?"
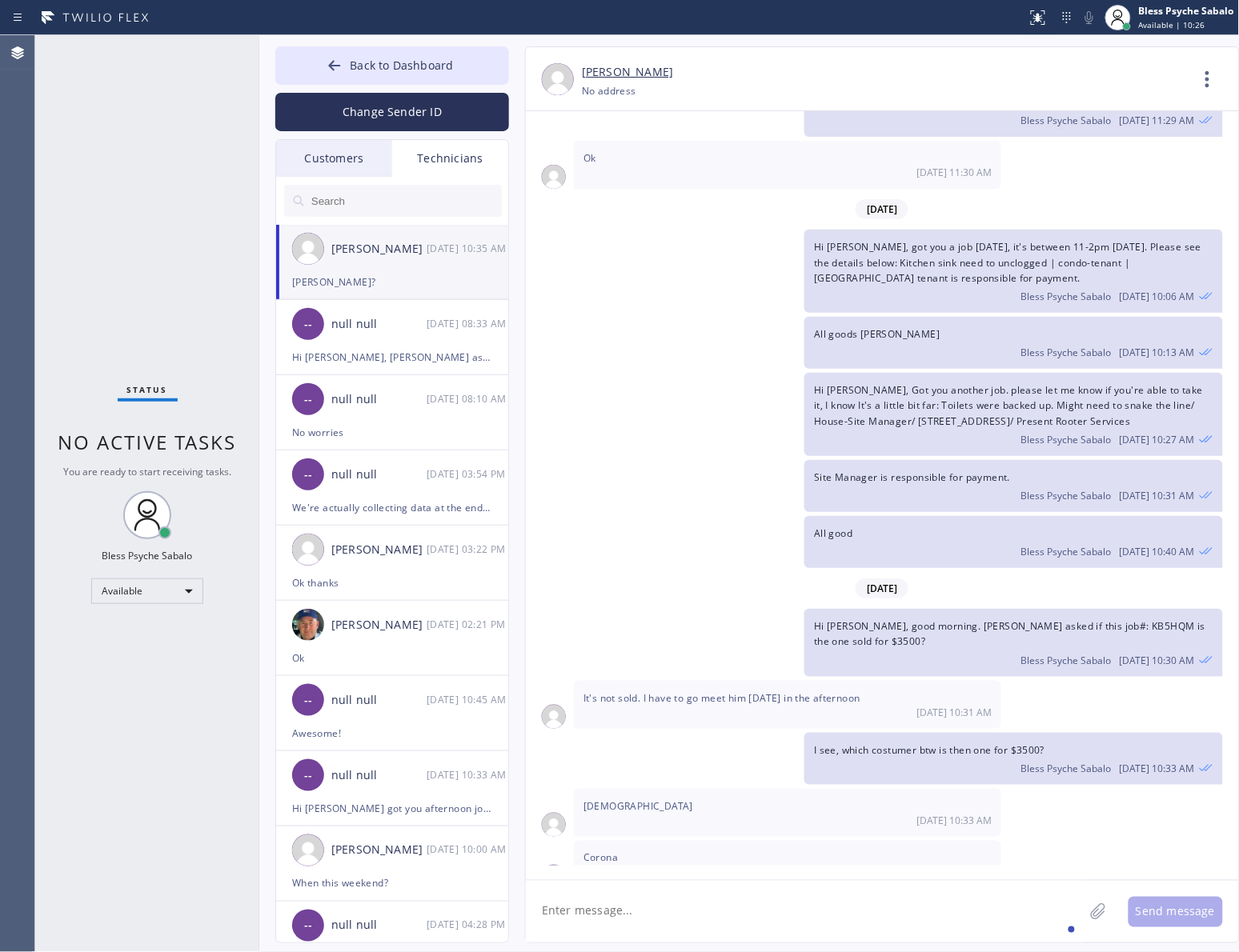
click at [863, 900] on textarea at bounding box center [805, 911] width 558 height 62
click at [606, 851] on span "Corona" at bounding box center [600, 858] width 34 height 14
copy span "Corona"
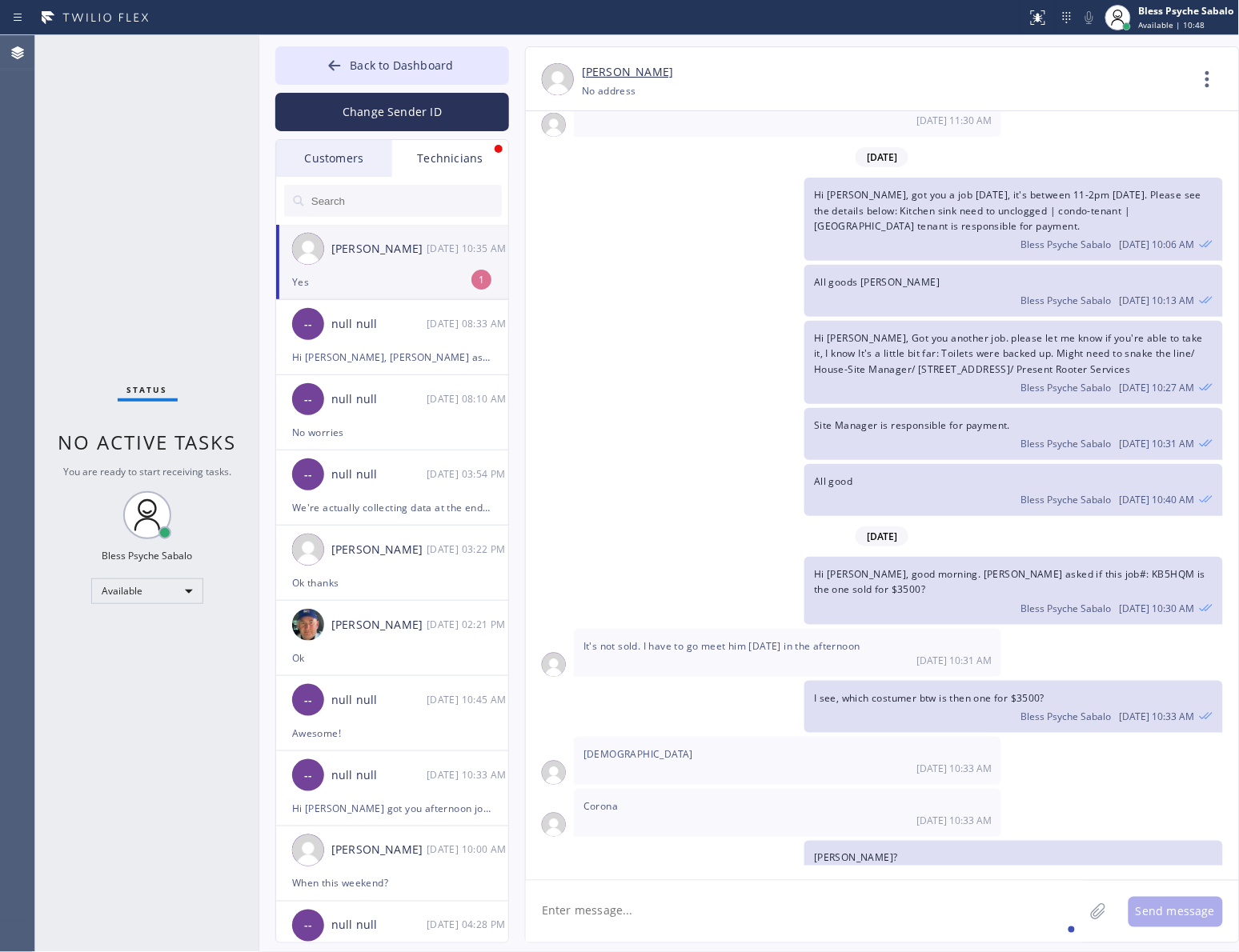
click at [718, 905] on textarea at bounding box center [805, 911] width 558 height 62
type textarea "got it, thanks [PERSON_NAME]."
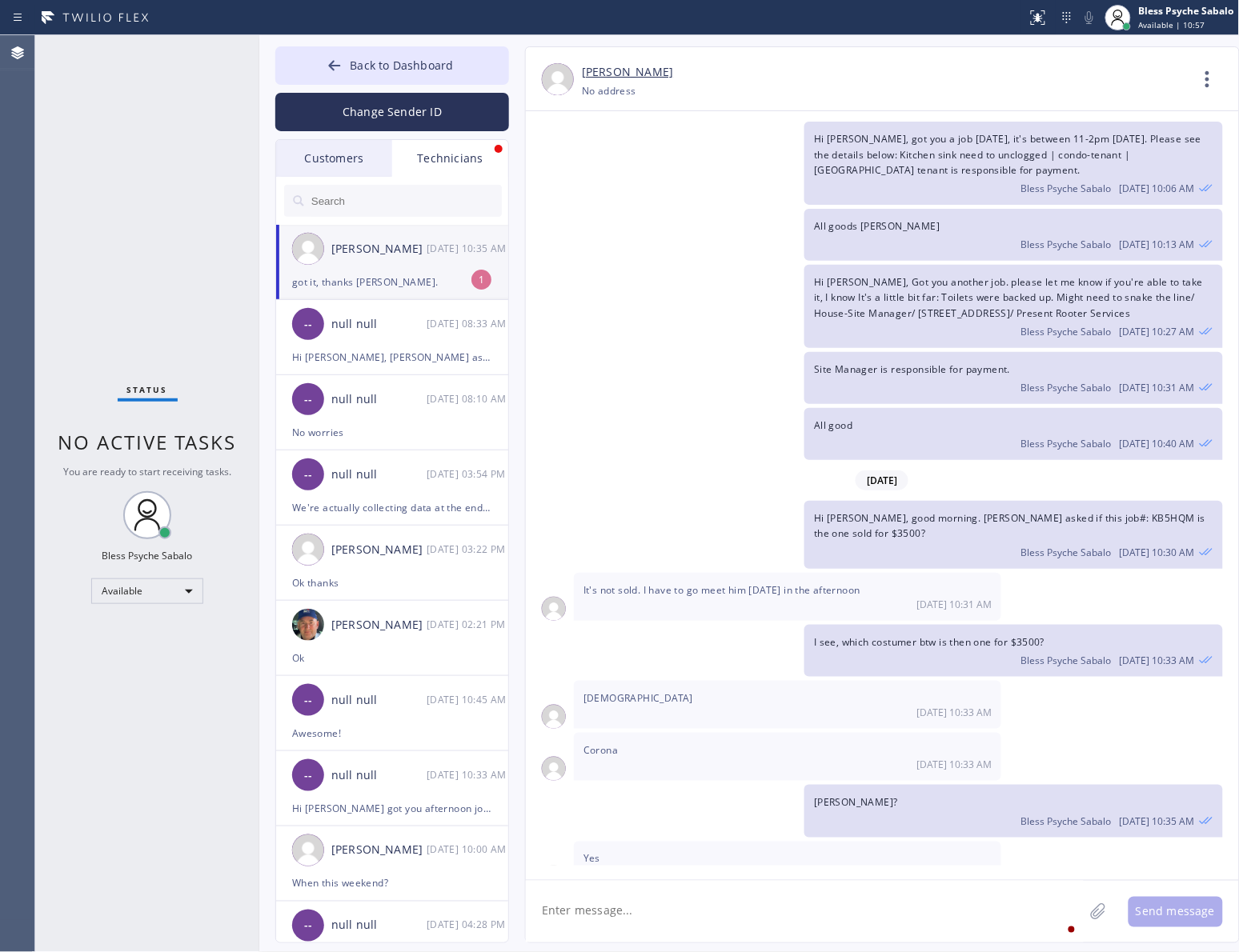
click at [775, 903] on textarea at bounding box center [805, 911] width 558 height 62
click at [404, 281] on div "got it, thanks [PERSON_NAME]." at bounding box center [392, 281] width 200 height 19
click at [420, 82] on button "Back to Dashboard" at bounding box center [392, 65] width 234 height 38
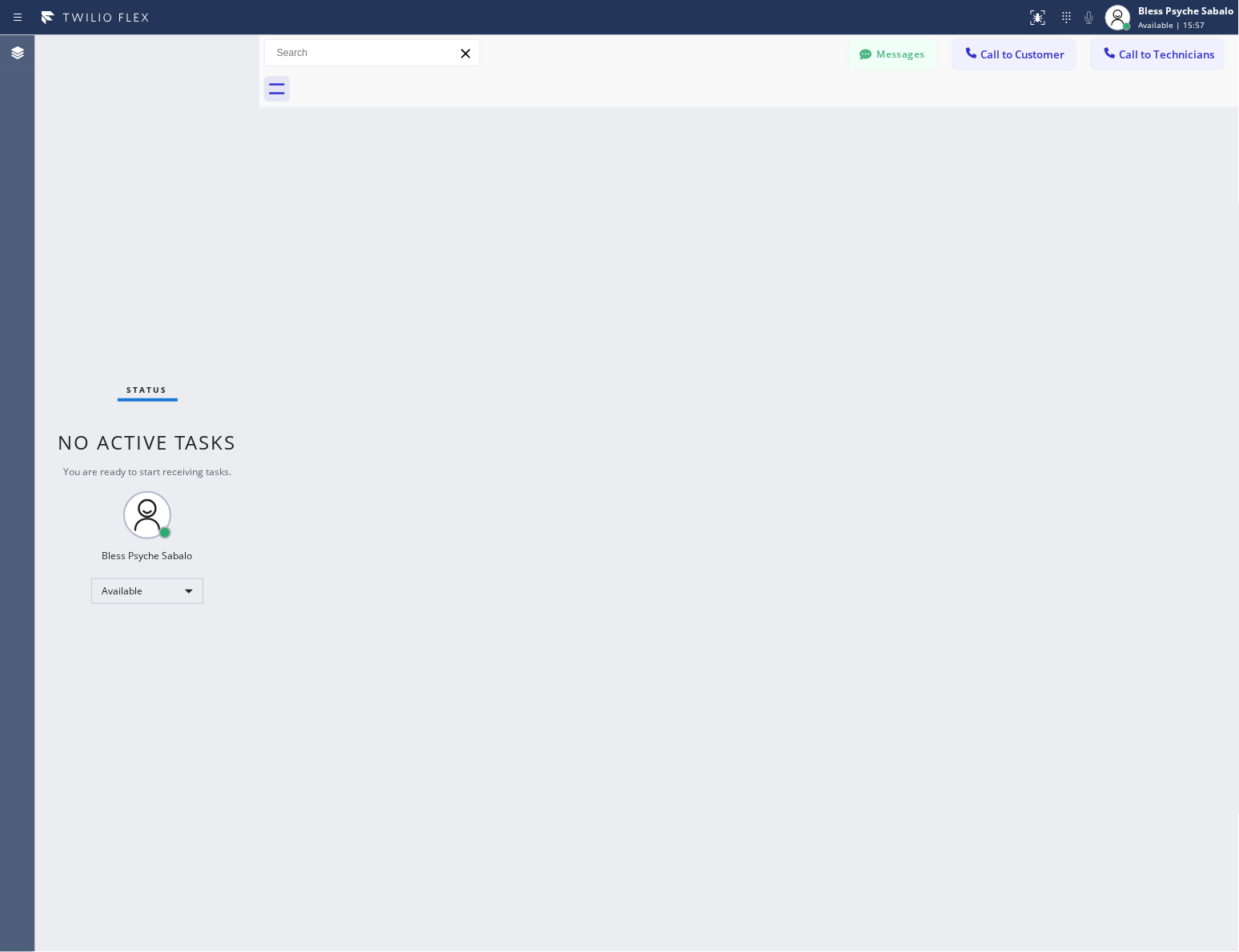
click at [682, 300] on div "Back to Dashboard Change Sender ID Customers Technicians CW [PERSON_NAME] [DATE…" at bounding box center [749, 494] width 981 height 917
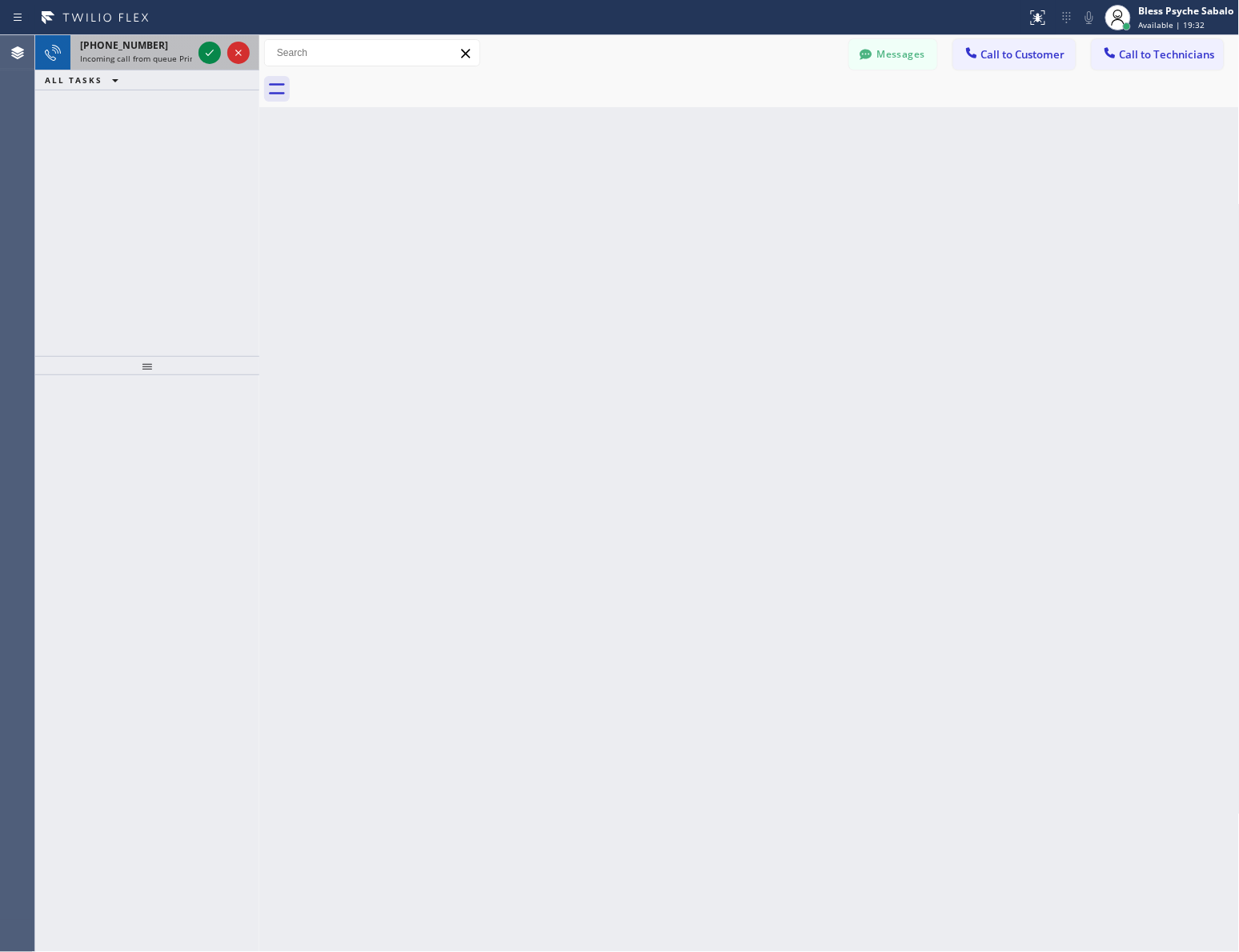
click at [172, 53] on span "Incoming call from queue Primary PL" at bounding box center [150, 58] width 140 height 11
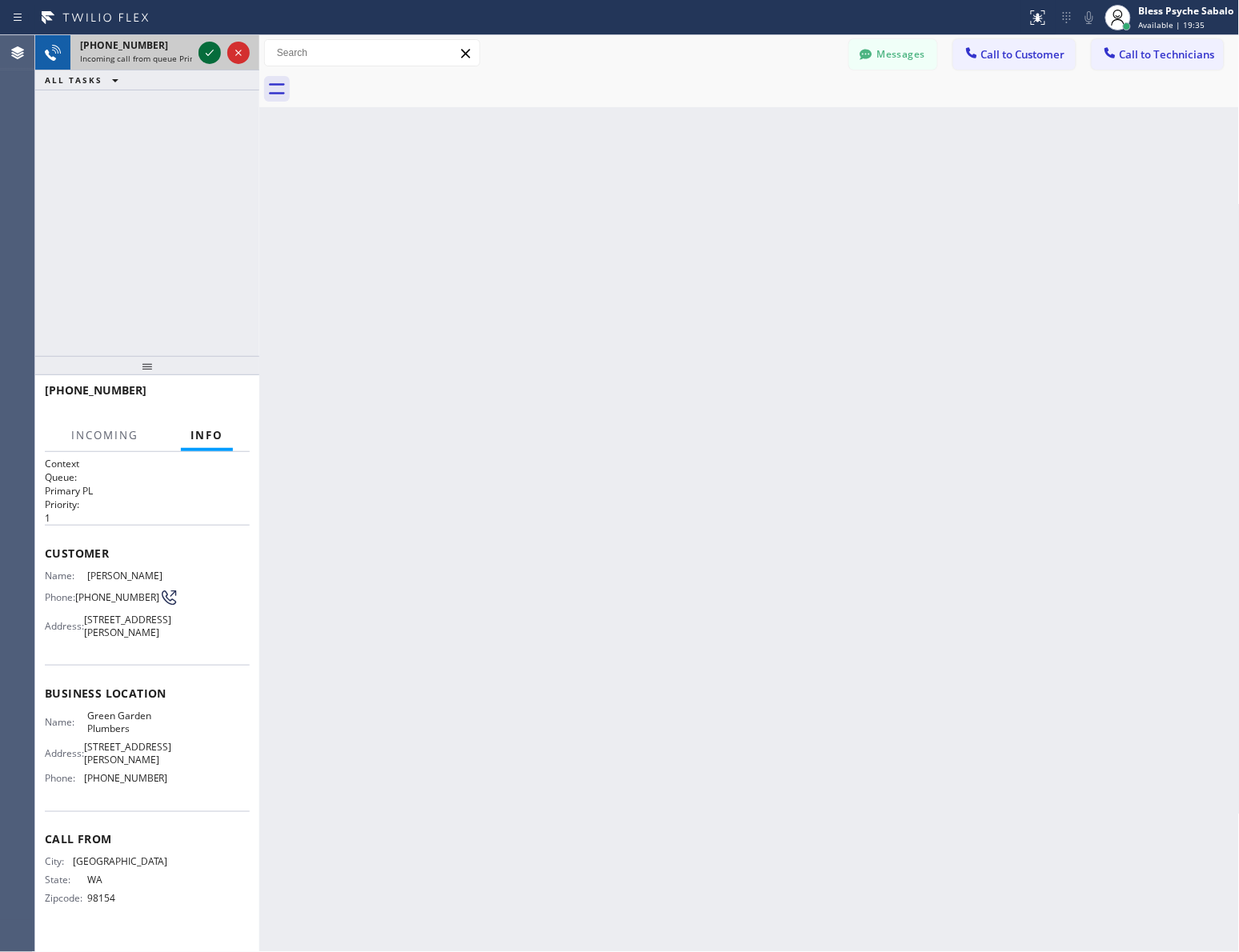
click at [210, 48] on icon at bounding box center [210, 53] width 20 height 20
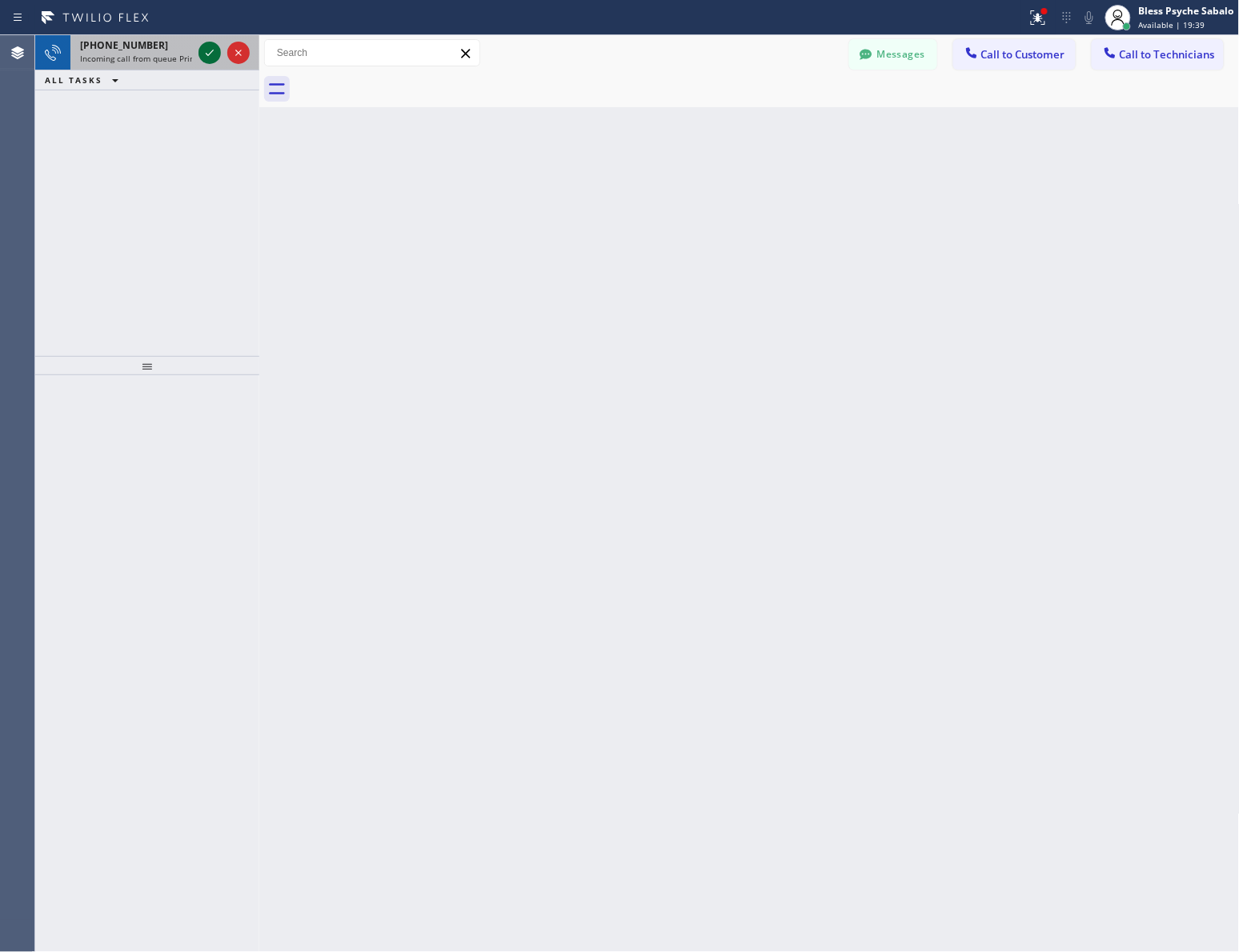
click at [214, 54] on icon at bounding box center [210, 53] width 20 height 20
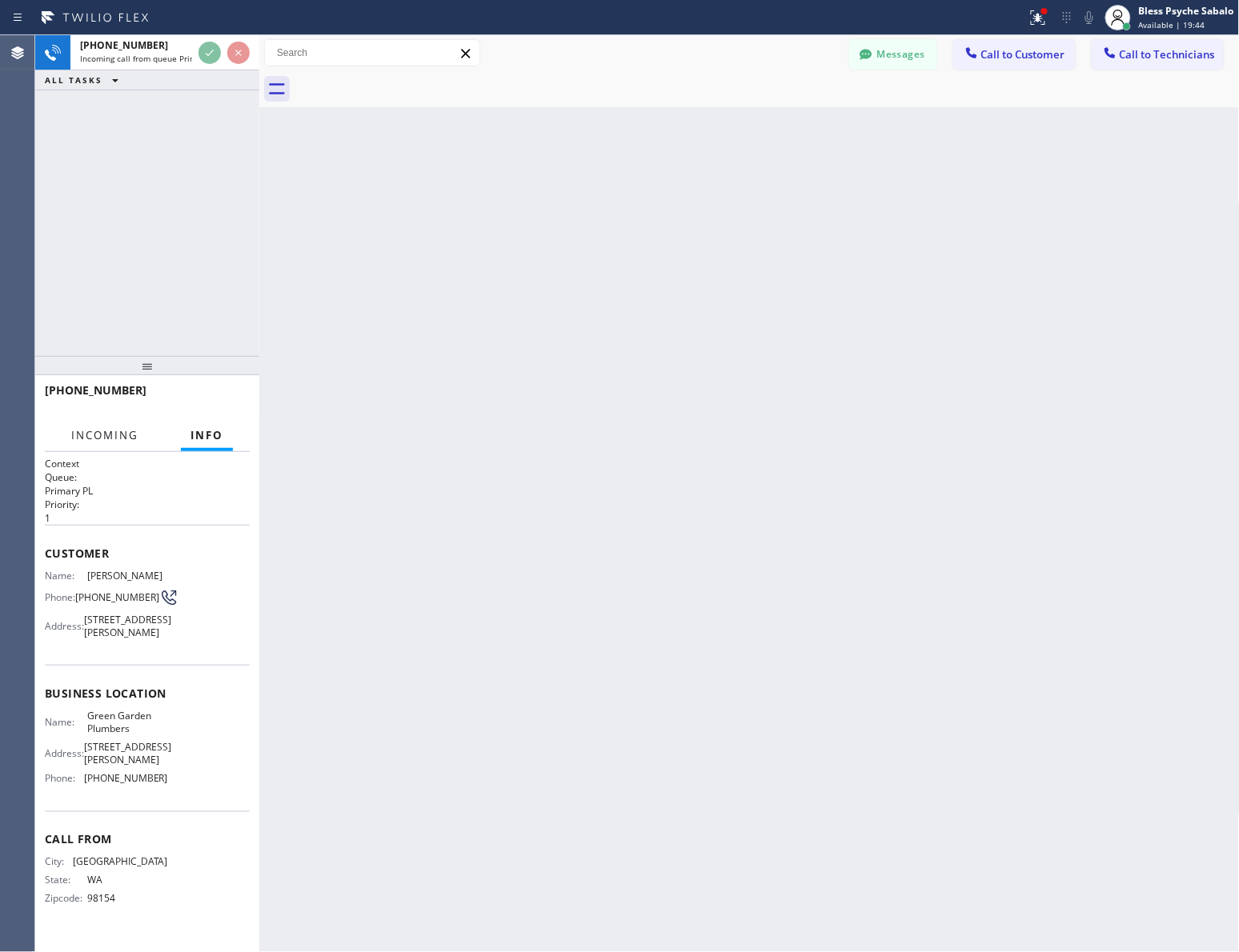
drag, startPoint x: 111, startPoint y: 433, endPoint x: 210, endPoint y: 437, distance: 99.1
click at [112, 433] on span "Incoming" at bounding box center [105, 435] width 67 height 15
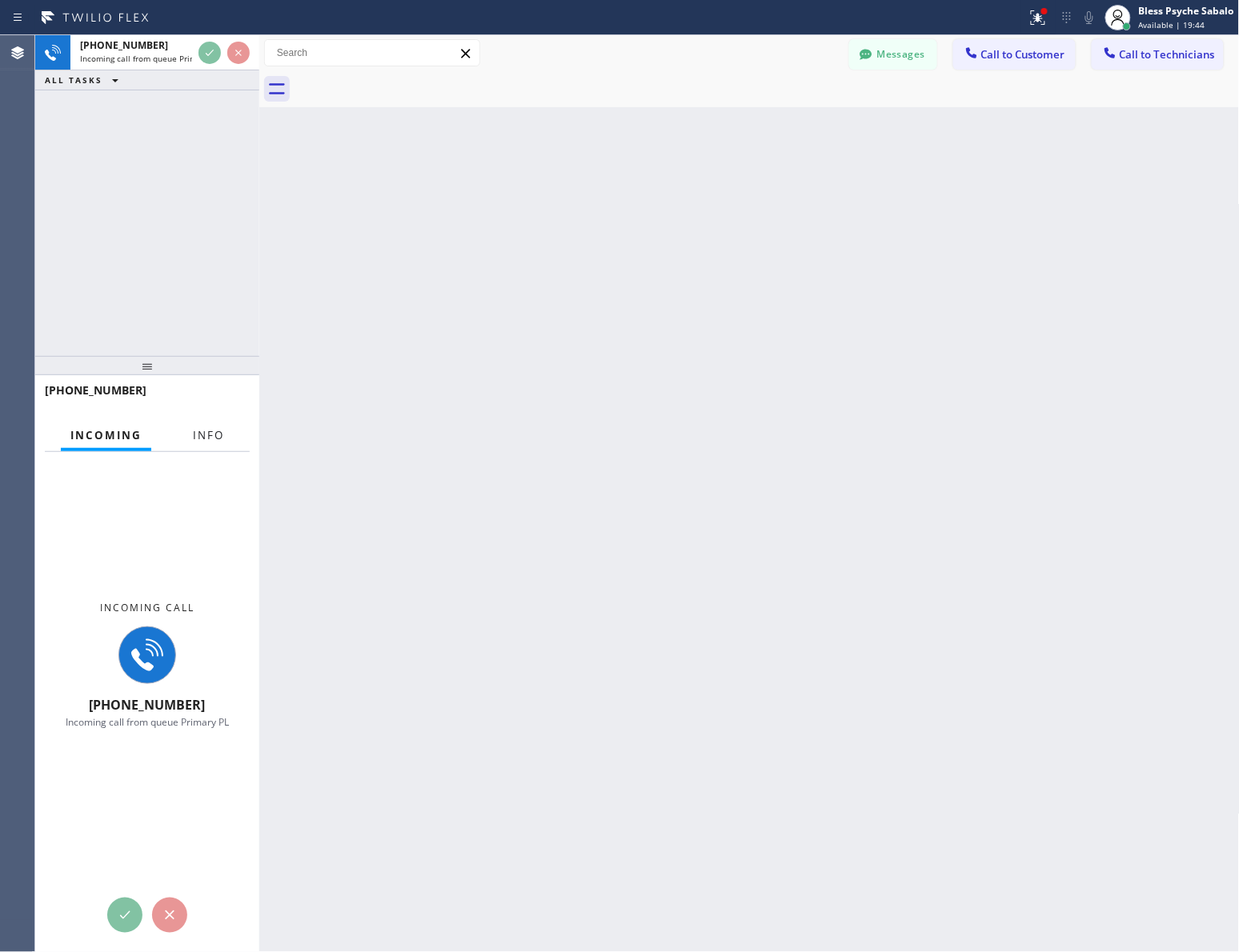
click at [214, 438] on span "Info" at bounding box center [208, 435] width 31 height 15
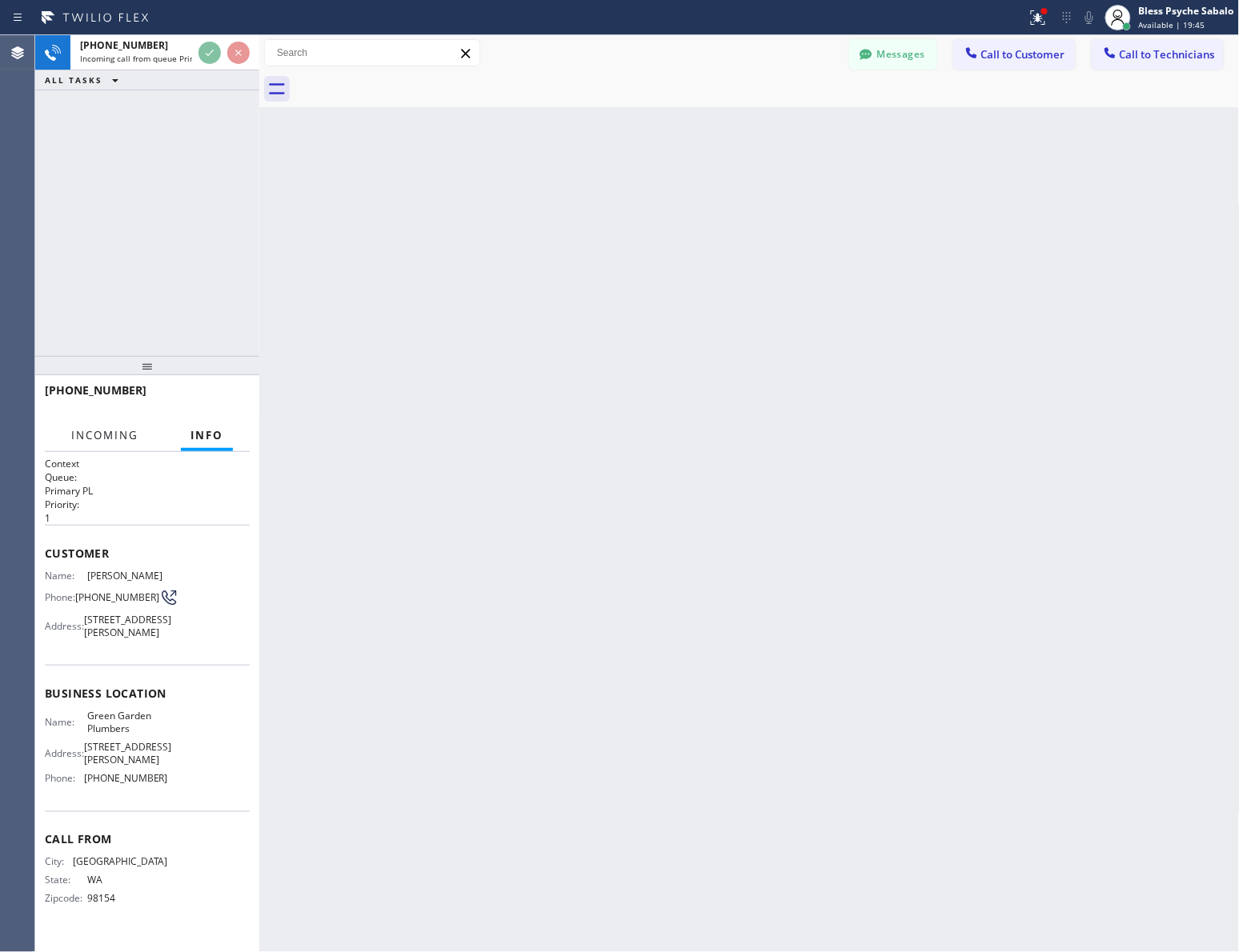
click at [111, 440] on span "Incoming" at bounding box center [105, 435] width 67 height 15
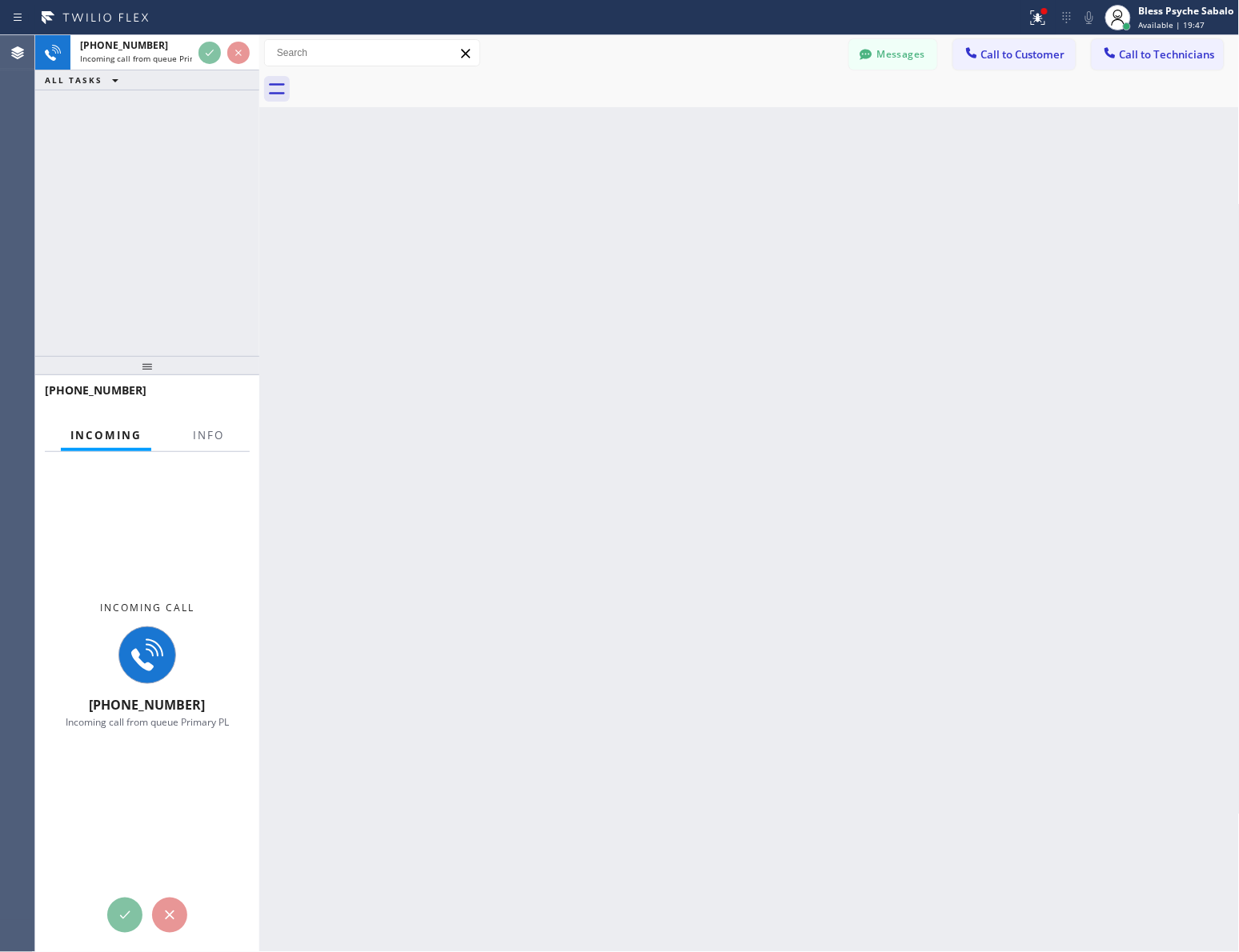
click at [326, 382] on div "Back to Dashboard Change Sender ID Customers Technicians CW [PERSON_NAME] [DATE…" at bounding box center [749, 494] width 981 height 917
click at [342, 249] on div "Back to Dashboard Change Sender ID Customers Technicians CW [PERSON_NAME] [DATE…" at bounding box center [749, 494] width 981 height 917
click at [142, 53] on span "Incoming call from queue Primary PL" at bounding box center [150, 58] width 140 height 11
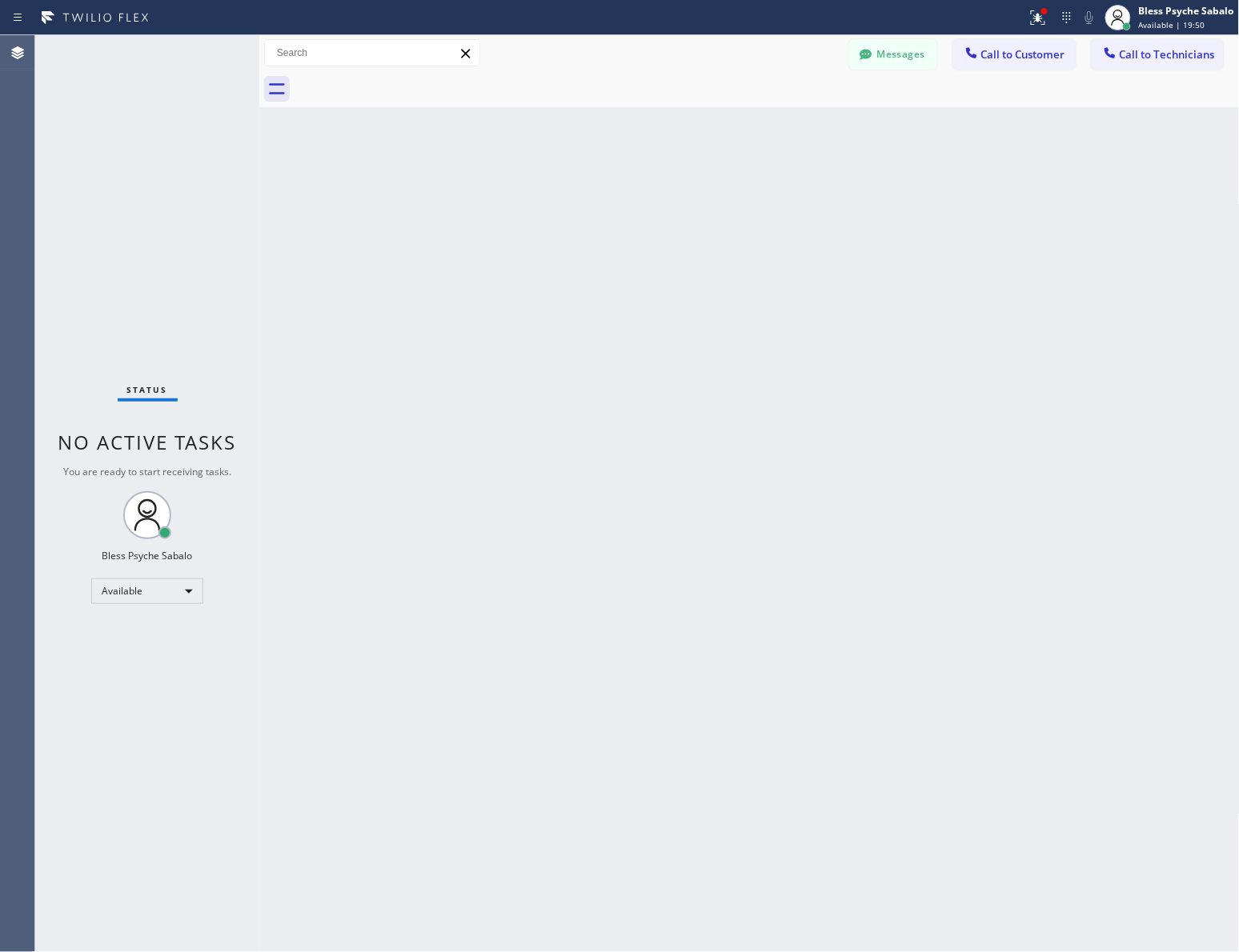
click at [200, 58] on div "Status No active tasks You are ready to start receiving tasks. Bless Psyche Sab…" at bounding box center [147, 494] width 224 height 917
click at [191, 108] on div "Status No active tasks You are ready to start receiving tasks. Bless Psyche Sab…" at bounding box center [147, 494] width 224 height 917
click at [703, 160] on div "Back to Dashboard Change Sender ID Customers Technicians CW [PERSON_NAME] [DATE…" at bounding box center [749, 494] width 981 height 917
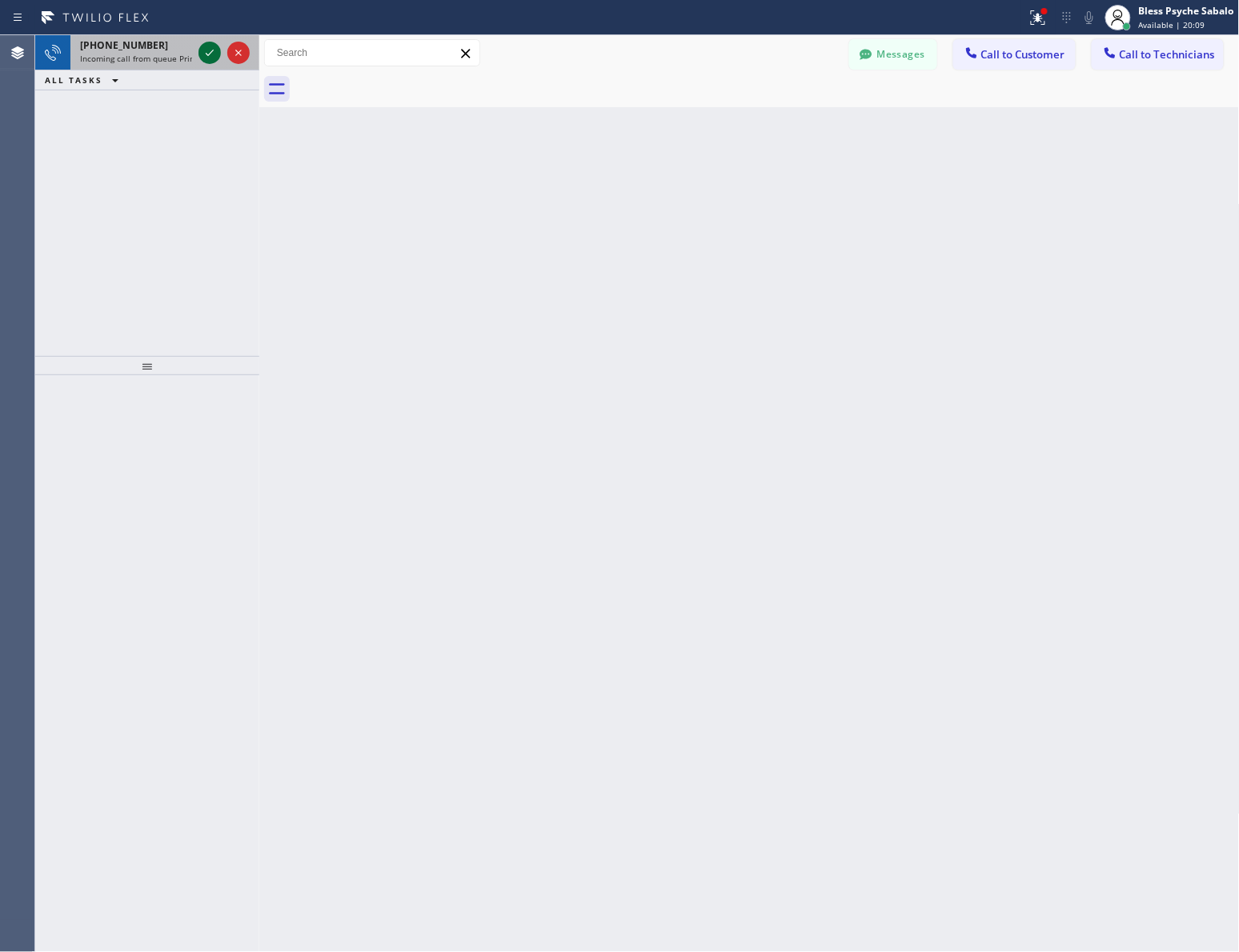
click at [214, 54] on icon at bounding box center [210, 53] width 20 height 20
click at [202, 43] on icon at bounding box center [210, 53] width 20 height 20
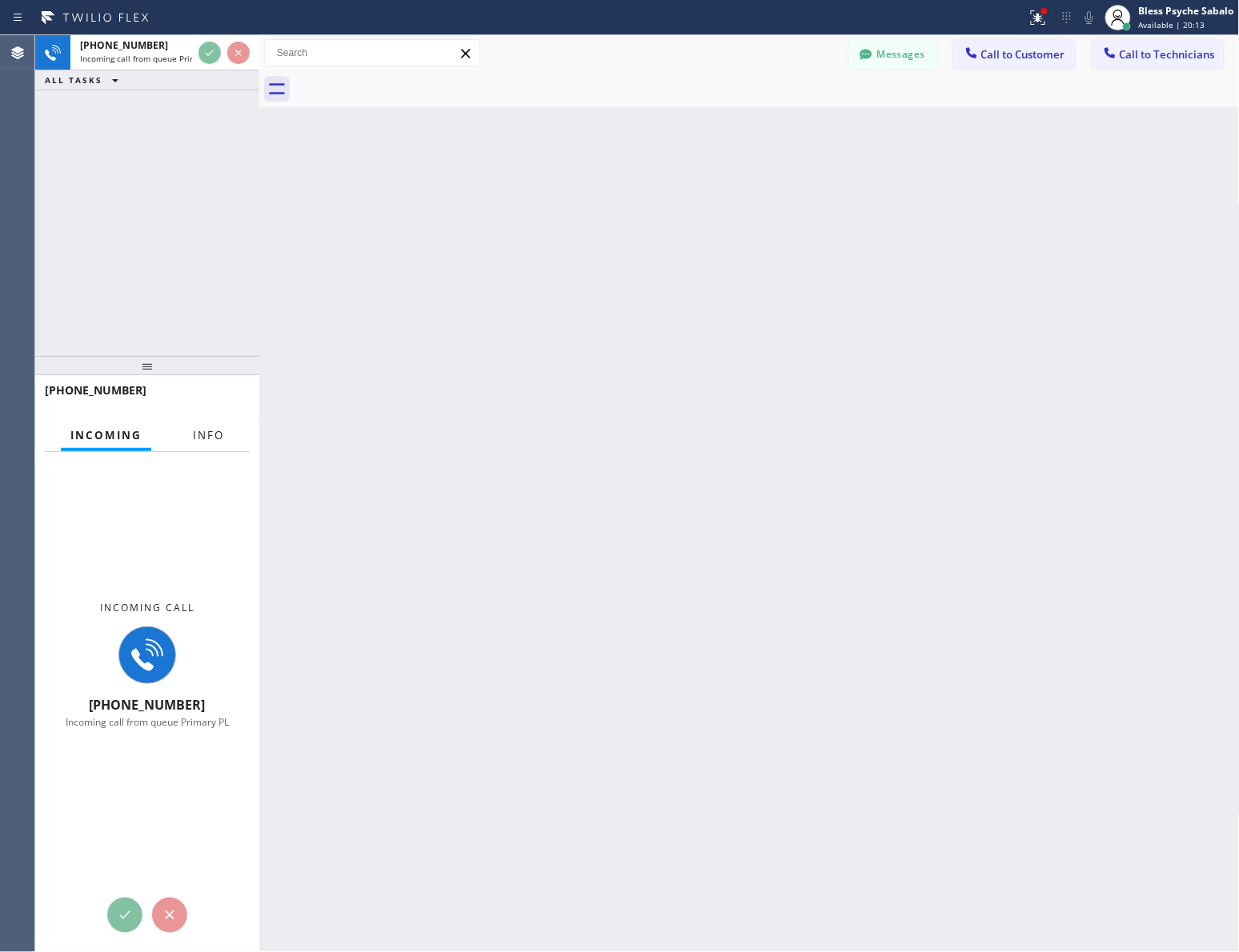
click at [199, 433] on span "Info" at bounding box center [208, 435] width 31 height 15
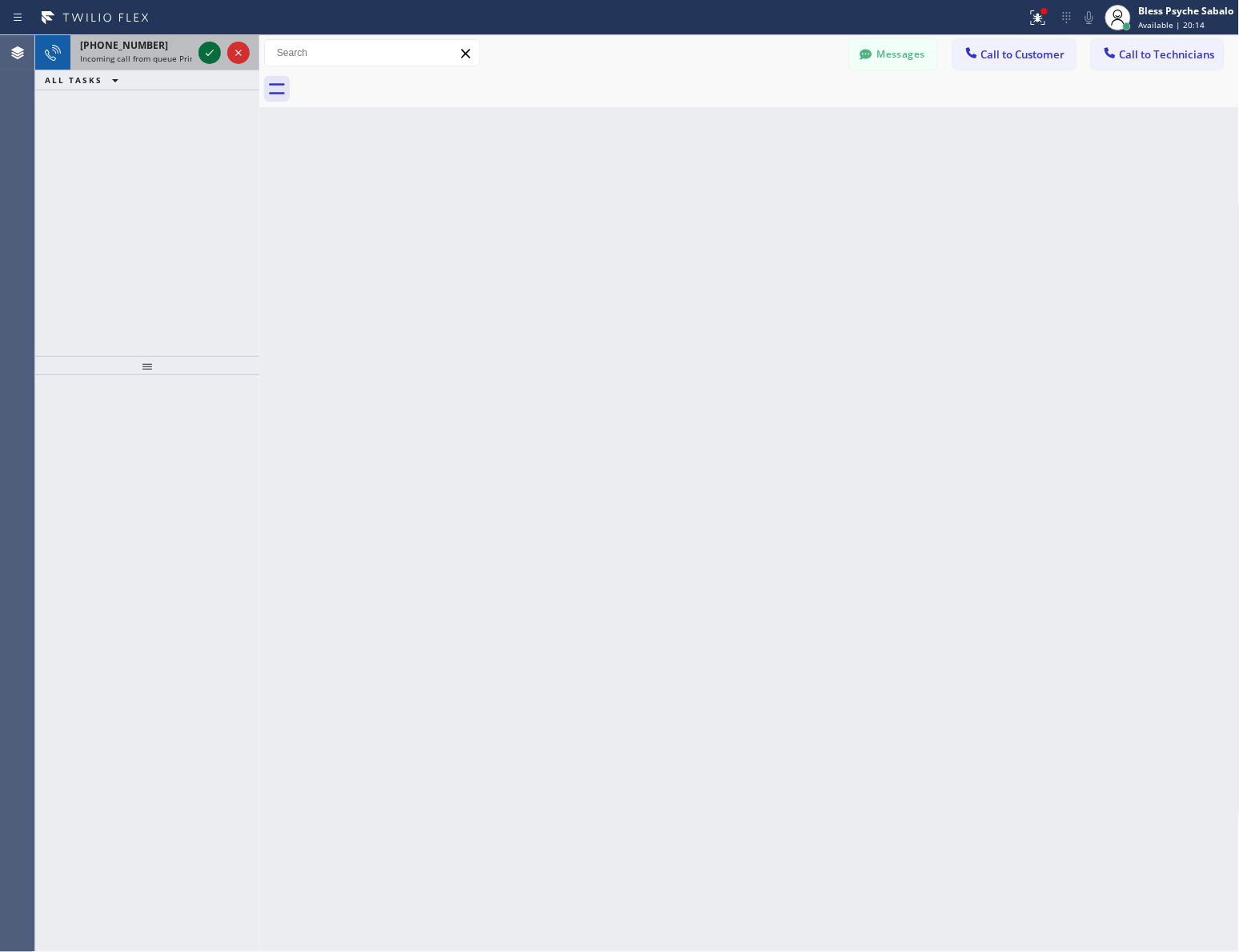
click at [210, 56] on icon at bounding box center [210, 53] width 20 height 20
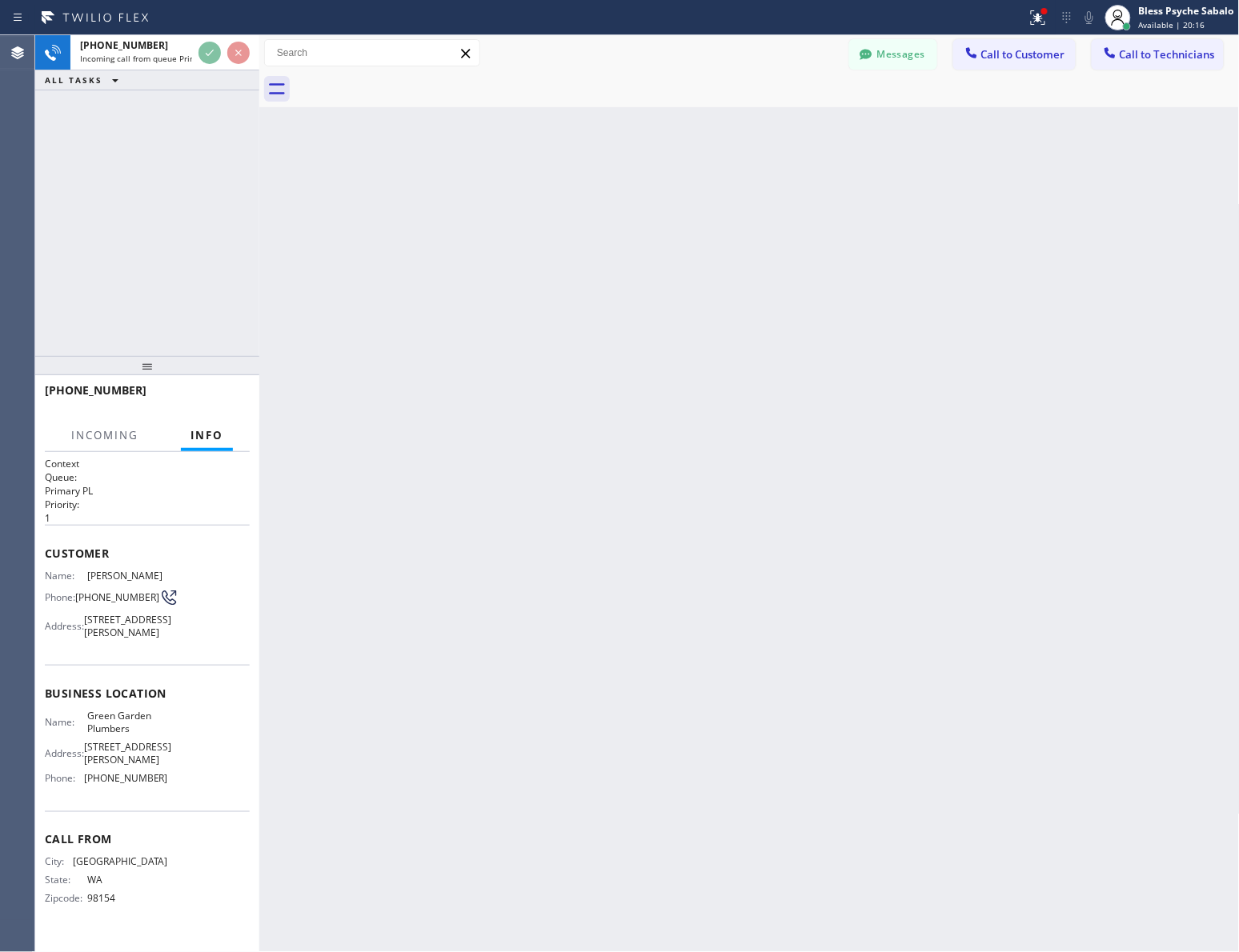
click at [445, 345] on div "Back to Dashboard Change Sender ID Customers Technicians CW [PERSON_NAME] [DATE…" at bounding box center [749, 494] width 981 height 917
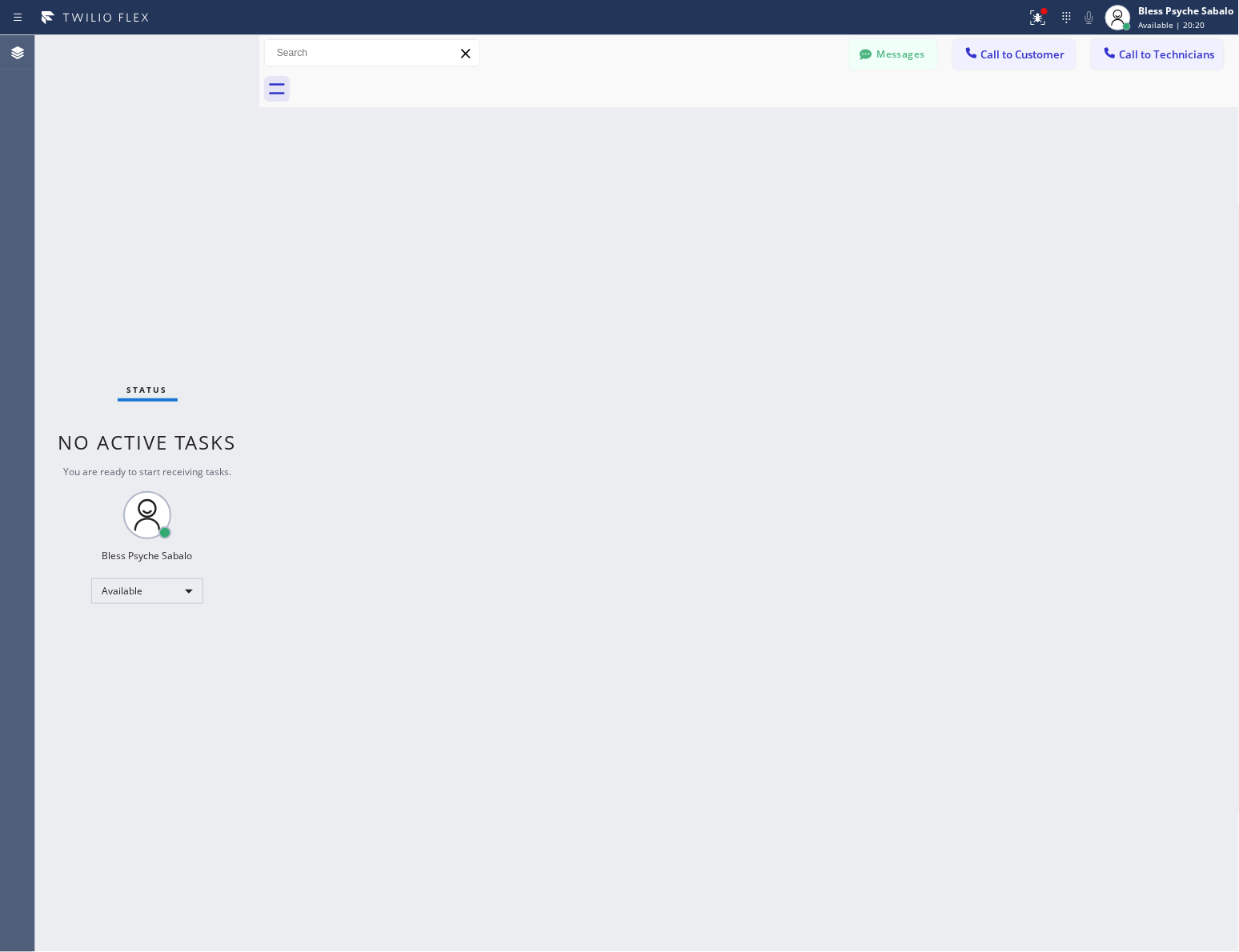
click at [876, 449] on div "Back to Dashboard Change Sender ID Customers Technicians CW [PERSON_NAME] [DATE…" at bounding box center [749, 494] width 981 height 917
click at [740, 350] on div "Back to Dashboard Change Sender ID Customers Technicians CW [PERSON_NAME] [DATE…" at bounding box center [749, 494] width 981 height 917
click at [879, 64] on button "Messages" at bounding box center [894, 54] width 88 height 30
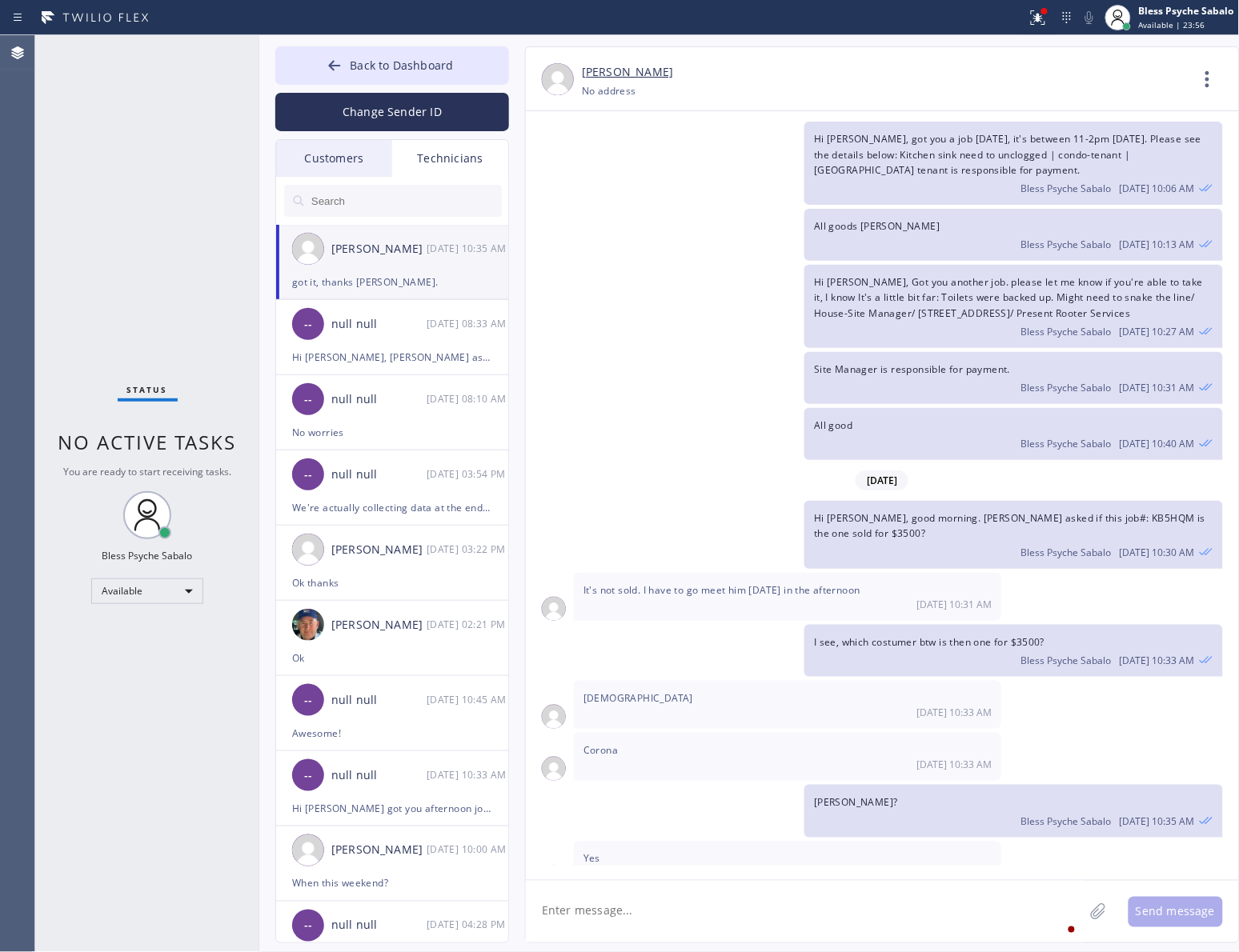
click at [342, 170] on div "Customers" at bounding box center [333, 158] width 116 height 37
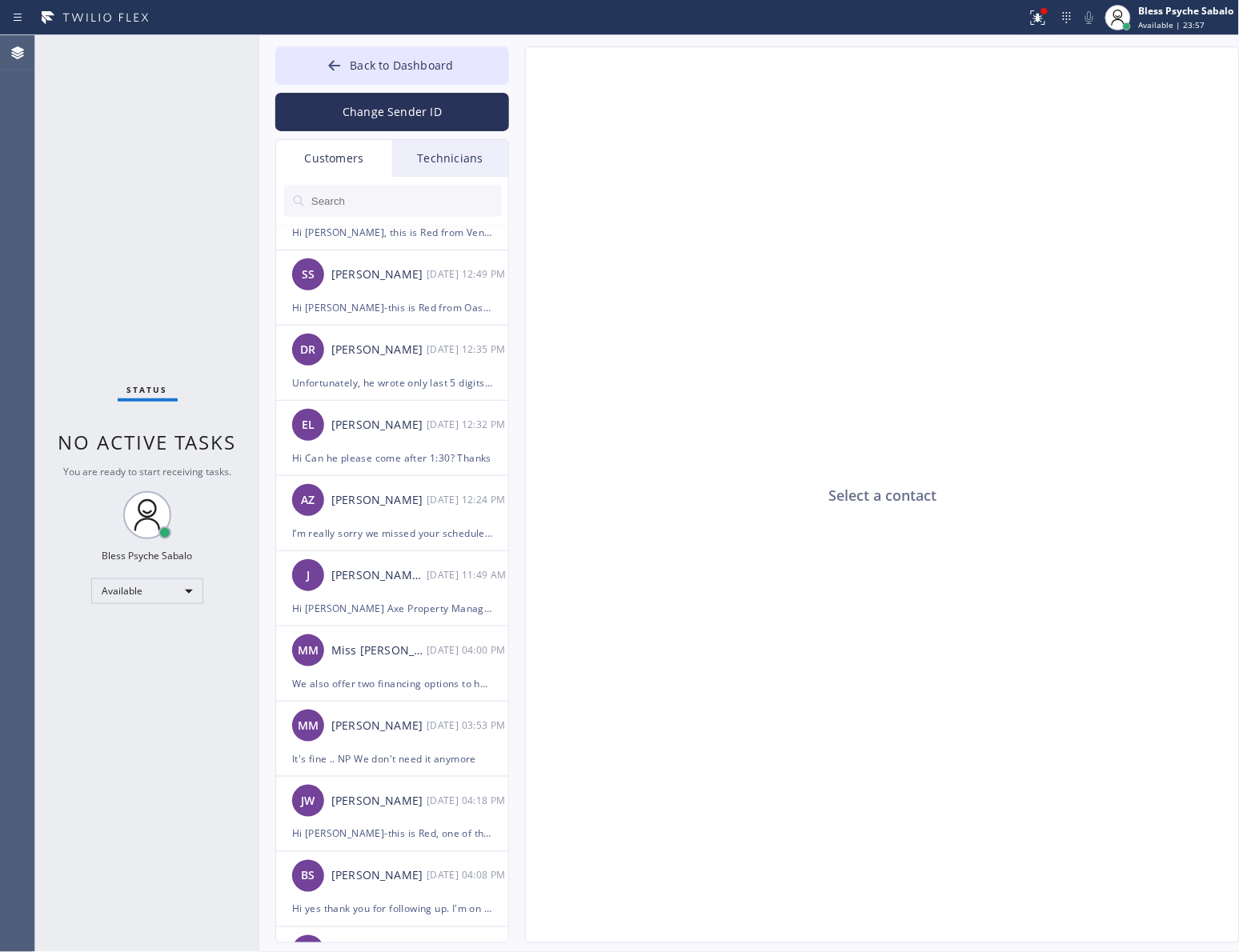
click at [417, 161] on div "Technicians" at bounding box center [450, 158] width 116 height 37
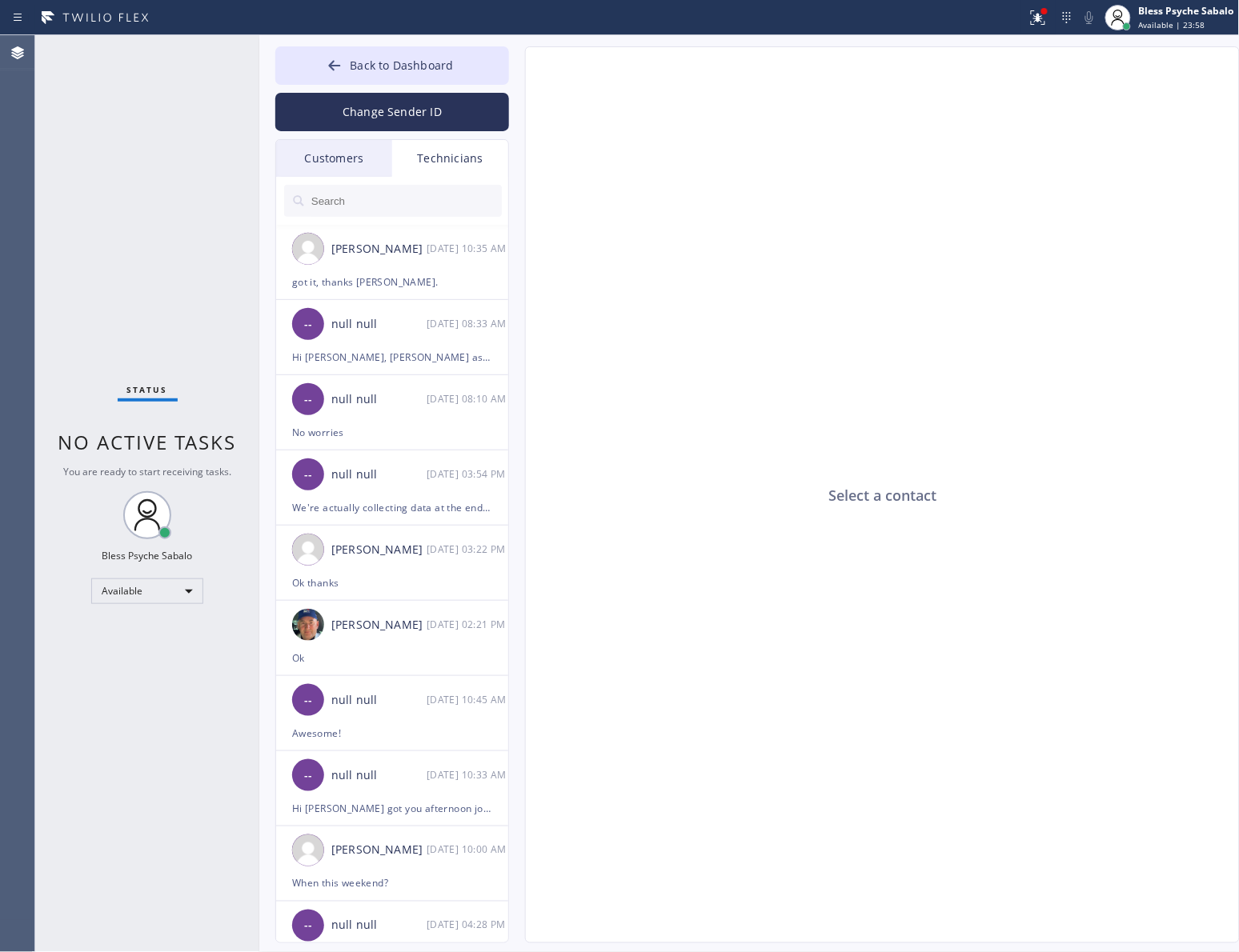
click at [336, 165] on div "Customers" at bounding box center [333, 158] width 116 height 37
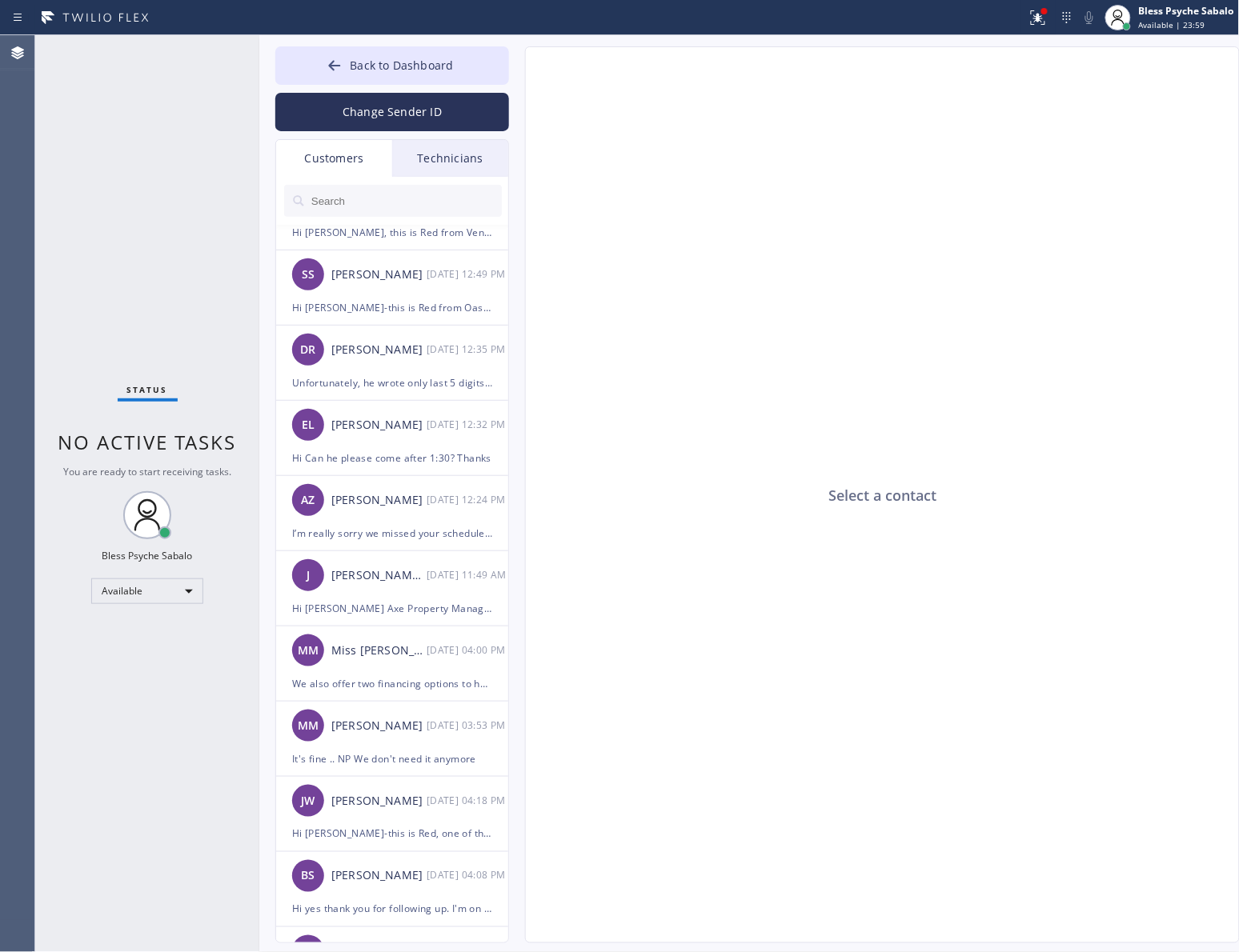
click at [399, 195] on input "text" at bounding box center [406, 200] width 192 height 32
click at [1038, 14] on icon at bounding box center [1039, 18] width 20 height 20
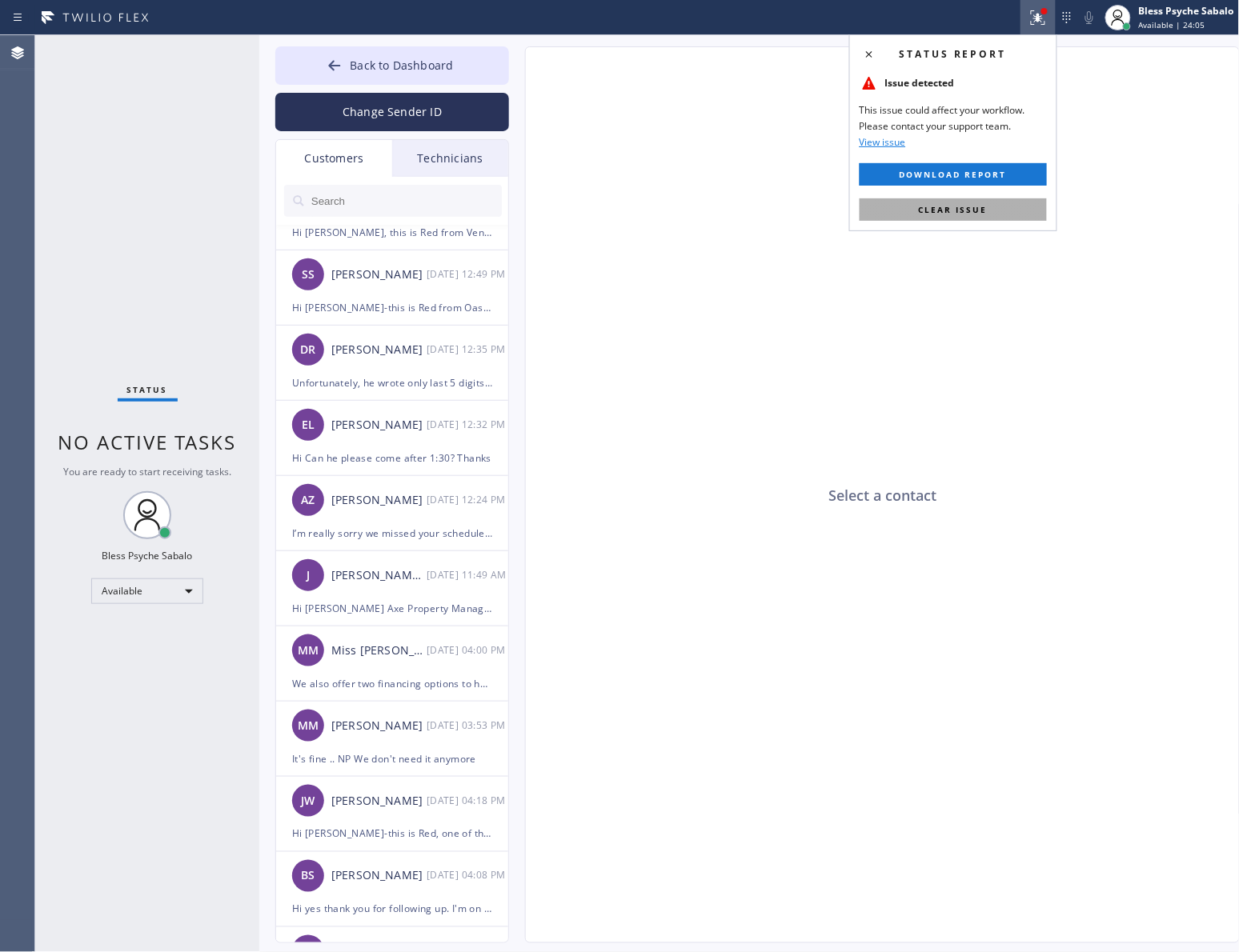
click at [979, 208] on span "Clear issue" at bounding box center [953, 209] width 68 height 11
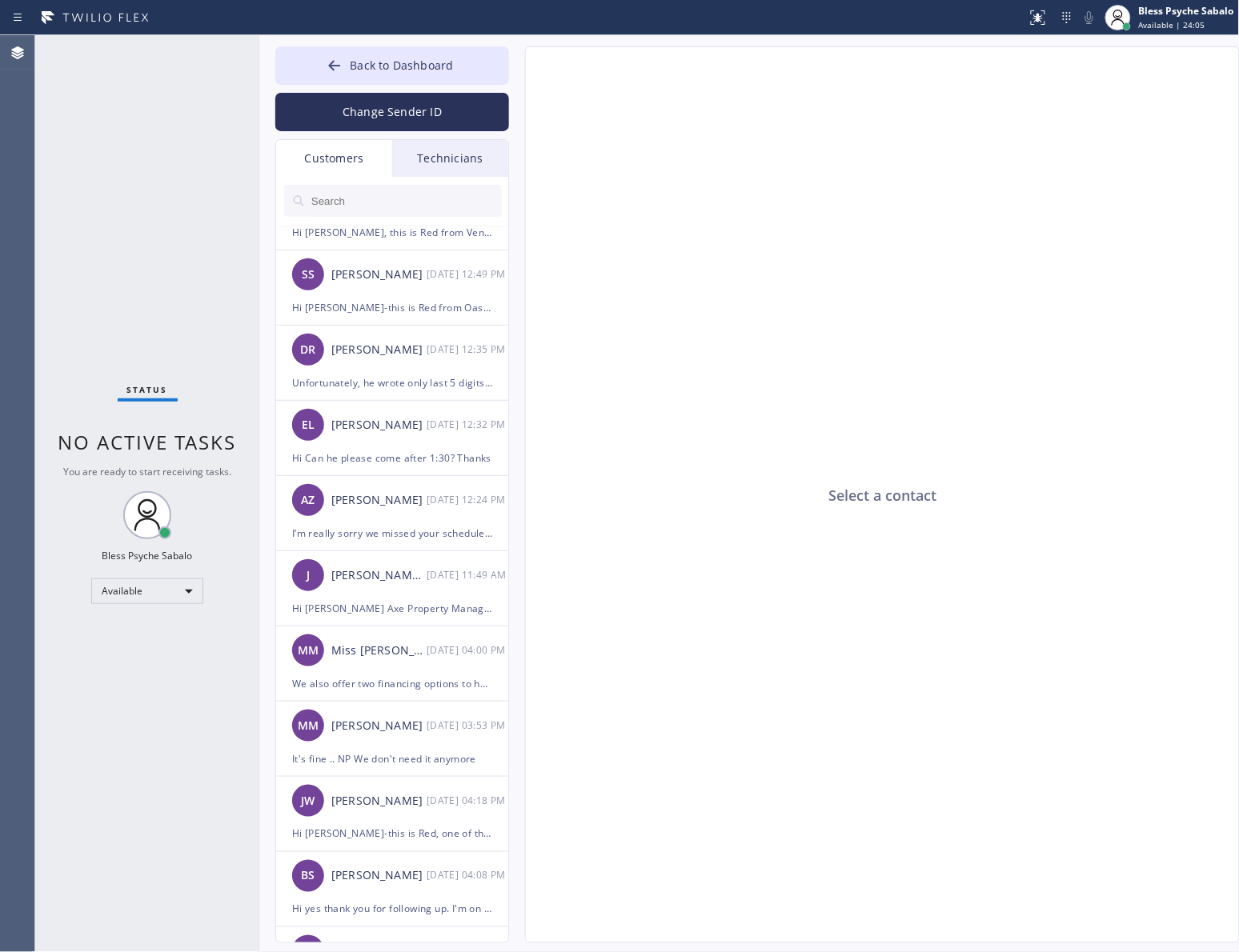
drag, startPoint x: 891, startPoint y: 254, endPoint x: 1237, endPoint y: 332, distance: 354.7
click at [904, 254] on div "Select a contact" at bounding box center [883, 496] width 715 height 897
drag, startPoint x: 428, startPoint y: 141, endPoint x: 435, endPoint y: 150, distance: 11.4
click at [430, 142] on div "Technicians" at bounding box center [450, 158] width 116 height 37
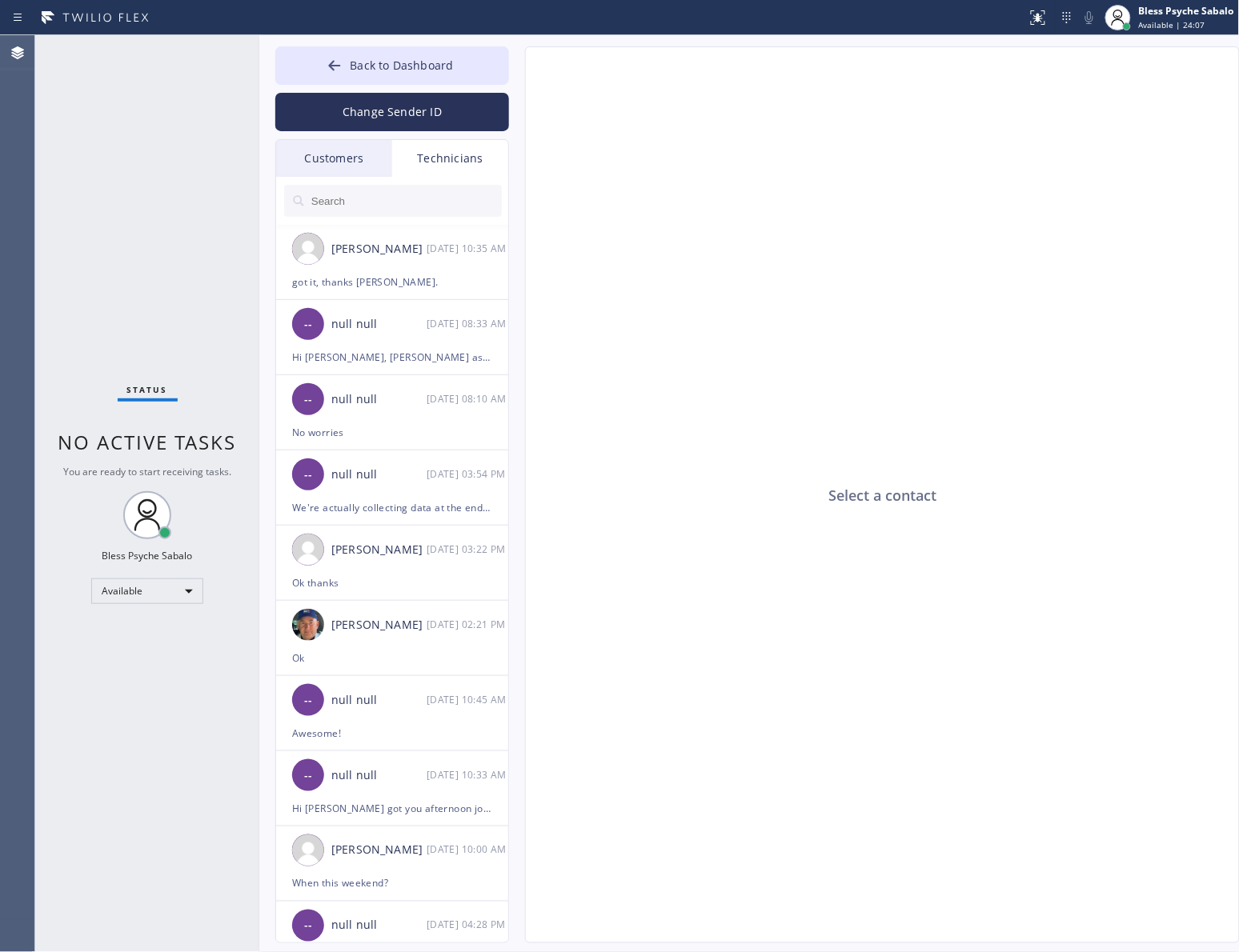
click at [434, 153] on div "Technicians" at bounding box center [450, 158] width 116 height 37
click at [315, 153] on div "Customers" at bounding box center [333, 158] width 116 height 37
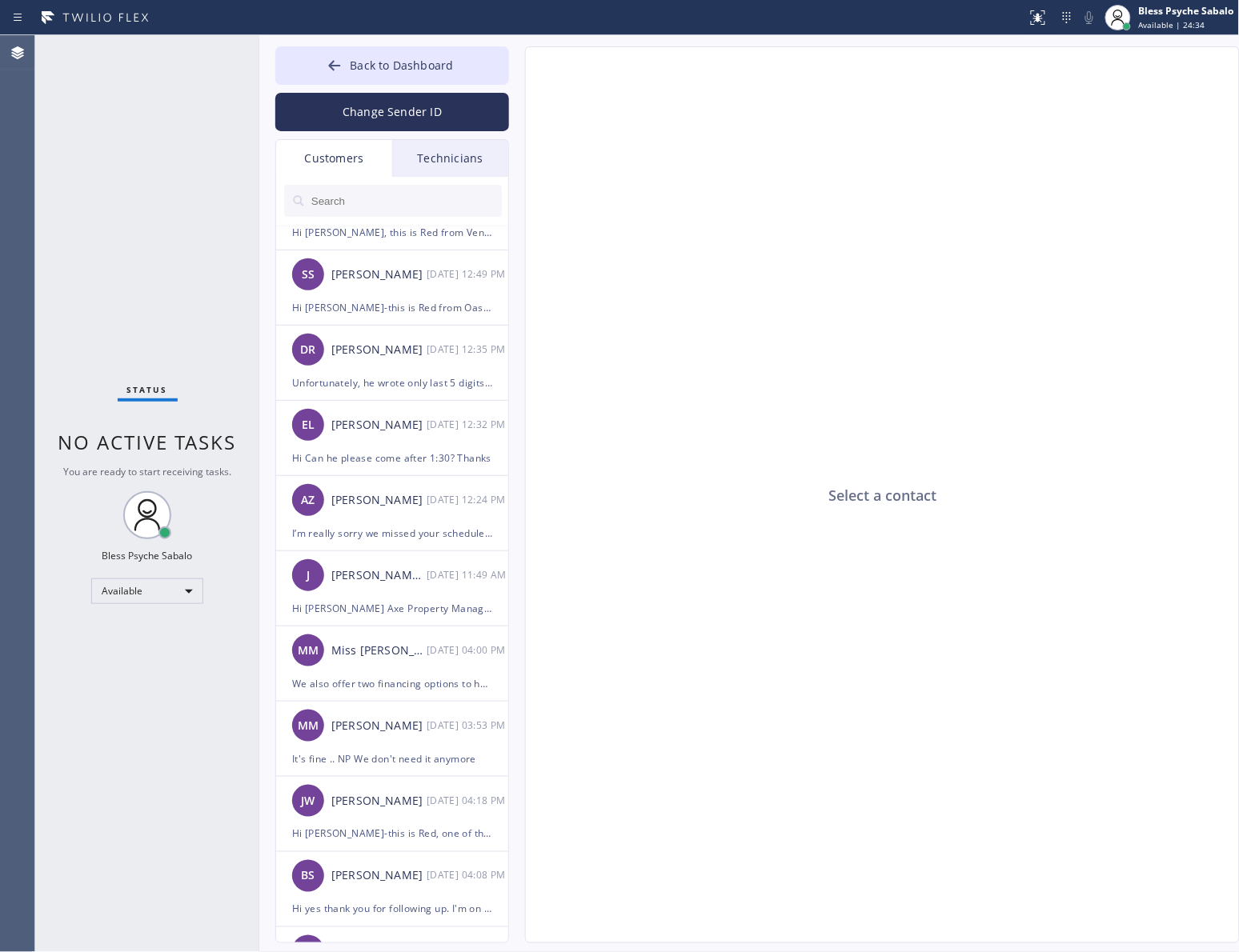
click at [425, 151] on div "Technicians" at bounding box center [450, 158] width 116 height 37
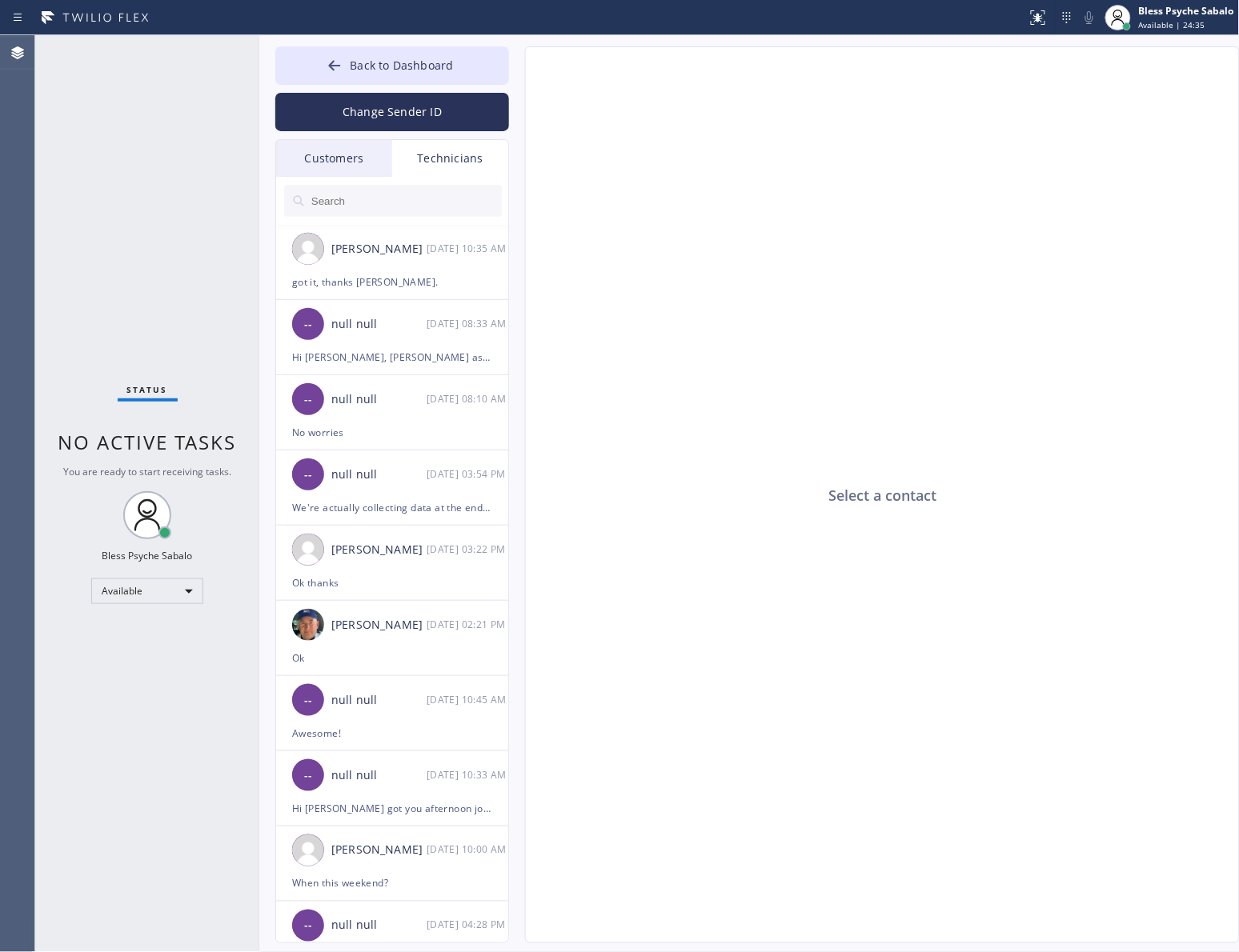
click at [395, 200] on input "text" at bounding box center [406, 200] width 192 height 32
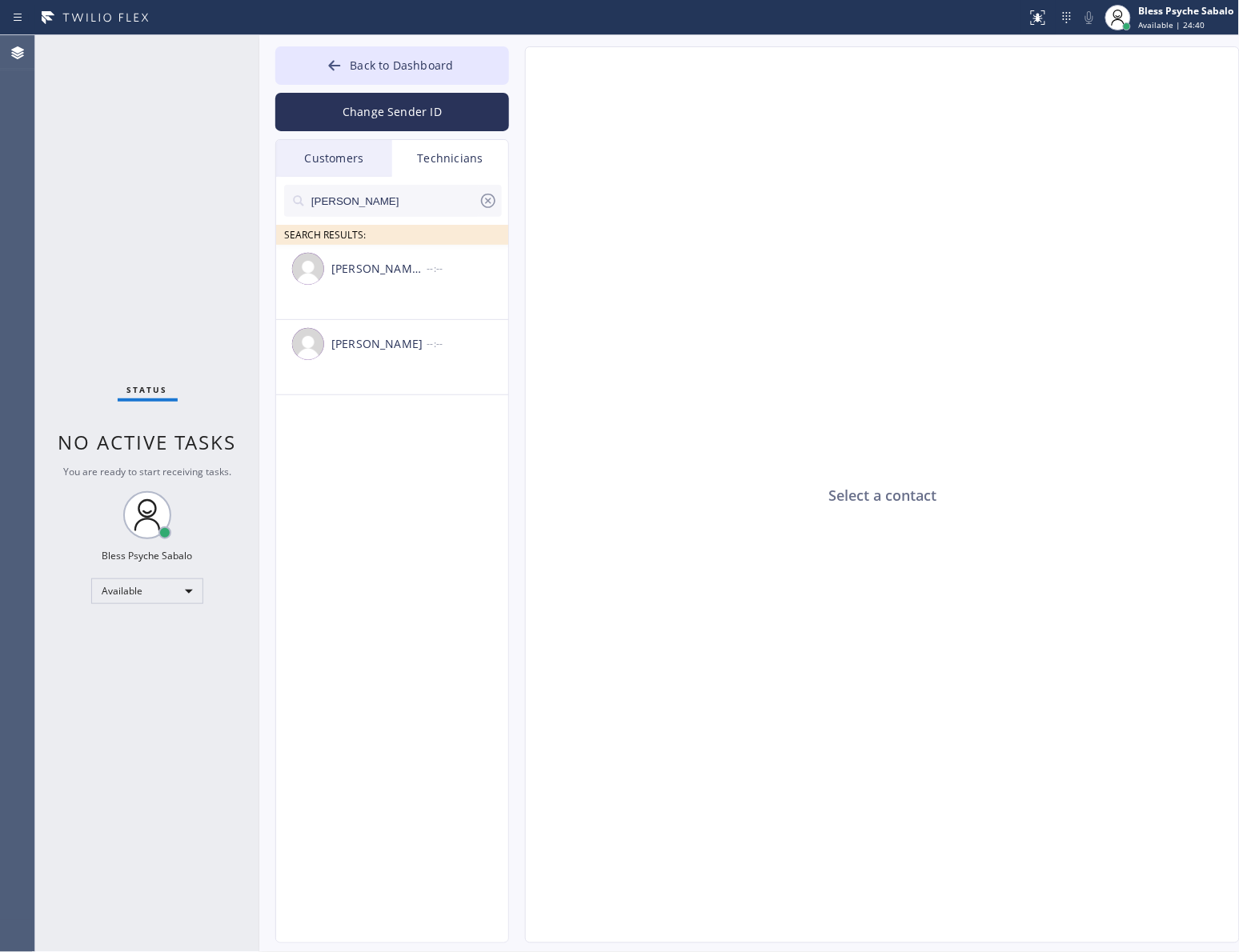
type input "jacob"
drag, startPoint x: 393, startPoint y: 380, endPoint x: 402, endPoint y: 370, distance: 13.5
click at [393, 380] on li "Jacob Solomon --:--" at bounding box center [392, 357] width 234 height 75
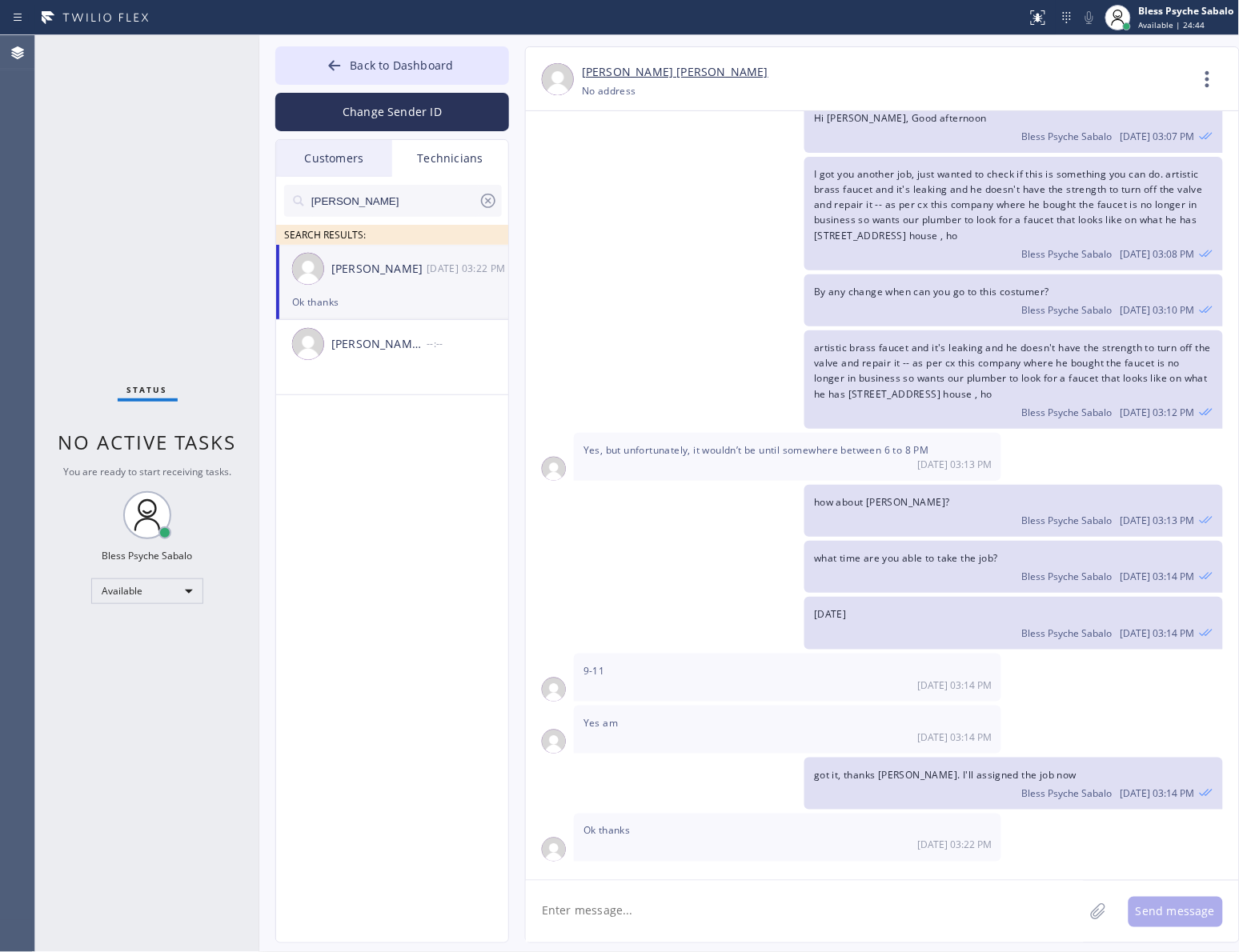
click at [740, 925] on textarea at bounding box center [805, 911] width 558 height 62
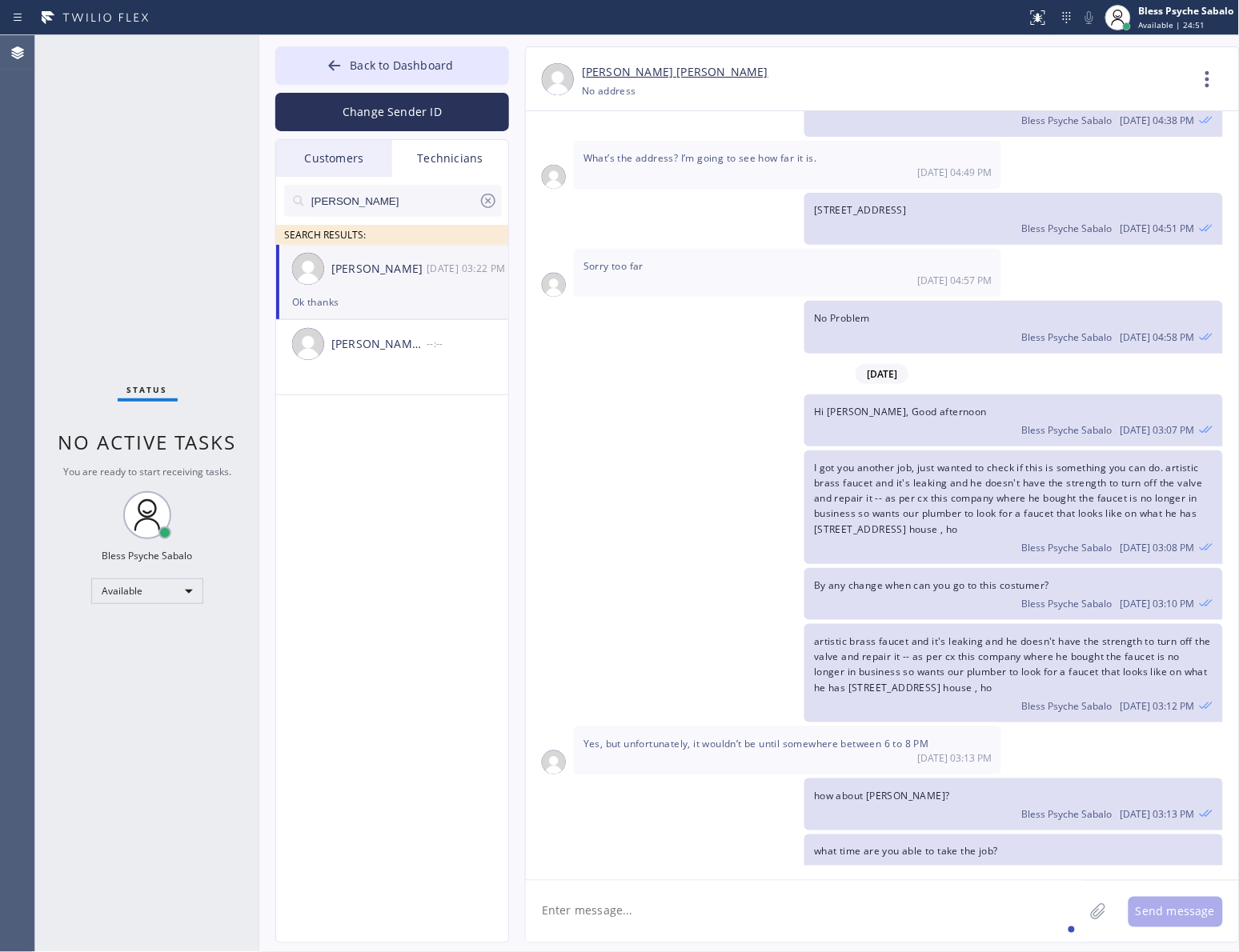
click at [704, 892] on textarea at bounding box center [805, 911] width 558 height 62
paste textarea "Derek Sloan"
type textarea "Hi [PERSON_NAME], good morning. [PERSON_NAME] is looking for you, he wanted to …"
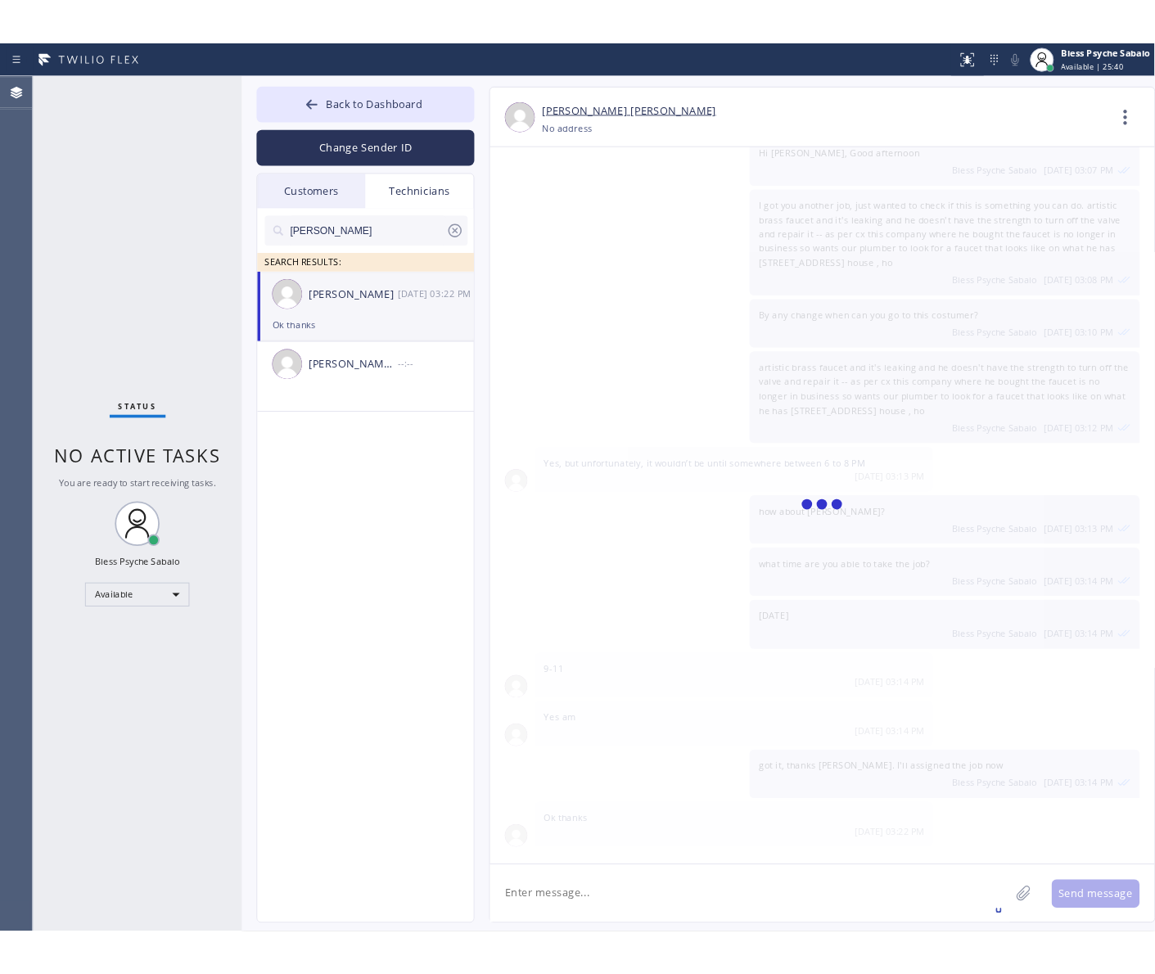
scroll to position [5301, 0]
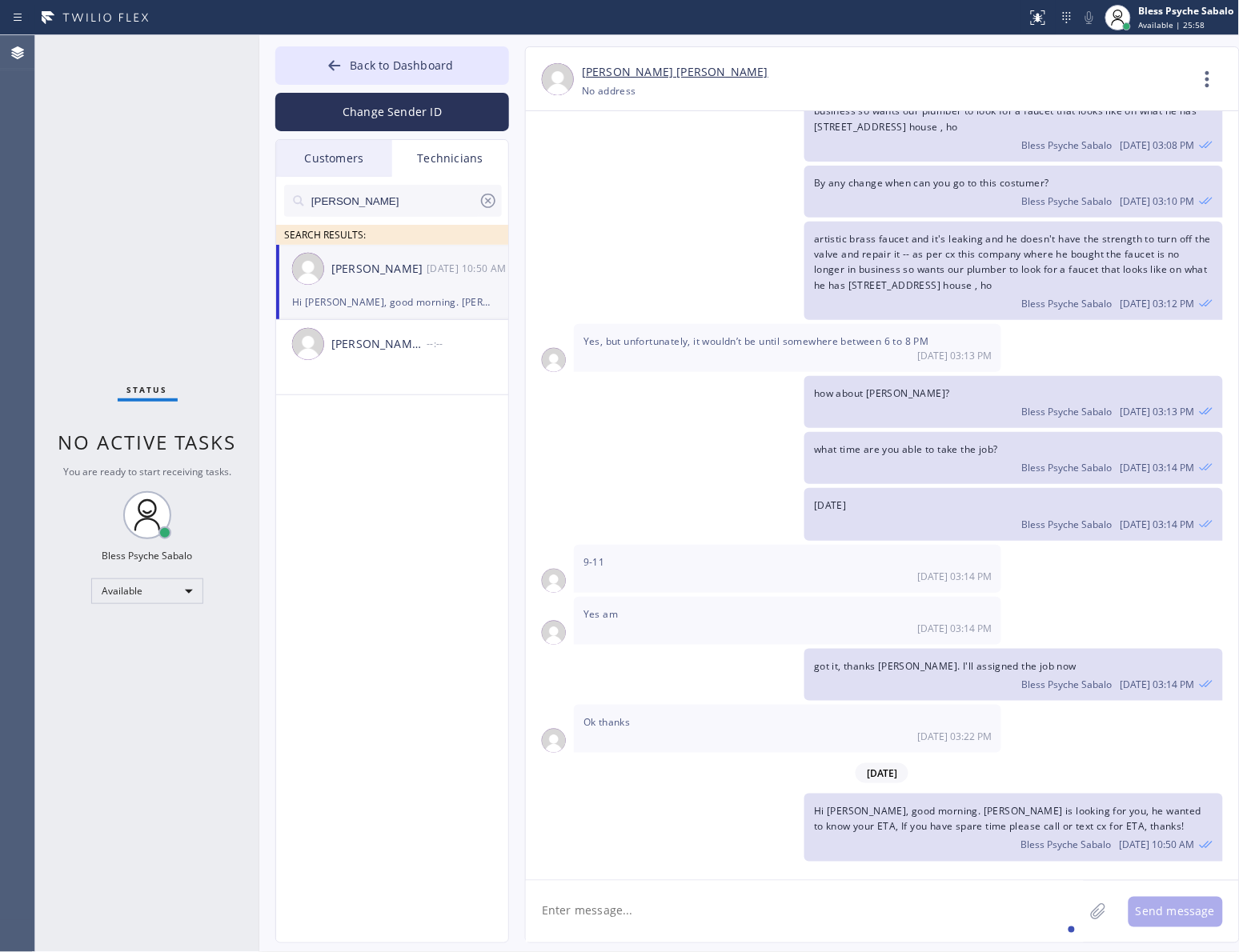
drag, startPoint x: 666, startPoint y: 160, endPoint x: 803, endPoint y: 62, distance: 168.4
click at [666, 160] on div "I got you another job, just wanted to check if this is something you can do. ar…" at bounding box center [874, 105] width 697 height 113
click at [999, 86] on div "+14422152565 Choose phone number No address" at bounding box center [885, 91] width 607 height 19
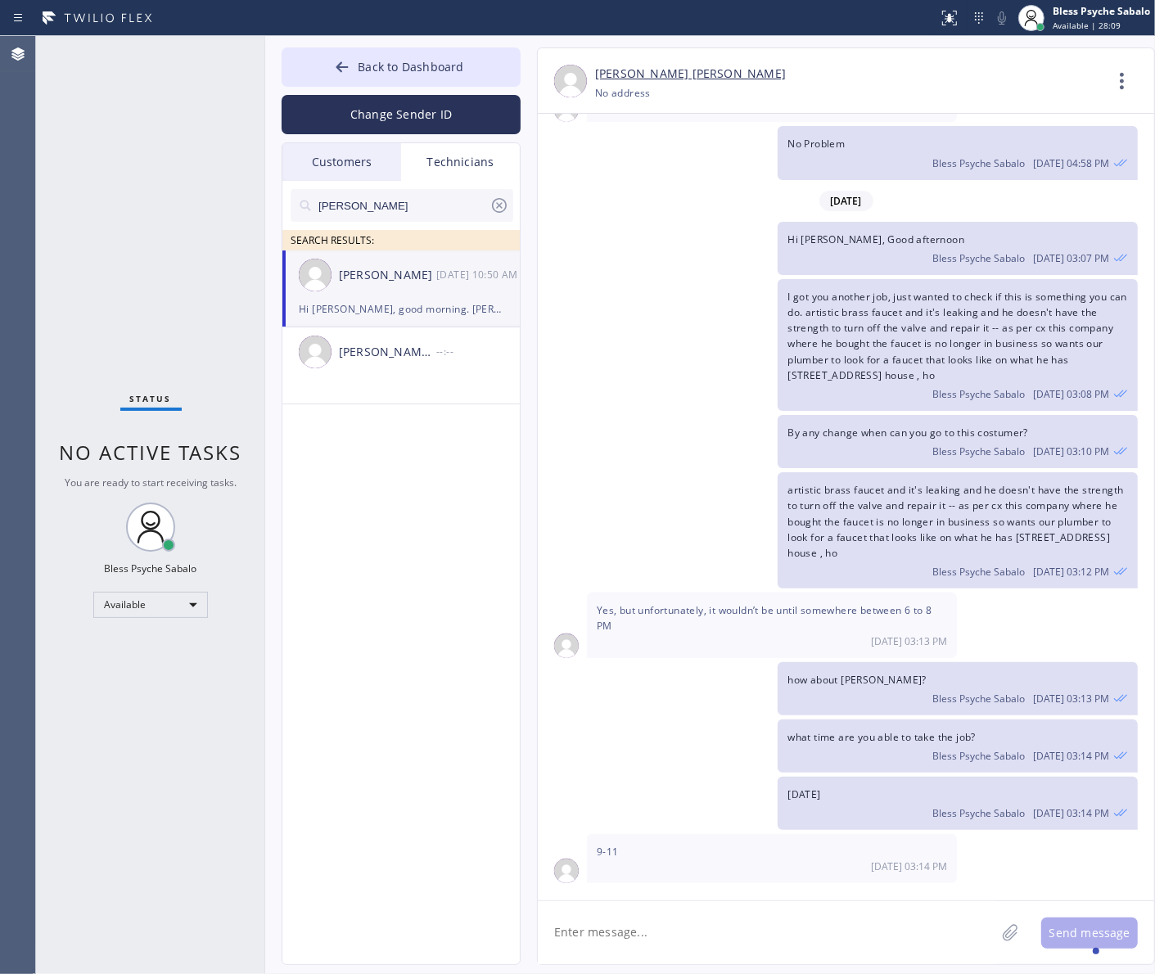
scroll to position [5504, 0]
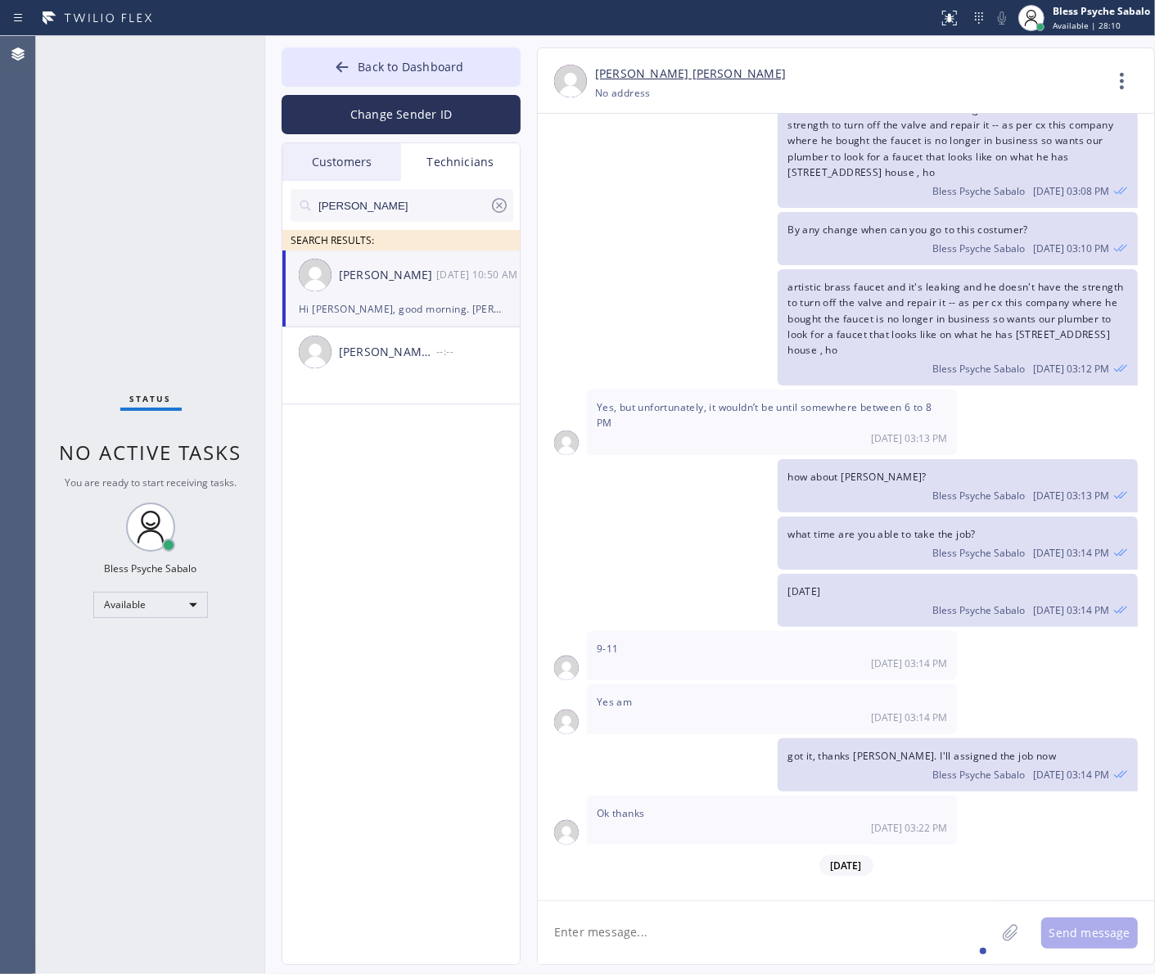
click at [495, 215] on div at bounding box center [500, 206] width 20 height 20
click at [334, 189] on input "text" at bounding box center [415, 205] width 196 height 33
click at [309, 174] on div "Customers" at bounding box center [341, 162] width 119 height 38
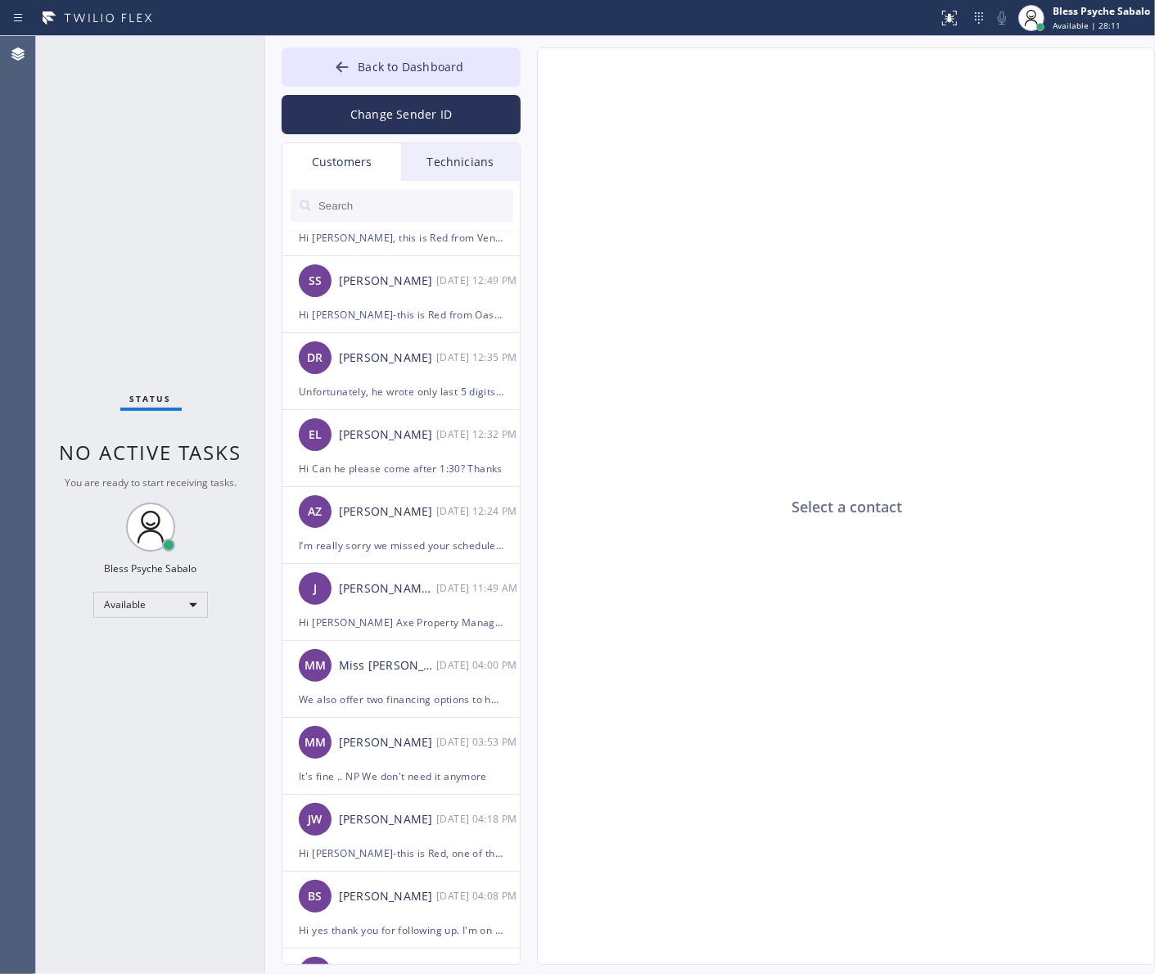
click at [453, 184] on div at bounding box center [401, 205] width 239 height 49
click at [453, 160] on div "Technicians" at bounding box center [460, 162] width 119 height 38
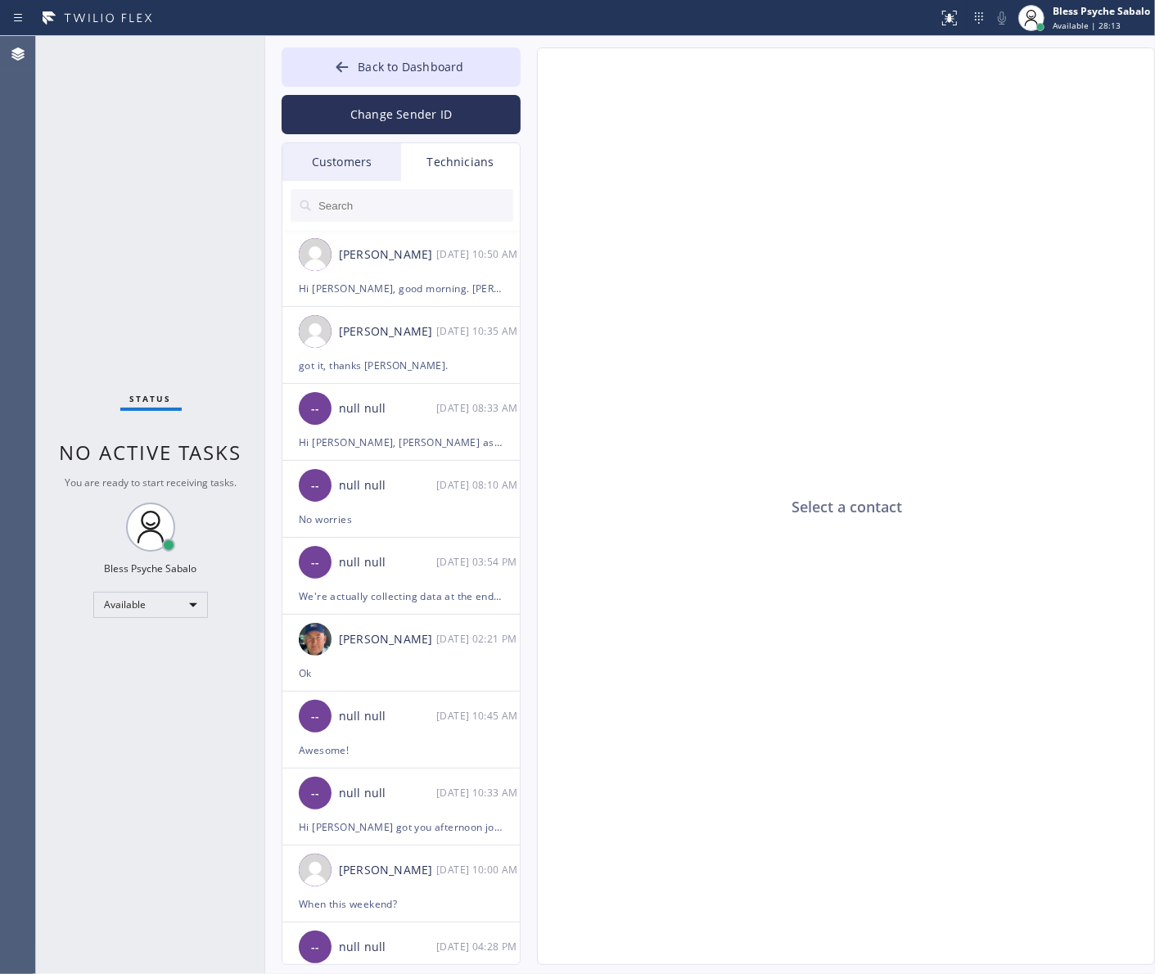
click at [436, 210] on input "text" at bounding box center [415, 205] width 196 height 33
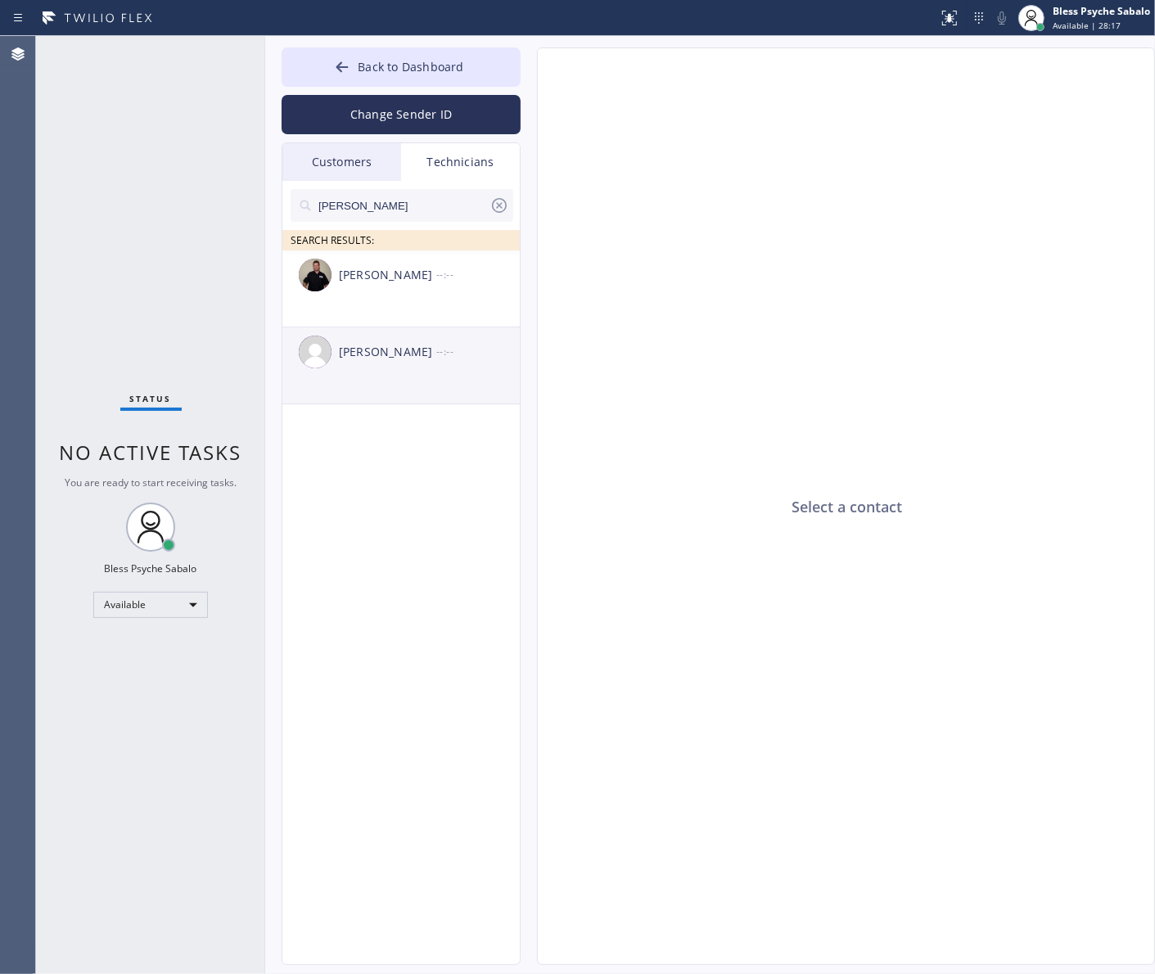
type input "paul"
click at [405, 356] on div "Paul Garcia" at bounding box center [387, 352] width 97 height 19
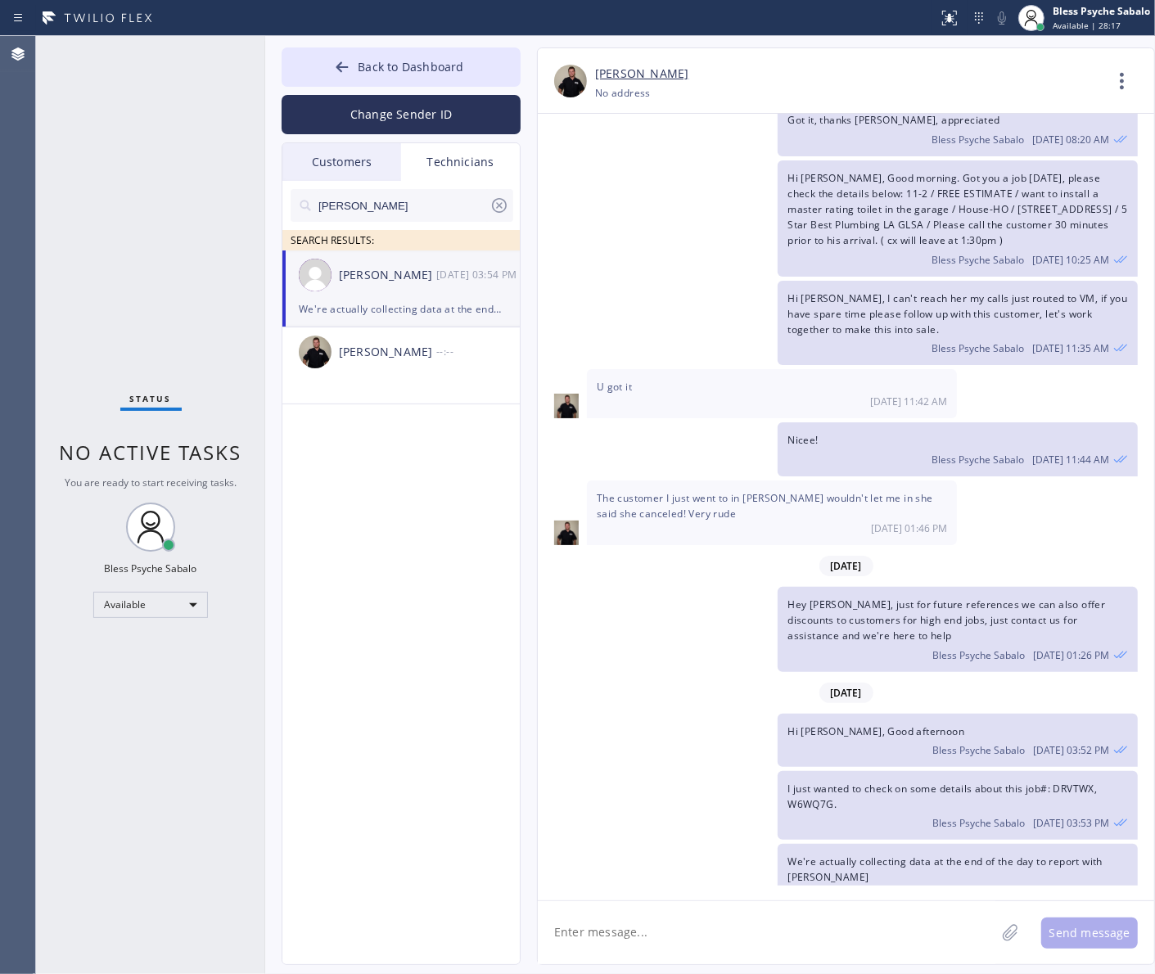
click at [765, 423] on div "Nicee! Bless Psyche Sabalo 08/05 11:44 AM" at bounding box center [838, 448] width 600 height 53
click at [1119, 79] on icon at bounding box center [1122, 80] width 39 height 39
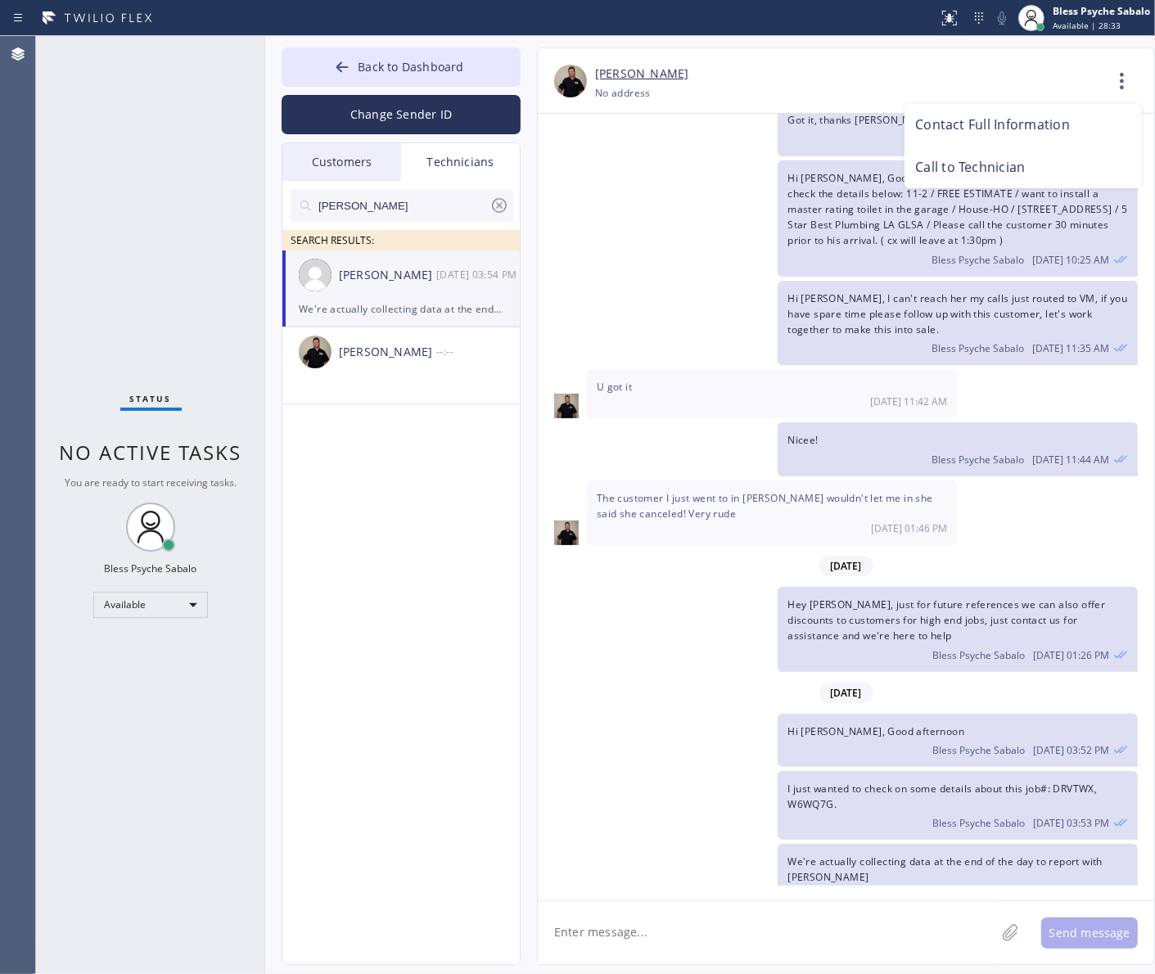
drag, startPoint x: 938, startPoint y: 184, endPoint x: 938, endPoint y: 156, distance: 27.8
click at [938, 182] on li "Call to Technician" at bounding box center [1023, 168] width 237 height 43
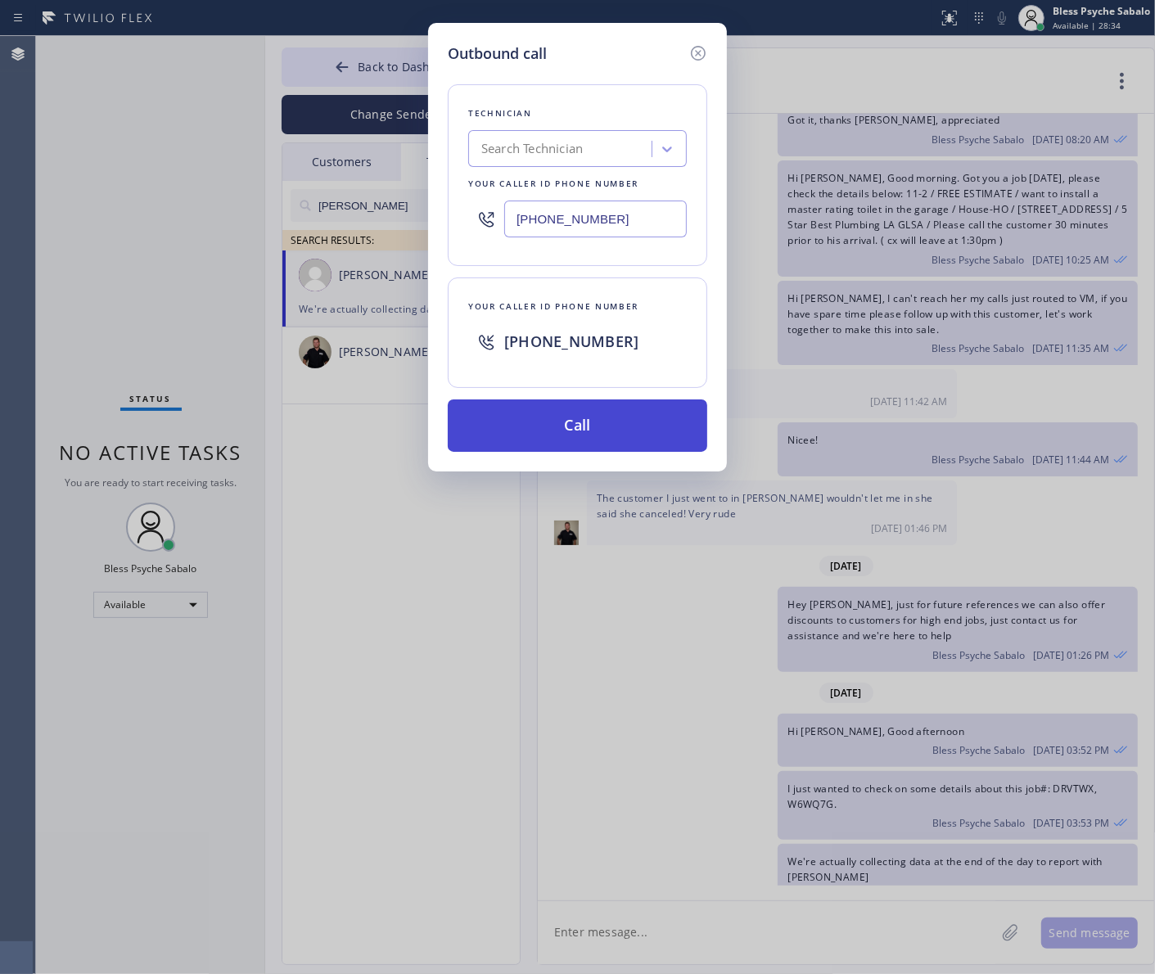
click at [545, 443] on button "Call" at bounding box center [578, 426] width 260 height 52
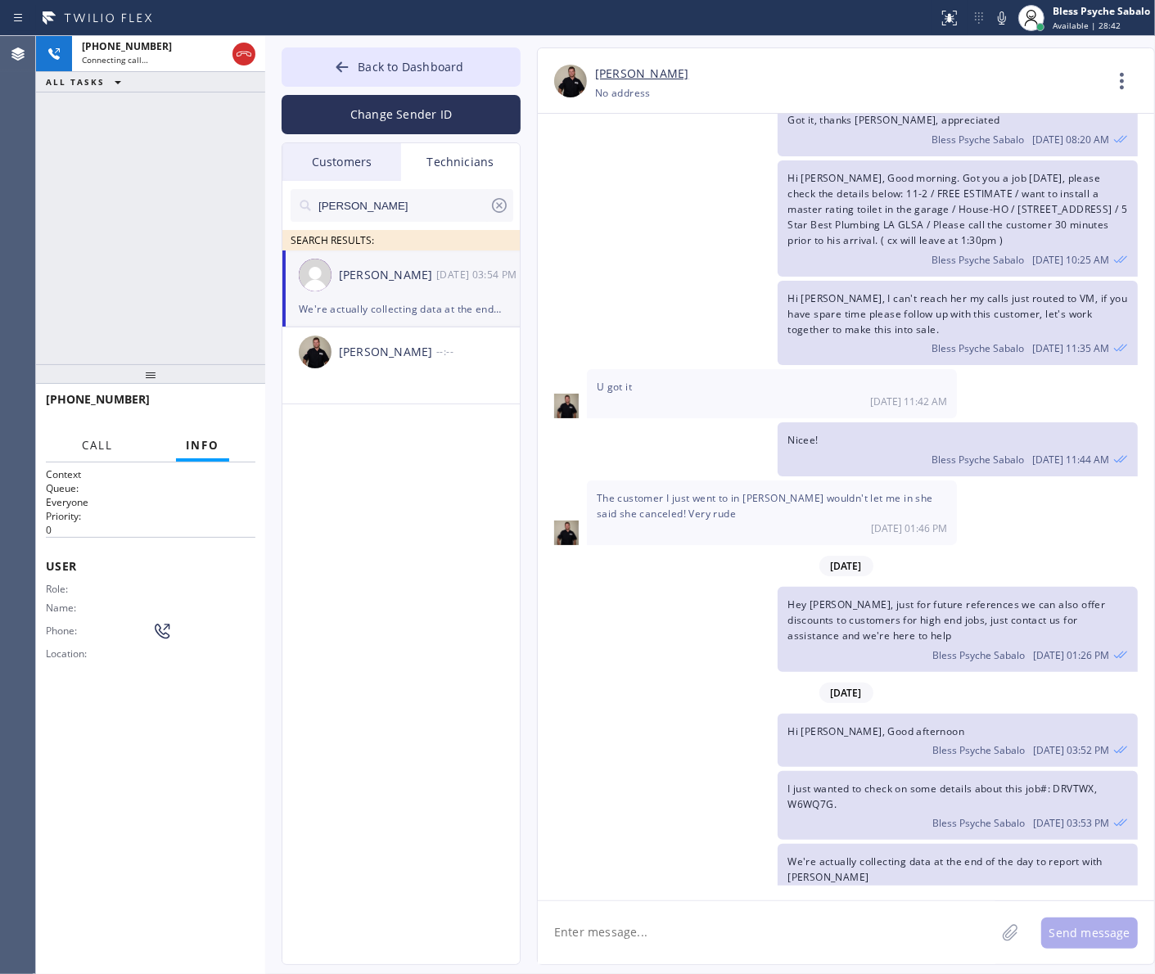
click at [74, 447] on button "Call" at bounding box center [97, 446] width 51 height 32
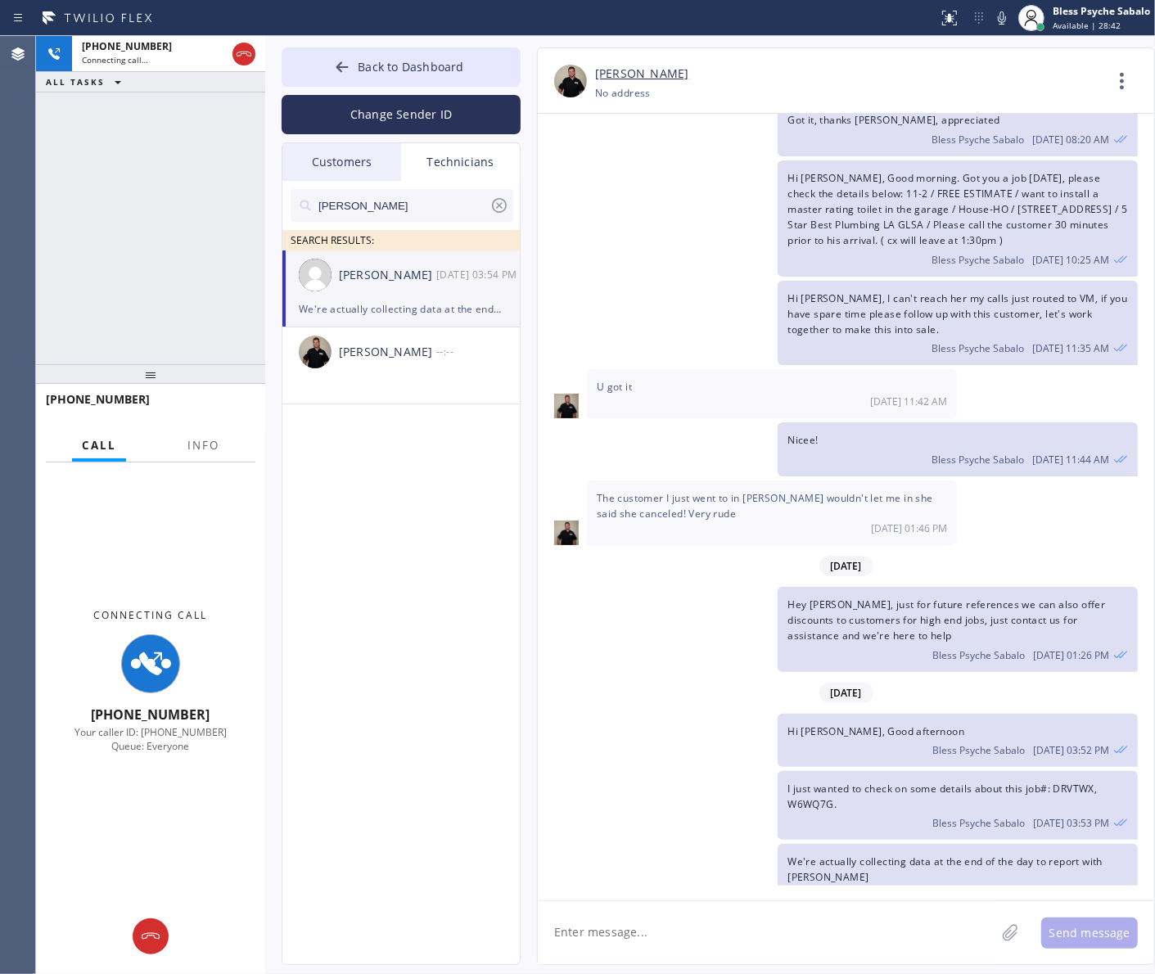
click at [156, 452] on div "Call Info" at bounding box center [151, 446] width 210 height 33
click at [172, 449] on div "Call Info" at bounding box center [151, 446] width 210 height 33
click at [201, 442] on span "Info" at bounding box center [203, 445] width 32 height 15
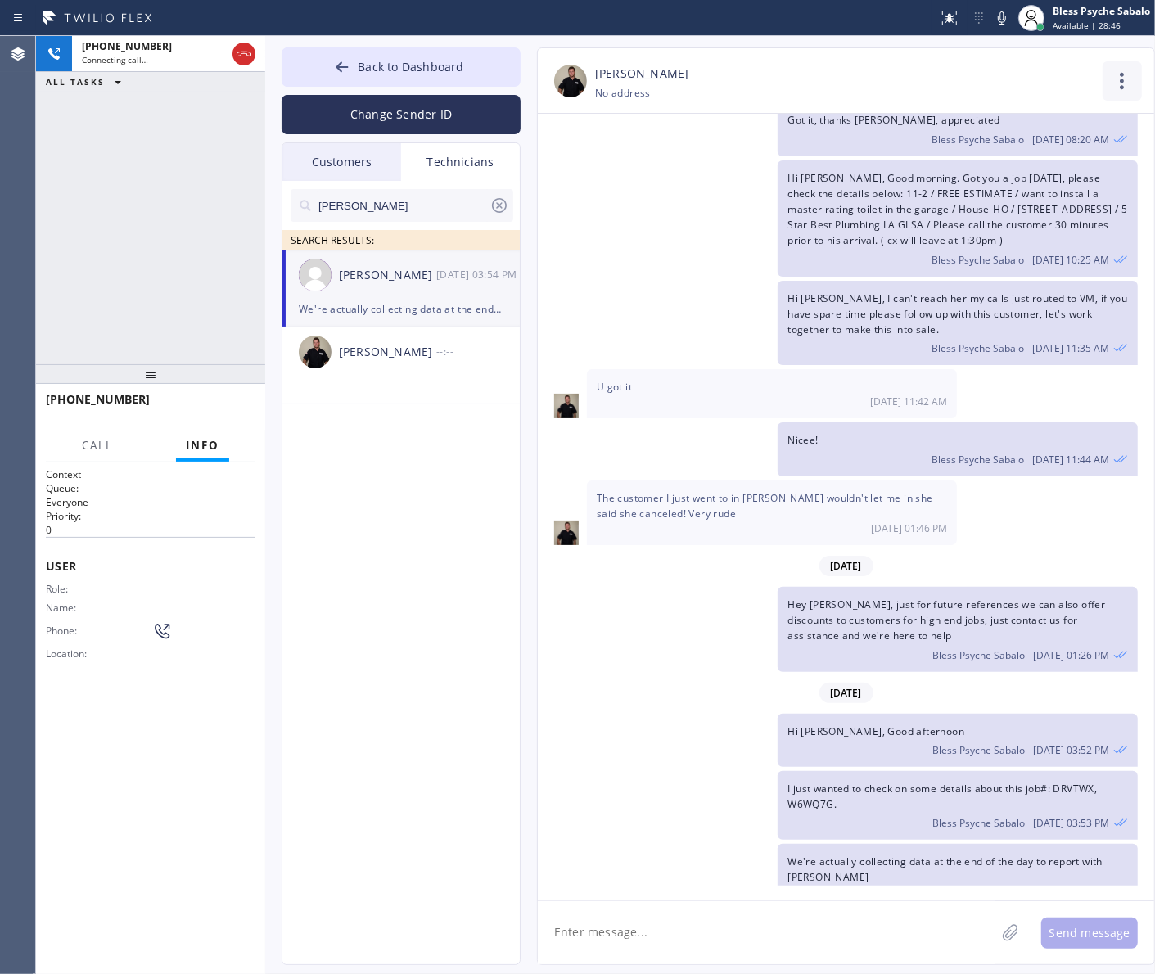
click at [1127, 88] on icon at bounding box center [1122, 80] width 39 height 39
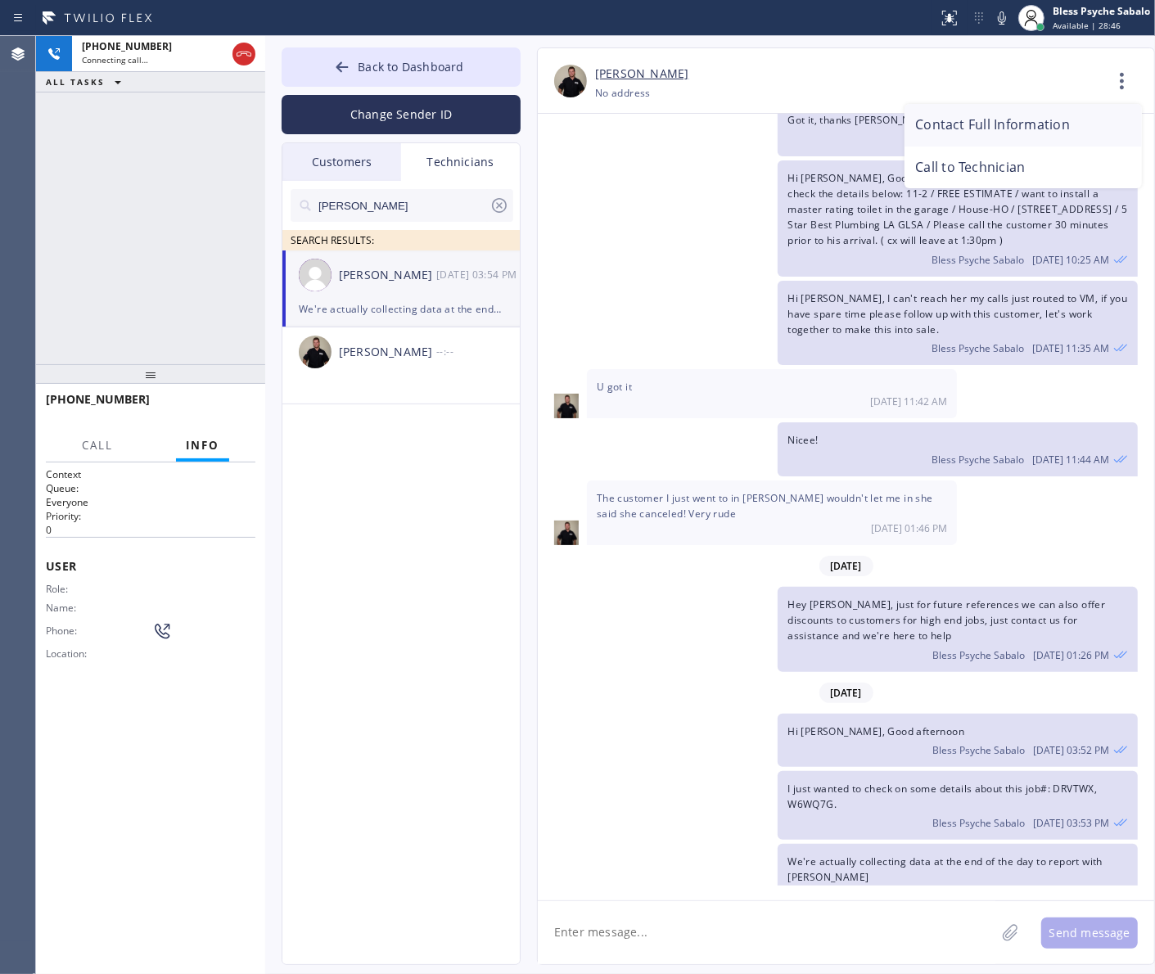
click at [1052, 132] on li "Contact Full Information" at bounding box center [1023, 125] width 237 height 43
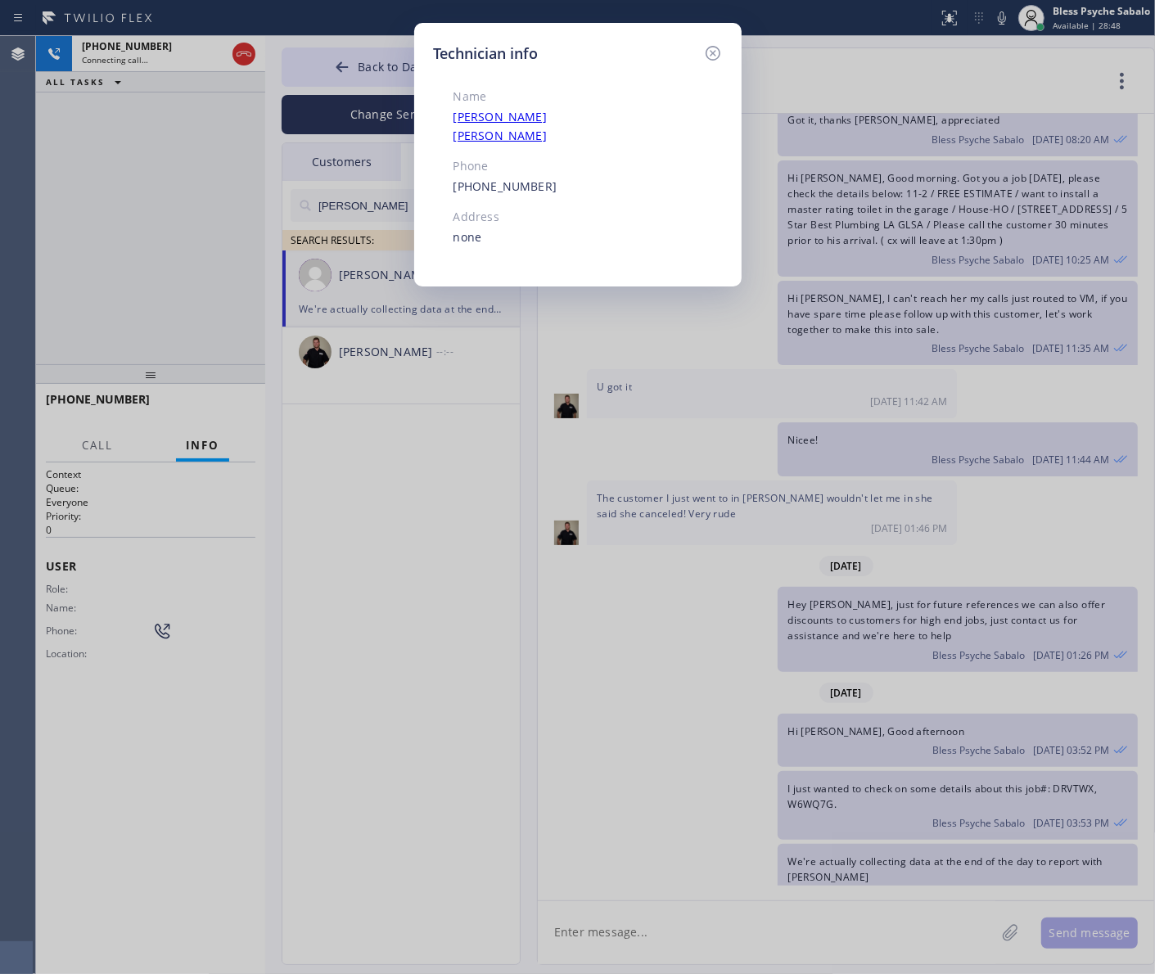
drag, startPoint x: 712, startPoint y: 49, endPoint x: 704, endPoint y: 71, distance: 23.6
click at [712, 47] on icon at bounding box center [713, 53] width 20 height 20
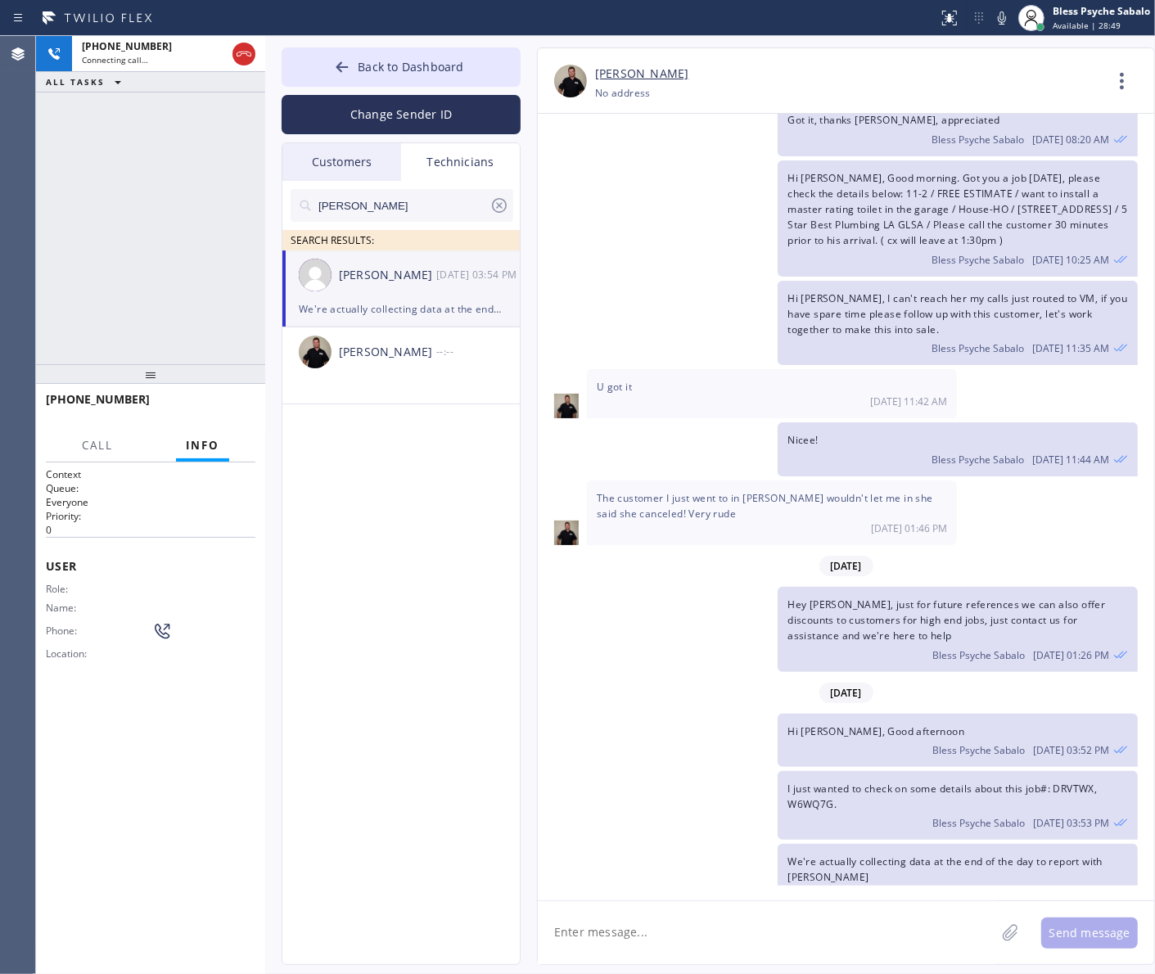
click at [734, 326] on div "Hi Paul, I can't reach her my calls just routed to VM, if you have spare time p…" at bounding box center [838, 323] width 600 height 85
click at [248, 64] on button at bounding box center [244, 54] width 23 height 23
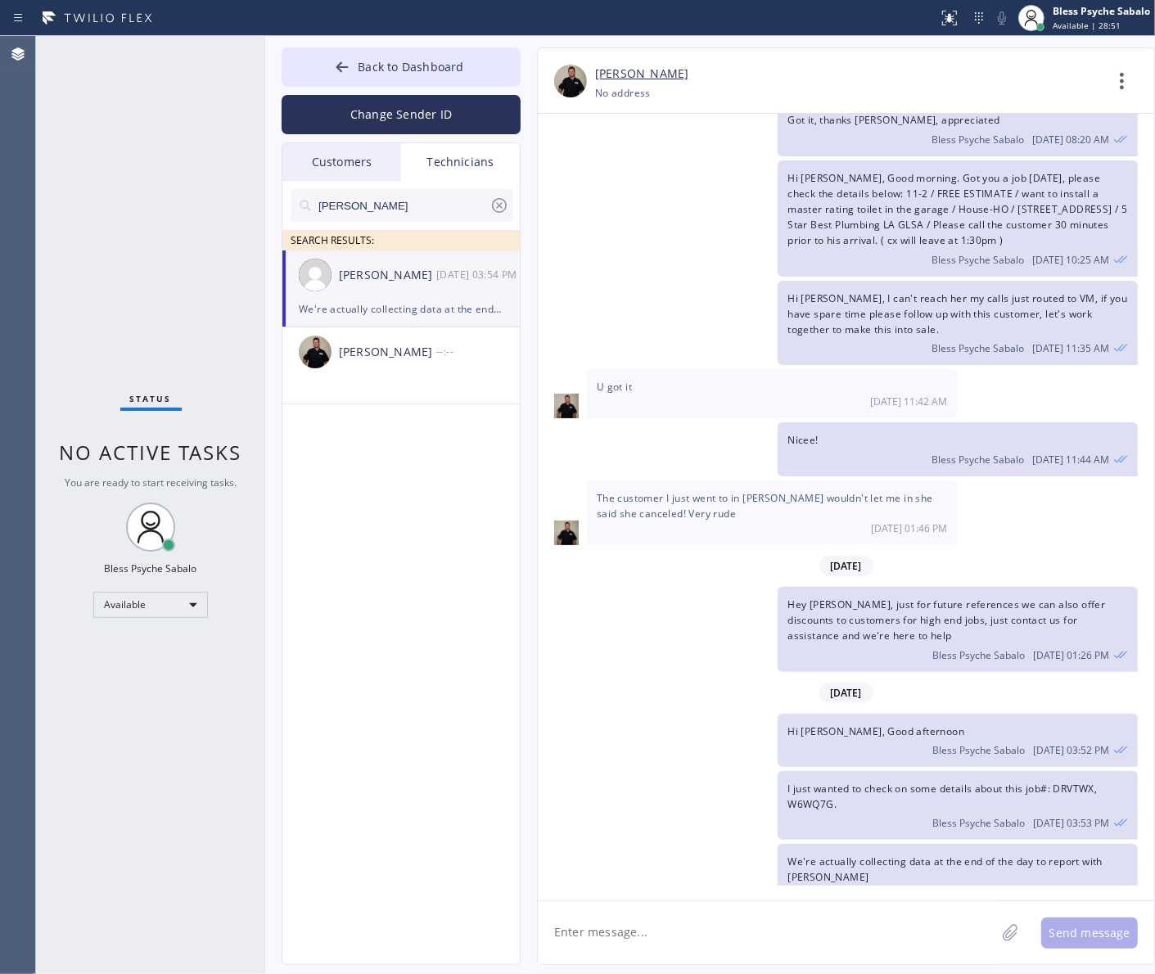
click at [395, 300] on div "We're actually collecting data at the end of the day to report with [PERSON_NAM…" at bounding box center [401, 309] width 205 height 19
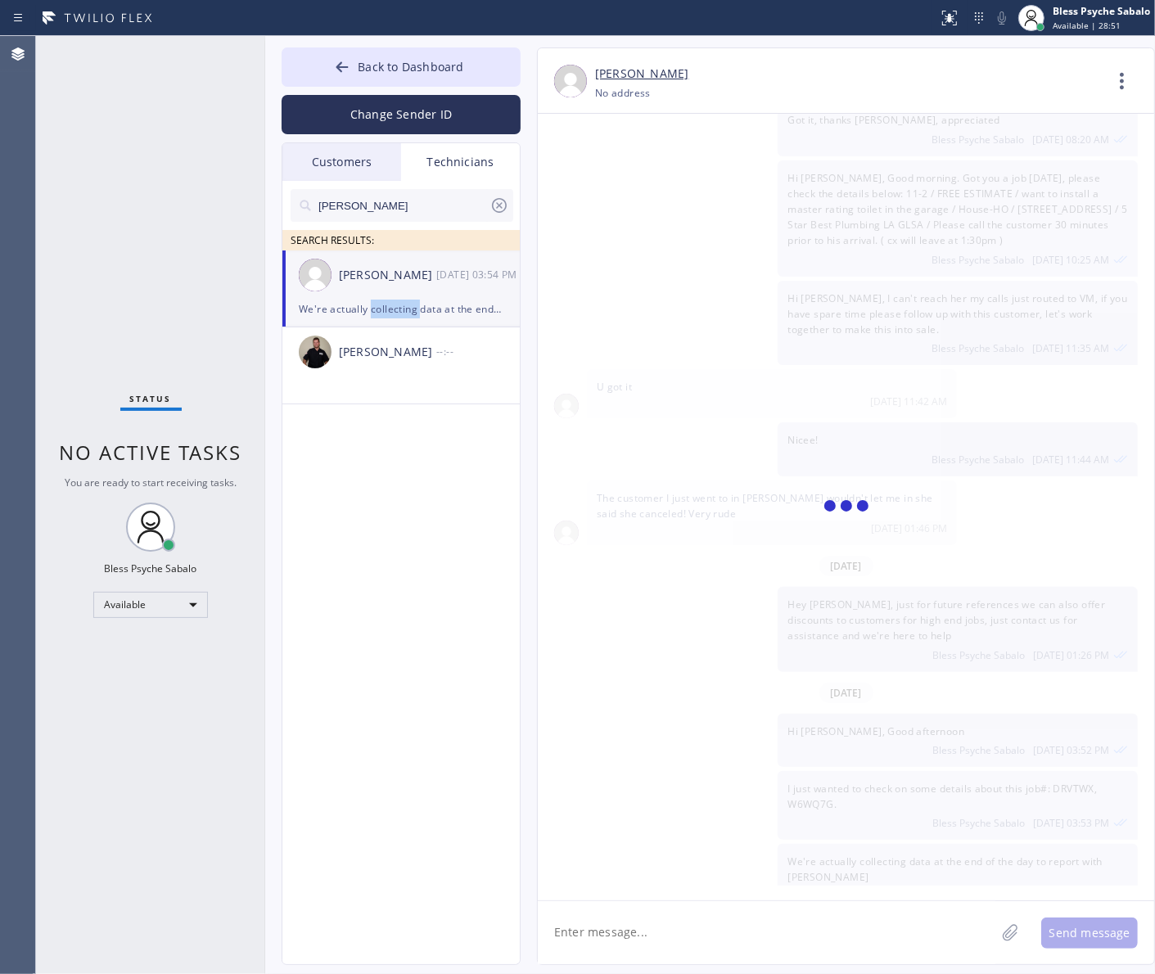
click at [395, 300] on div "We're actually collecting data at the end of the day to report with [PERSON_NAM…" at bounding box center [401, 309] width 205 height 19
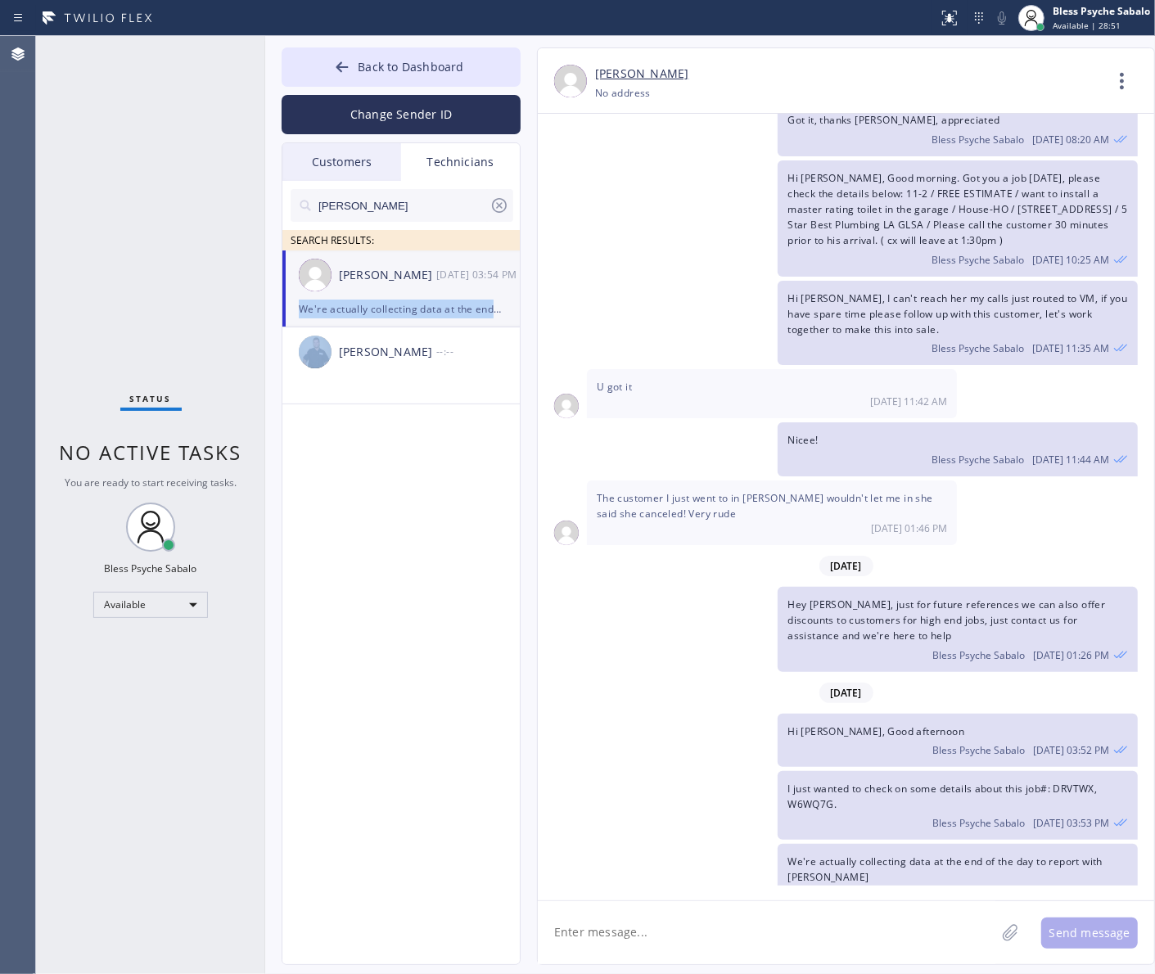
click at [395, 300] on div "We're actually collecting data at the end of the day to report with [PERSON_NAM…" at bounding box center [401, 309] width 205 height 19
click at [1127, 94] on icon at bounding box center [1122, 80] width 39 height 39
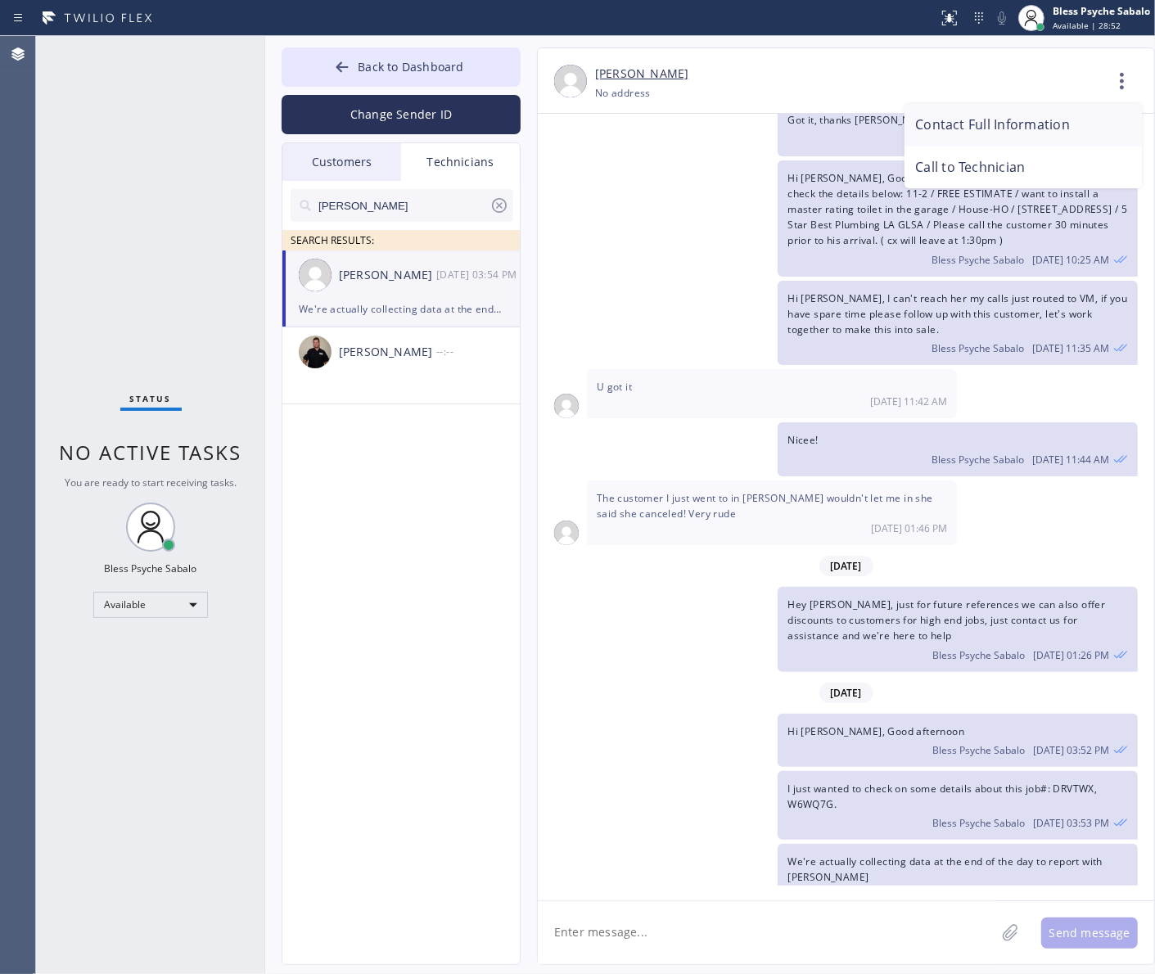
click at [1042, 133] on li "Contact Full Information" at bounding box center [1023, 125] width 237 height 43
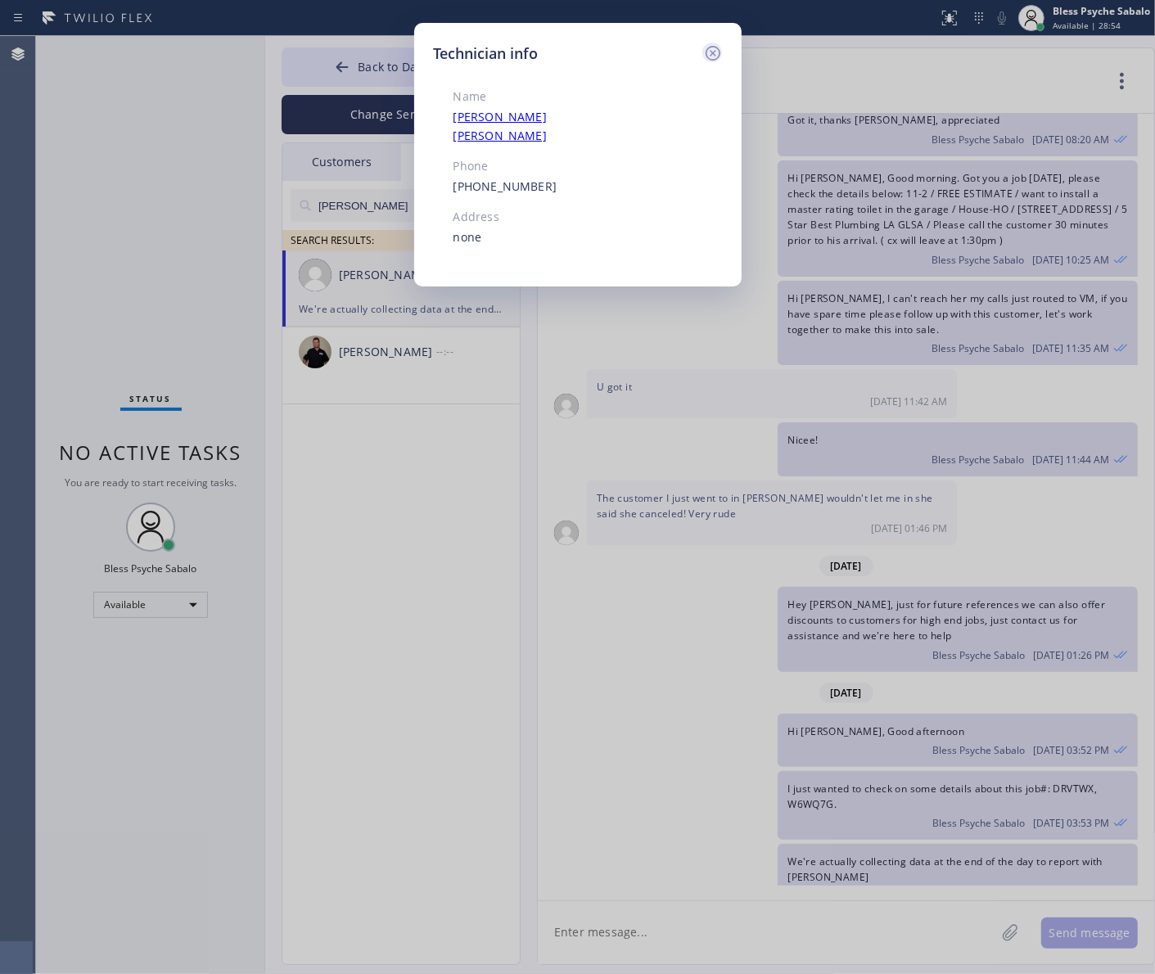
click at [706, 47] on icon at bounding box center [713, 53] width 20 height 20
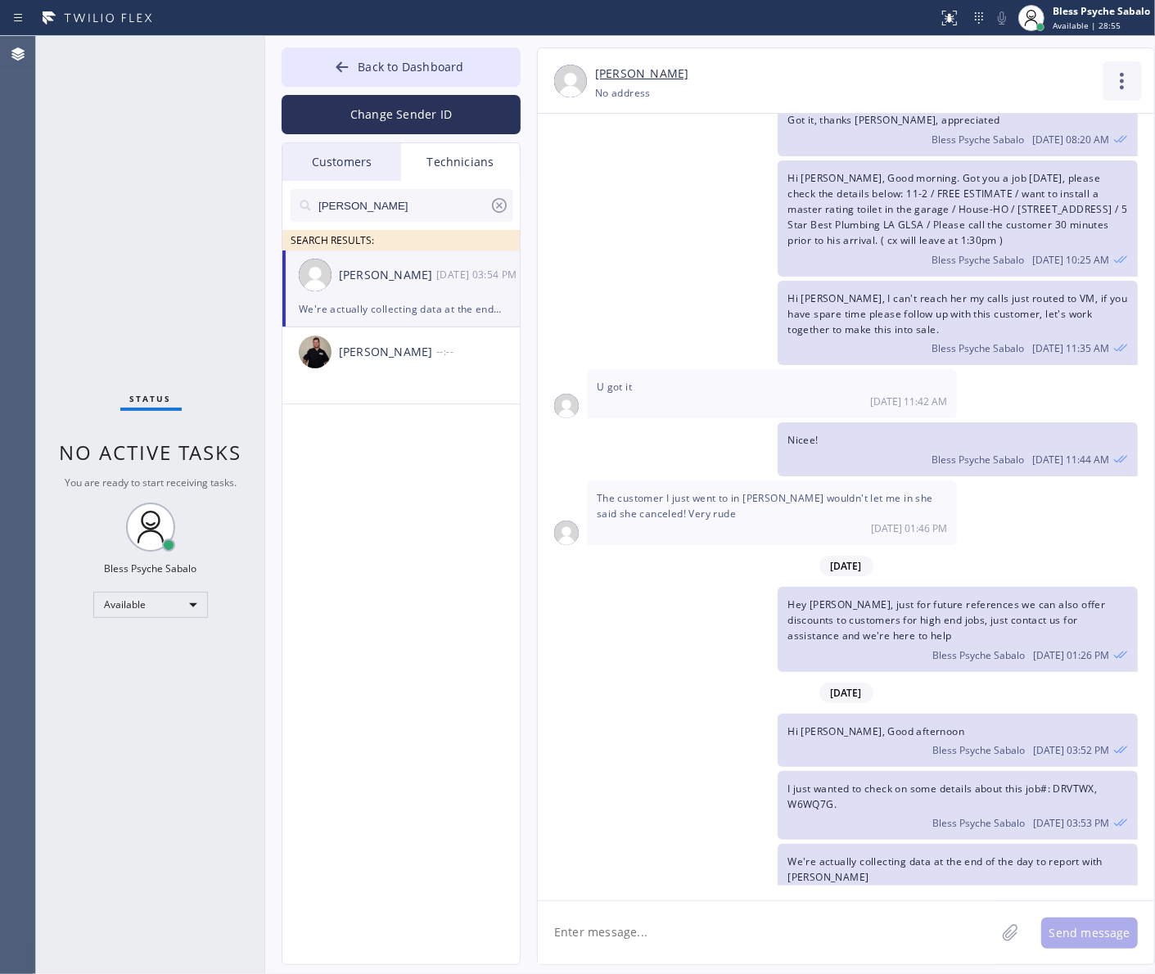
click at [1128, 83] on icon at bounding box center [1122, 80] width 39 height 39
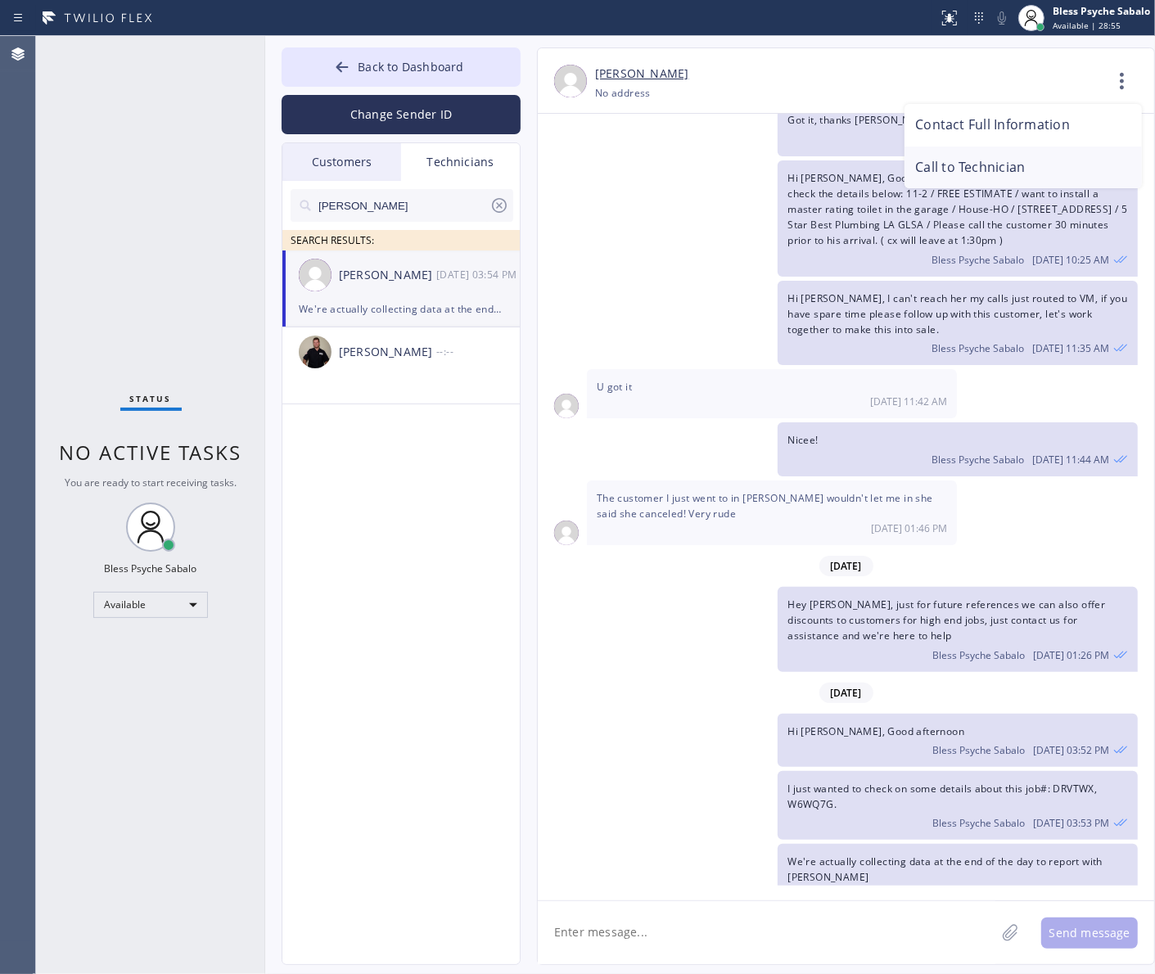
click at [1050, 169] on li "Call to Technician" at bounding box center [1023, 168] width 237 height 43
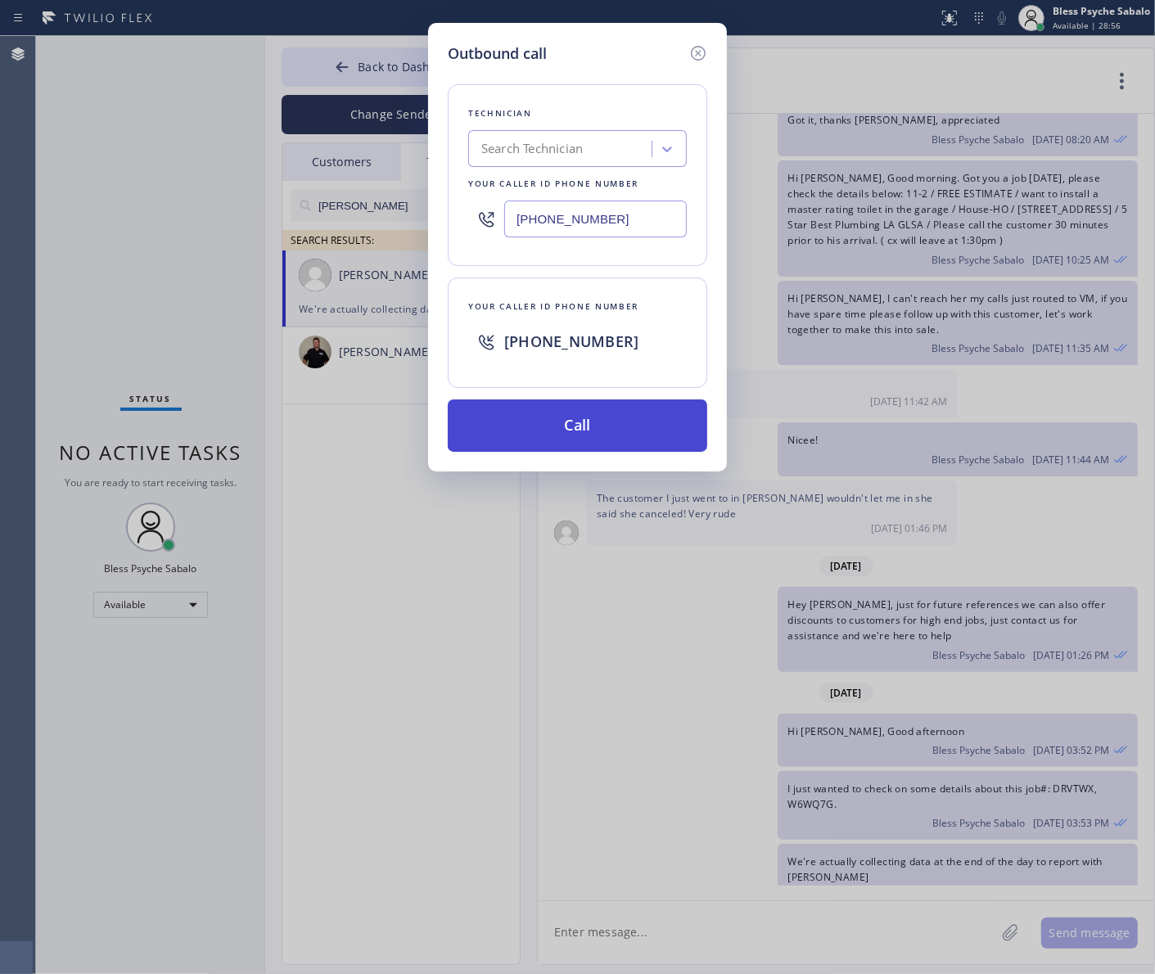
click at [657, 416] on button "Call" at bounding box center [578, 426] width 260 height 52
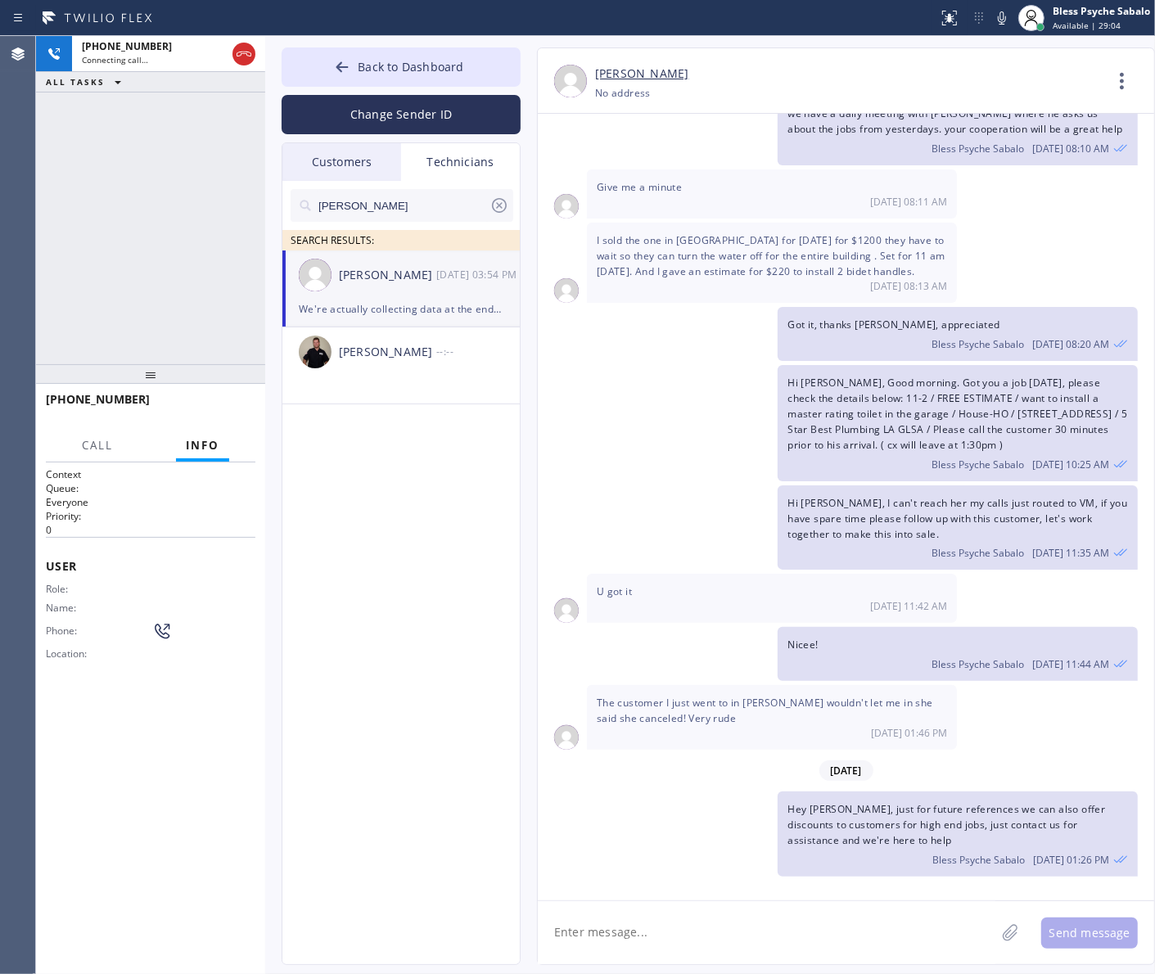
scroll to position [1647, 0]
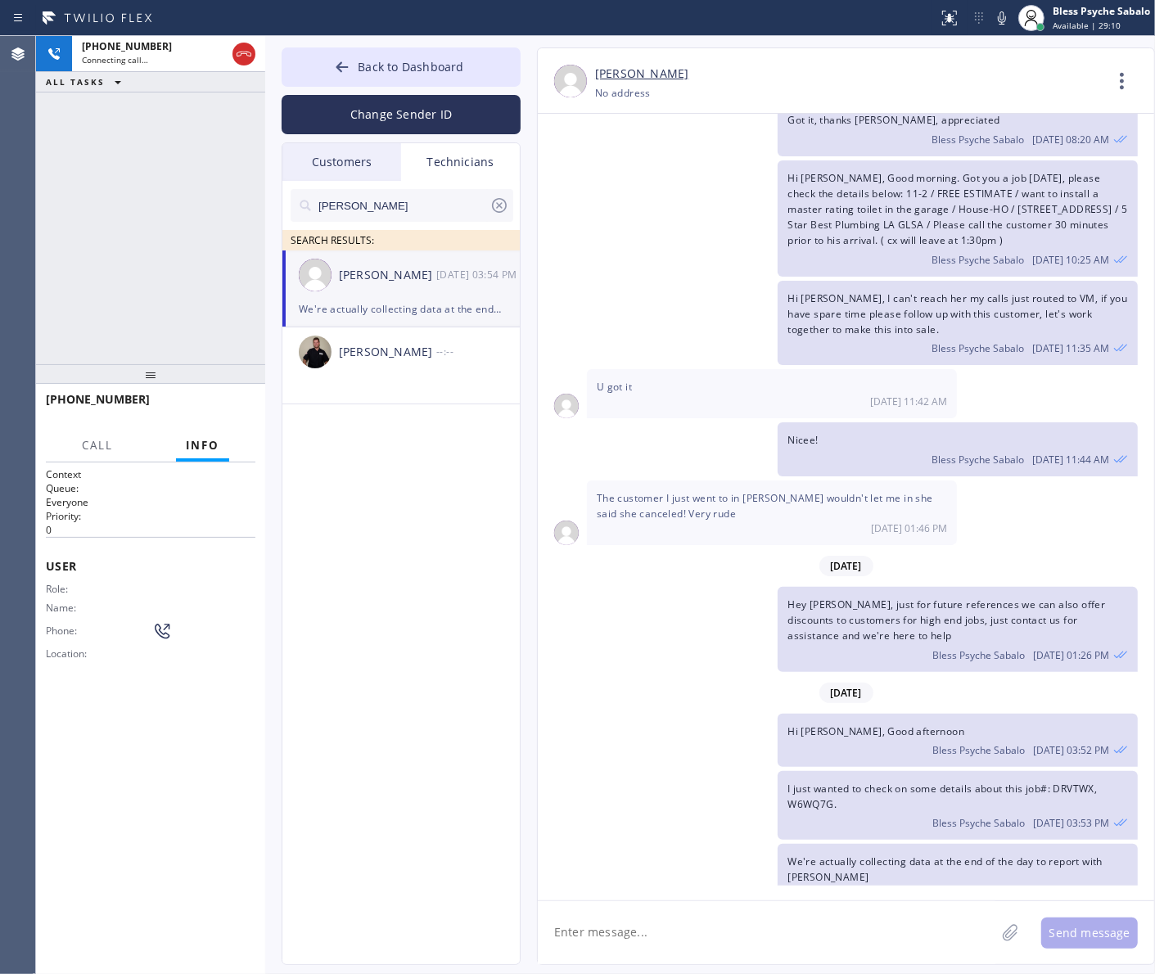
click at [762, 522] on div "[DATE] 01:46 PM" at bounding box center [772, 529] width 350 height 14
click at [776, 907] on textarea at bounding box center [767, 932] width 458 height 63
type textarea "Hi [PERSON_NAME], good morning"
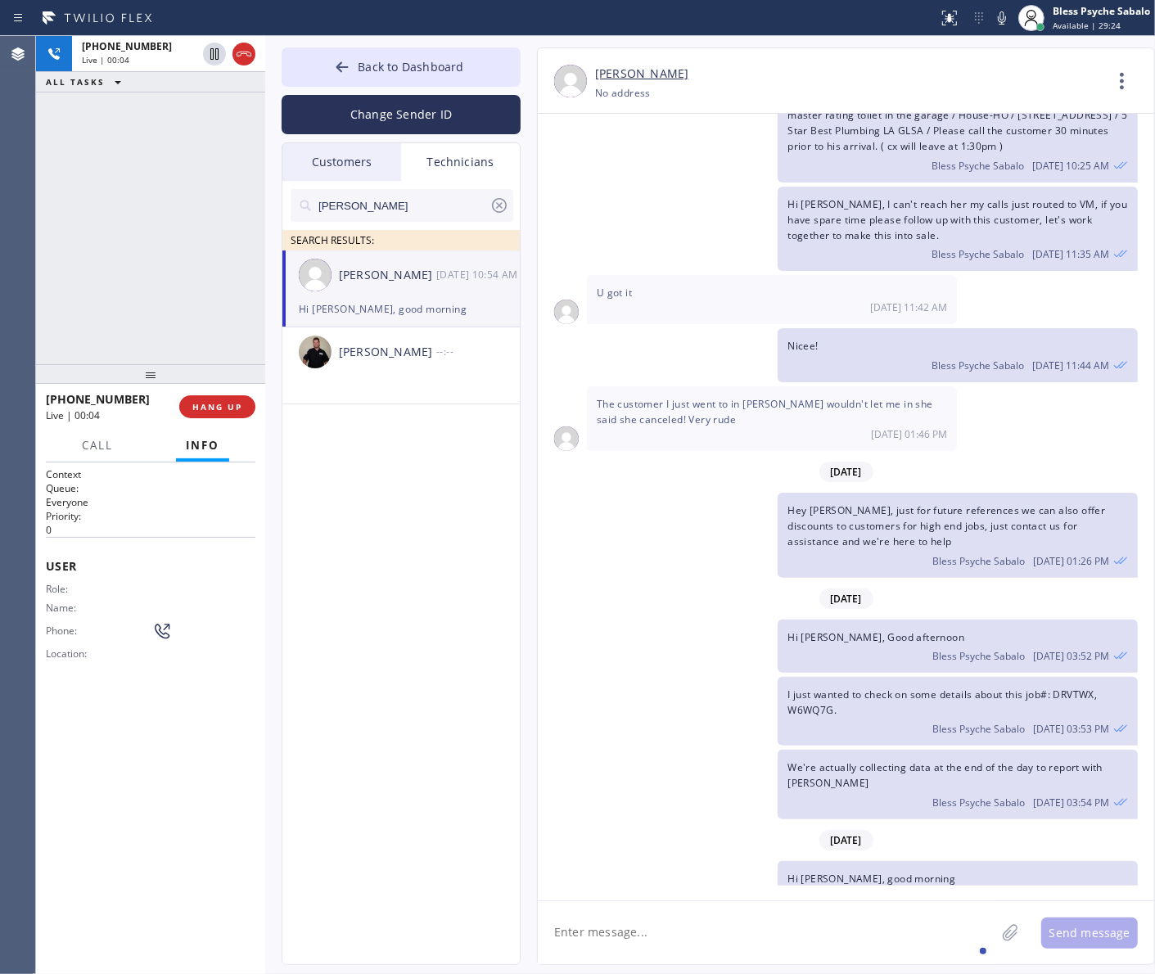
click at [970, 750] on div "We're actually collecting data at the end of the day to report with John Bless …" at bounding box center [958, 784] width 360 height 69
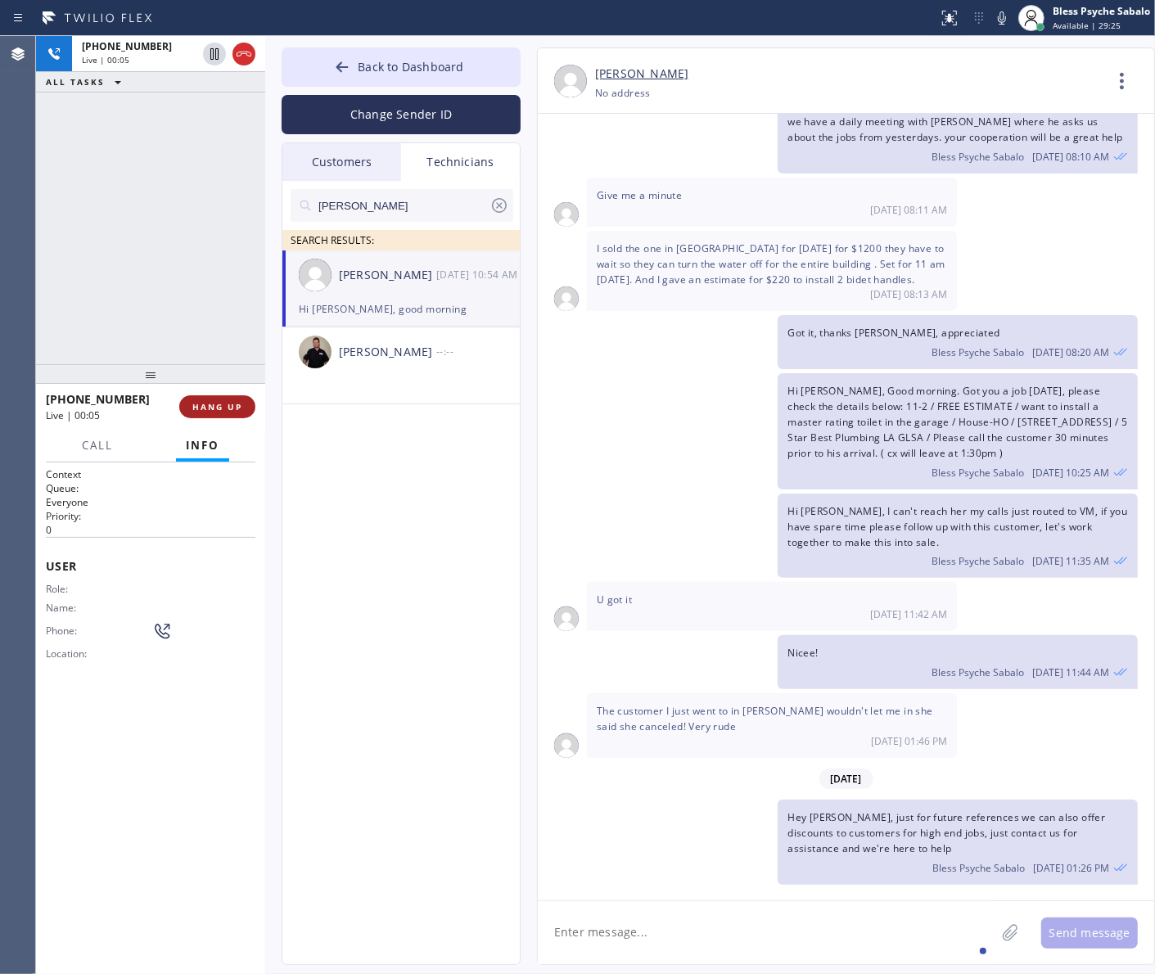
click at [239, 406] on span "HANG UP" at bounding box center [217, 406] width 50 height 11
drag, startPoint x: 571, startPoint y: 485, endPoint x: 614, endPoint y: 457, distance: 50.9
click at [571, 494] on div "Hi Paul, I can't reach her my calls just routed to VM, if you have spare time p…" at bounding box center [838, 536] width 600 height 85
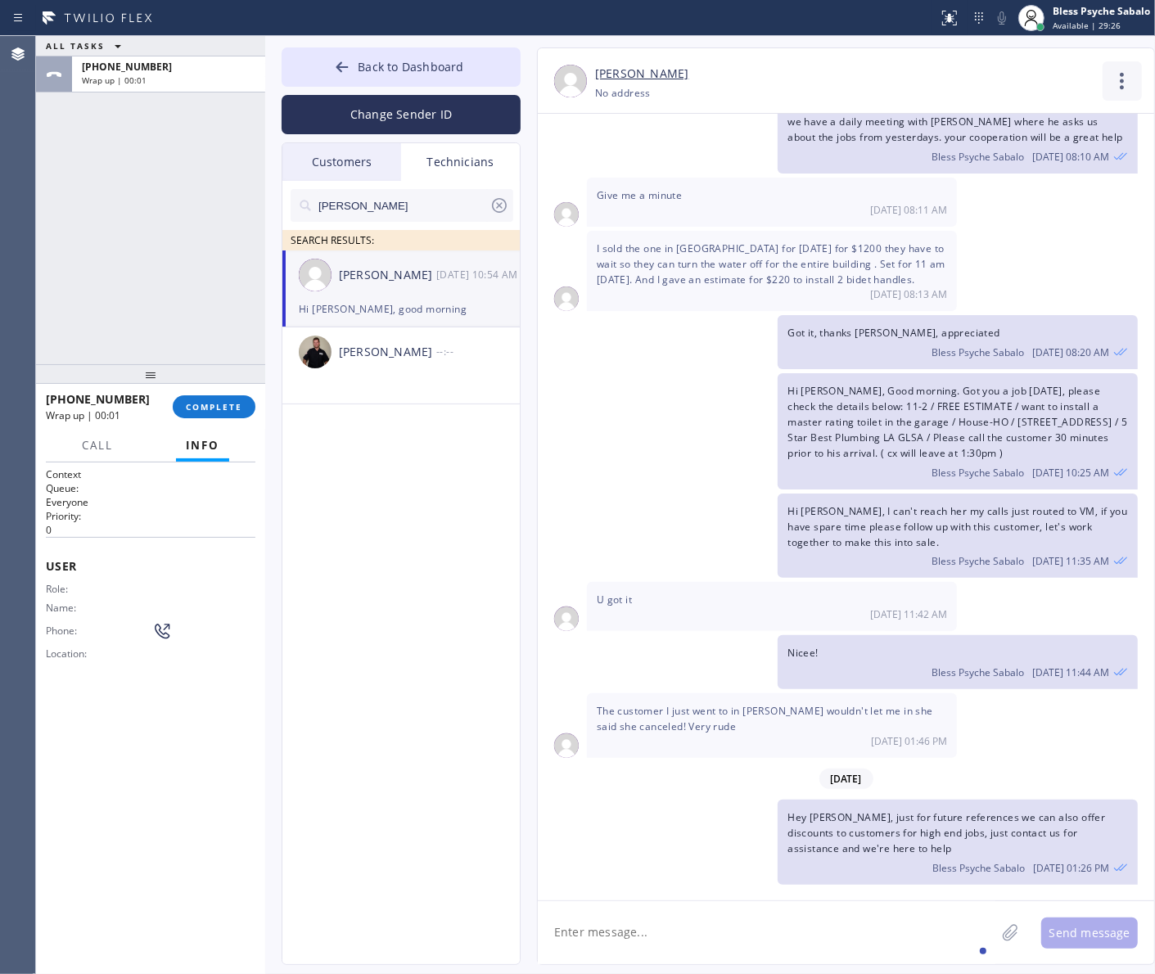
click at [1122, 65] on icon at bounding box center [1122, 80] width 39 height 39
click at [976, 165] on li "Call to Technician" at bounding box center [1023, 168] width 237 height 43
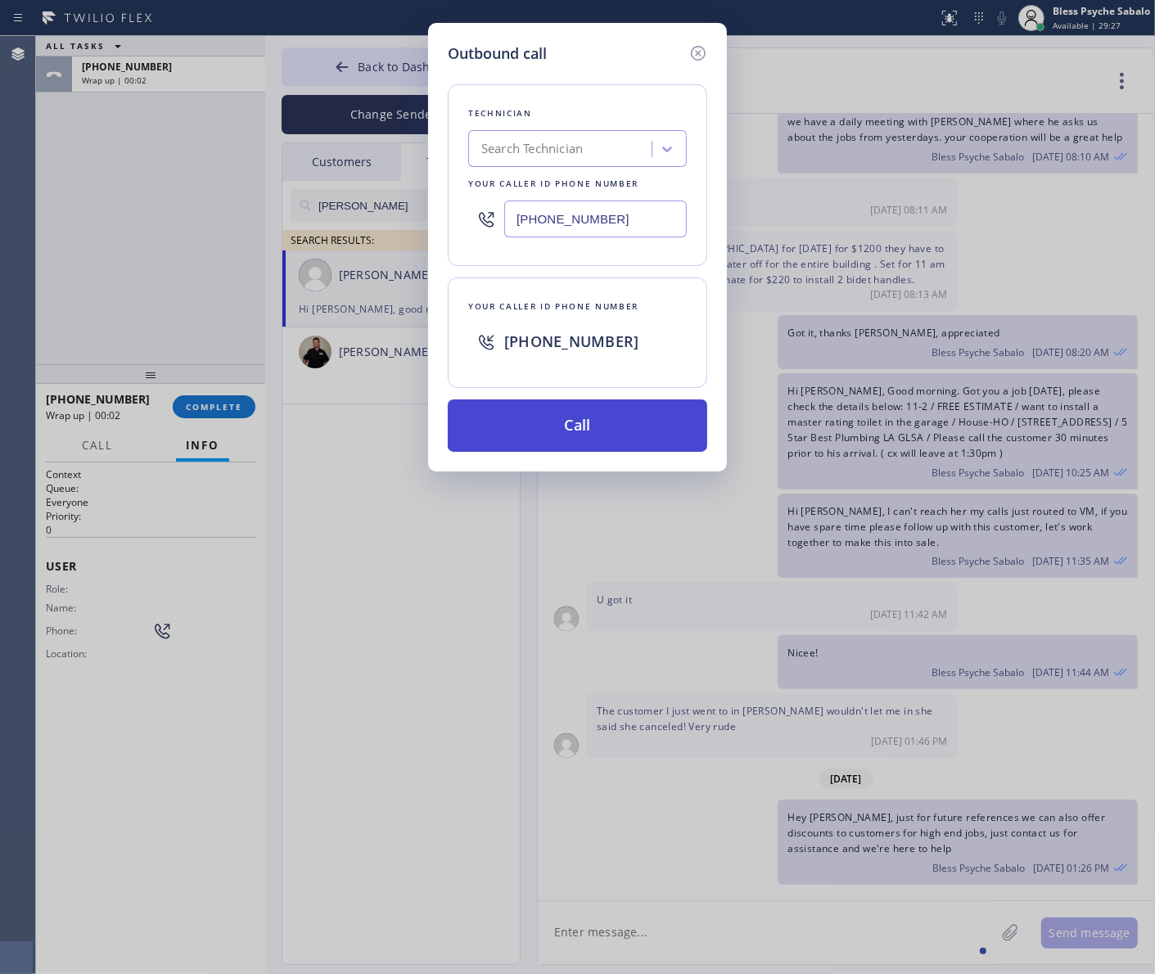
click at [624, 439] on button "Call" at bounding box center [578, 426] width 260 height 52
click at [819, 536] on div "Outbound call Technician Search Technician Your caller id phone number (818) 25…" at bounding box center [577, 487] width 1155 height 974
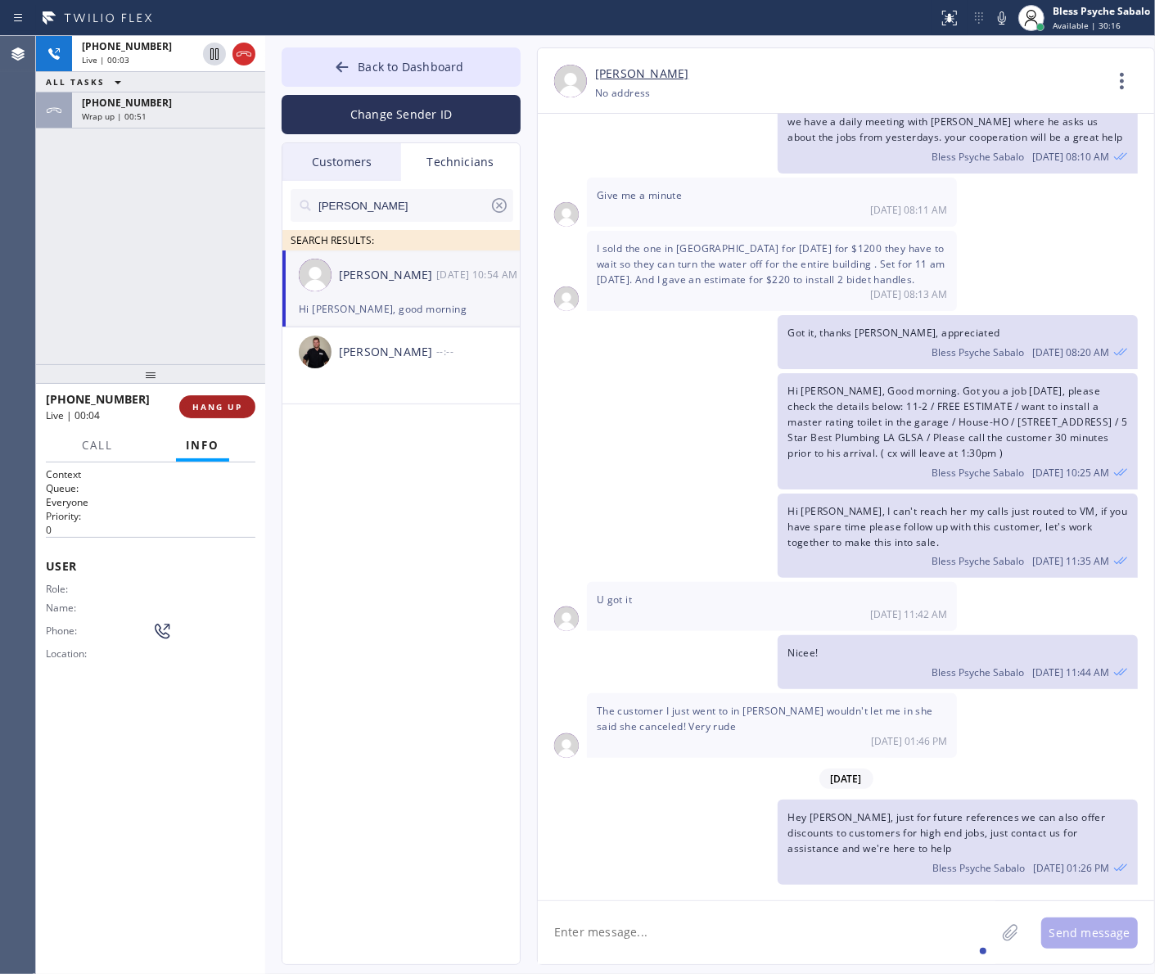
click at [232, 402] on span "HANG UP" at bounding box center [217, 406] width 50 height 11
click at [215, 348] on div "+18182545893 Live | 00:04 ALL TASKS ALL TASKS ACTIVE TASKS TASKS IN WRAP UP +18…" at bounding box center [150, 200] width 229 height 328
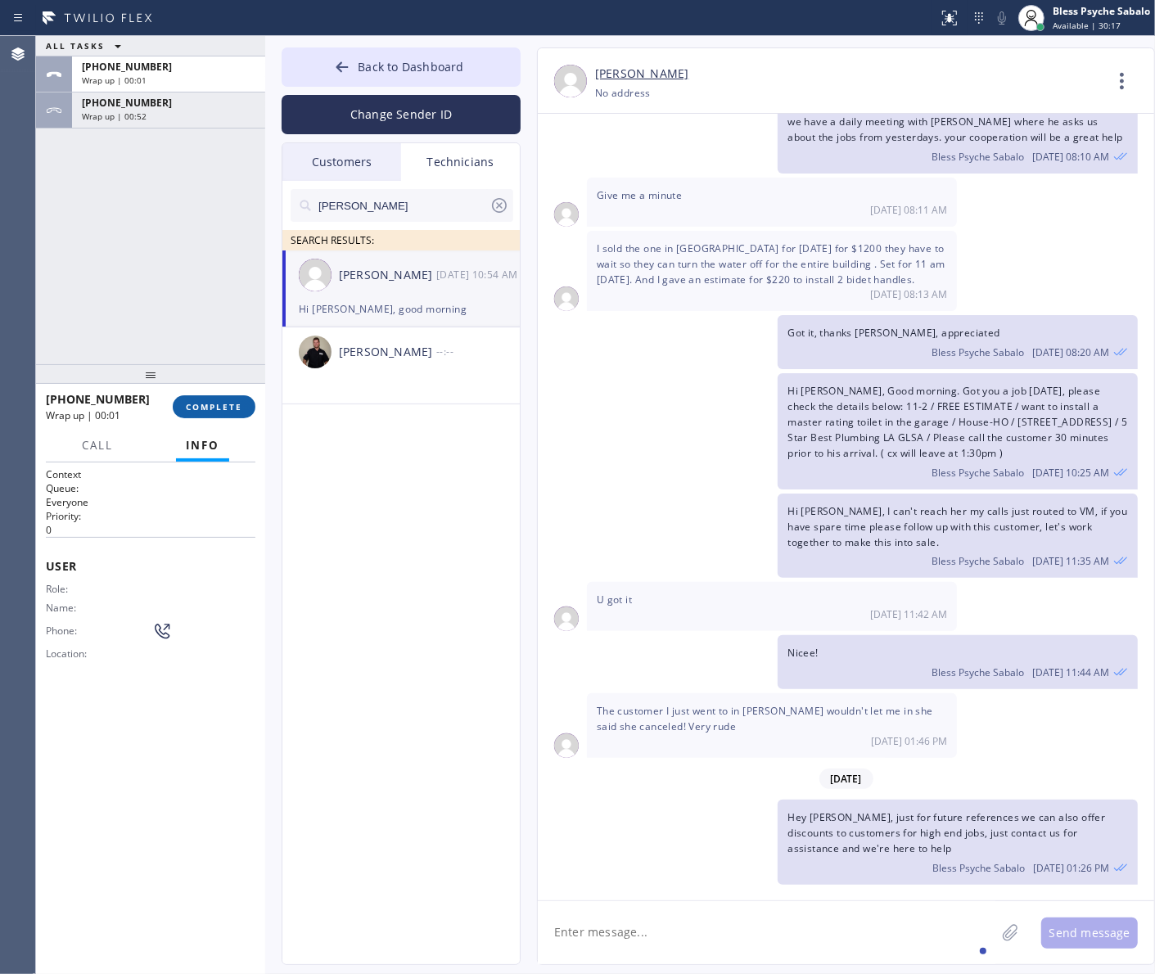
click at [228, 407] on span "COMPLETE" at bounding box center [214, 406] width 56 height 11
click at [152, 193] on div "ALL TASKS ALL TASKS ACTIVE TASKS TASKS IN WRAP UP +18182545893 Wrap up | 00:01 …" at bounding box center [150, 200] width 229 height 328
click at [158, 98] on div "[PHONE_NUMBER]" at bounding box center [169, 103] width 174 height 14
click at [214, 394] on div "+18182545893 Wrap up | 00:54 COMPLETE" at bounding box center [151, 407] width 210 height 43
click at [213, 406] on span "COMPLETE" at bounding box center [214, 406] width 56 height 11
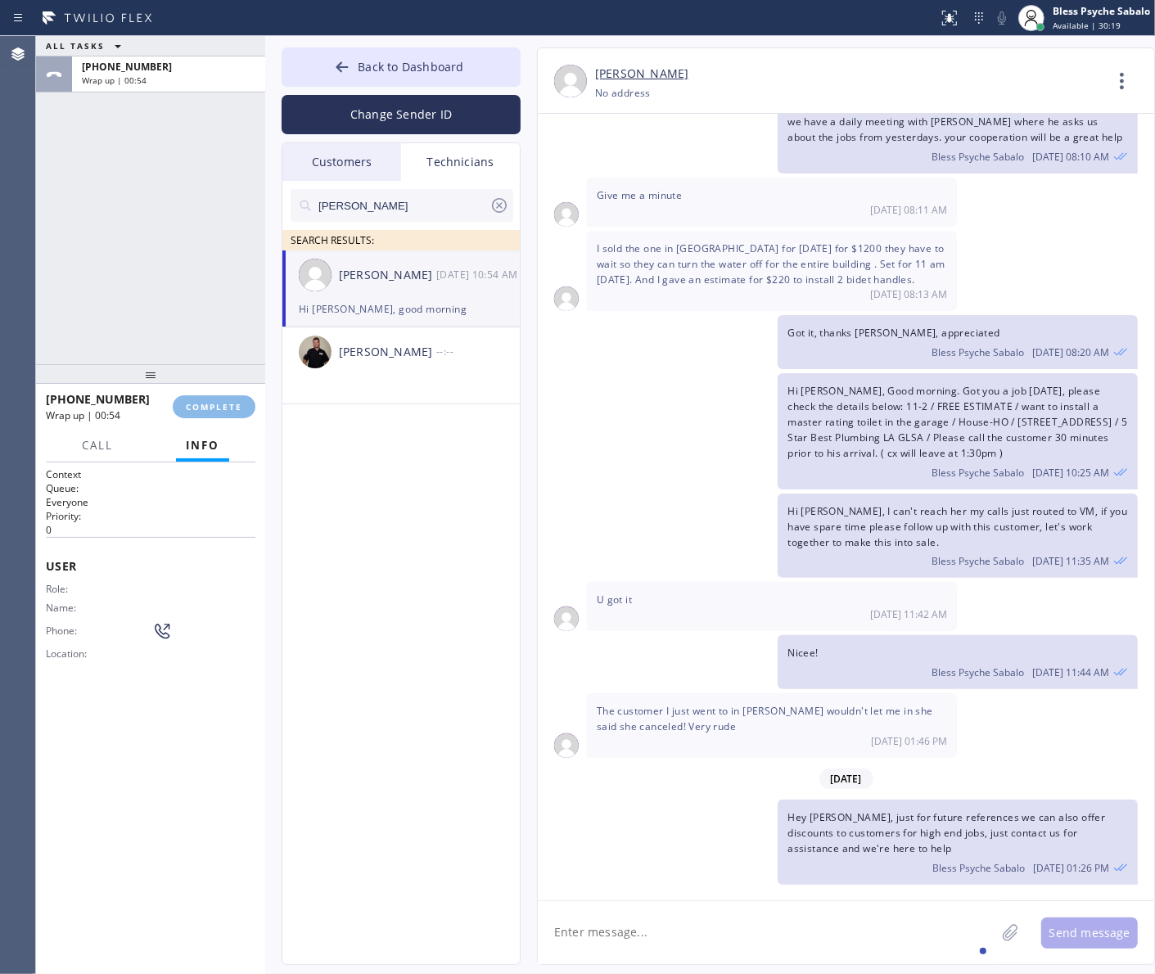
click at [198, 345] on div "ALL TASKS ALL TASKS ACTIVE TASKS TASKS IN WRAP UP +18182545893 Wrap up | 00:54" at bounding box center [150, 200] width 229 height 328
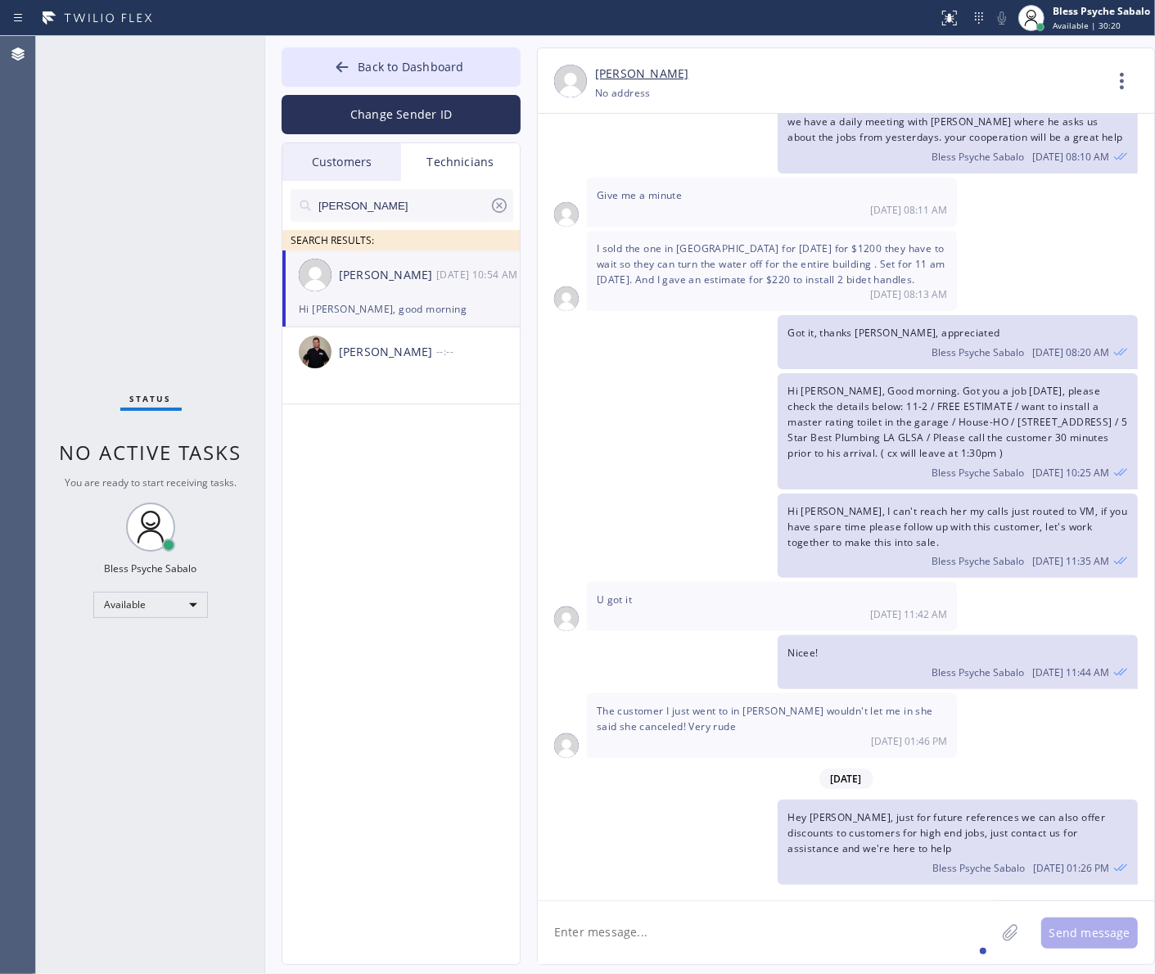
click at [402, 284] on div "Paul Garcia" at bounding box center [387, 275] width 97 height 19
drag, startPoint x: 432, startPoint y: 156, endPoint x: 327, endPoint y: 151, distance: 104.9
click at [414, 154] on div "Technicians" at bounding box center [460, 162] width 119 height 38
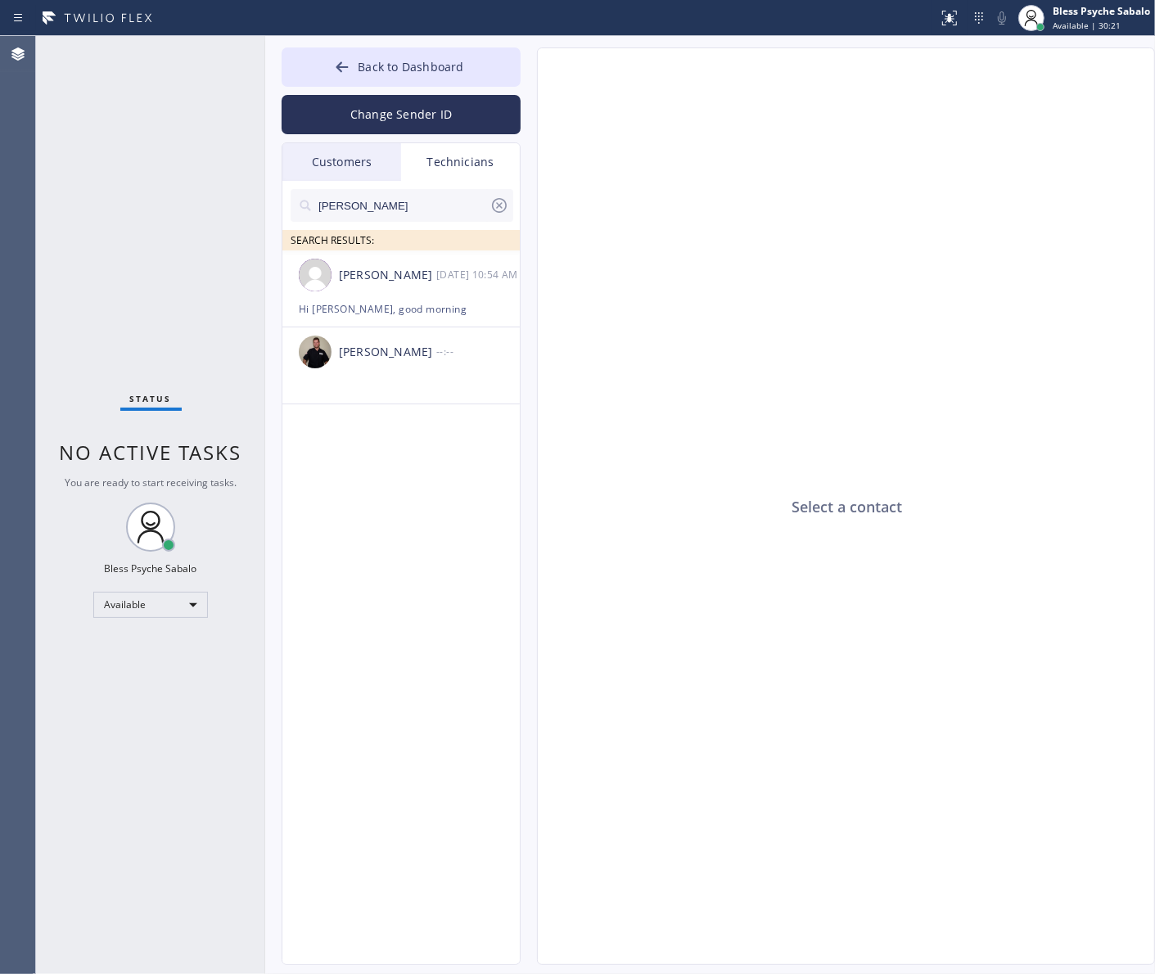
click at [327, 151] on div "Customers" at bounding box center [341, 162] width 119 height 38
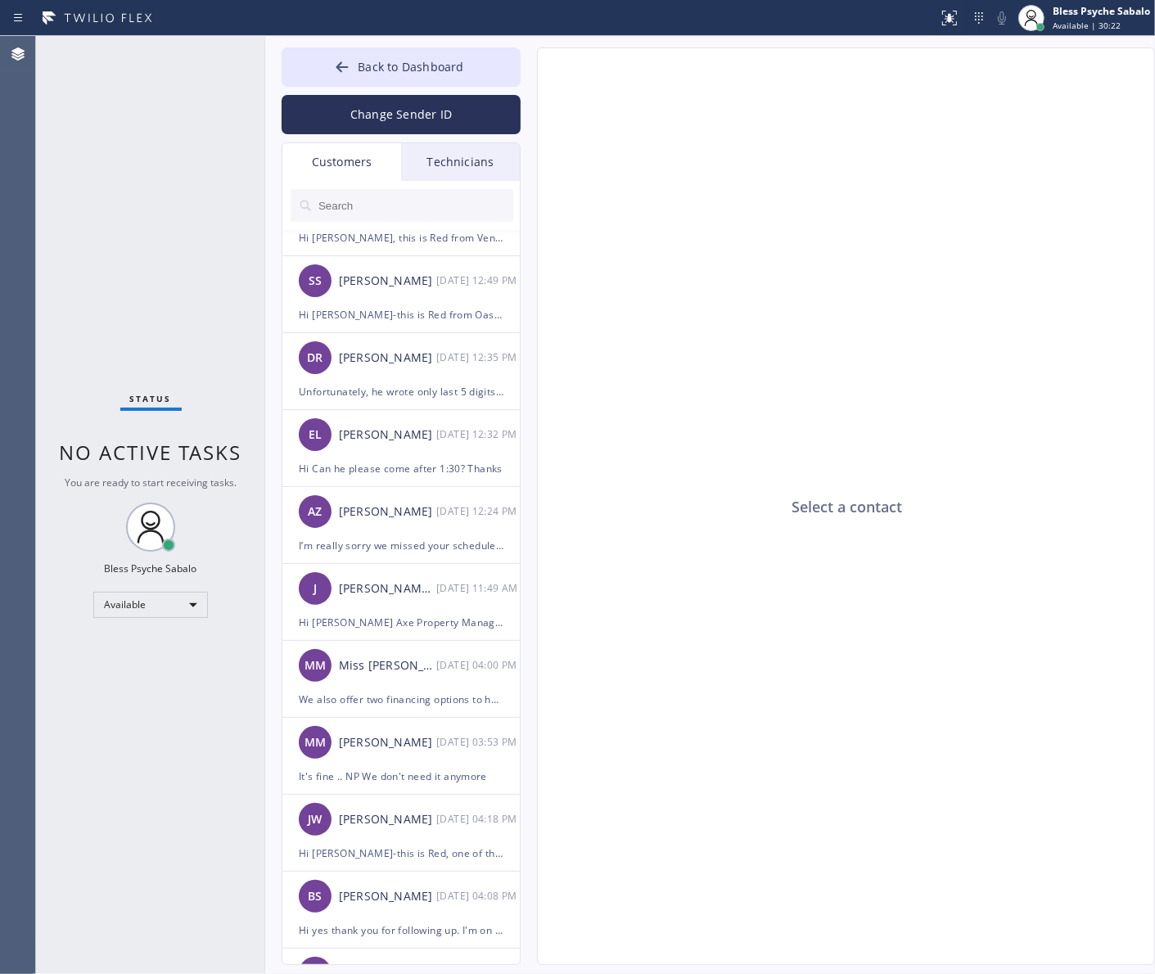
click at [465, 172] on div "Technicians" at bounding box center [460, 162] width 119 height 38
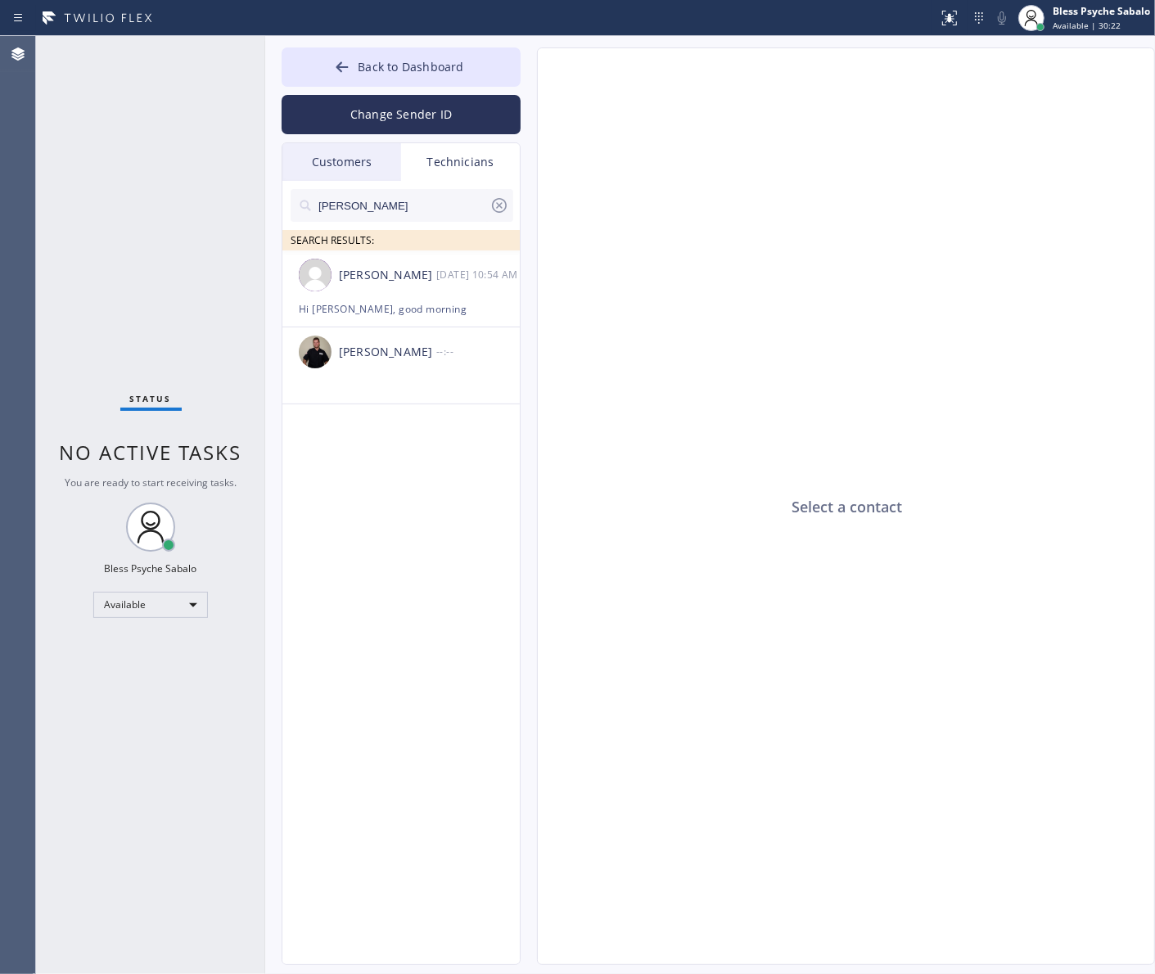
click at [492, 213] on icon at bounding box center [500, 206] width 20 height 20
click at [361, 176] on div "Customers" at bounding box center [341, 162] width 119 height 38
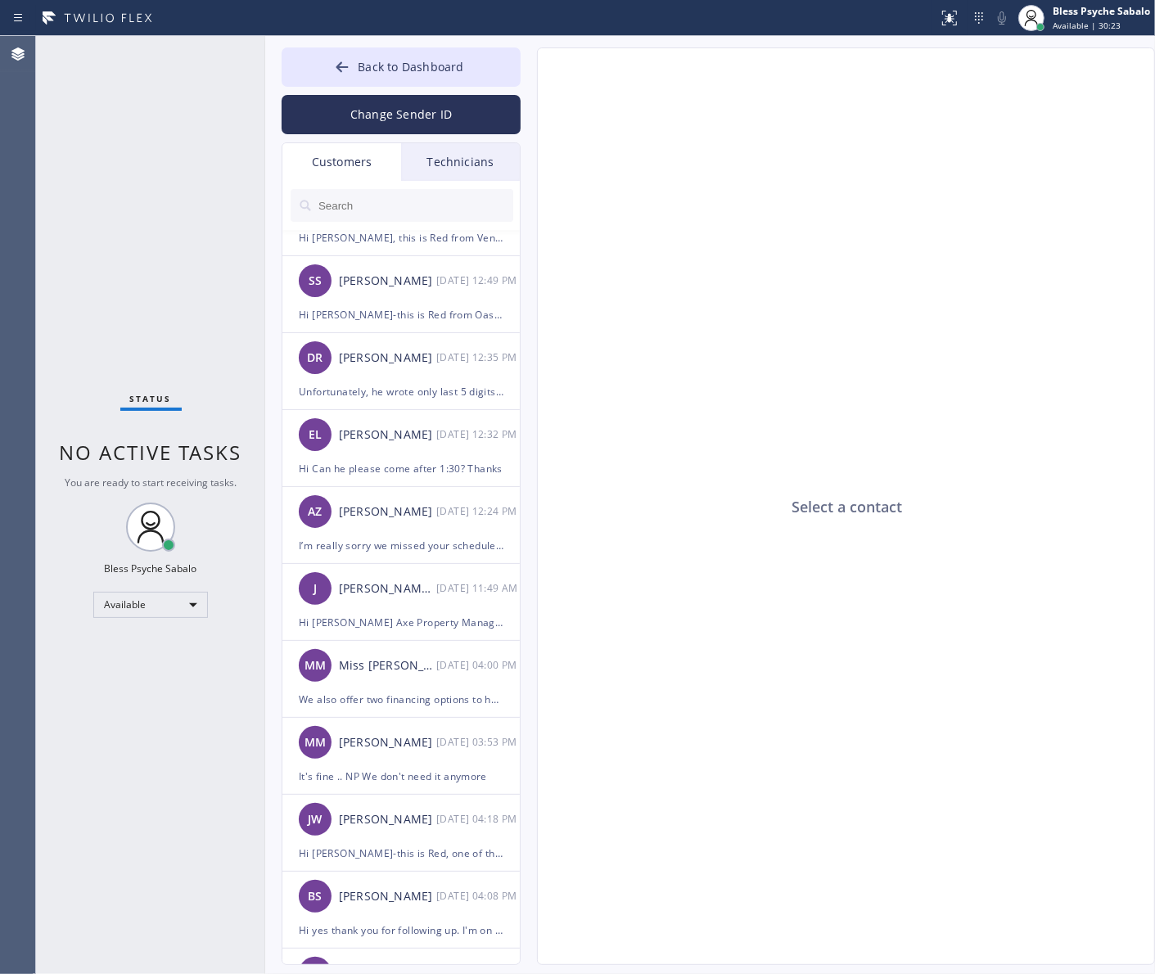
click at [361, 172] on div "Customers" at bounding box center [341, 162] width 119 height 38
click at [479, 178] on div "Technicians" at bounding box center [460, 162] width 119 height 38
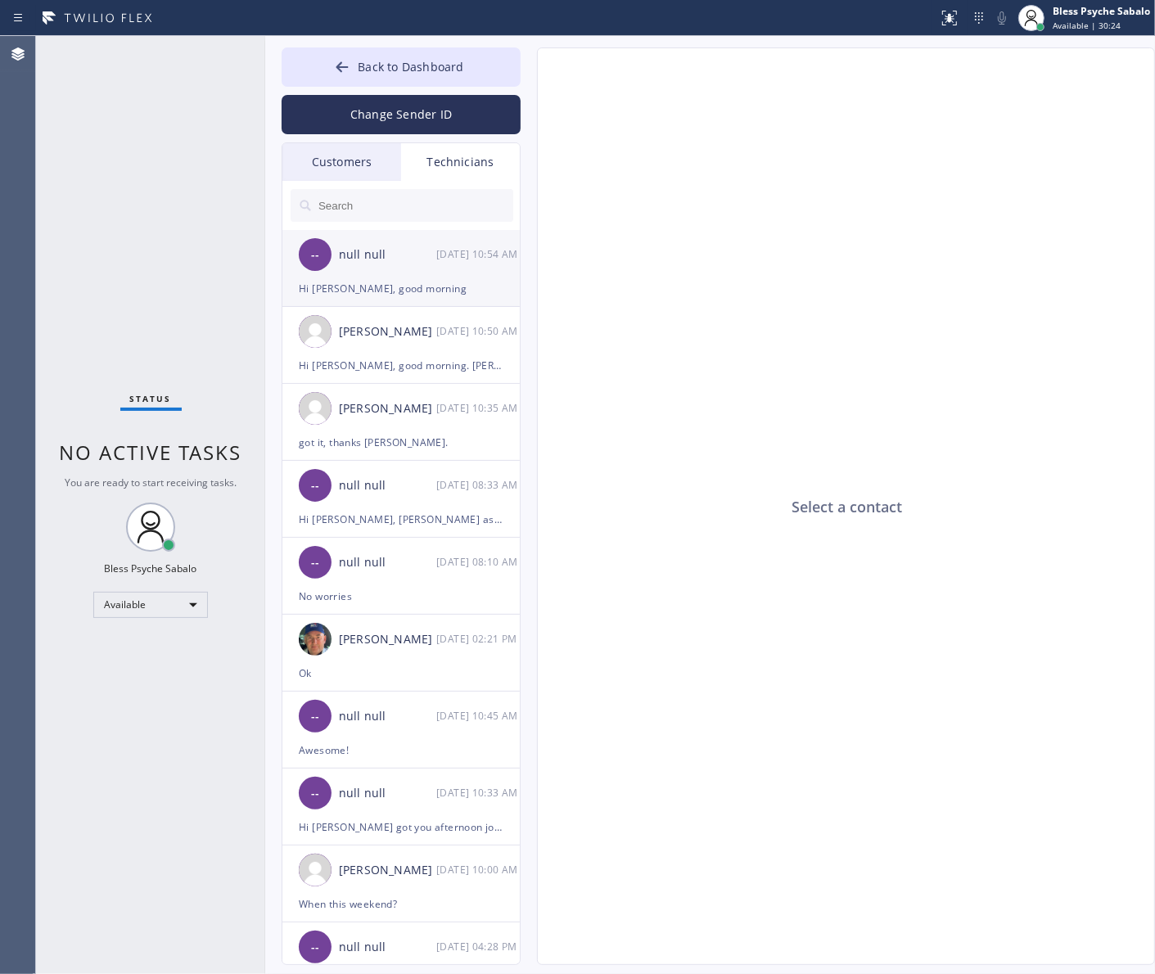
click at [463, 268] on div "-- null null 08/12 10:54 AM" at bounding box center [401, 254] width 239 height 49
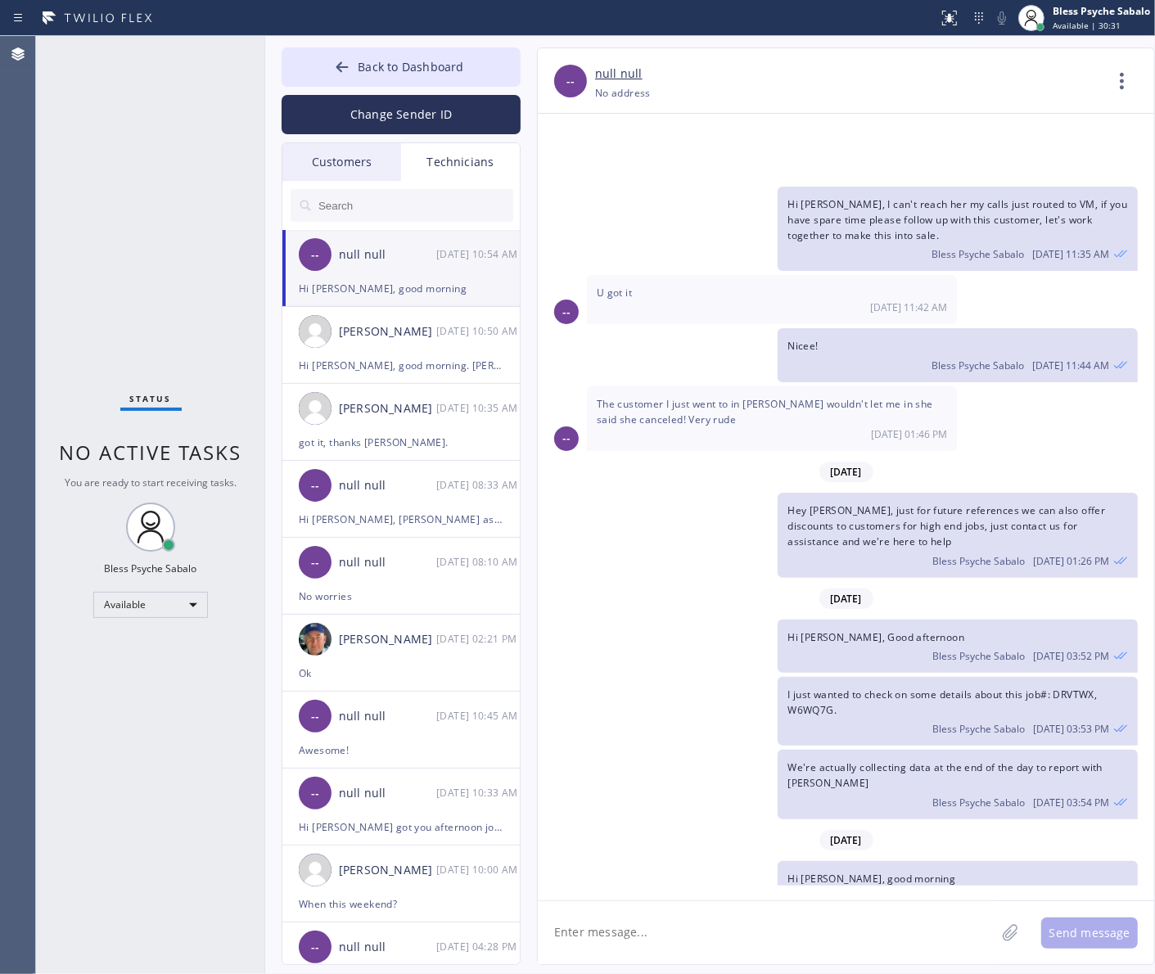
click at [705, 909] on textarea at bounding box center [767, 932] width 458 height 63
type textarea "J"
click at [549, 935] on textarea "John is asking about the details on this 2 jobs" at bounding box center [781, 932] width 487 height 63
click at [836, 942] on textarea "John is asking about the details on this 2 jobs" at bounding box center [781, 932] width 487 height 63
drag, startPoint x: 549, startPoint y: 932, endPoint x: 571, endPoint y: 931, distance: 21.3
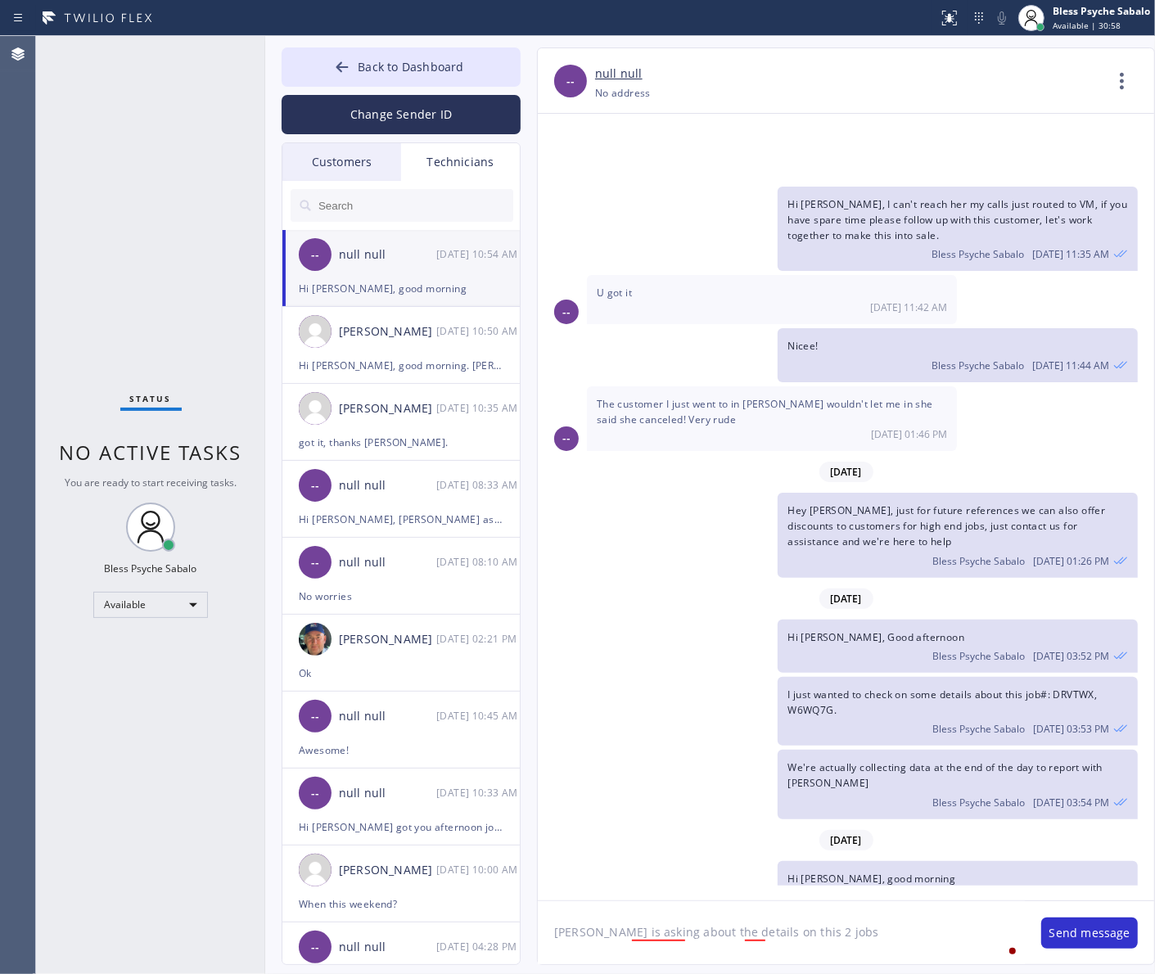
click at [549, 932] on textarea "John is asking about the details on this 2 jobs" at bounding box center [781, 932] width 487 height 63
click at [815, 936] on textarea "John is asking about the details on this 2 jobs" at bounding box center [781, 932] width 487 height 63
click at [553, 929] on textarea "John is asking about the details on this 2 jobs" at bounding box center [781, 932] width 487 height 63
click at [857, 933] on textarea "John is asking about the details on this 2 jobs" at bounding box center [781, 932] width 487 height 63
click at [557, 931] on textarea "John is asking about the details on this 2 jobs" at bounding box center [781, 932] width 487 height 63
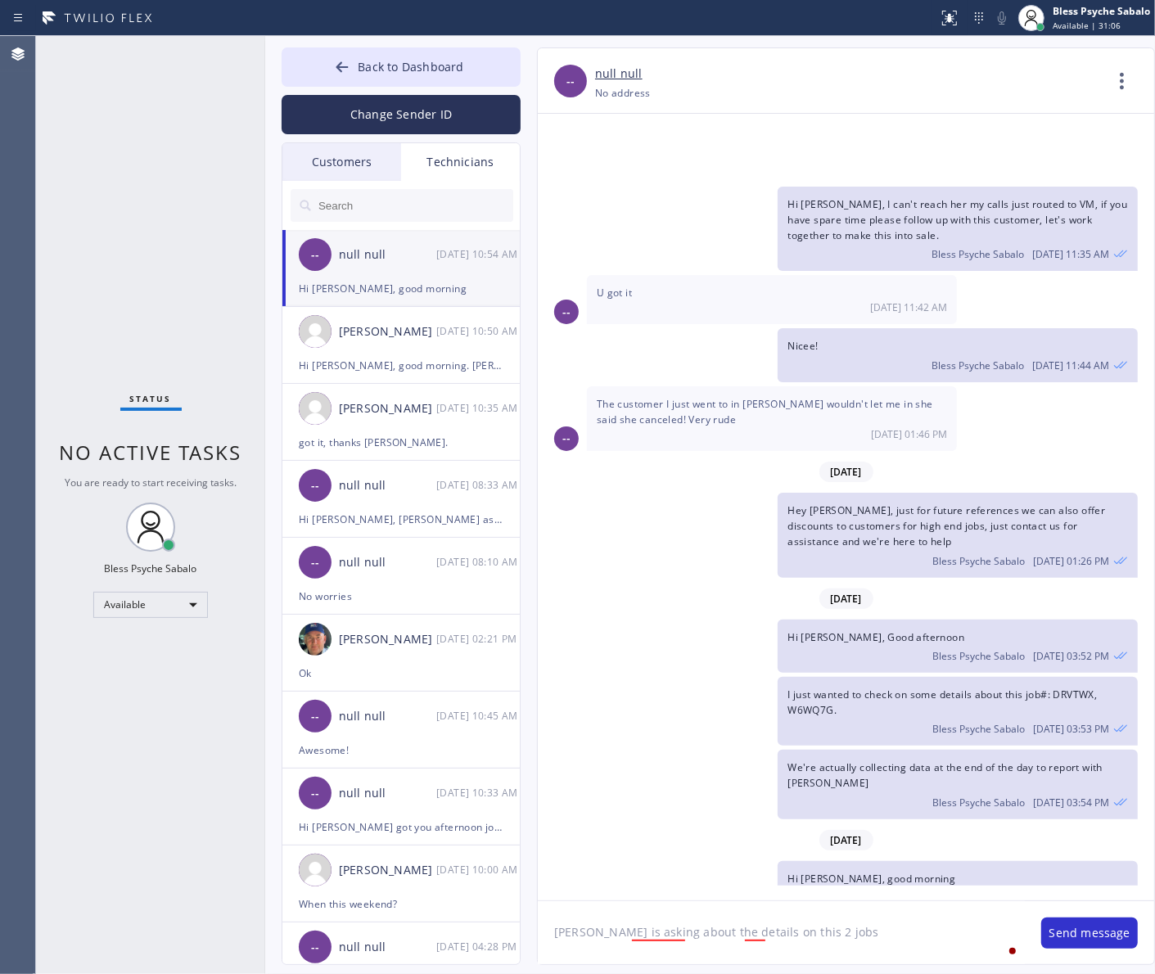
click at [554, 927] on textarea "John is asking about the details on this 2 jobs" at bounding box center [781, 932] width 487 height 63
click at [623, 936] on textarea "I was just cheking John is asking about the details on this 2 jobs" at bounding box center [781, 932] width 487 height 63
drag, startPoint x: 623, startPoint y: 936, endPoint x: 612, endPoint y: 888, distance: 48.8
click at [612, 888] on div at bounding box center [608, 884] width 29 height 26
click at [657, 932] on textarea "I was just checking John is asking about the details on this 2 jobs" at bounding box center [781, 932] width 487 height 63
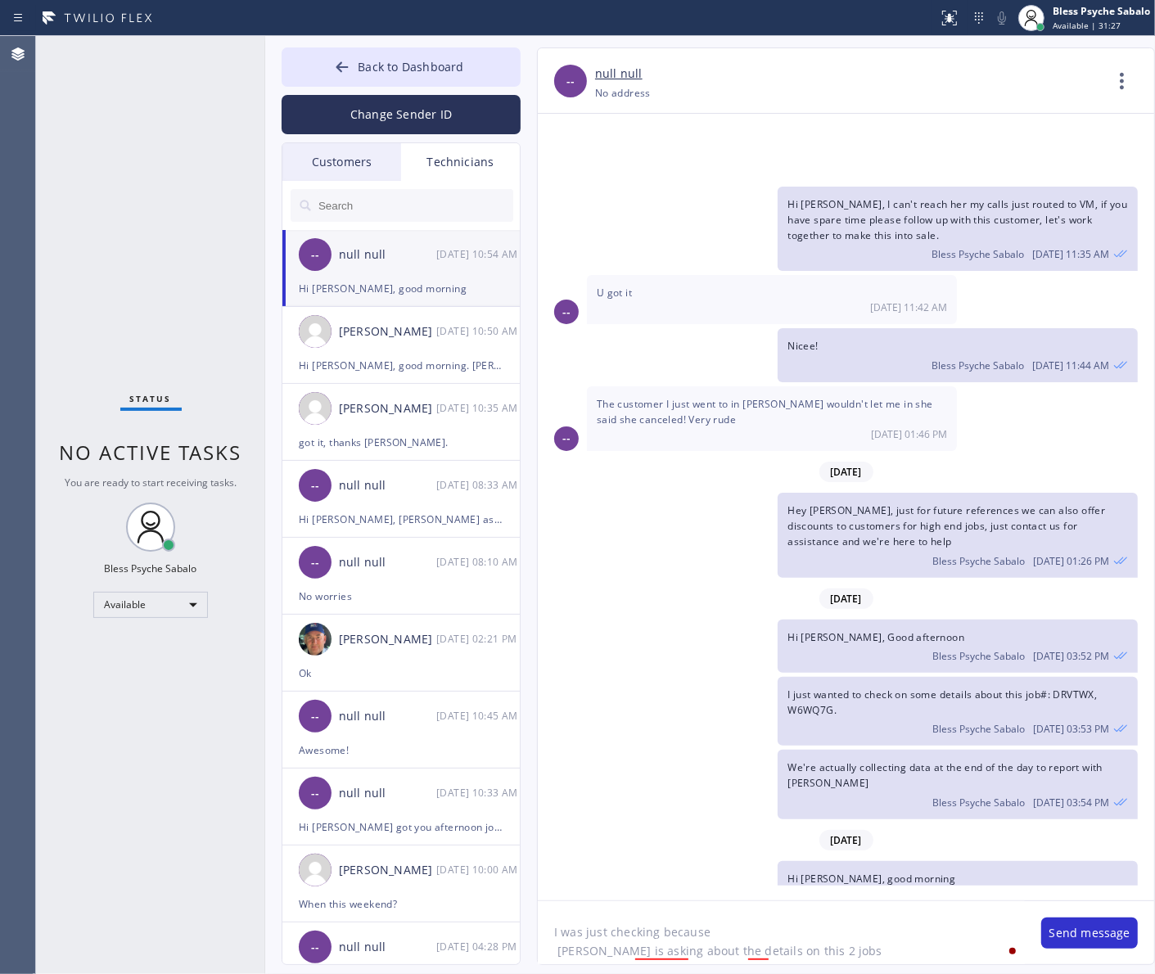
click at [755, 929] on textarea "I was just checking because John is asking about the details on this 2 jobs" at bounding box center [781, 932] width 487 height 63
click at [554, 946] on textarea "I was just checking because John is asking about the details on this 2 jobs" at bounding box center [781, 932] width 487 height 63
click at [655, 933] on textarea "I was just checking because John is asking about the details on this 2 jobs" at bounding box center [781, 932] width 487 height 63
click at [816, 887] on div "for" at bounding box center [815, 884] width 22 height 26
click at [653, 878] on div "checking" at bounding box center [653, 884] width 58 height 26
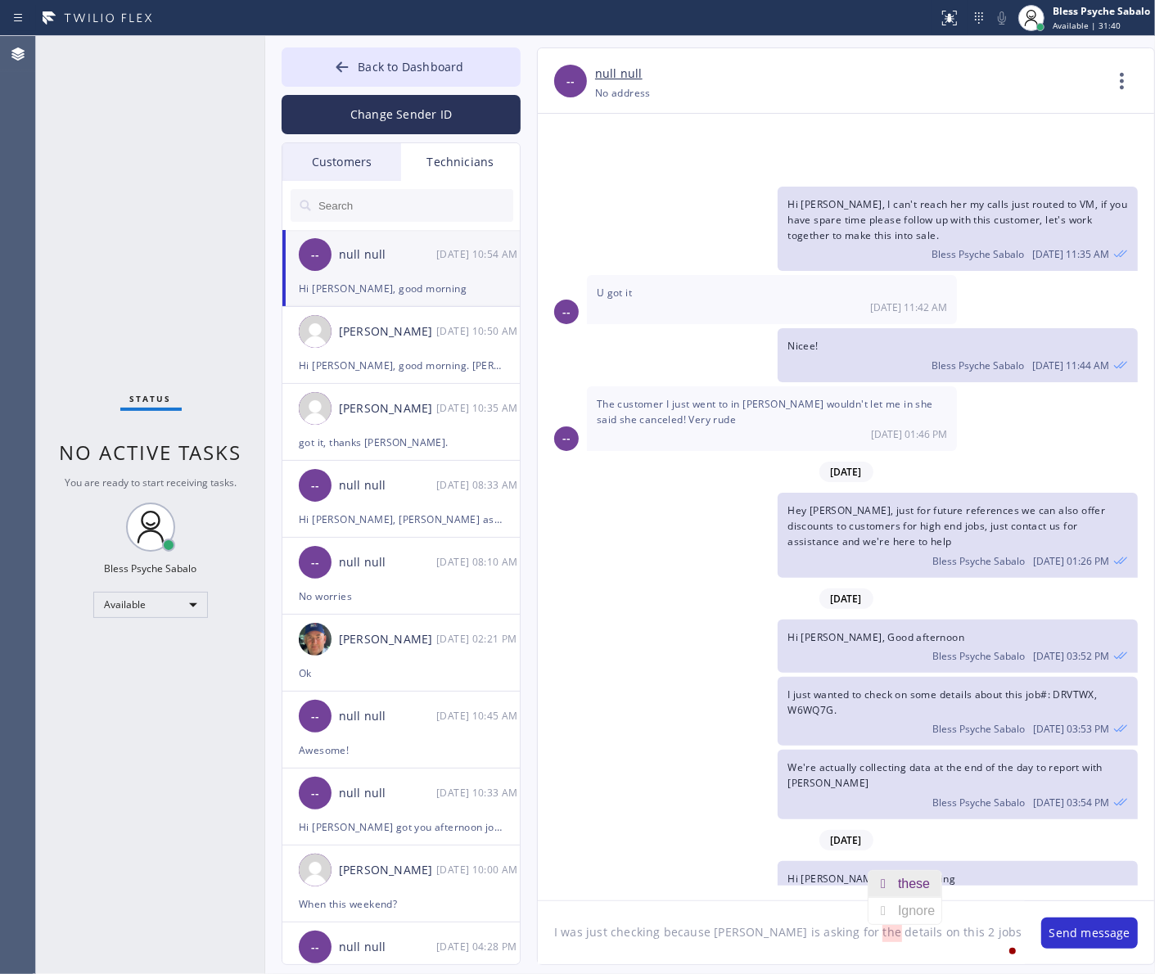
click at [902, 893] on div "these" at bounding box center [917, 884] width 38 height 26
click at [954, 929] on textarea "I was just checking because John is asking for the details on these 2 jobs" at bounding box center [781, 932] width 487 height 63
paste textarea "DRVTWX"
paste textarea "W6WQ7G"
type textarea "I was just checking because [PERSON_NAME] is asking for the details on these 2 …"
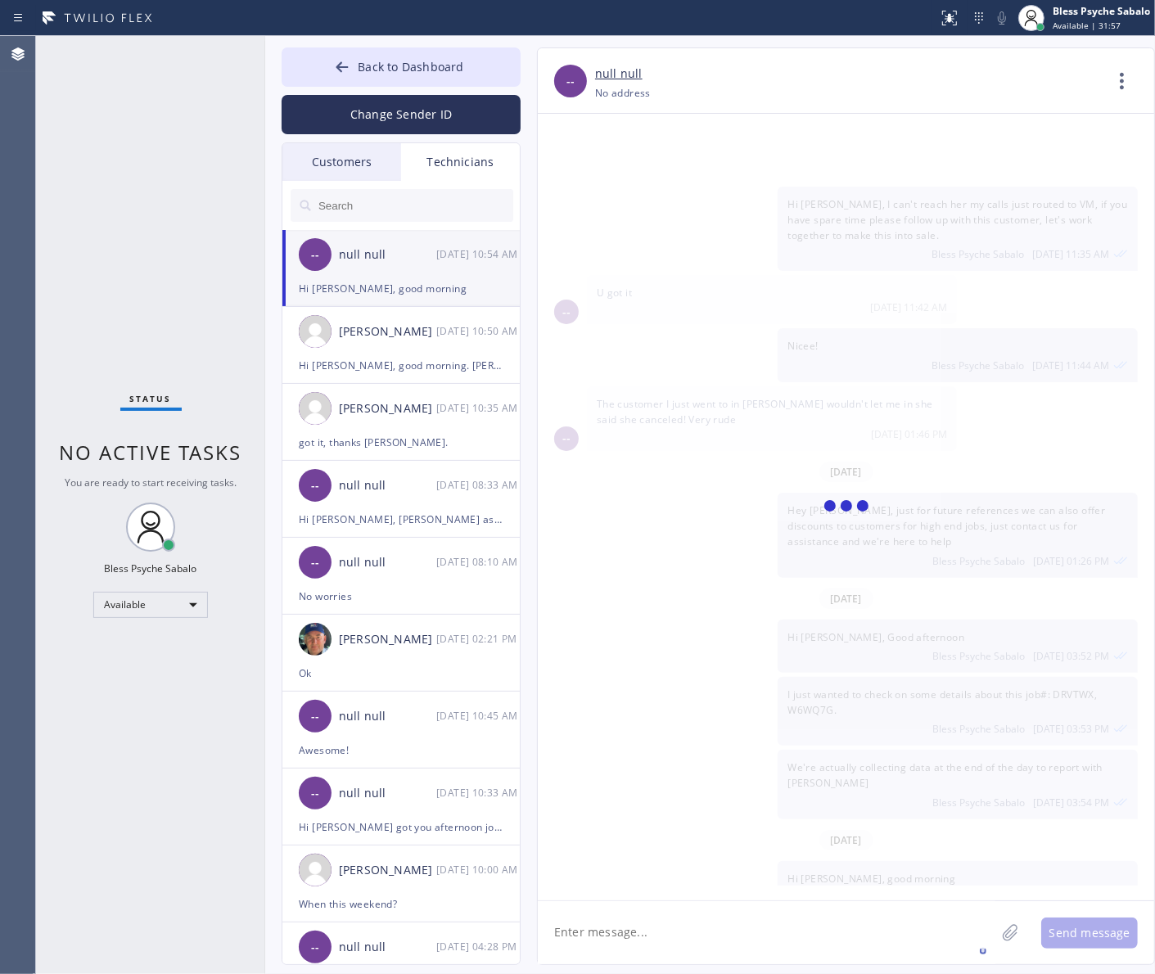
scroll to position [1814, 0]
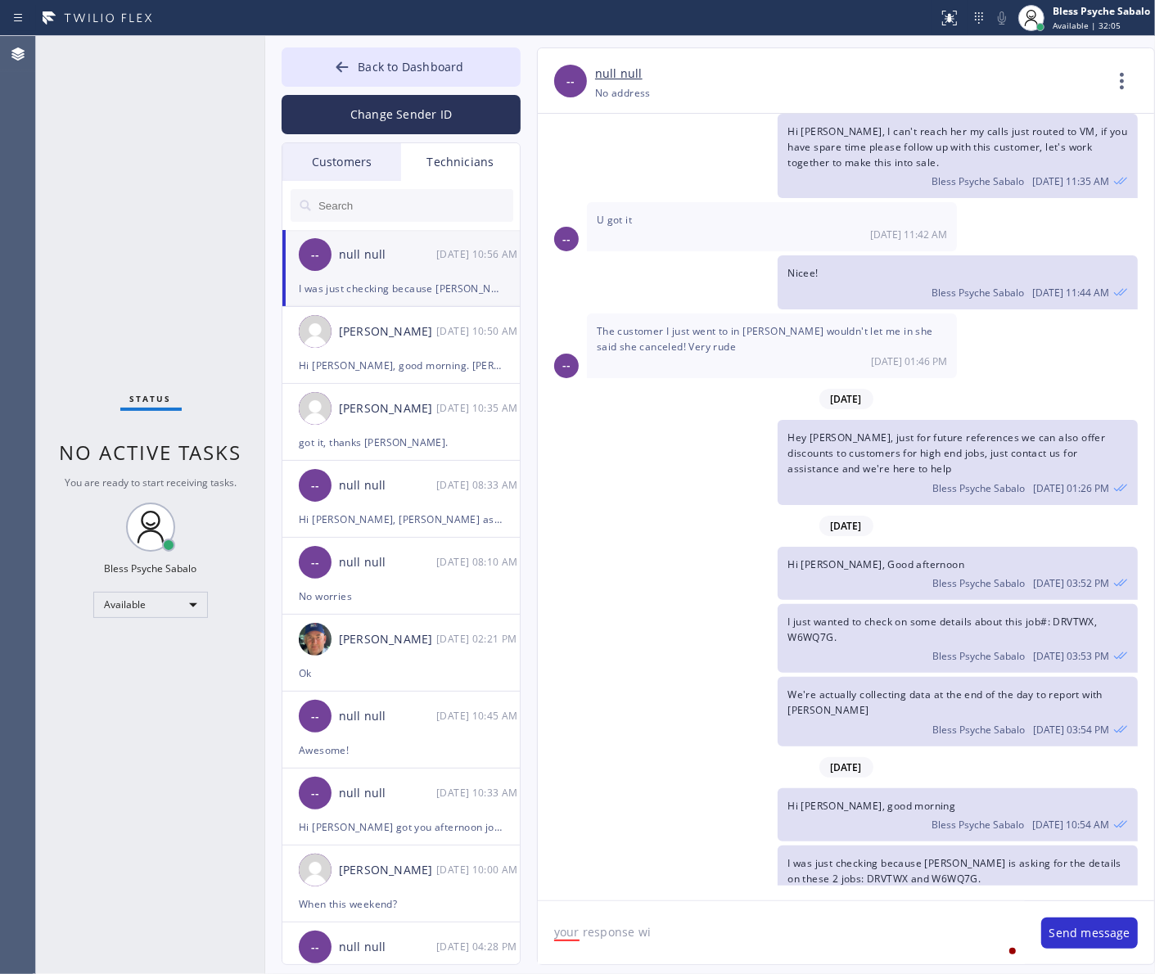
type textarea "your response wi"
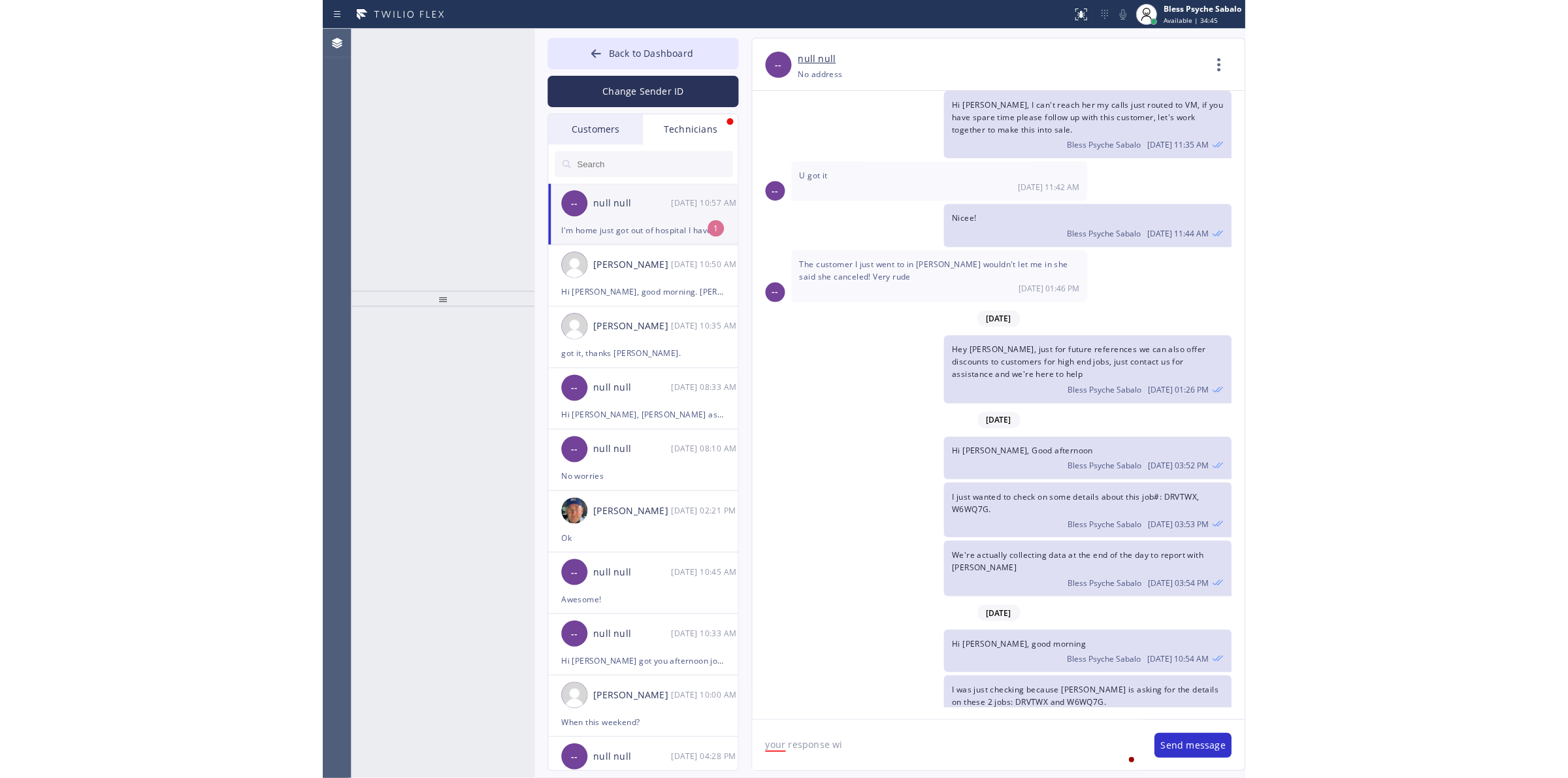
scroll to position [1490, 0]
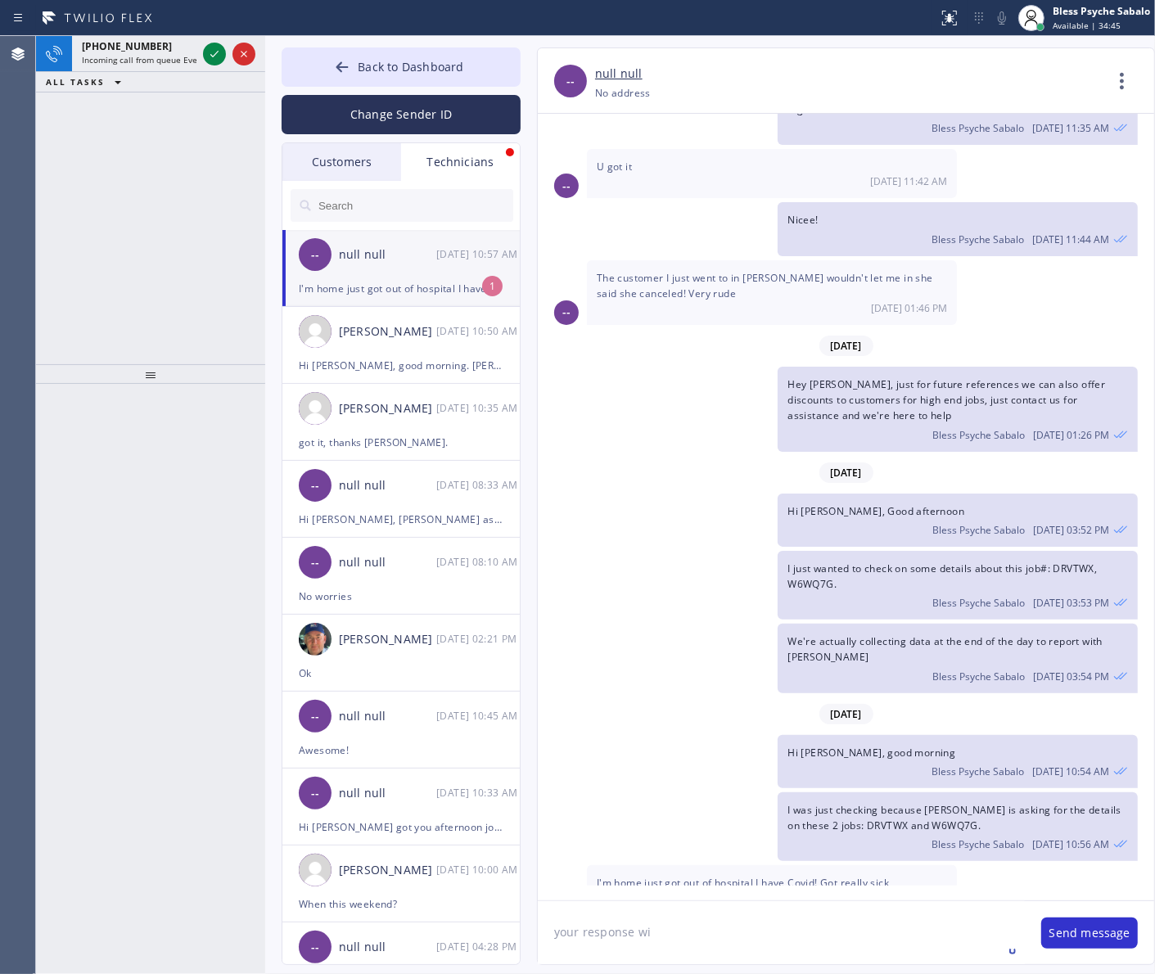
click at [240, 199] on div "+19013366206 Incoming call from queue Everybody ALL TASKS ALL TASKS ACTIVE TASK…" at bounding box center [150, 200] width 229 height 328
click at [423, 300] on li "-- null null 08/12 10:57 AM I'm home just got out of hospital I have Covid! Got…" at bounding box center [401, 268] width 239 height 77
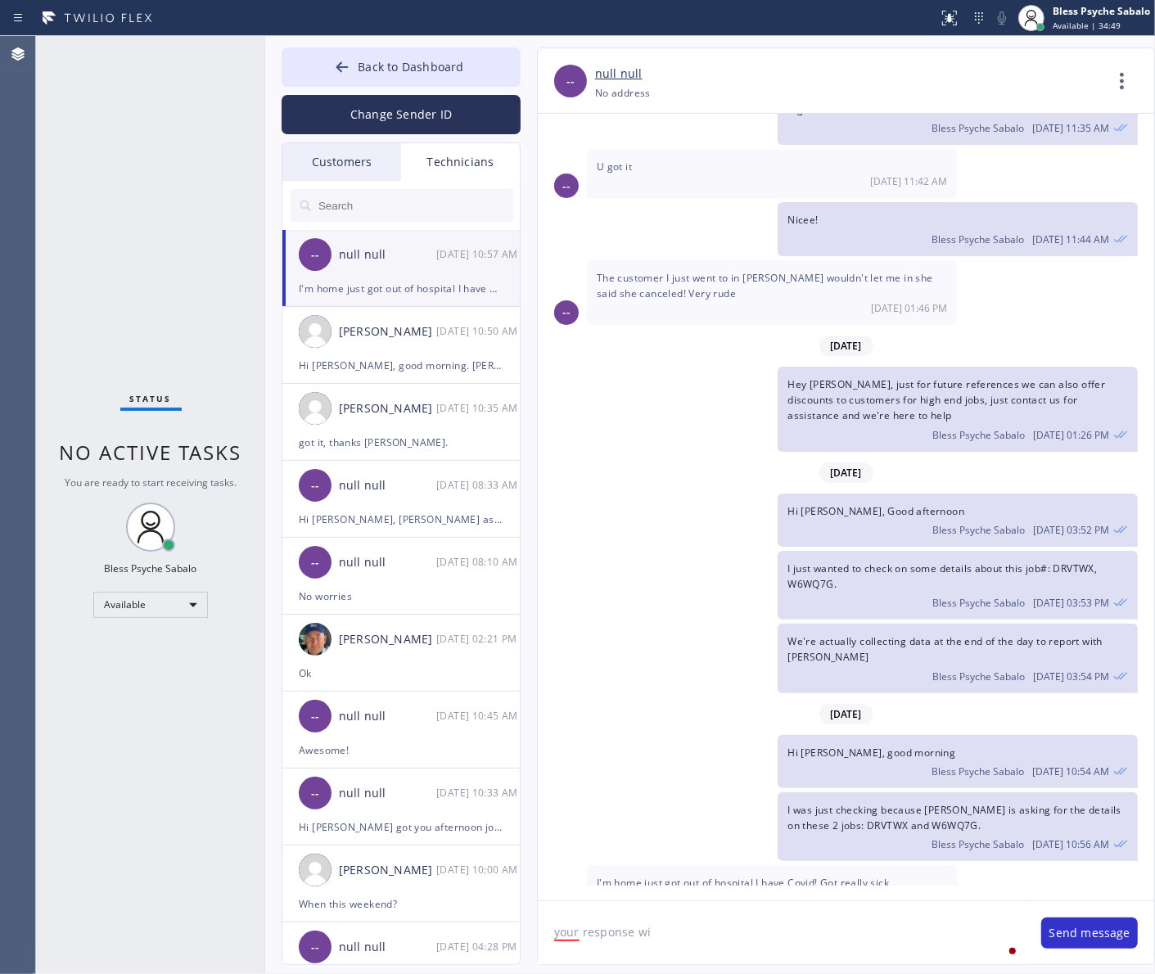
click at [125, 259] on div "Status No active tasks You are ready to start receiving tasks. Bless Psyche Sab…" at bounding box center [150, 505] width 229 height 938
click at [467, 63] on button "Back to Dashboard" at bounding box center [401, 66] width 239 height 39
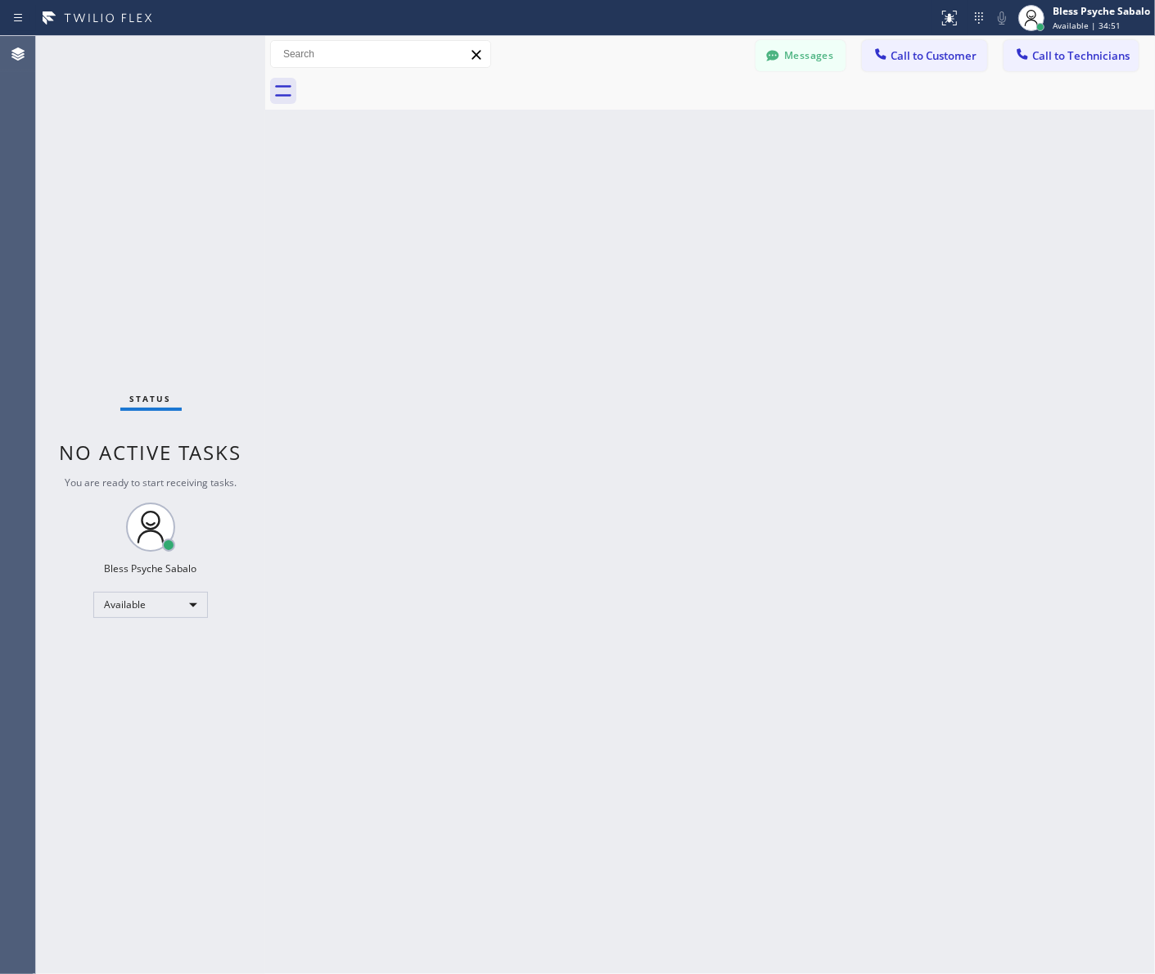
click at [210, 113] on div "Status No active tasks You are ready to start receiving tasks. Bless Psyche Sab…" at bounding box center [150, 505] width 229 height 938
click at [791, 47] on button "Messages" at bounding box center [801, 55] width 90 height 31
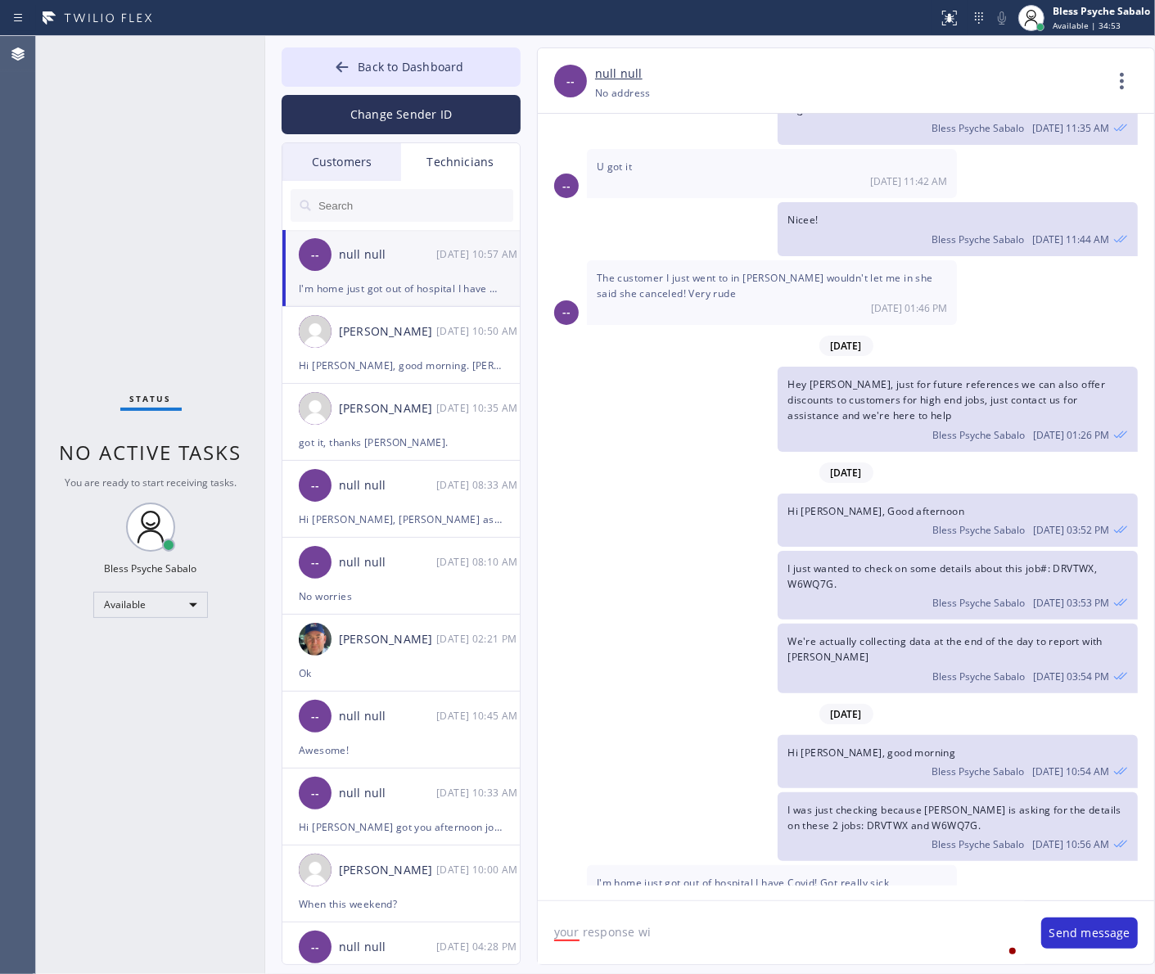
click at [716, 939] on textarea "your response wi" at bounding box center [781, 932] width 487 height 63
drag, startPoint x: 716, startPoint y: 936, endPoint x: 459, endPoint y: 913, distance: 258.1
click at [449, 918] on div "Back to Dashboard Change Sender ID Customers Technicians CW [PERSON_NAME] [DATE…" at bounding box center [710, 505] width 890 height 938
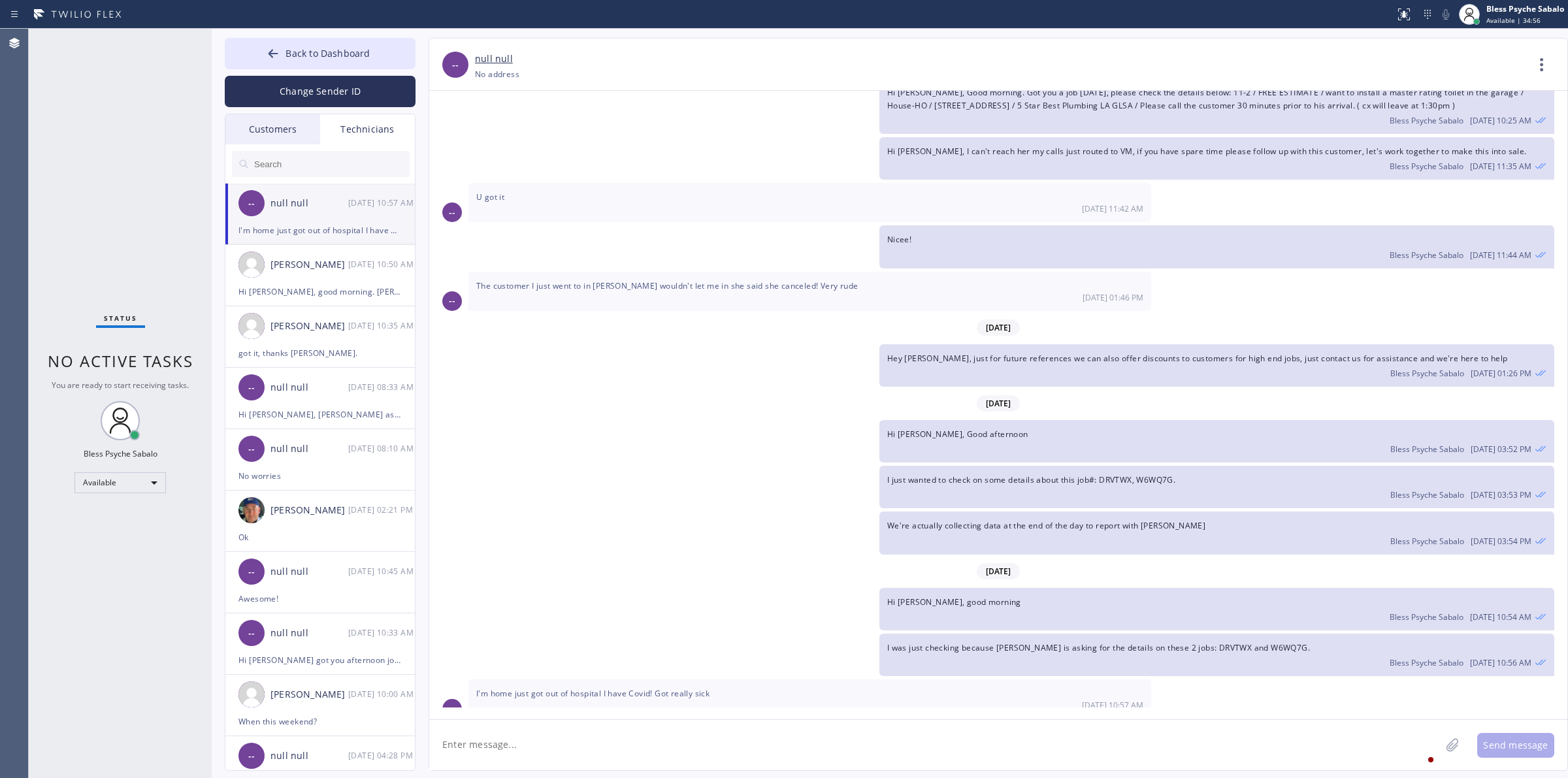
click at [858, 475] on div "I just wanted to check on some details about this job#: DRVTWX, W6WQ7G. Bless P…" at bounding box center [992, 487] width 1125 height 42
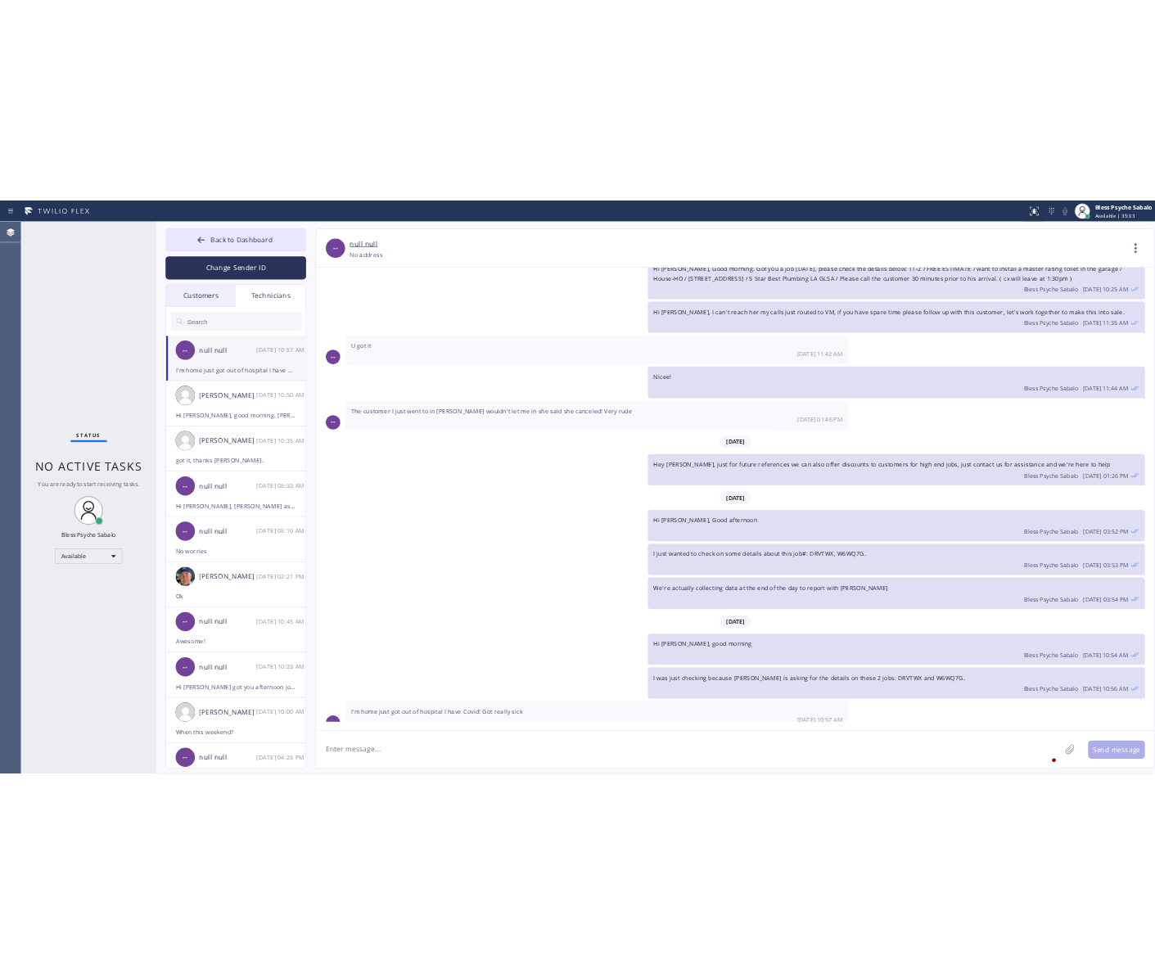
scroll to position [1867, 0]
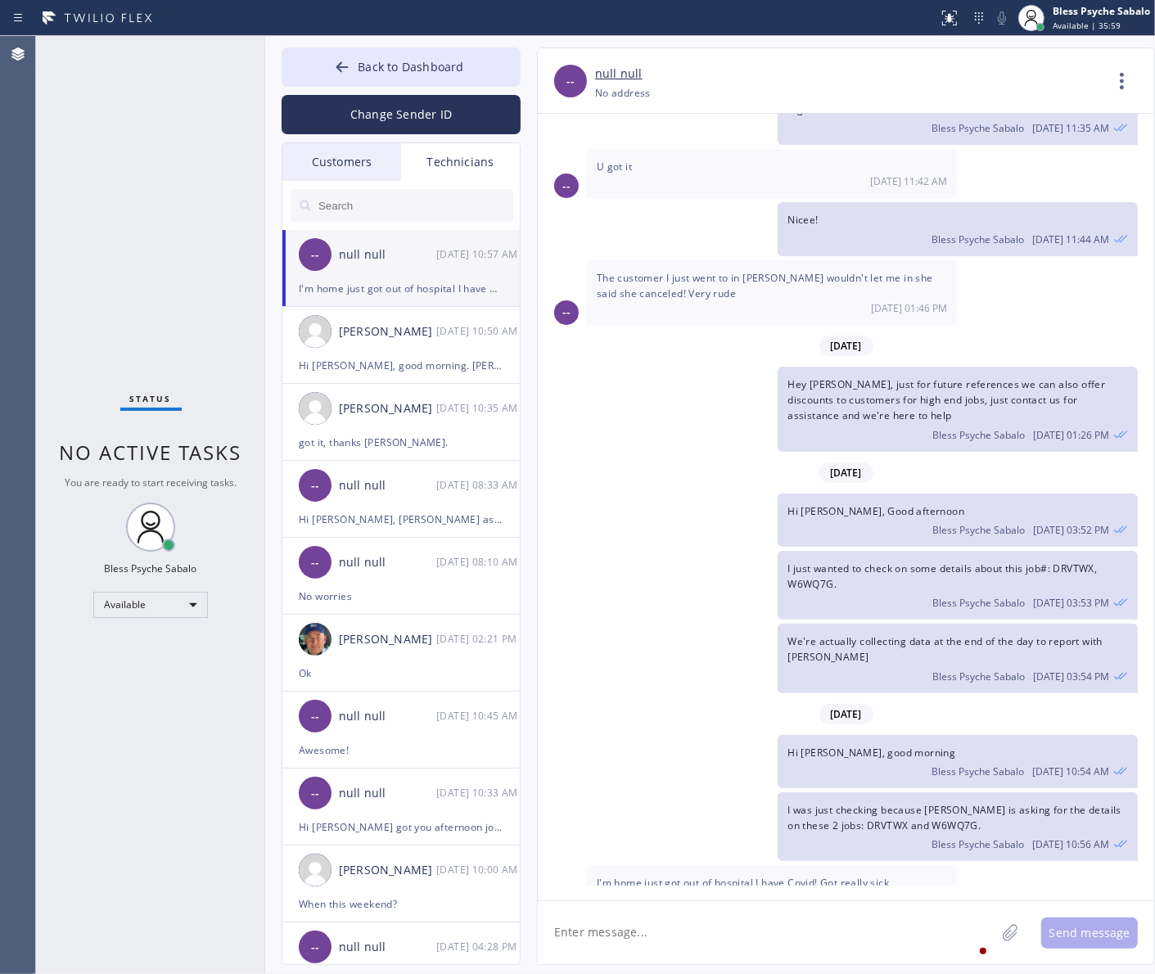
click at [696, 745] on div "Hi Paul, good morning Bless Psyche Sabalo 08/12 10:54 AM" at bounding box center [838, 761] width 600 height 53
click at [369, 363] on div "Hi [PERSON_NAME], good morning. [PERSON_NAME] is looking for you, he wanted to …" at bounding box center [401, 365] width 205 height 19
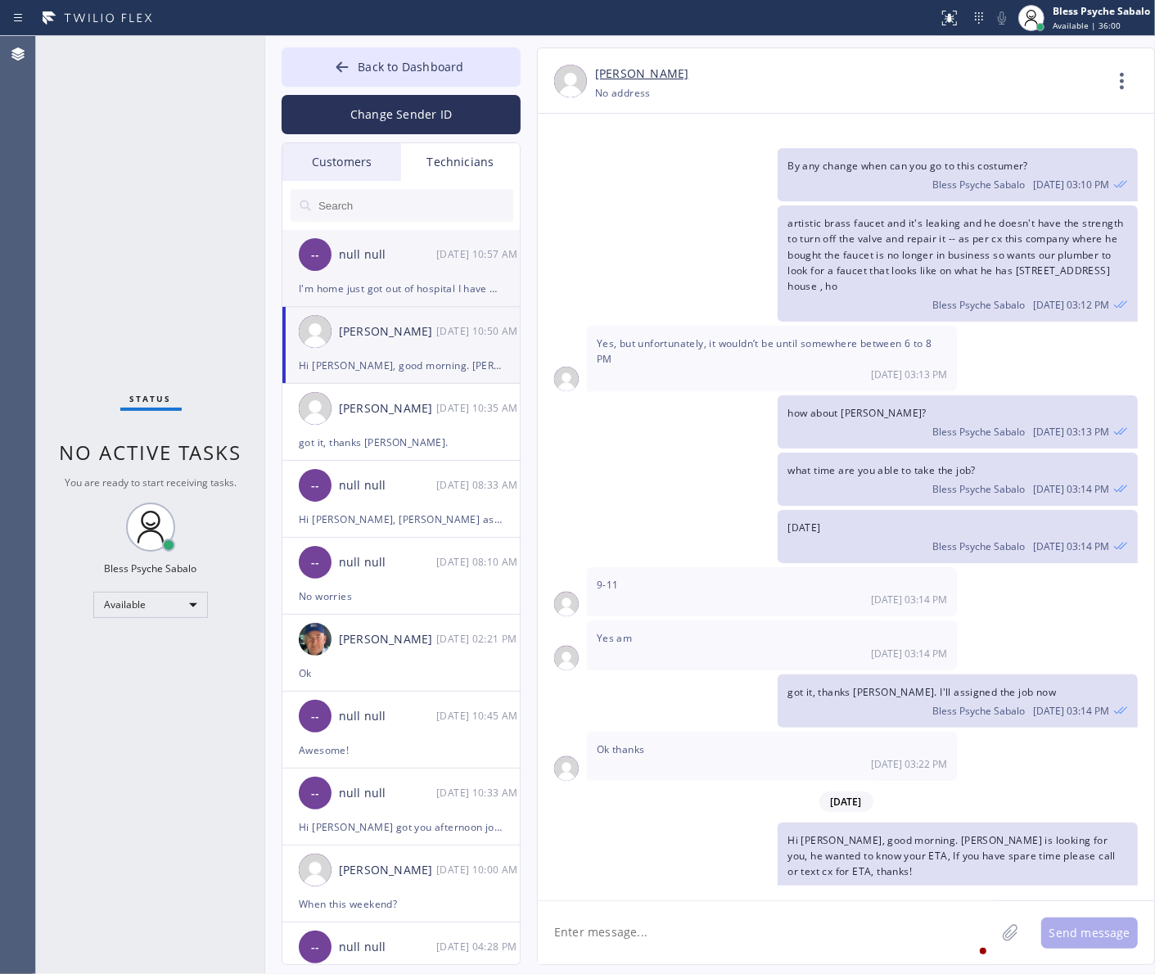
click at [400, 287] on div "I'm home just got out of hospital I have Covid! Got really sick" at bounding box center [401, 288] width 205 height 19
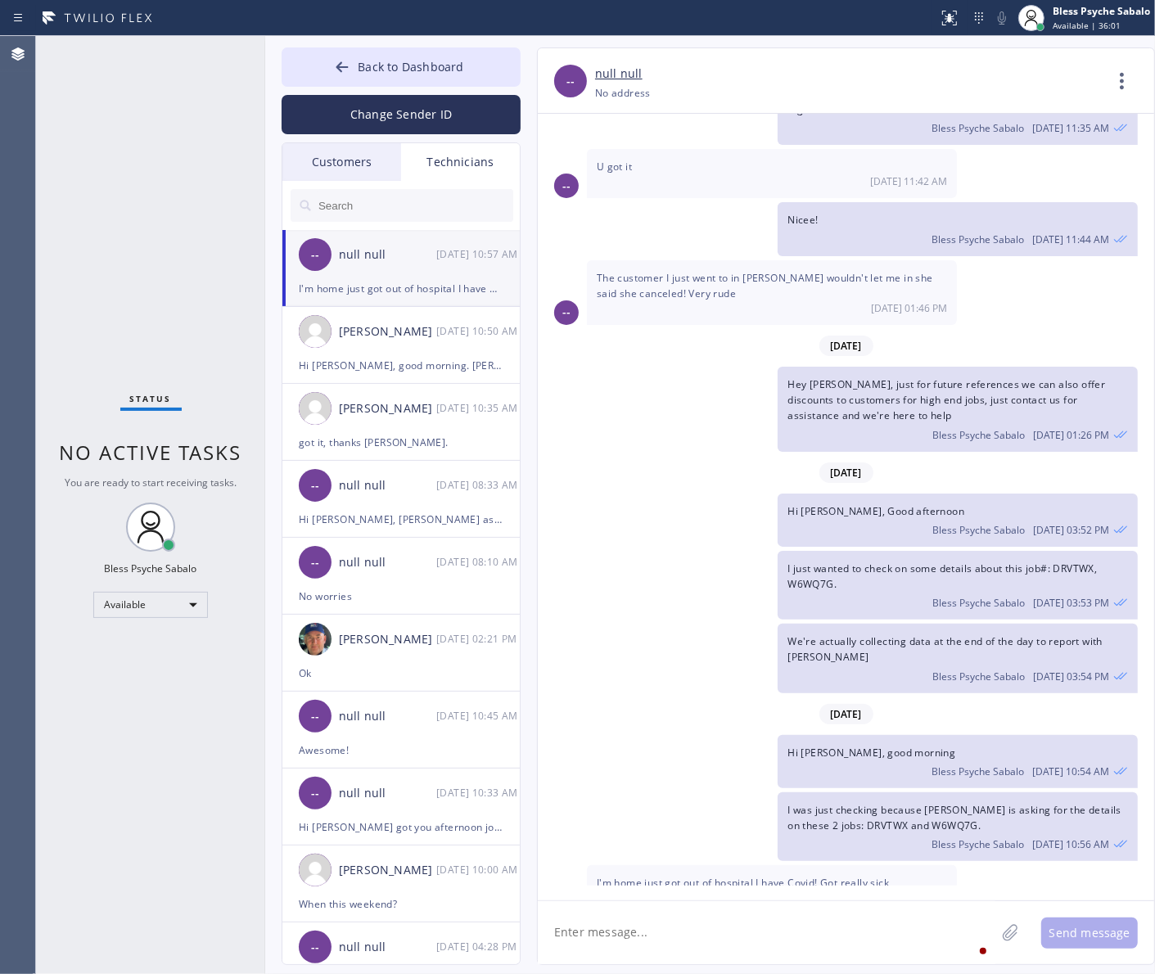
click at [716, 944] on textarea at bounding box center [767, 932] width 458 height 63
type textarea "H"
click at [712, 876] on span "I'm home just got out of hospital I have Covid! Got really sick" at bounding box center [743, 883] width 292 height 14
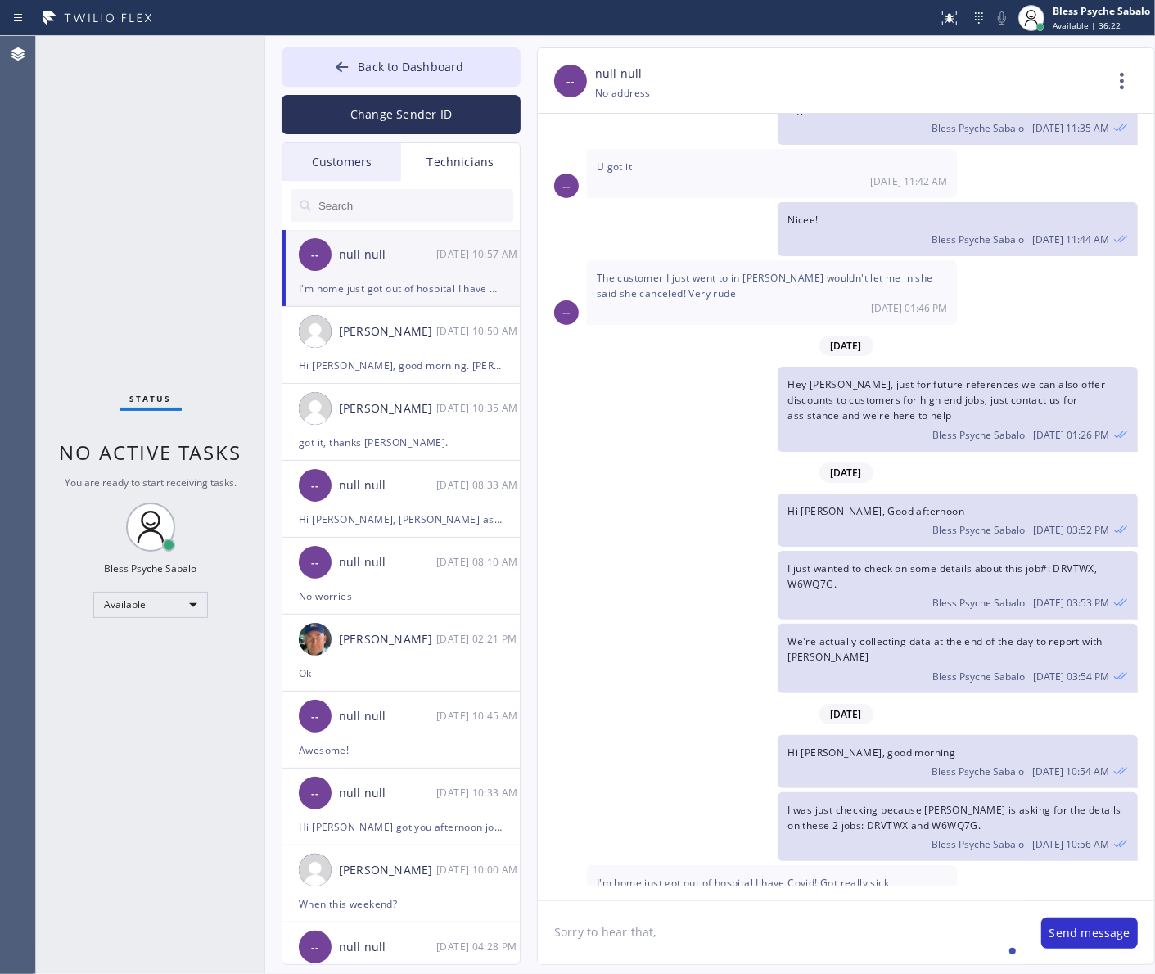
click at [755, 924] on textarea "Sorry to hear that," at bounding box center [781, 932] width 487 height 63
click at [713, 929] on textarea "Sorry to hear that Paul, Hope you recover soon." at bounding box center [781, 932] width 487 height 63
click at [764, 936] on textarea "Sorry to hear that Paul, Praying for you recover soon." at bounding box center [781, 932] width 487 height 63
click at [768, 935] on textarea "Sorry to hear that Paul, Praying for you recover soon." at bounding box center [781, 932] width 487 height 63
click at [848, 927] on textarea "Sorry to hear that Paul, Praying for your quick recover soon." at bounding box center [781, 932] width 487 height 63
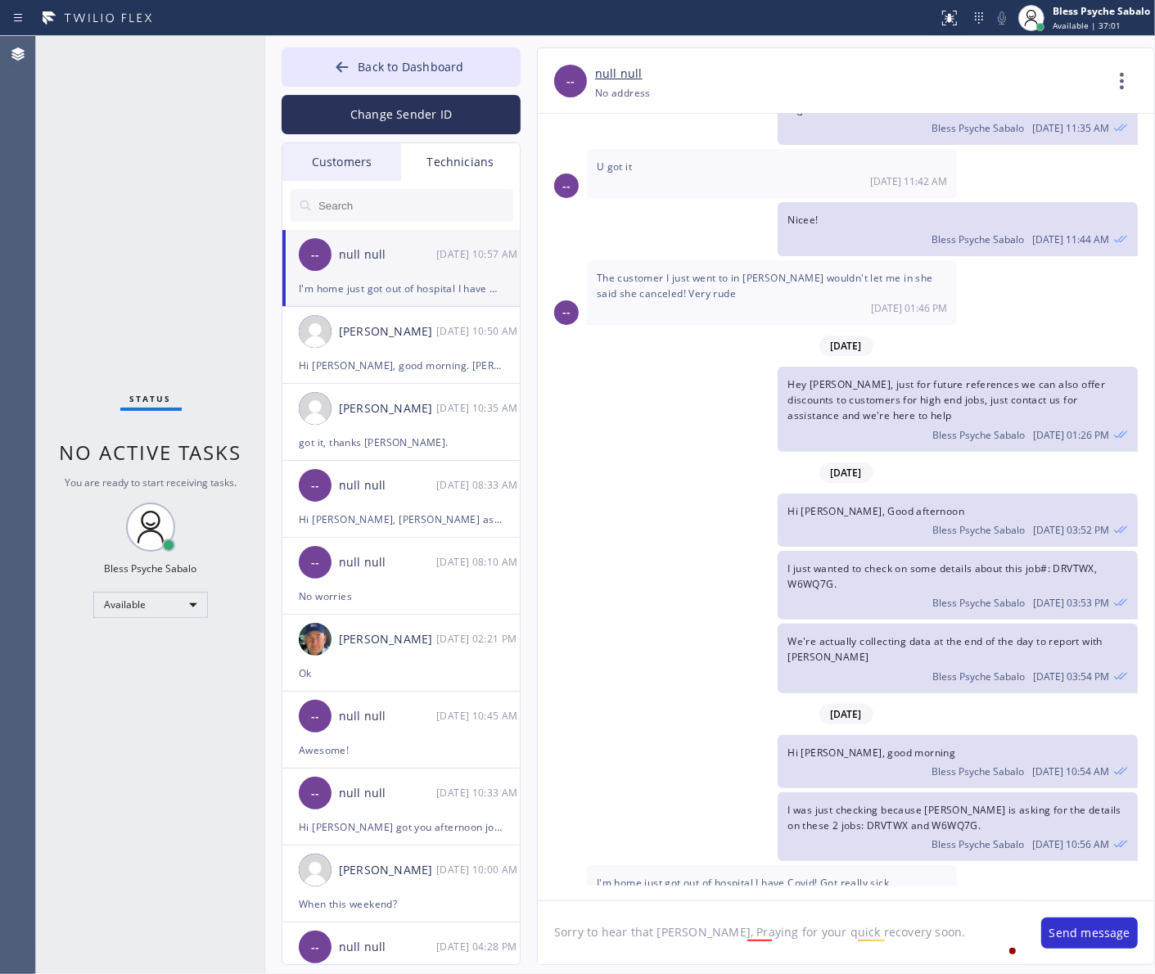
drag, startPoint x: 856, startPoint y: 936, endPoint x: 909, endPoint y: 934, distance: 53.2
click at [909, 934] on textarea "Sorry to hear that Paul, Praying for your quick recovery soon." at bounding box center [781, 932] width 487 height 63
click at [775, 883] on div "a" at bounding box center [770, 884] width 14 height 26
click at [851, 940] on textarea "Sorry to hear that Paul, Praying for a quick recovery." at bounding box center [781, 932] width 487 height 63
type textarea "Sorry to hear that [PERSON_NAME], Praying for a quick recovery. Please have a g…"
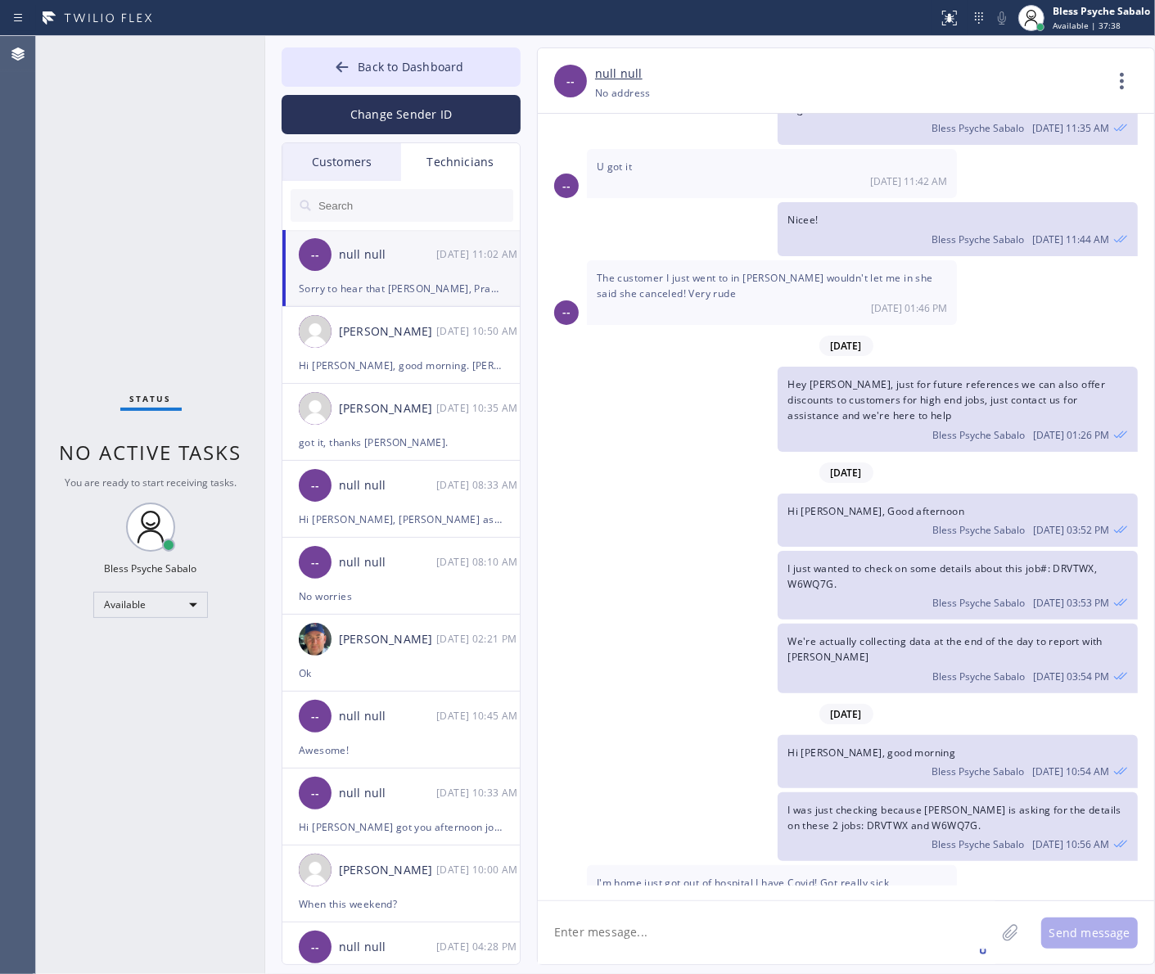
scroll to position [1940, 0]
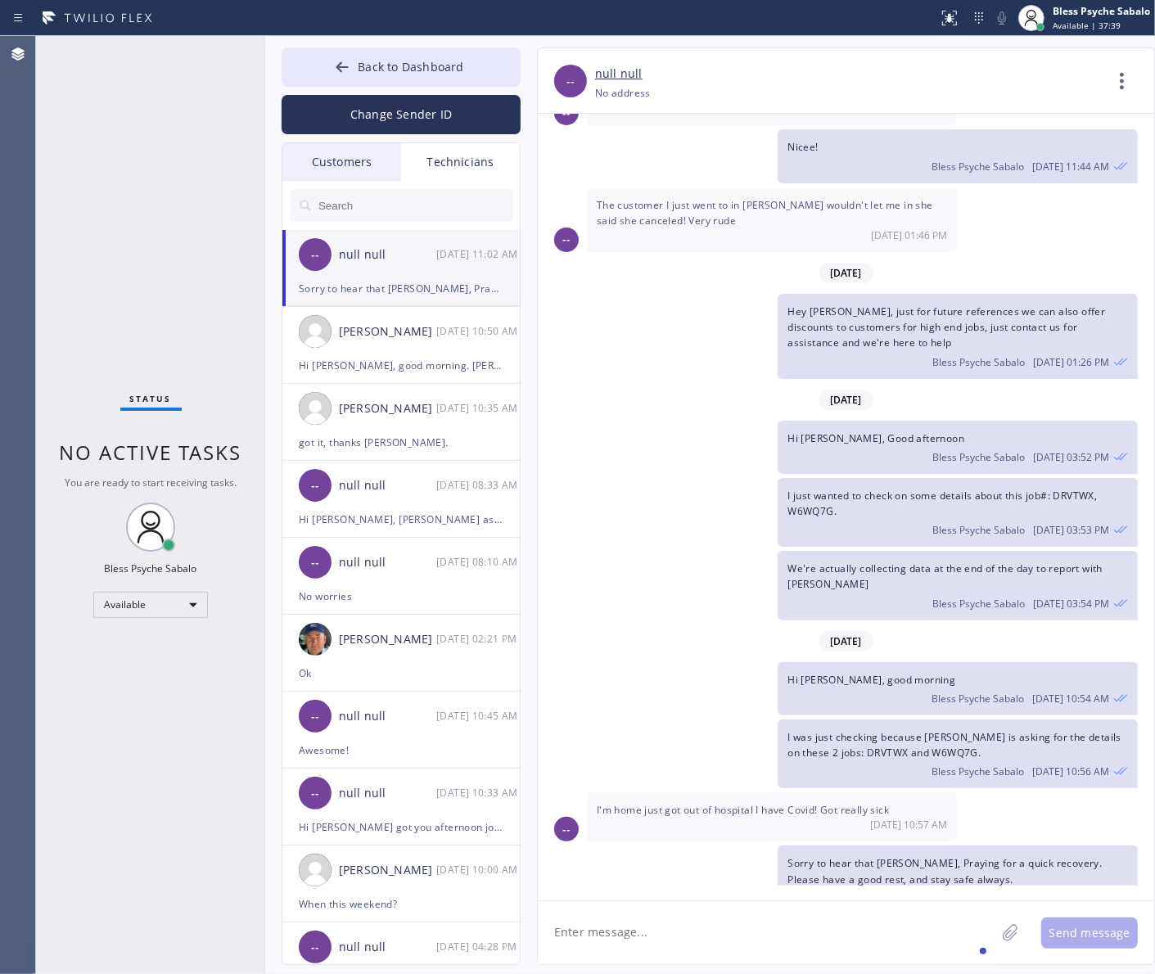
click at [872, 887] on div "Bless Psyche Sabalo 08/12 11:02 AM" at bounding box center [958, 896] width 341 height 18
click at [800, 761] on div "Bless Psyche Sabalo 08/12 10:56 AM" at bounding box center [958, 770] width 341 height 18
click at [341, 164] on div "Customers" at bounding box center [341, 162] width 119 height 38
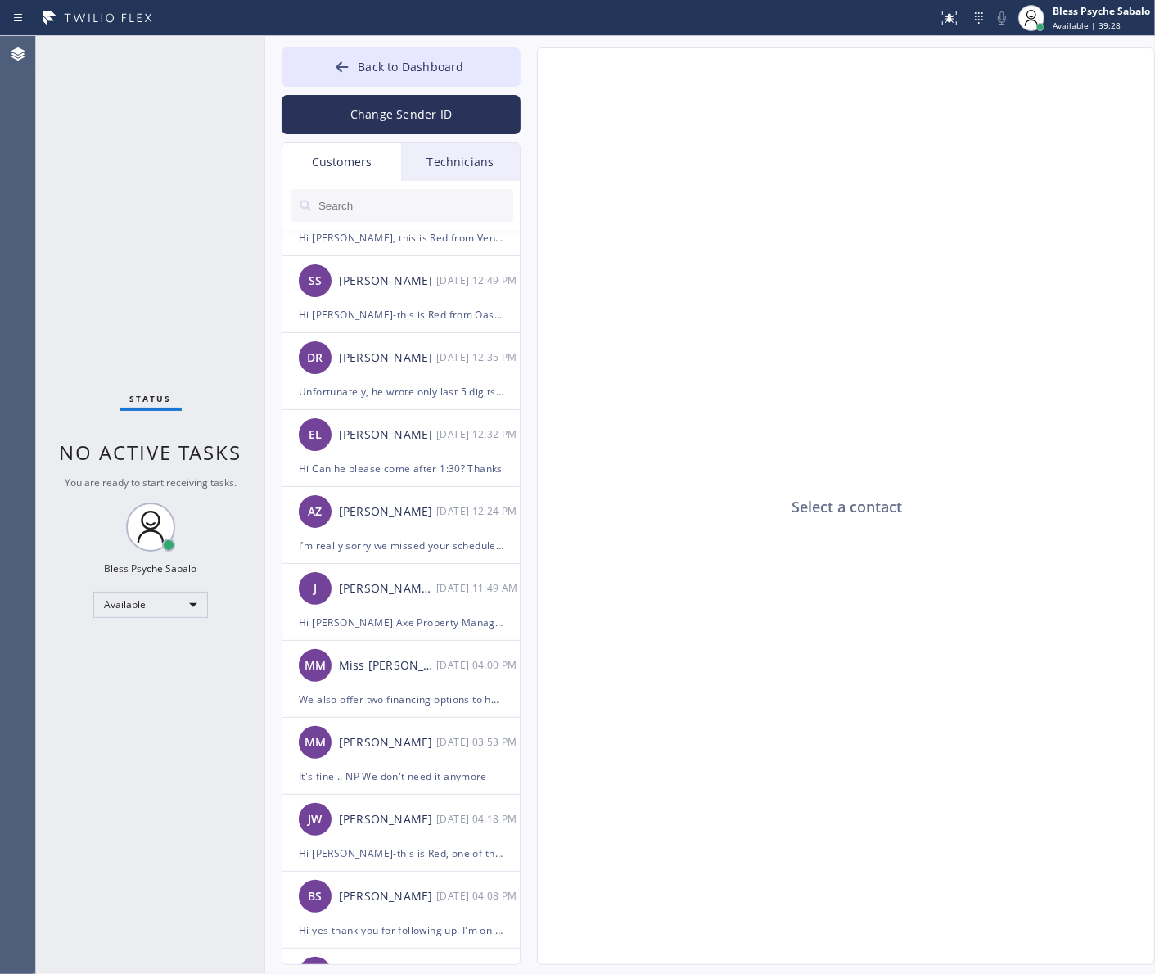
click at [440, 162] on div "Technicians" at bounding box center [460, 162] width 119 height 38
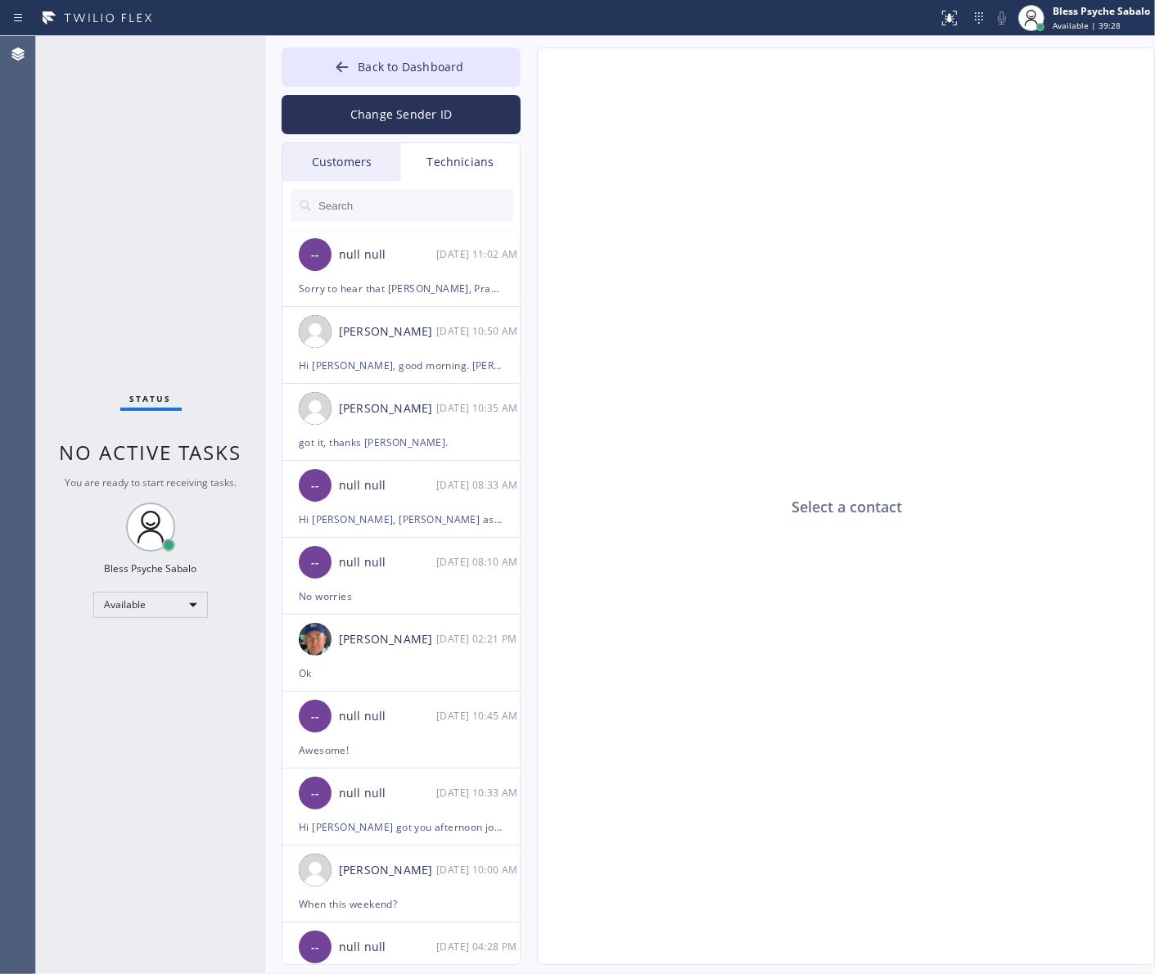
click at [349, 162] on div "Customers" at bounding box center [341, 162] width 119 height 38
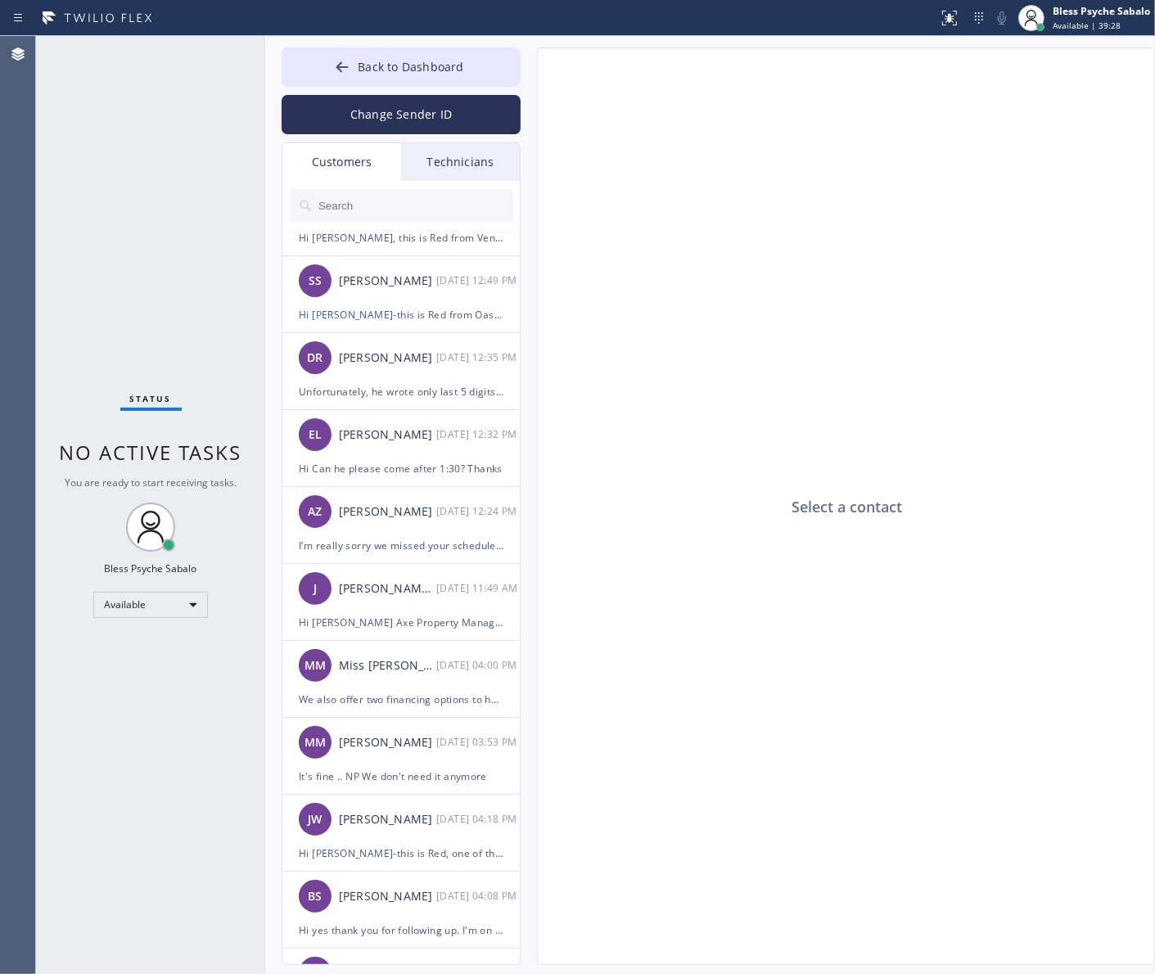
click at [469, 170] on div "Technicians" at bounding box center [460, 162] width 119 height 38
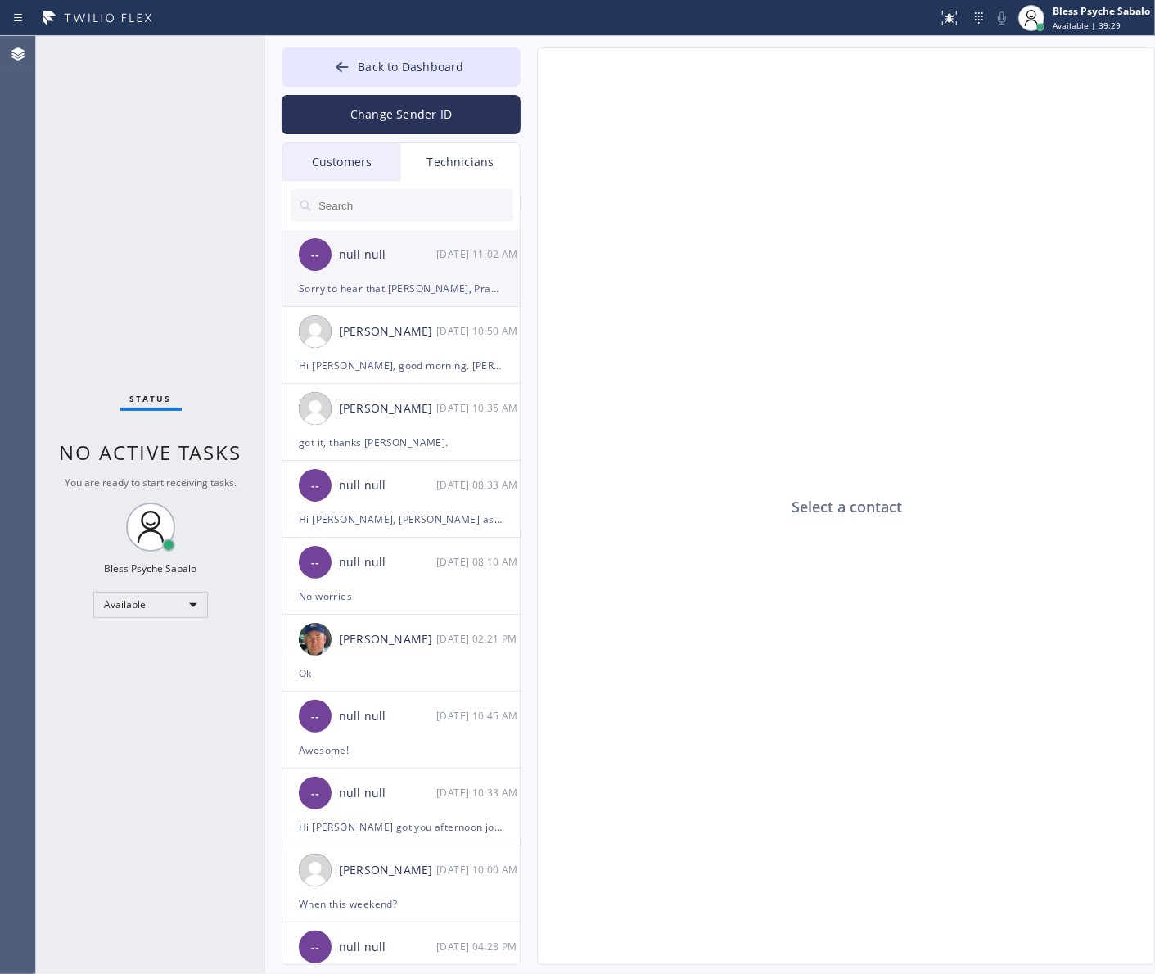
click at [418, 277] on div "-- null null [DATE] 11:02 AM" at bounding box center [401, 254] width 239 height 49
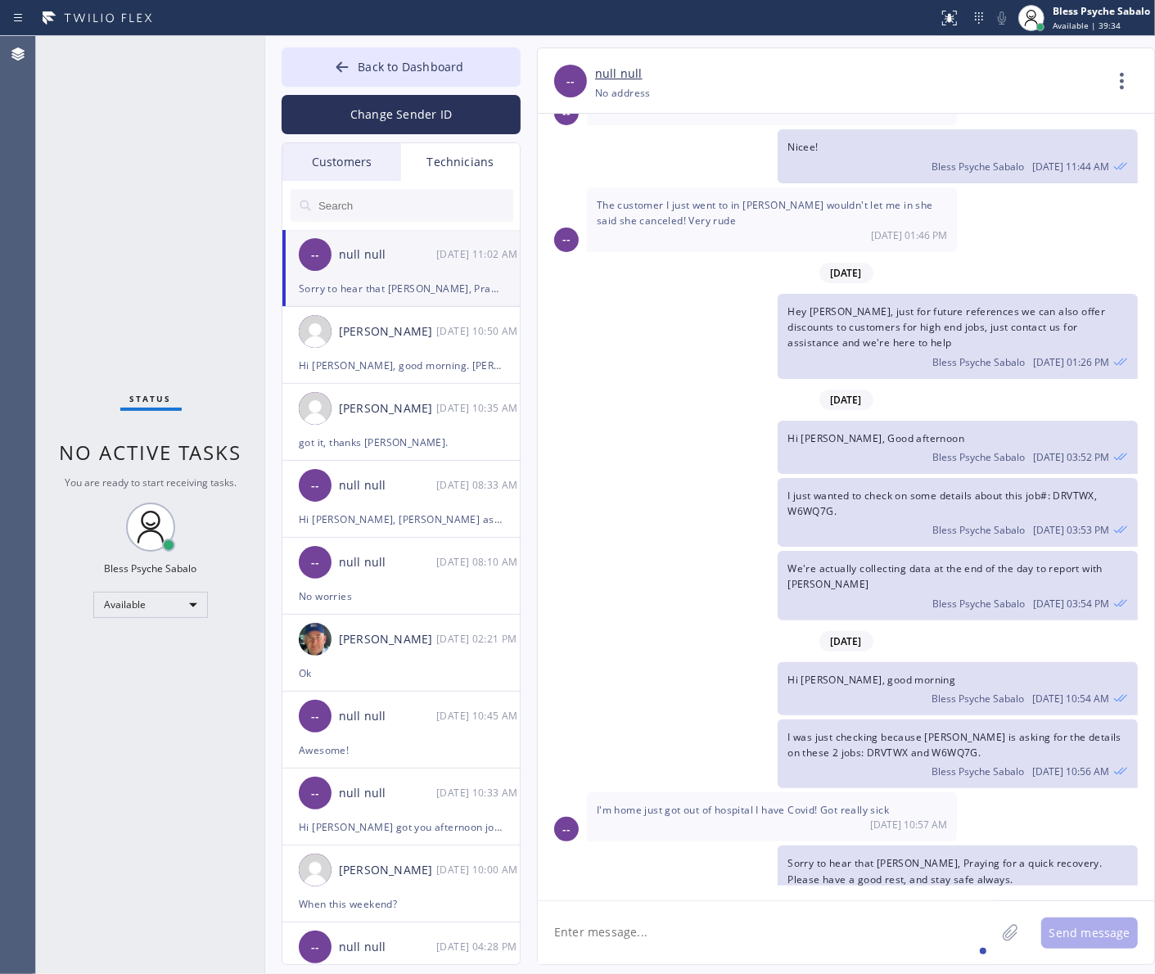
click at [883, 903] on textarea at bounding box center [767, 932] width 458 height 63
click at [412, 333] on div "[PERSON_NAME]" at bounding box center [387, 332] width 97 height 19
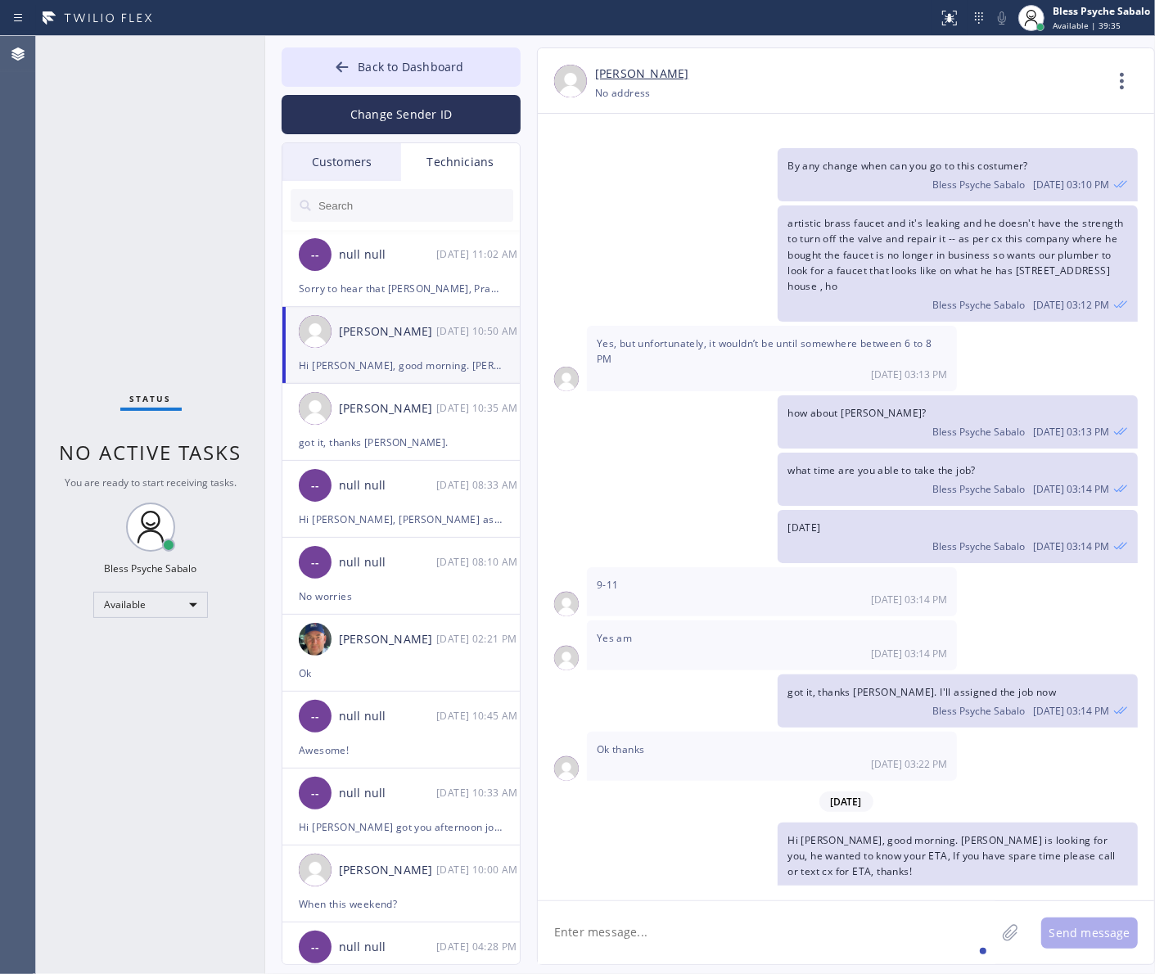
click at [445, 422] on div "Christopher Gonzales 08/12 10:35 AM" at bounding box center [401, 408] width 239 height 49
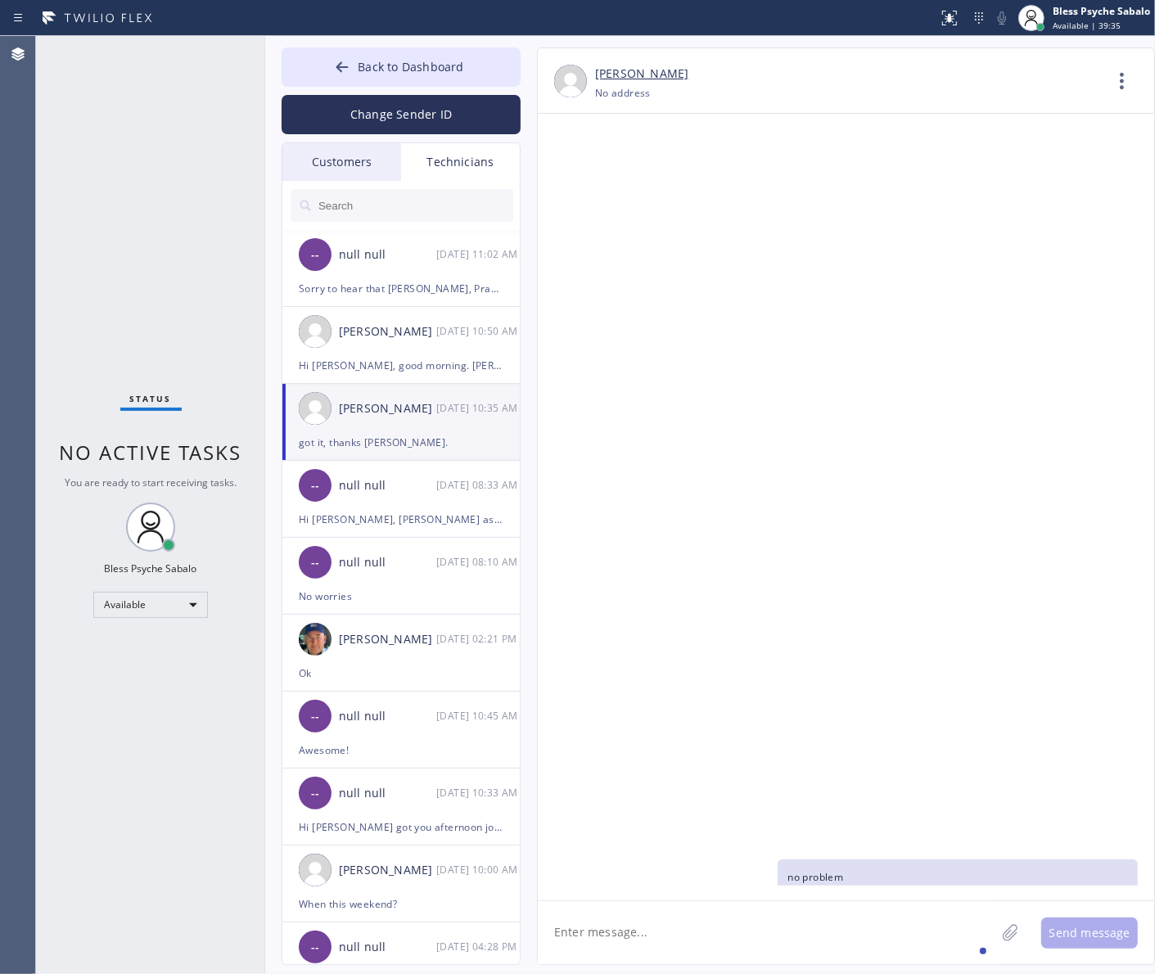
scroll to position [18307, 0]
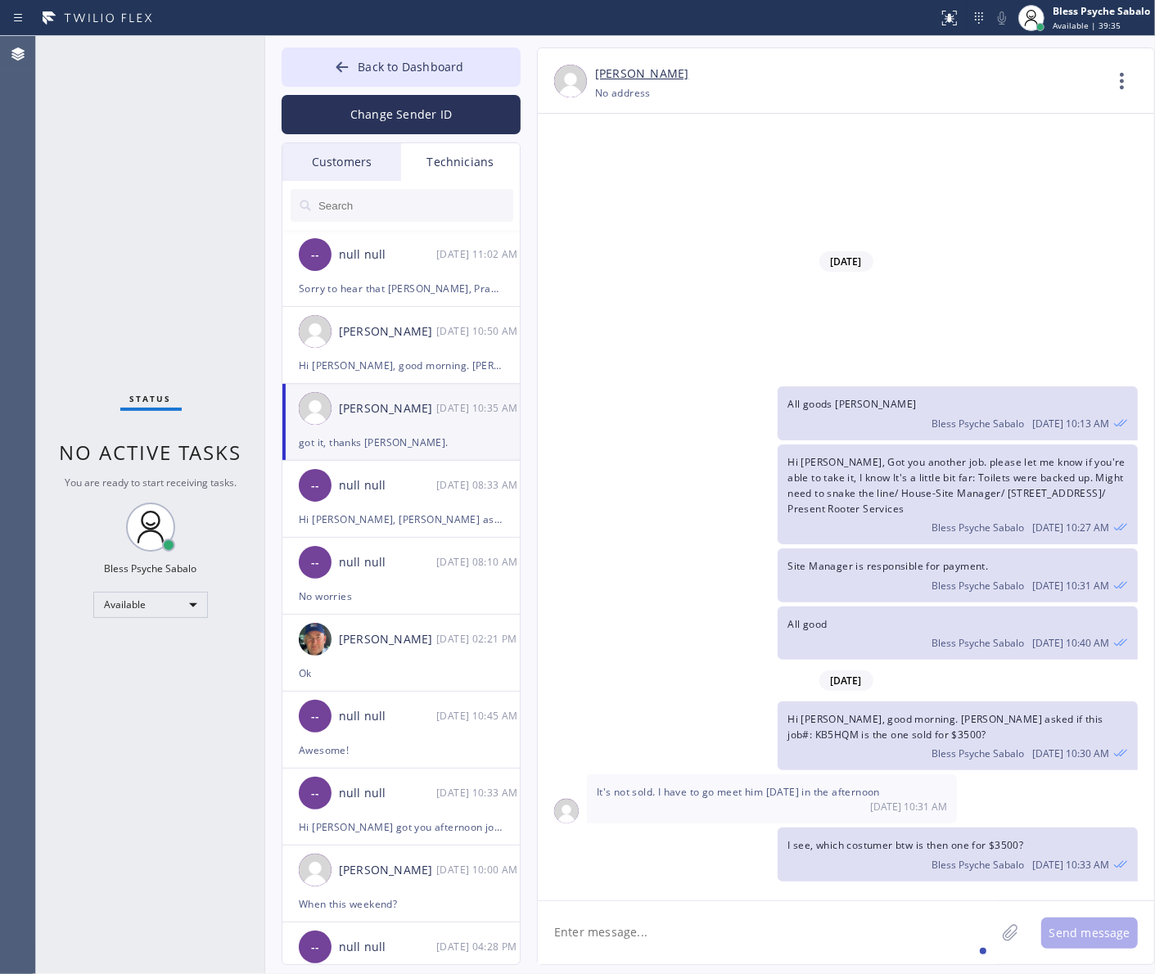
click at [362, 176] on div "Customers" at bounding box center [341, 162] width 119 height 38
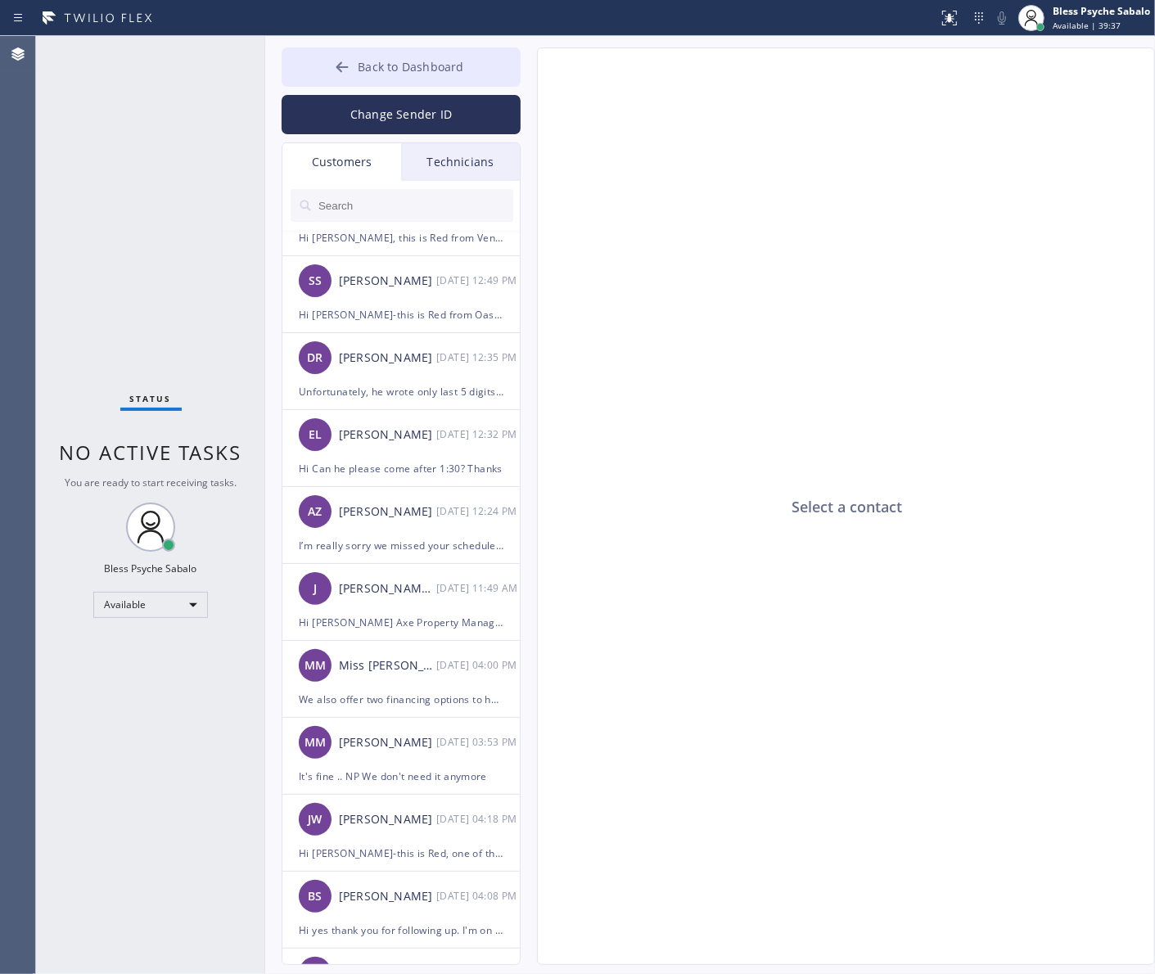
click at [408, 71] on span "Back to Dashboard" at bounding box center [411, 67] width 106 height 16
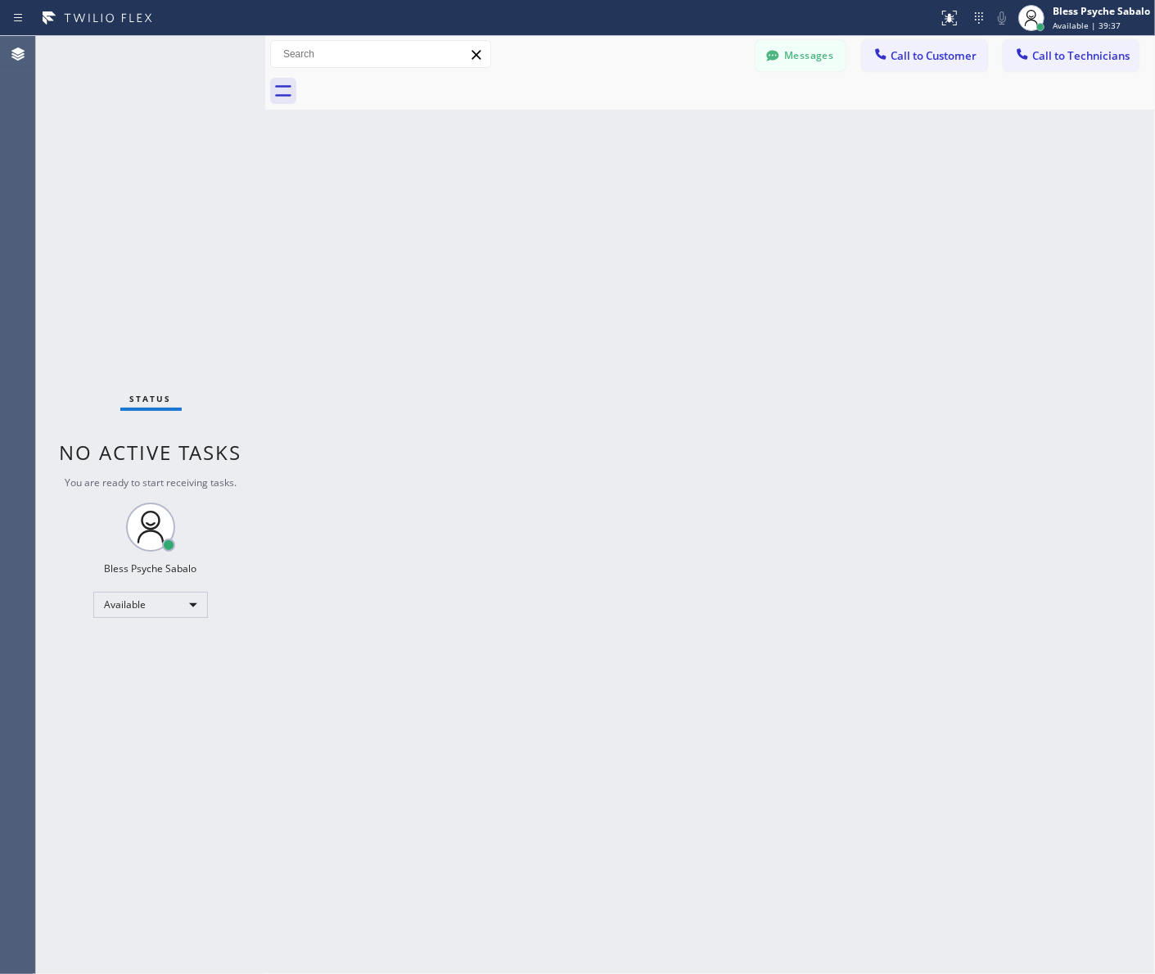
click at [653, 231] on div "Back to Dashboard Change Sender ID Customers Technicians CW [PERSON_NAME] [DATE…" at bounding box center [710, 505] width 890 height 938
click at [680, 408] on div "Back to Dashboard Change Sender ID Customers Technicians CW [PERSON_NAME] [DATE…" at bounding box center [710, 505] width 890 height 938
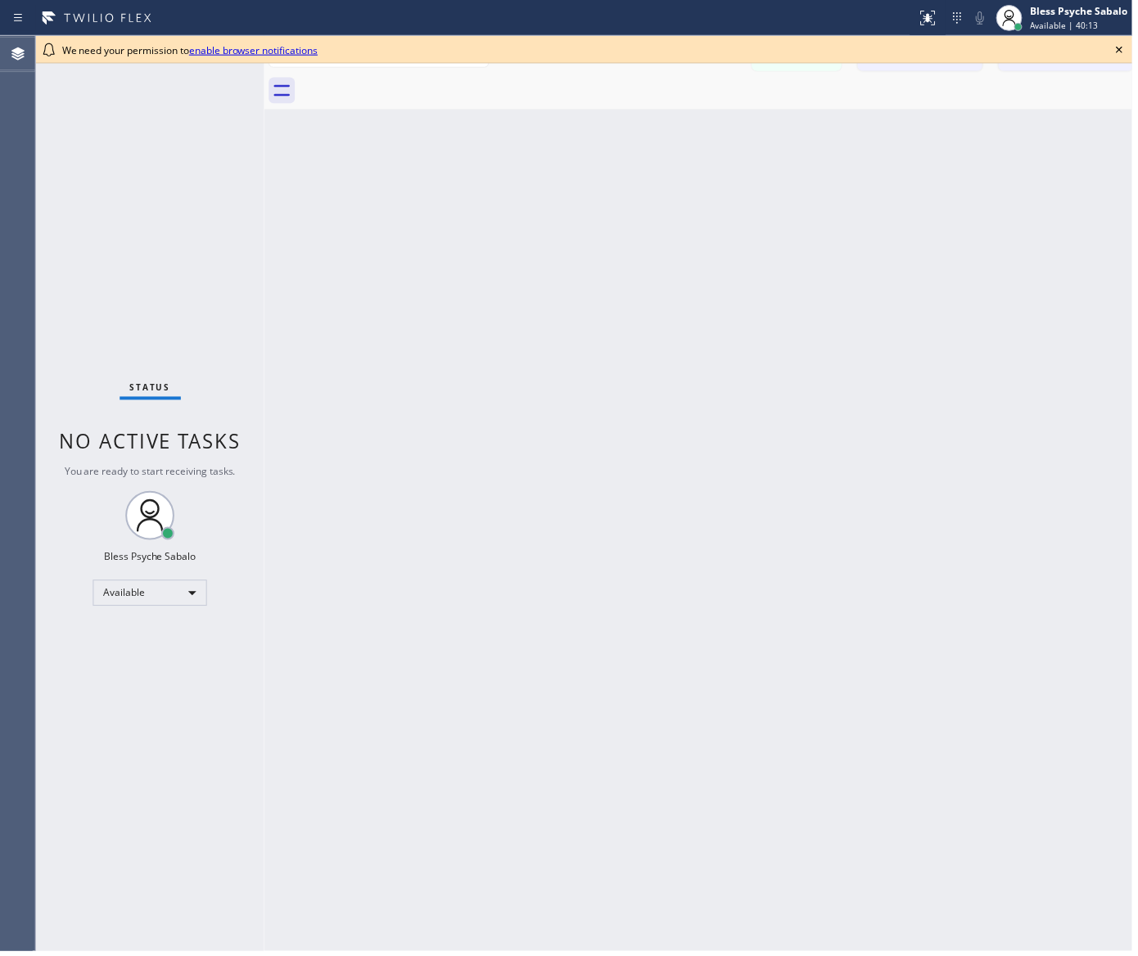
click at [418, 54] on div "We need your permission to enable browser notifications" at bounding box center [587, 50] width 1050 height 14
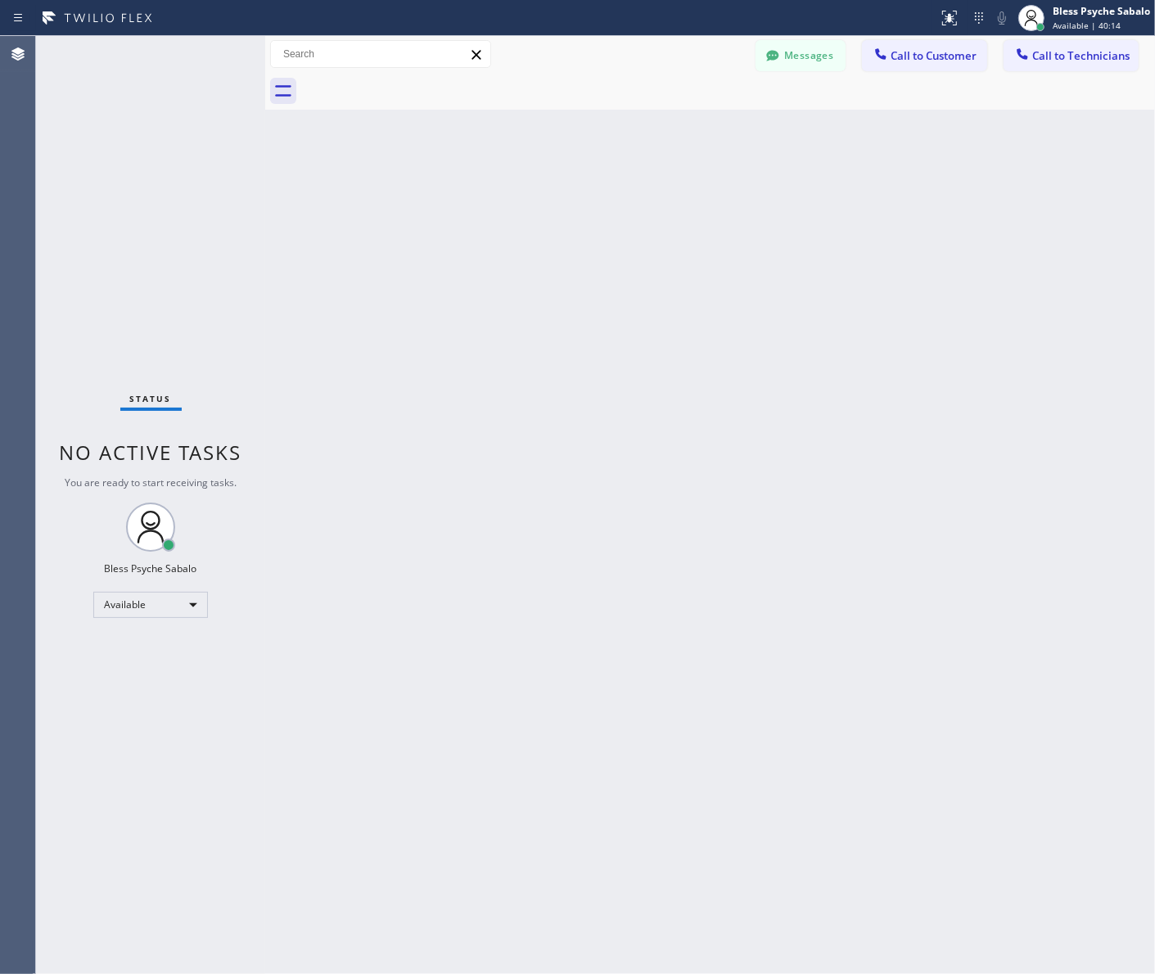
drag, startPoint x: 656, startPoint y: 181, endPoint x: 550, endPoint y: 123, distance: 120.6
click at [656, 181] on div "Back to Dashboard Change Sender ID Customers Technicians CW [PERSON_NAME] [DATE…" at bounding box center [710, 505] width 890 height 938
click at [357, 232] on div "Back to Dashboard Change Sender ID Customers Technicians CW [PERSON_NAME] [DATE…" at bounding box center [710, 505] width 890 height 938
drag, startPoint x: 368, startPoint y: 228, endPoint x: 328, endPoint y: 57, distance: 175.0
click at [368, 222] on div "Back to Dashboard Change Sender ID Customers Technicians CW [PERSON_NAME] [DATE…" at bounding box center [710, 505] width 890 height 938
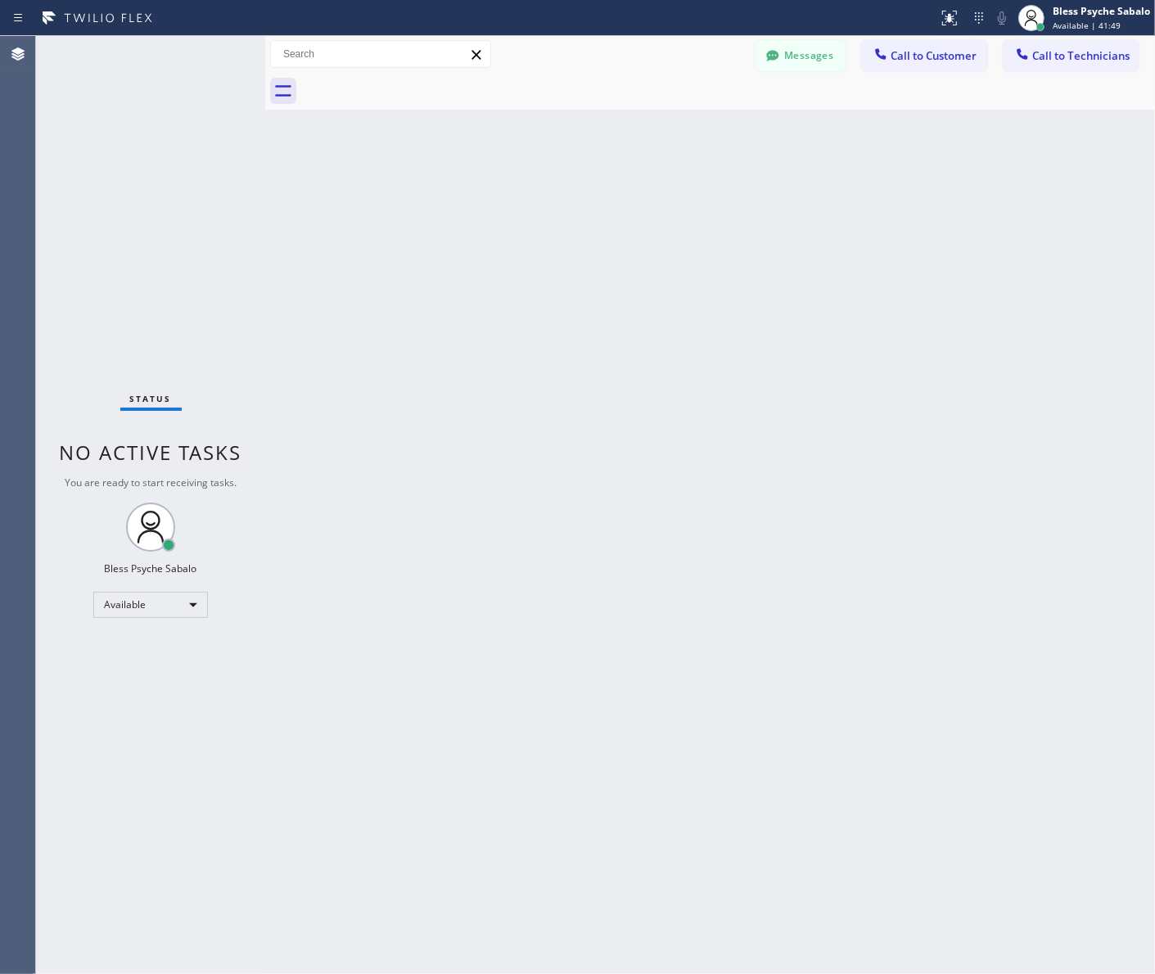
drag, startPoint x: 892, startPoint y: 262, endPoint x: 876, endPoint y: 192, distance: 71.5
click at [892, 260] on div "Back to Dashboard Change Sender ID Customers Technicians CW [PERSON_NAME] [DATE…" at bounding box center [710, 505] width 890 height 938
drag, startPoint x: 510, startPoint y: 164, endPoint x: 553, endPoint y: 99, distance: 77.9
click at [512, 164] on div "Back to Dashboard Change Sender ID Customers Technicians CW [PERSON_NAME] [DATE…" at bounding box center [710, 505] width 890 height 938
click at [448, 350] on div "Back to Dashboard Change Sender ID Customers Technicians CW [PERSON_NAME] [DATE…" at bounding box center [710, 505] width 890 height 938
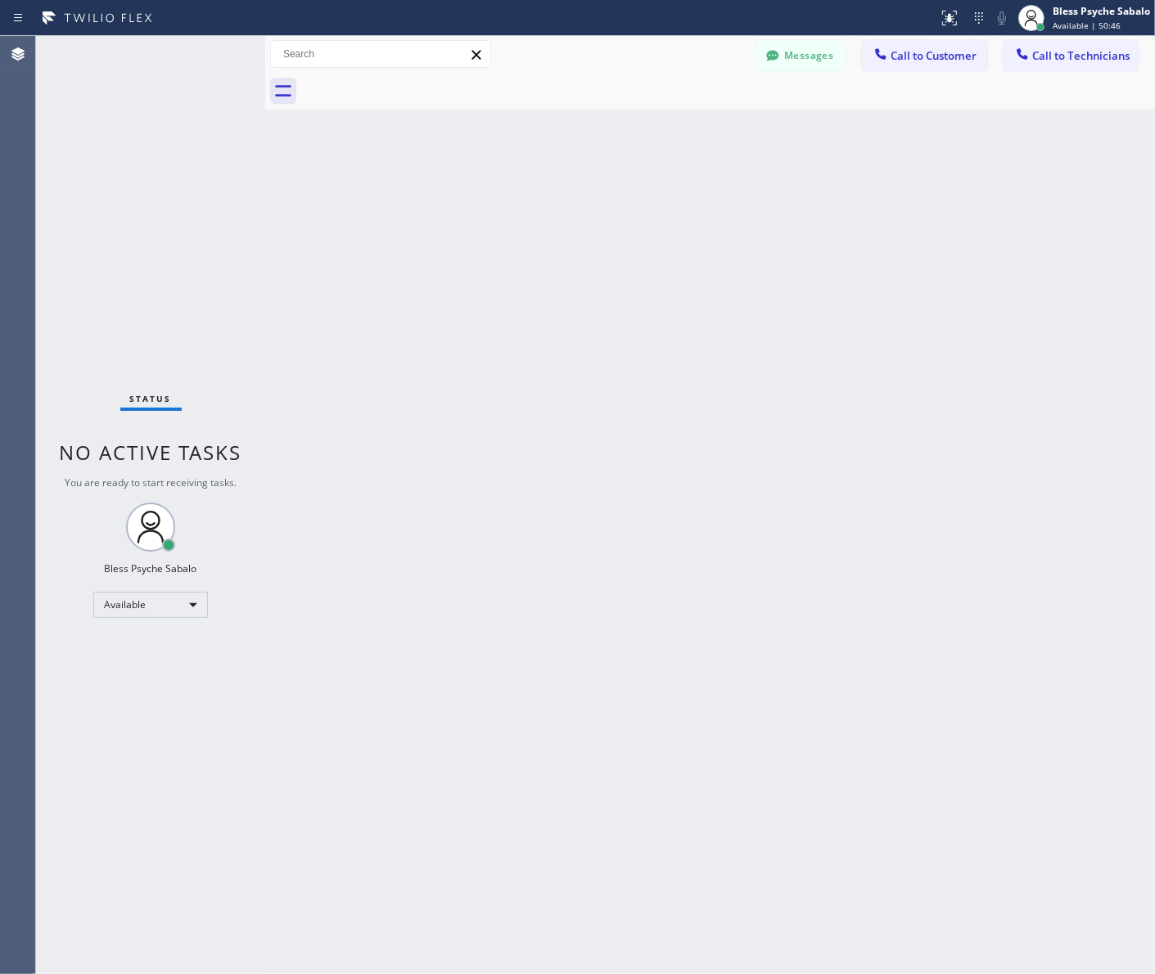
drag, startPoint x: 454, startPoint y: 231, endPoint x: 526, endPoint y: 232, distance: 72.1
click at [459, 232] on div "Back to Dashboard Change Sender ID Customers Technicians CW [PERSON_NAME] [DATE…" at bounding box center [710, 505] width 890 height 938
click at [842, 174] on div "Back to Dashboard Change Sender ID Customers Technicians CW [PERSON_NAME] [DATE…" at bounding box center [710, 505] width 890 height 938
click at [547, 214] on div "Back to Dashboard Change Sender ID Customers Technicians CW [PERSON_NAME] [DATE…" at bounding box center [710, 505] width 890 height 938
click at [804, 70] on button "Messages" at bounding box center [801, 55] width 90 height 31
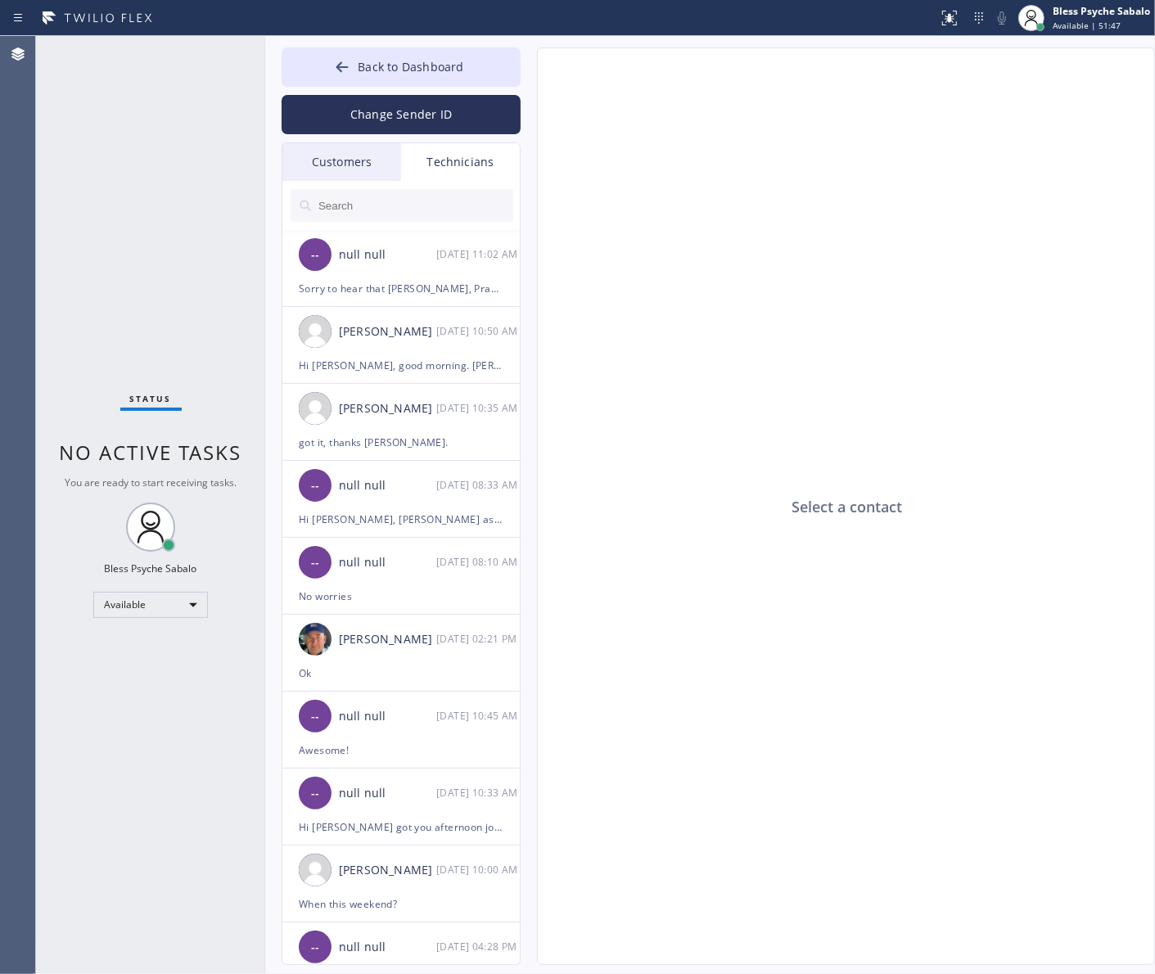
click at [624, 250] on div "Select a contact" at bounding box center [847, 507] width 618 height 918
click at [446, 267] on div "-- null null [DATE] 11:02 AM" at bounding box center [401, 254] width 239 height 49
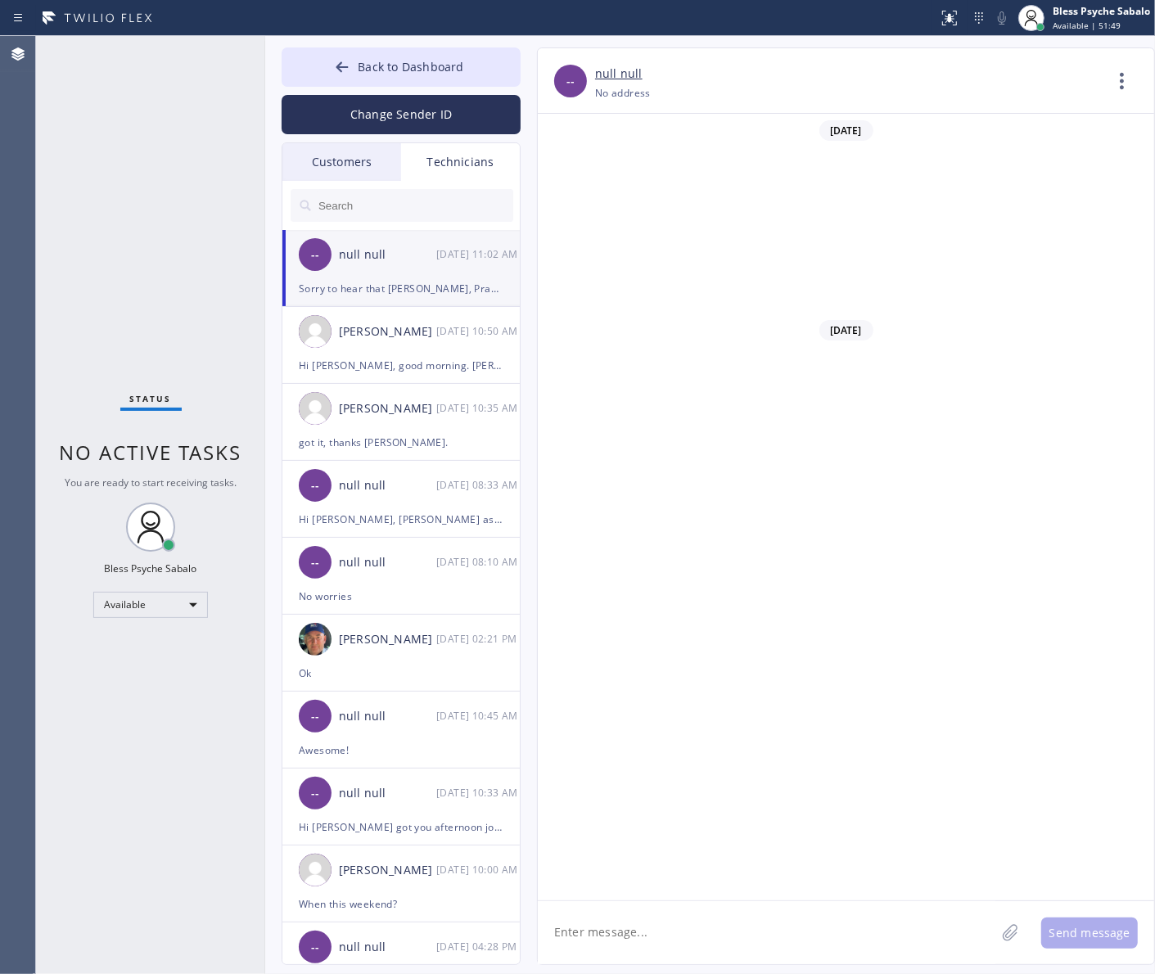
scroll to position [1940, 0]
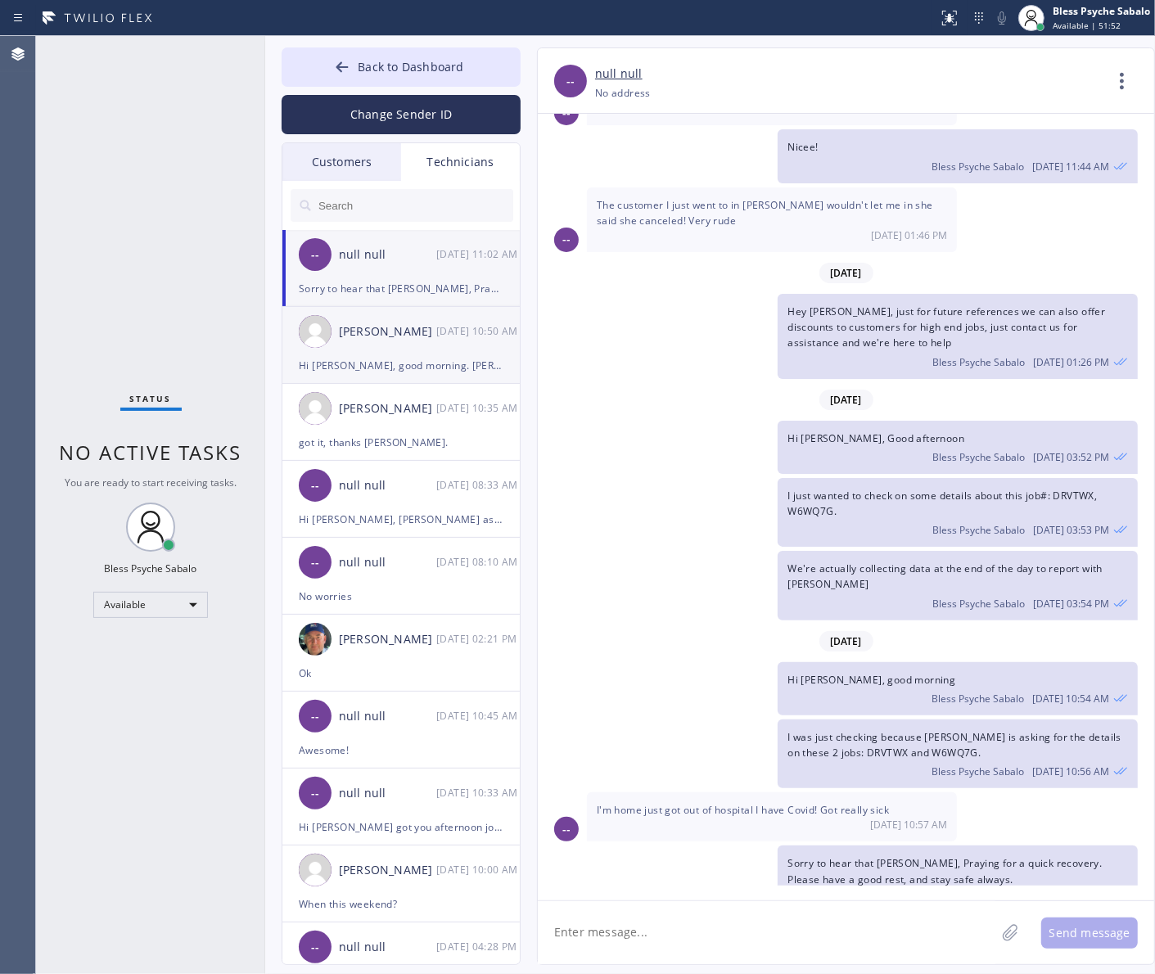
click at [467, 373] on div "Hi [PERSON_NAME], good morning. [PERSON_NAME] is looking for you, he wanted to …" at bounding box center [401, 365] width 205 height 19
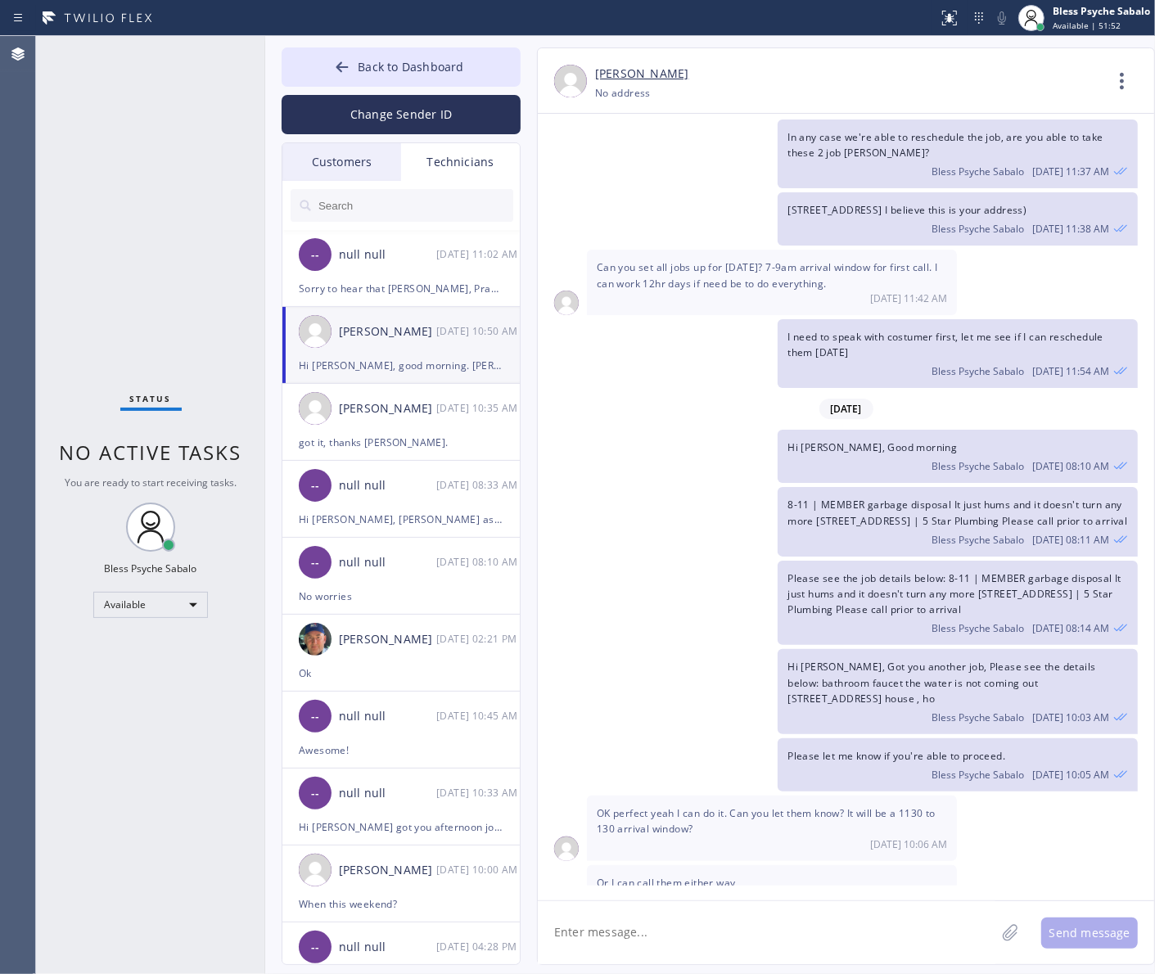
scroll to position [5568, 0]
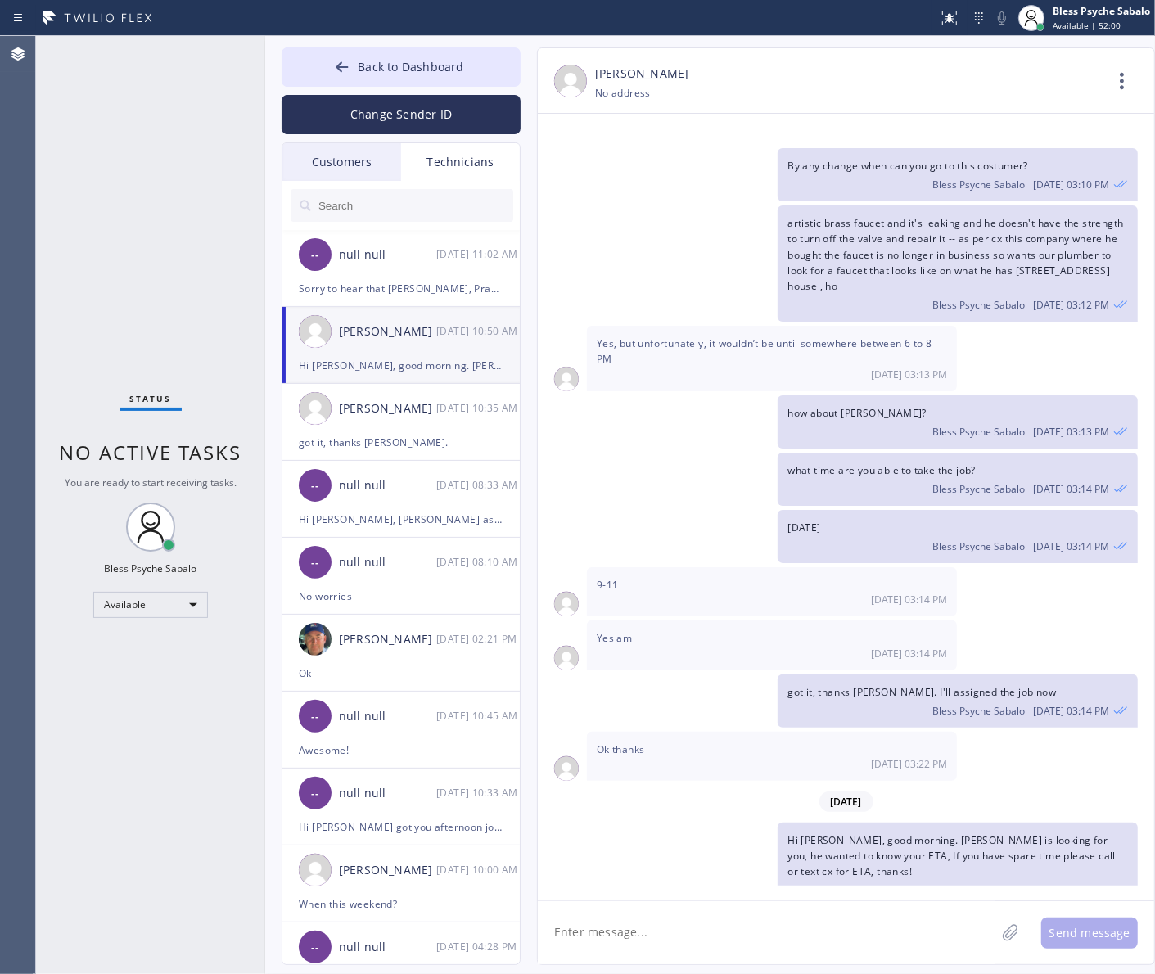
click at [325, 160] on div "Customers" at bounding box center [341, 162] width 119 height 38
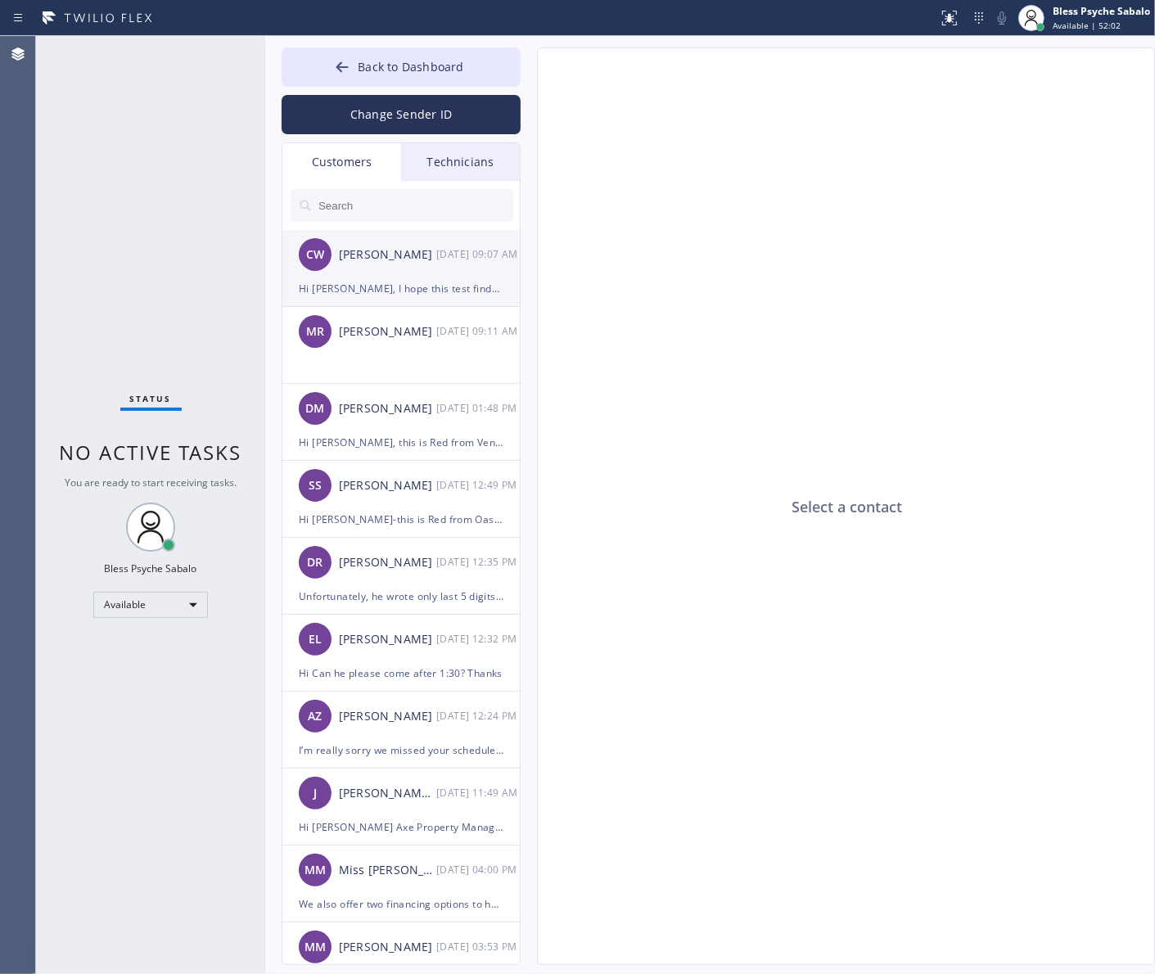
click at [419, 296] on div "Hi [PERSON_NAME], I hope this test finds you well . My name is [PERSON_NAME], o…" at bounding box center [401, 288] width 205 height 19
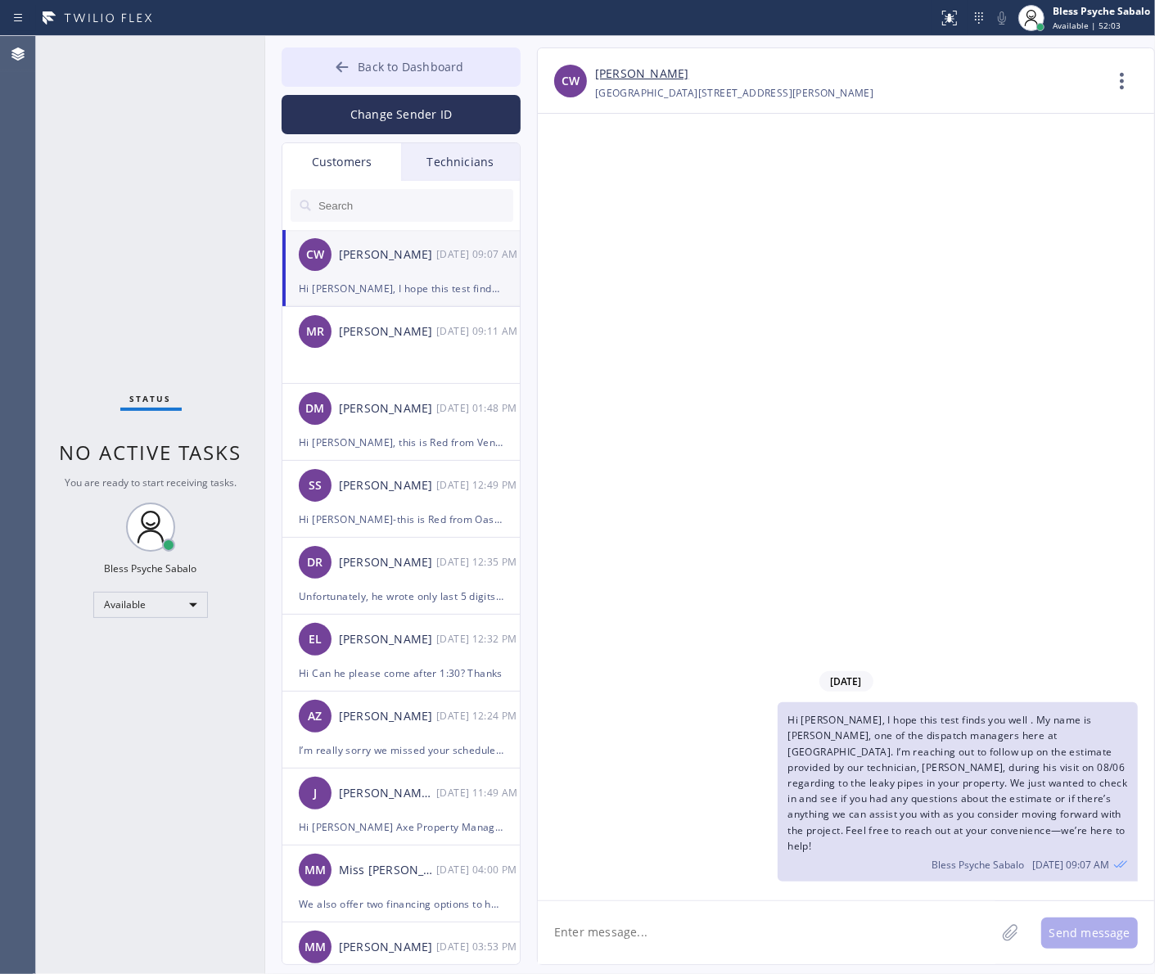
click at [356, 64] on button "Back to Dashboard" at bounding box center [401, 66] width 239 height 39
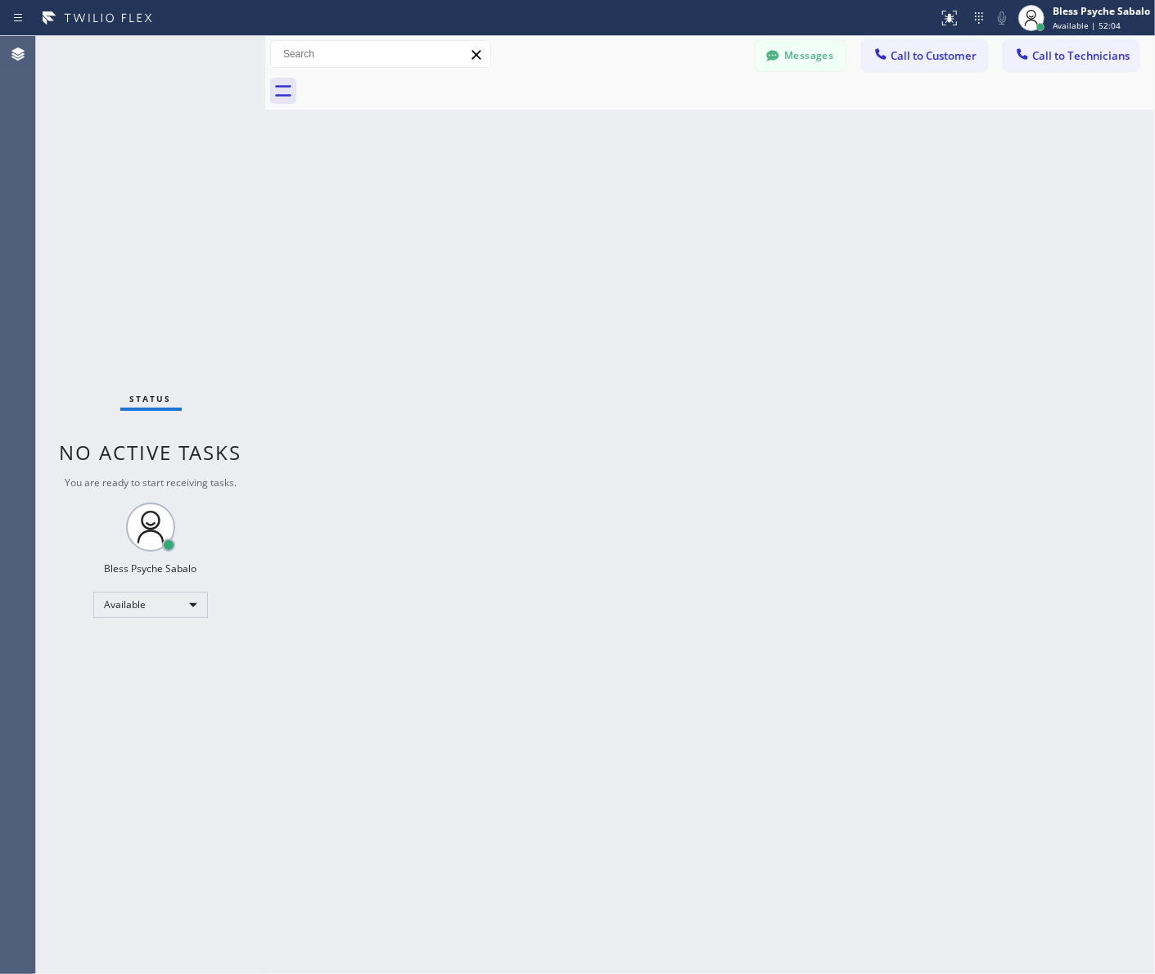
click at [637, 304] on div "Back to Dashboard Change Sender ID Customers Technicians CW [PERSON_NAME] [DATE…" at bounding box center [710, 505] width 890 height 938
click at [289, 156] on div "Back to Dashboard Change Sender ID Customers Technicians CW [PERSON_NAME] [DATE…" at bounding box center [710, 505] width 890 height 938
click at [148, 598] on div "Available" at bounding box center [150, 605] width 115 height 26
click at [151, 665] on li "Unavailable" at bounding box center [149, 668] width 111 height 20
drag, startPoint x: 360, startPoint y: 639, endPoint x: 236, endPoint y: 18, distance: 633.7
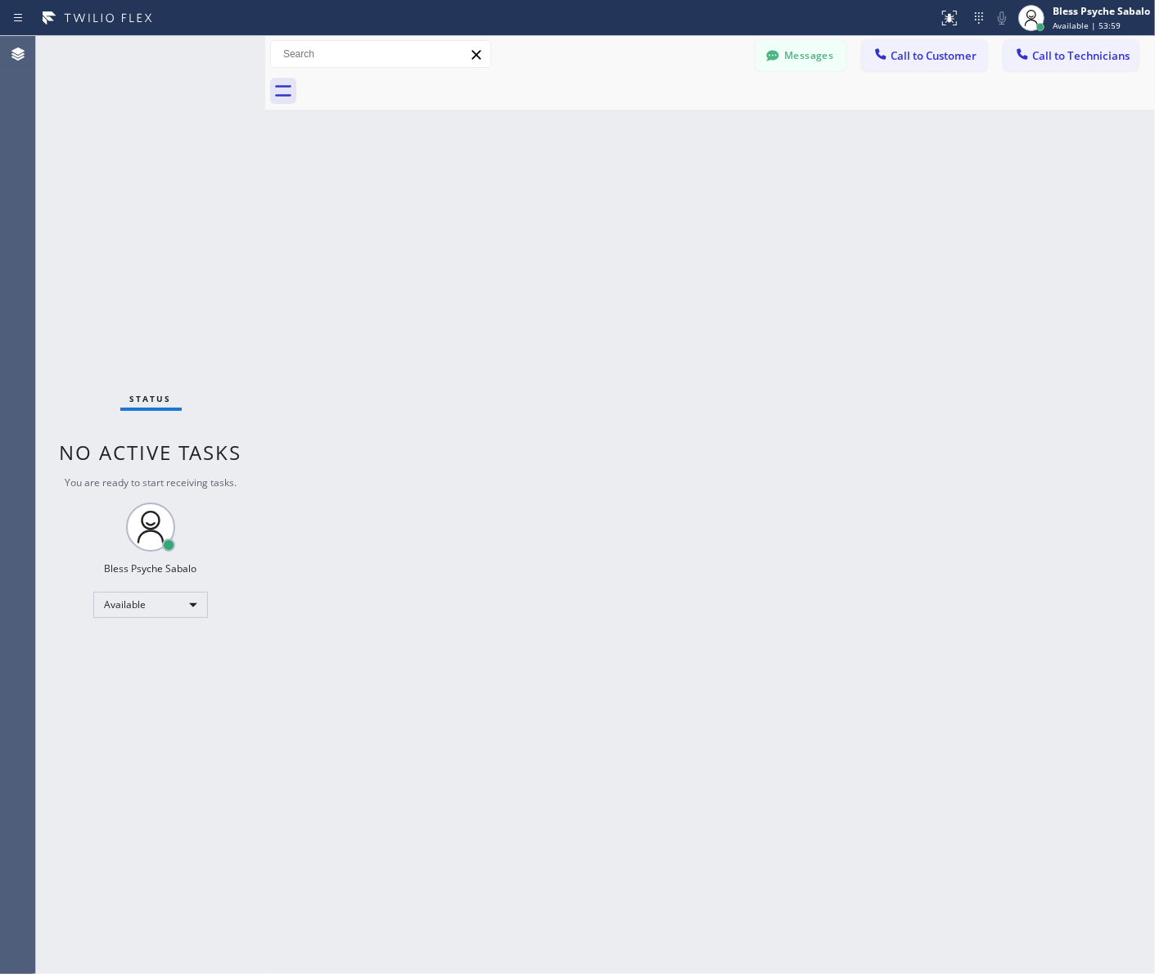
click at [360, 639] on div "Back to Dashboard Change Sender ID Customers Technicians CW [PERSON_NAME] [DATE…" at bounding box center [710, 505] width 890 height 938
click at [681, 304] on div "Back to Dashboard Change Sender ID Customers Technicians CW [PERSON_NAME] [DATE…" at bounding box center [710, 505] width 890 height 938
